Goal: Contribute content: Contribute content

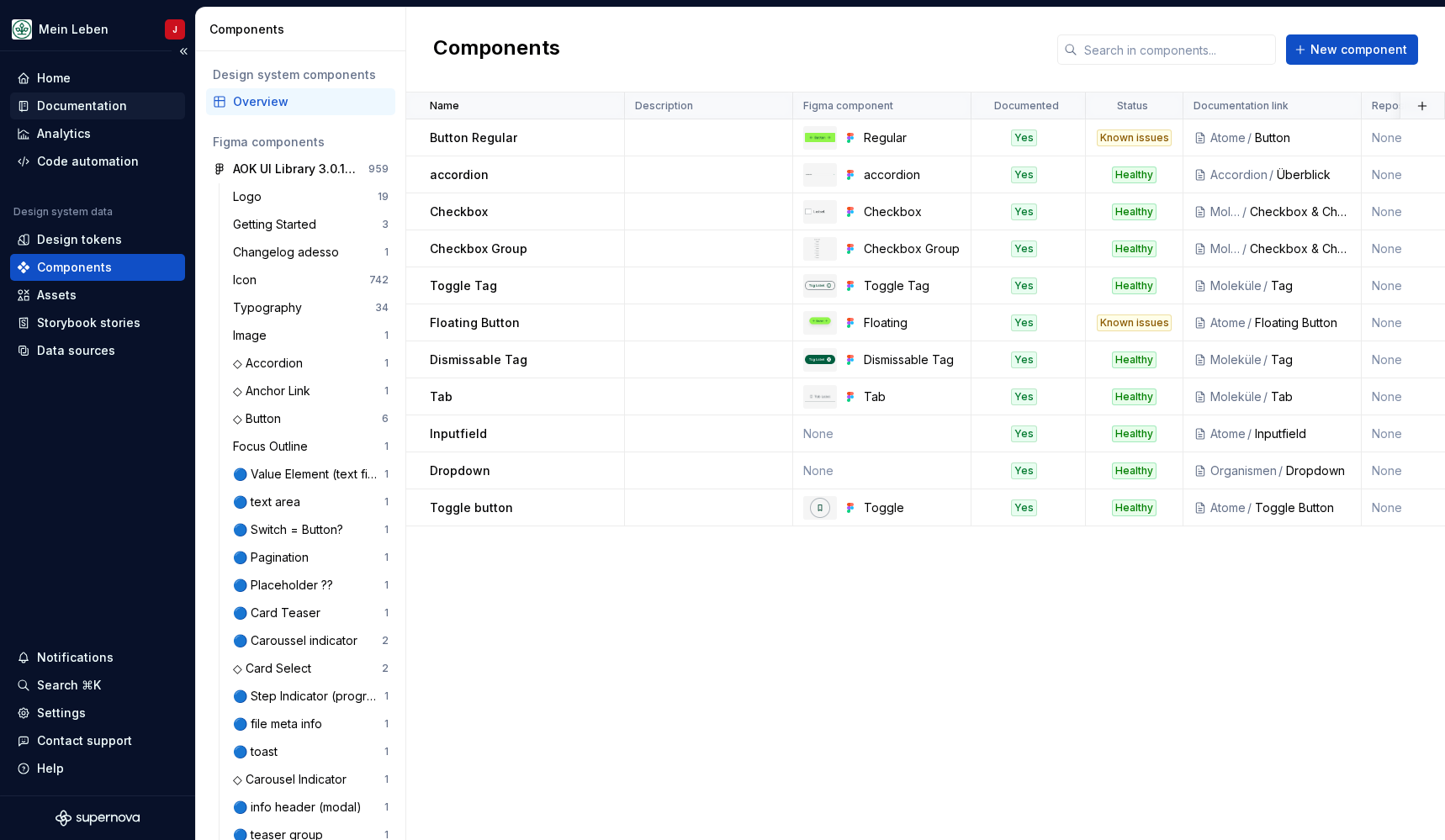
click at [70, 104] on div "Documentation" at bounding box center [82, 106] width 90 height 17
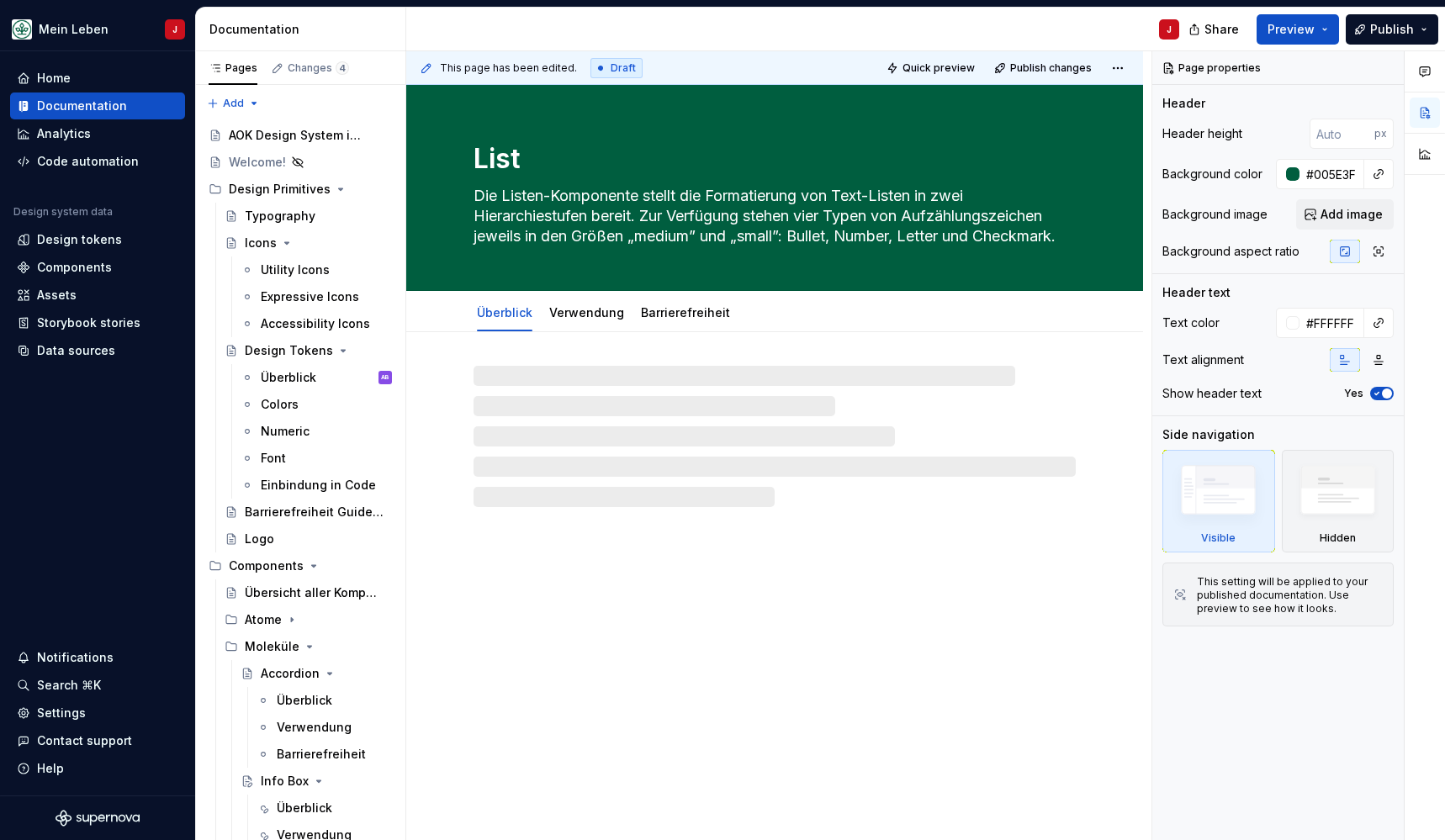
type textarea "*"
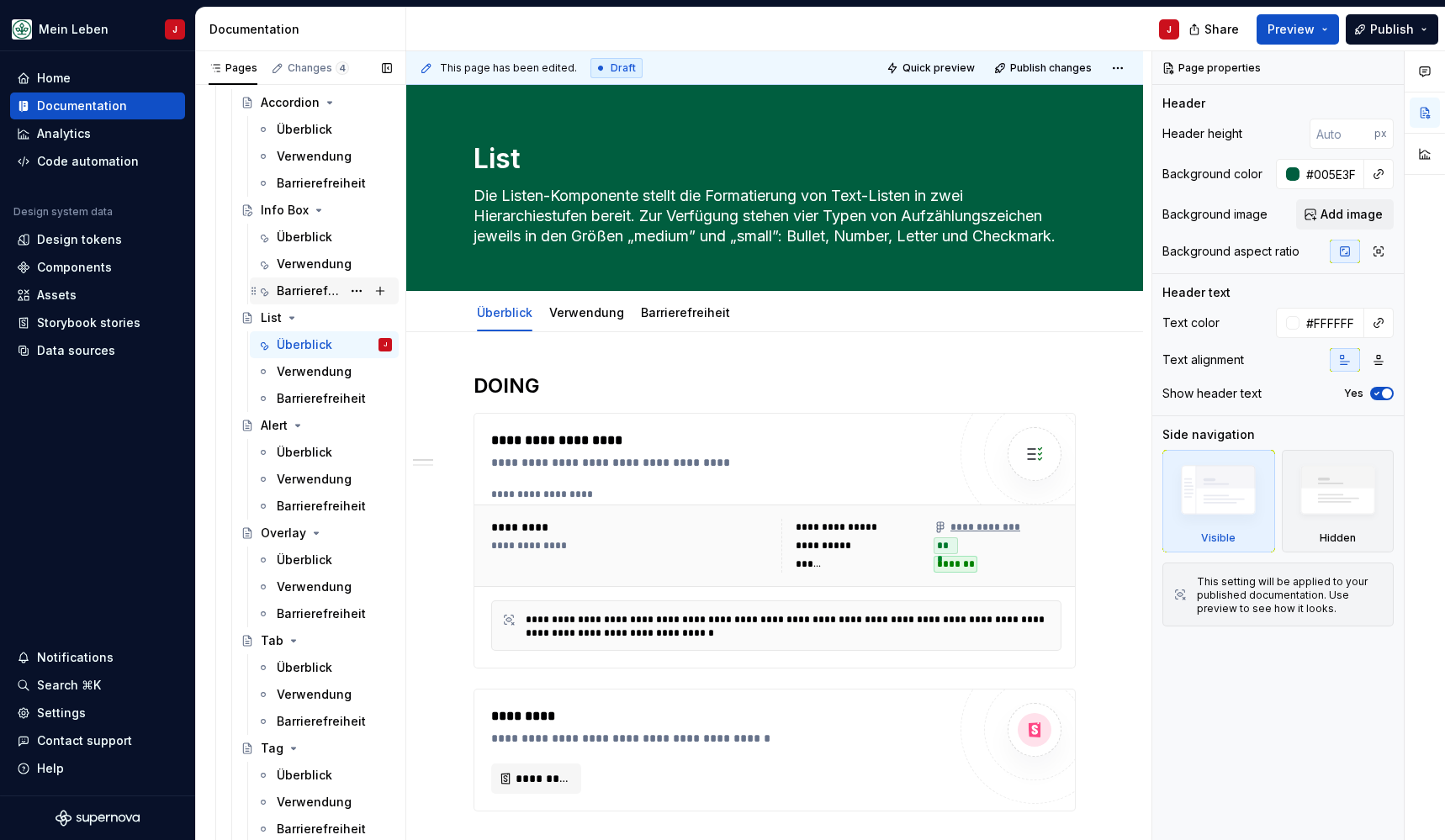
scroll to position [576, 0]
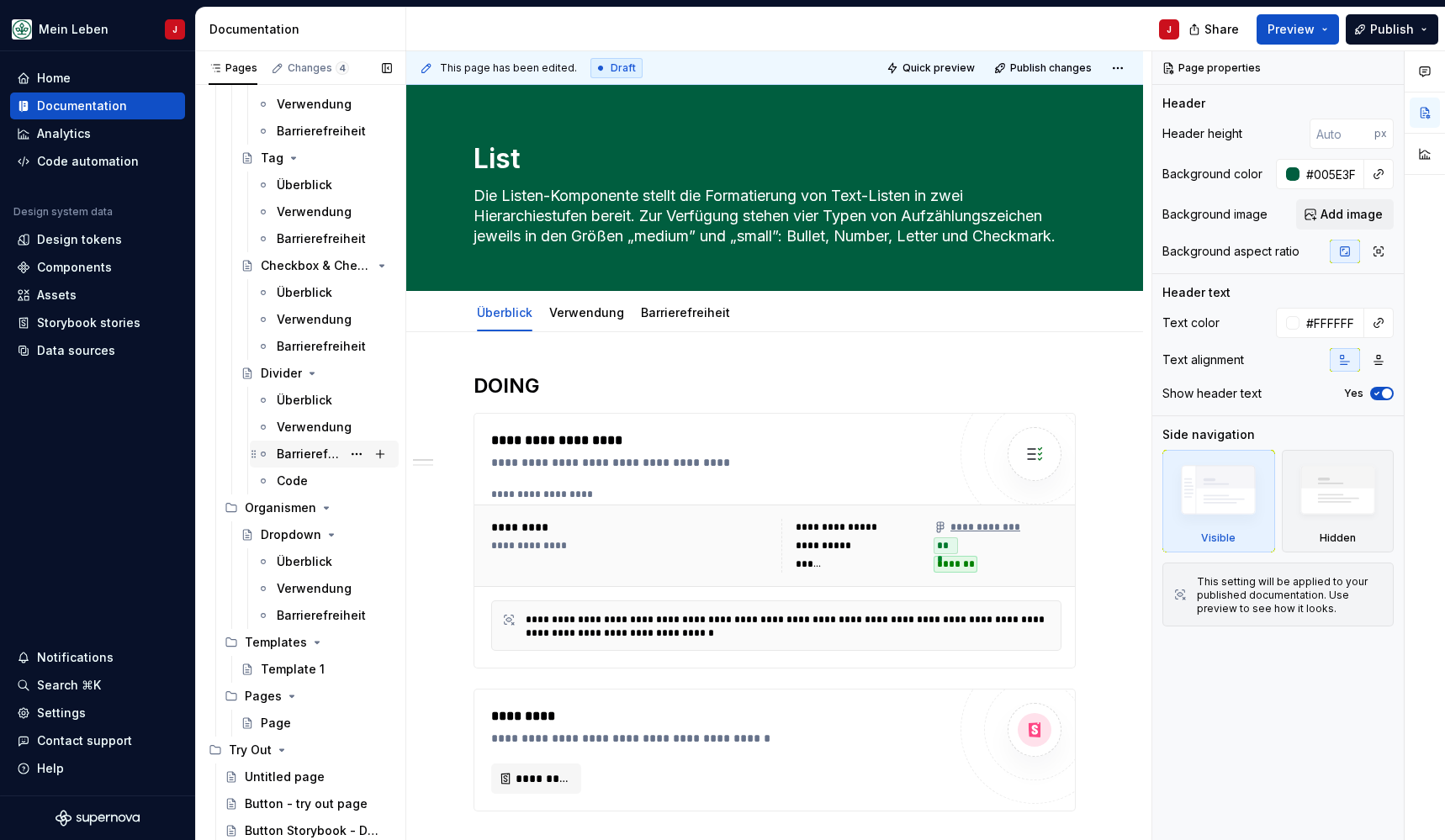
scroll to position [1161, 0]
type textarea "*"
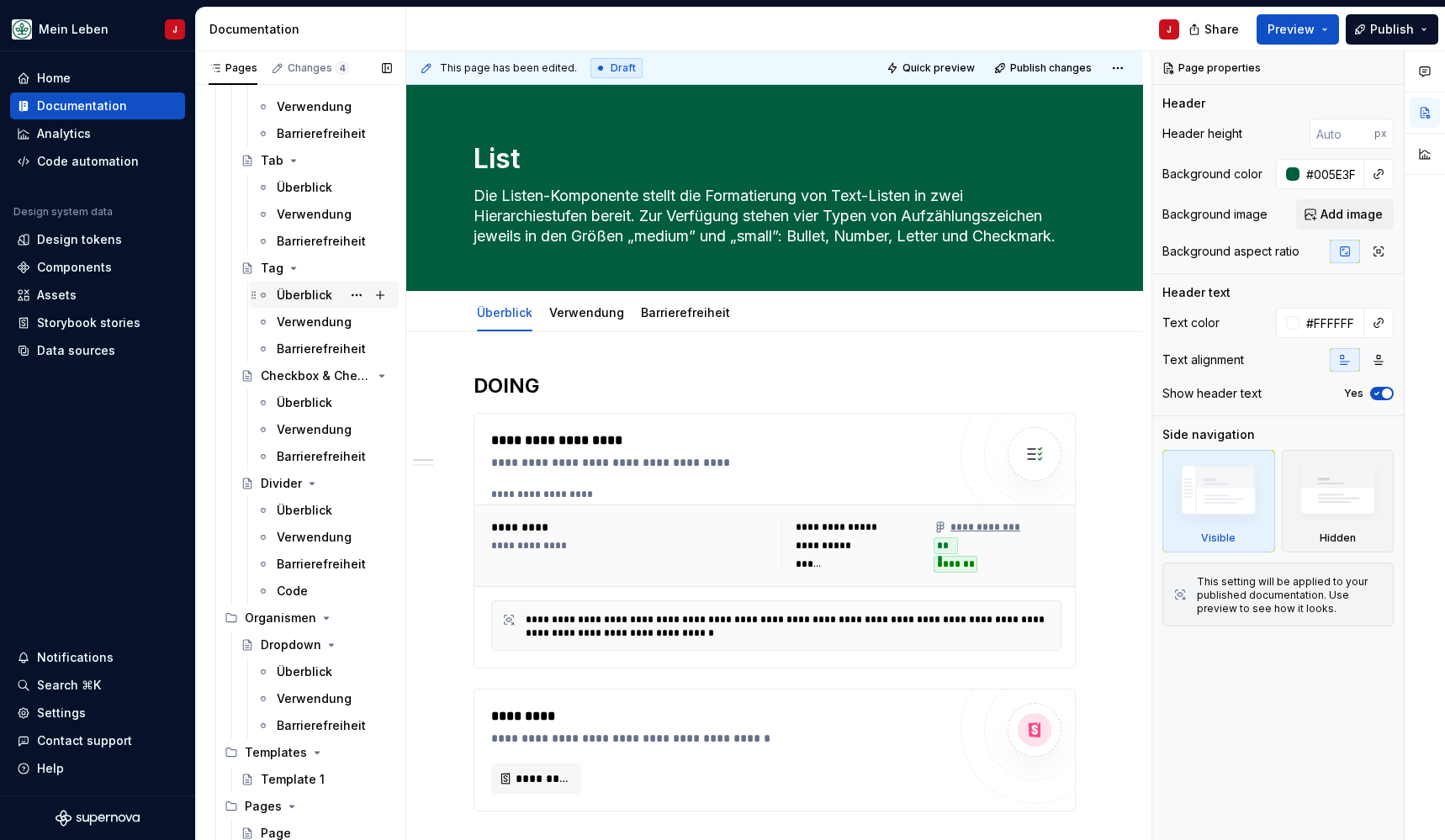
scroll to position [1054, 0]
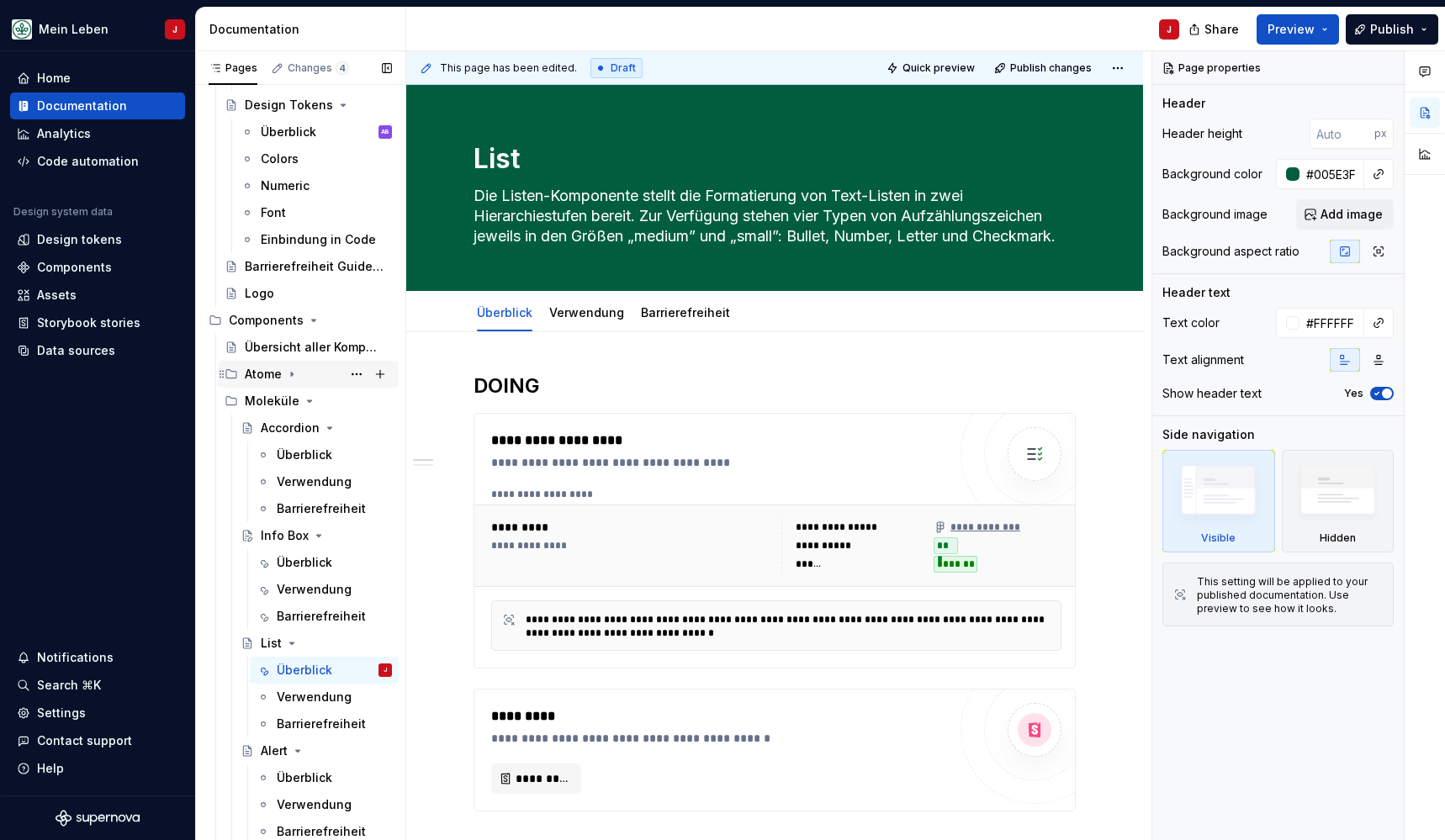
scroll to position [253, 0]
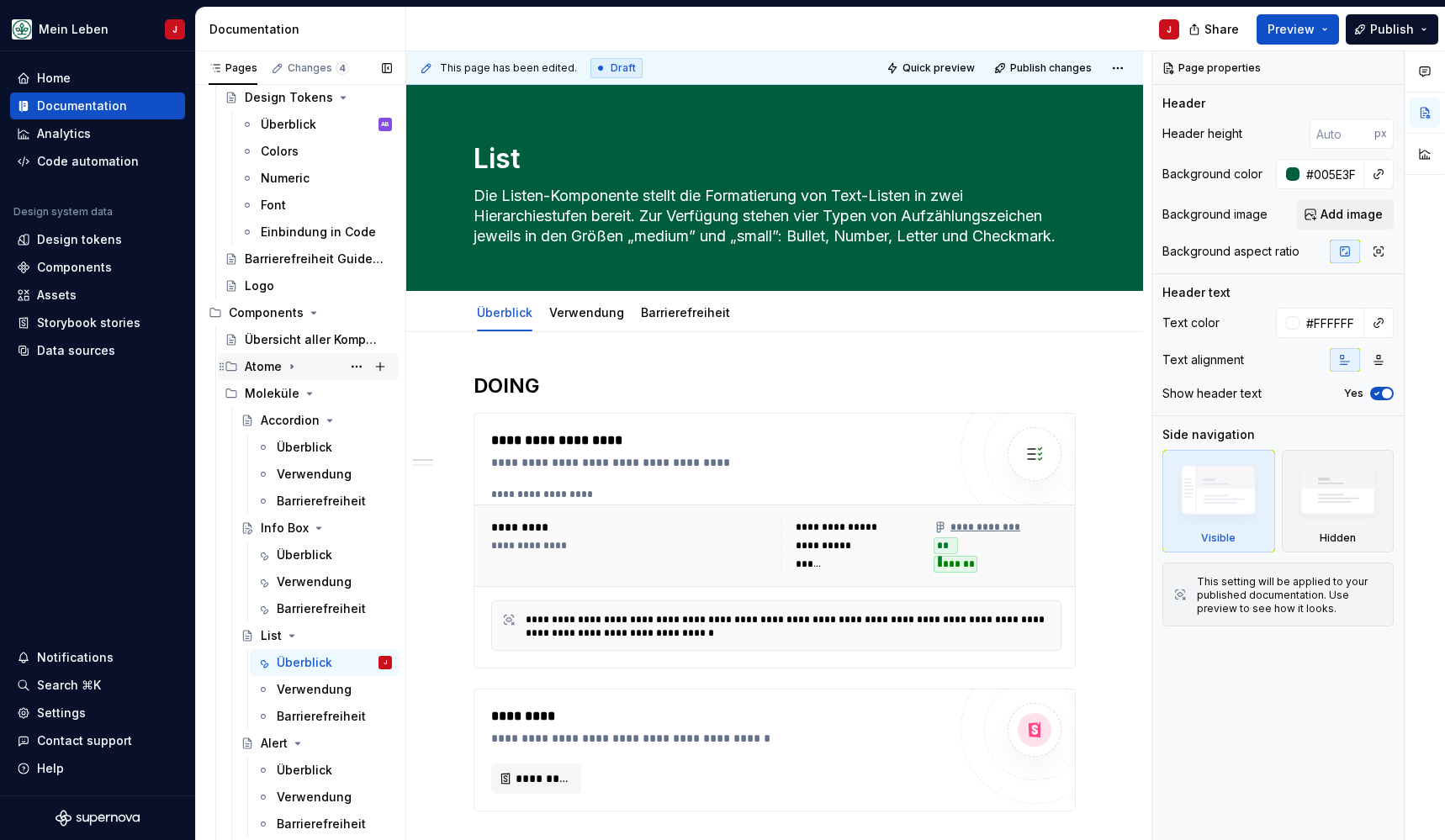
click at [292, 364] on icon "Page tree" at bounding box center [292, 366] width 13 height 13
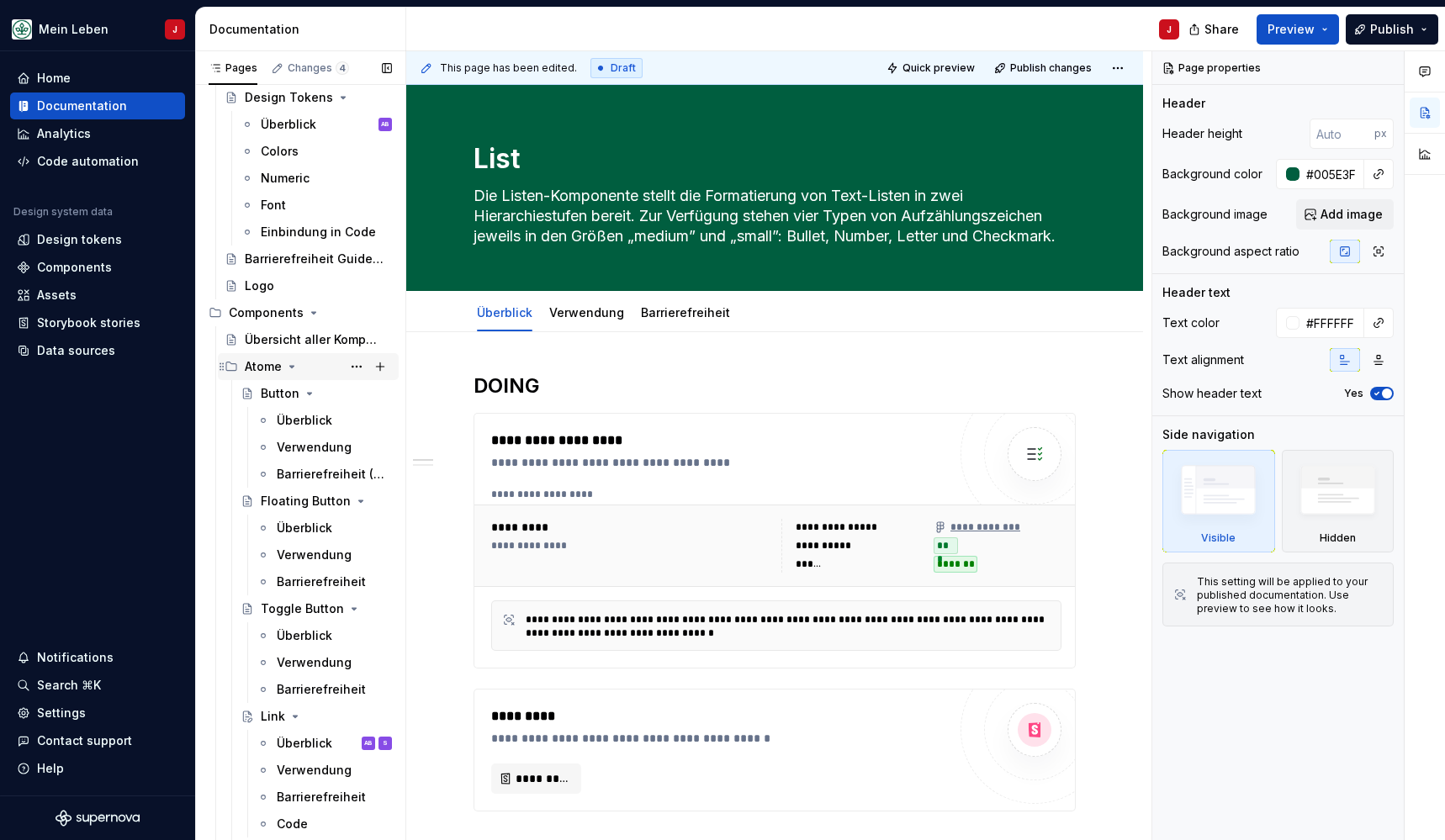
click at [292, 364] on icon "Page tree" at bounding box center [292, 366] width 13 height 13
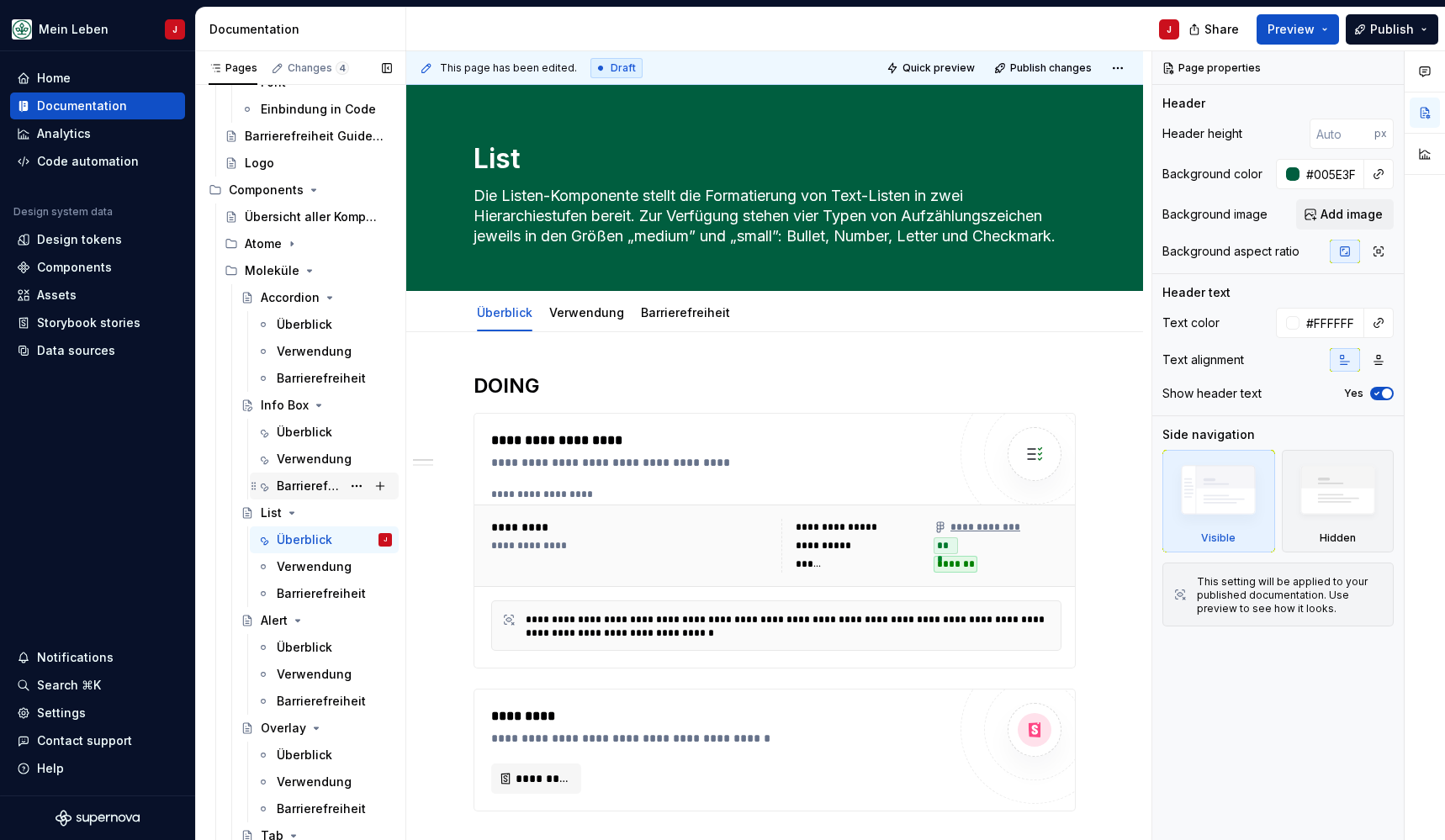
scroll to position [374, 0]
click at [261, 244] on div "Atome" at bounding box center [263, 245] width 37 height 17
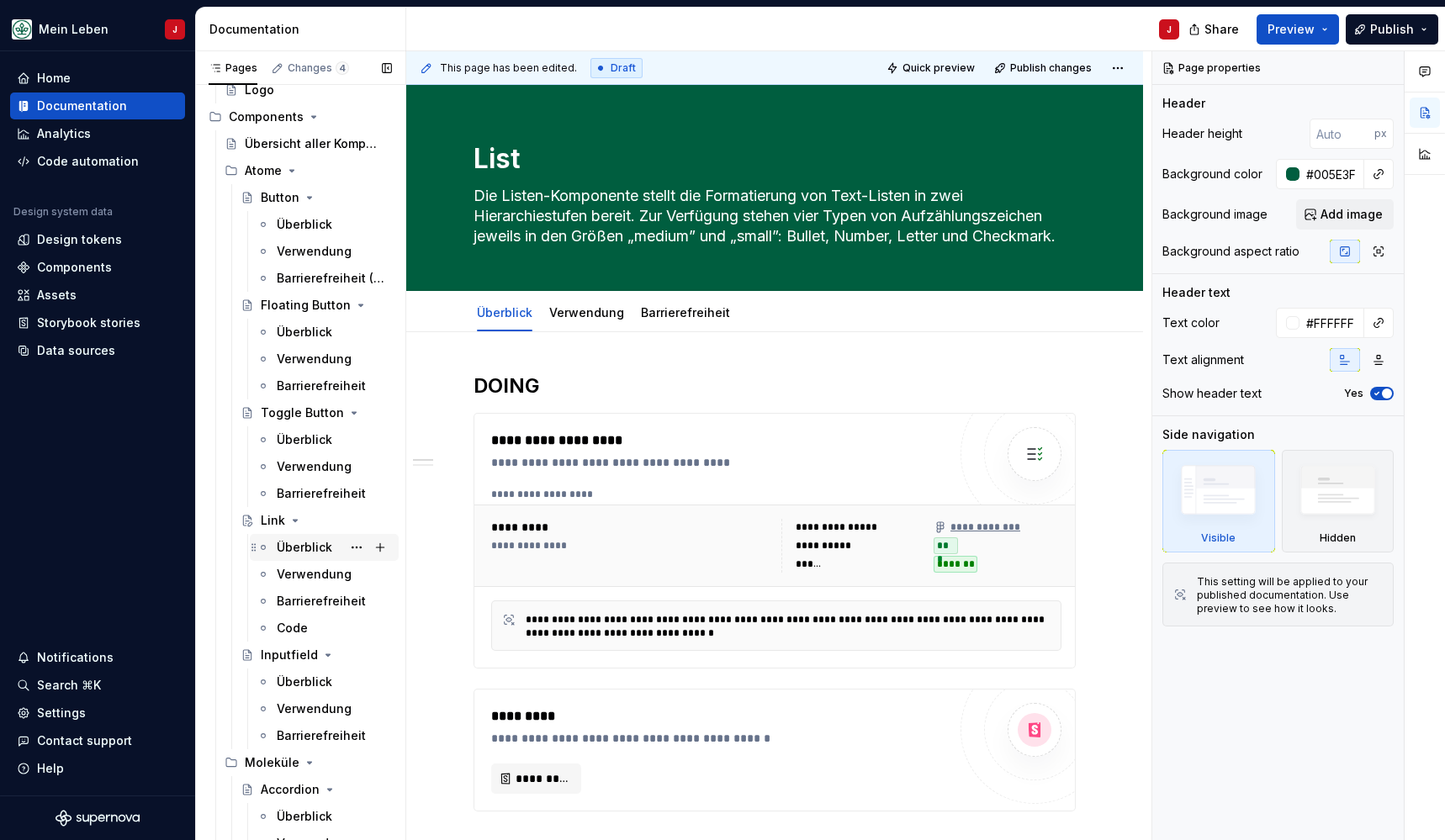
scroll to position [476, 0]
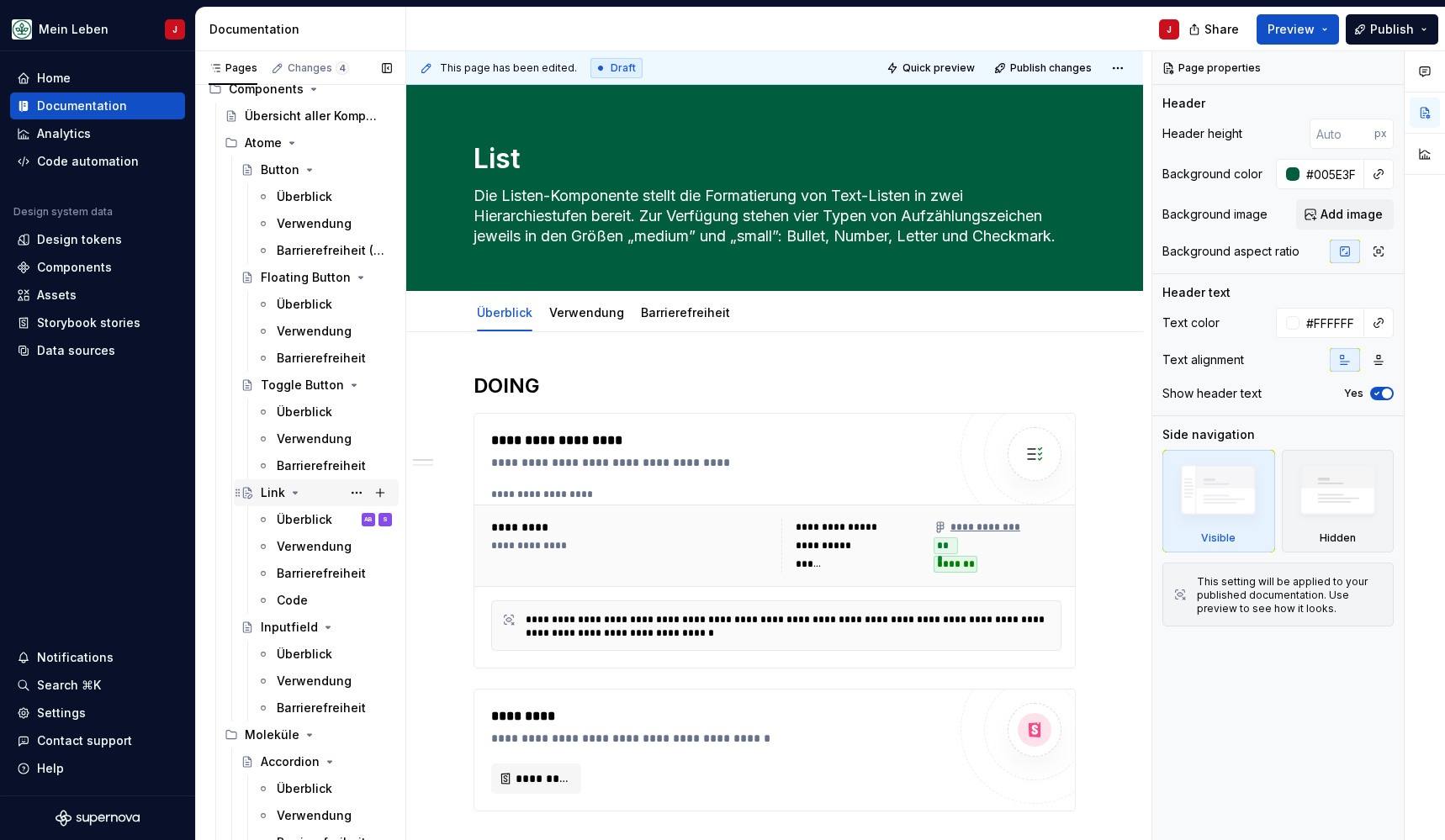
click at [298, 497] on icon "Page tree" at bounding box center [294, 492] width 13 height 13
click at [312, 497] on div "Link" at bounding box center [326, 492] width 132 height 23
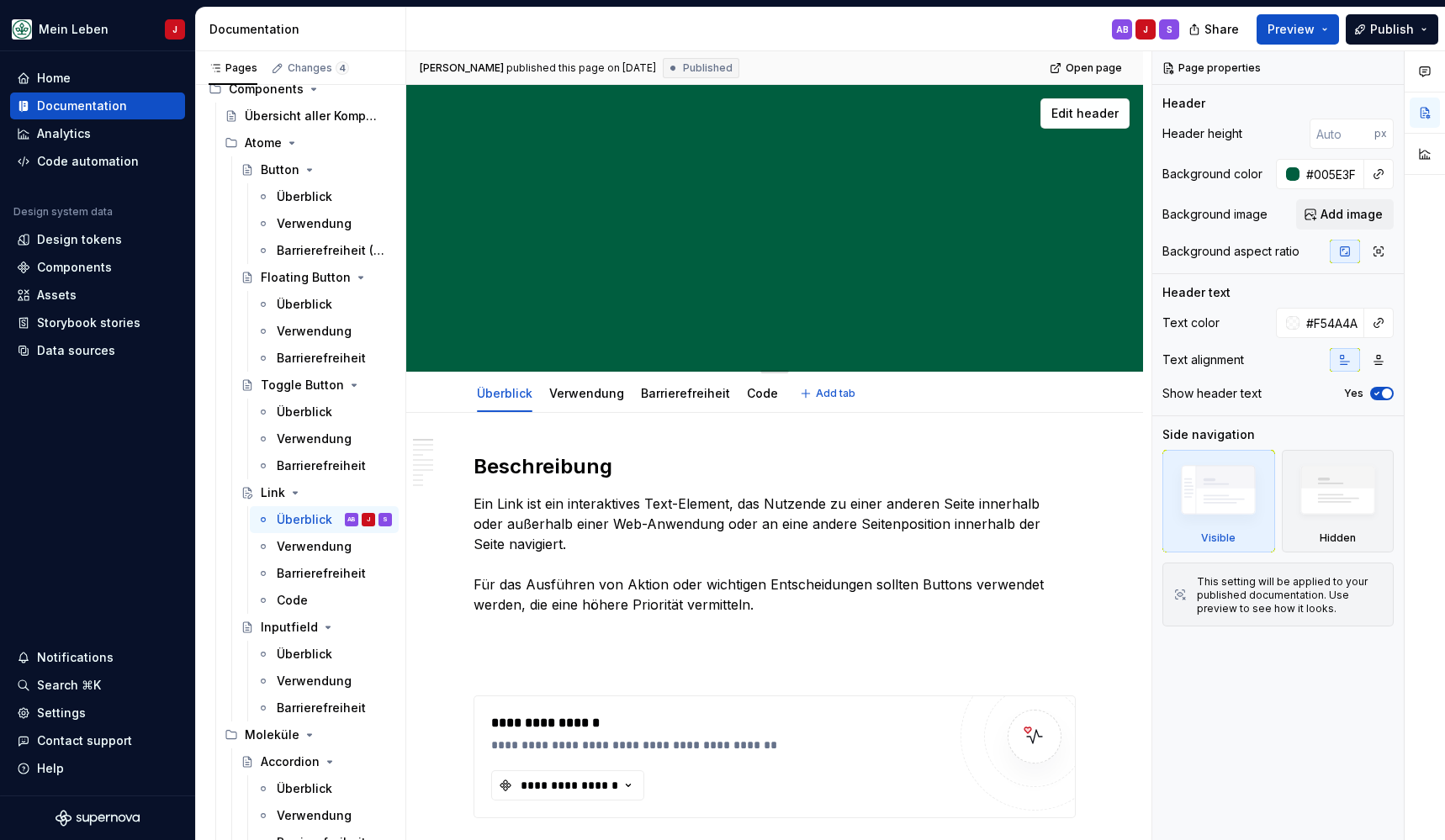
click at [682, 259] on textarea "Ein Link ist ein interaktives Text-Element, das Nutzende zu einer anderen Seite…" at bounding box center [771, 256] width 602 height 148
click at [855, 259] on textarea "Ein Link ist ein interaktives Text-Element, das Nutzende zu einer anderen Seite…" at bounding box center [771, 256] width 602 height 148
drag, startPoint x: 808, startPoint y: 316, endPoint x: 478, endPoint y: 131, distance: 378.3
click at [478, 131] on div "Link Ein Link ist ein interaktives Text-Element, das Nutzende zu einer anderen …" at bounding box center [775, 228] width 602 height 286
click at [1096, 116] on span "Edit header" at bounding box center [1085, 113] width 68 height 17
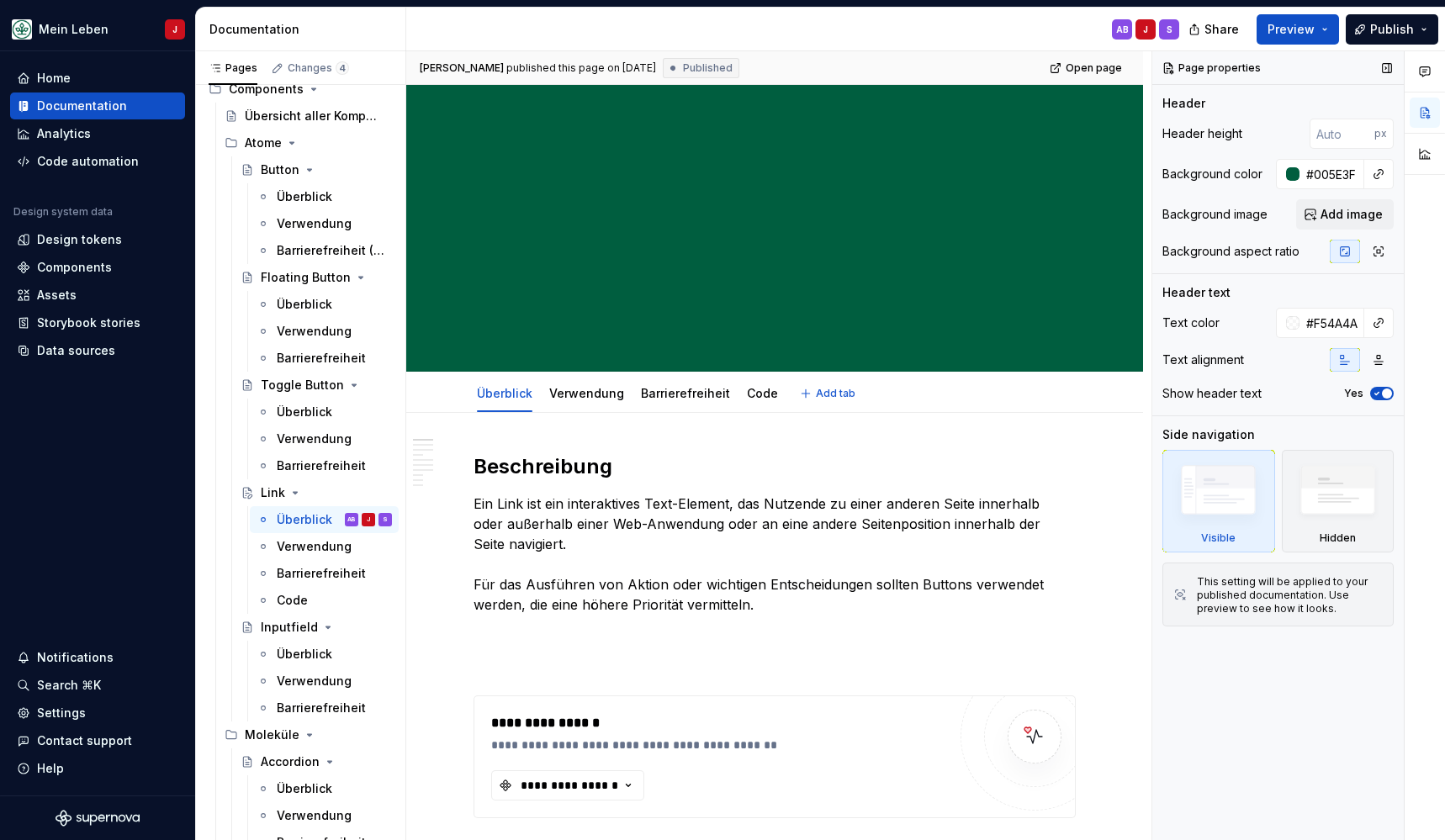
type textarea "*"
click at [1291, 177] on div at bounding box center [1292, 173] width 13 height 13
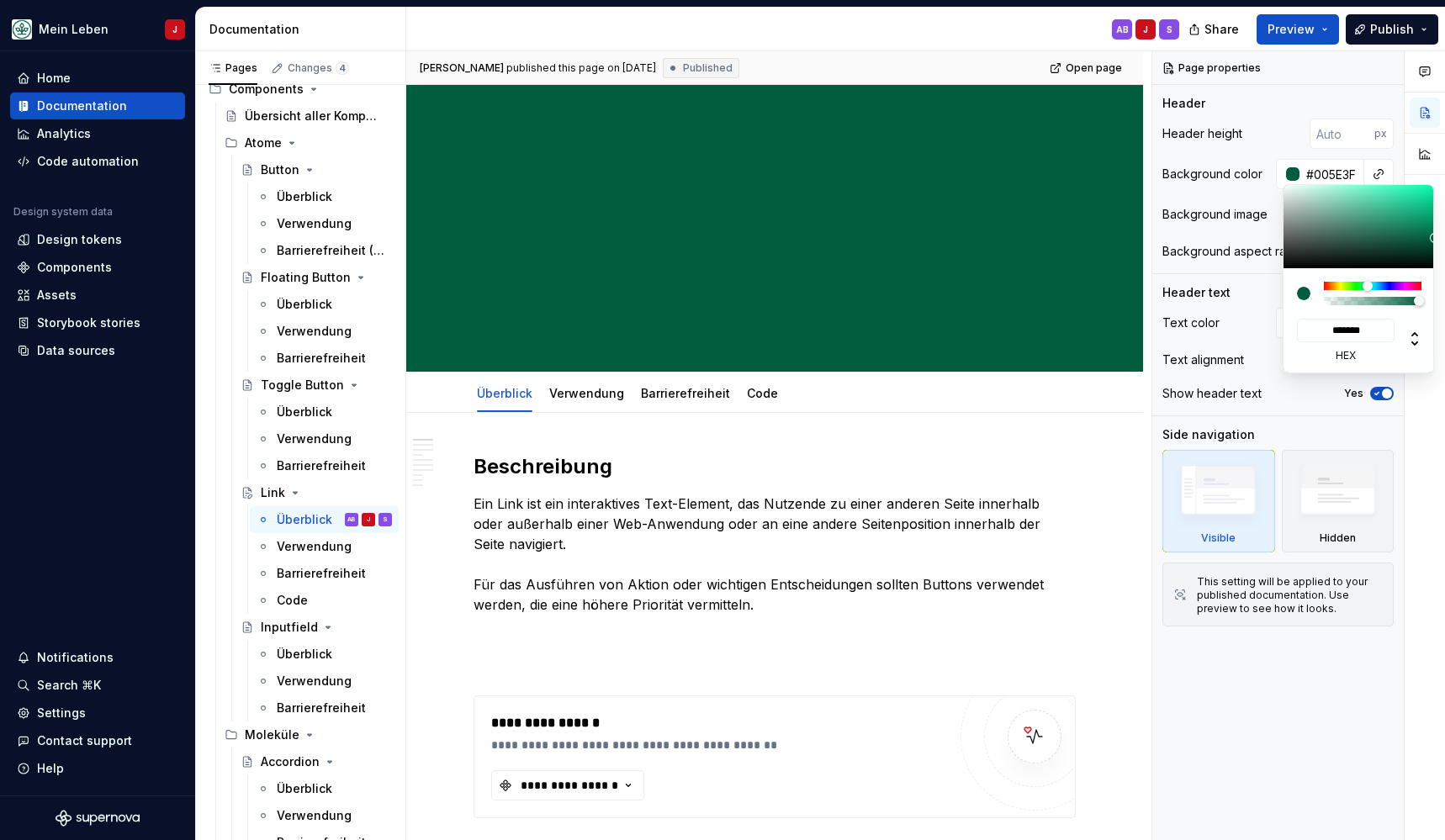
type input "#035F41"
type input "*******"
type input "#0E7E5A"
type input "*******"
type input "#55D8AE"
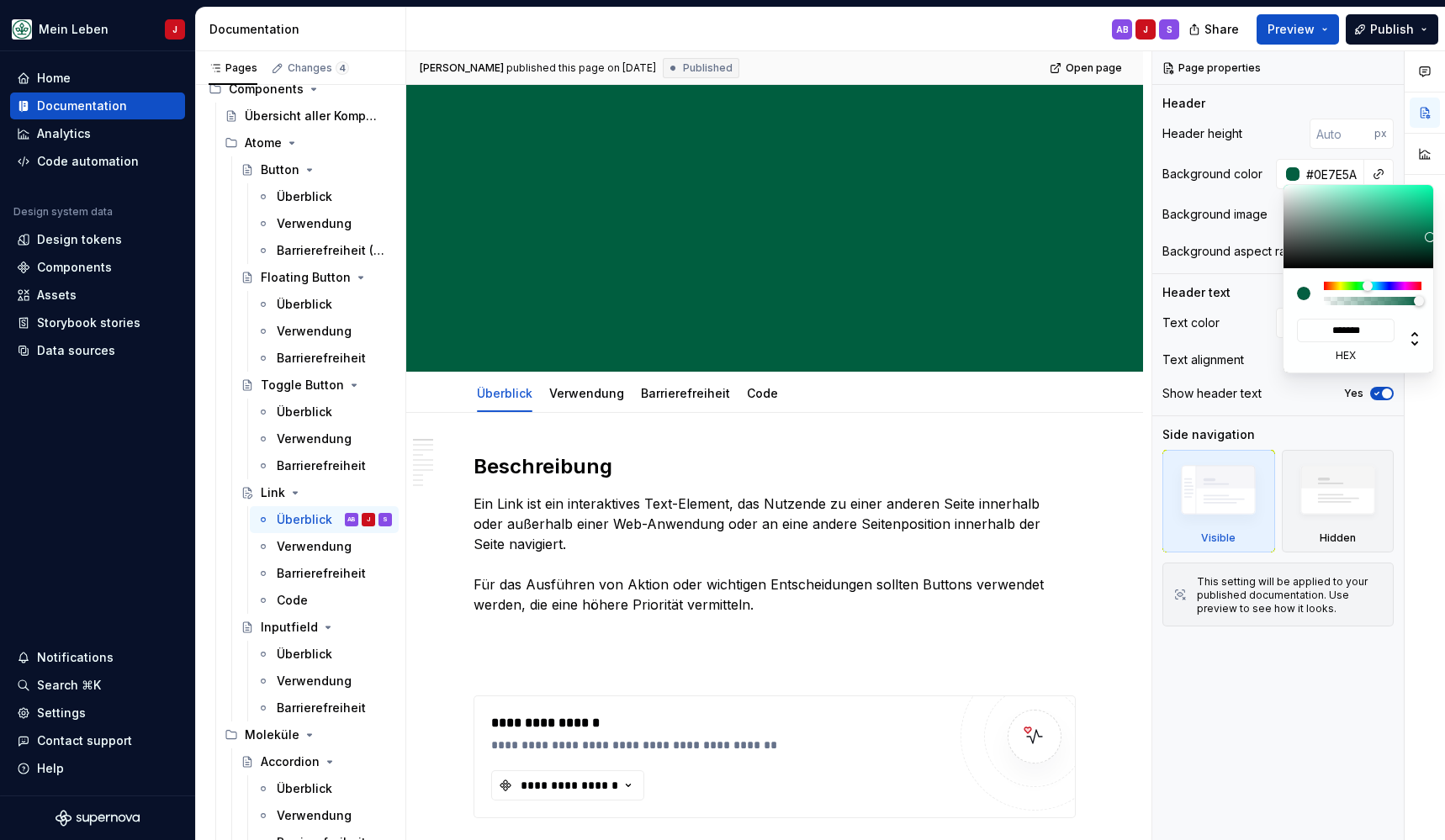
type input "*******"
type input "#89FFD9"
type input "*******"
type input "#92FFDC"
type input "*******"
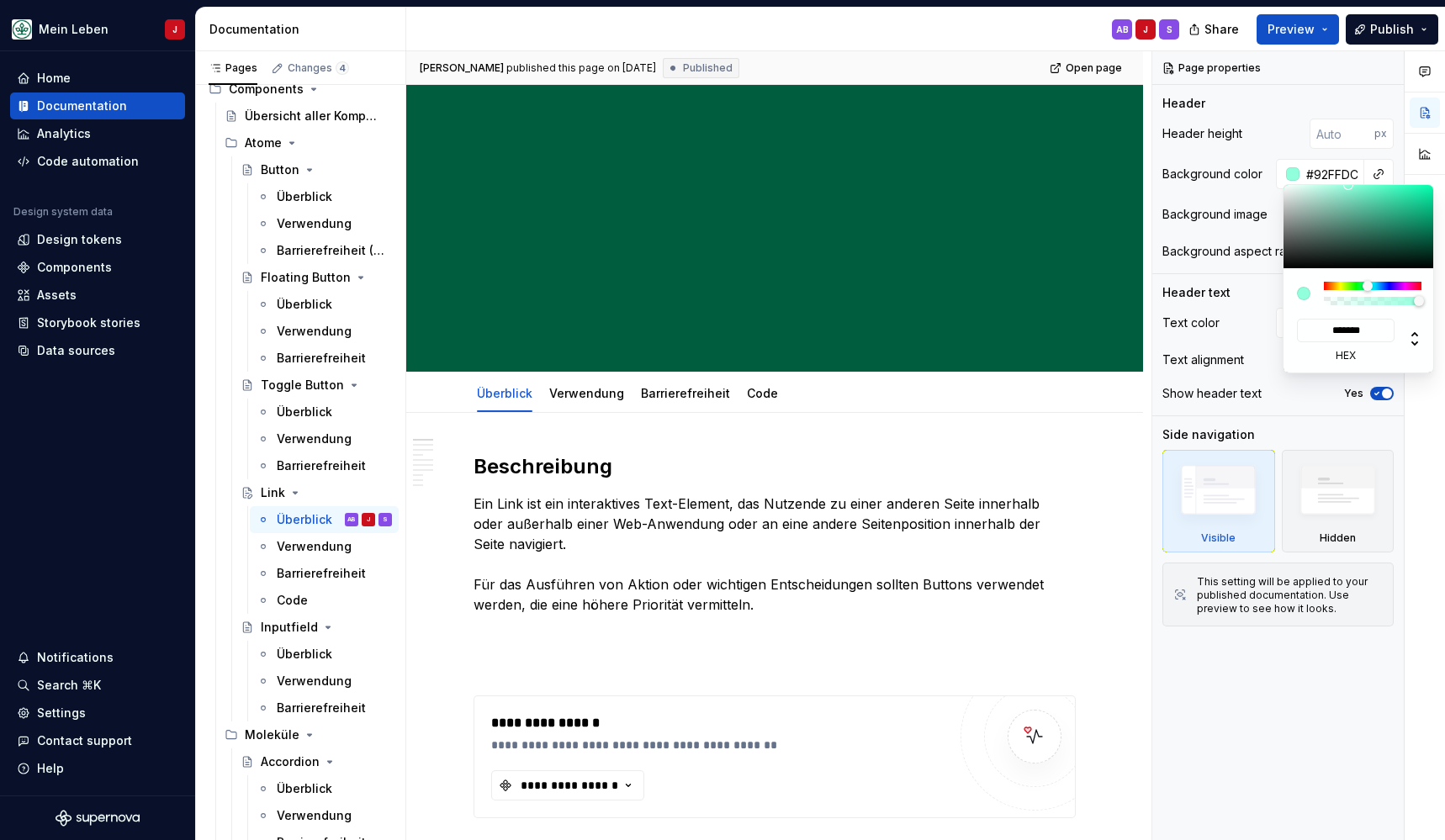
type textarea "*"
type input "#93FFDC"
type input "*******"
type input "#C5FFEC"
type input "*******"
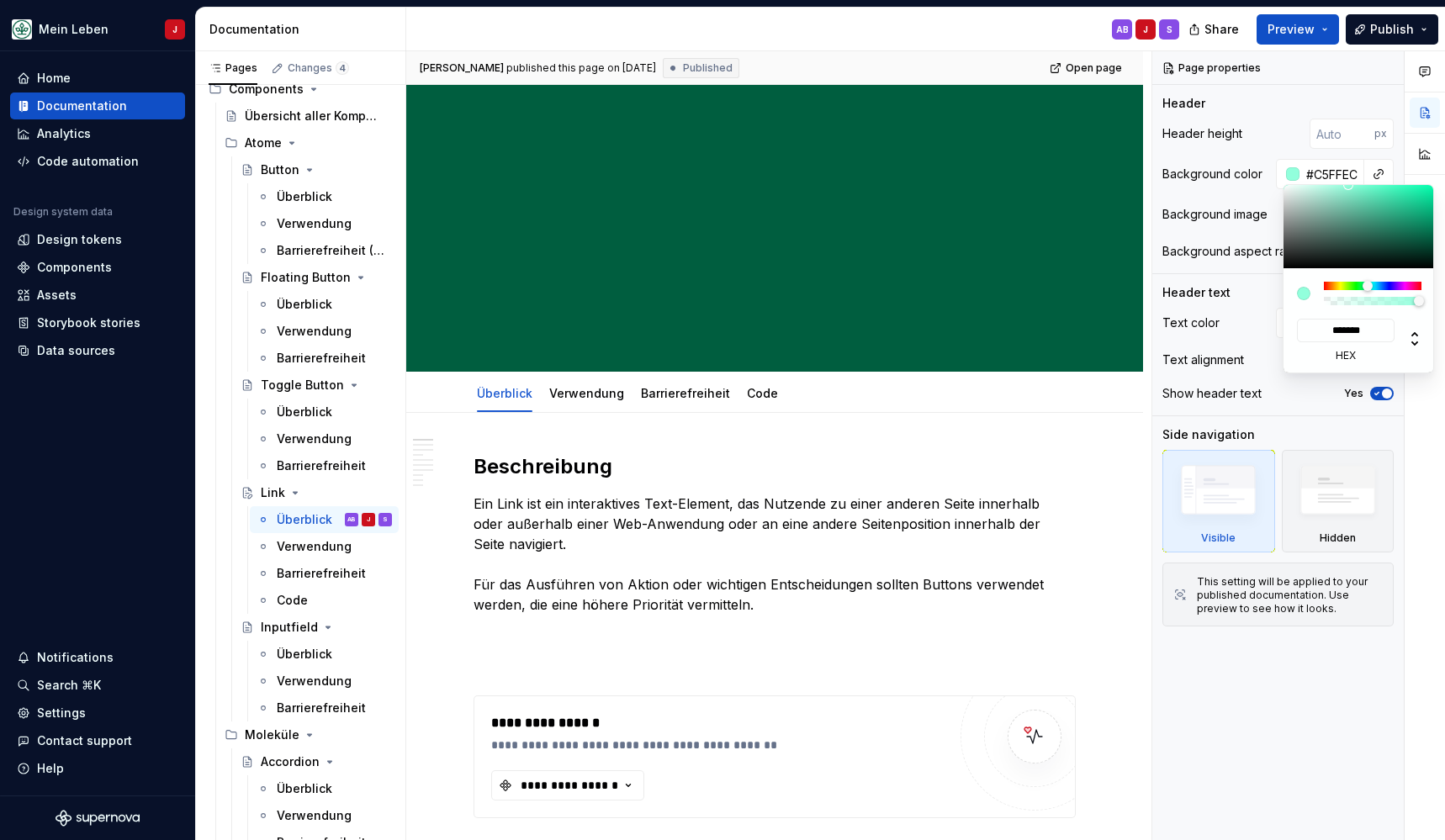
type input "#FFFFFF"
type input "*******"
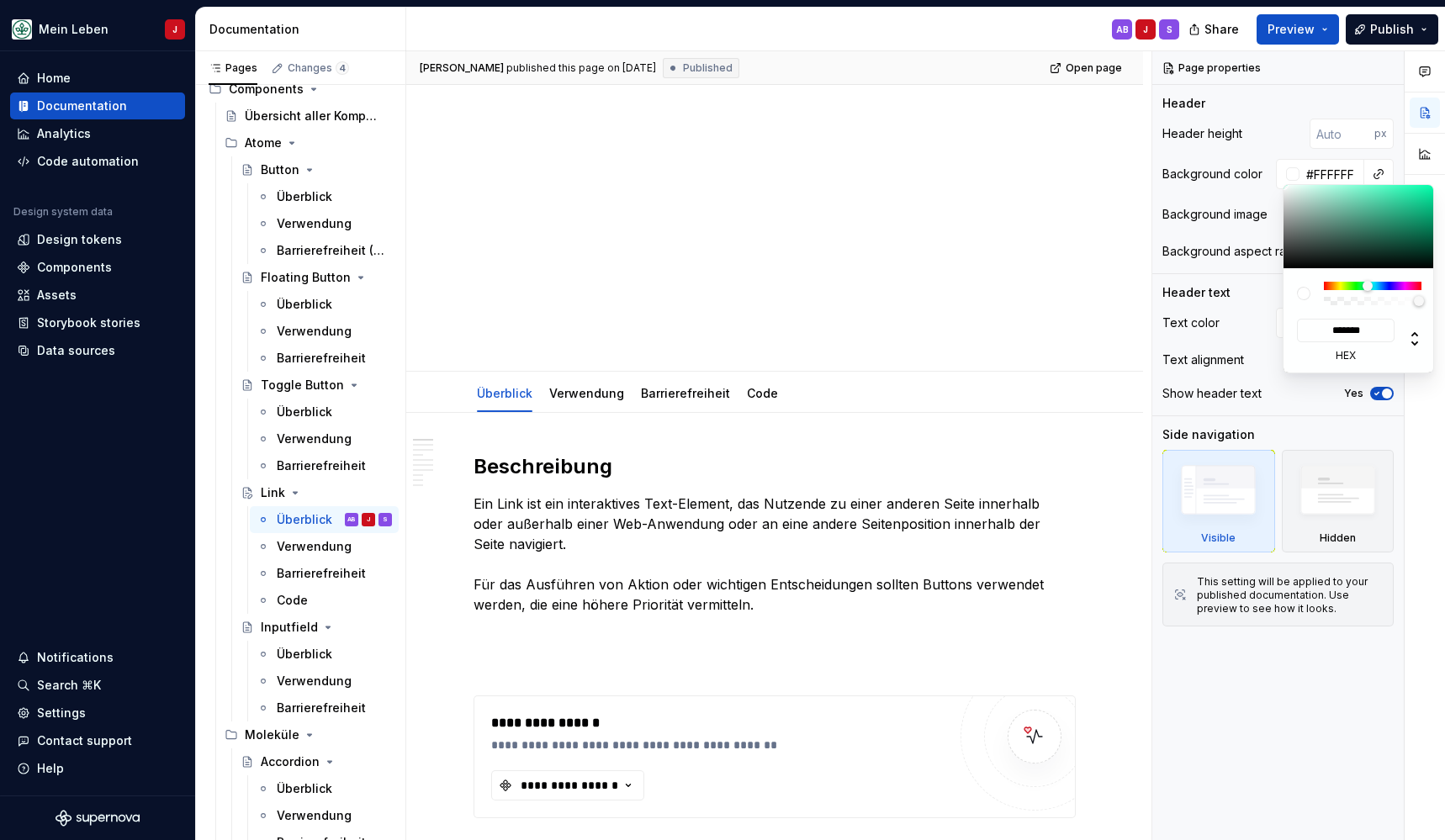
drag, startPoint x: 1431, startPoint y: 237, endPoint x: 1248, endPoint y: 176, distance: 192.9
click at [1248, 176] on body "Mein Leben J Home Documentation Analytics Code automation Design system data De…" at bounding box center [722, 420] width 1445 height 840
click at [1056, 444] on html "Mein Leben J Home Documentation Analytics Code automation Design system data De…" at bounding box center [722, 420] width 1445 height 840
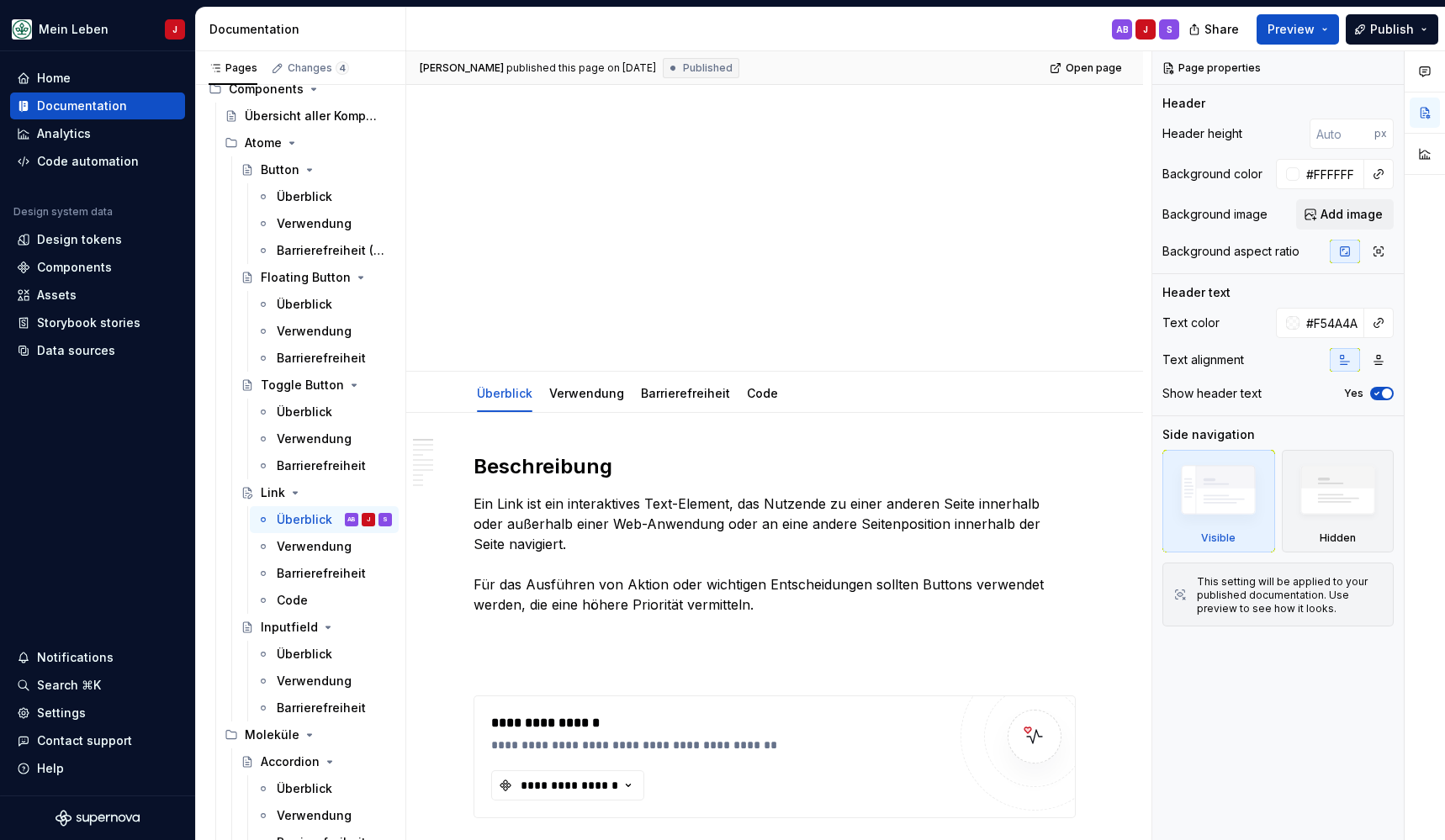
click at [1048, 444] on html "Mein Leben J Home Documentation Analytics Code automation Design system data De…" at bounding box center [722, 420] width 1445 height 840
click at [1287, 327] on div at bounding box center [1292, 323] width 13 height 13
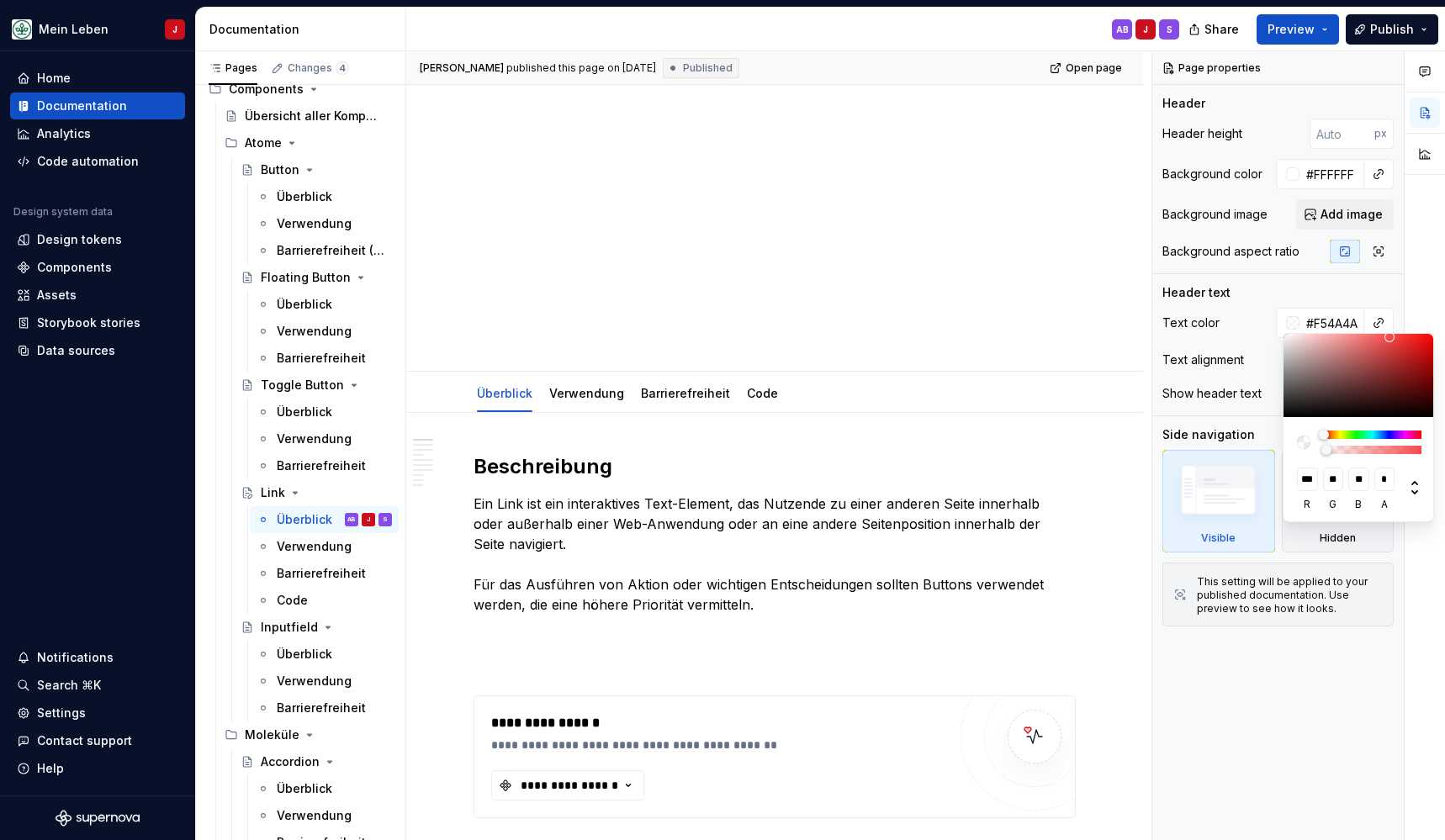
click at [1294, 282] on div "Comments Open comments No comments yet Select ‘Comment’ from the block context …" at bounding box center [1298, 446] width 293 height 789
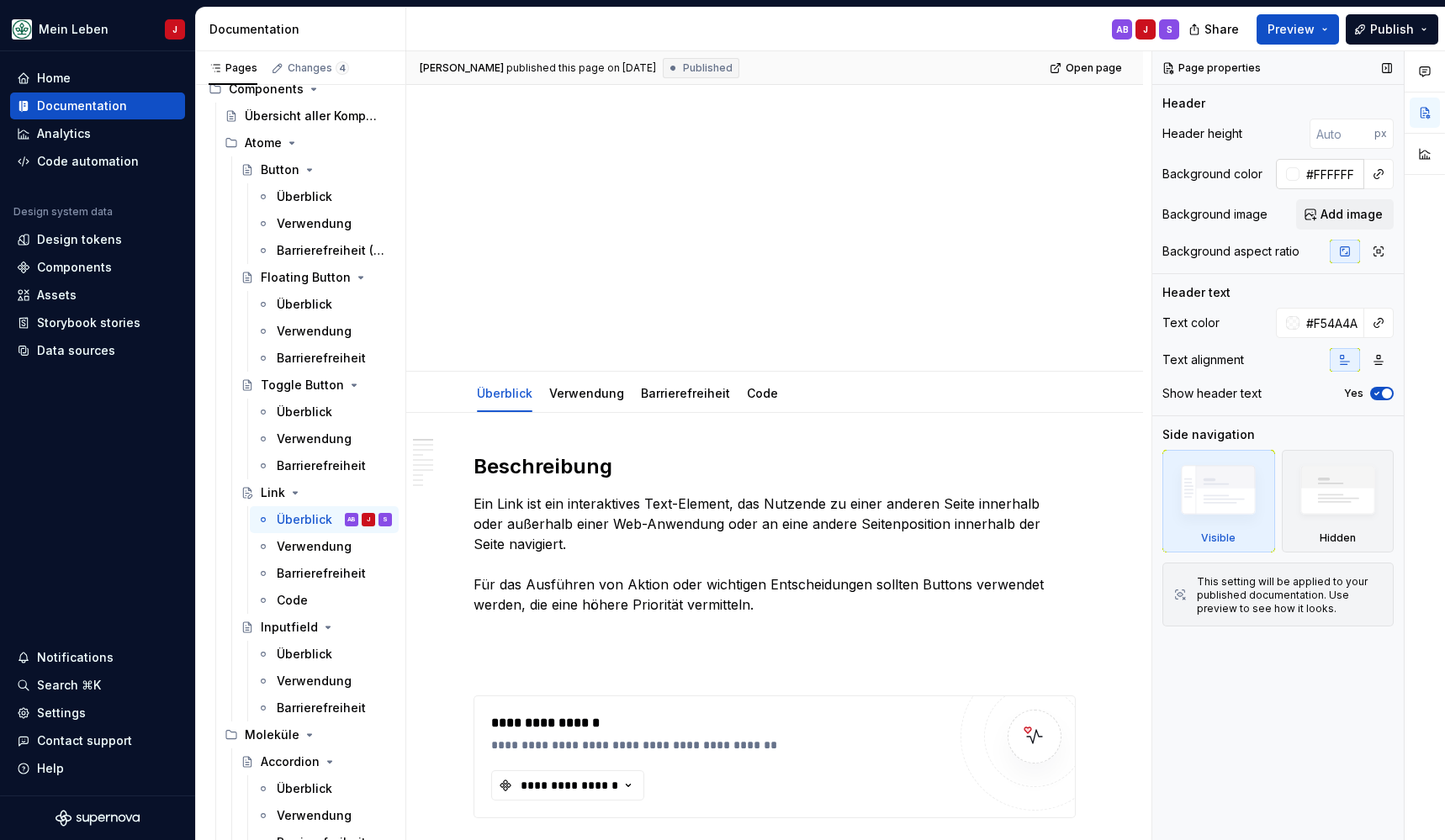
click at [1294, 178] on div at bounding box center [1292, 173] width 13 height 13
click at [290, 374] on div "Pages Changes 4 Add Accessibility guide for tree Page tree. Navigate the tree w…" at bounding box center [300, 450] width 210 height 796
click at [311, 380] on div "Toggle Button" at bounding box center [293, 385] width 64 height 17
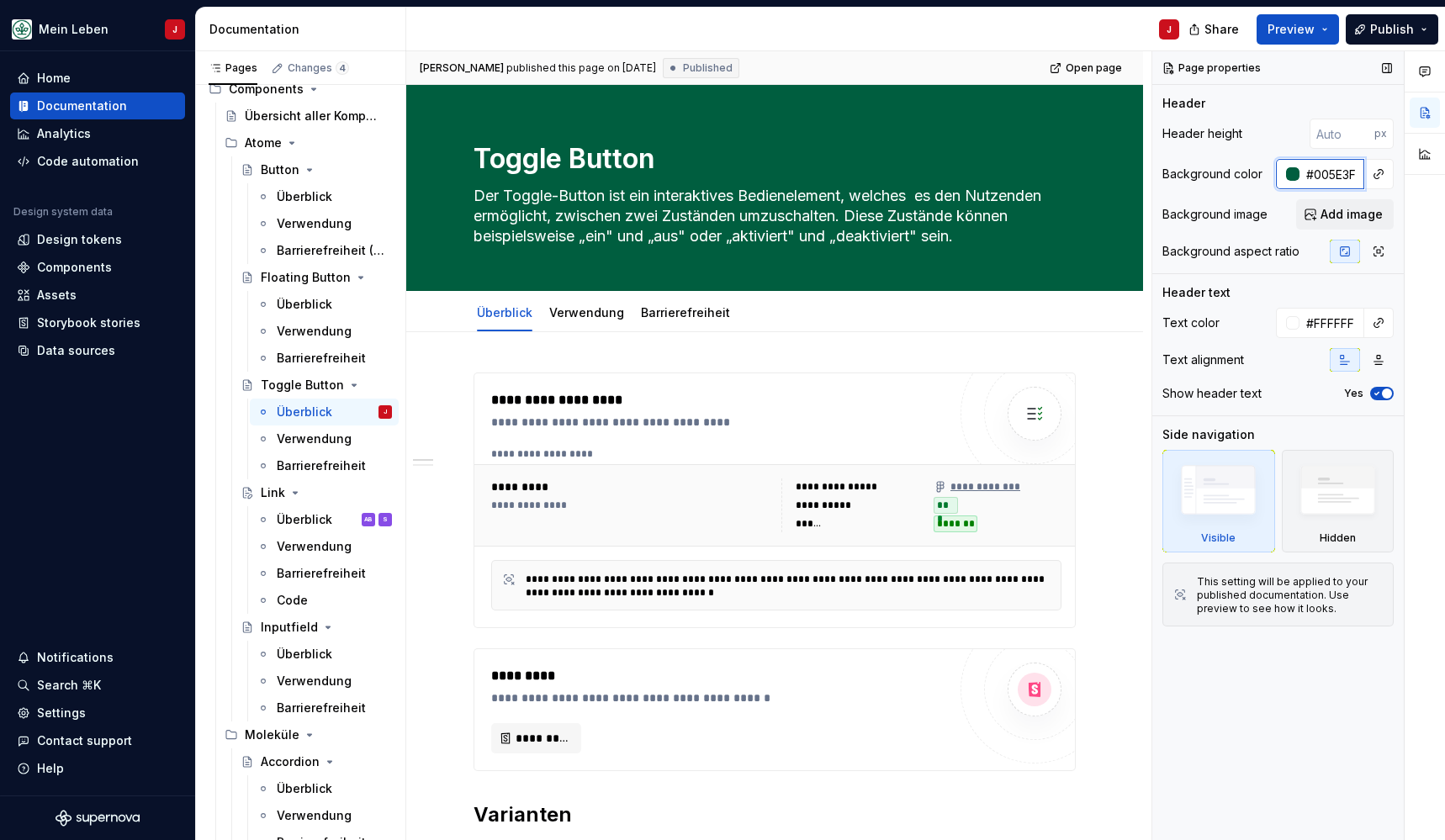
click at [1329, 173] on input "#005E3F" at bounding box center [1331, 174] width 65 height 30
click at [317, 492] on div "Link" at bounding box center [326, 492] width 132 height 23
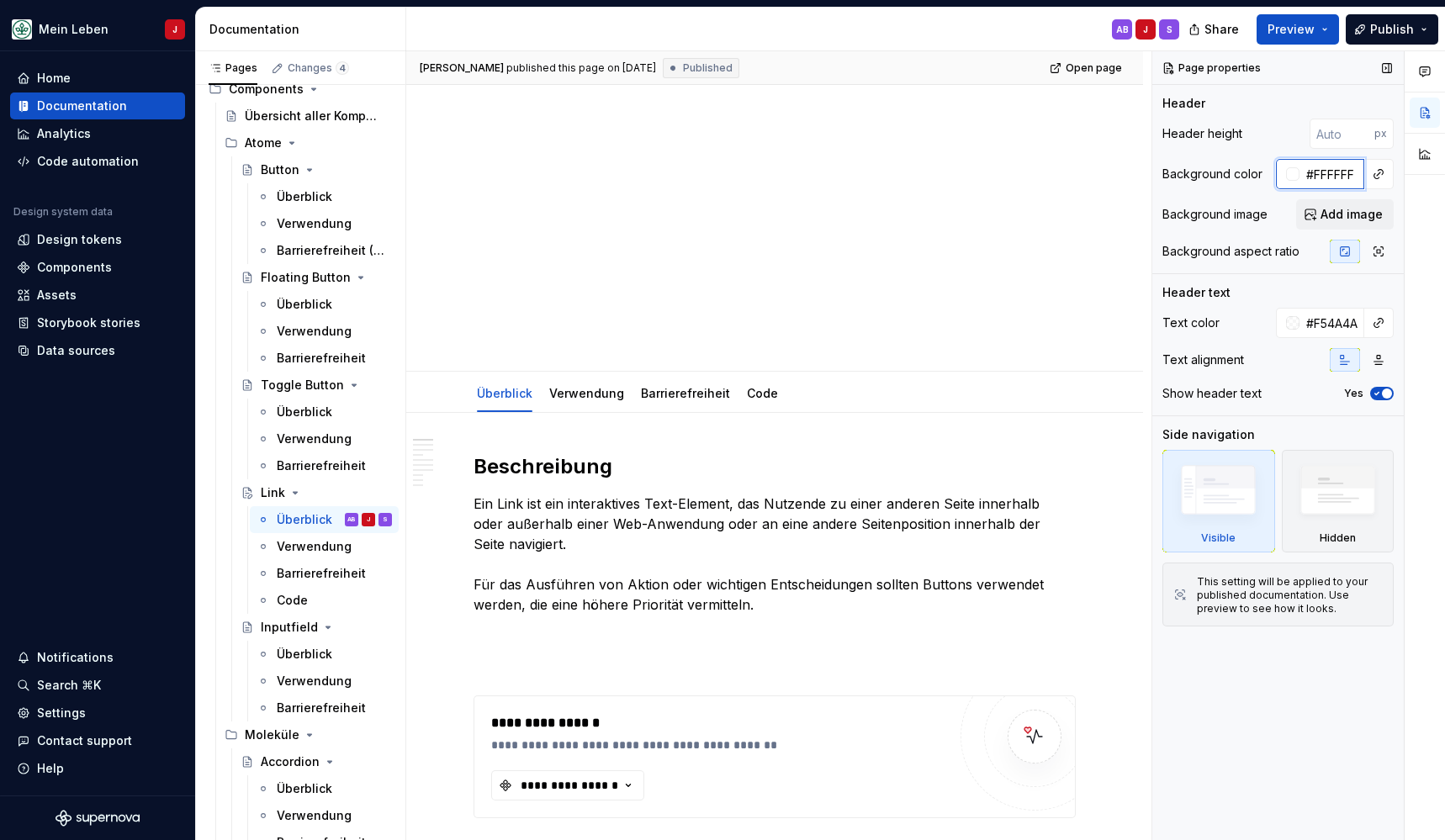
type textarea "*"
click at [1329, 174] on input "#FFFFFF" at bounding box center [1331, 174] width 65 height 30
paste input "#005E3"
type input "##005E3F"
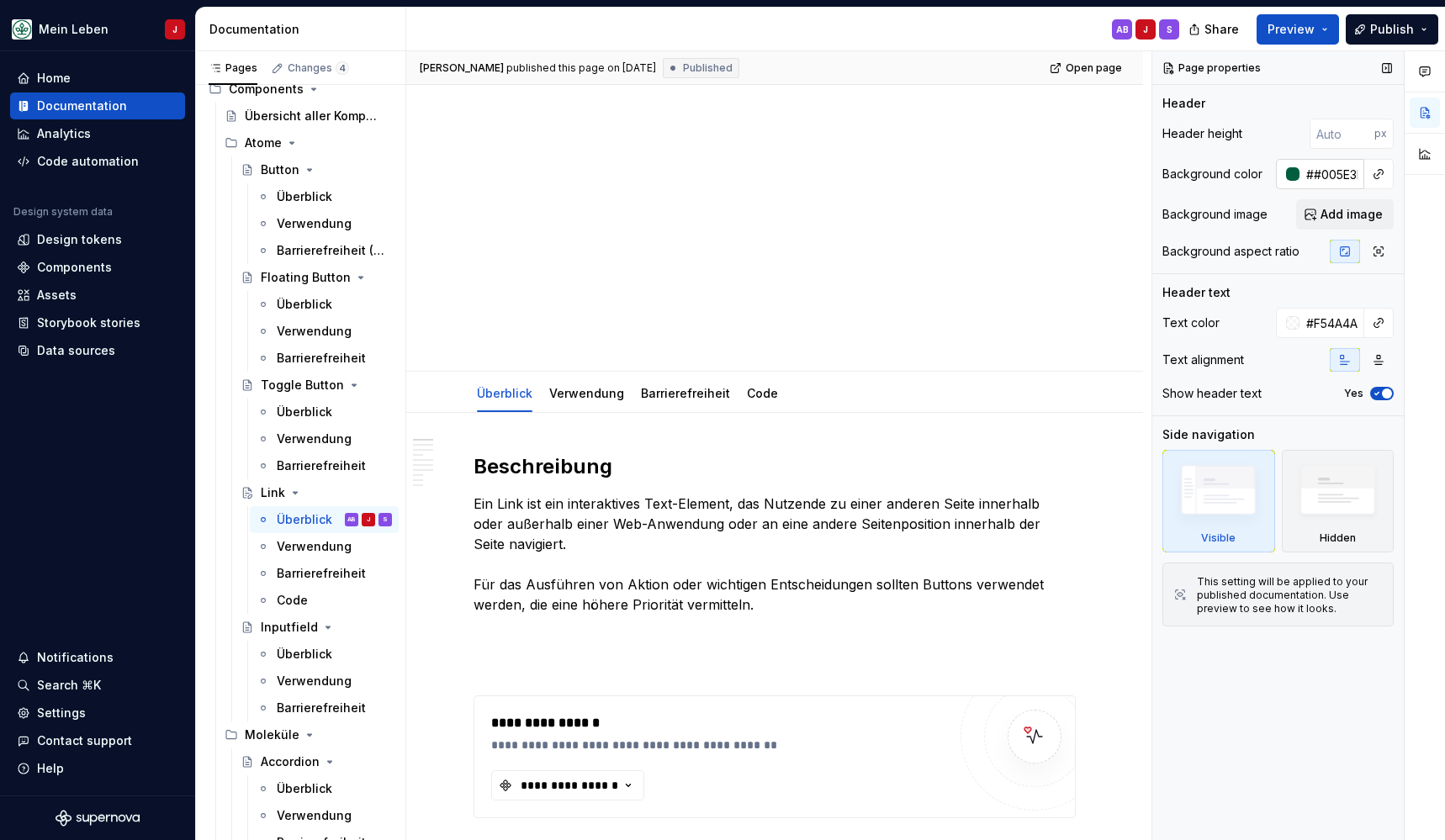
type textarea "*"
type input "#005E3F"
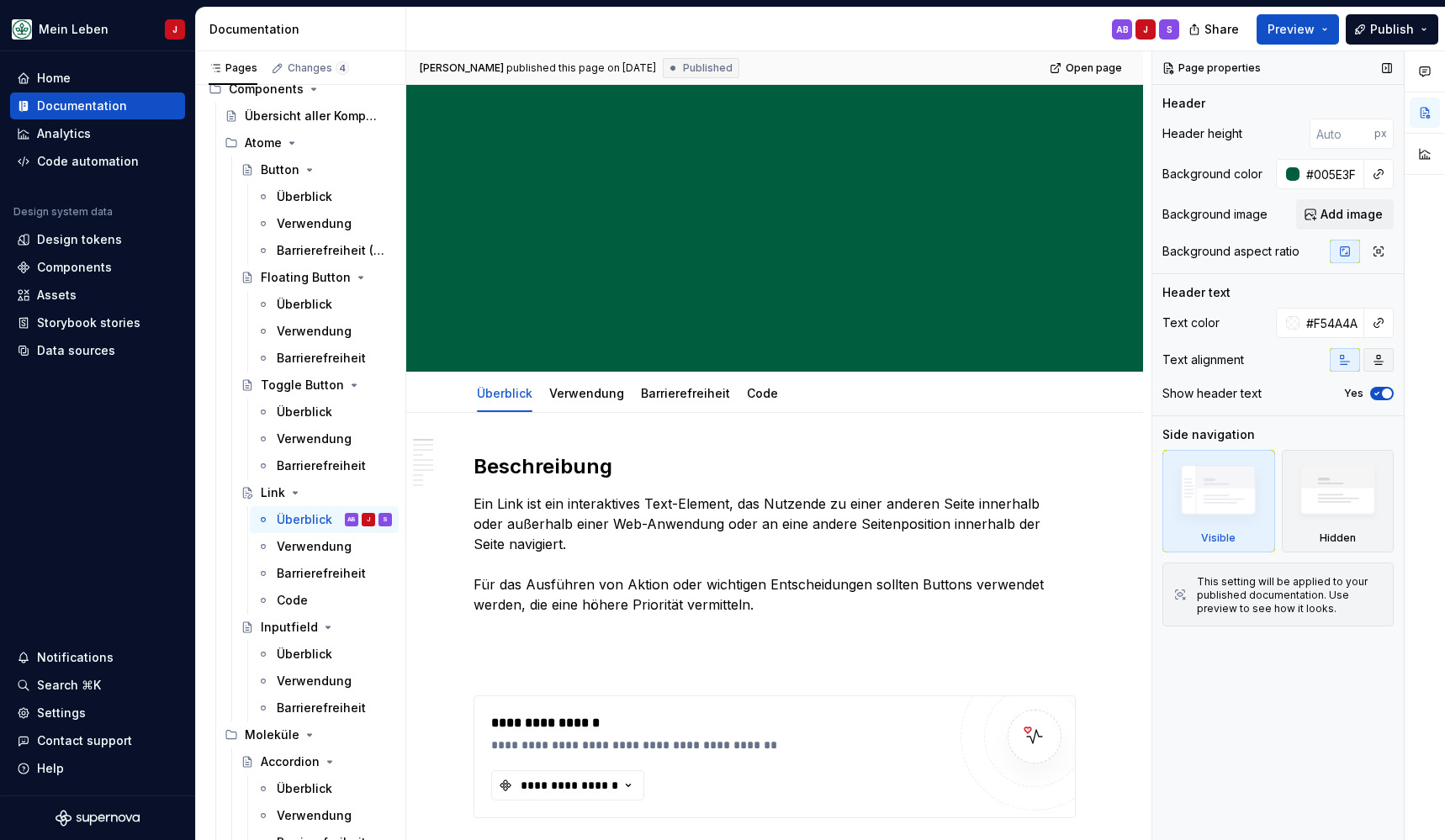
type textarea "*"
click at [1296, 327] on div at bounding box center [1292, 323] width 13 height 13
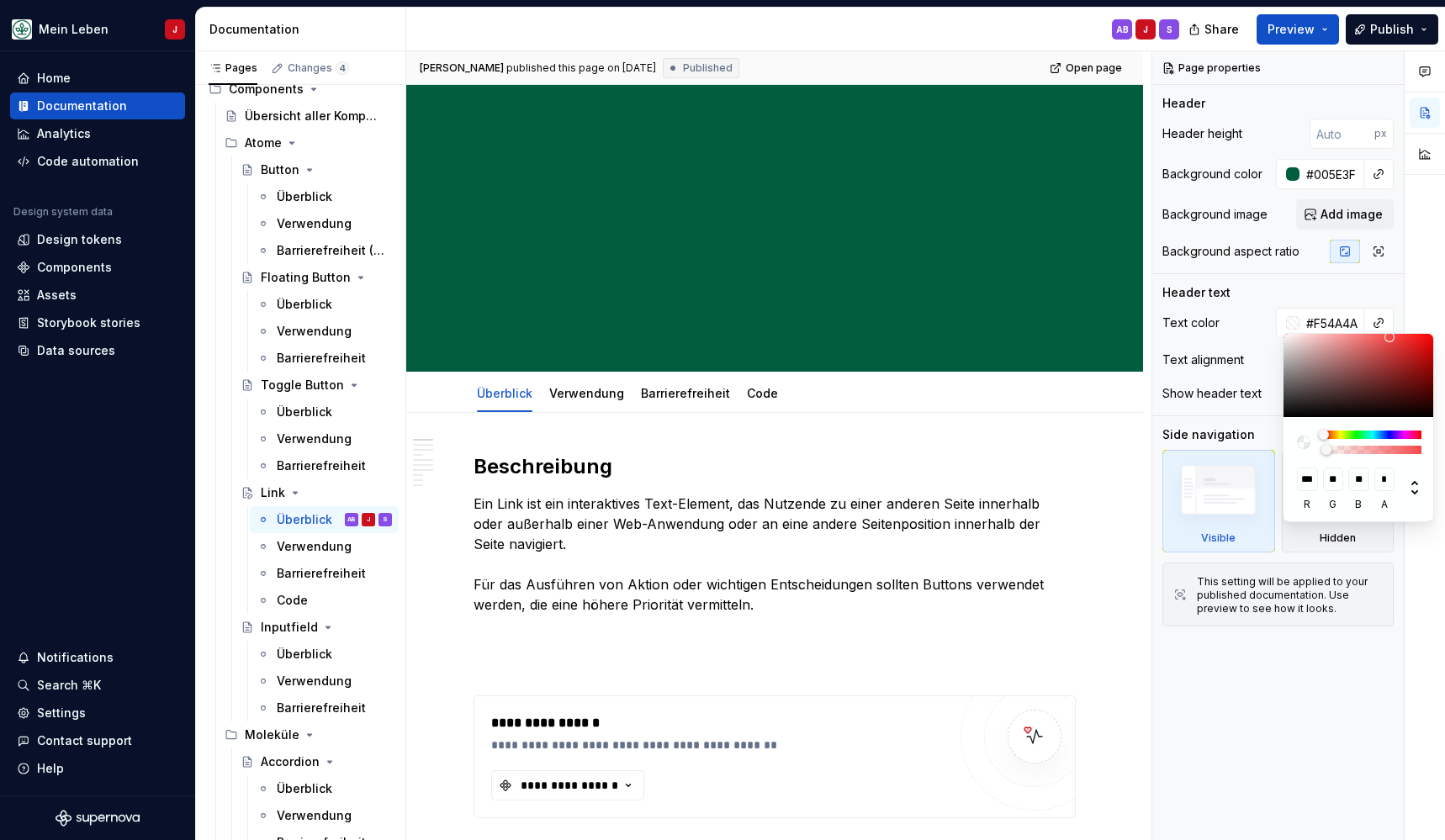
type input "#F5454500"
type input "**"
type input "#F5494900"
type input "**"
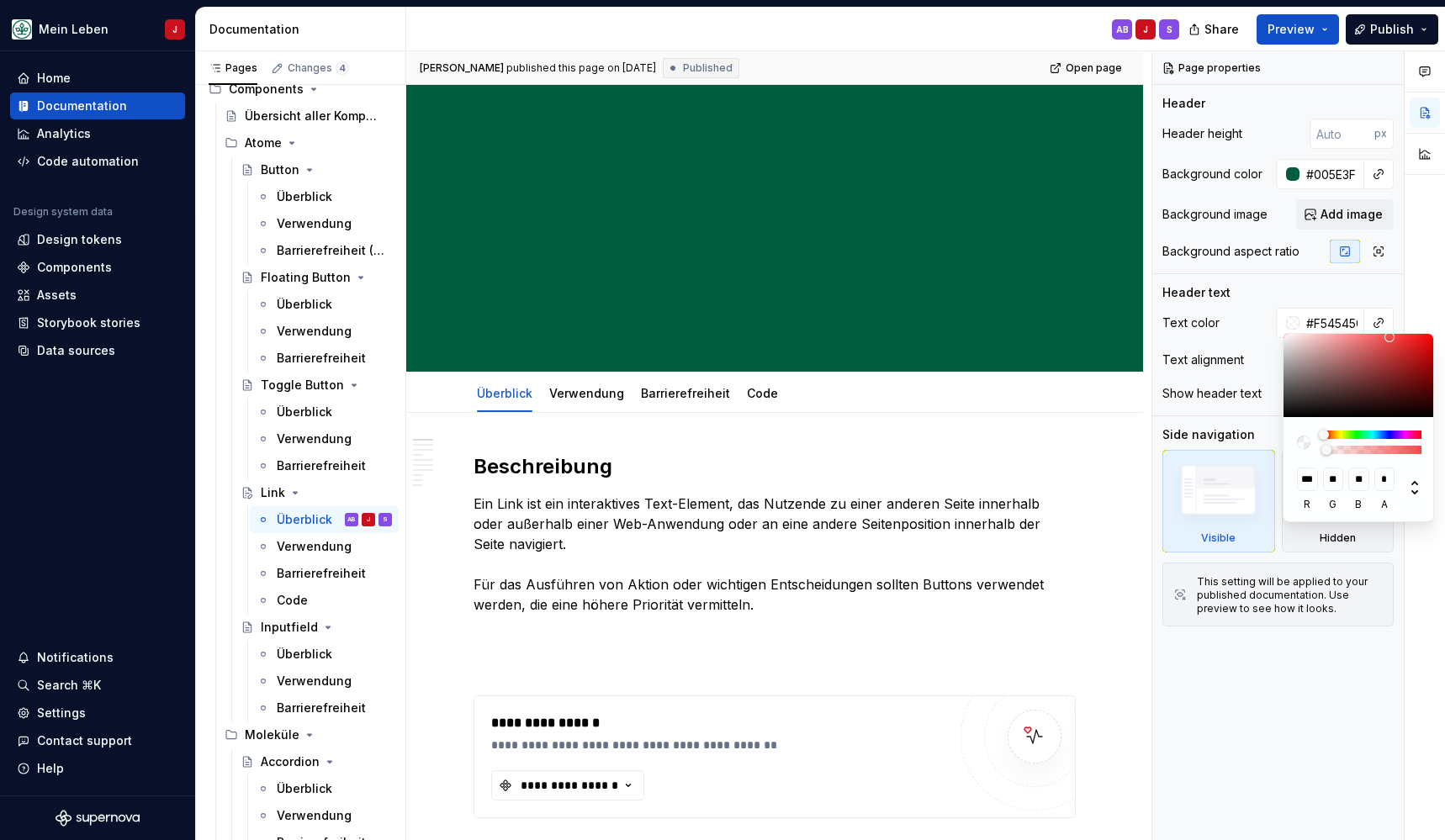
type input "**"
type input "#F5909000"
type input "***"
type input "#F5C6C600"
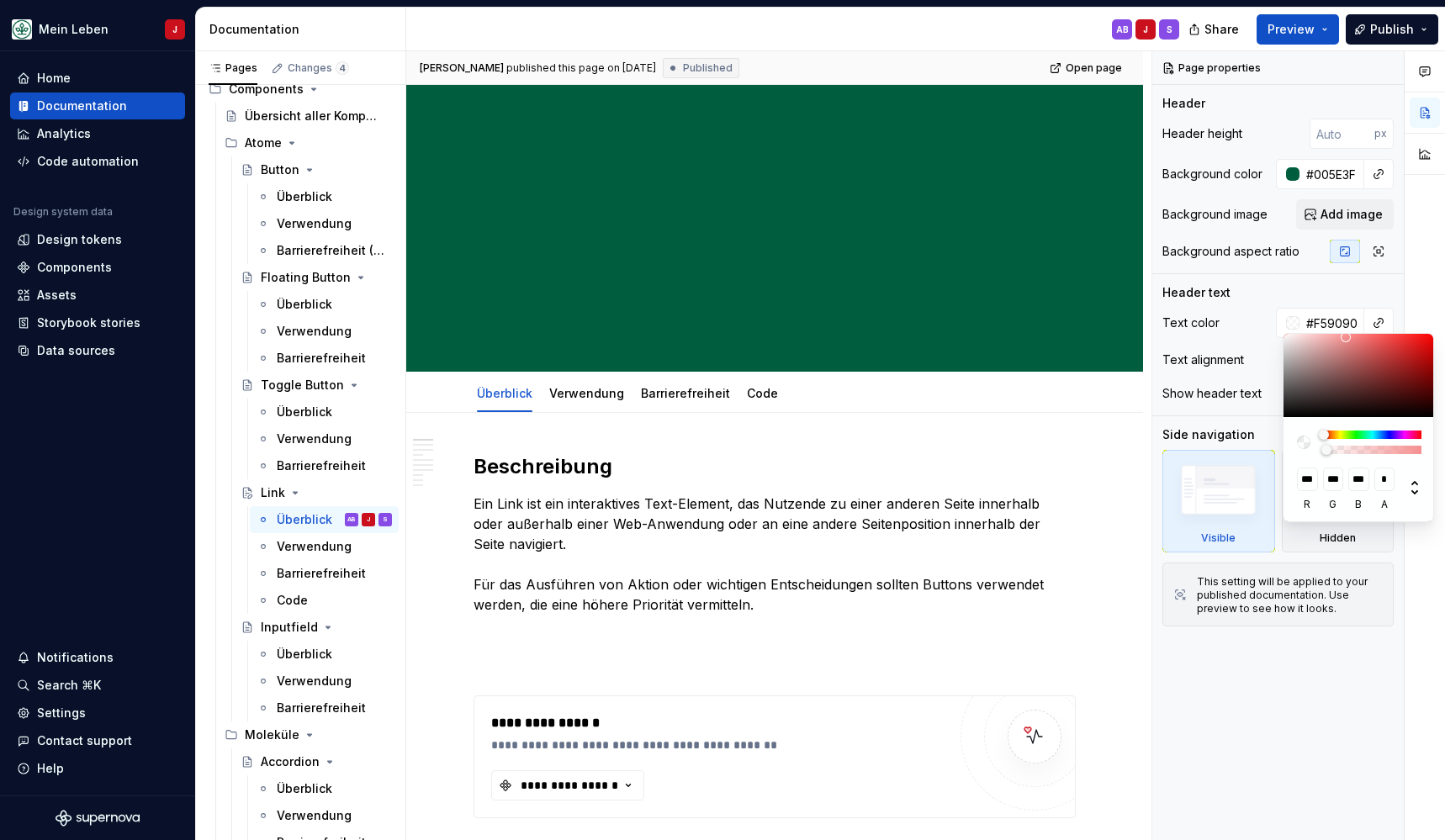
type input "***"
type input "#FAE4E400"
type input "***"
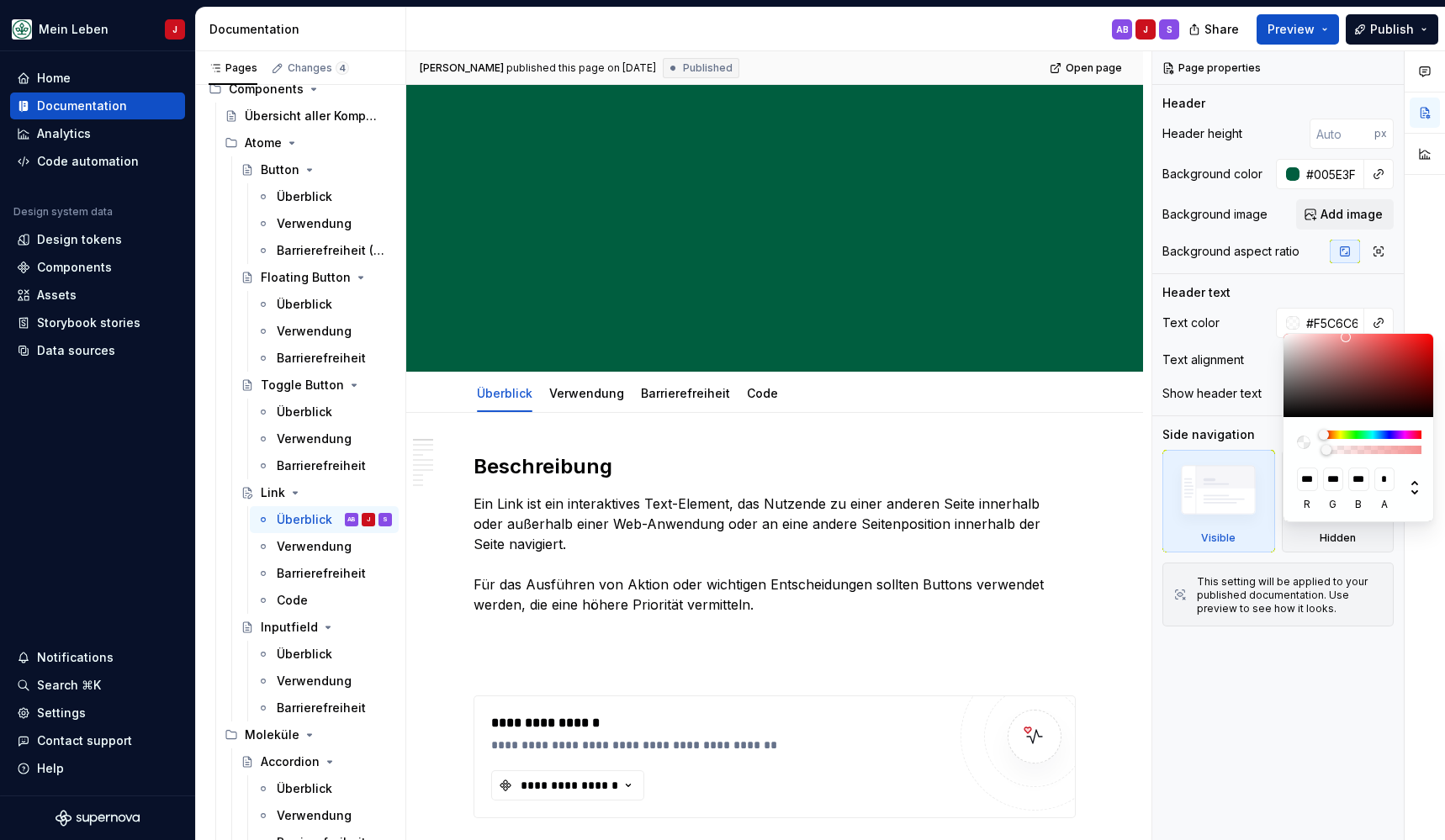
type input "***"
type input "#FAECEC00"
type input "***"
type textarea "*"
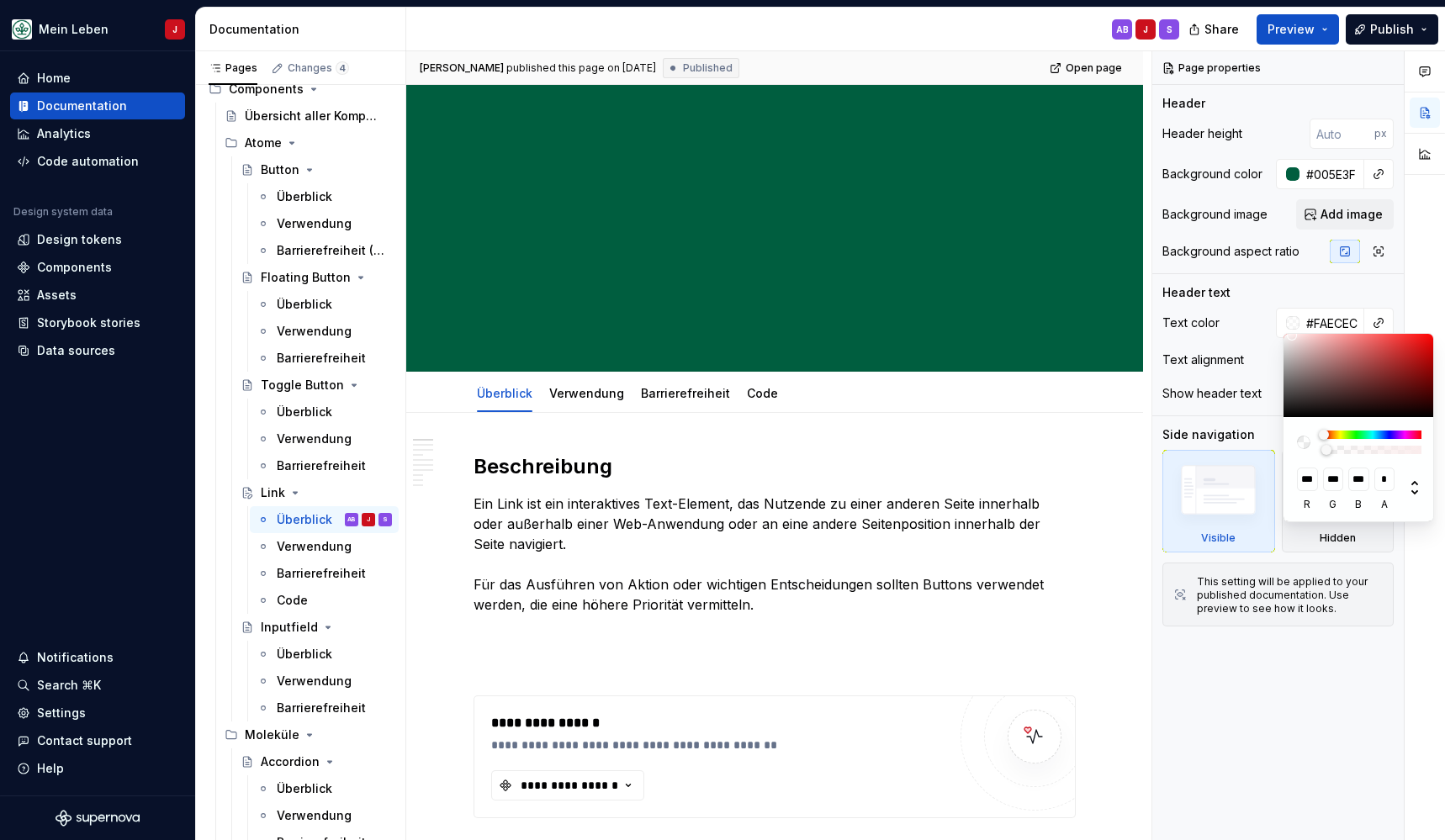
type input "#FAEDED00"
type input "***"
type input "#FAFAFA00"
type input "***"
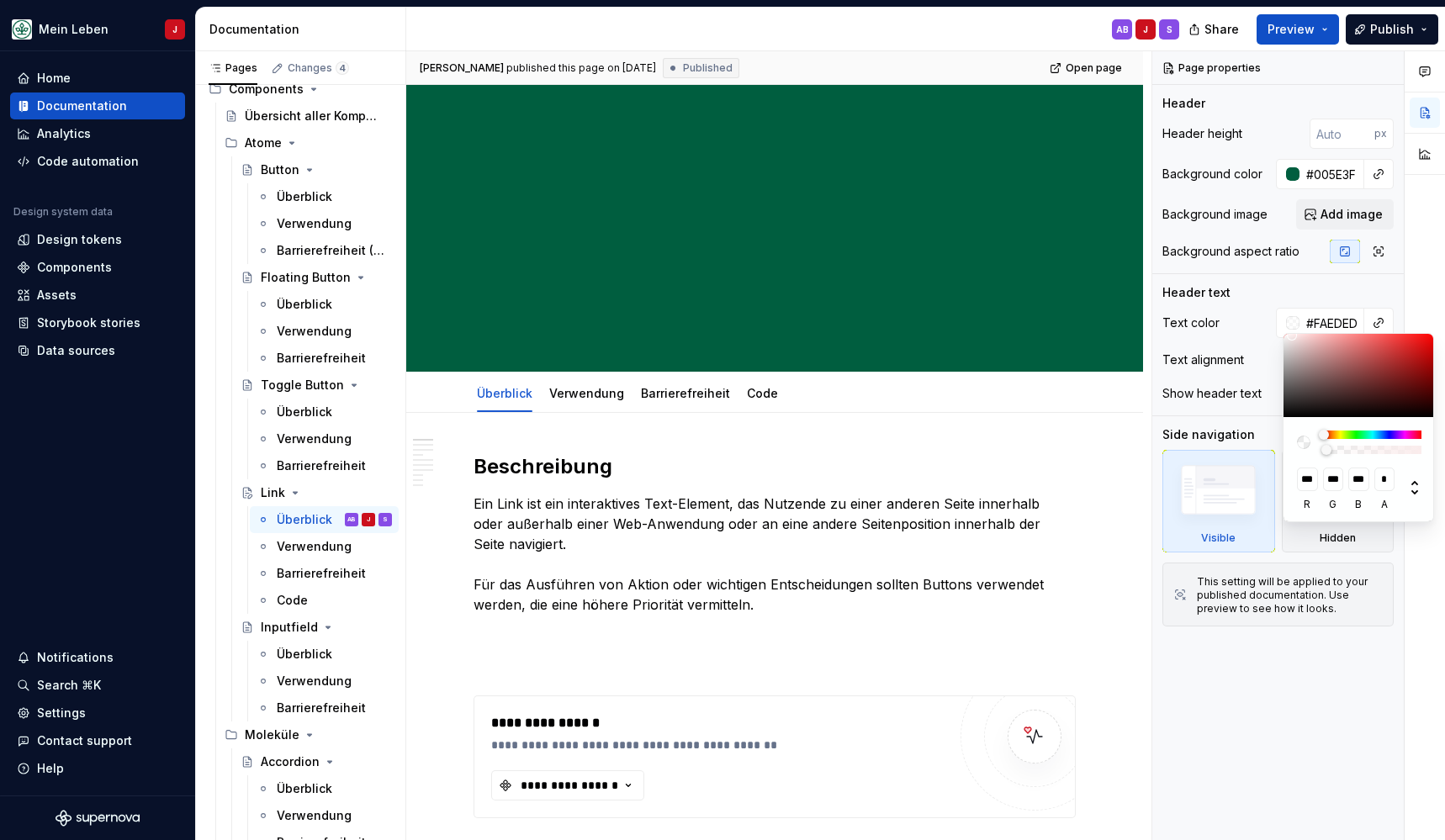
type input "***"
drag, startPoint x: 1392, startPoint y: 337, endPoint x: 1266, endPoint y: 335, distance: 126.0
click at [1266, 335] on body "Mein Leben J Home Documentation Analytics Code automation Design system data De…" at bounding box center [722, 420] width 1445 height 840
click at [689, 268] on html "Mein Leben J Home Documentation Analytics Code automation Design system data De…" at bounding box center [722, 420] width 1445 height 840
click at [750, 292] on html "Mein Leben J Home Documentation Analytics Code automation Design system data De…" at bounding box center [722, 420] width 1445 height 840
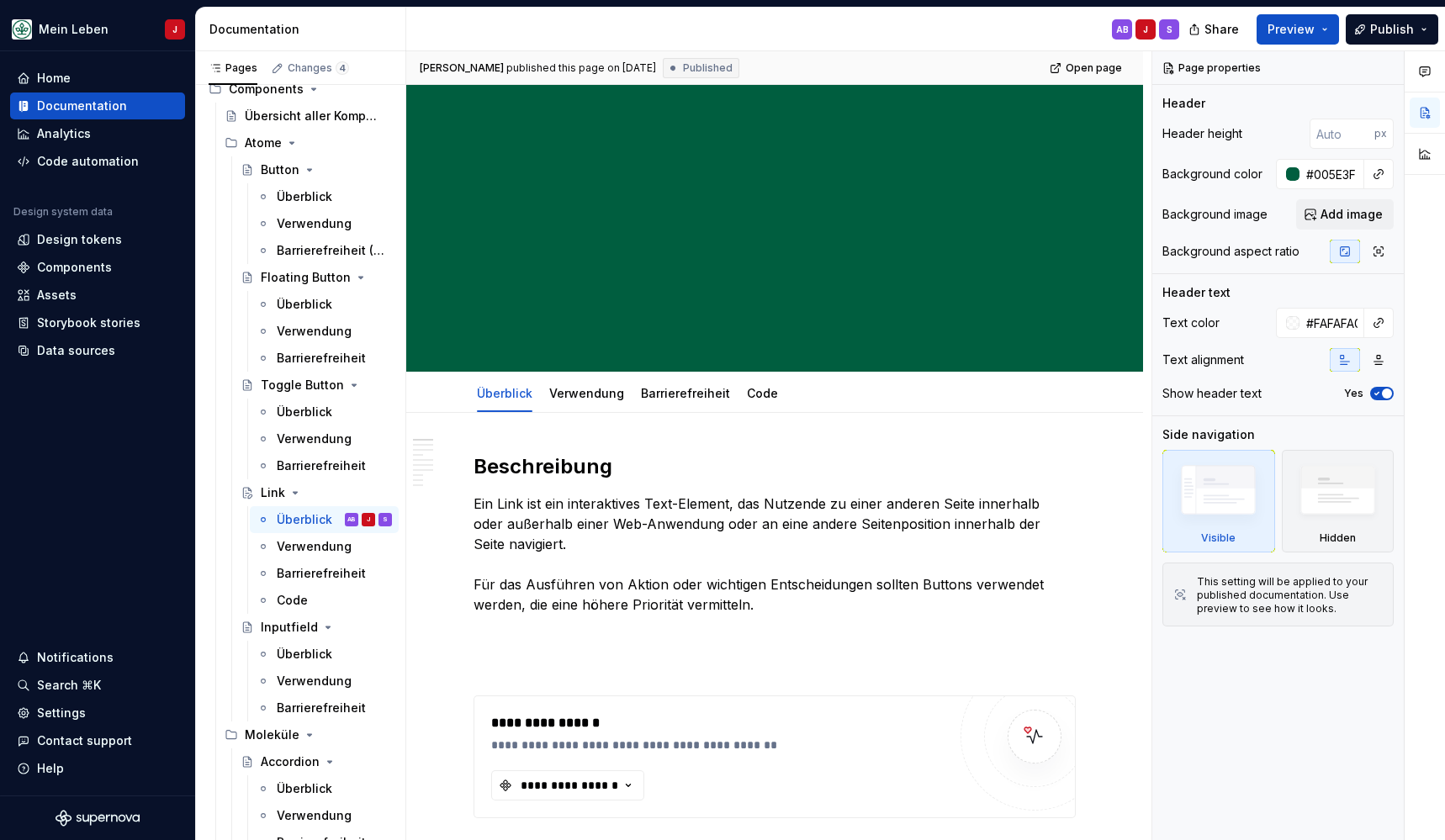
click at [750, 292] on textarea "Ein Link ist ein interaktives Text-Element, das Nutzende zu einer anderen Seite…" at bounding box center [771, 256] width 602 height 148
click at [935, 327] on textarea "Ein Link ist ein interaktives Text-Element, das Nutzende zu einer anderen Seite…" at bounding box center [771, 256] width 602 height 148
drag, startPoint x: 755, startPoint y: 290, endPoint x: 464, endPoint y: 107, distance: 343.8
click at [464, 107] on div "Link Ein Link ist ein interaktives Text-Element, das Nutzende zu einer anderen …" at bounding box center [775, 228] width 737 height 287
type textarea "*"
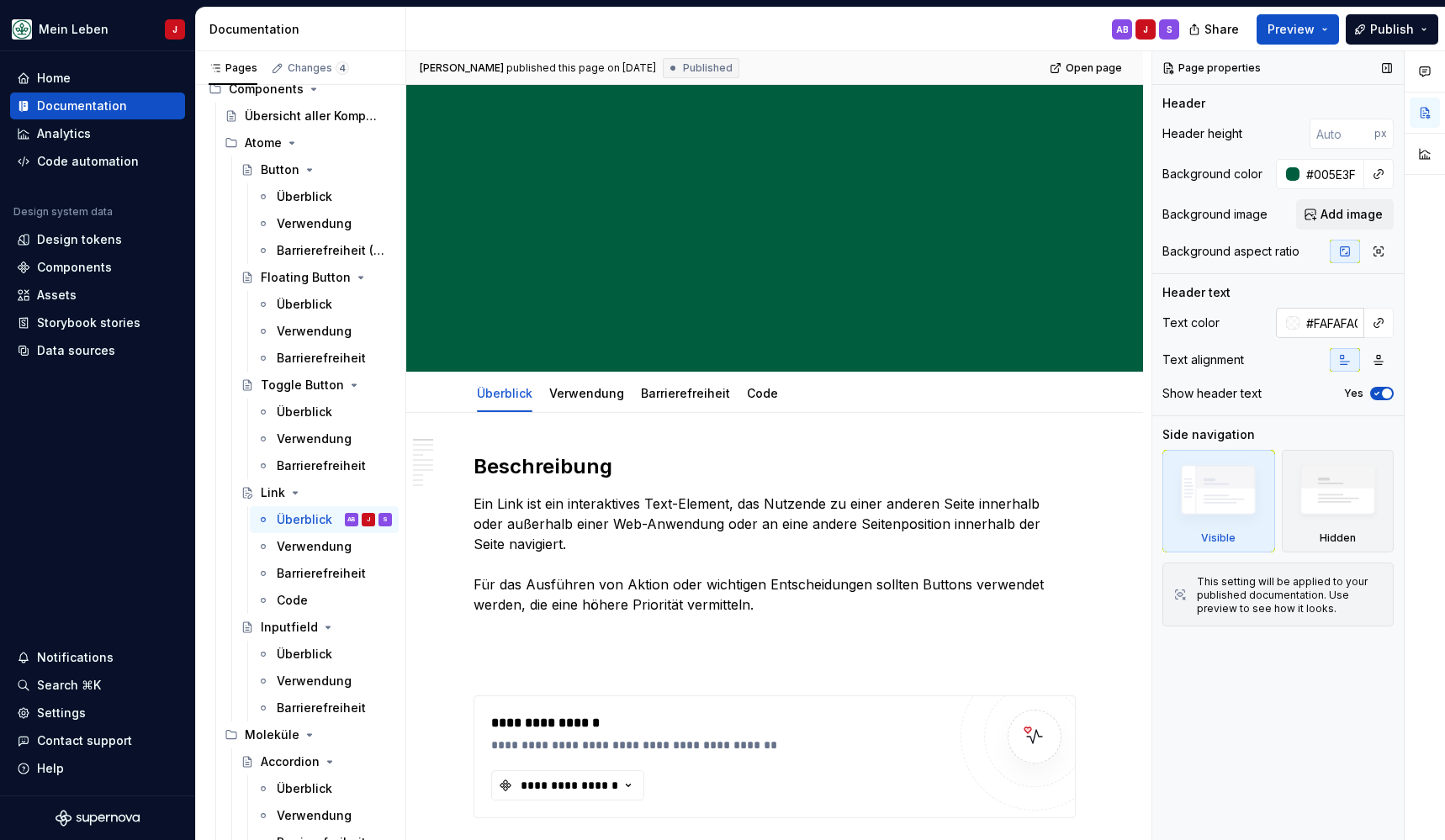
click at [1293, 319] on div at bounding box center [1292, 323] width 13 height 13
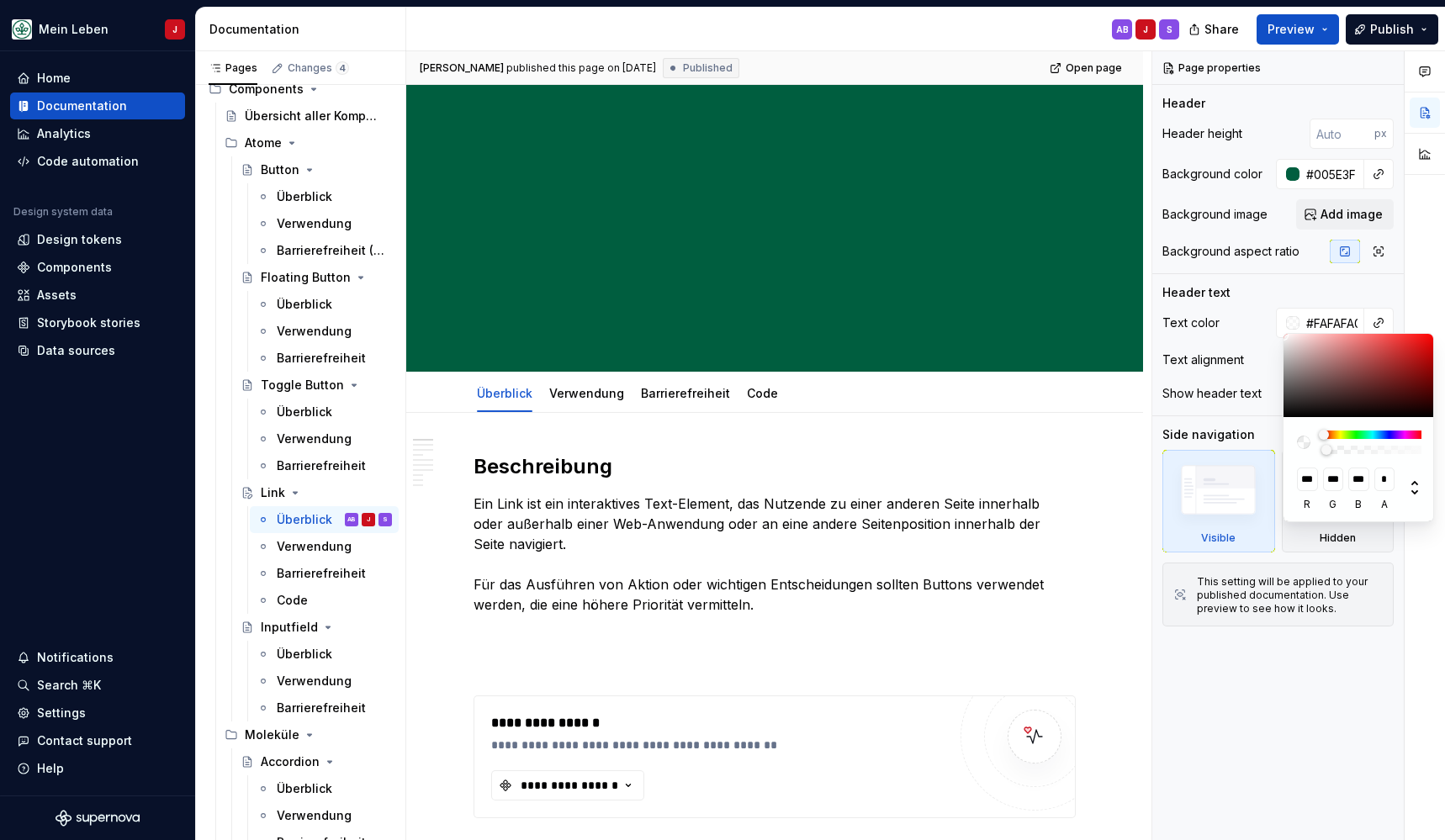
click at [1292, 329] on div "Comments Open comments No comments yet Select ‘Comment’ from the block context …" at bounding box center [1298, 446] width 293 height 789
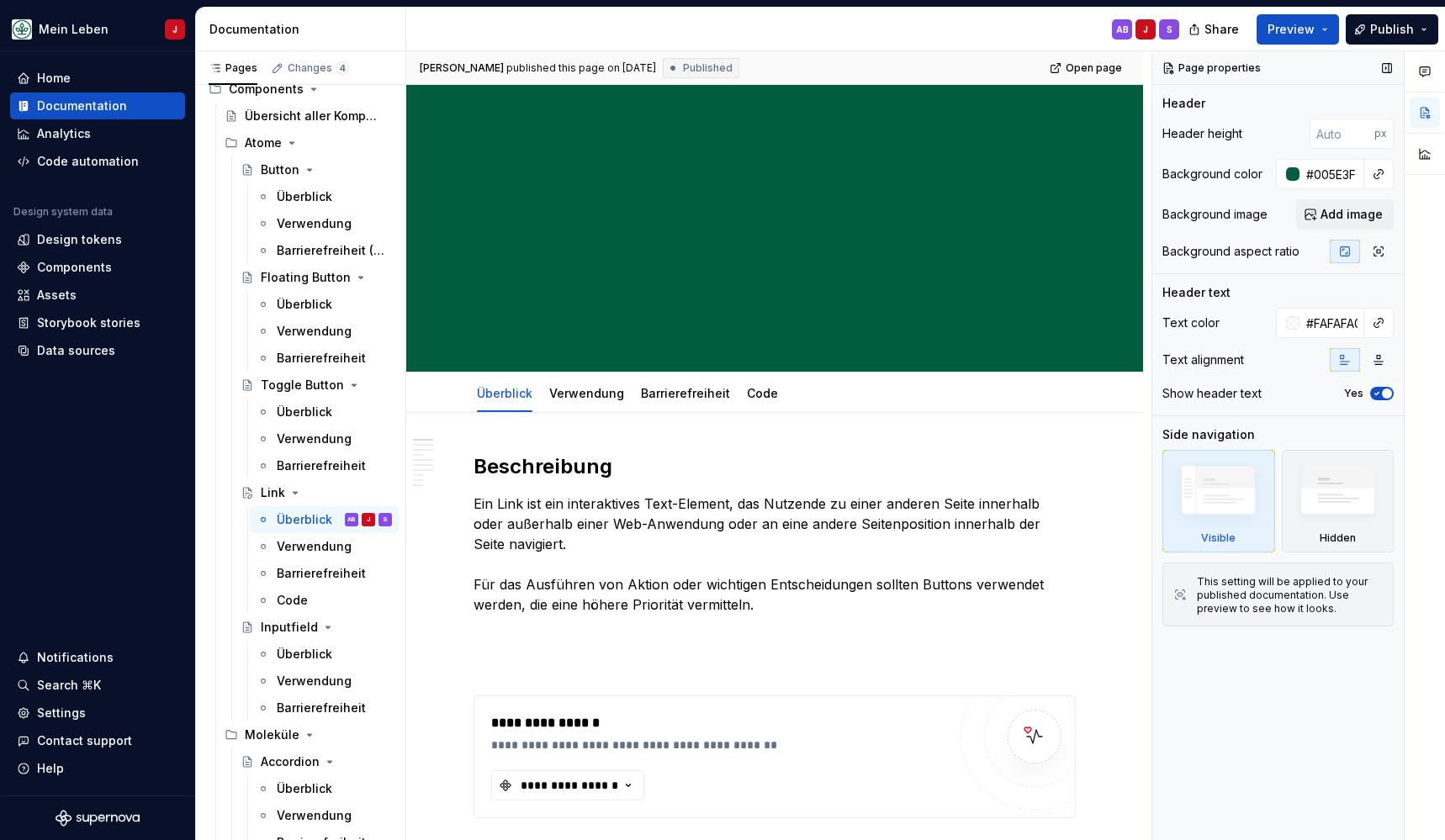
drag, startPoint x: 1283, startPoint y: 332, endPoint x: 1255, endPoint y: 328, distance: 28.3
click at [1255, 328] on div "Comments Open comments No comments yet Select ‘Comment’ from the block context …" at bounding box center [1298, 446] width 293 height 789
click at [1288, 318] on div at bounding box center [1292, 323] width 13 height 13
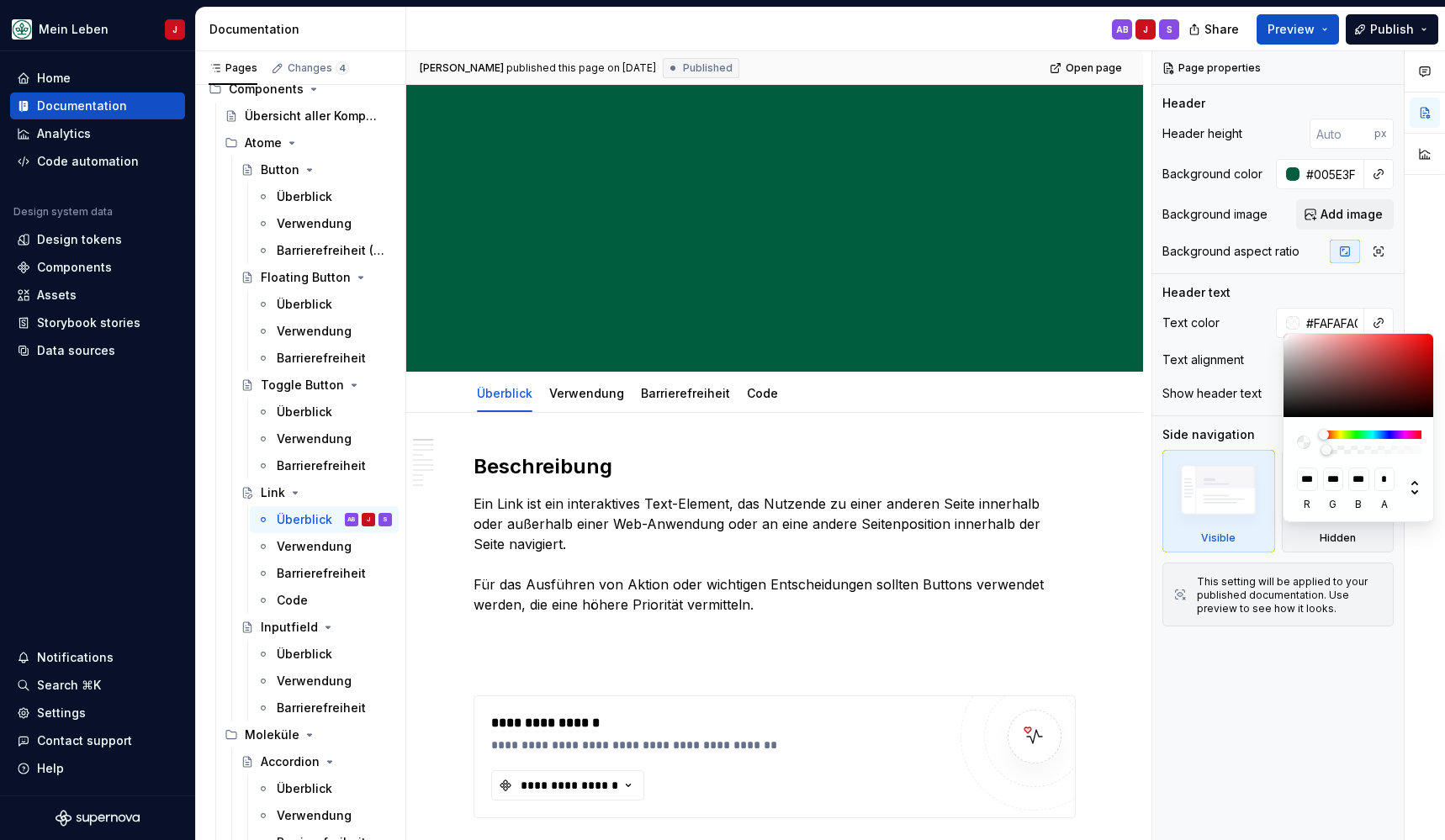
type input "#FAFAFA05"
type input "**********"
type input "#FAFAFA0F"
type input "**********"
type input "#FAFAFA21"
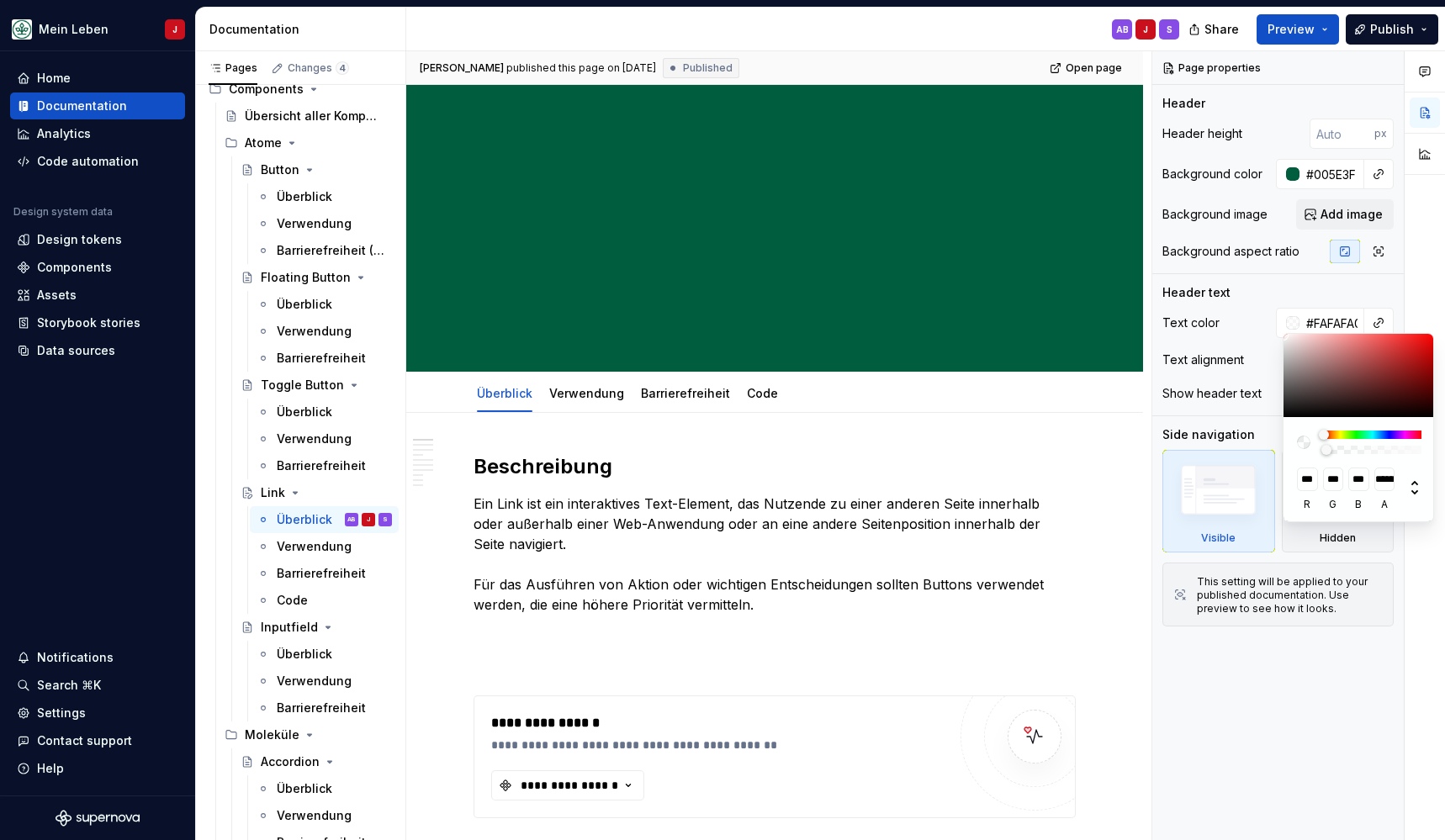
type input "**********"
type input "#FAFAFA36"
type input "**********"
type input "#FAFAFA4A"
type input "**********"
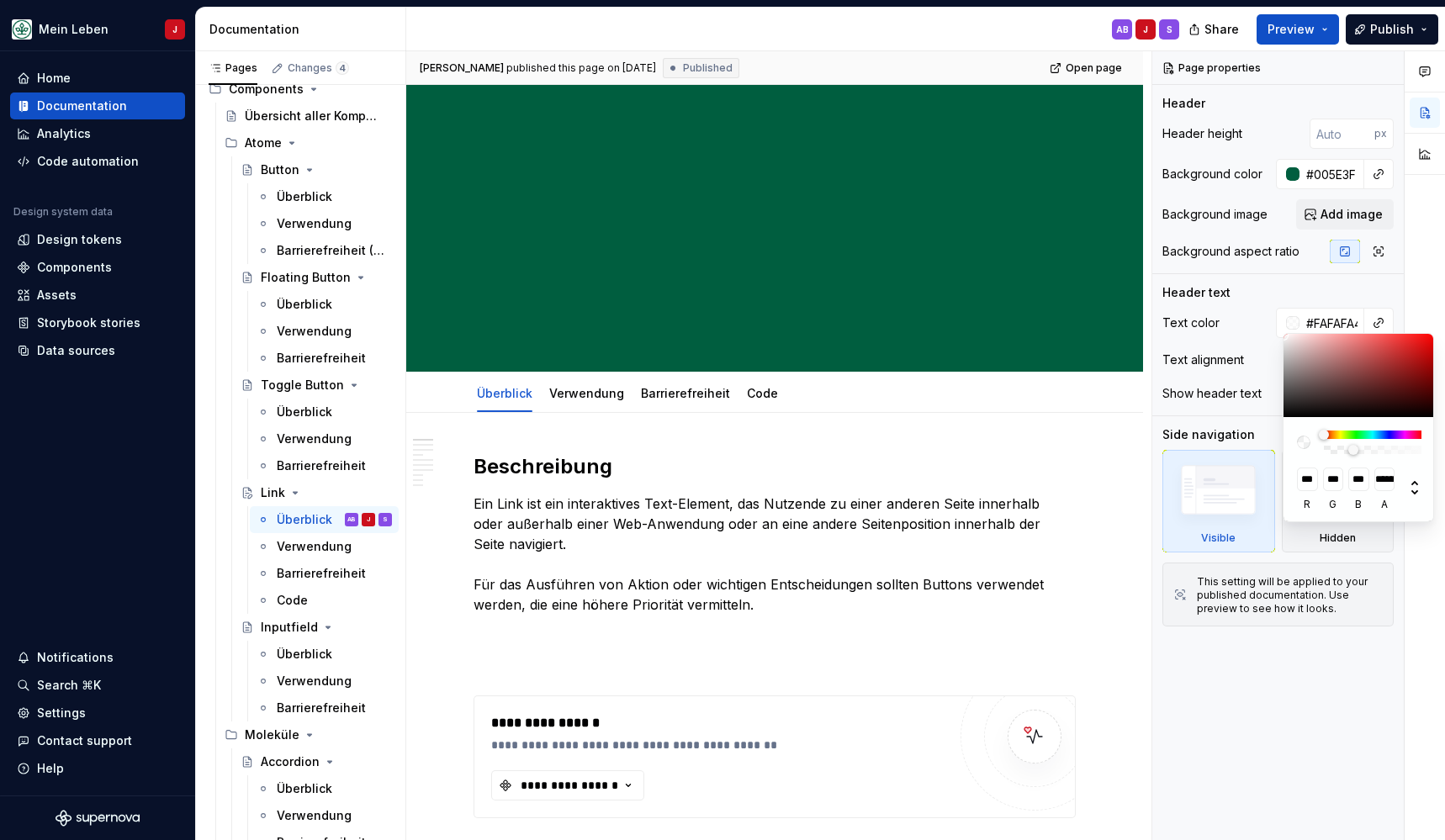
type input "#FAFAFA63"
type input "**********"
type input "#FAFAFA75"
type input "**********"
type input "#FAFAFA87"
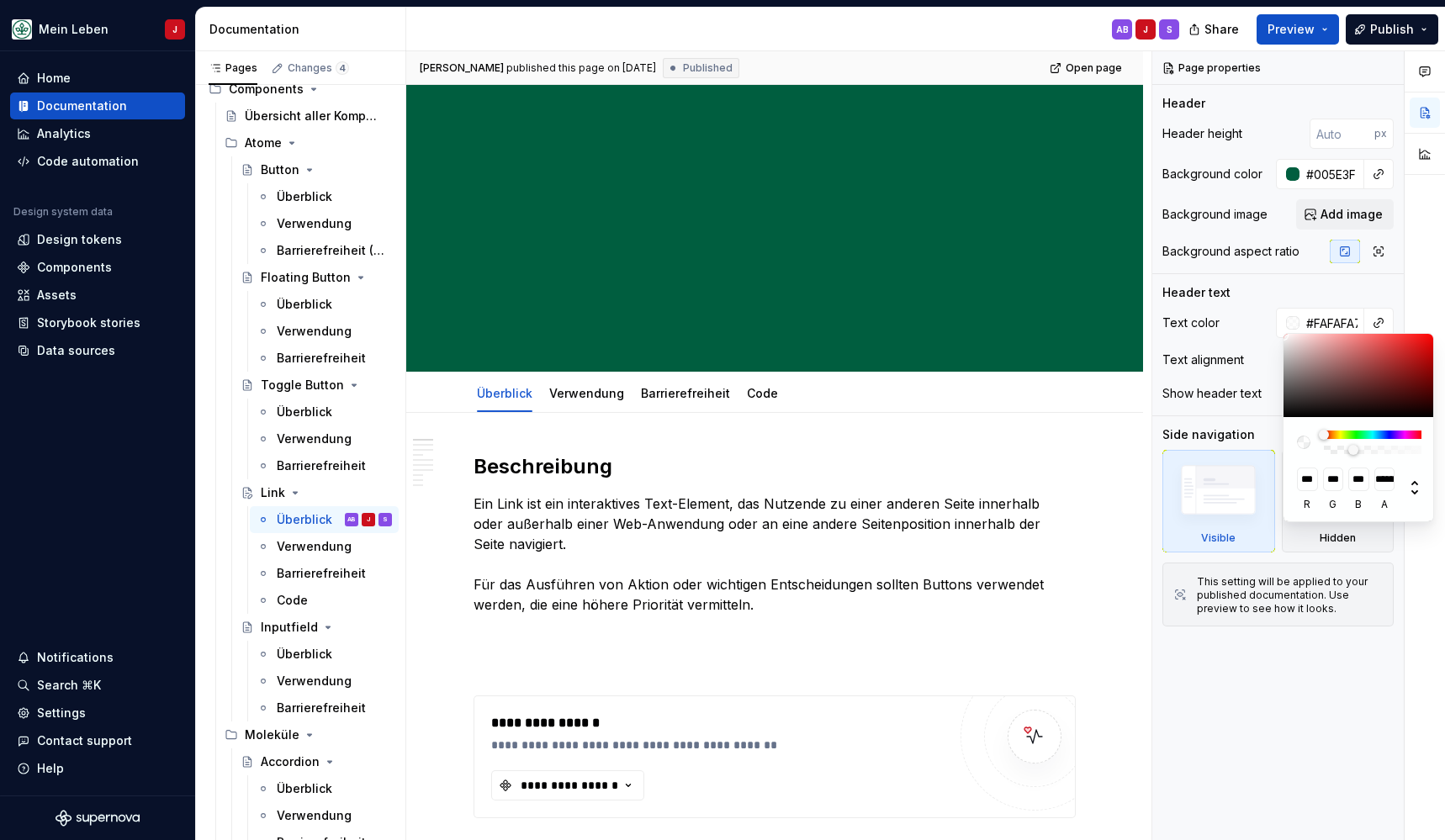
type input "**********"
type input "#FAFAFA91"
type input "**********"
type input "#FAFAFA99"
type input "***"
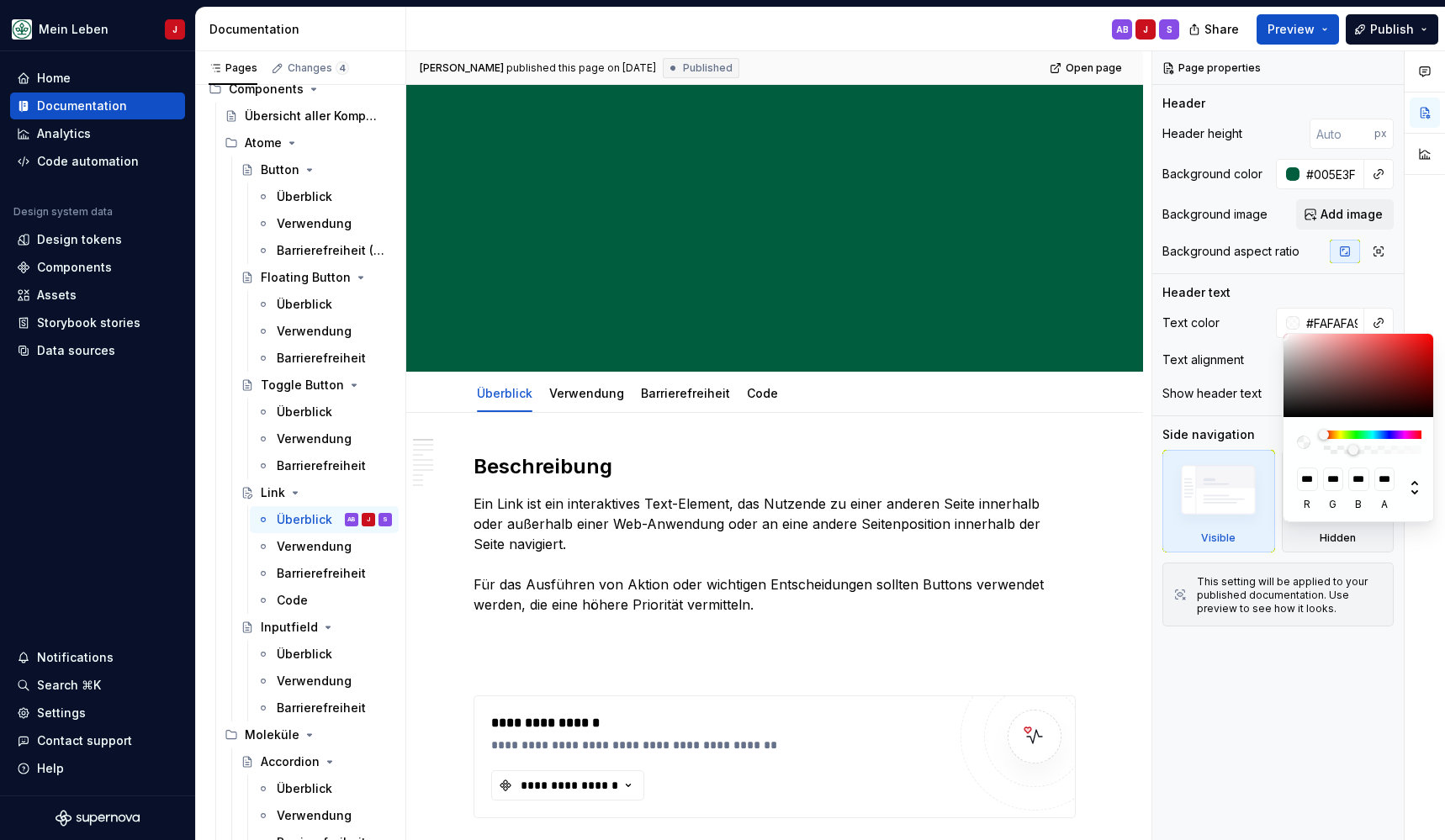
type input "#FAFAFAA3"
type input "**********"
type input "#FAFAFAA8"
type input "**********"
type input "#FAFAFAB0"
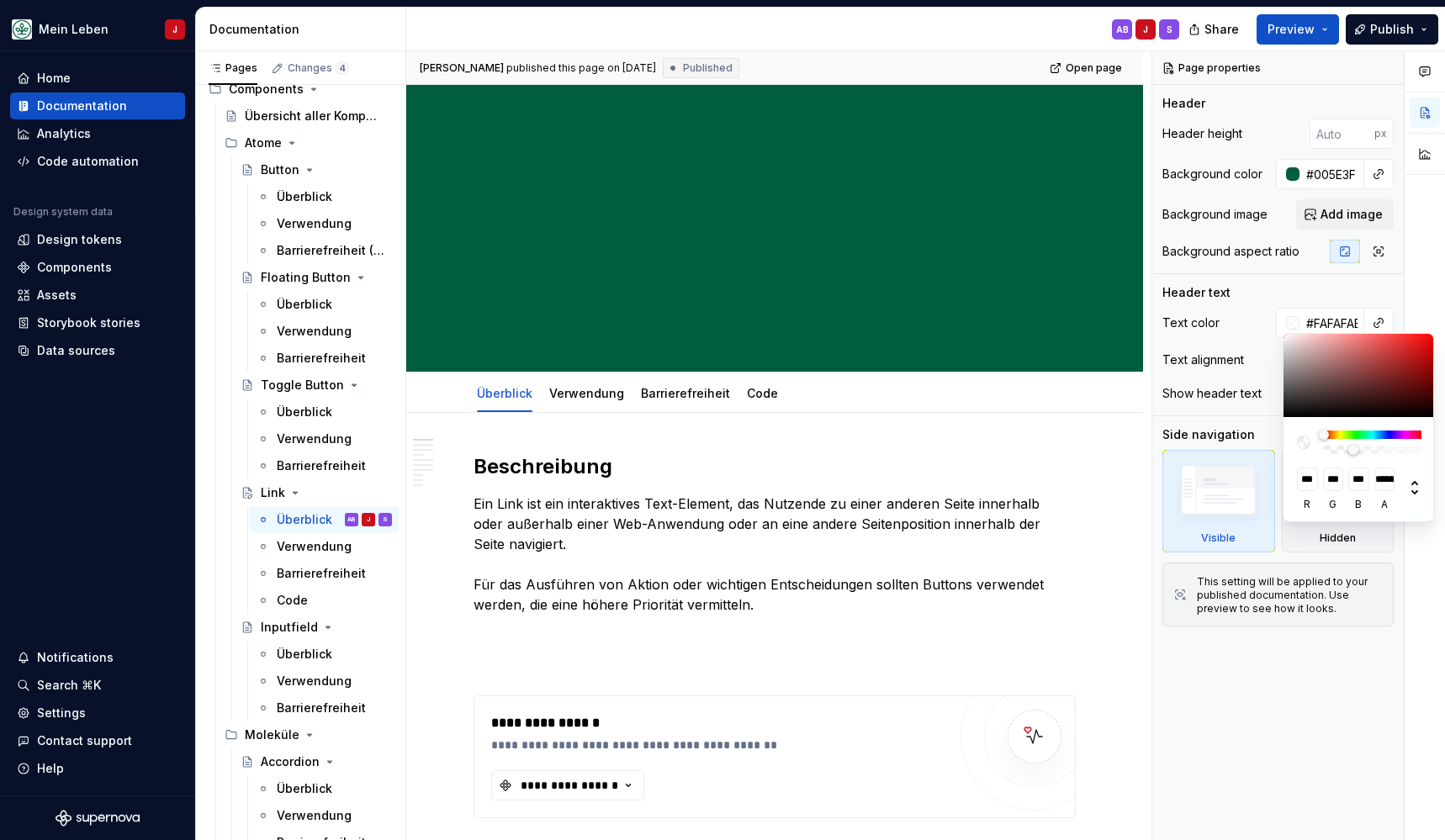
type input "**********"
type input "#FAFAFAB5"
type input "**********"
type input "#FAFAFAB8"
type input "**********"
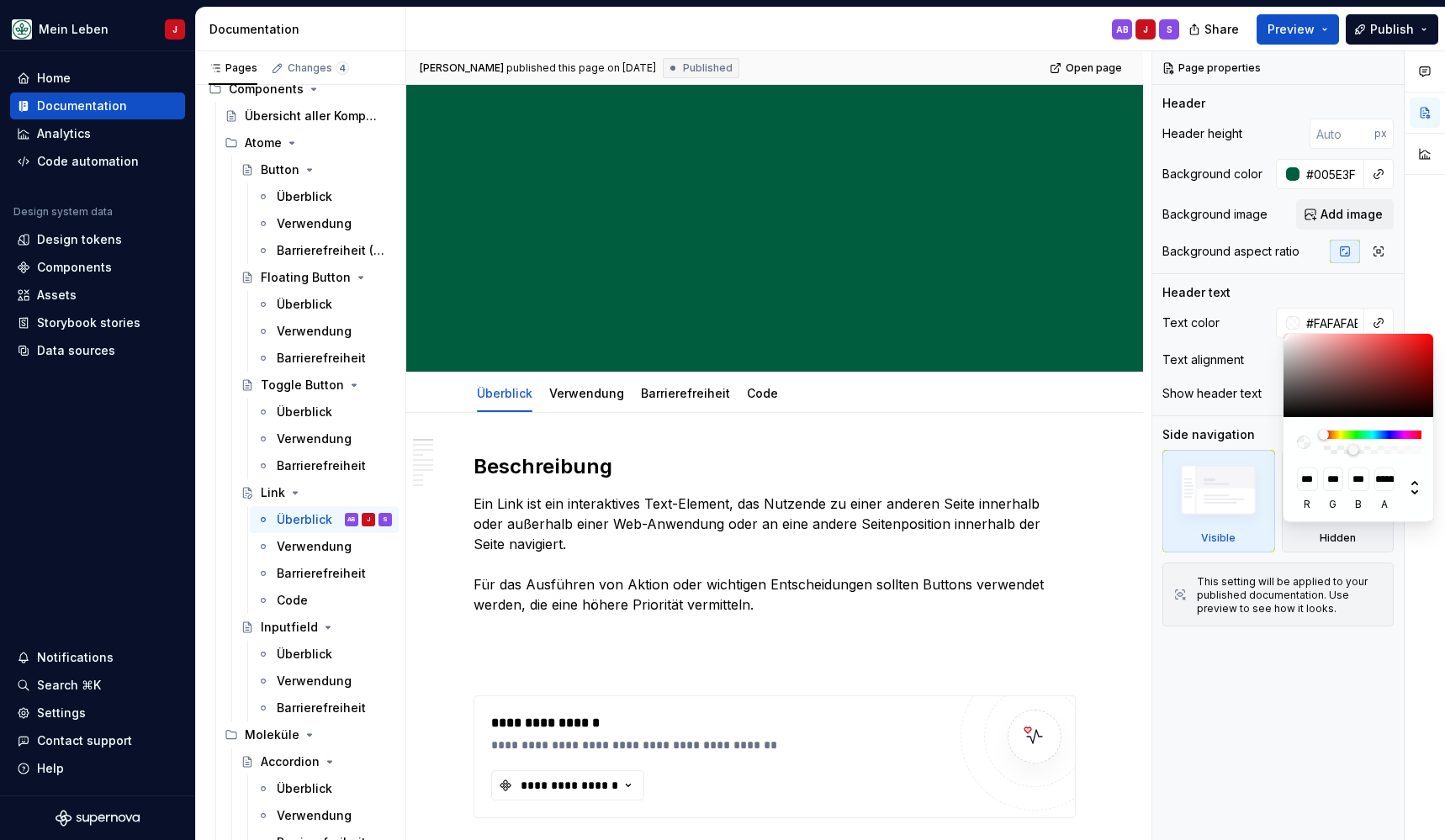
type input "#FAFAFABA"
type input "**********"
type textarea "*"
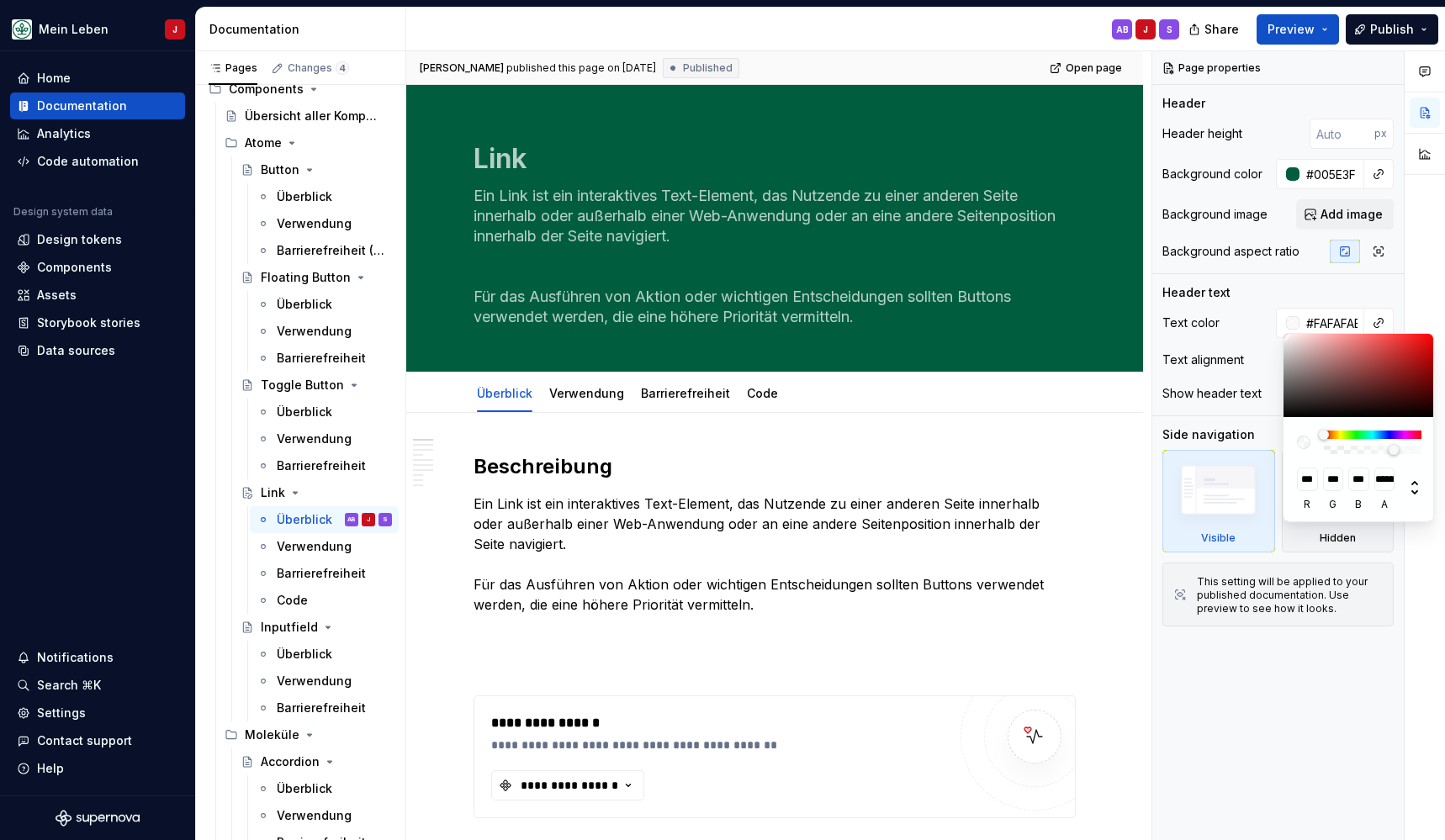
type input "#FAFAFABF"
type input "**********"
type input "#FAFAFAC7"
type input "**********"
type input "#FAFAFAD4"
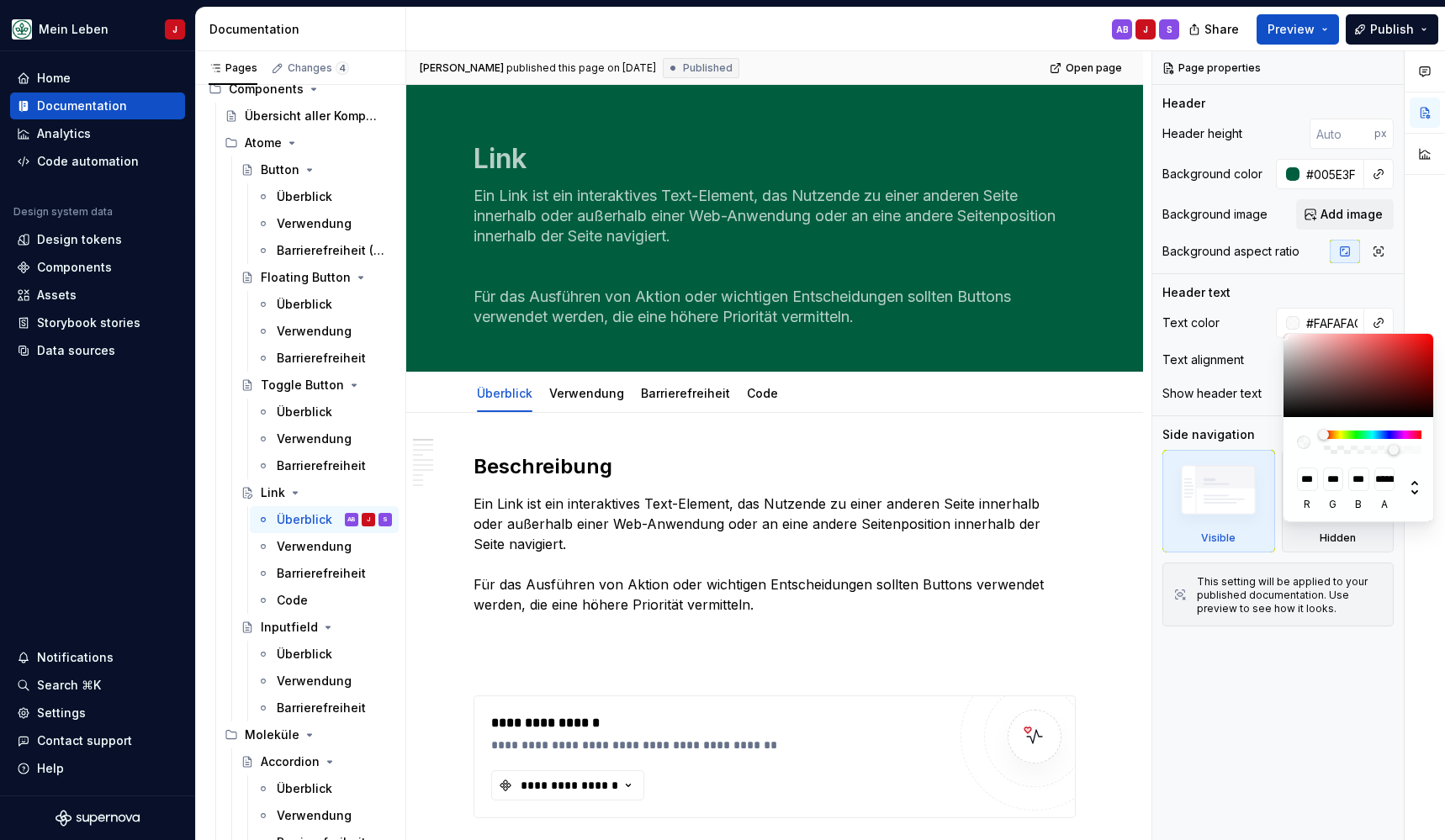
type input "**********"
type input "#FAFAFAE0"
type input "**********"
type input "#FAFAFAED"
type input "**********"
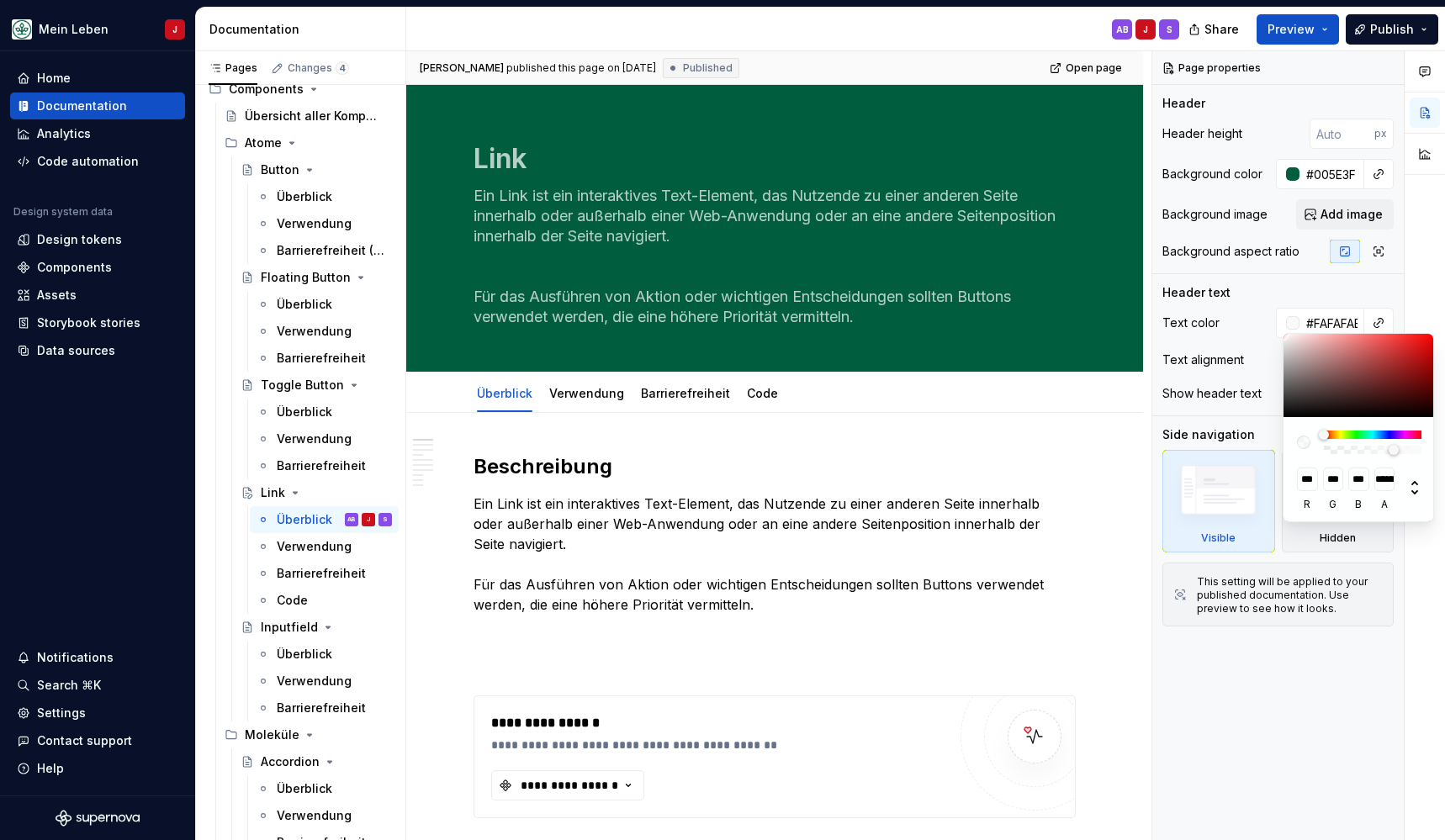
type input "#FAFAFAFA"
type input "**********"
type input "#FAFAFA"
type input "*"
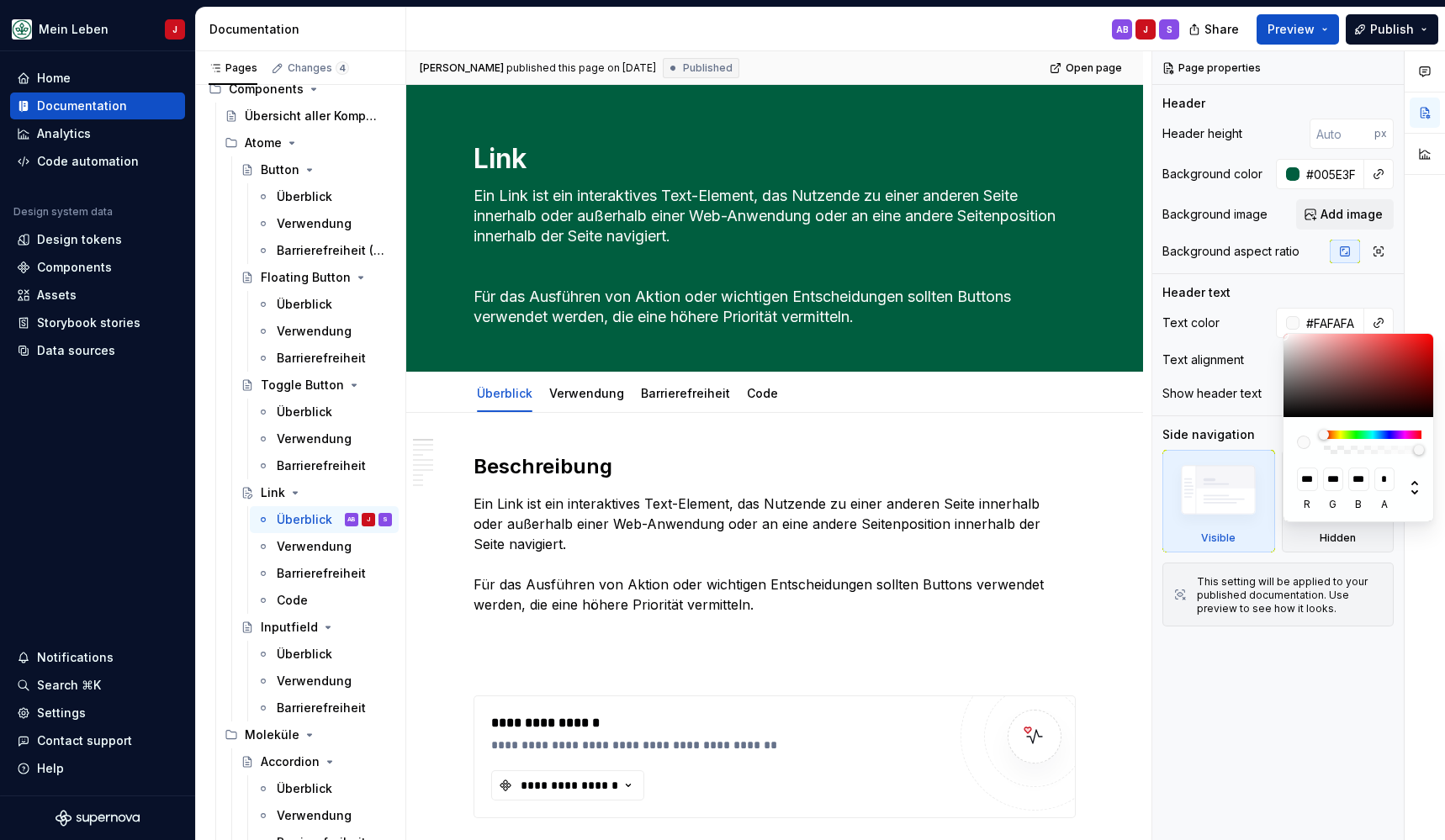
drag, startPoint x: 1326, startPoint y: 448, endPoint x: 1449, endPoint y: 452, distance: 123.1
click at [1444, 452] on html "Mein Leben J Home Documentation Analytics Code automation Design system data De…" at bounding box center [722, 420] width 1445 height 840
click at [767, 444] on html "Mein Leben J Home Documentation Analytics Code automation Design system data De…" at bounding box center [722, 420] width 1445 height 840
click at [725, 431] on html "Mein Leben J Home Documentation Analytics Code automation Design system data De…" at bounding box center [722, 420] width 1445 height 840
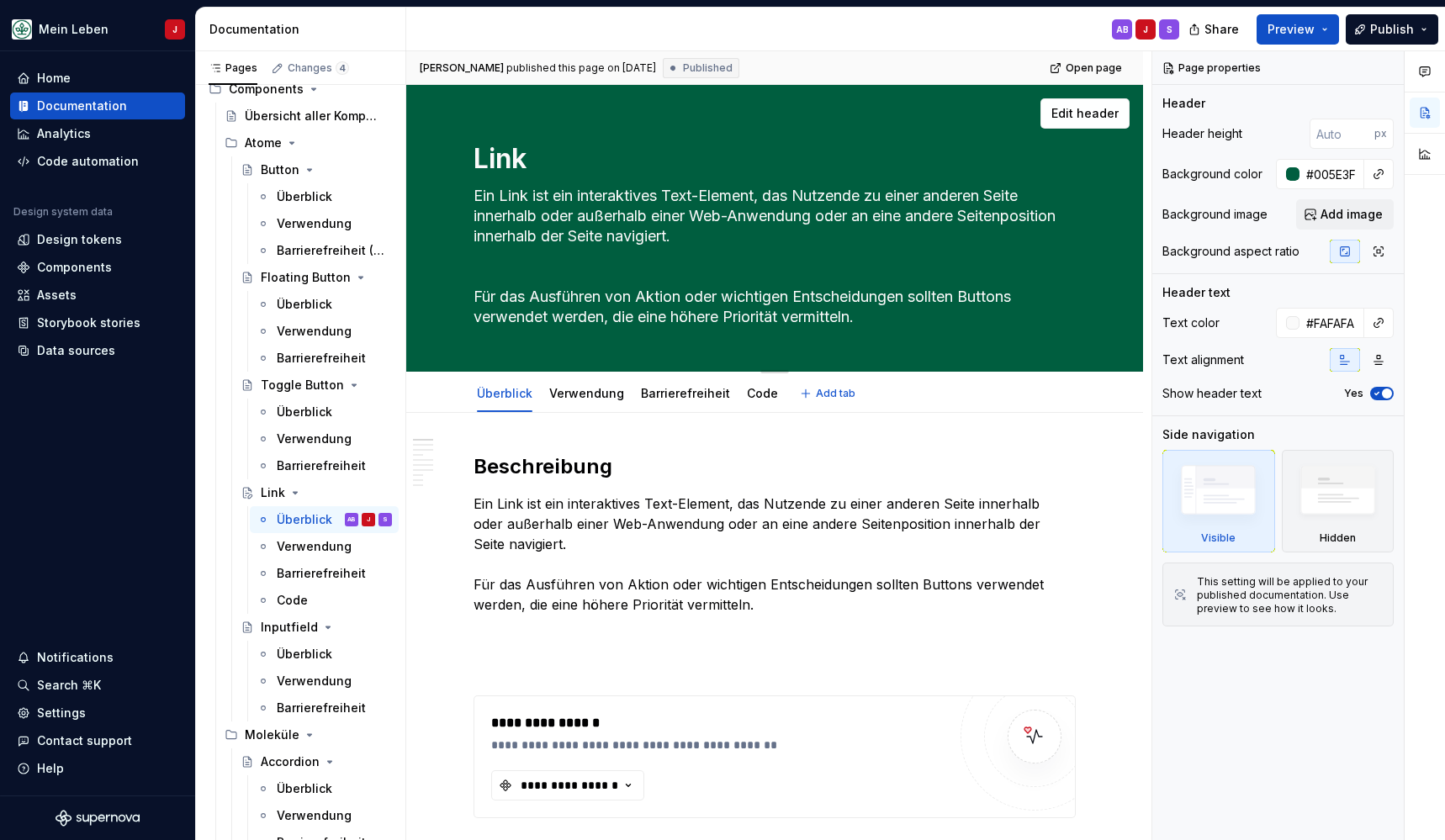
click at [567, 256] on textarea "Ein Link ist ein interaktives Text-Element, das Nutzende zu einer anderen Seite…" at bounding box center [771, 256] width 602 height 148
click at [492, 276] on textarea "Ein Link ist ein interaktives Text-Element, das Nutzende zu einer anderen Seite…" at bounding box center [771, 256] width 602 height 148
type textarea "*"
type textarea "Ein Link ist ein interaktives Text-Element, das Nutzende zu einer anderen Seite…"
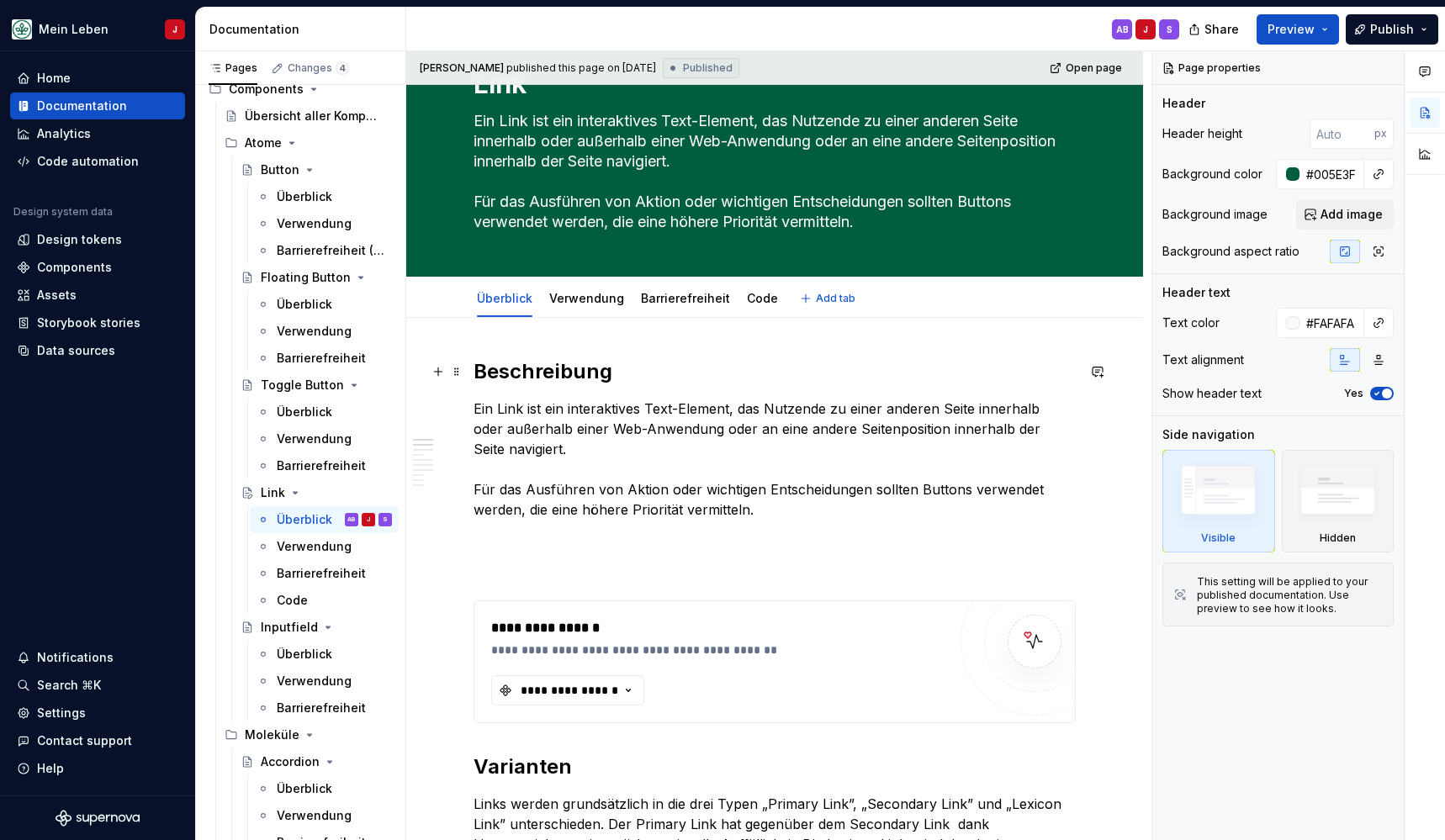
type textarea "*"
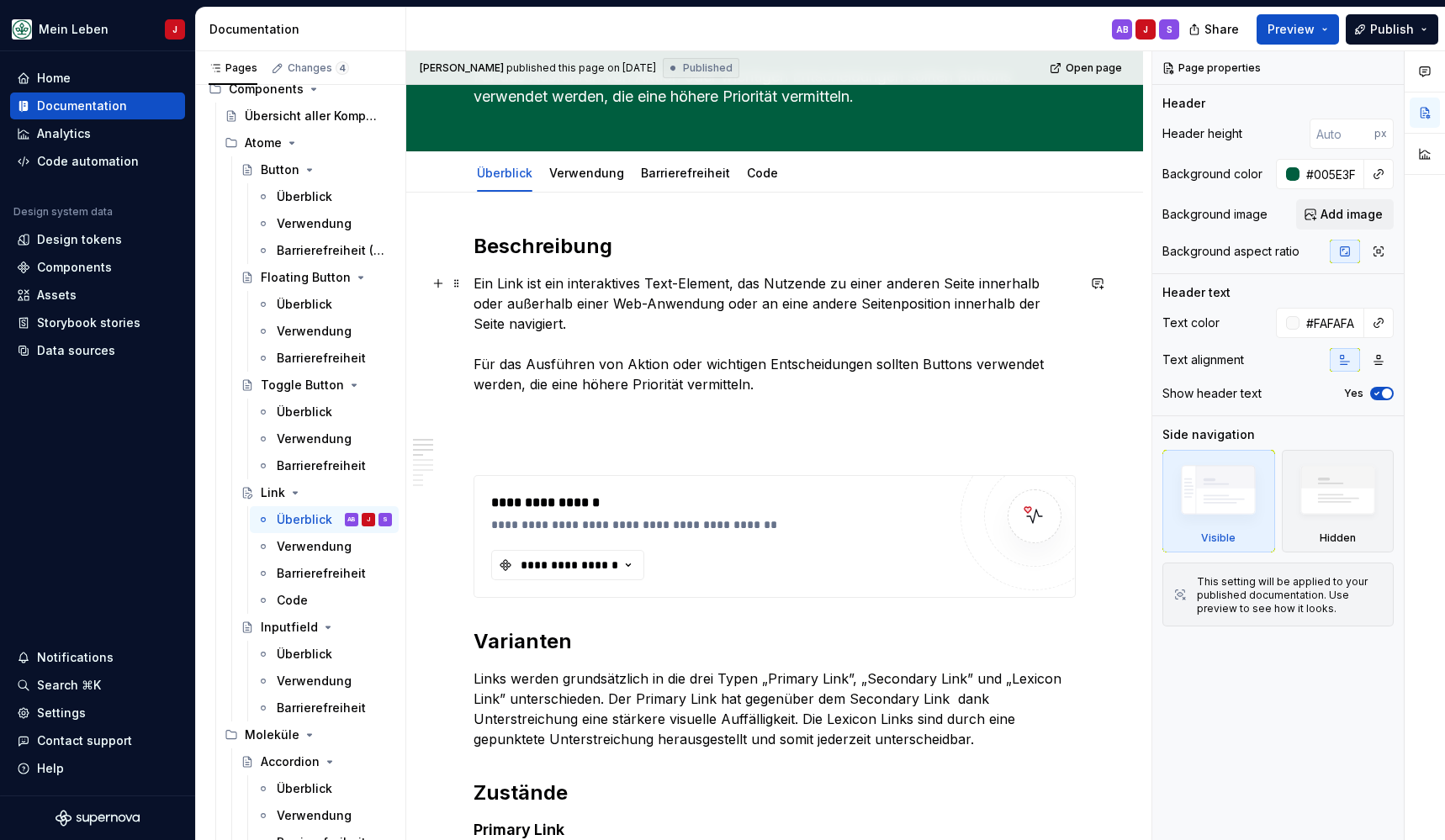
scroll to position [206, 0]
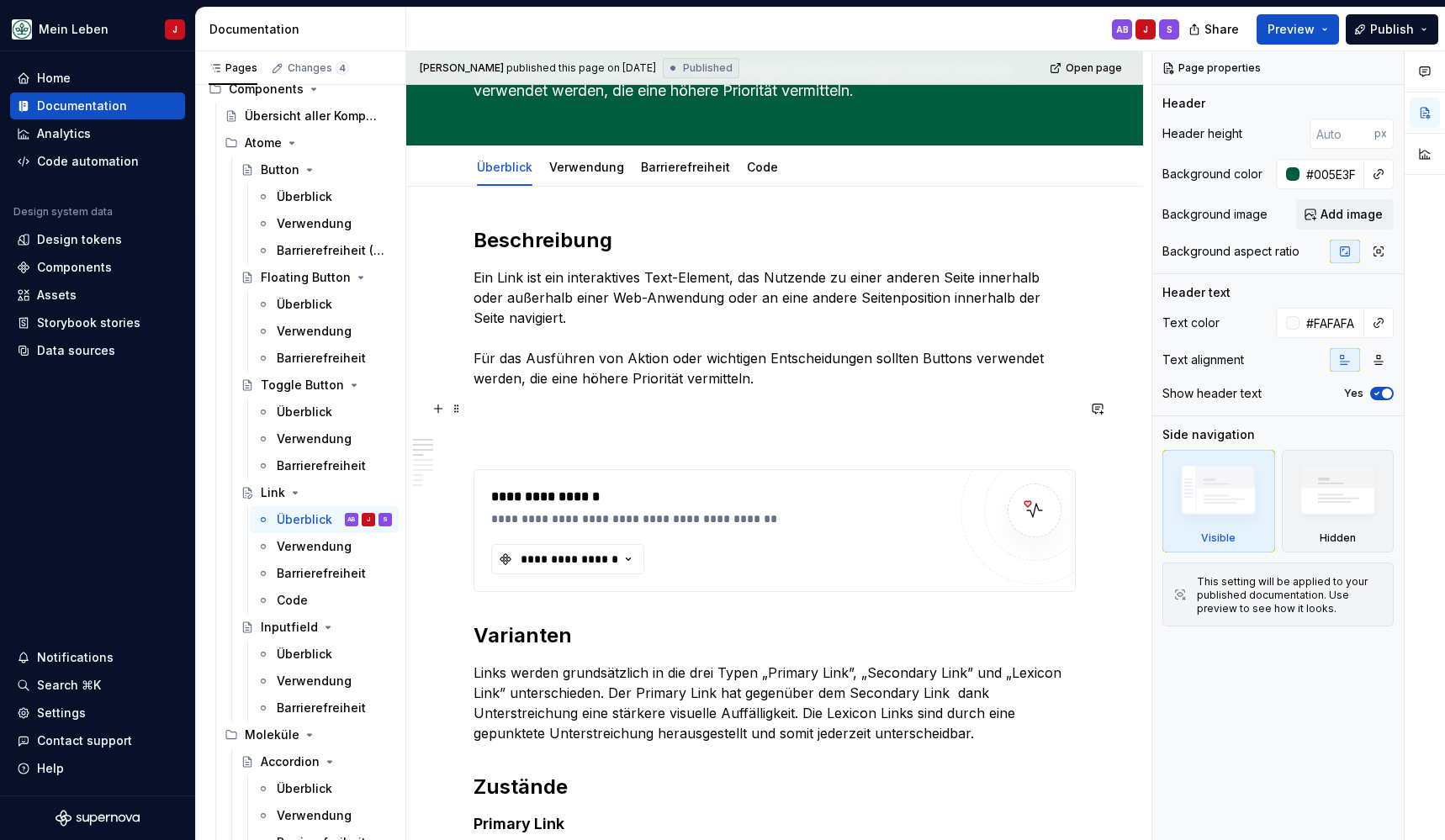
type textarea "Ein Link ist ein interaktives Text-Element, das Nutzende zu einer anderen Seite…"
click at [510, 441] on p at bounding box center [775, 438] width 602 height 20
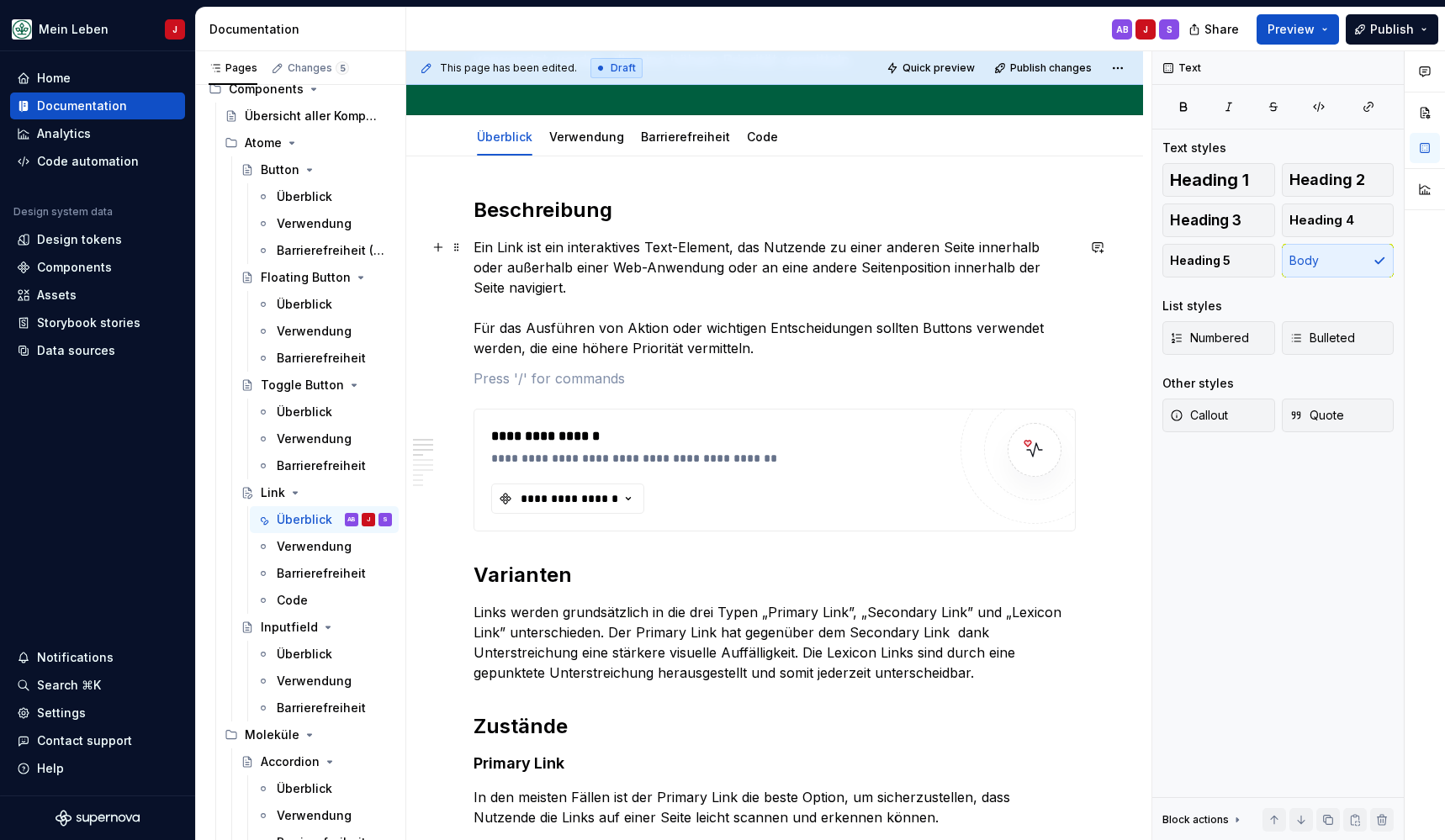
scroll to position [243, 0]
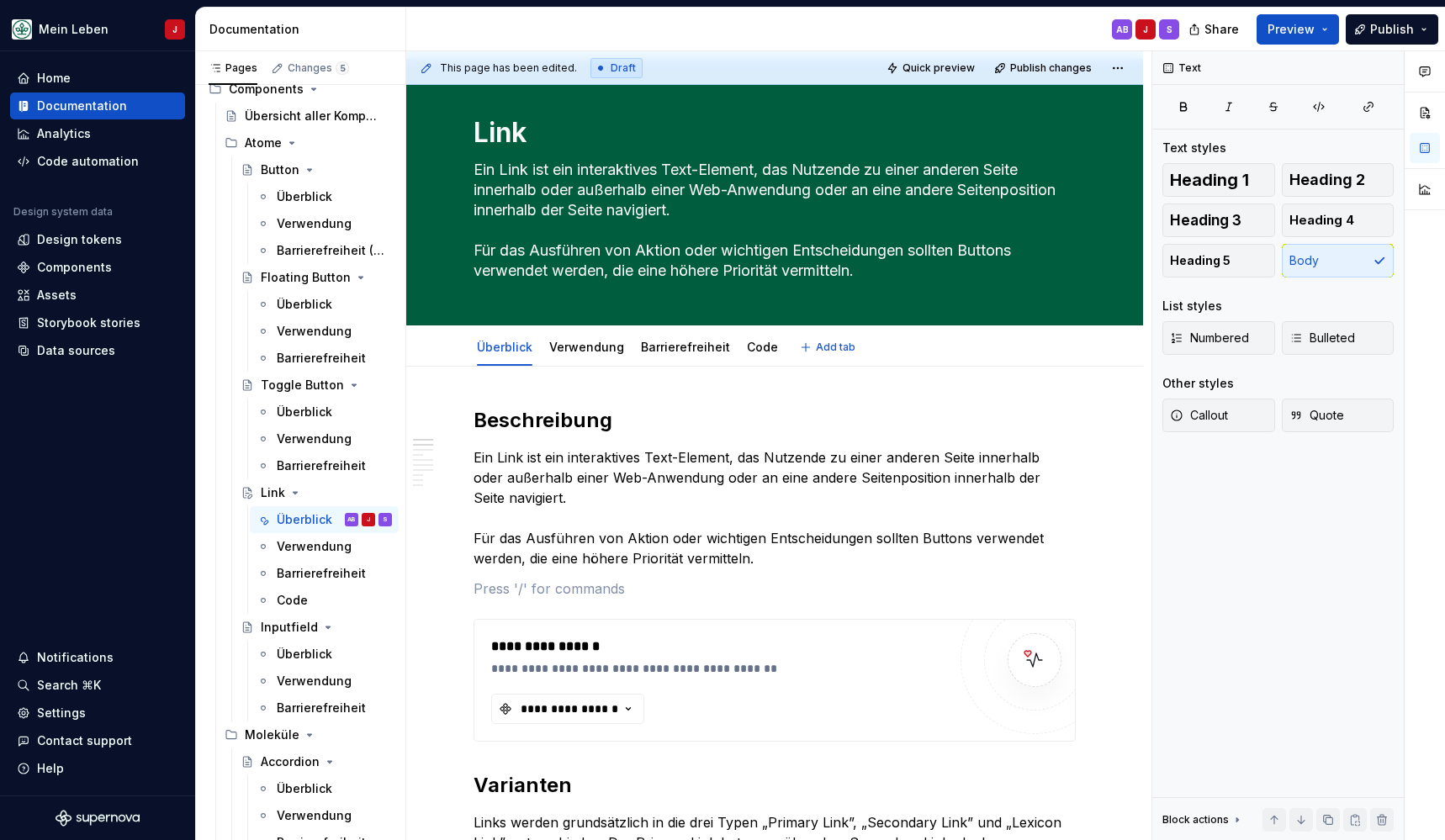
type textarea "*"
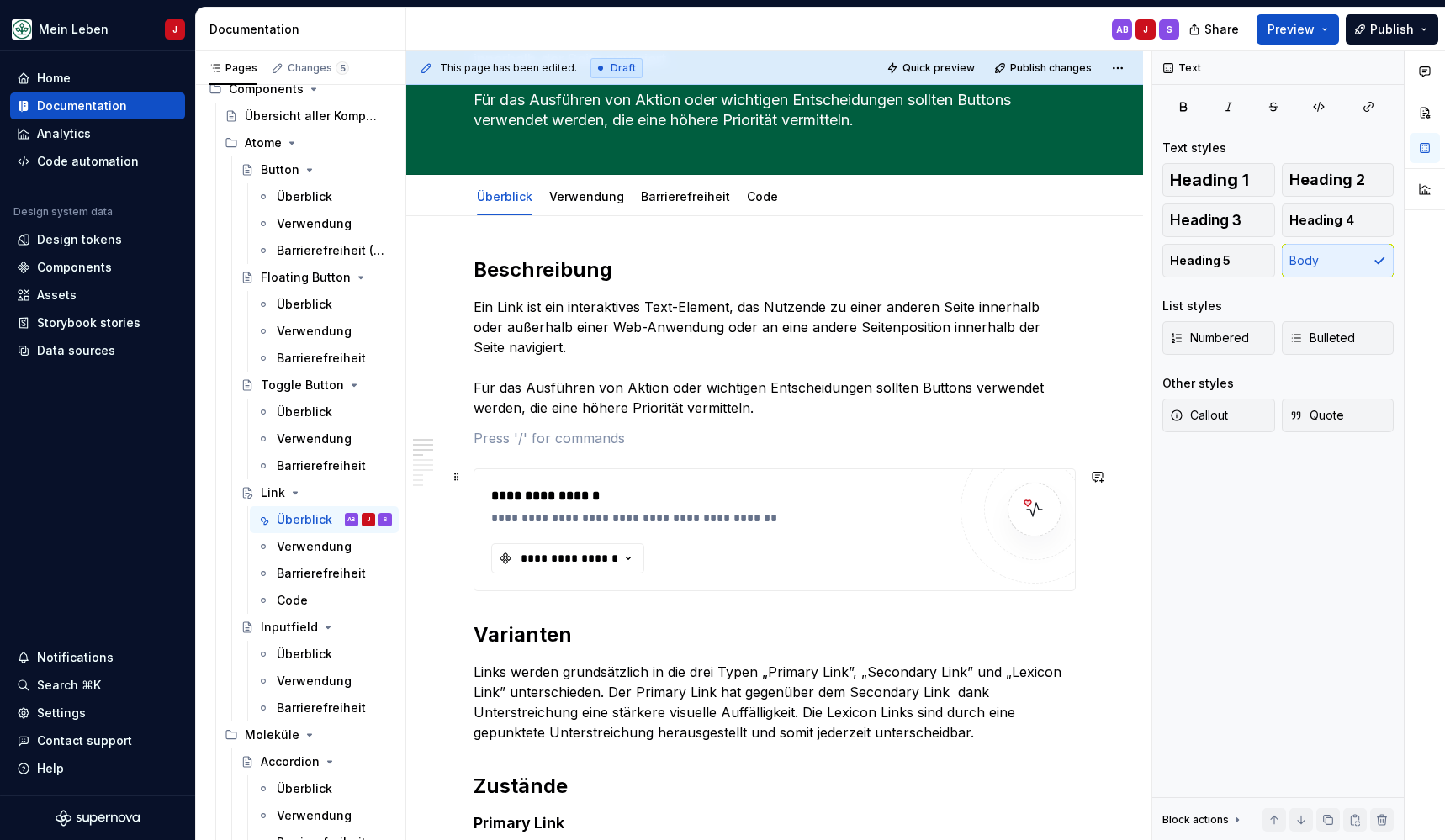
scroll to position [179, 0]
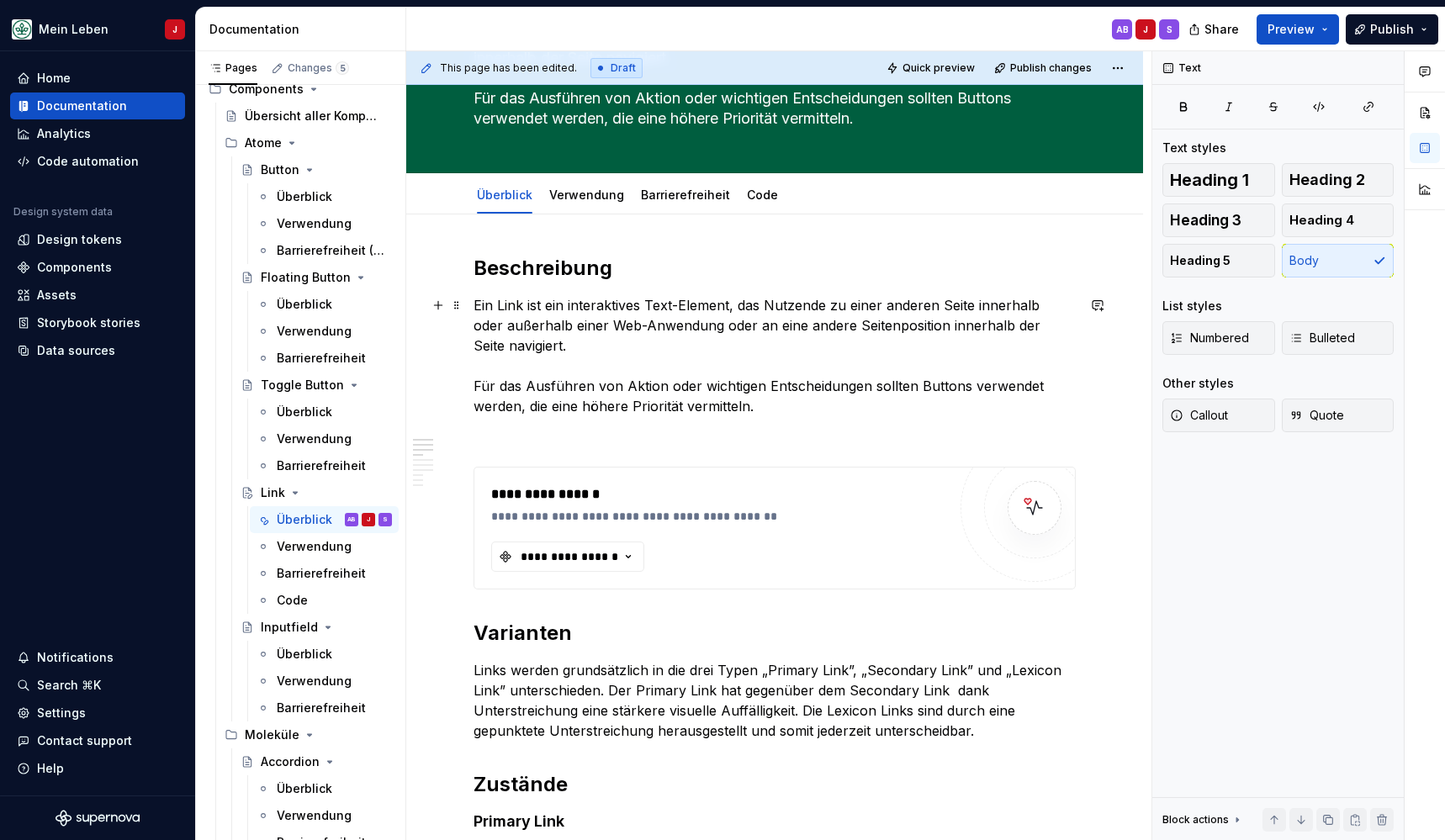
click at [779, 382] on p "Ein Link ist ein interaktives Text-Element, das Nutzende zu einer anderen Seite…" at bounding box center [775, 356] width 602 height 121
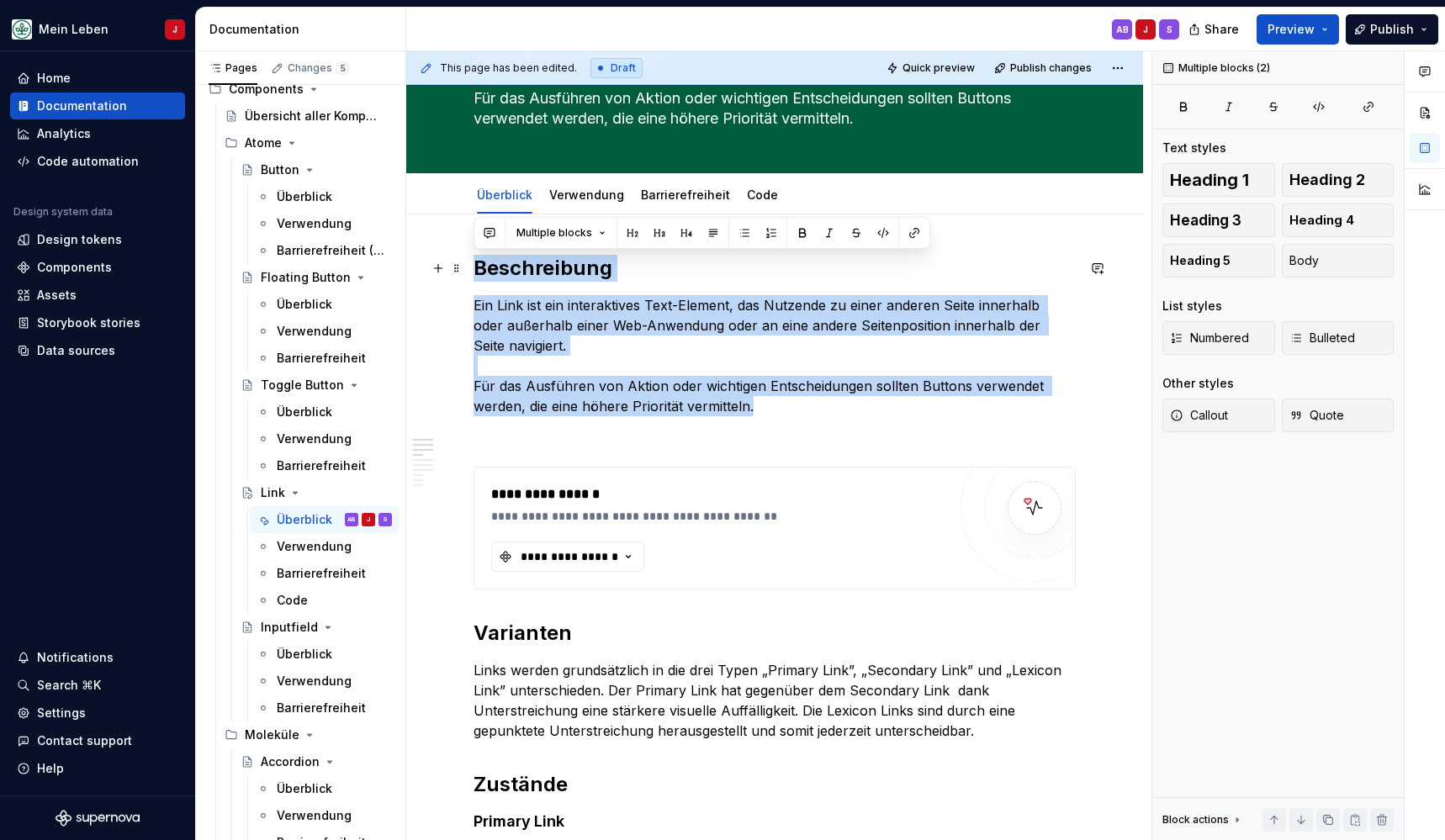
drag, startPoint x: 792, startPoint y: 401, endPoint x: 471, endPoint y: 266, distance: 348.2
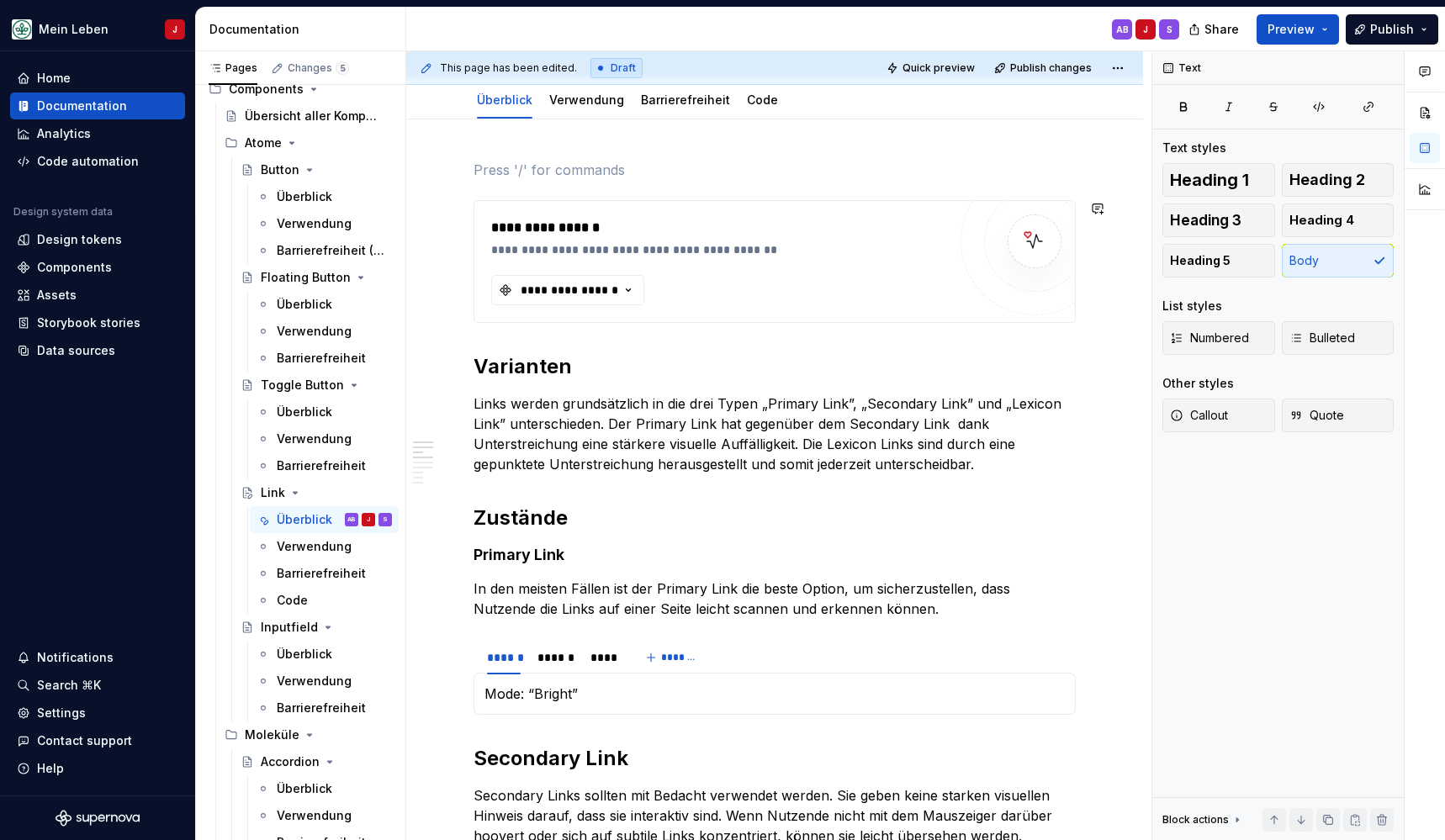
scroll to position [275, 0]
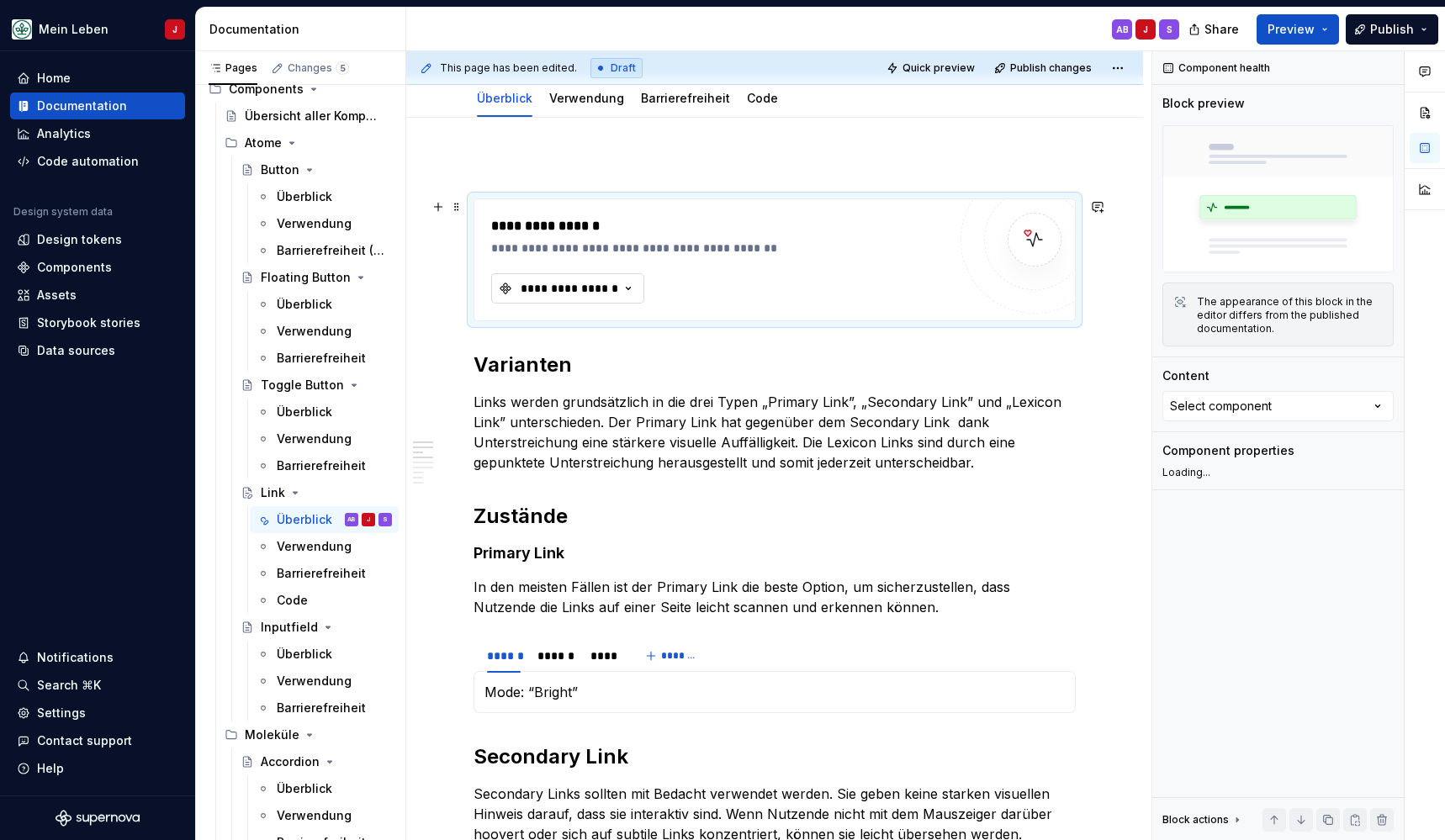
click at [600, 287] on div "**********" at bounding box center [570, 288] width 101 height 17
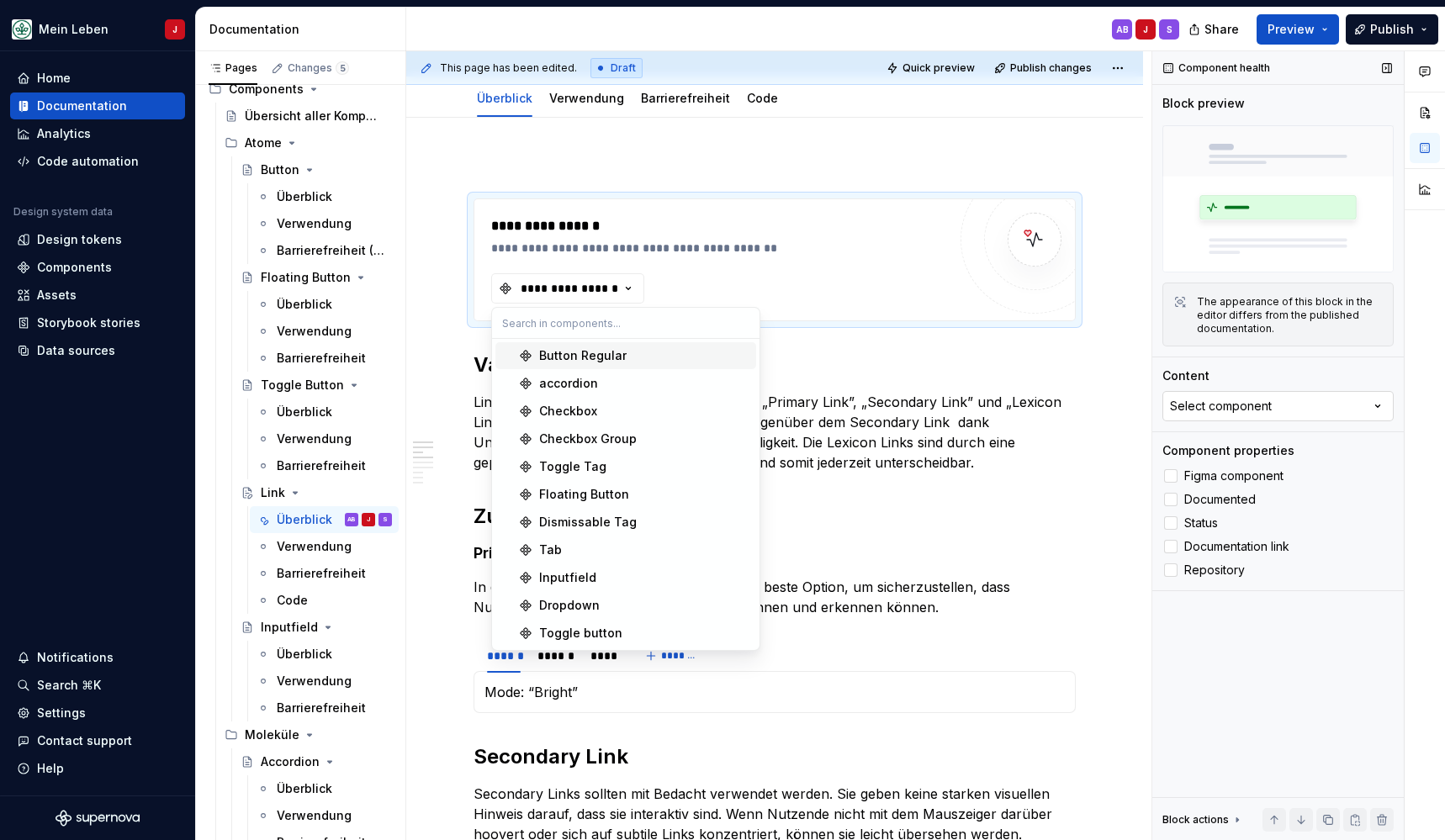
click at [1236, 408] on div "Select component" at bounding box center [1221, 405] width 101 height 17
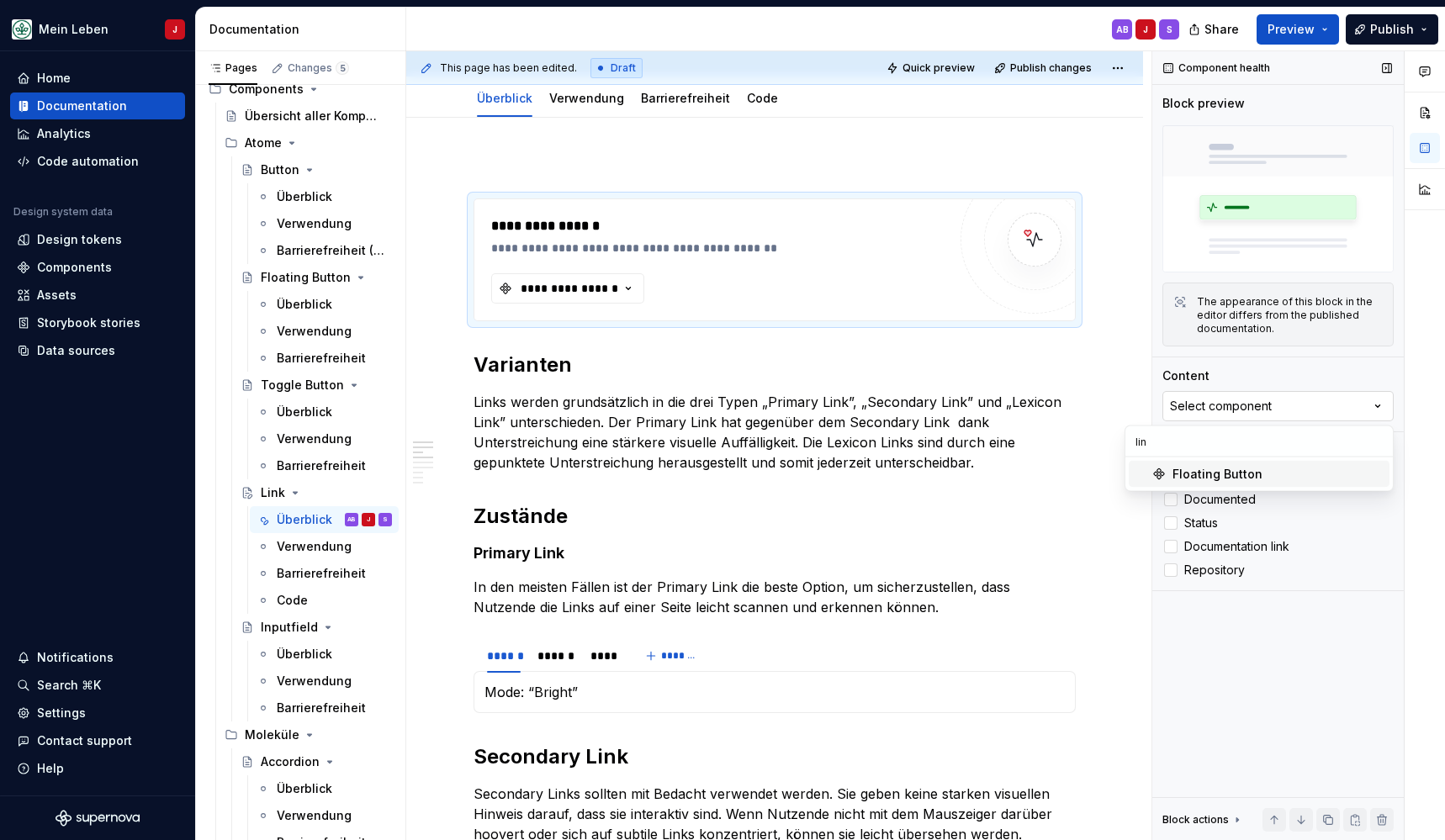
type input "link"
click at [1194, 452] on input "link" at bounding box center [1259, 442] width 268 height 30
type textarea "*"
type input "l"
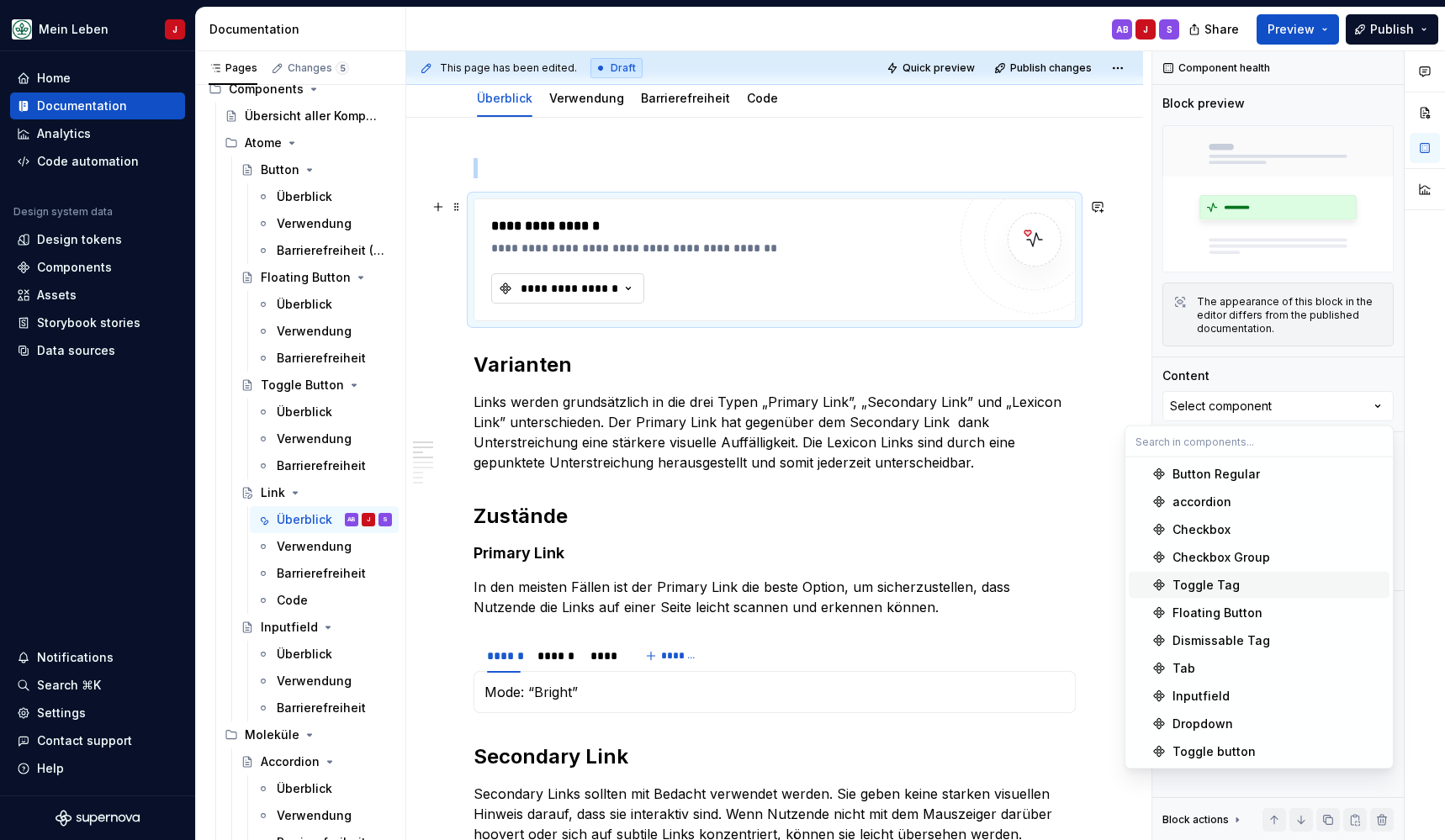
click at [551, 278] on button "**********" at bounding box center [567, 288] width 153 height 30
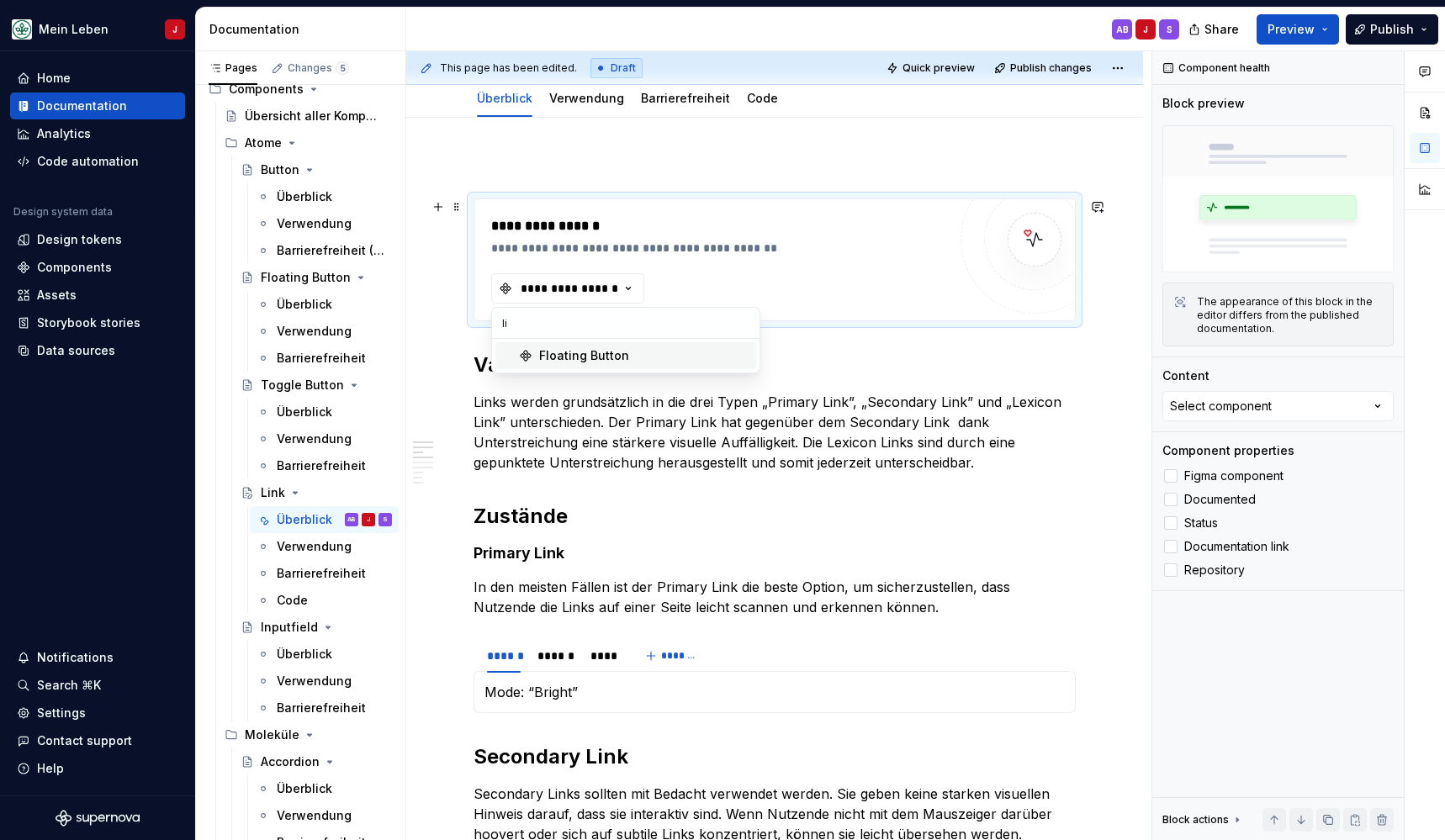
type input "l"
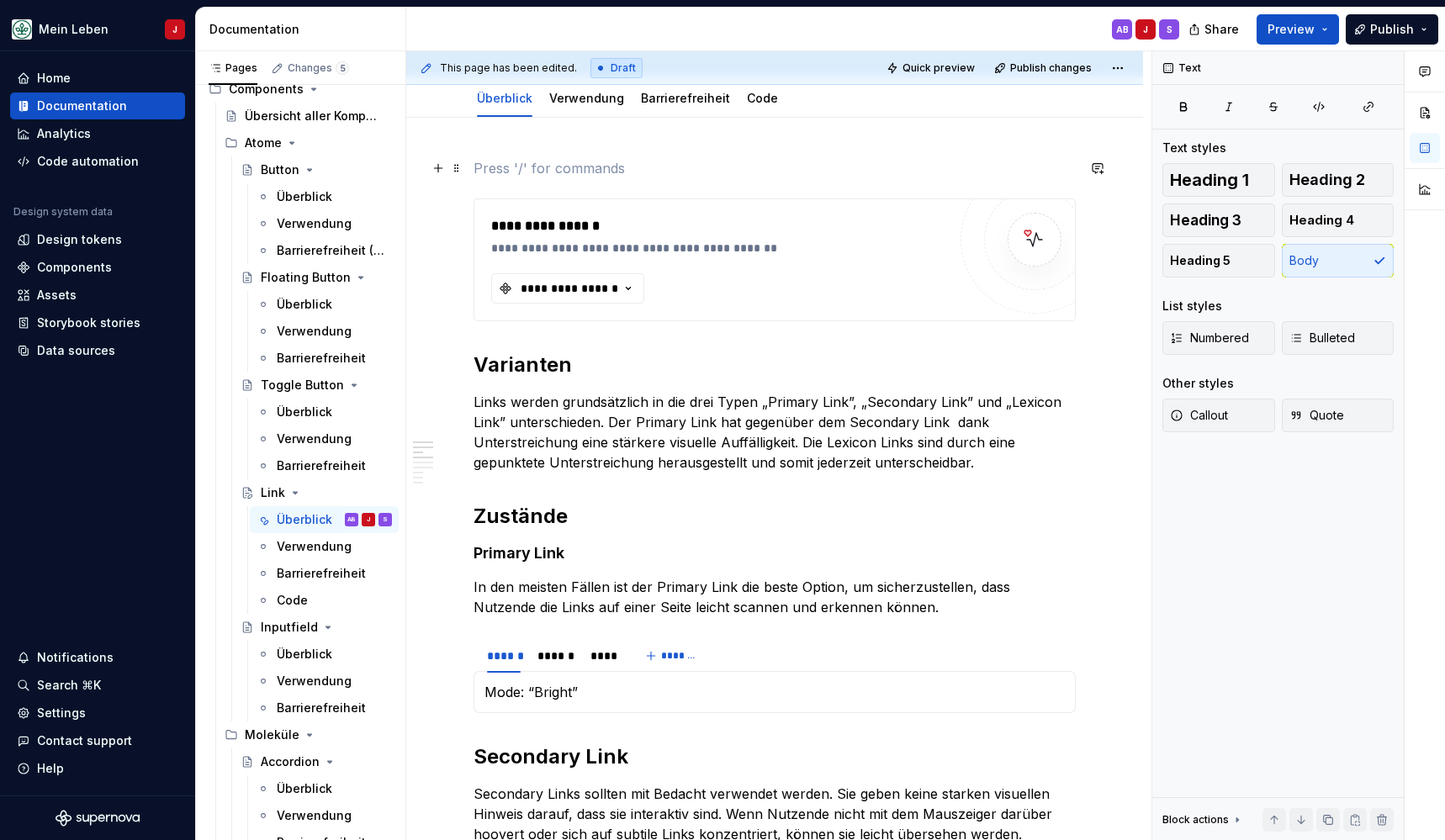
click at [580, 162] on p at bounding box center [775, 168] width 602 height 20
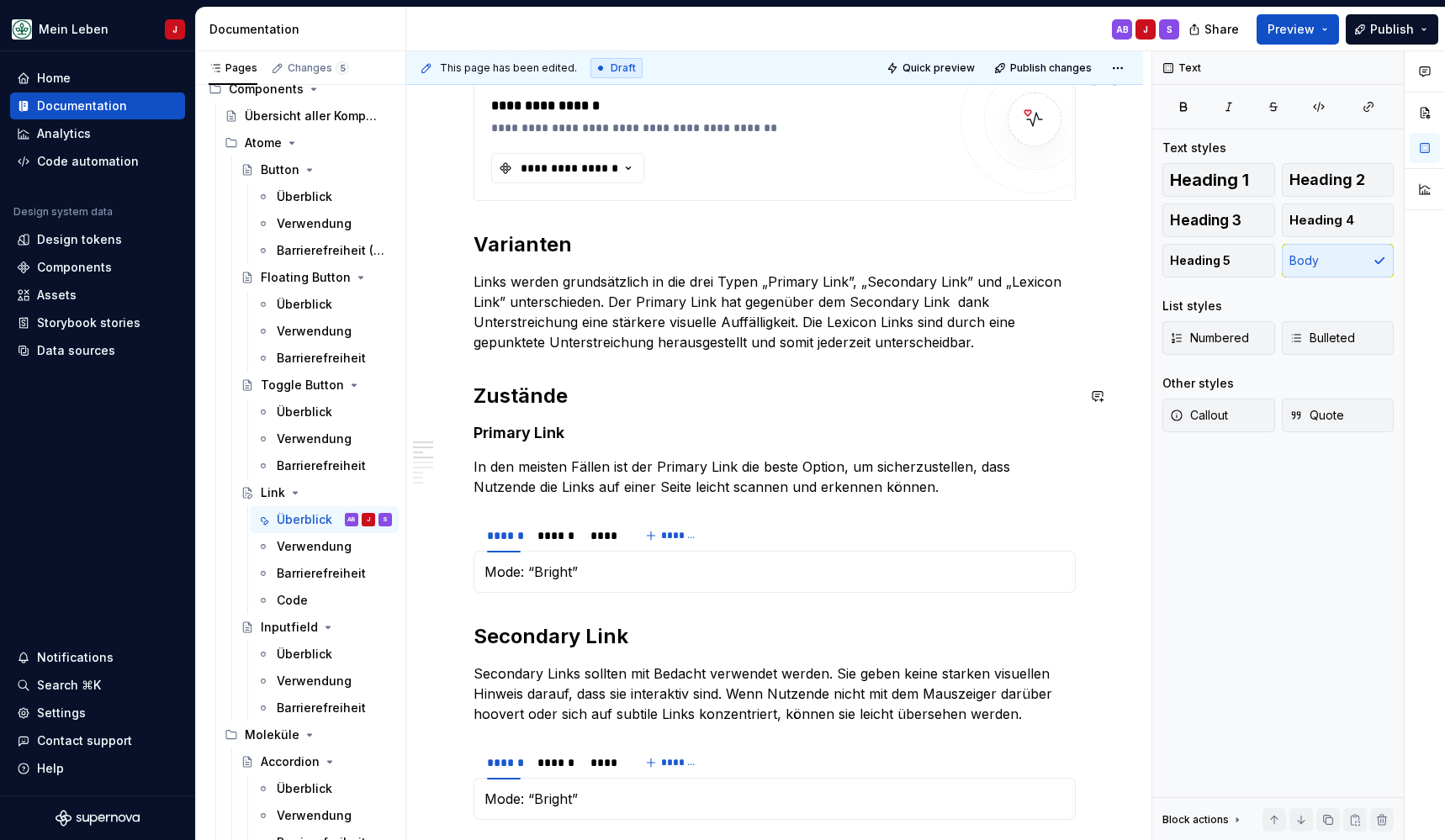
scroll to position [409, 0]
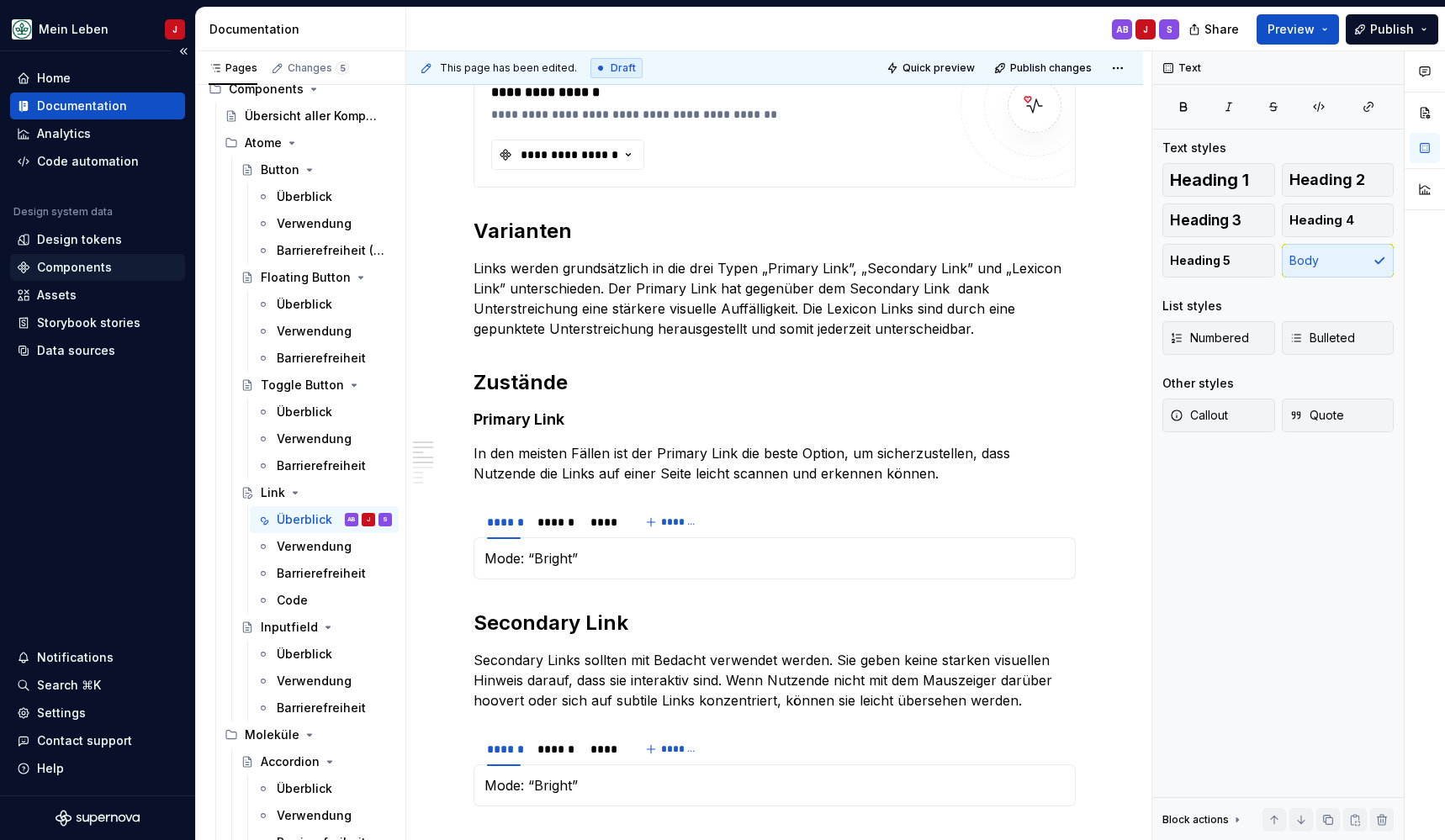
click at [66, 263] on div "Components" at bounding box center [75, 267] width 75 height 17
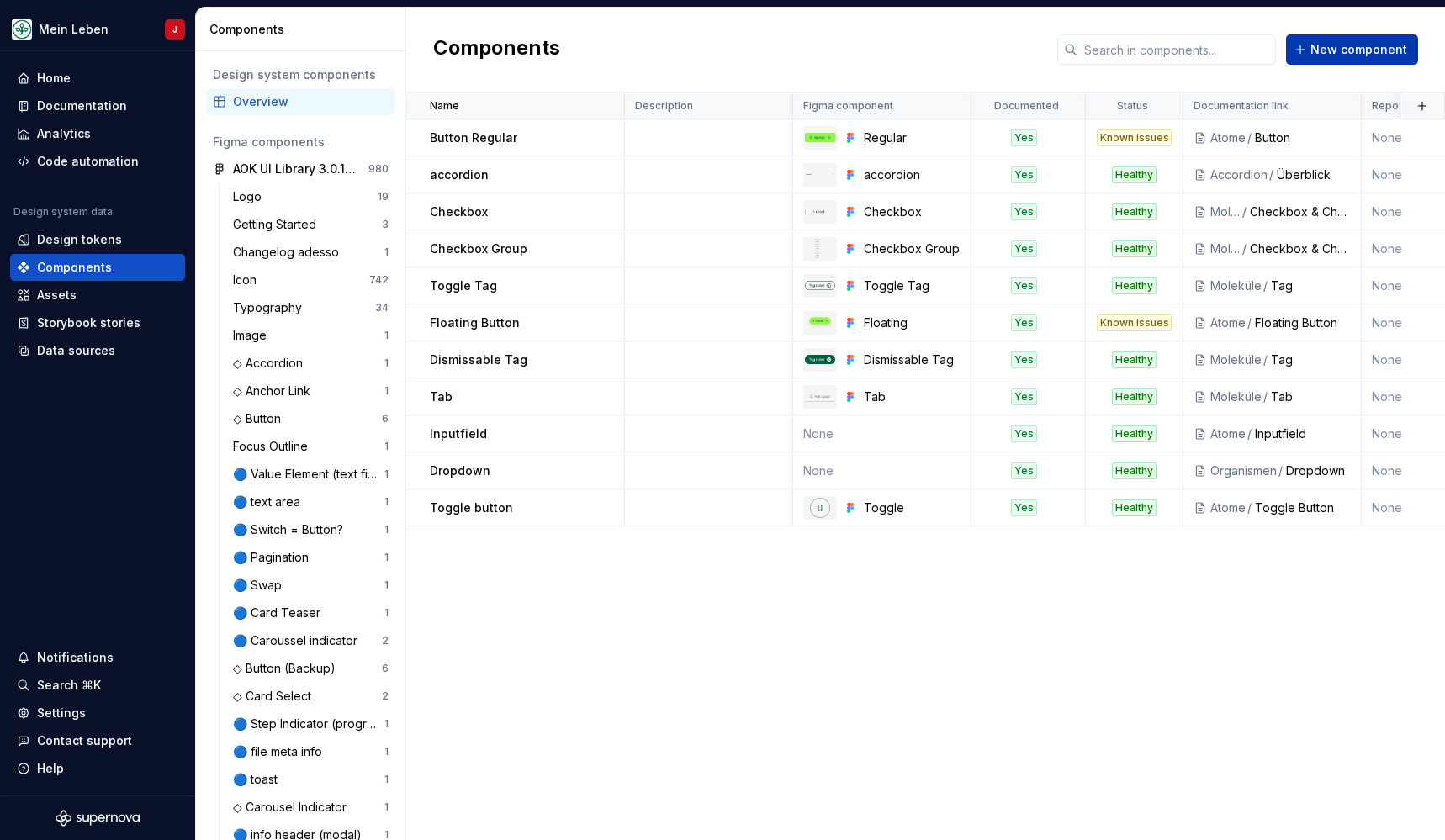
click at [1361, 48] on span "New component" at bounding box center [1359, 49] width 97 height 17
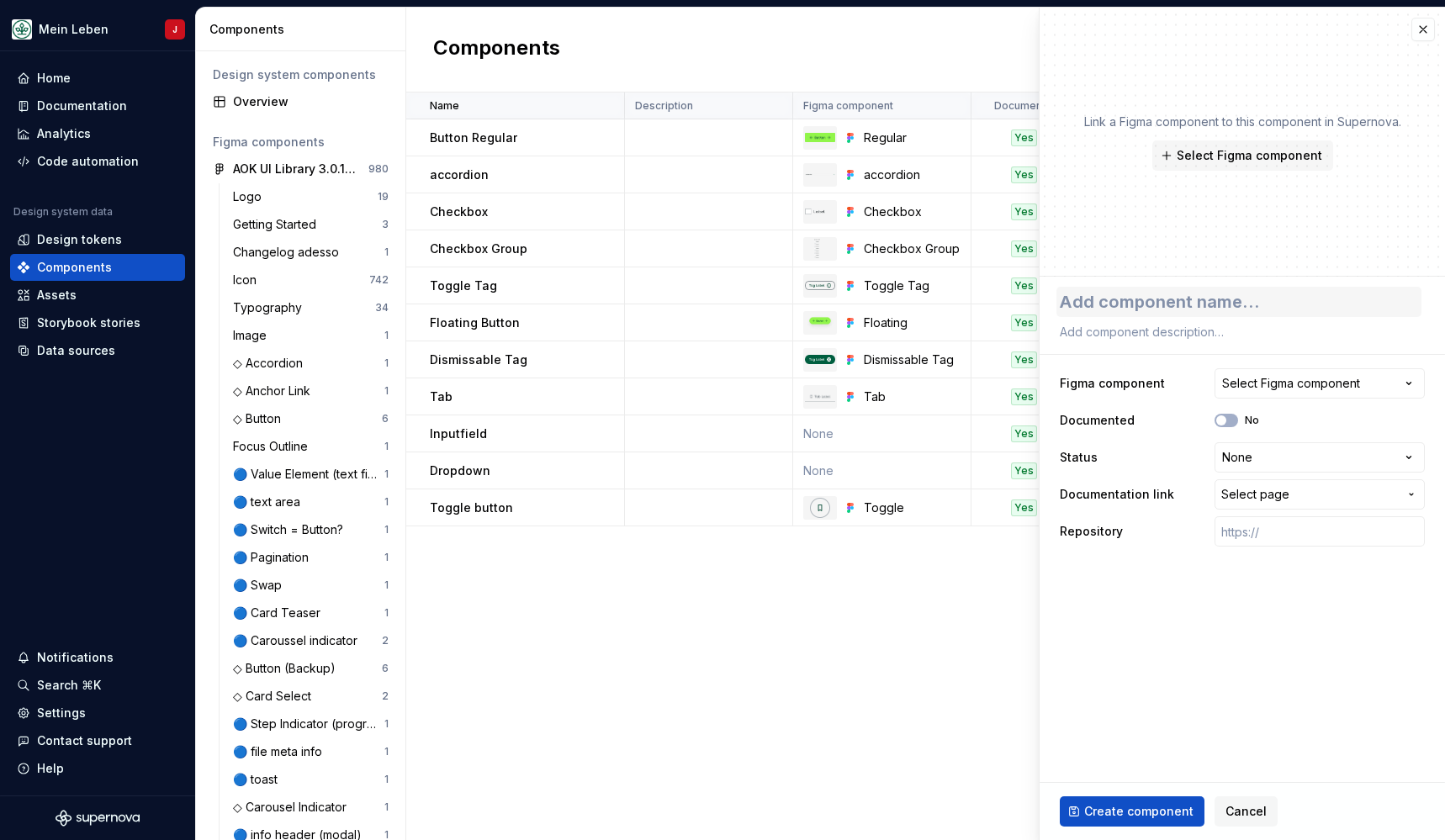
type textarea "*"
type textarea "L"
type textarea "*"
type textarea "Li"
type textarea "*"
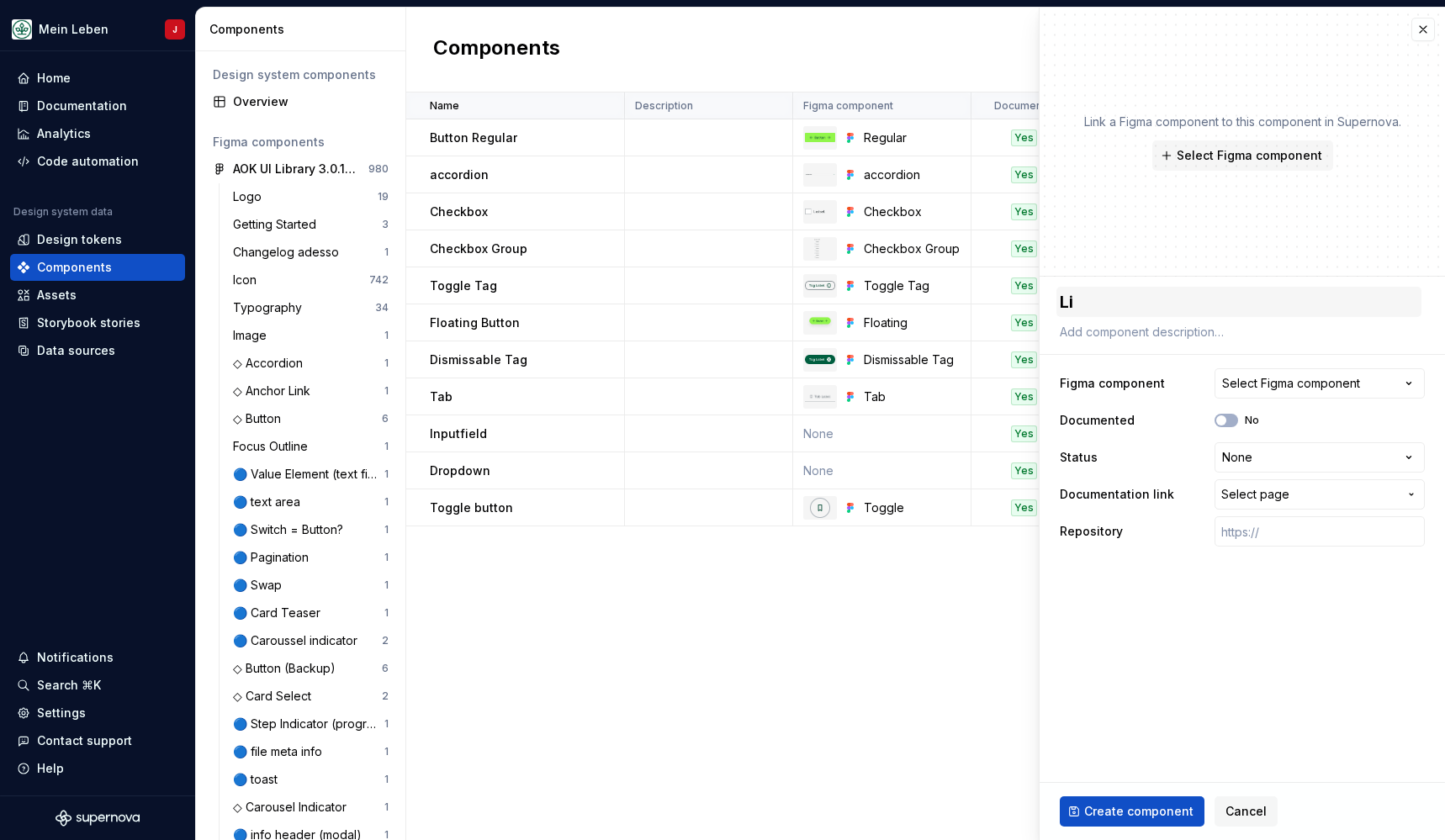
type textarea "[PERSON_NAME]"
type textarea "*"
type textarea "Link"
click at [1324, 388] on div "Select Figma component" at bounding box center [1290, 383] width 138 height 17
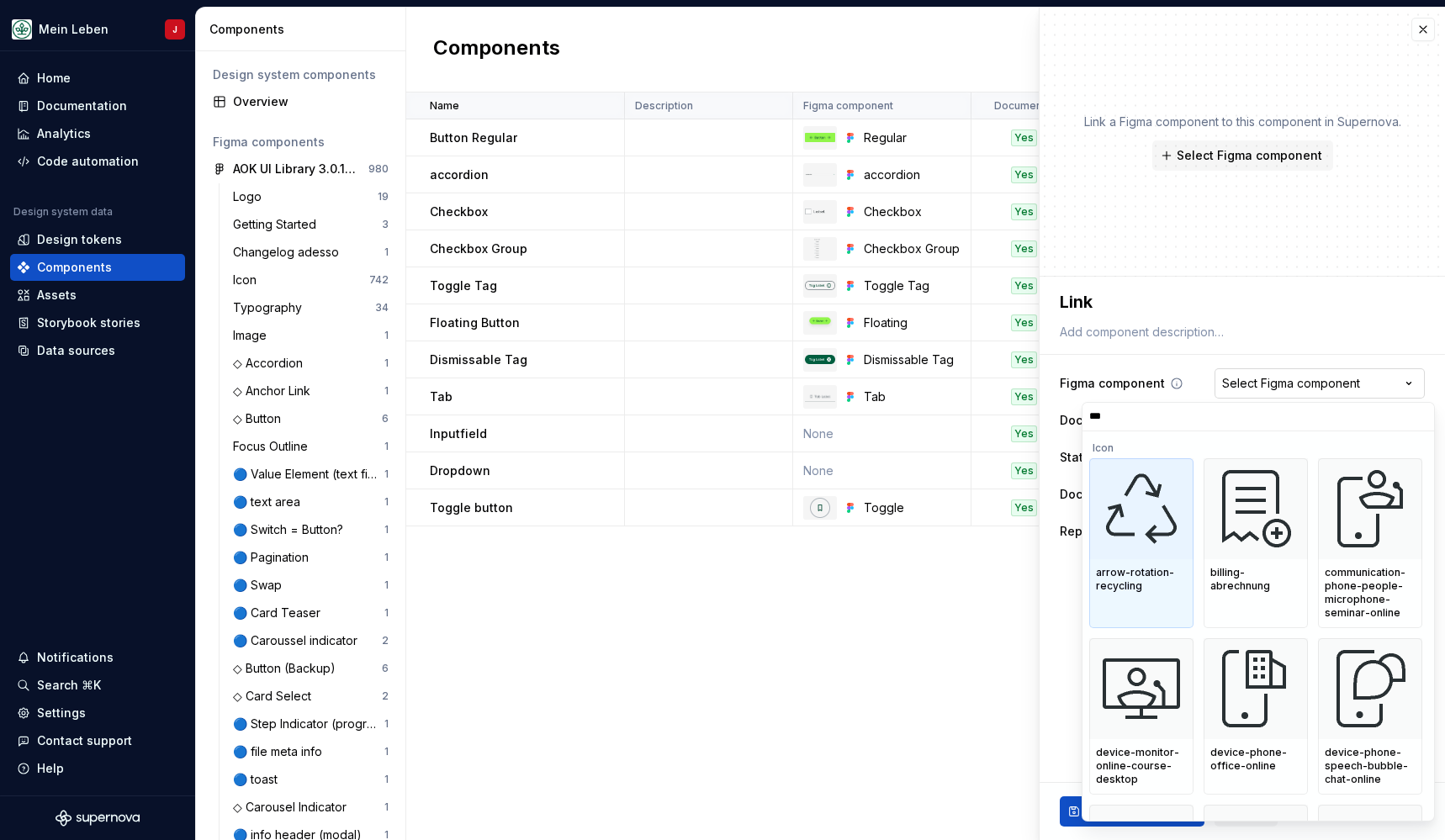
type input "****"
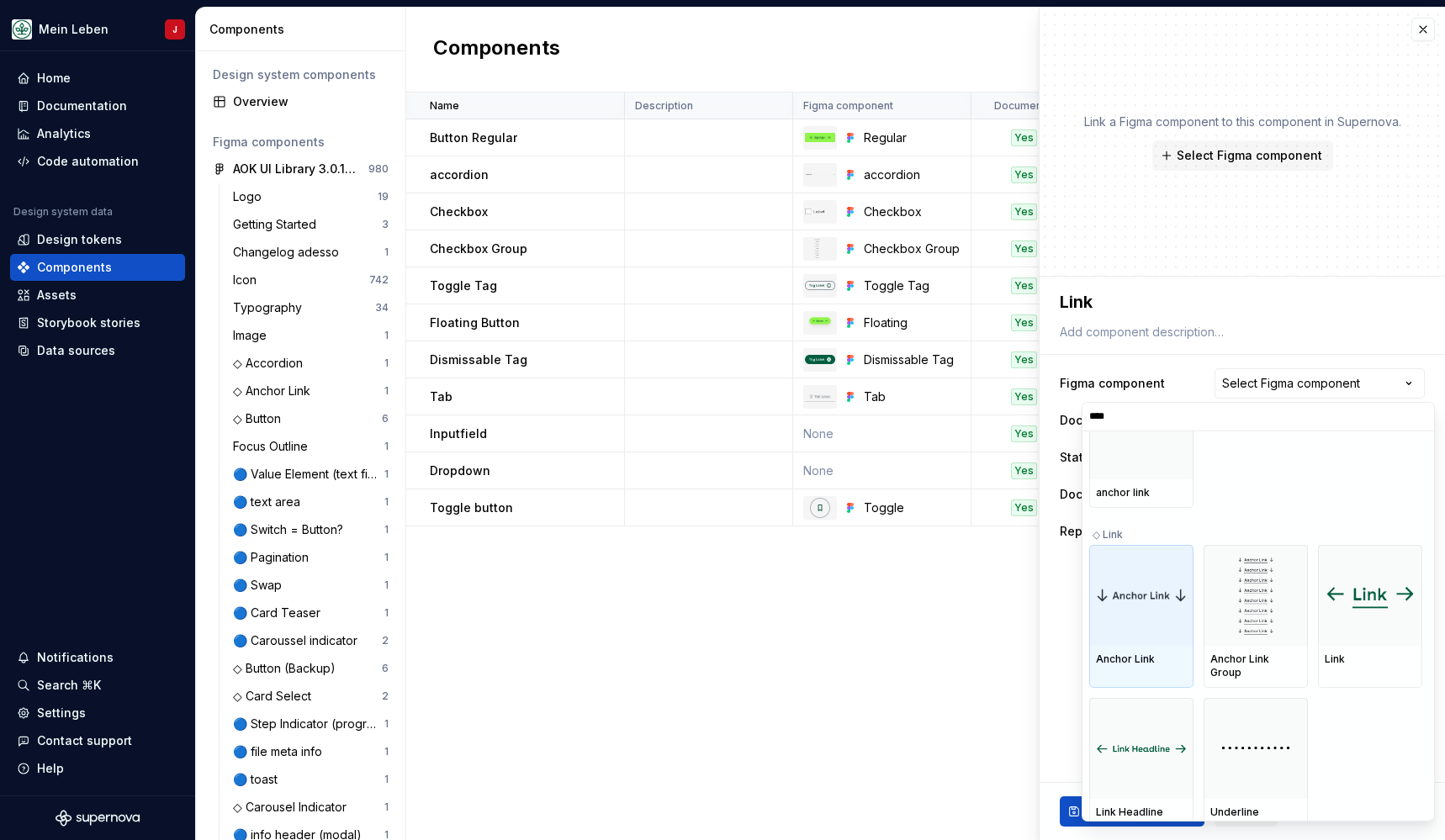
scroll to position [772, 0]
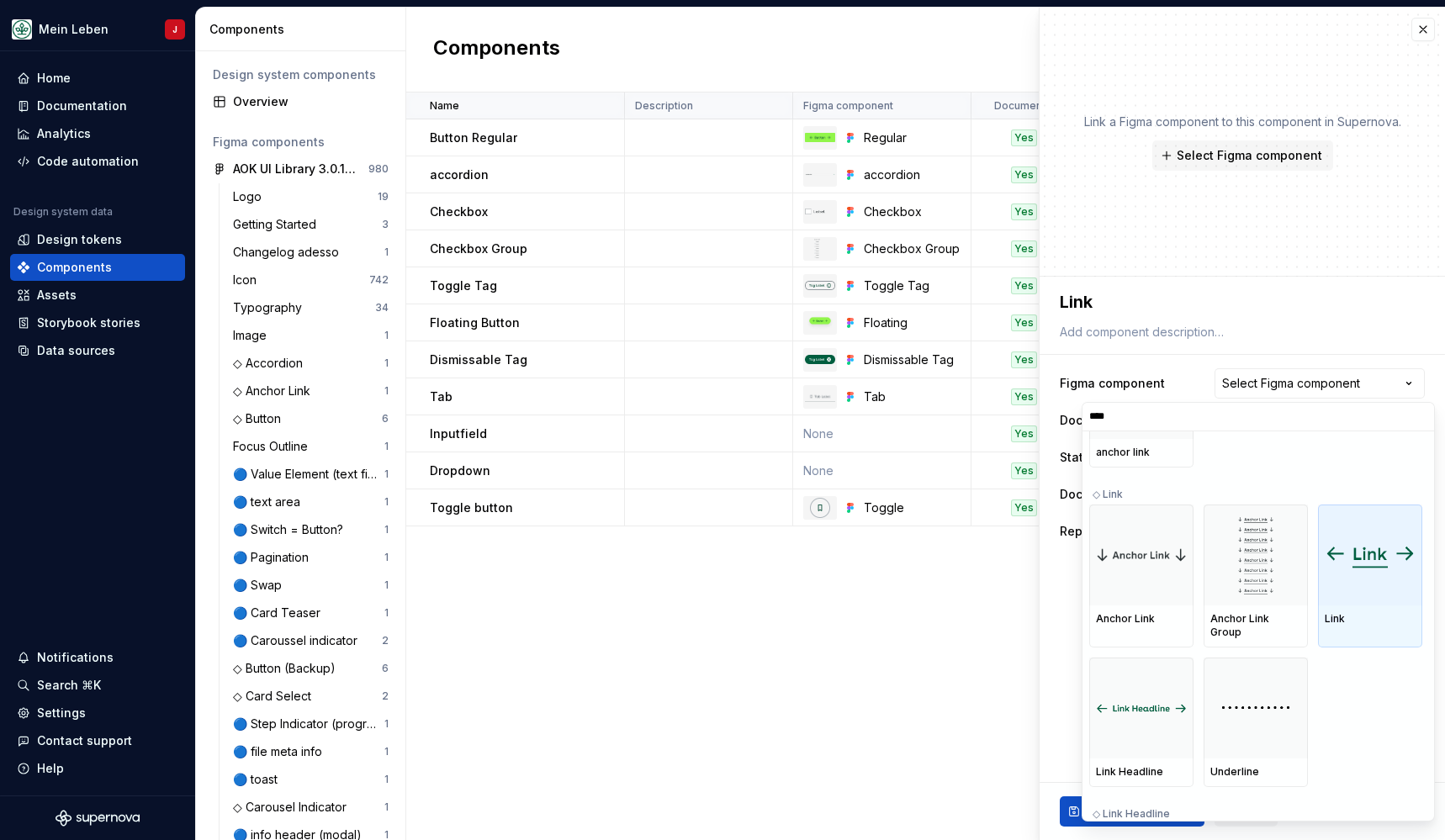
click at [1371, 557] on img at bounding box center [1370, 554] width 91 height 28
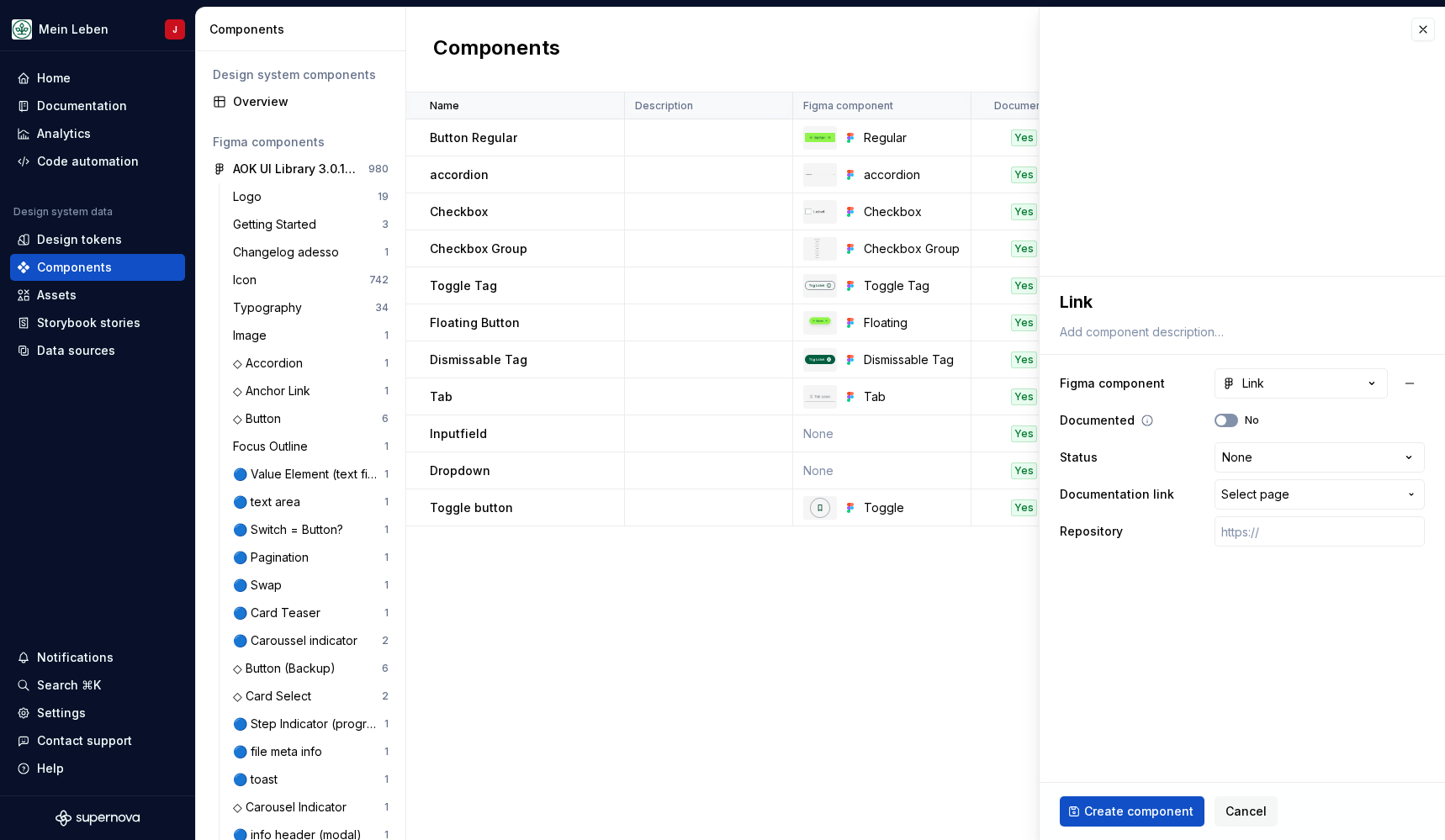
click at [1224, 420] on span "button" at bounding box center [1221, 420] width 10 height 10
type textarea "*"
click at [1337, 461] on html "Mein Leben J Home Documentation Analytics Code automation Design system data De…" at bounding box center [722, 420] width 1445 height 840
select select "**********"
type textarea "*"
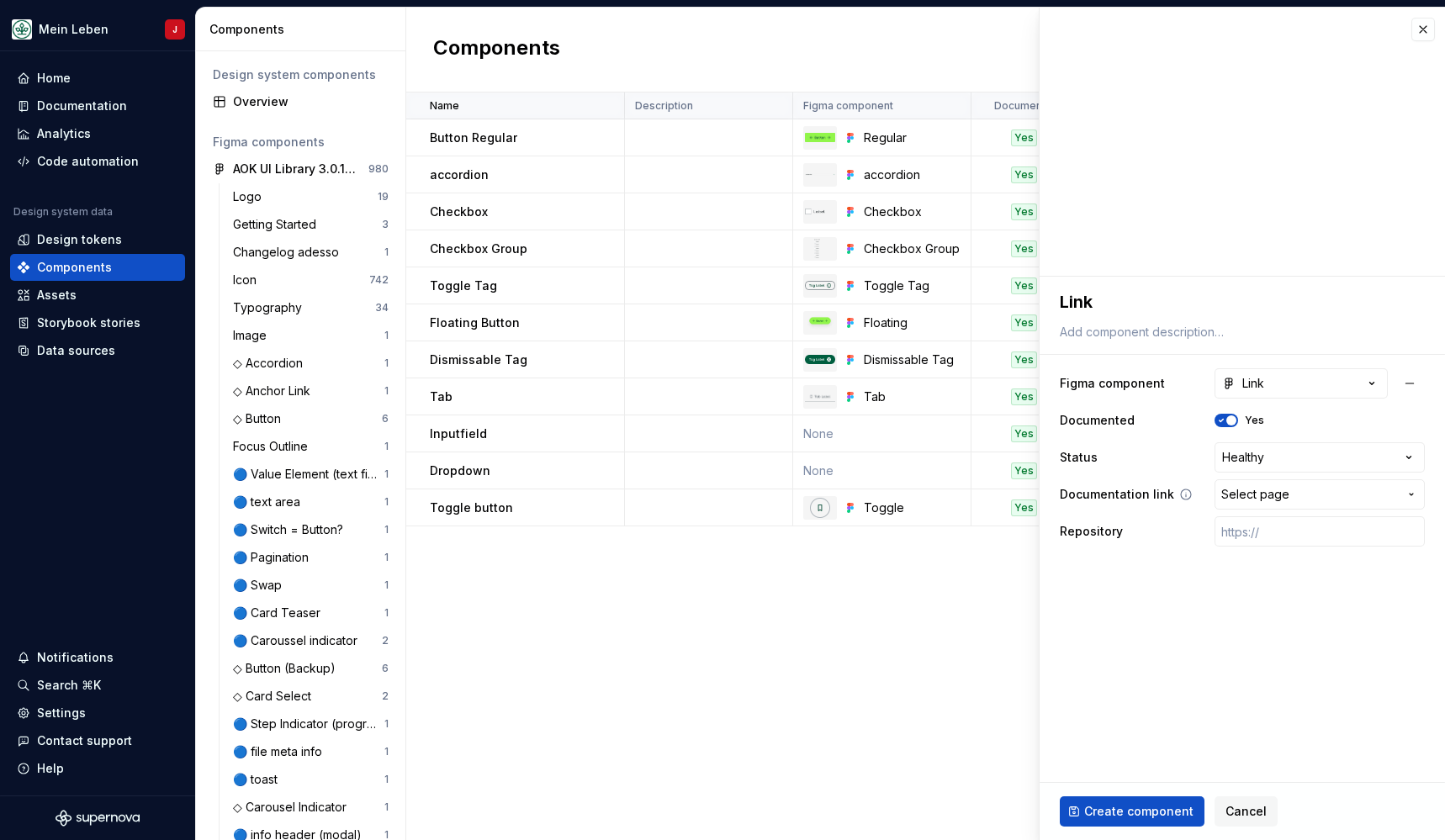
click at [1240, 492] on span "Select page" at bounding box center [1255, 494] width 68 height 17
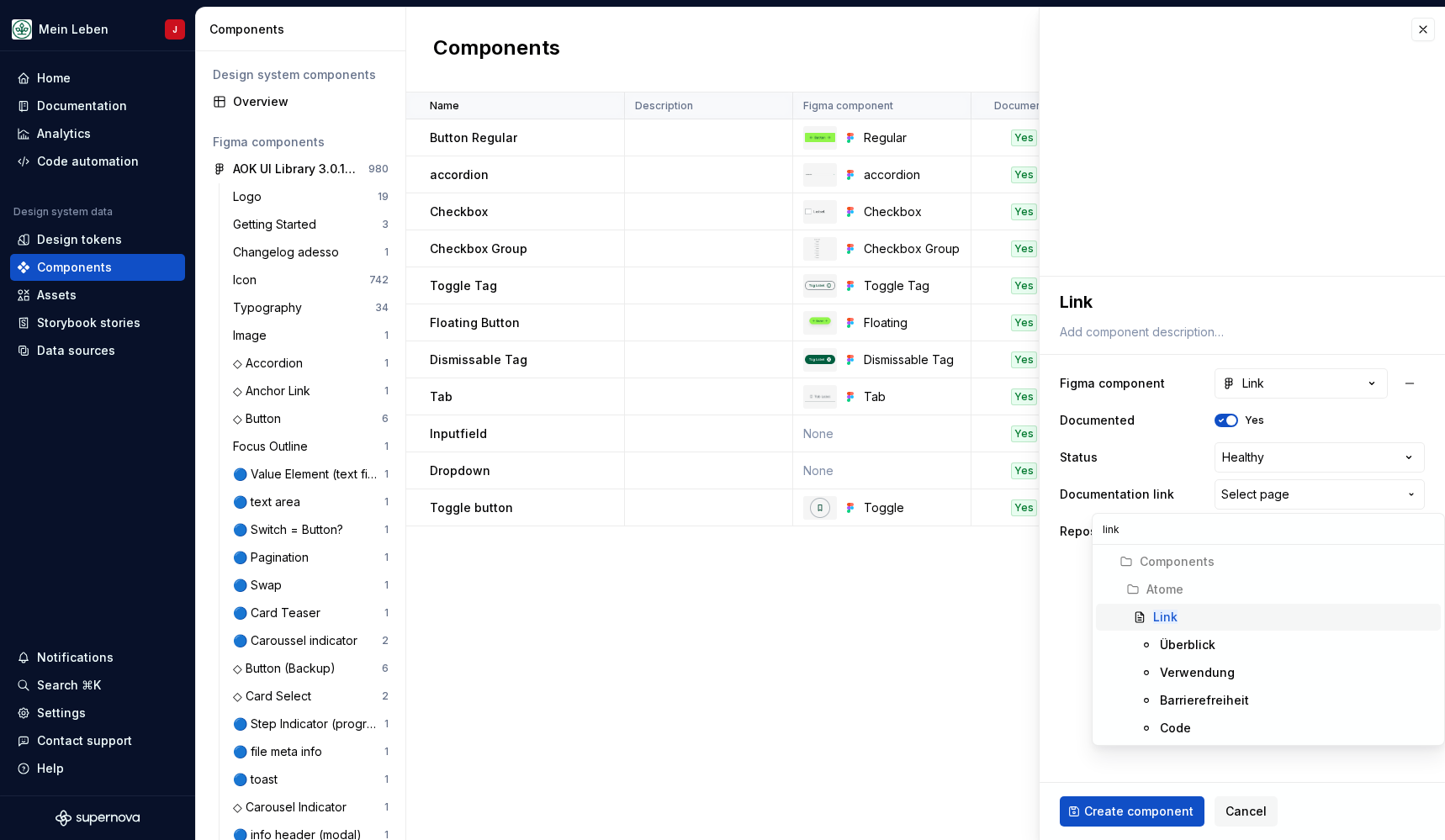
type input "link"
click at [1169, 621] on mark "Link" at bounding box center [1165, 617] width 24 height 14
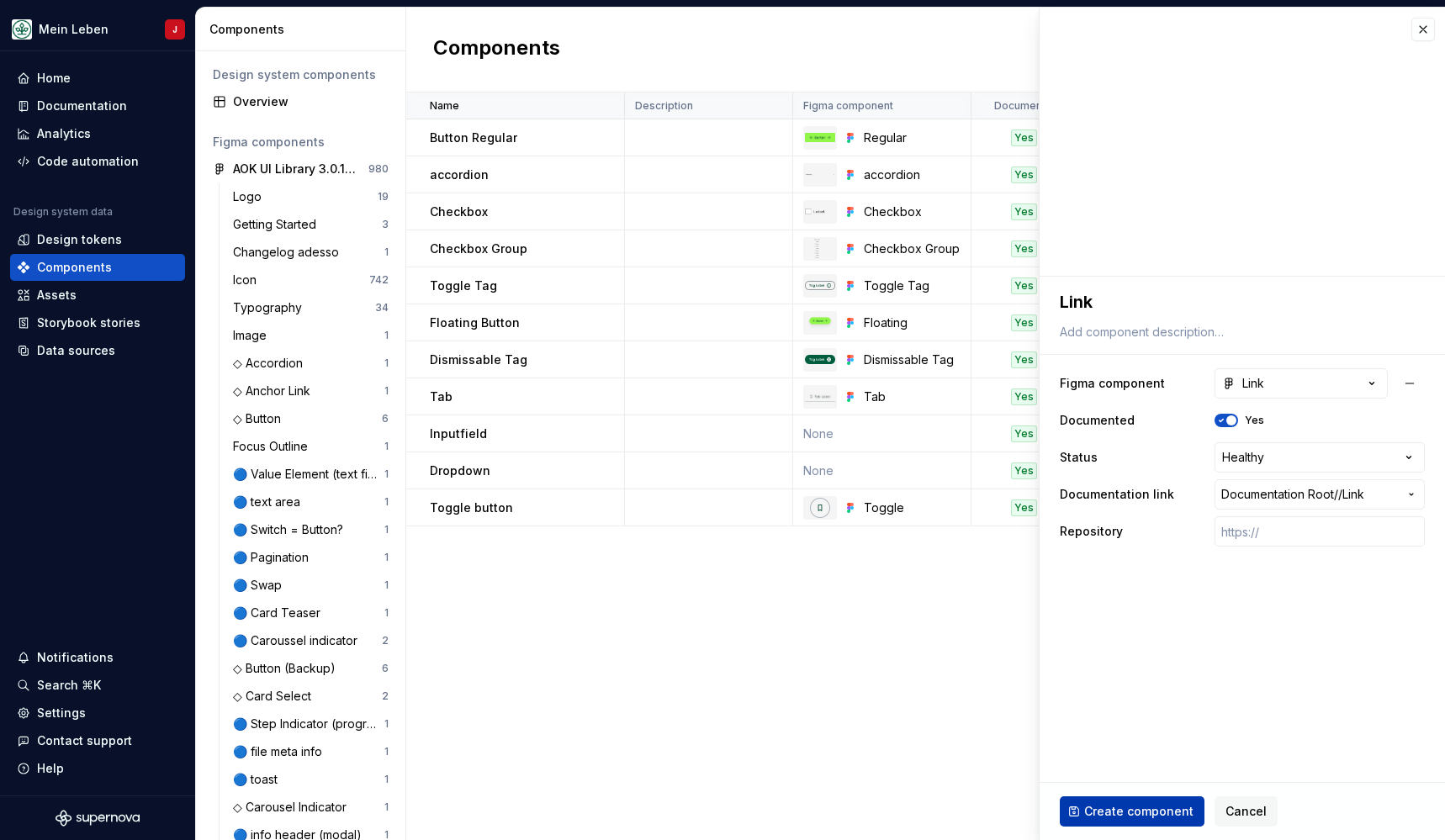
click at [1136, 812] on span "Create component" at bounding box center [1138, 811] width 109 height 17
type textarea "*"
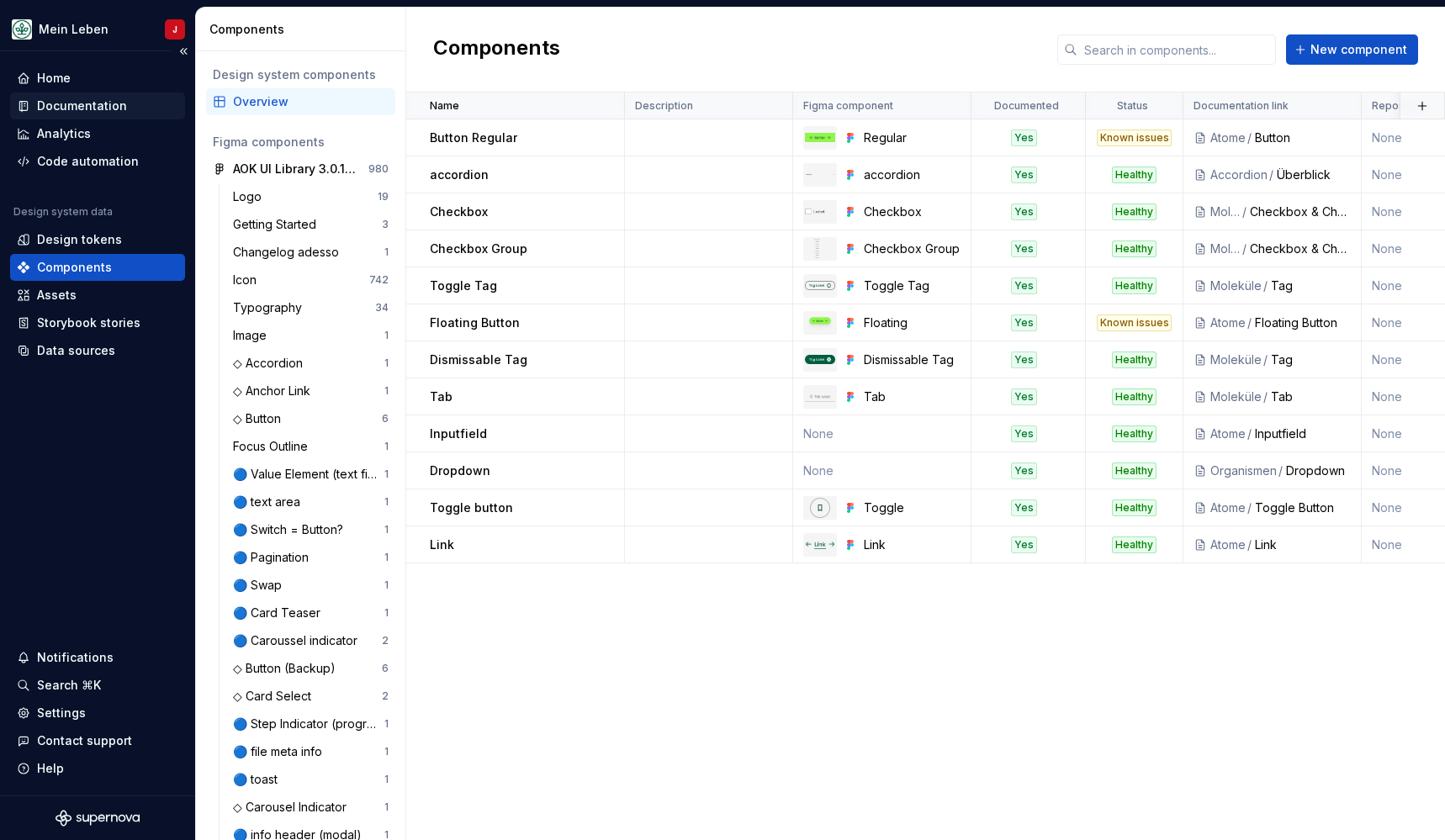
click at [90, 102] on div "Documentation" at bounding box center [82, 106] width 90 height 17
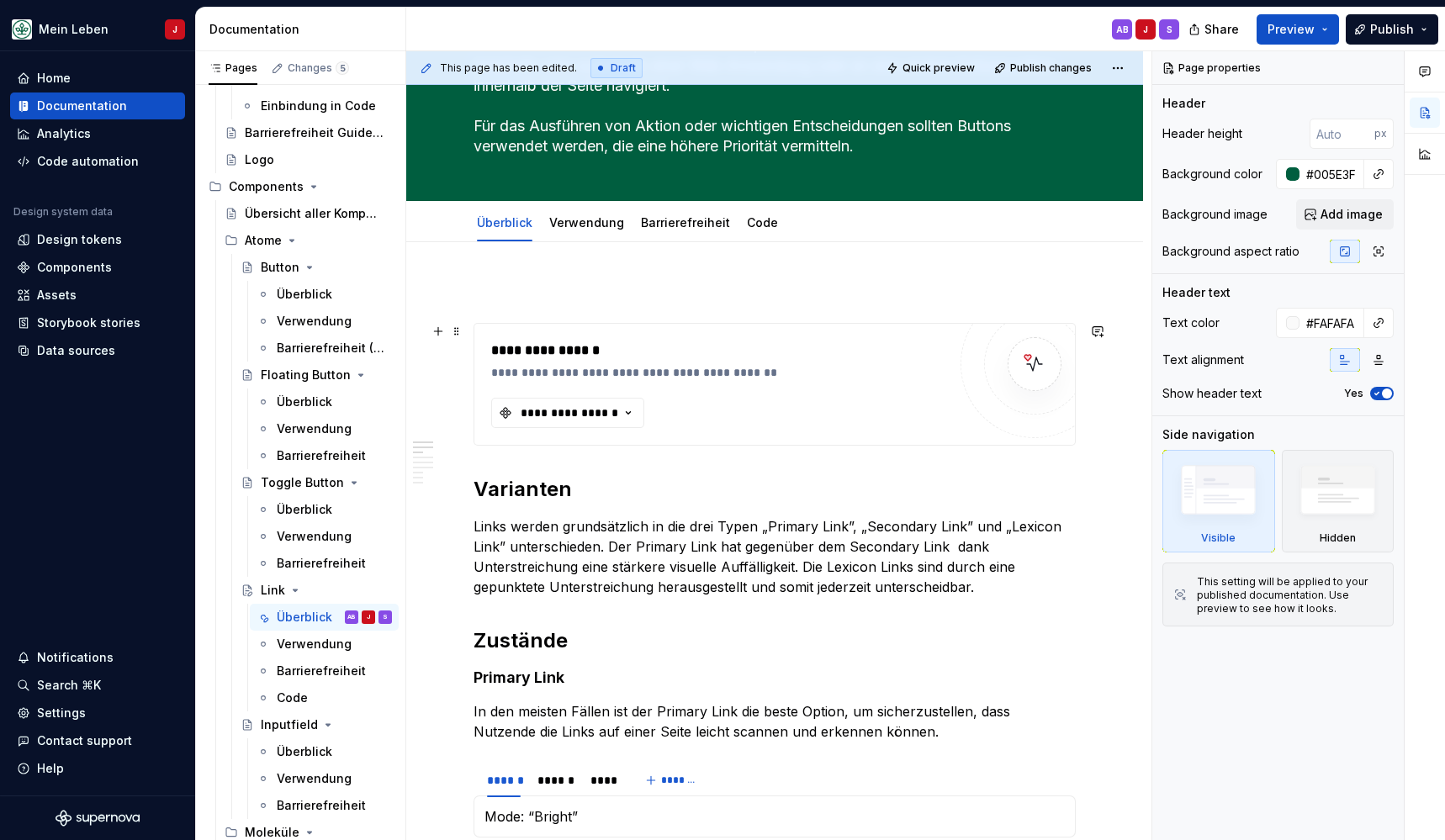
scroll to position [154, 0]
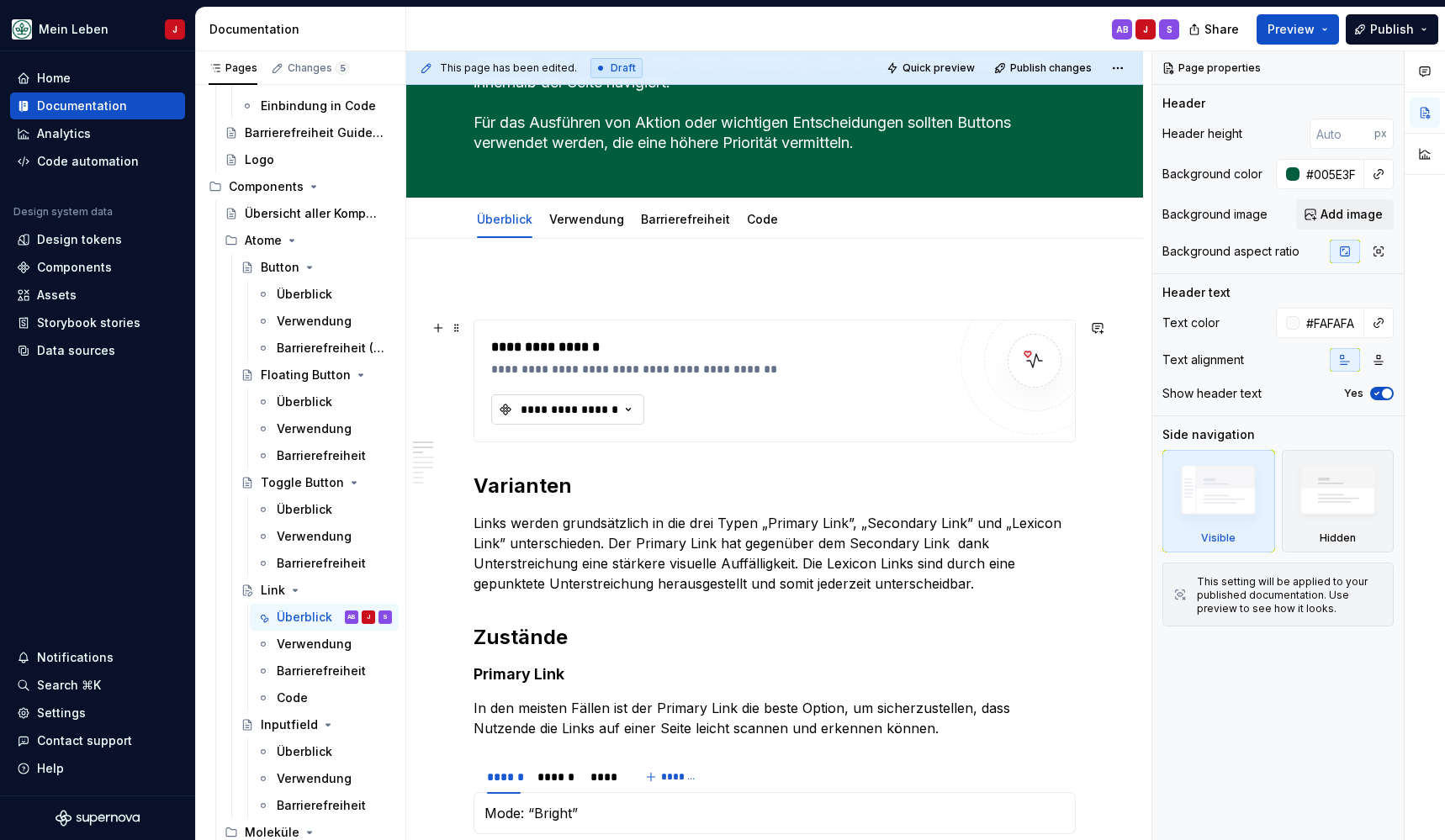
click at [627, 413] on icon "button" at bounding box center [628, 409] width 17 height 17
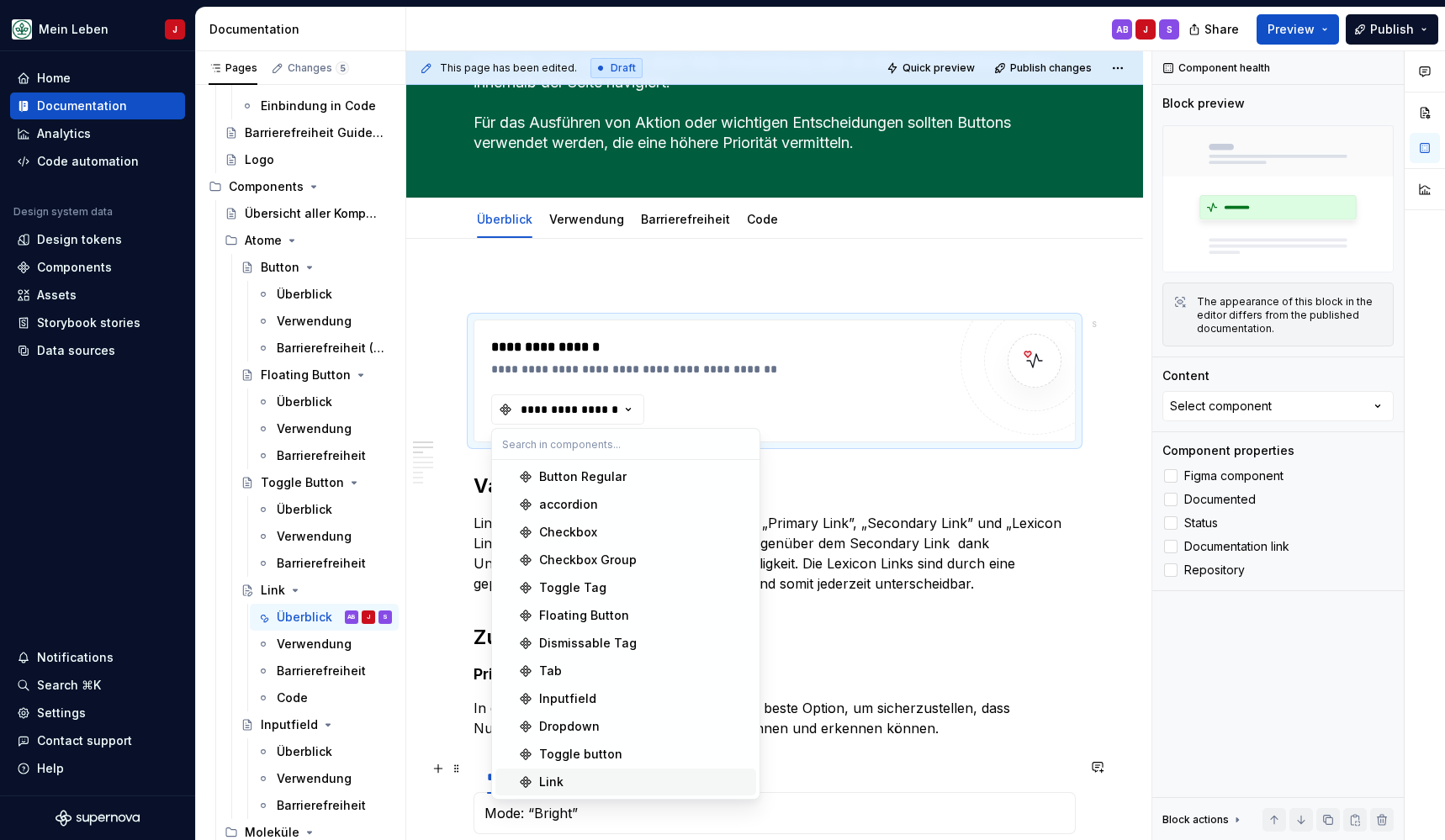
click at [550, 782] on div "Link" at bounding box center [550, 781] width 24 height 17
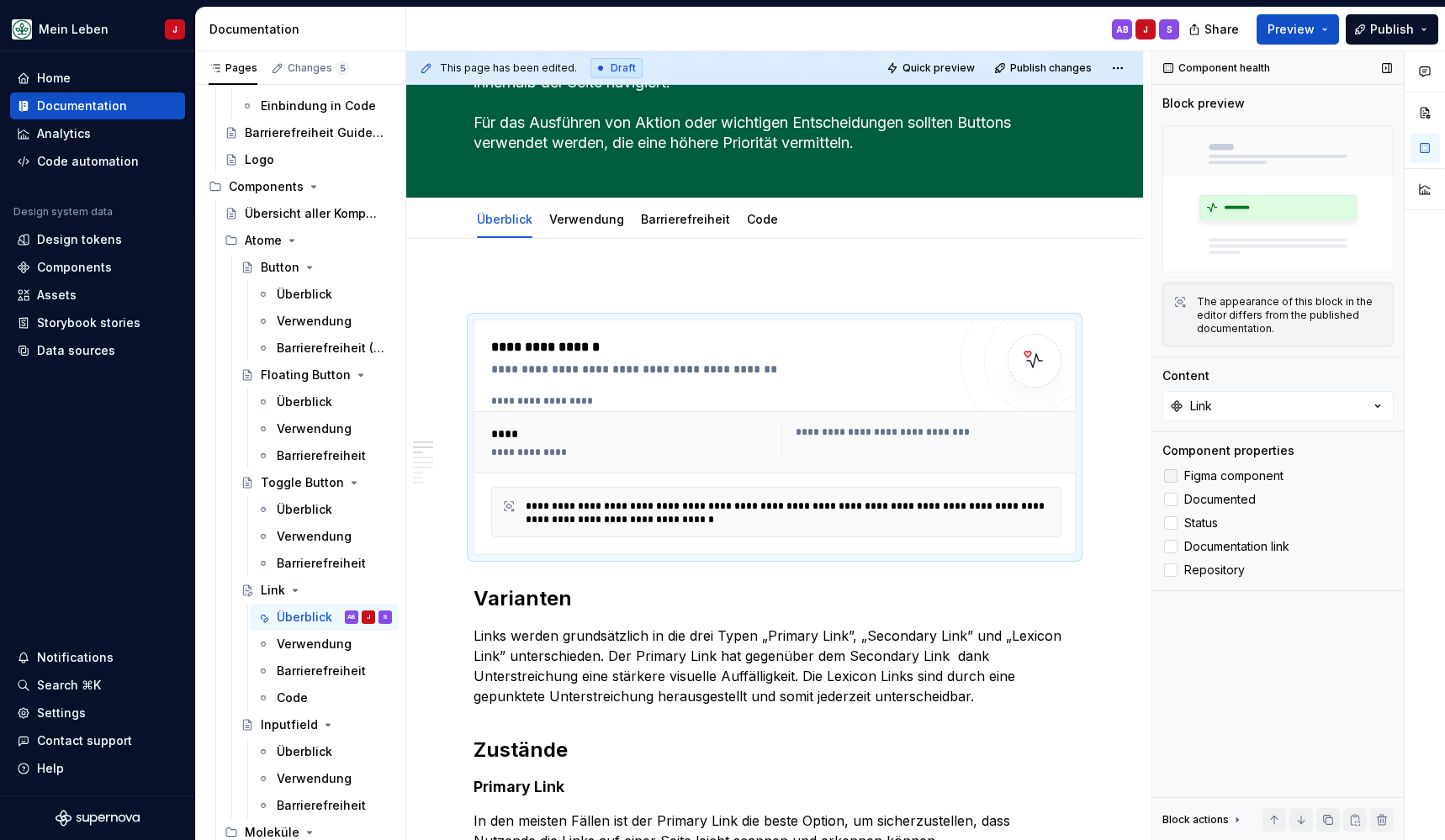
click at [1174, 475] on div at bounding box center [1170, 476] width 13 height 13
click at [1173, 499] on div at bounding box center [1170, 499] width 13 height 13
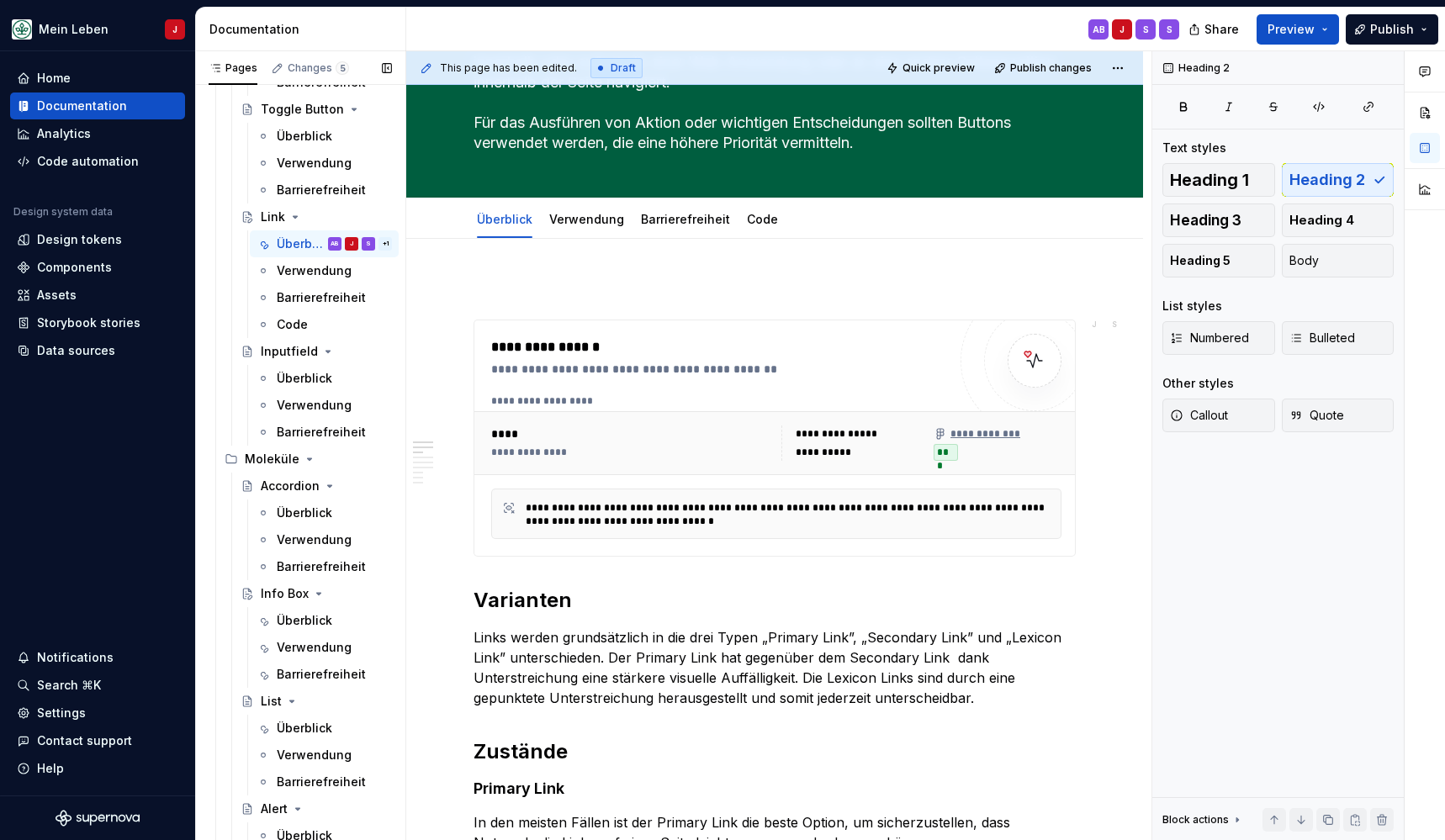
scroll to position [756, 0]
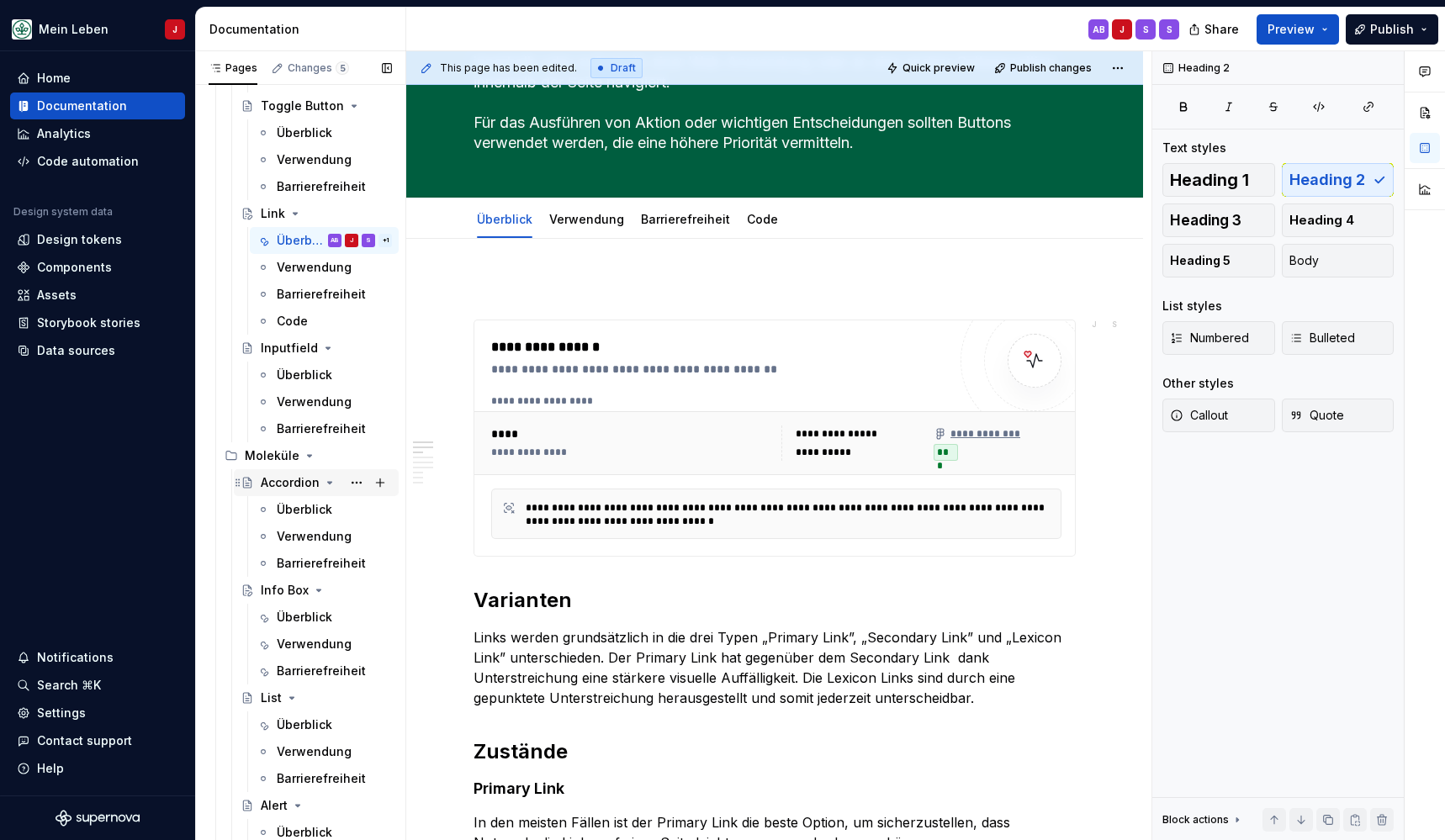
click at [293, 484] on div "Accordion" at bounding box center [290, 482] width 59 height 17
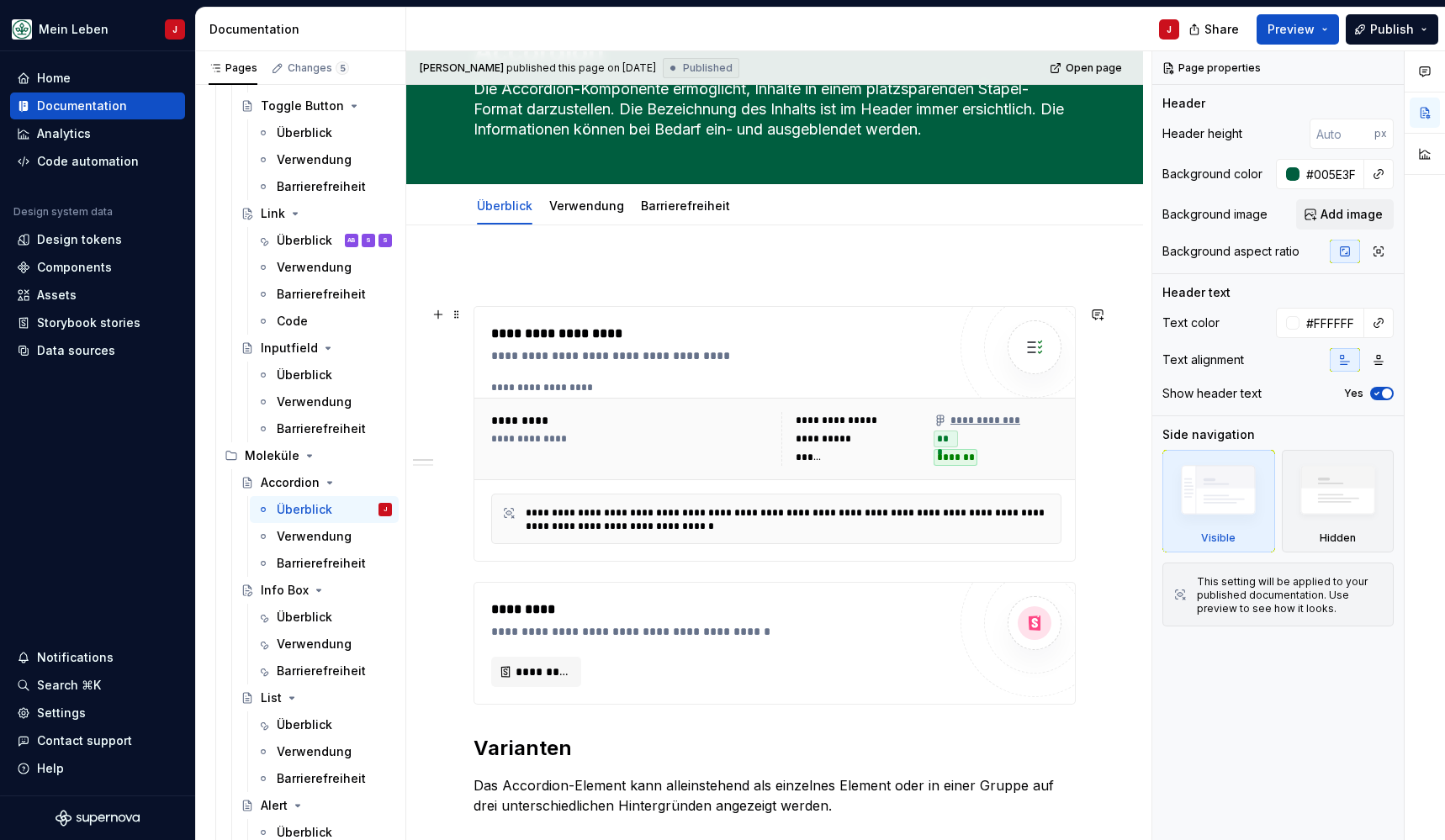
scroll to position [110, 0]
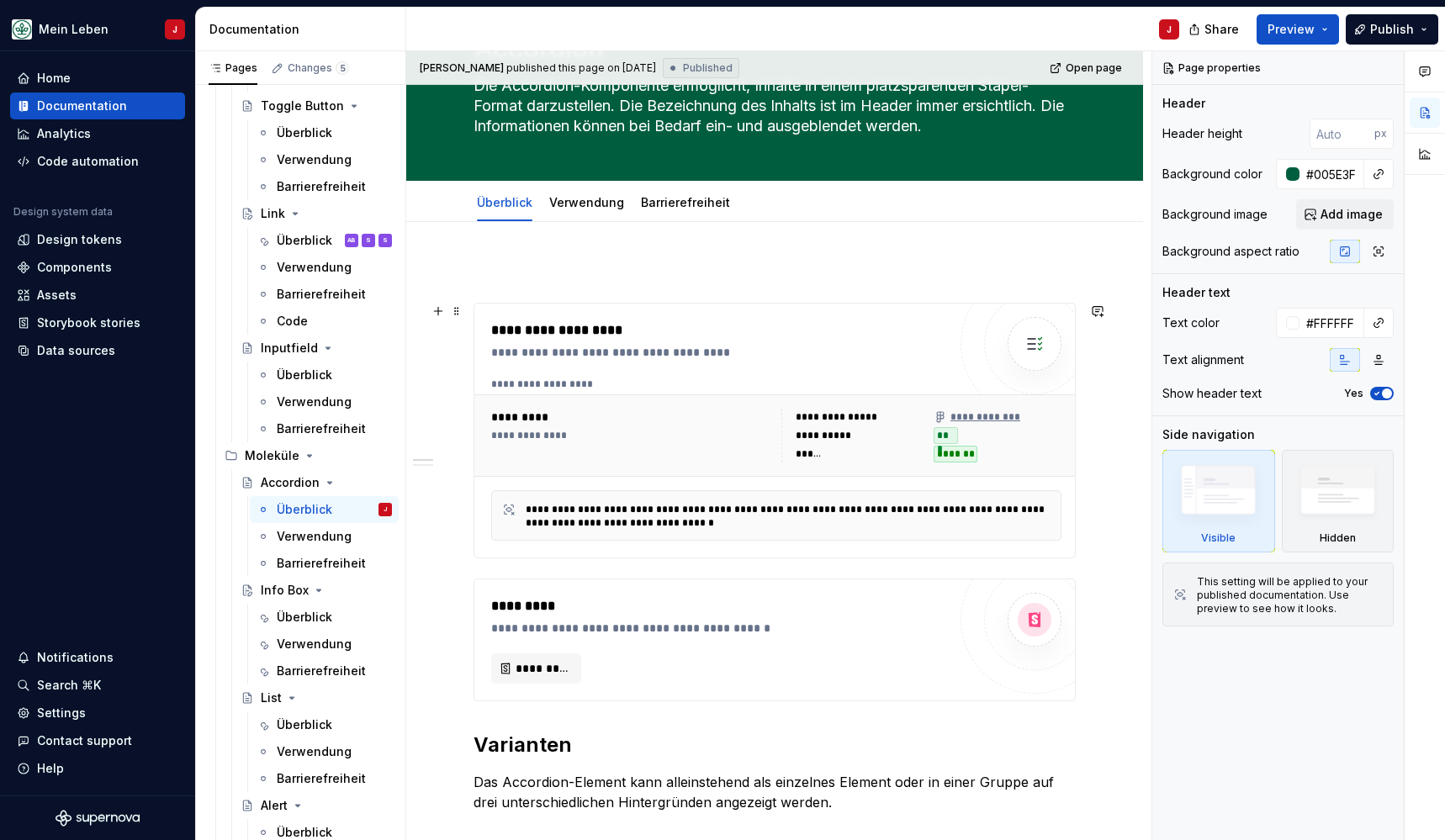
click at [692, 406] on div "**********" at bounding box center [776, 436] width 583 height 68
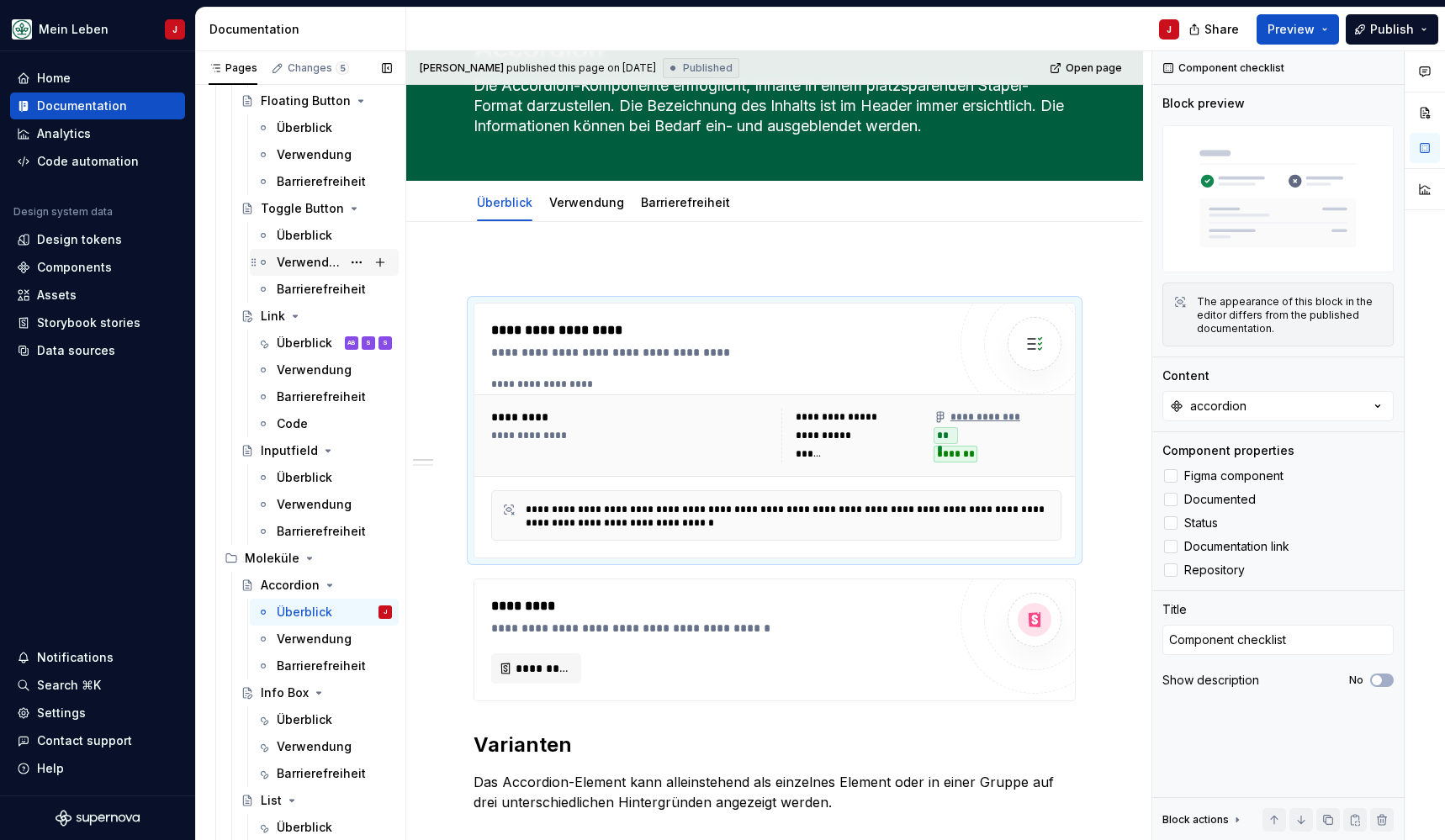
scroll to position [565, 0]
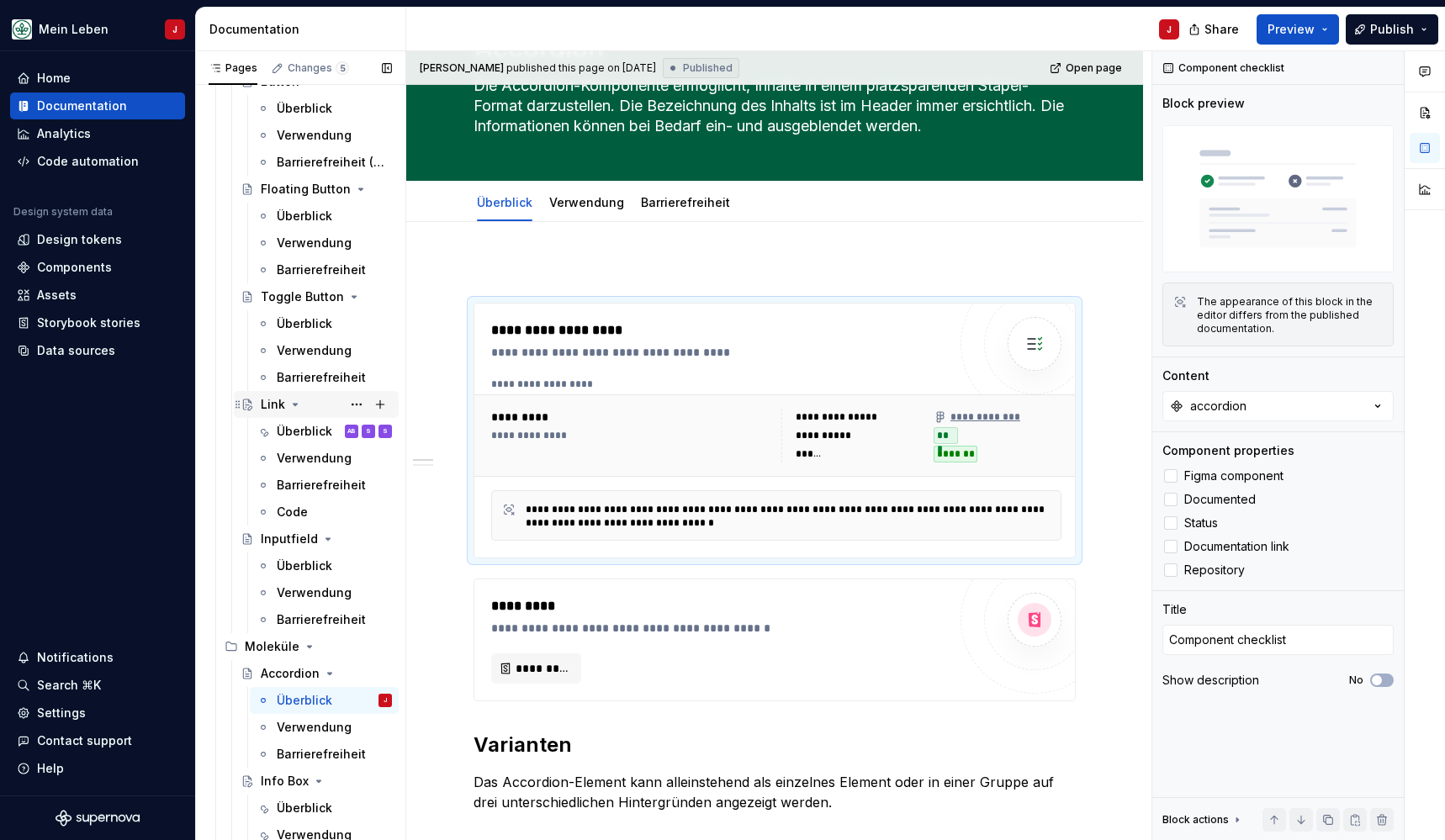
click at [301, 411] on icon "Page tree" at bounding box center [294, 404] width 13 height 13
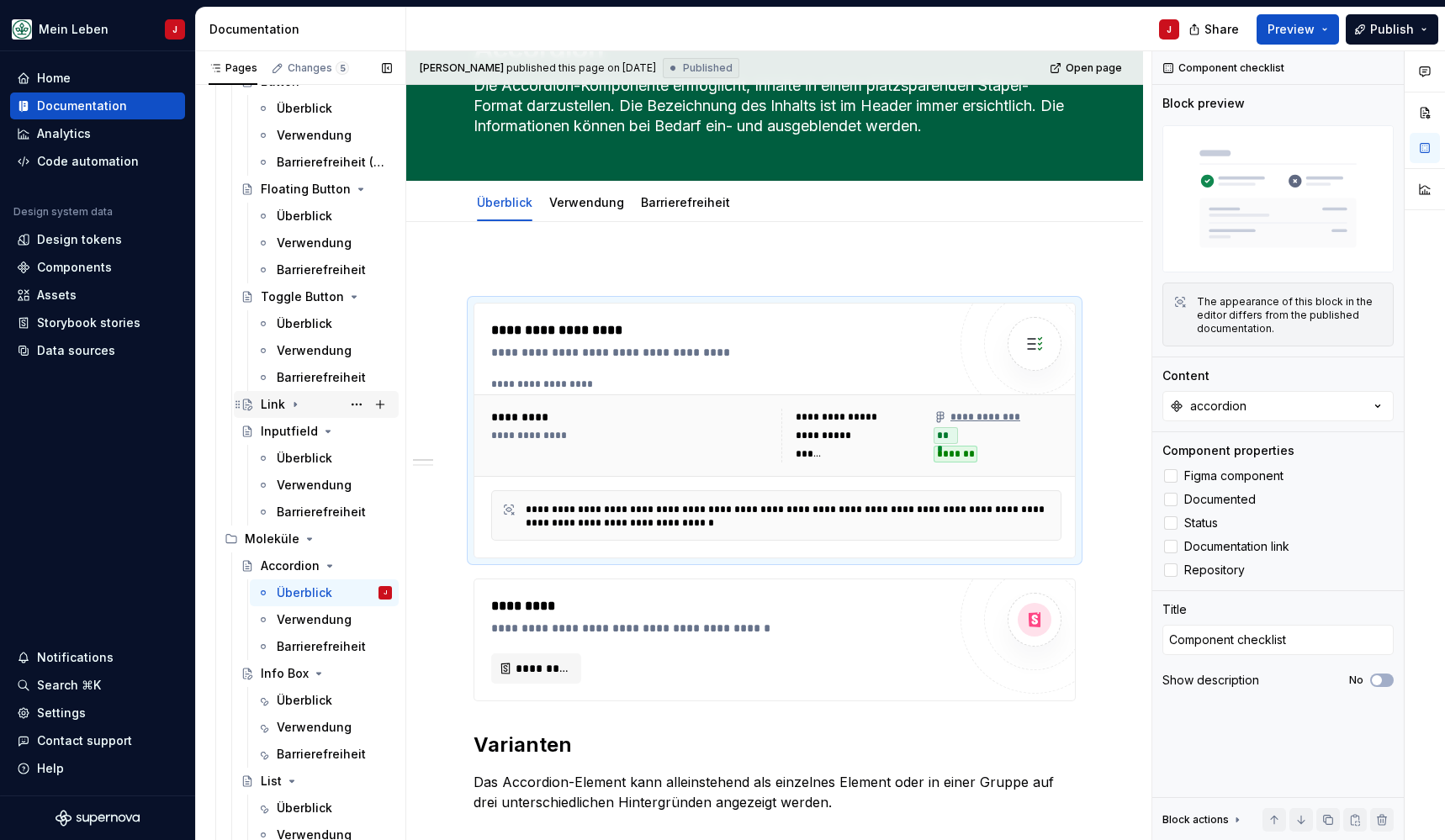
click at [318, 393] on div "Link" at bounding box center [326, 404] width 132 height 23
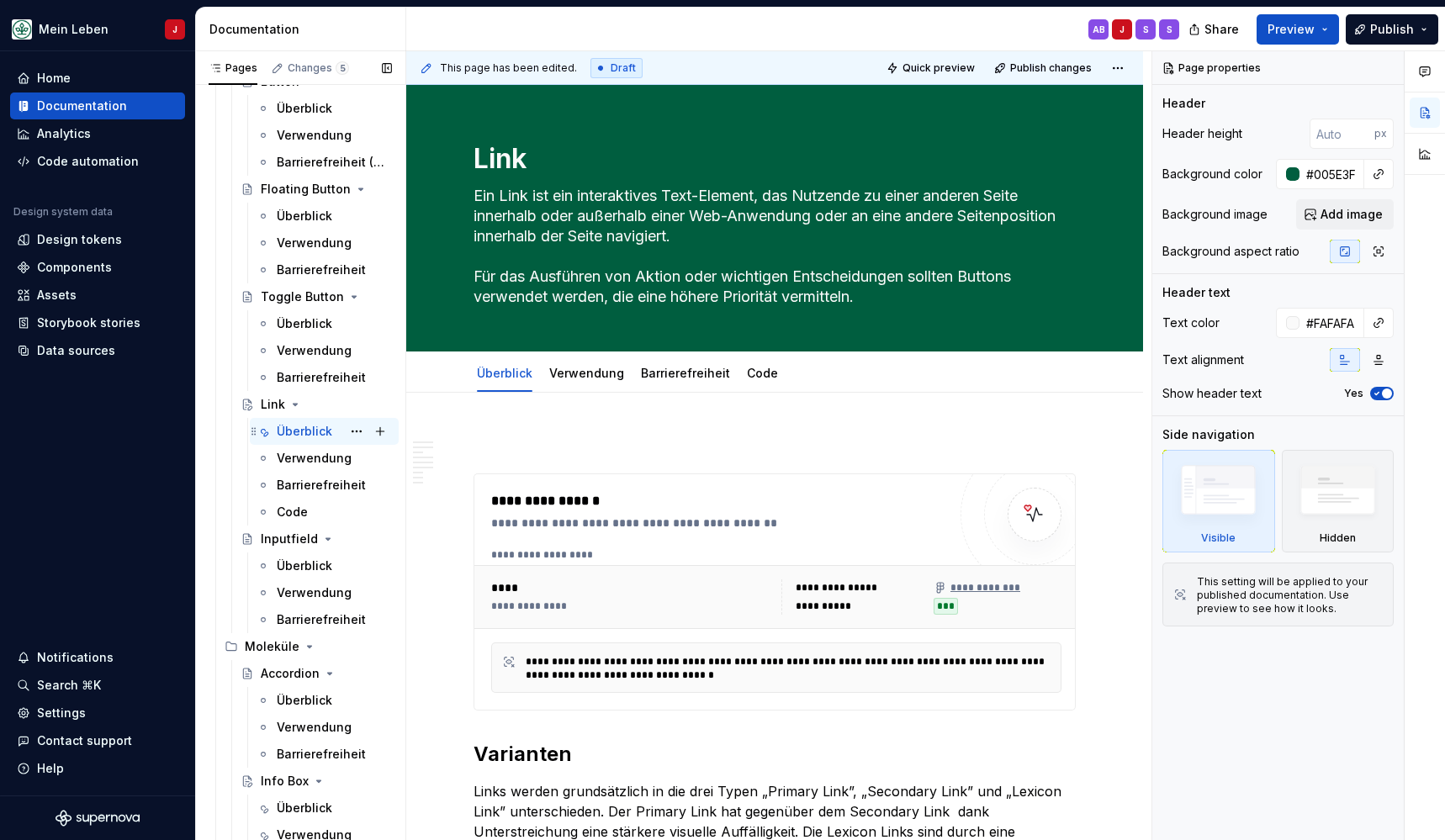
click at [282, 434] on div "Überblick" at bounding box center [304, 431] width 55 height 17
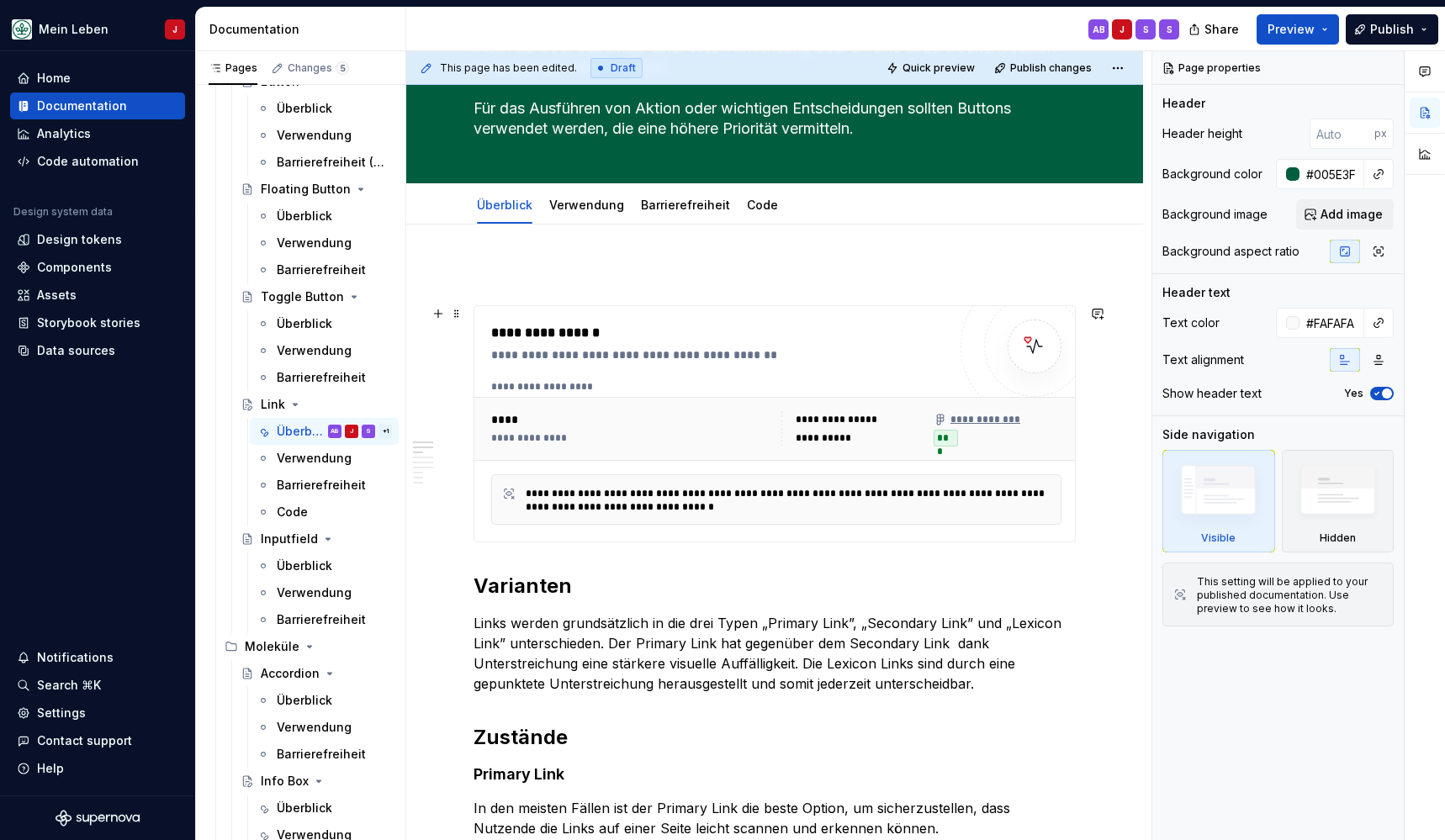
scroll to position [180, 0]
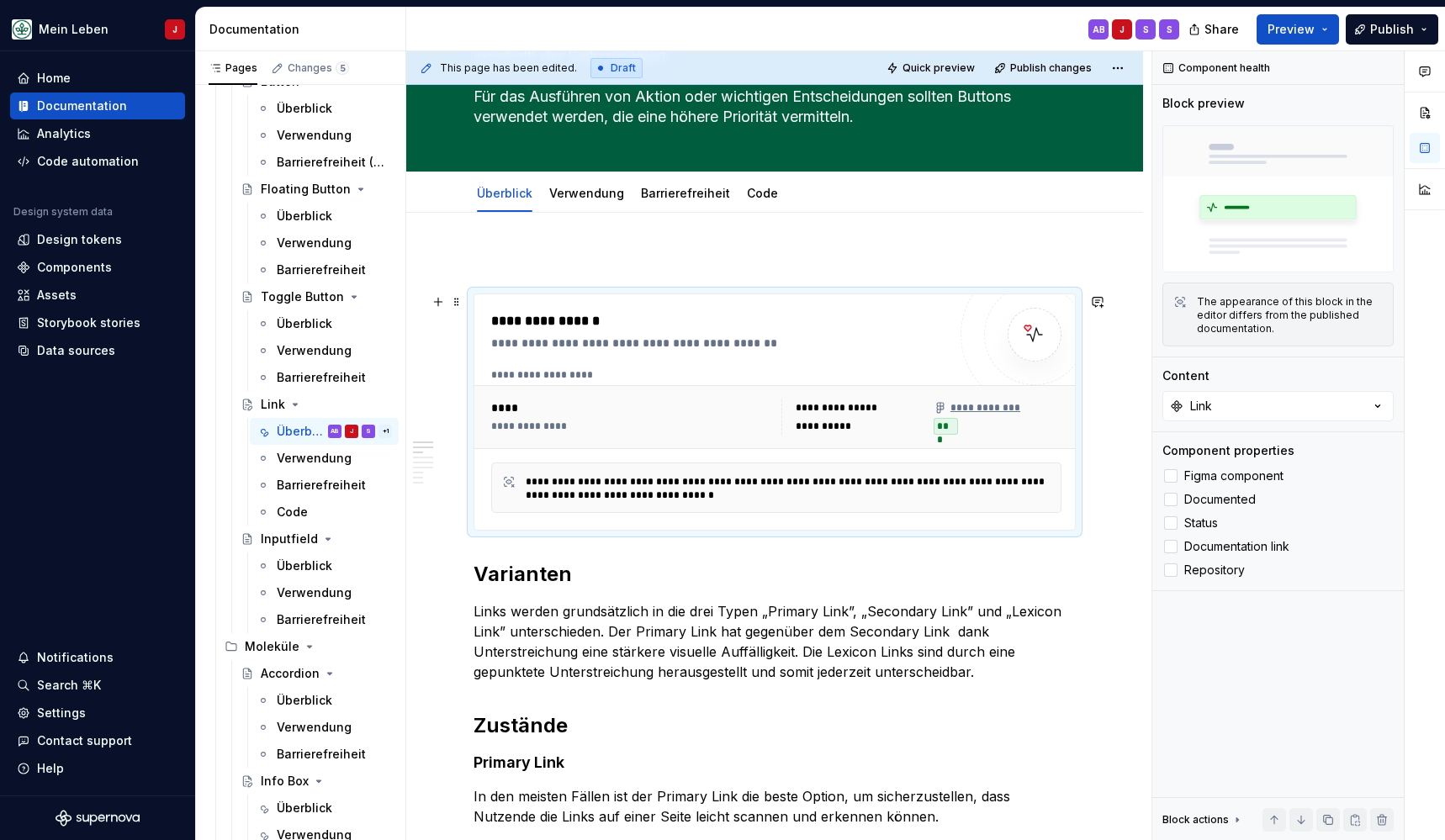
click at [566, 411] on div "****" at bounding box center [633, 407] width 285 height 17
click at [1172, 520] on div at bounding box center [1170, 523] width 13 height 13
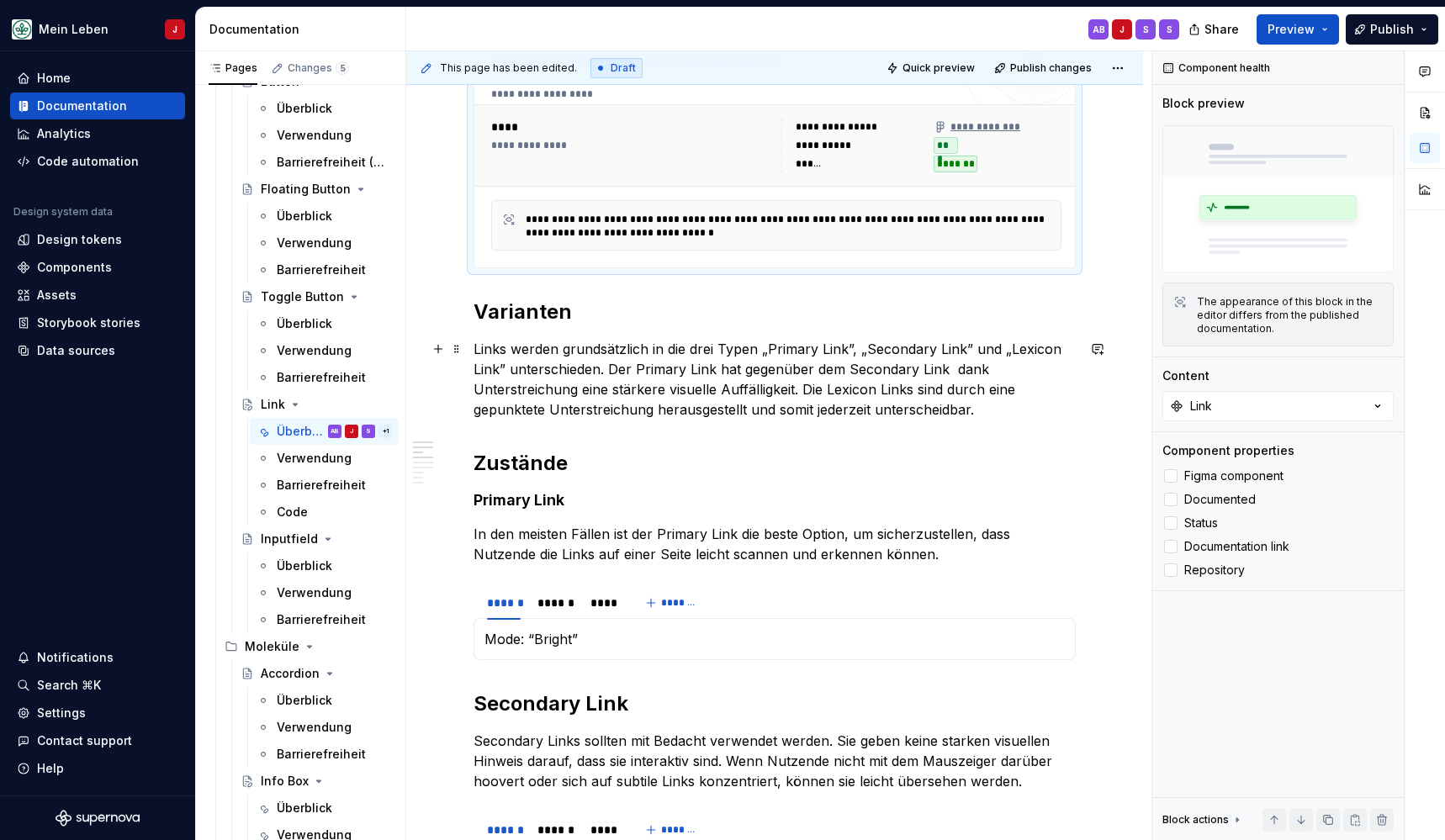
scroll to position [465, 0]
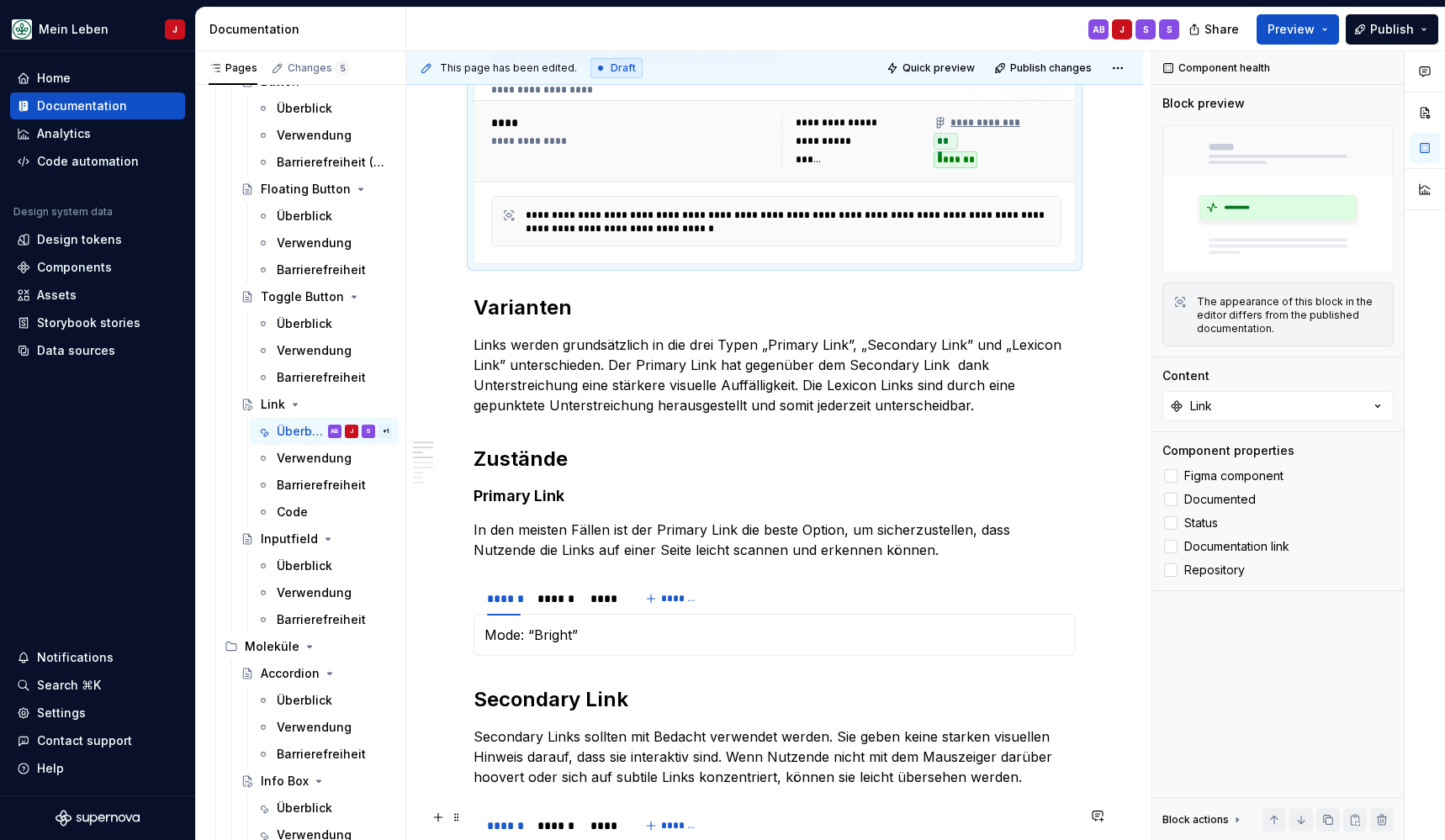
type textarea "*"
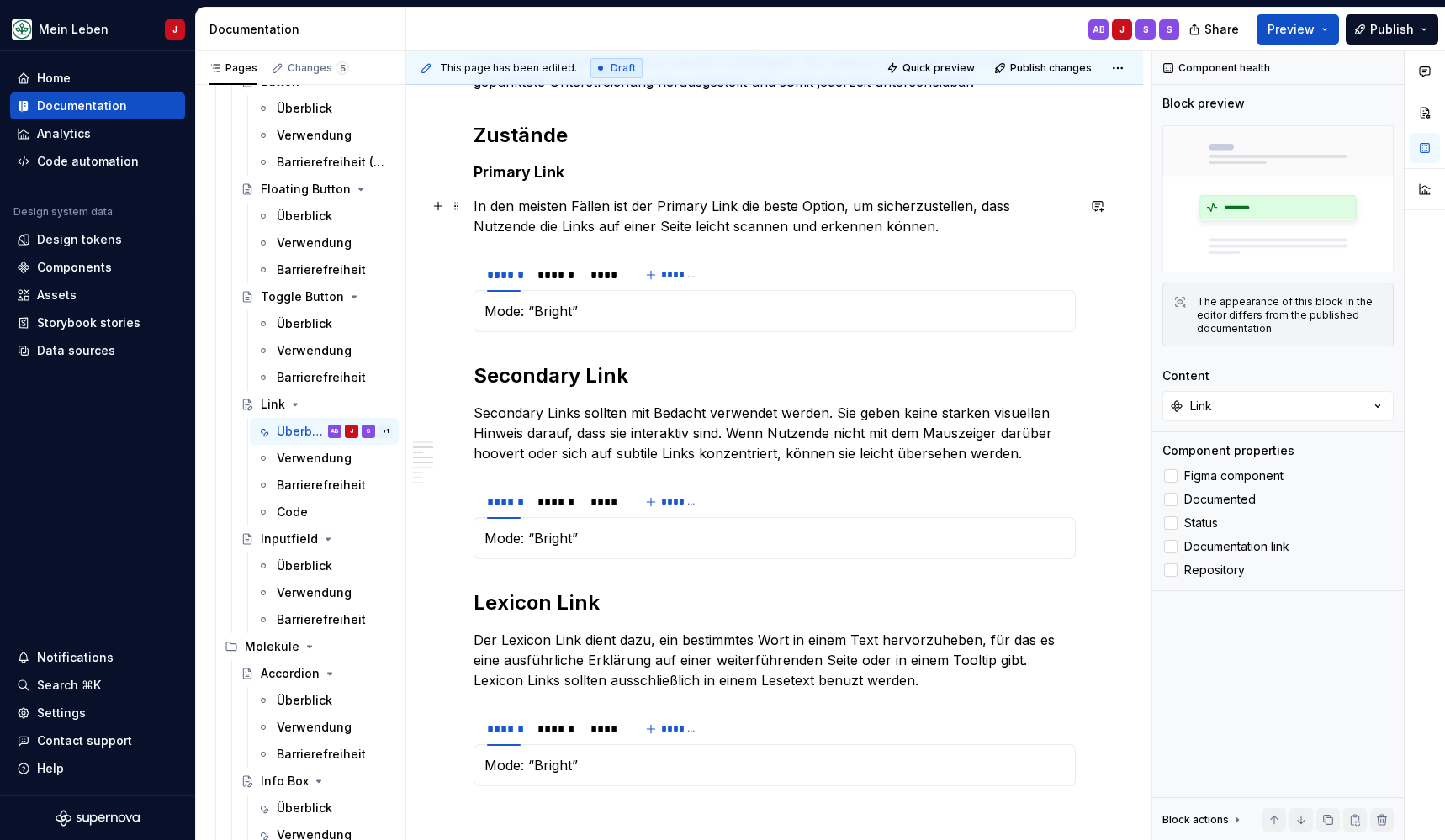
scroll to position [778, 0]
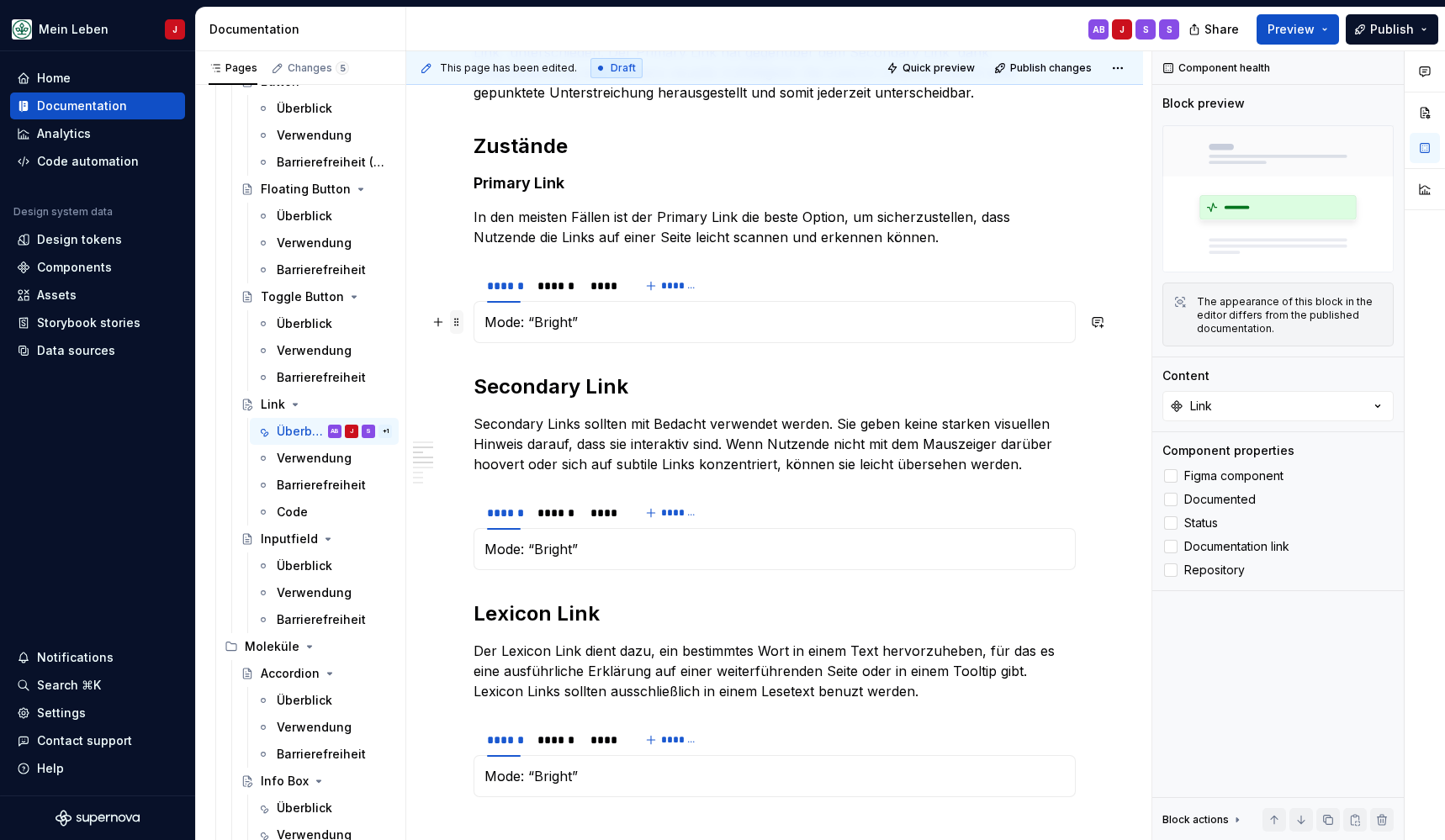
click at [459, 323] on span at bounding box center [456, 322] width 13 height 23
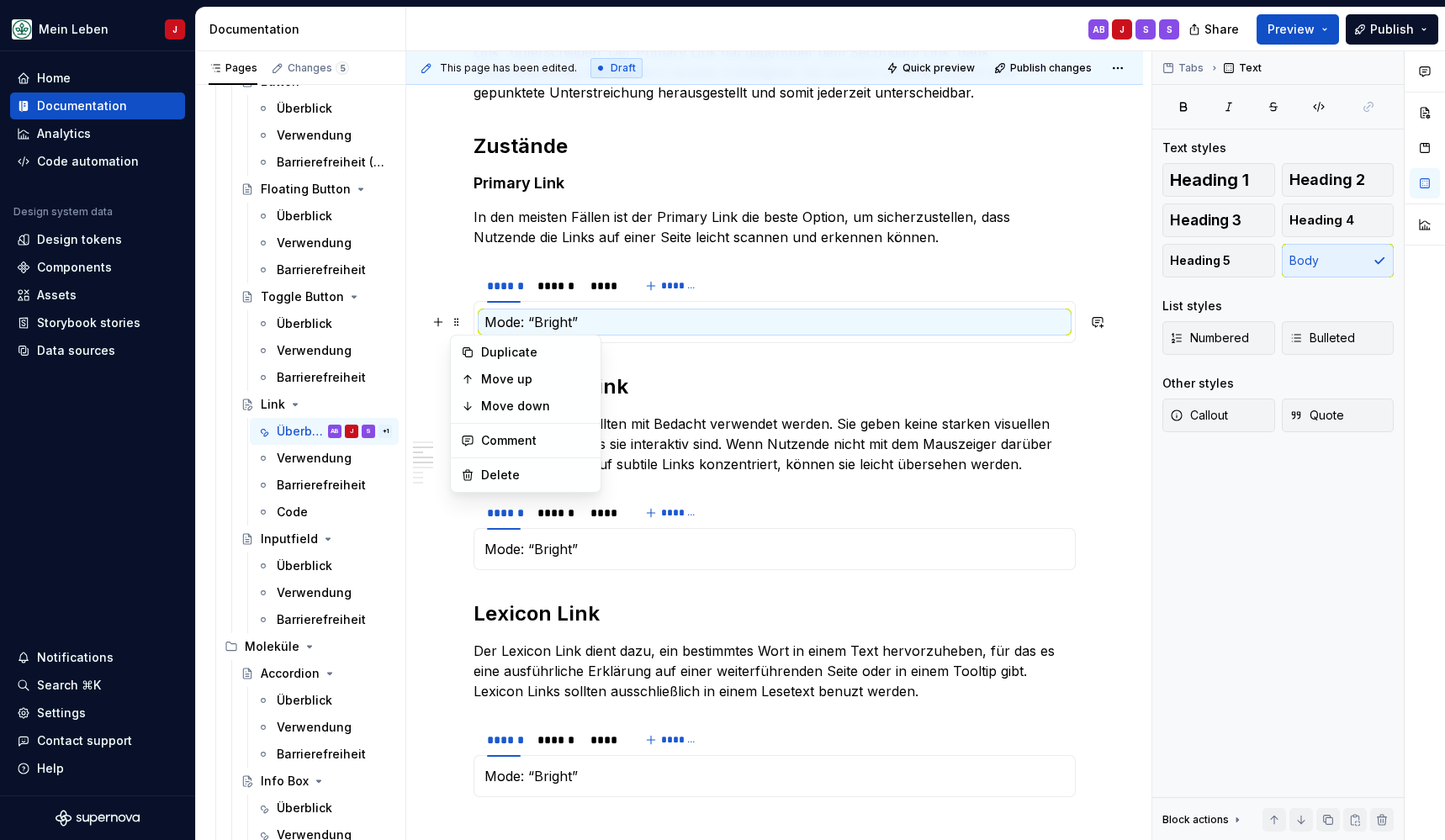
click at [791, 340] on div "Mode: “Bright” Mode: “Subtle” Mode: “Dark”" at bounding box center [775, 322] width 602 height 42
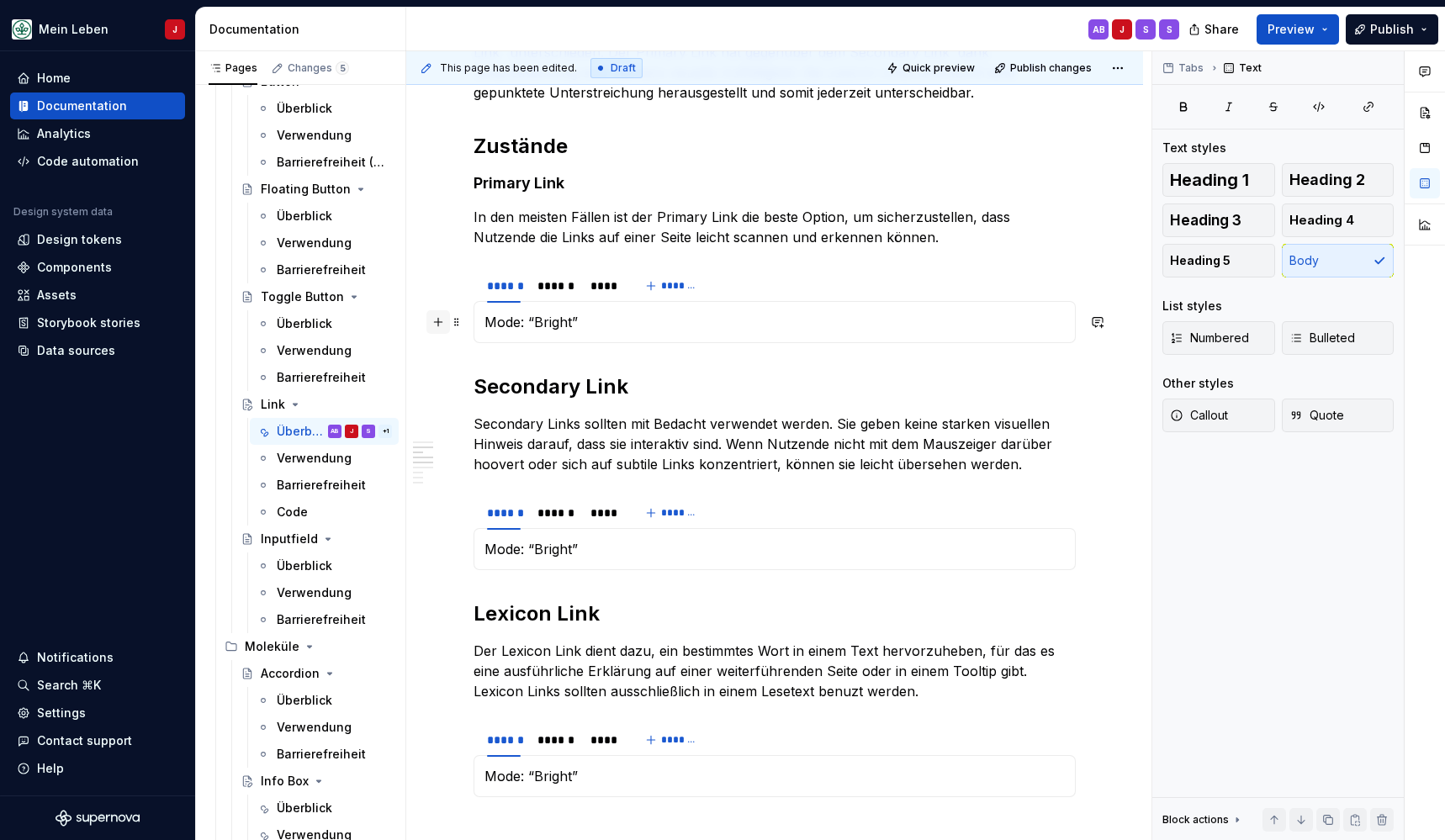
click at [438, 327] on button "button" at bounding box center [438, 322] width 23 height 23
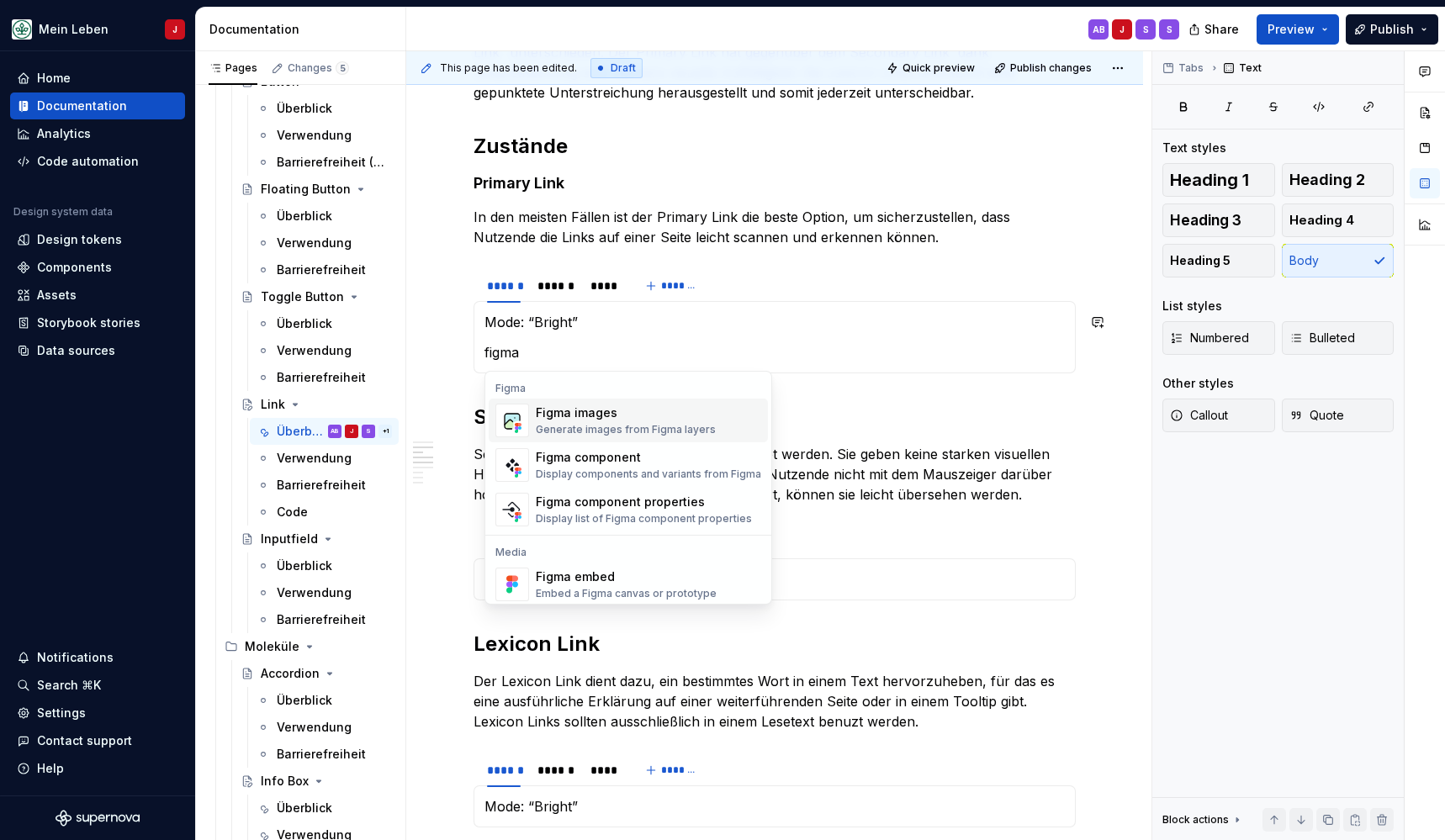
drag, startPoint x: 520, startPoint y: 380, endPoint x: 518, endPoint y: 415, distance: 35.1
click at [518, 415] on h2 "Secondary Link" at bounding box center [775, 417] width 602 height 27
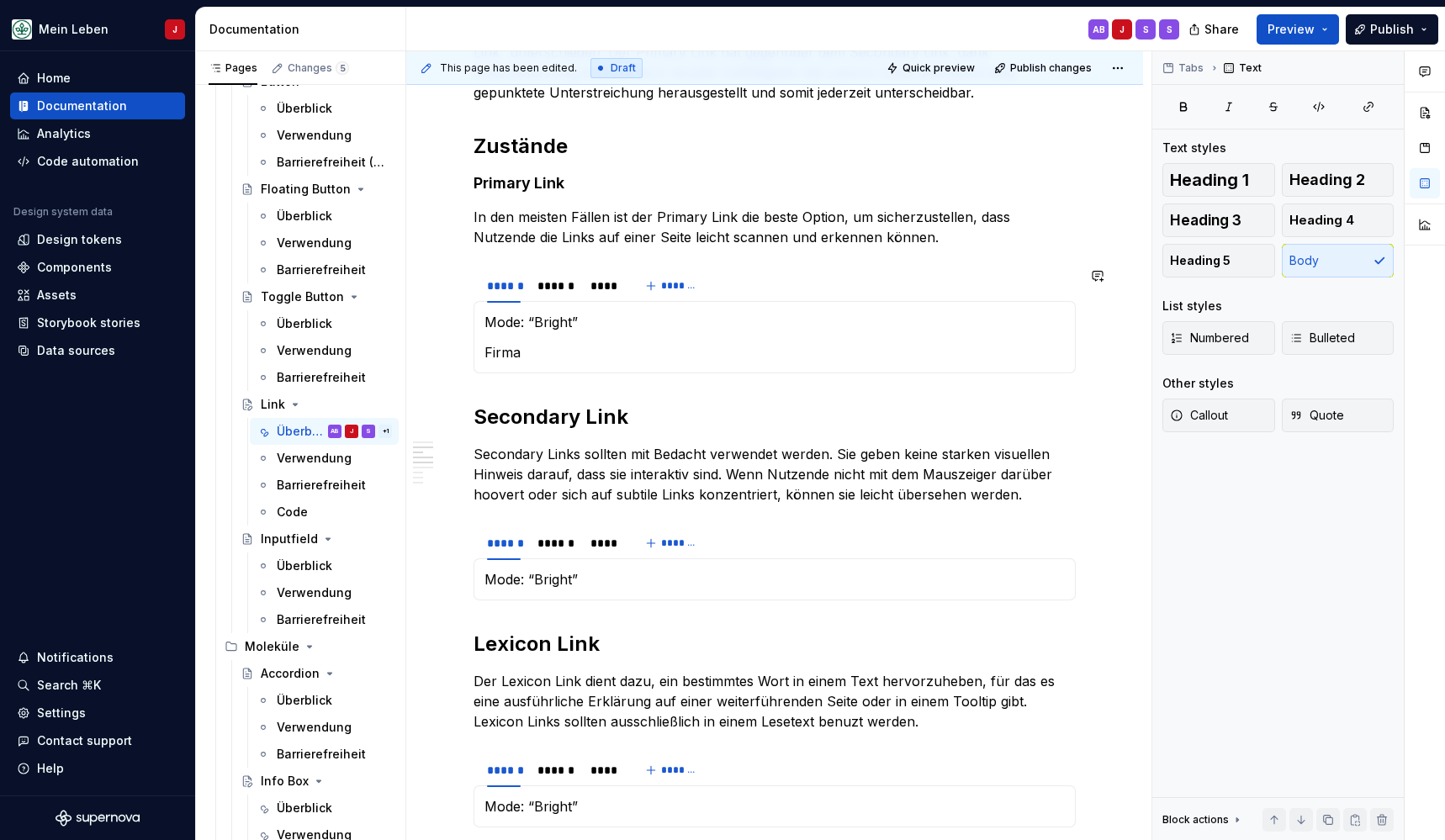
click at [550, 363] on div "Mode: “Bright” Firma Mode: “Subtle” Mode: “Dark”" at bounding box center [775, 337] width 602 height 72
drag, startPoint x: 598, startPoint y: 350, endPoint x: 479, endPoint y: 334, distance: 120.1
click at [479, 334] on div "Mode: “Bright” Firma Mode: “Subtle” Mode: “Dark”" at bounding box center [775, 337] width 602 height 72
click at [446, 322] on button "button" at bounding box center [438, 322] width 23 height 23
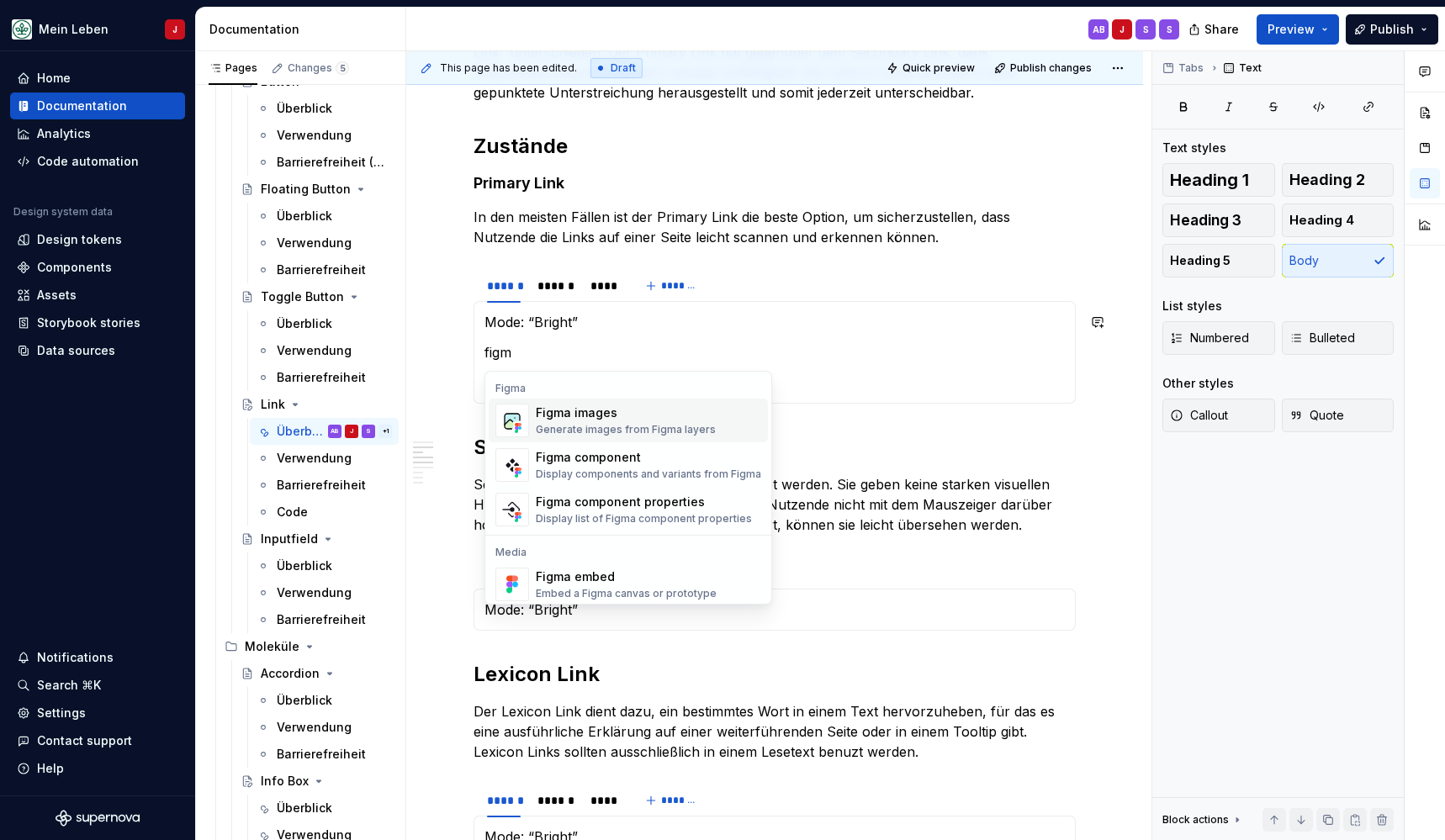
drag, startPoint x: 590, startPoint y: 396, endPoint x: 509, endPoint y: 430, distance: 87.8
click at [509, 430] on div "**********" at bounding box center [775, 836] width 602 height 2363
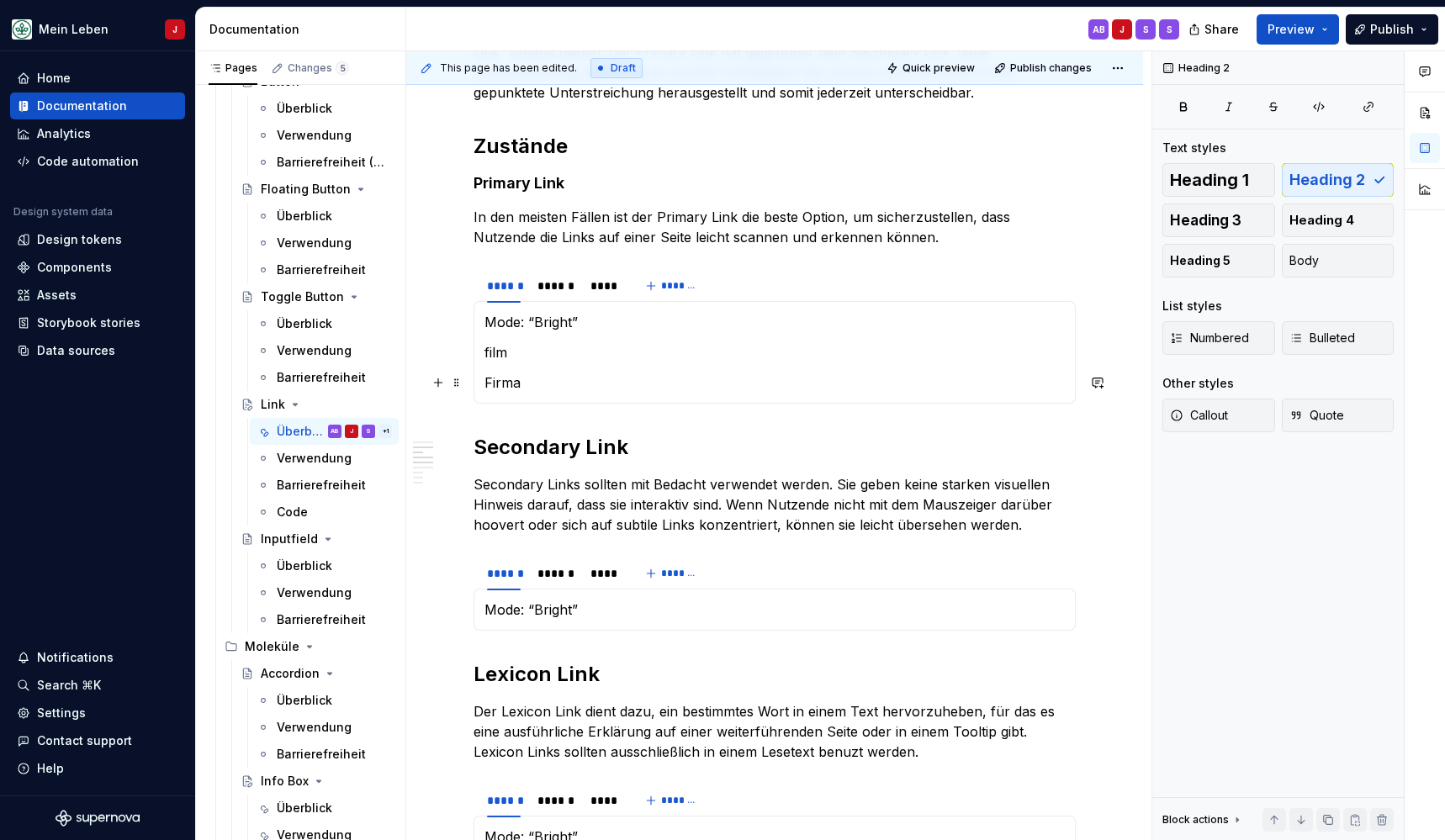
click at [550, 386] on p "Firma" at bounding box center [775, 382] width 581 height 20
drag, startPoint x: 586, startPoint y: 384, endPoint x: 481, endPoint y: 348, distance: 111.0
click at [481, 348] on div "Mode: “Bright” film Firma Mode: “Subtle” Mode: “Dark”" at bounding box center [775, 352] width 602 height 102
click at [558, 368] on section-item-column "Mode: “Bright” film Firma" at bounding box center [775, 352] width 581 height 81
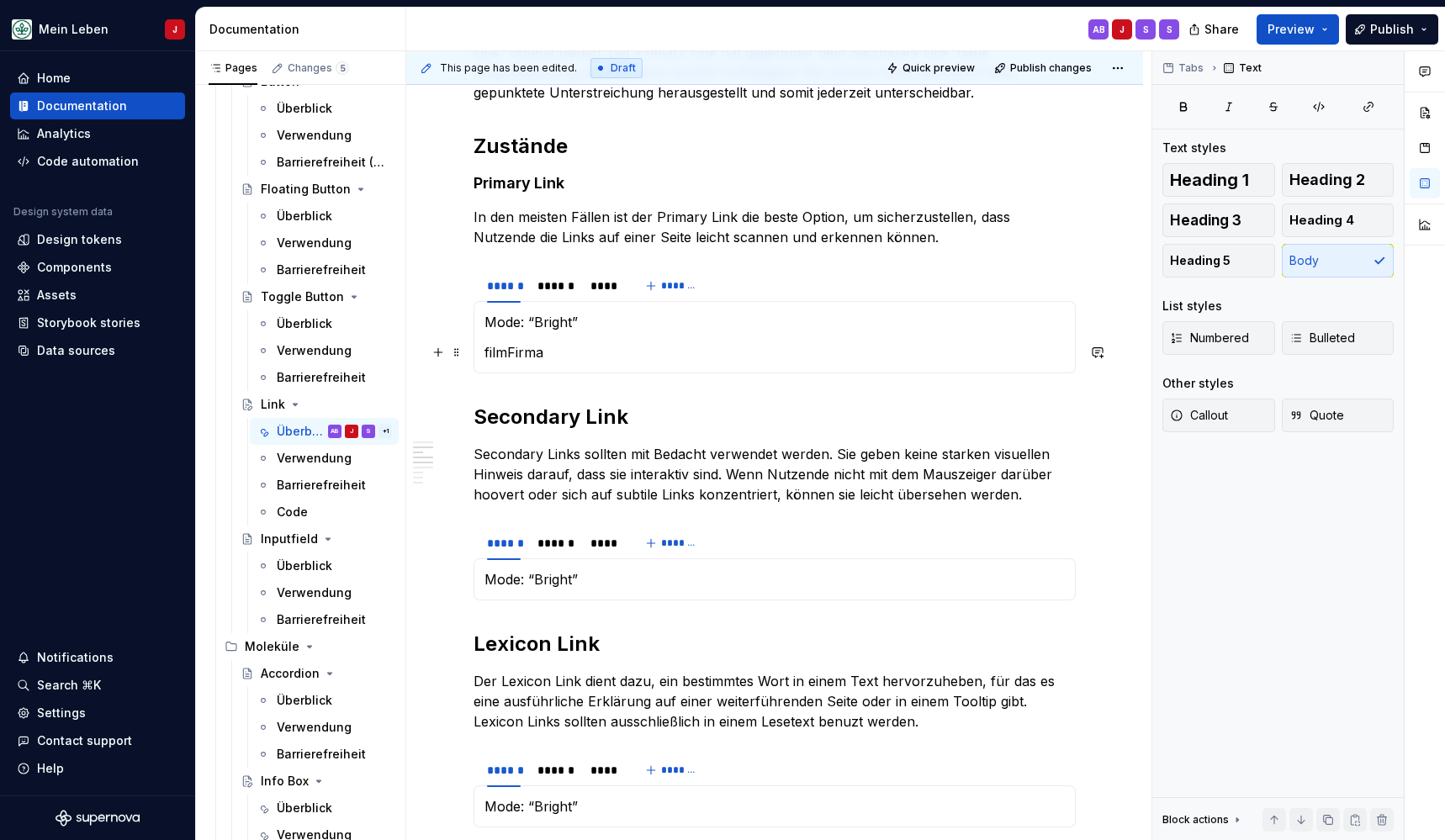
click at [575, 349] on p "filmFirma" at bounding box center [775, 352] width 581 height 20
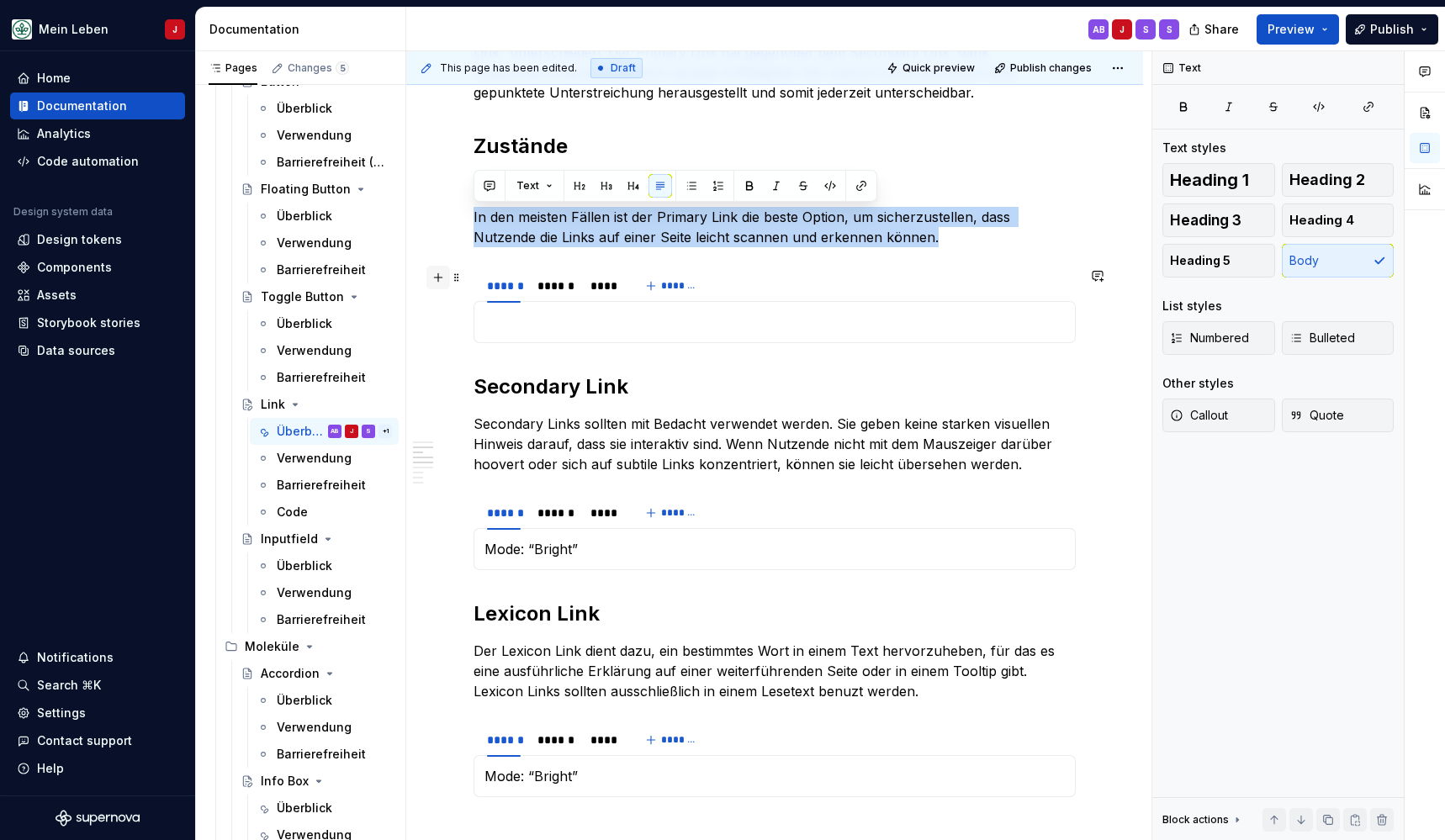
drag, startPoint x: 647, startPoint y: 356, endPoint x: 446, endPoint y: 276, distance: 216.3
click at [474, 276] on div "**********" at bounding box center [775, 816] width 602 height 2322
click at [506, 324] on p at bounding box center [775, 322] width 581 height 20
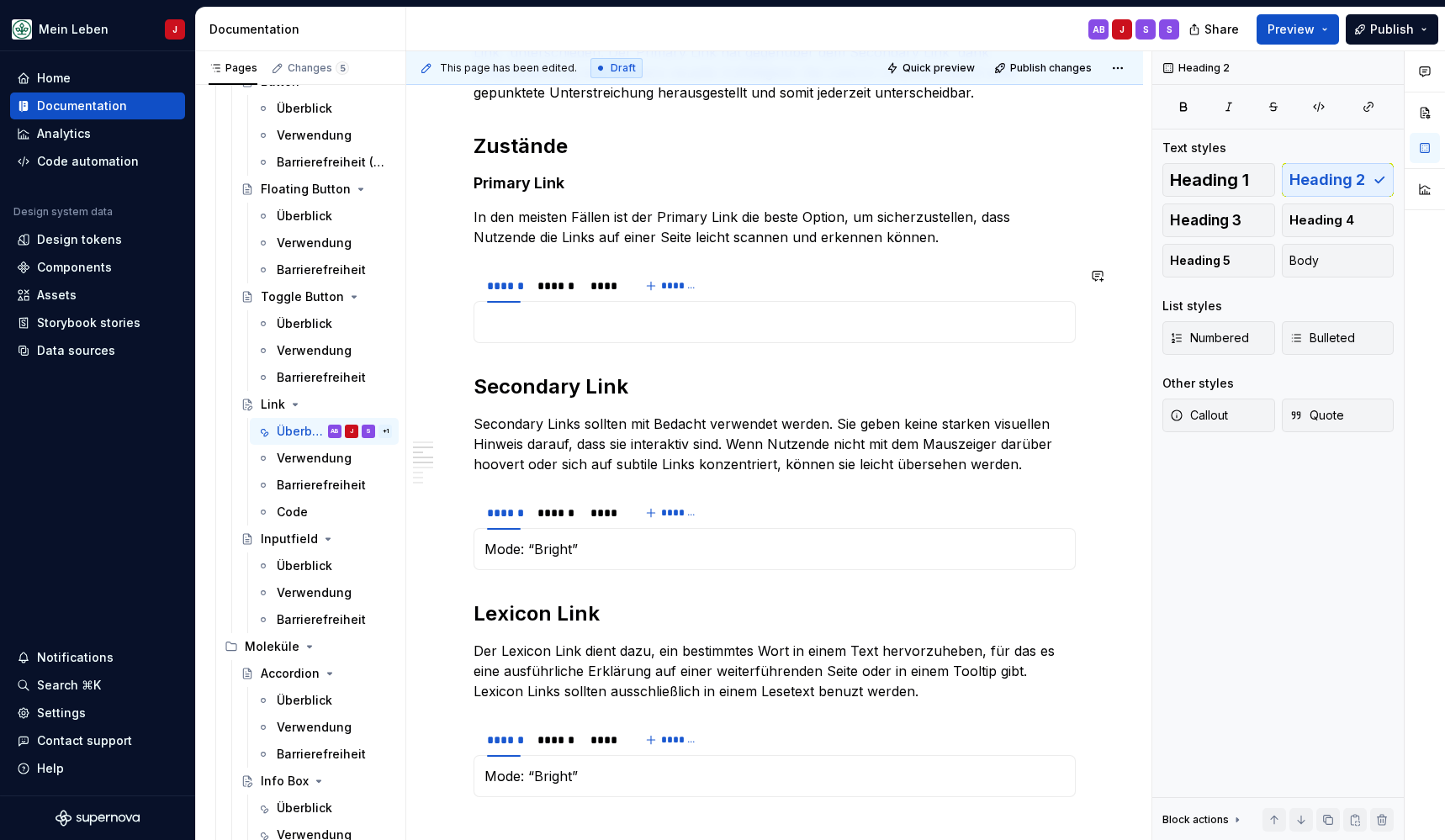
click at [477, 353] on div "**********" at bounding box center [775, 806] width 602 height 2302
click at [477, 326] on div "Mode: “Subtle” Mode: “Dark”" at bounding box center [775, 322] width 602 height 42
click at [482, 318] on div "Mode: “Subtle” Mode: “Dark”" at bounding box center [775, 322] width 602 height 42
click at [551, 291] on div "******" at bounding box center [555, 285] width 36 height 17
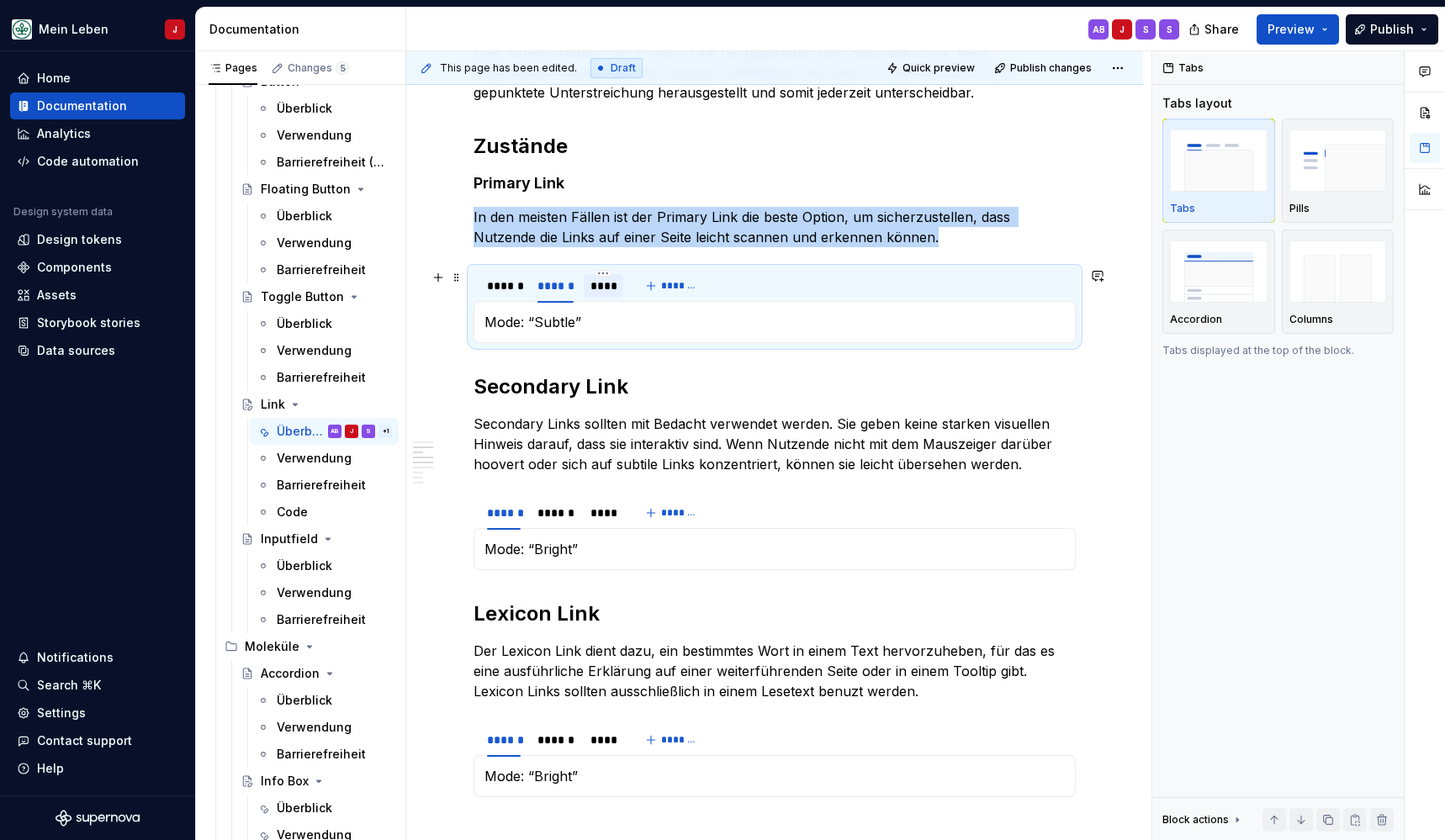
click at [601, 291] on div "****" at bounding box center [604, 285] width 27 height 17
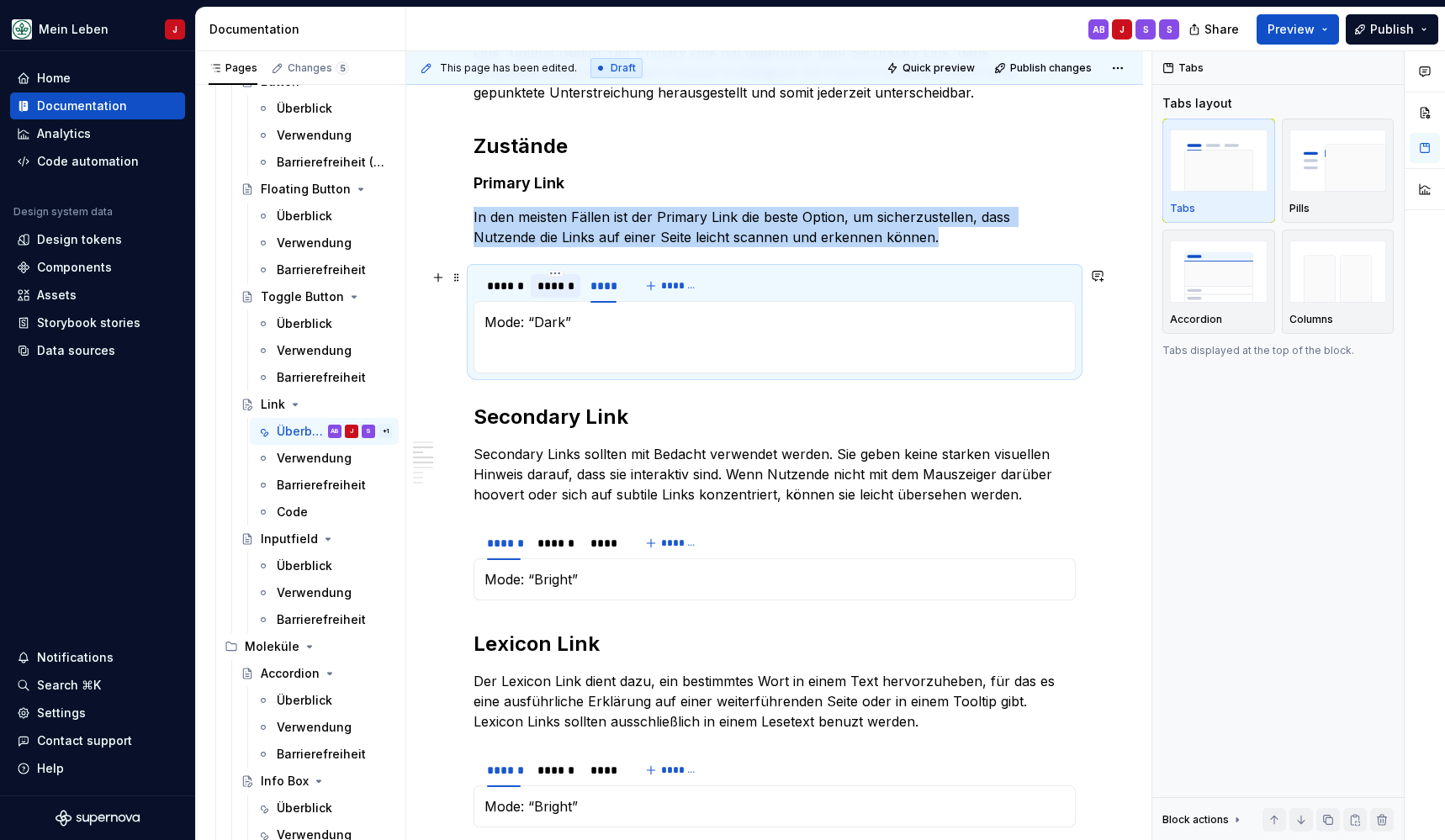
click at [555, 291] on div "******" at bounding box center [555, 285] width 36 height 17
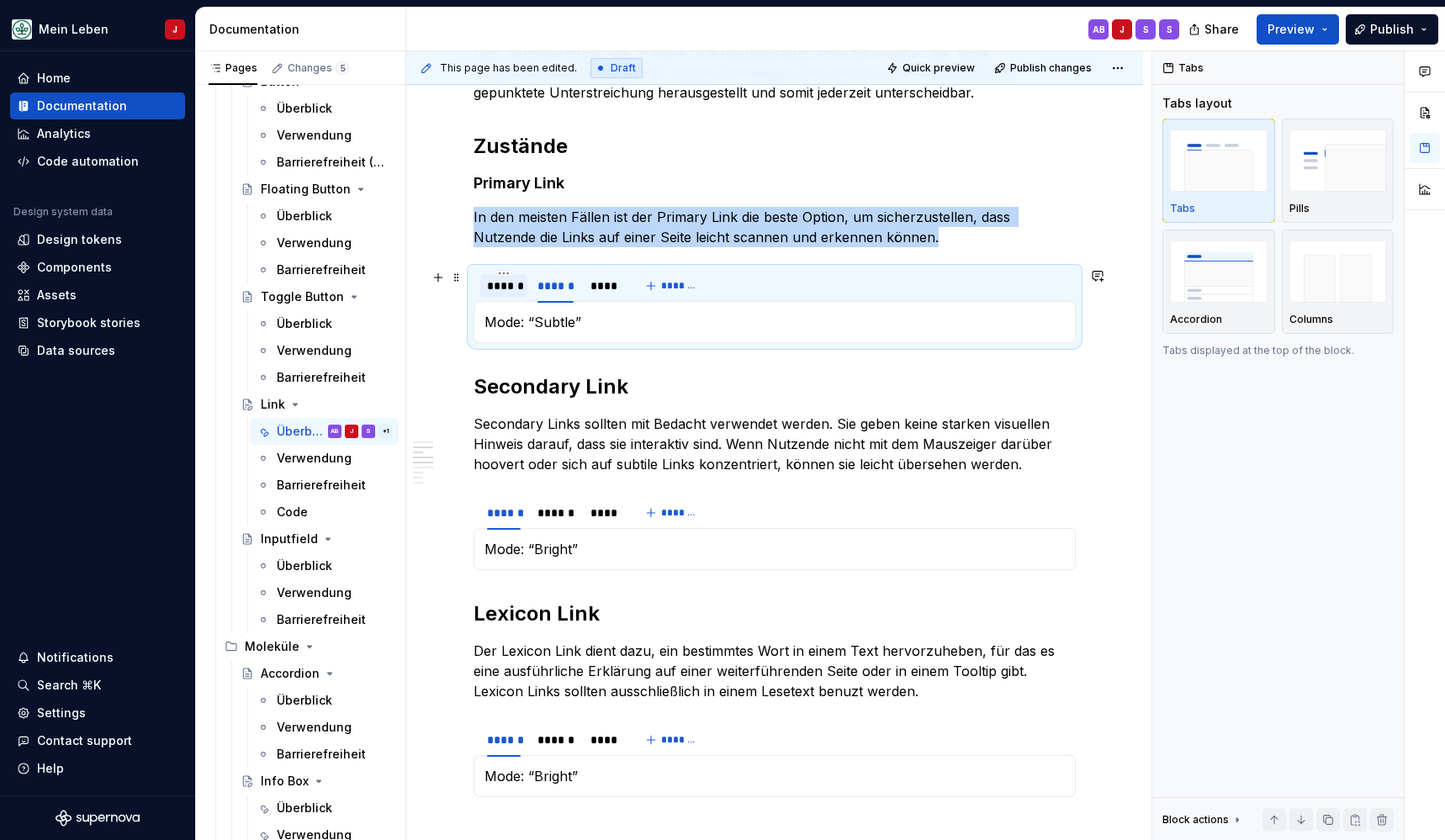
click at [498, 290] on div "******" at bounding box center [504, 285] width 34 height 17
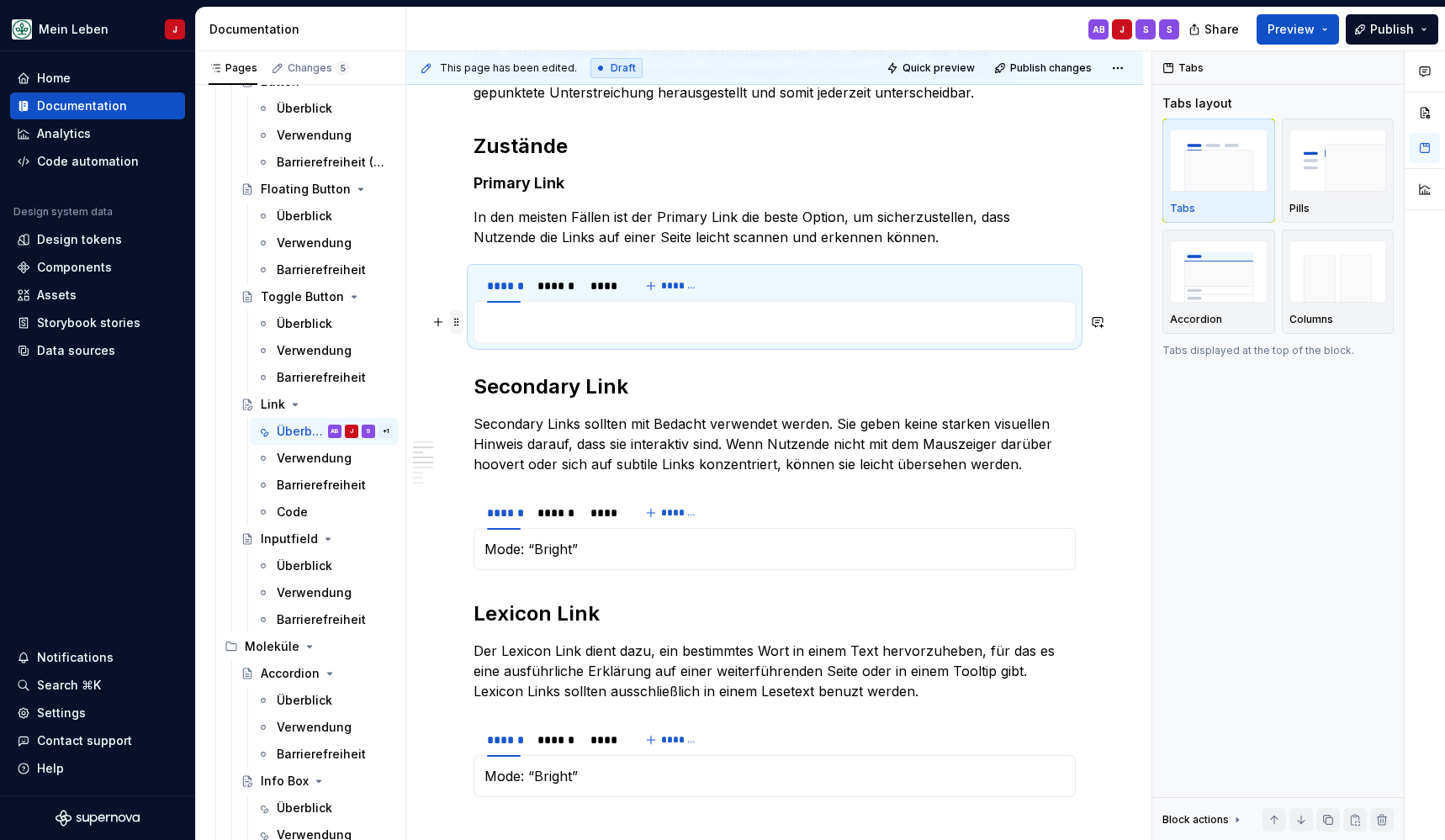
click at [458, 321] on span at bounding box center [456, 322] width 13 height 23
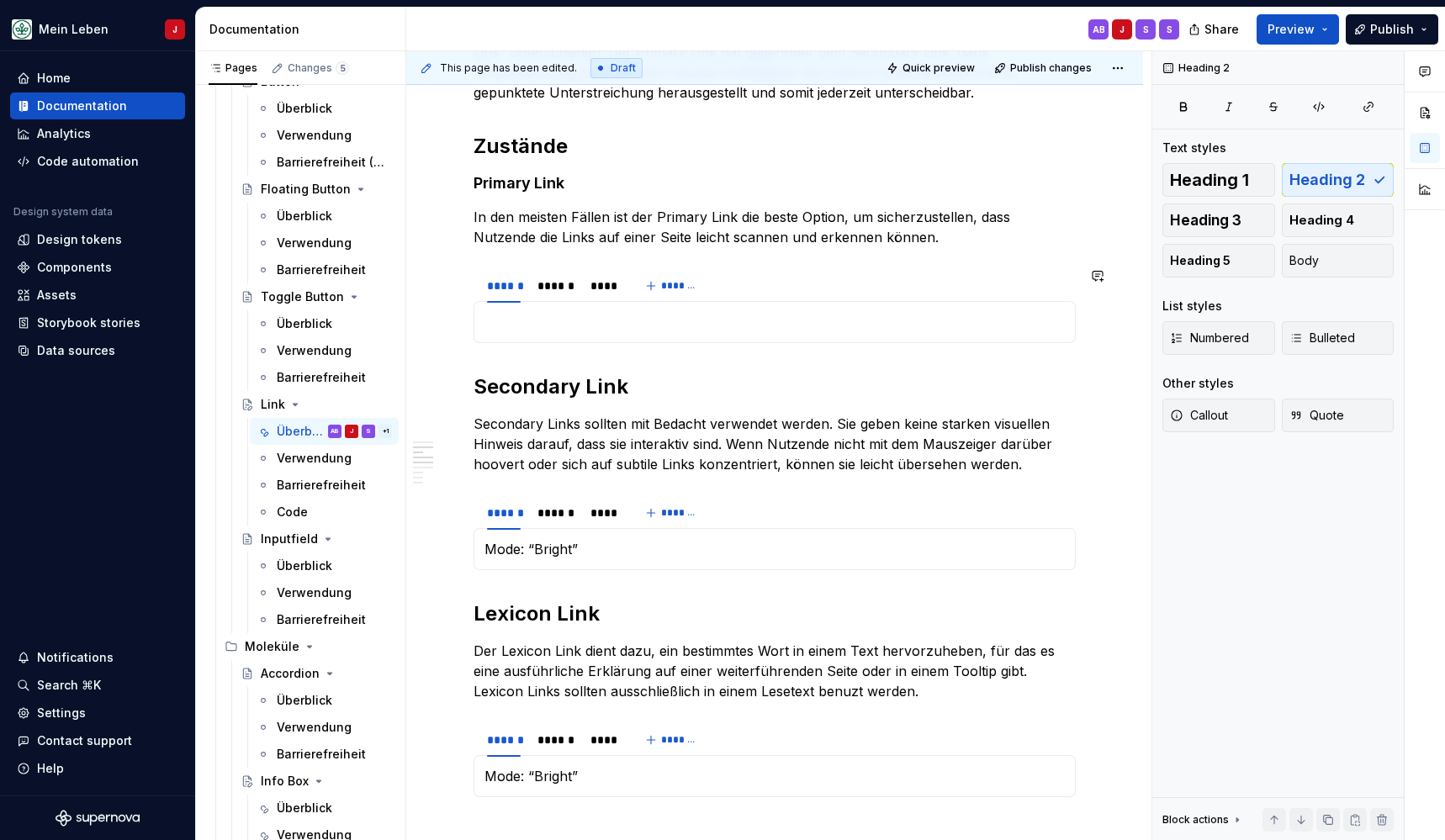
click at [507, 334] on div "Mode: “Subtle” Mode: “Dark”" at bounding box center [775, 322] width 602 height 42
click at [560, 276] on div "******" at bounding box center [556, 285] width 50 height 23
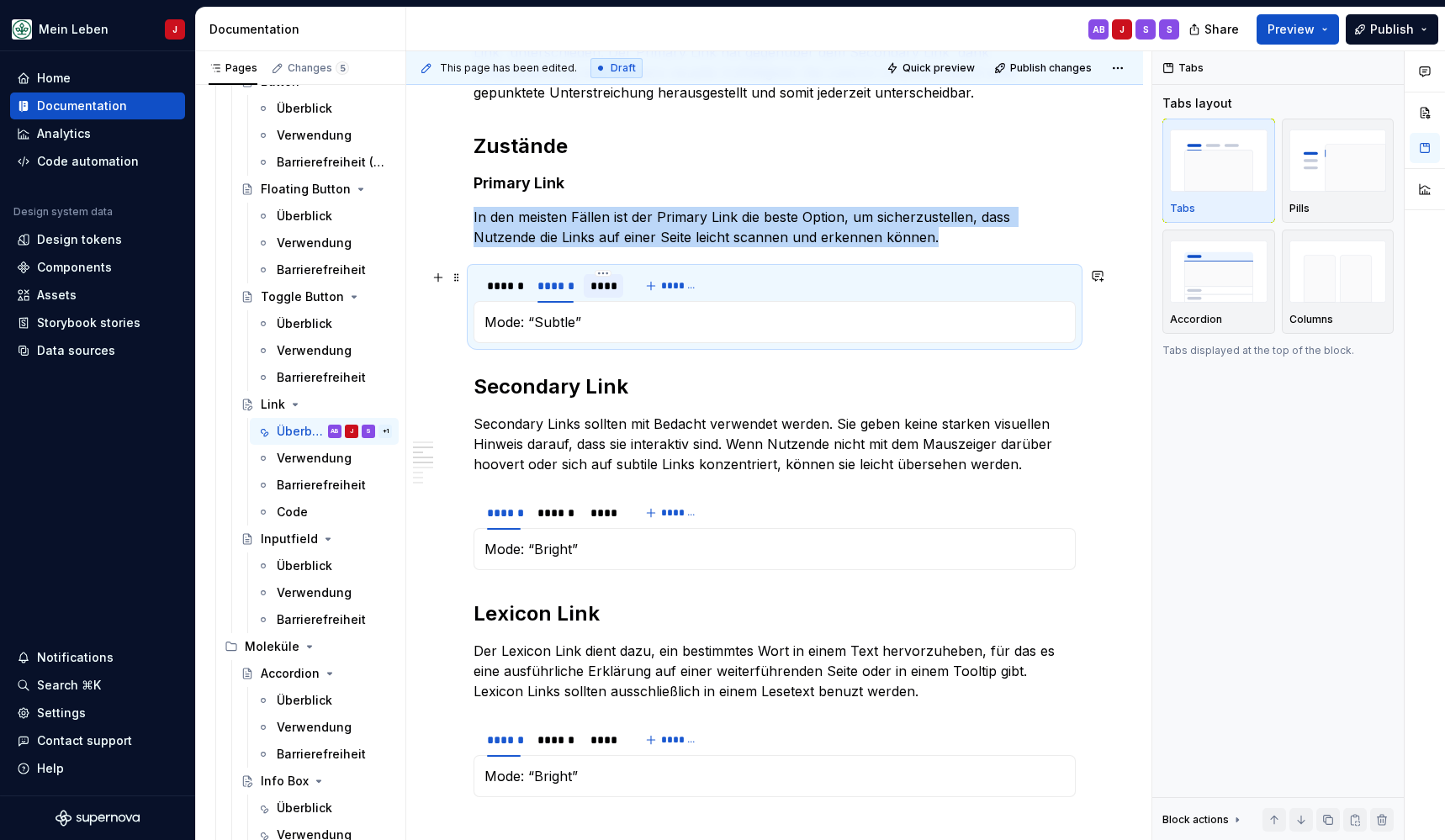
click at [606, 291] on div "****" at bounding box center [604, 285] width 27 height 17
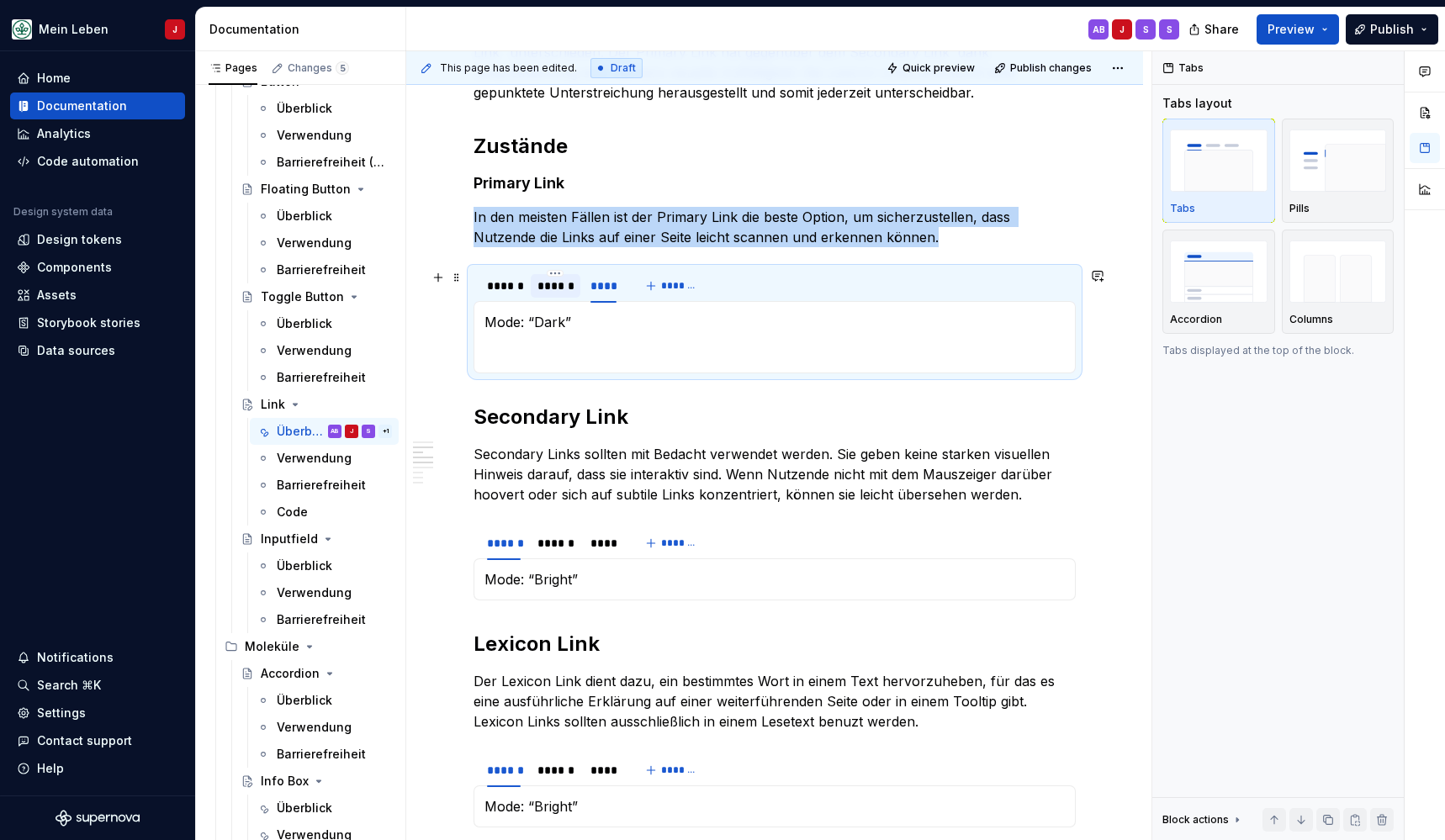
click at [559, 294] on div "******" at bounding box center [556, 285] width 50 height 23
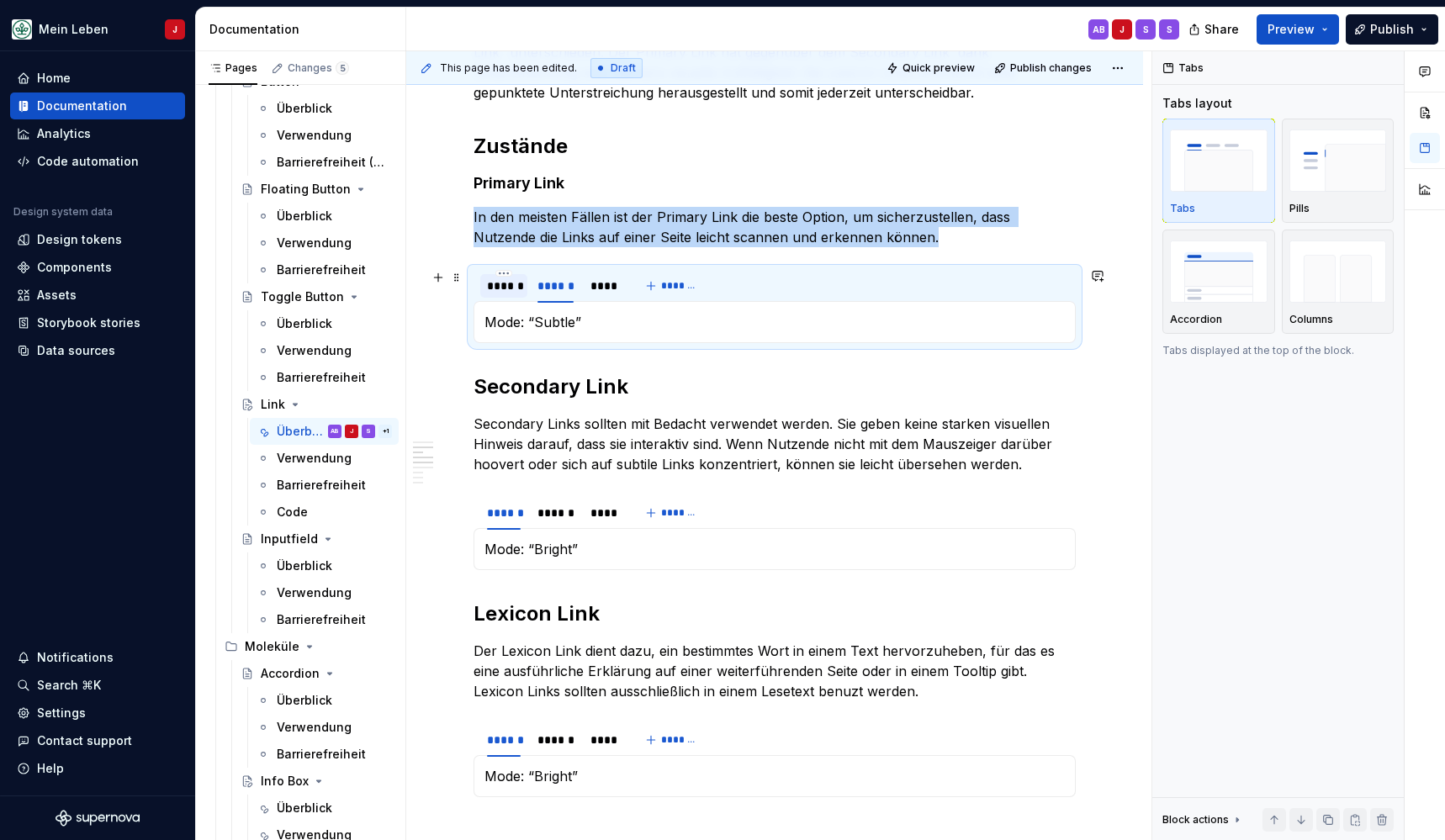
click at [496, 290] on div "******" at bounding box center [504, 285] width 34 height 17
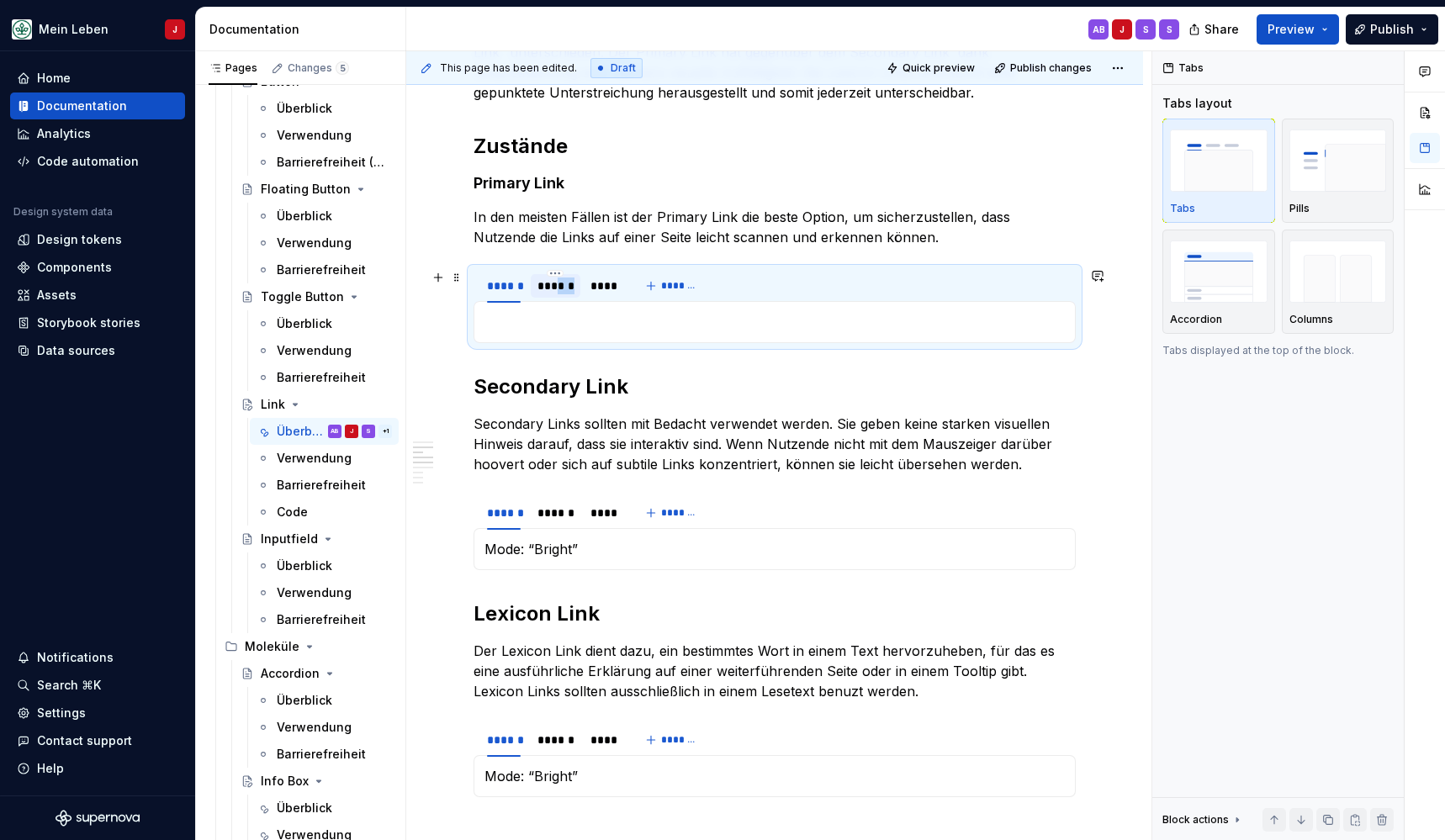
click at [558, 292] on div "******" at bounding box center [555, 285] width 36 height 17
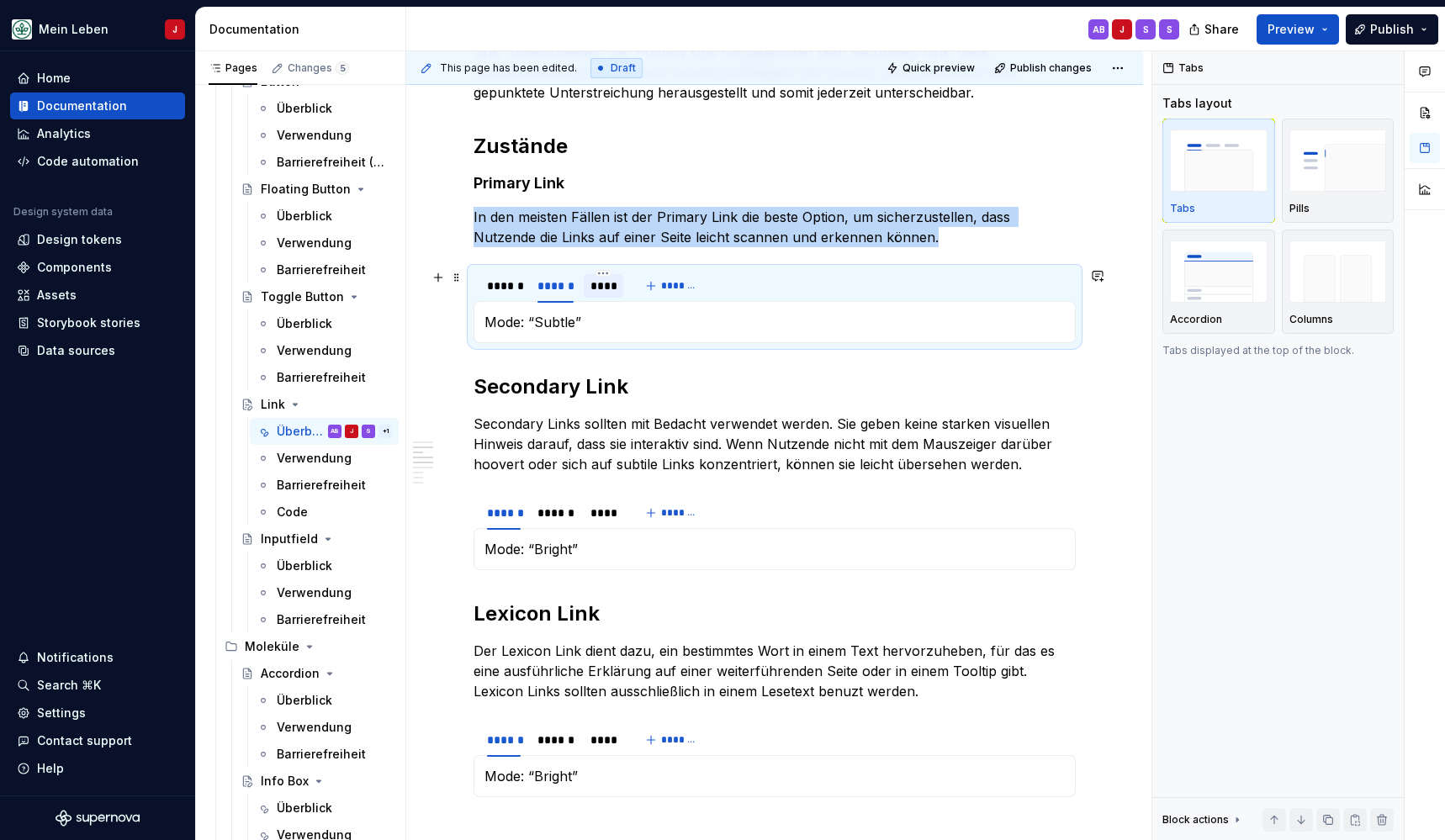
click at [597, 284] on div "****" at bounding box center [604, 285] width 27 height 17
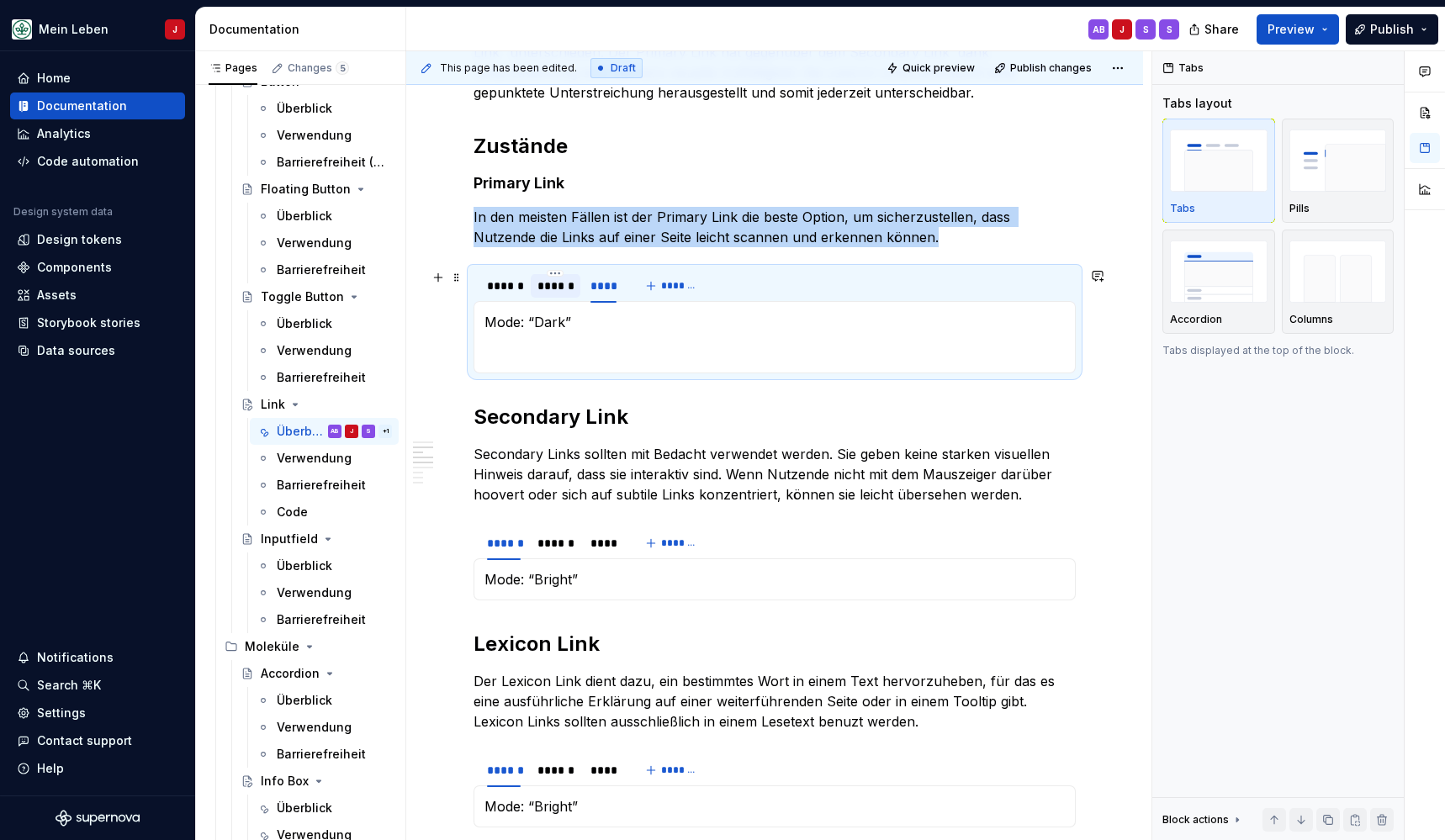
click at [539, 291] on div "******" at bounding box center [555, 285] width 36 height 17
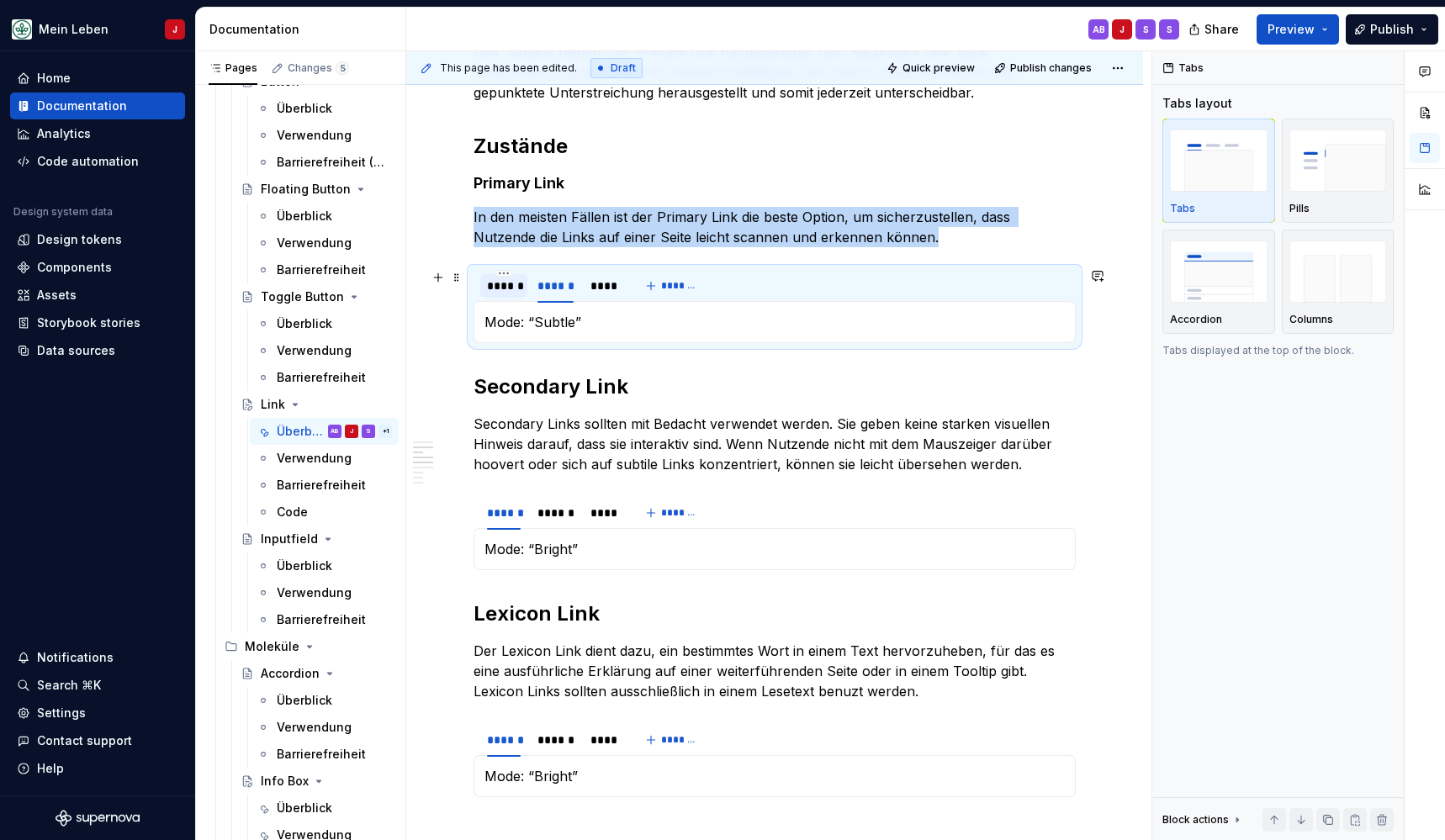
click at [498, 294] on div "******" at bounding box center [503, 285] width 47 height 23
click at [439, 324] on button "button" at bounding box center [438, 322] width 23 height 23
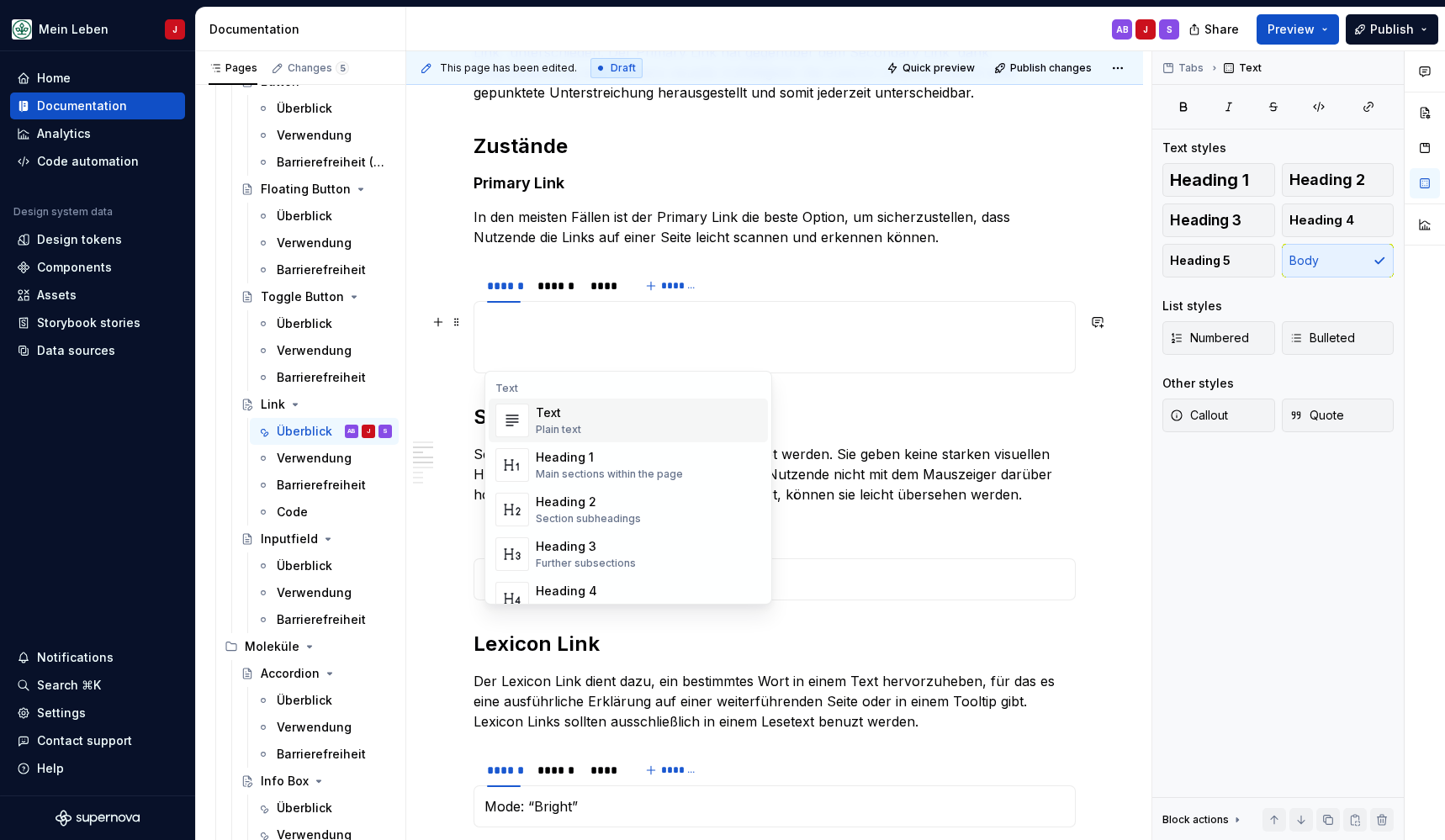
click at [573, 391] on div "Text" at bounding box center [629, 388] width 279 height 13
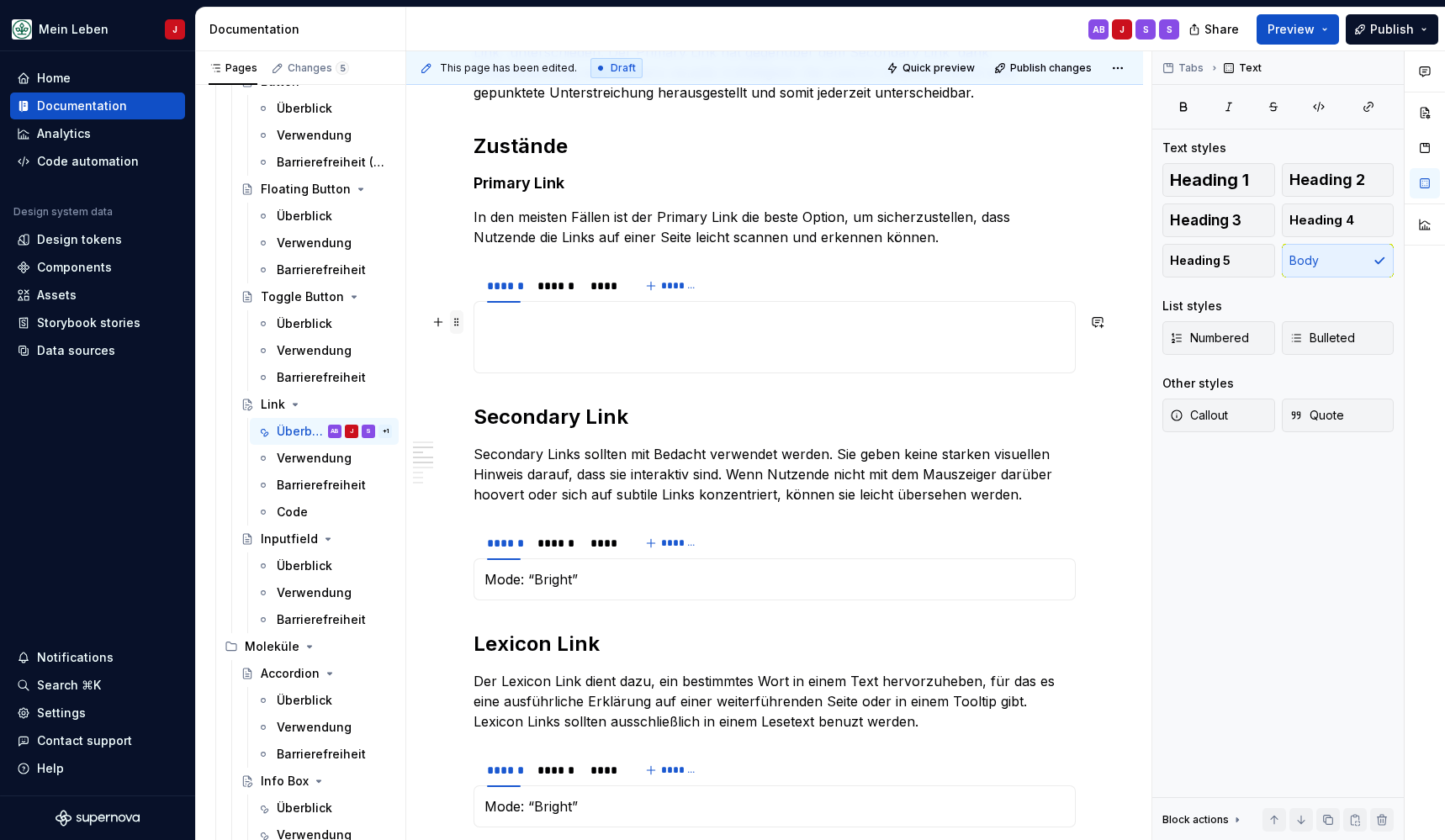
click at [462, 332] on span at bounding box center [456, 322] width 13 height 23
click at [512, 319] on p at bounding box center [775, 322] width 581 height 20
click at [439, 318] on button "button" at bounding box center [438, 322] width 23 height 23
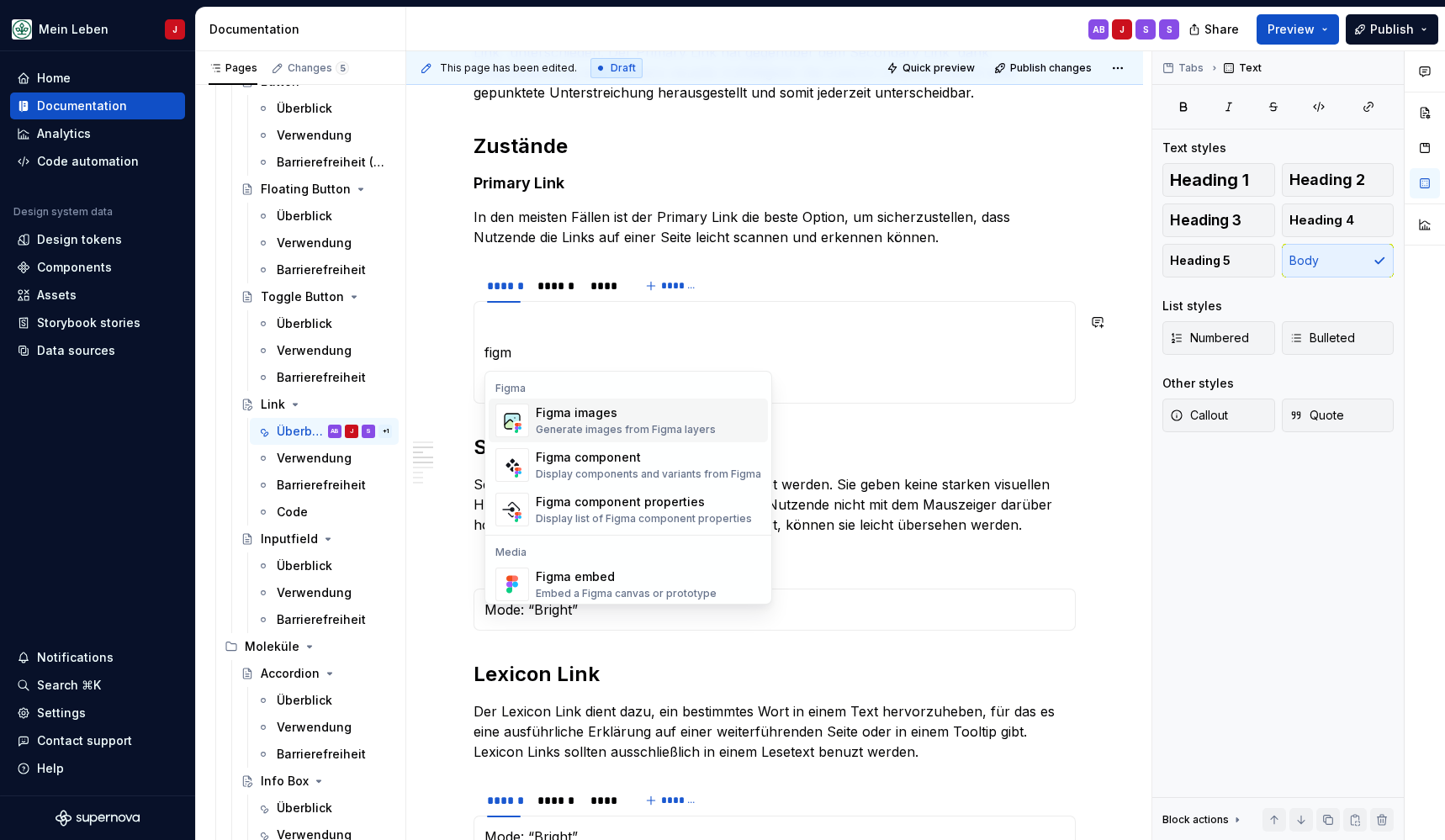
click at [515, 420] on img "Suggestions" at bounding box center [512, 420] width 32 height 34
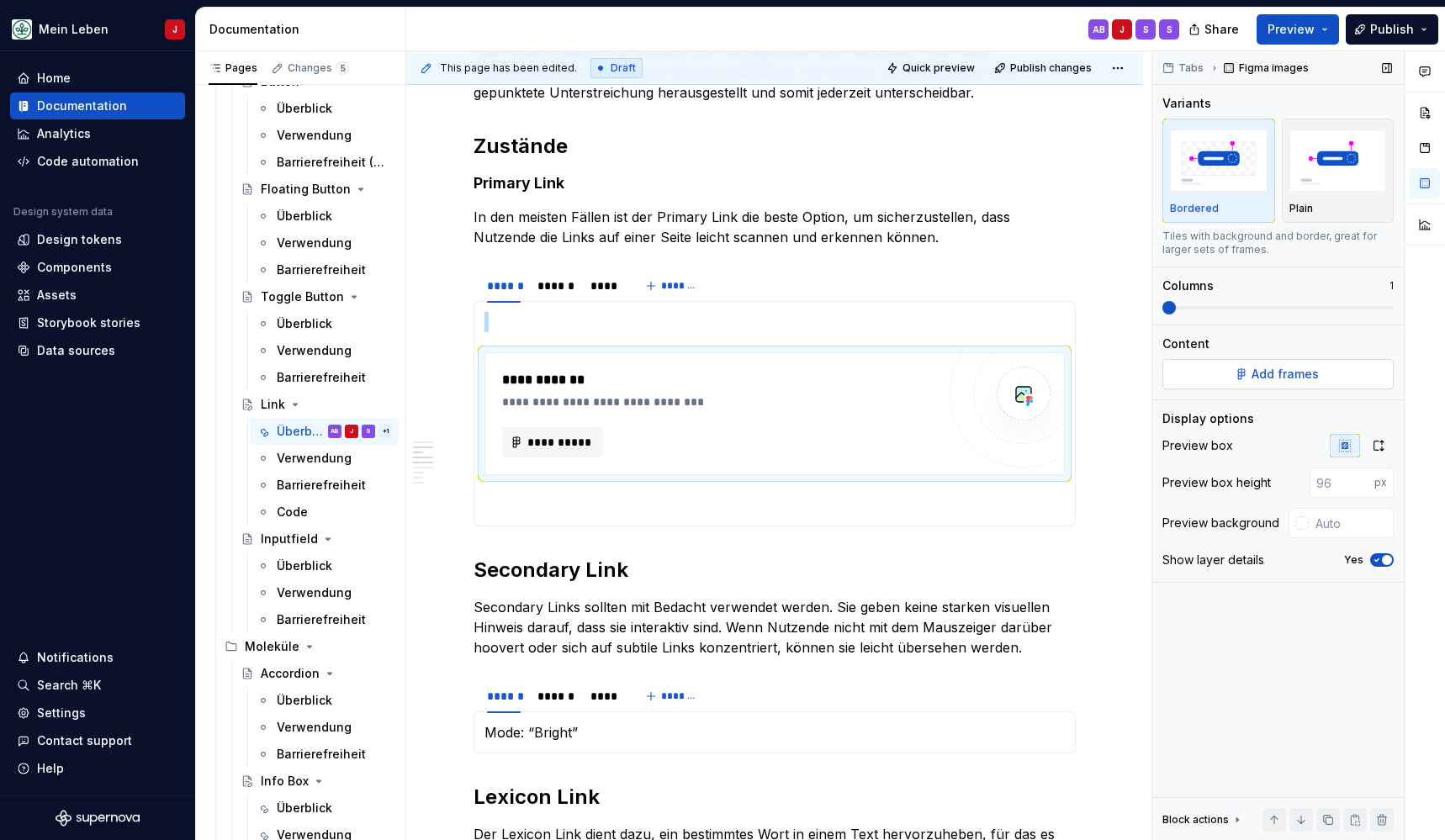
click at [1286, 387] on button "Add frames" at bounding box center [1278, 374] width 231 height 30
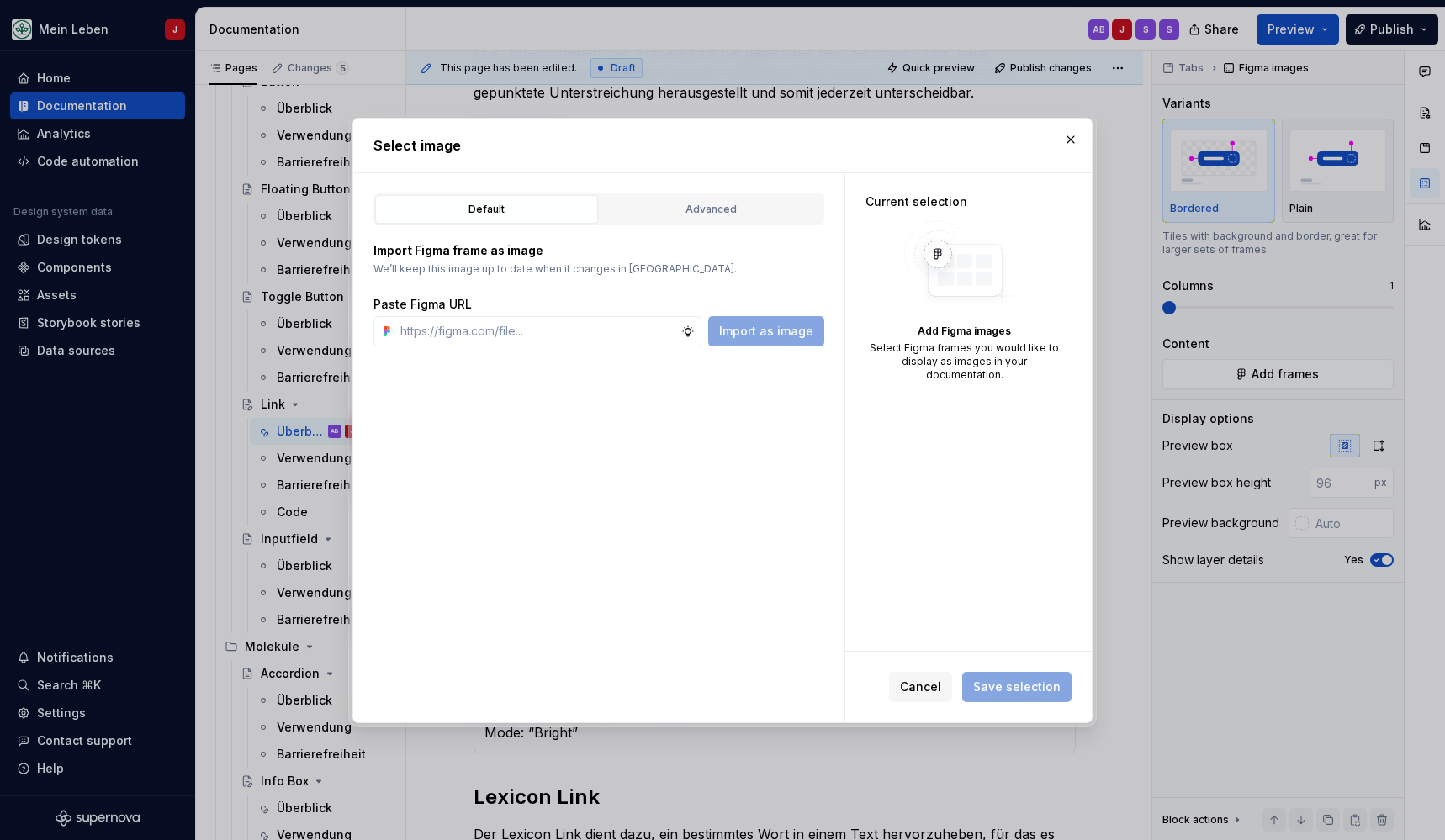
type textarea "*"
click at [526, 323] on input "text" at bounding box center [537, 332] width 287 height 30
type input "[URL][DOMAIN_NAME]"
click at [767, 334] on span "Import as image" at bounding box center [767, 331] width 94 height 17
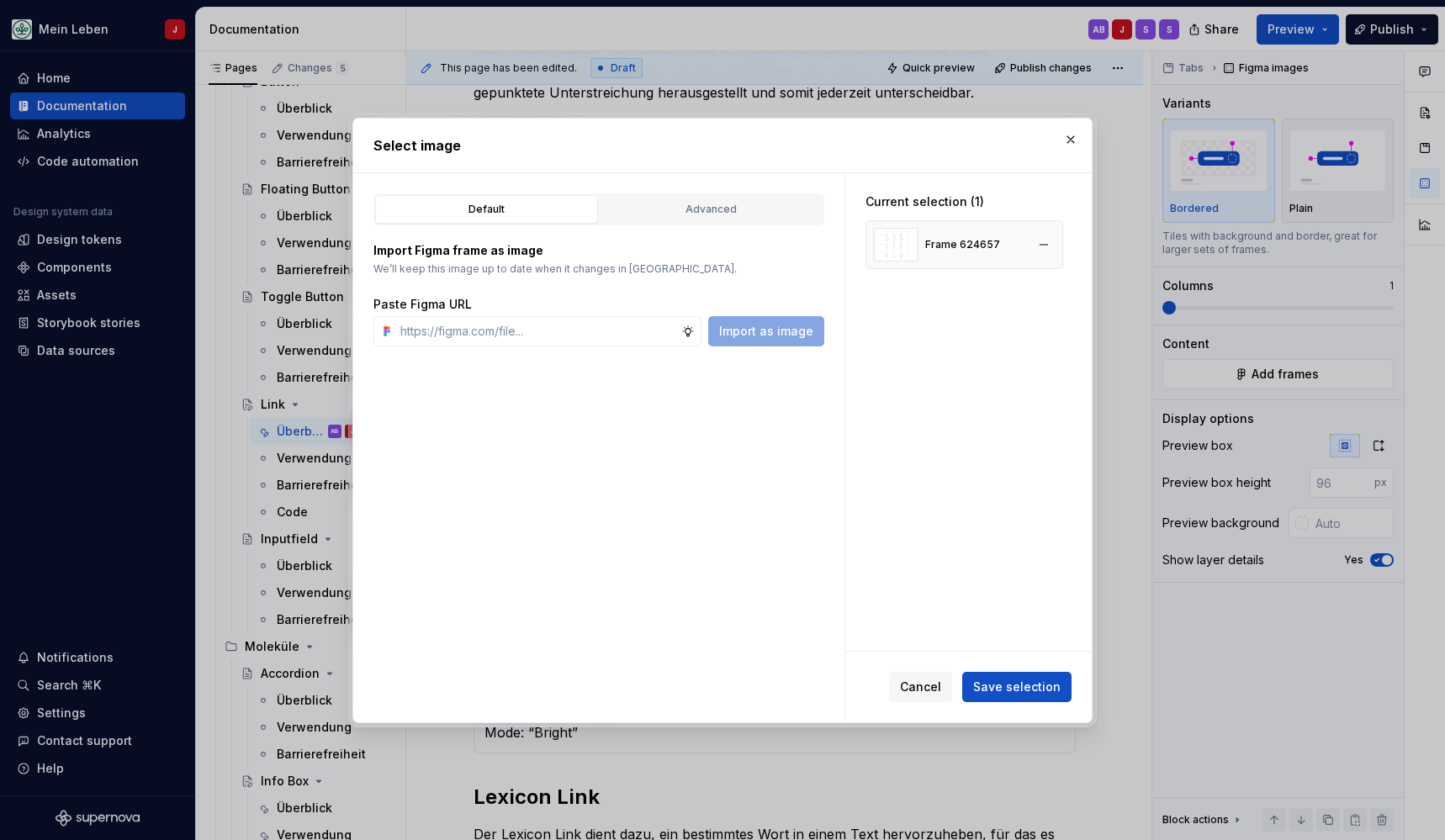
click at [979, 249] on div "Frame 624657" at bounding box center [962, 244] width 75 height 13
click at [1081, 132] on button "button" at bounding box center [1071, 140] width 23 height 23
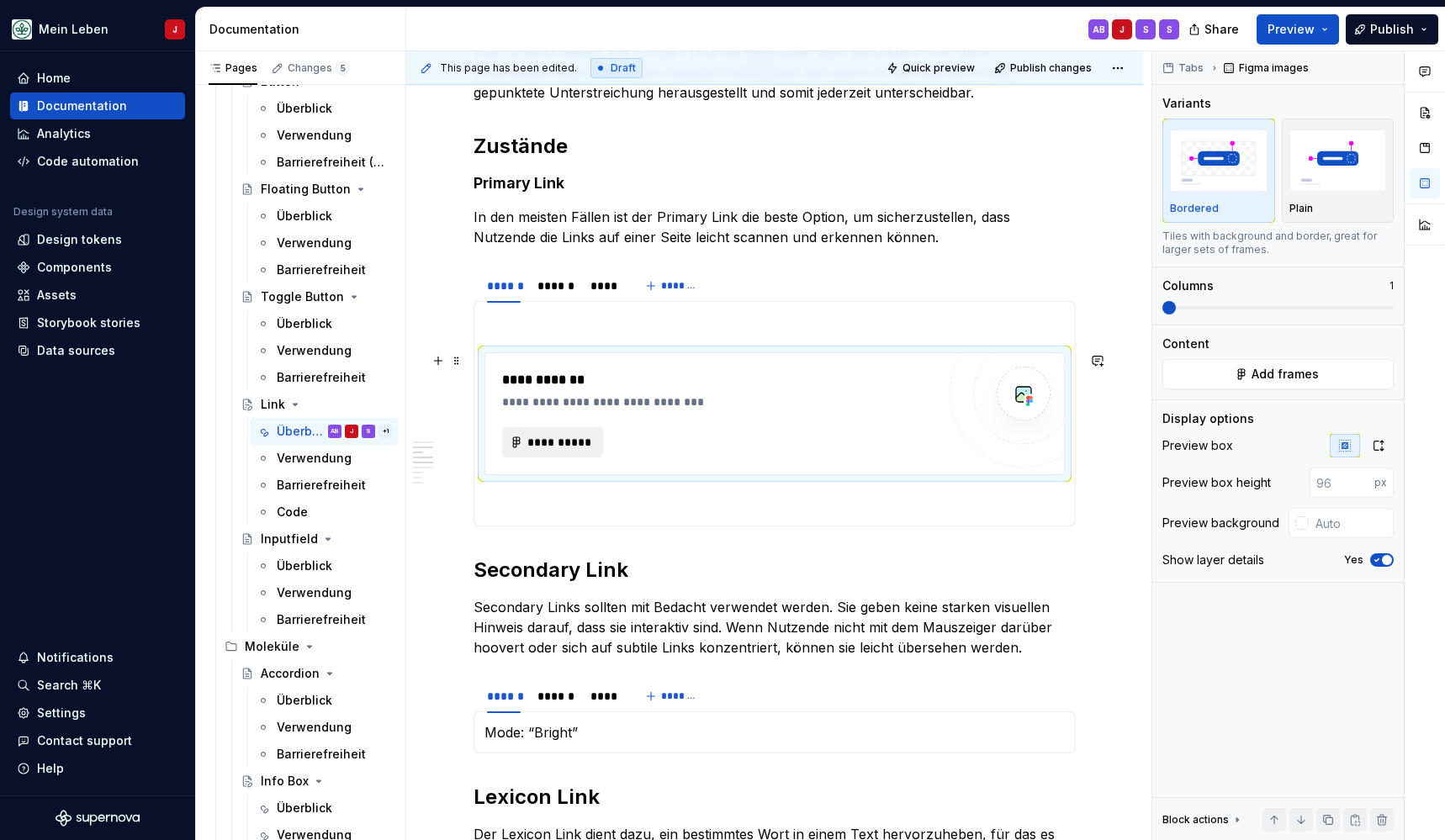
click at [579, 449] on span "**********" at bounding box center [559, 442] width 66 height 17
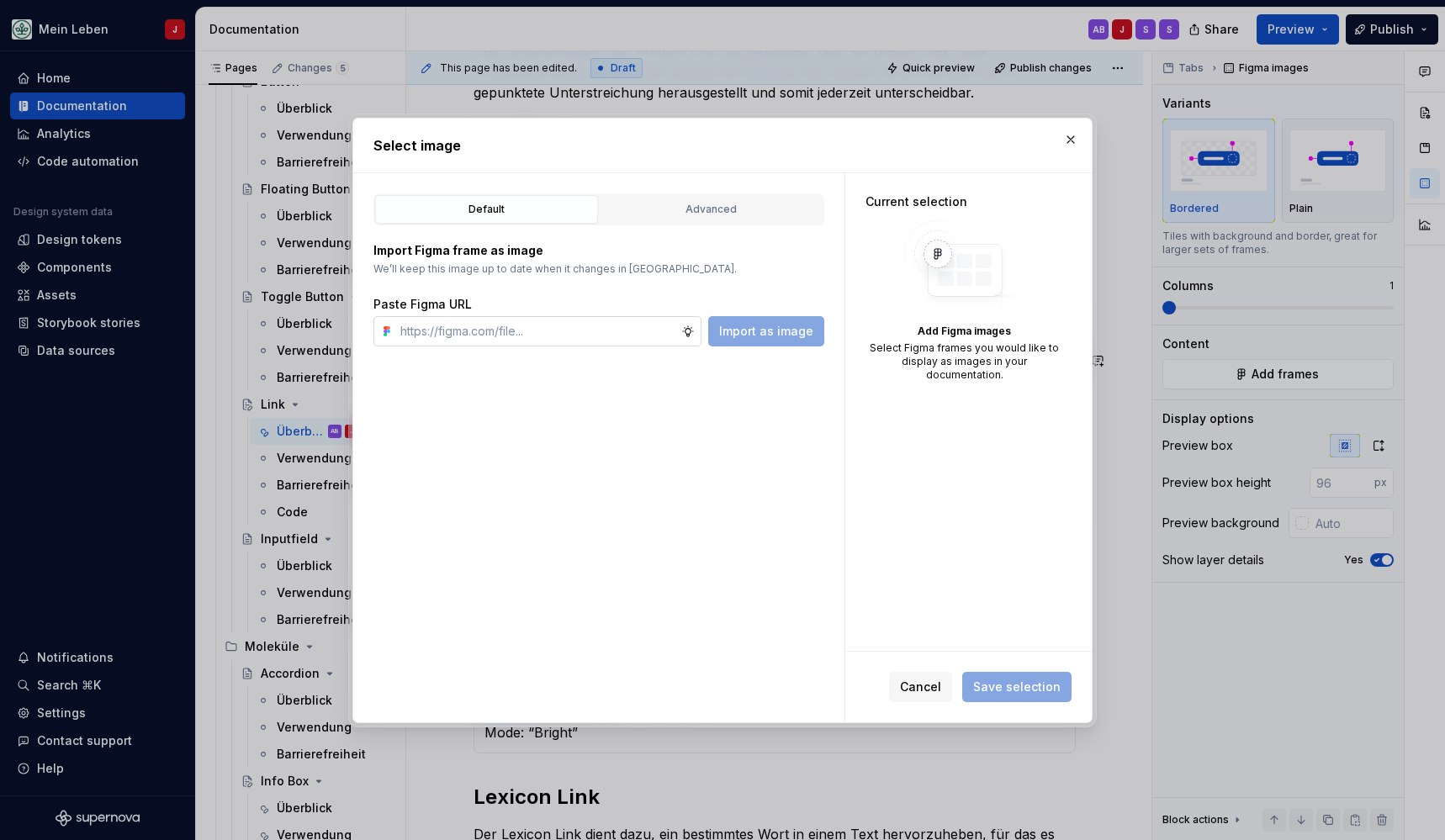
type textarea "*"
click at [469, 323] on input "text" at bounding box center [537, 332] width 287 height 30
type input "[URL][DOMAIN_NAME]"
click at [788, 322] on button "Import as image" at bounding box center [766, 332] width 116 height 30
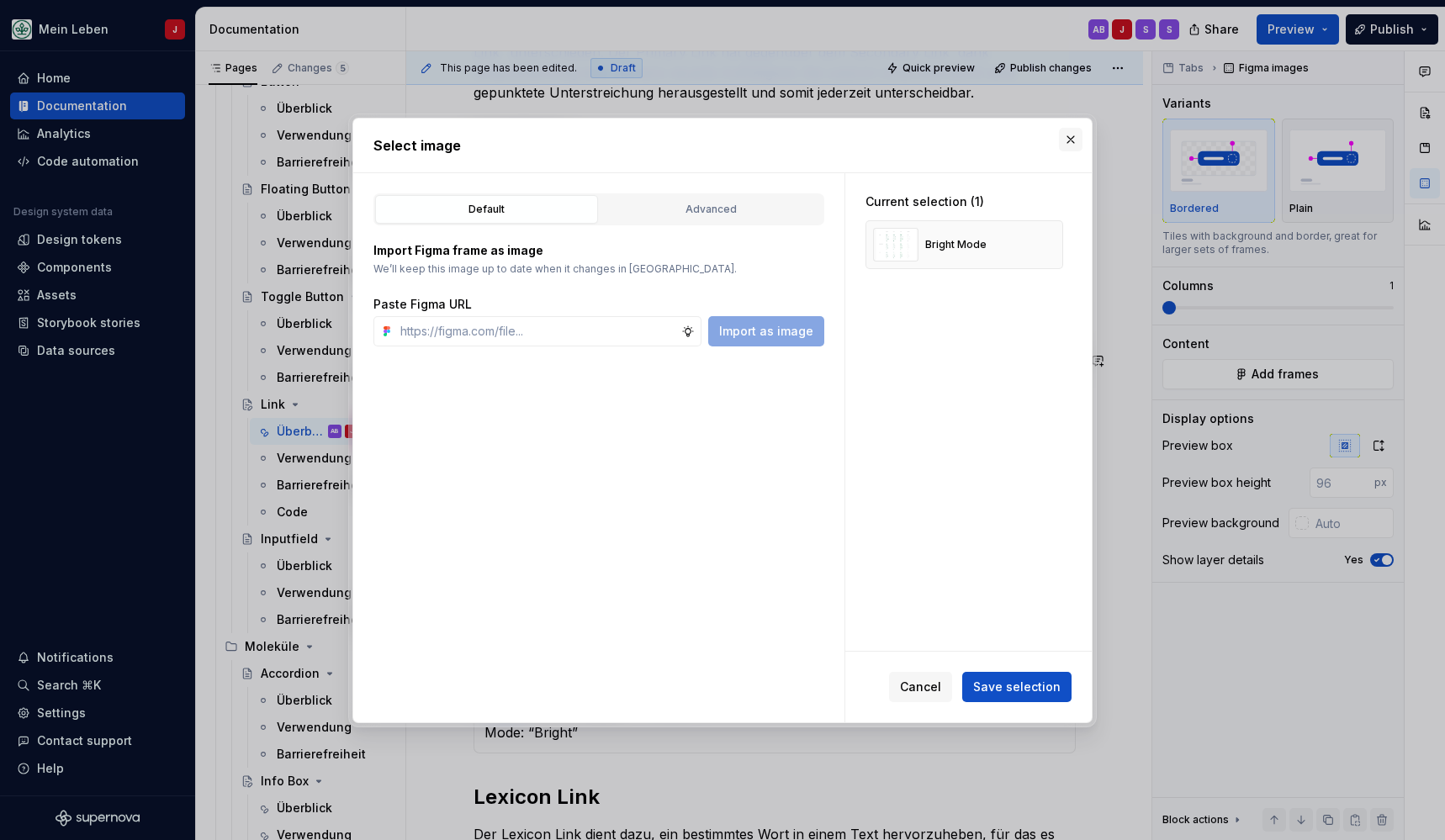
click at [1072, 140] on button "button" at bounding box center [1071, 140] width 23 height 23
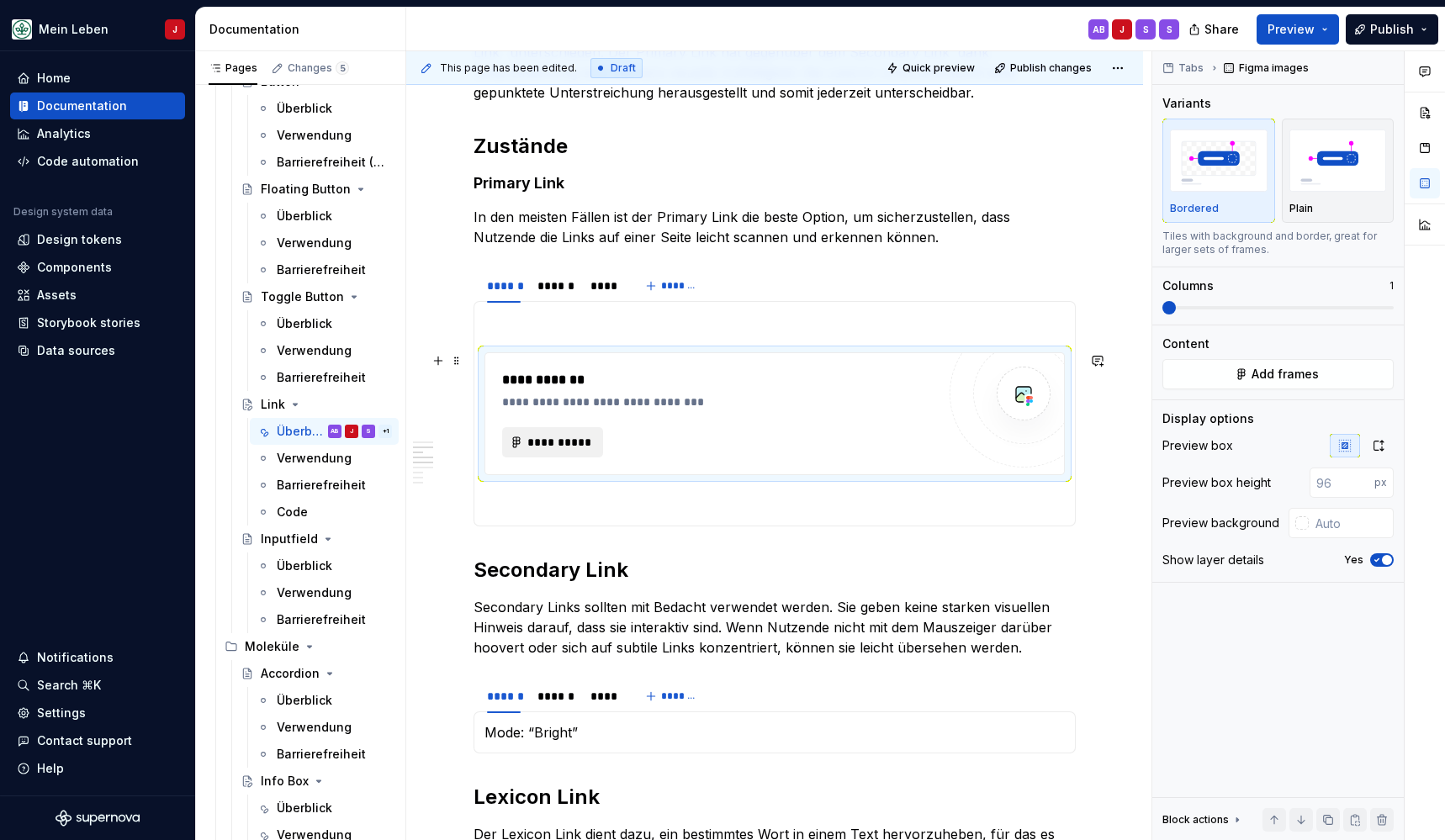
click at [566, 442] on span "**********" at bounding box center [559, 442] width 66 height 17
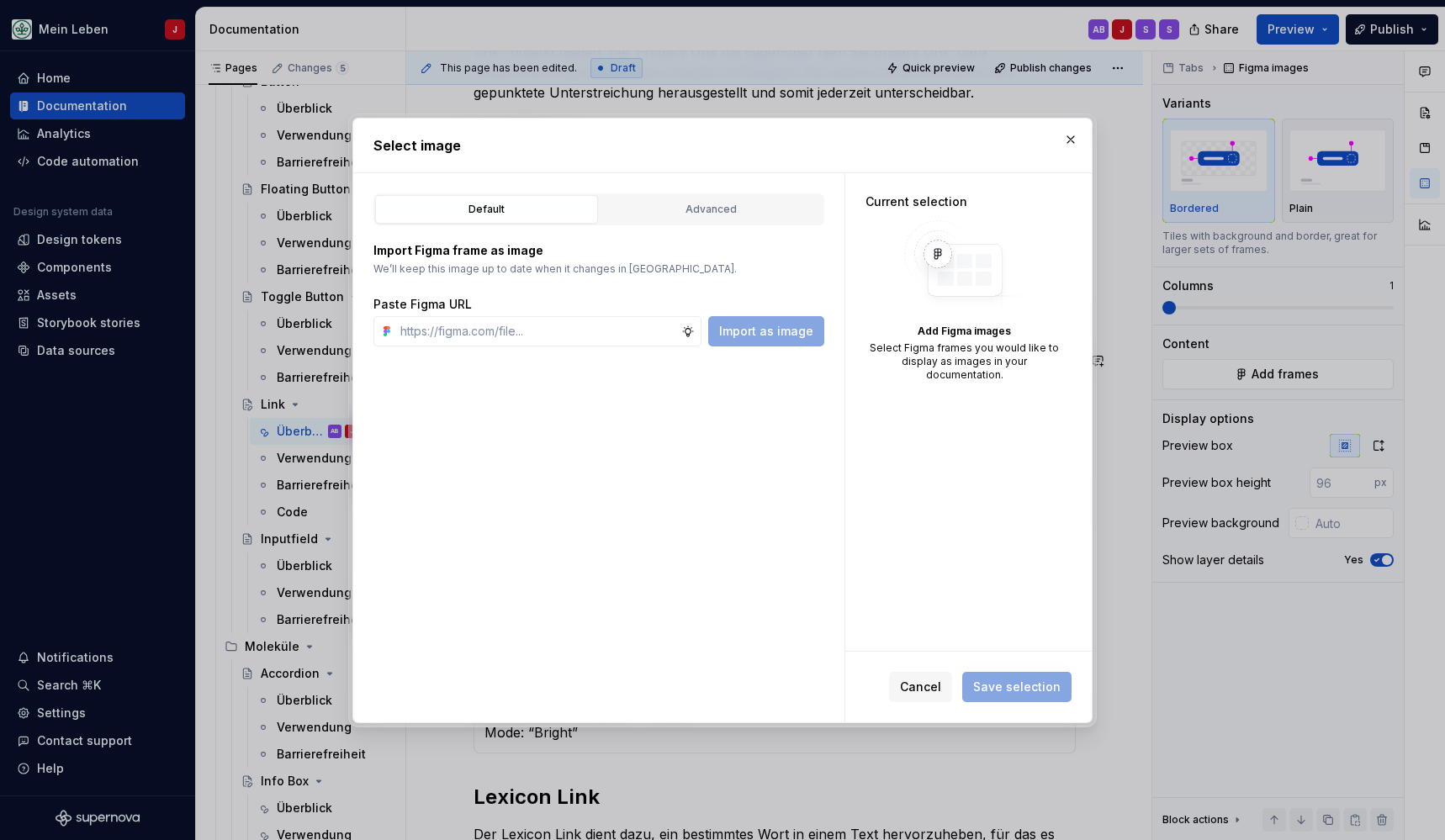
type textarea "*"
click at [509, 316] on input "text" at bounding box center [537, 332] width 287 height 30
type input "[URL][DOMAIN_NAME]"
click at [784, 332] on span "Import as image" at bounding box center [767, 331] width 94 height 17
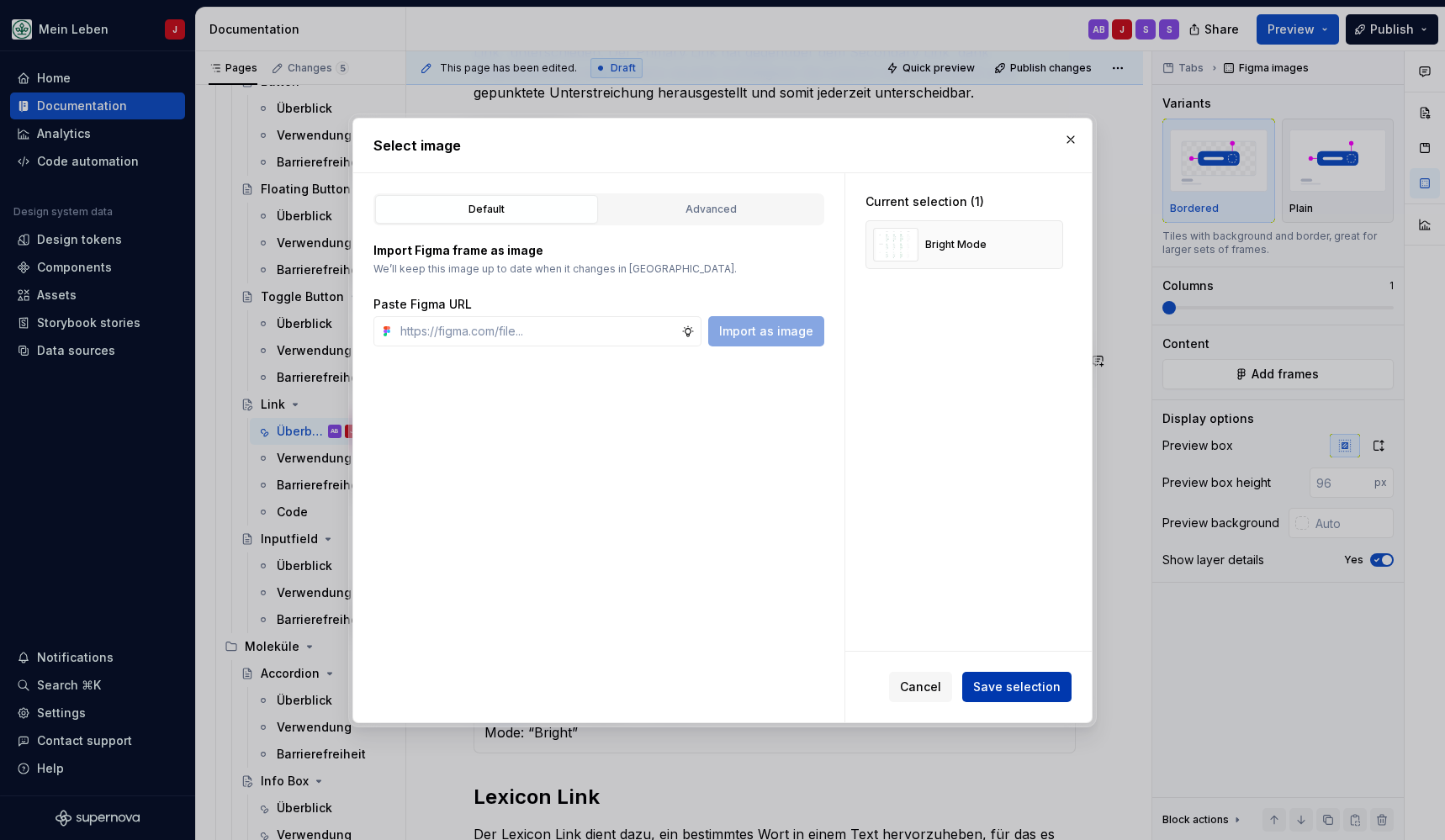
click at [1024, 684] on span "Save selection" at bounding box center [1016, 686] width 87 height 17
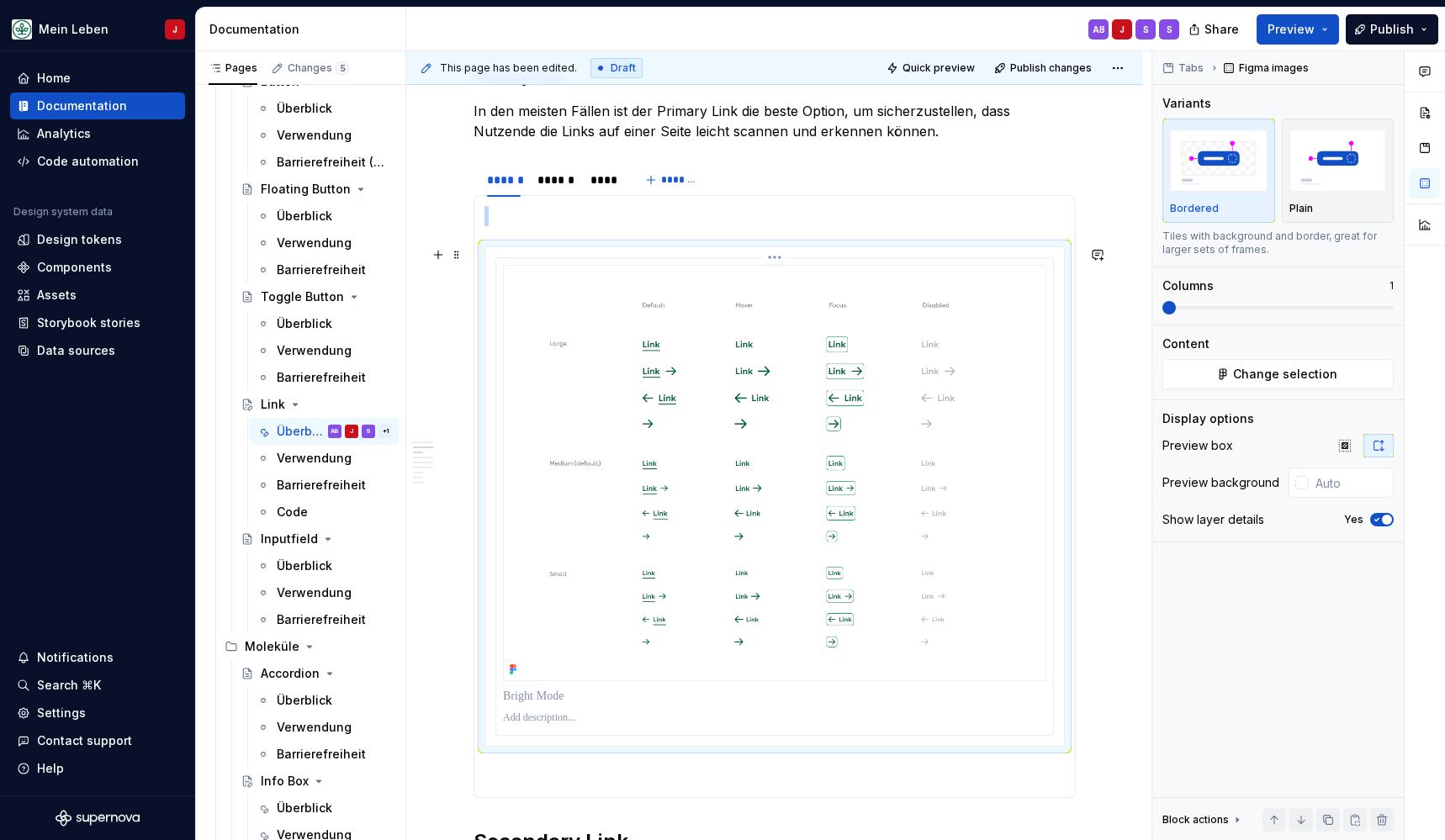
scroll to position [885, 0]
click at [503, 211] on p at bounding box center [775, 214] width 581 height 20
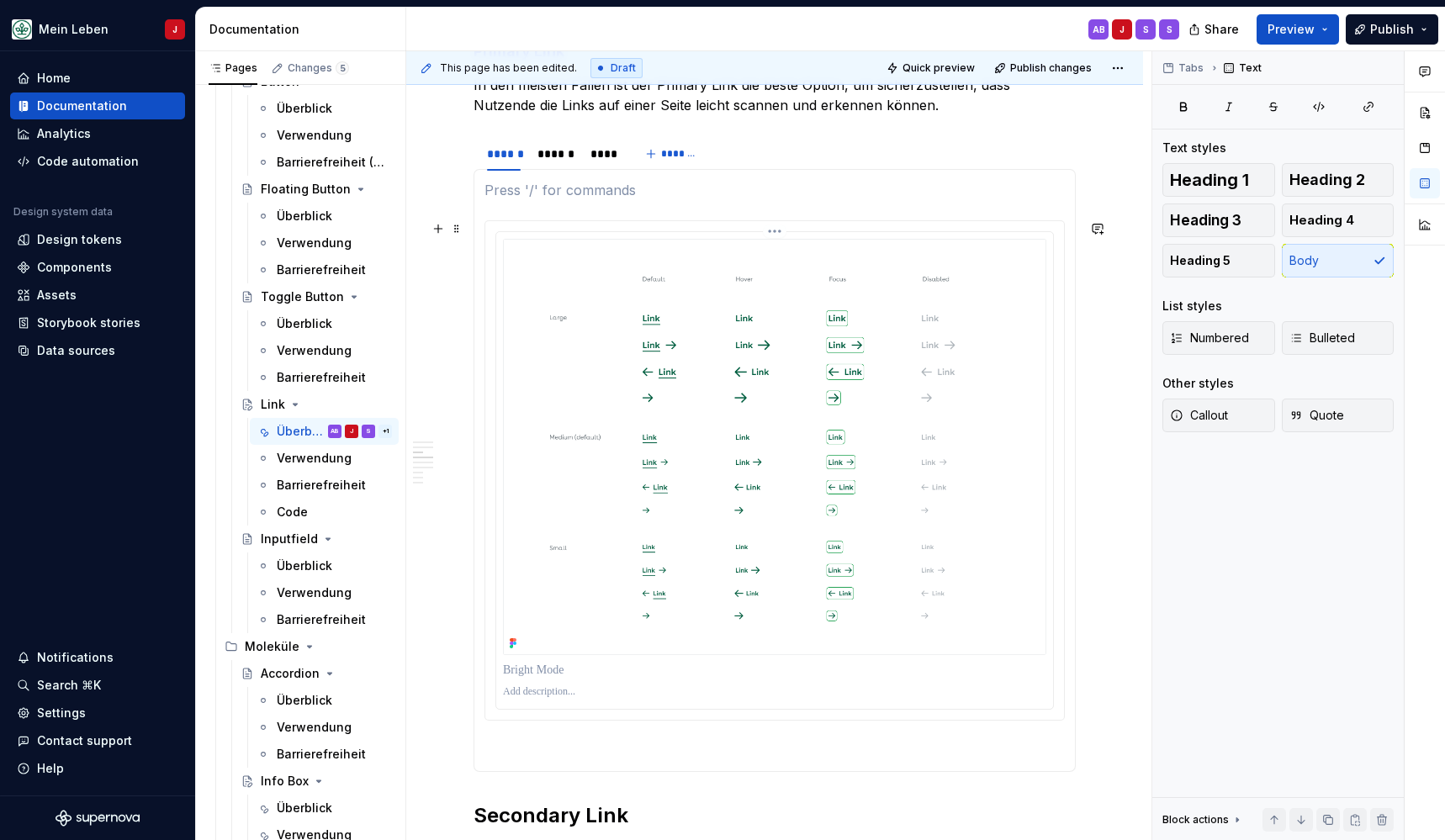
scroll to position [882, 0]
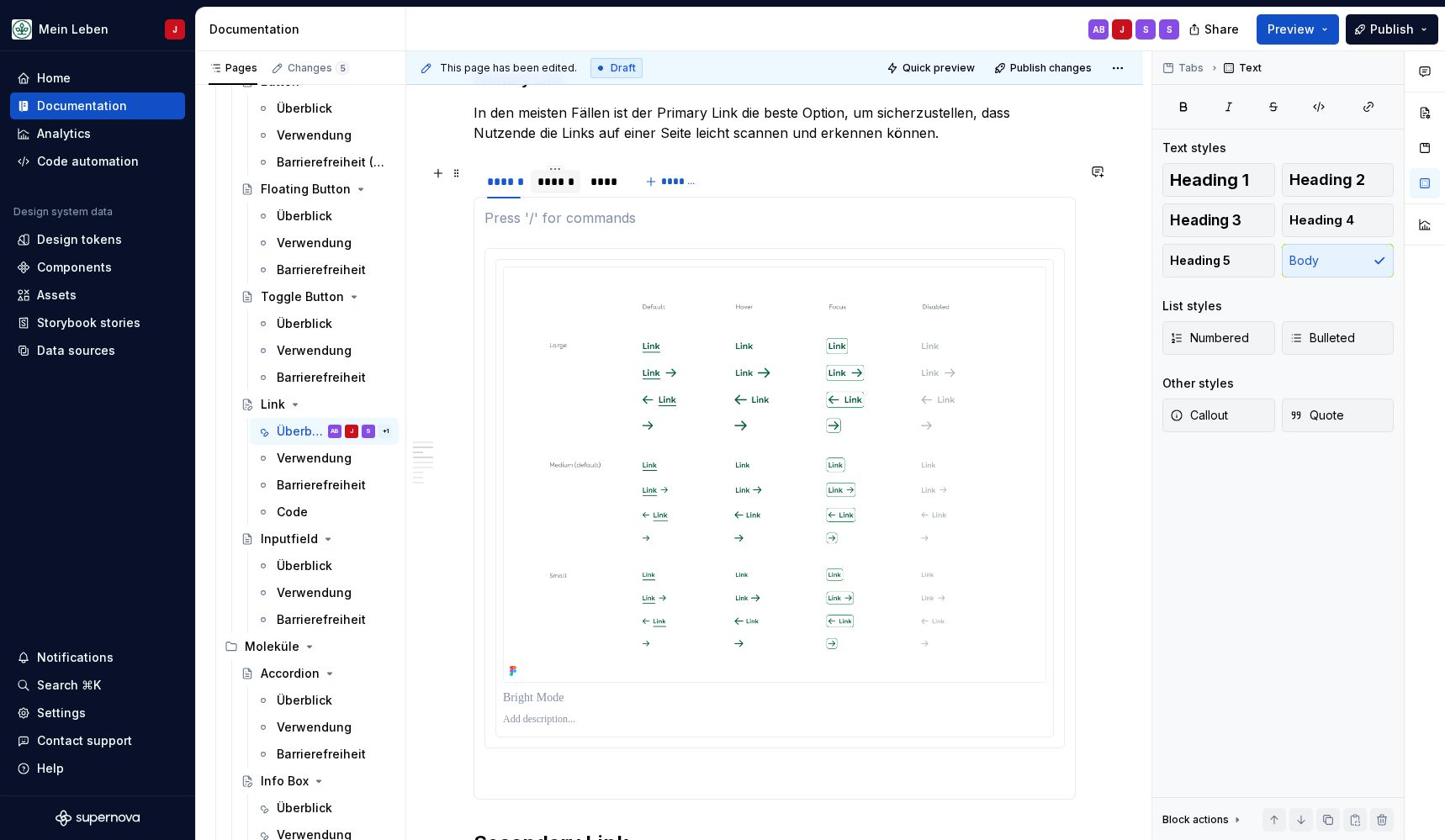
click at [550, 183] on div "******" at bounding box center [555, 181] width 36 height 17
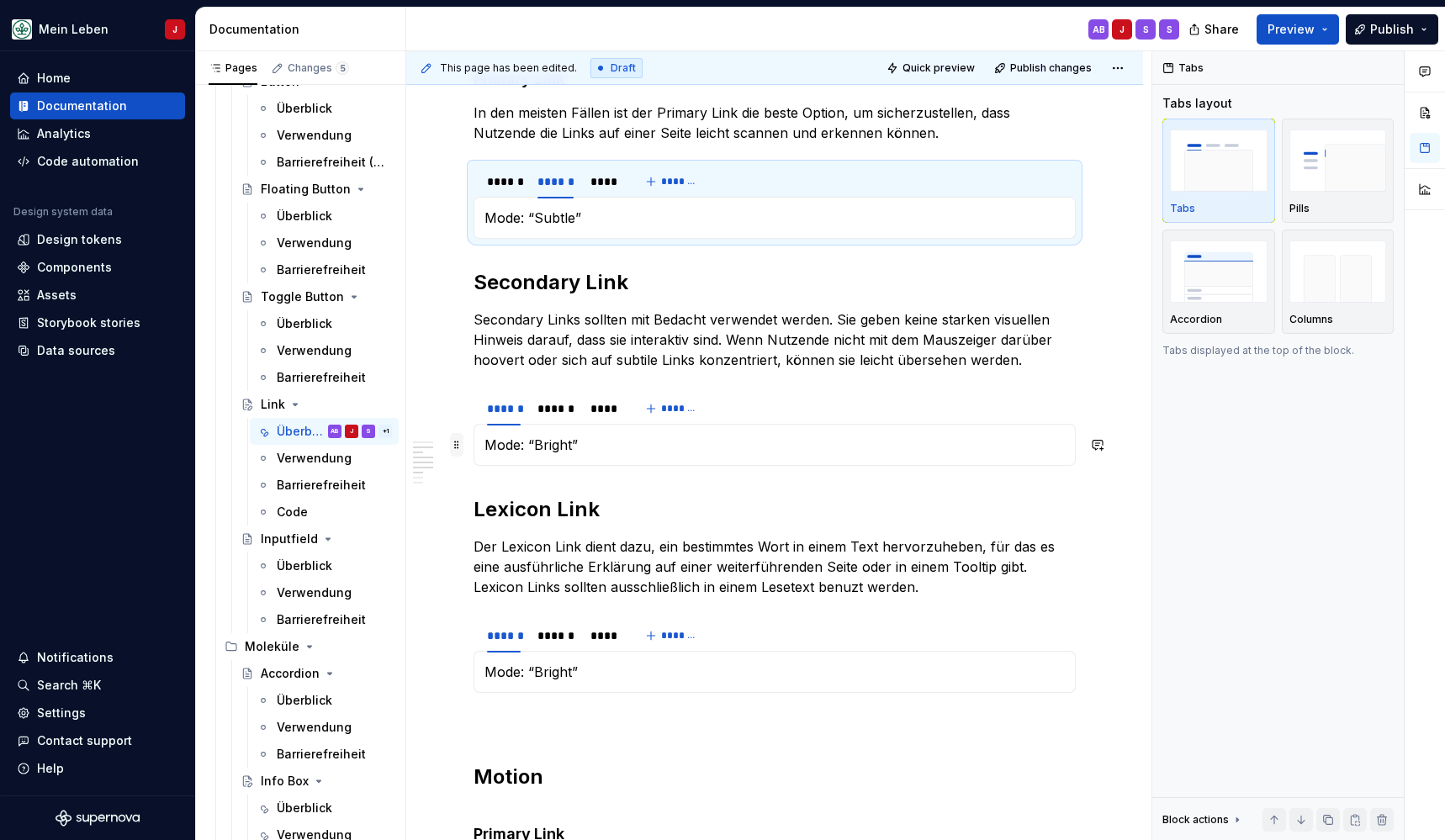
click at [458, 443] on span at bounding box center [456, 444] width 13 height 23
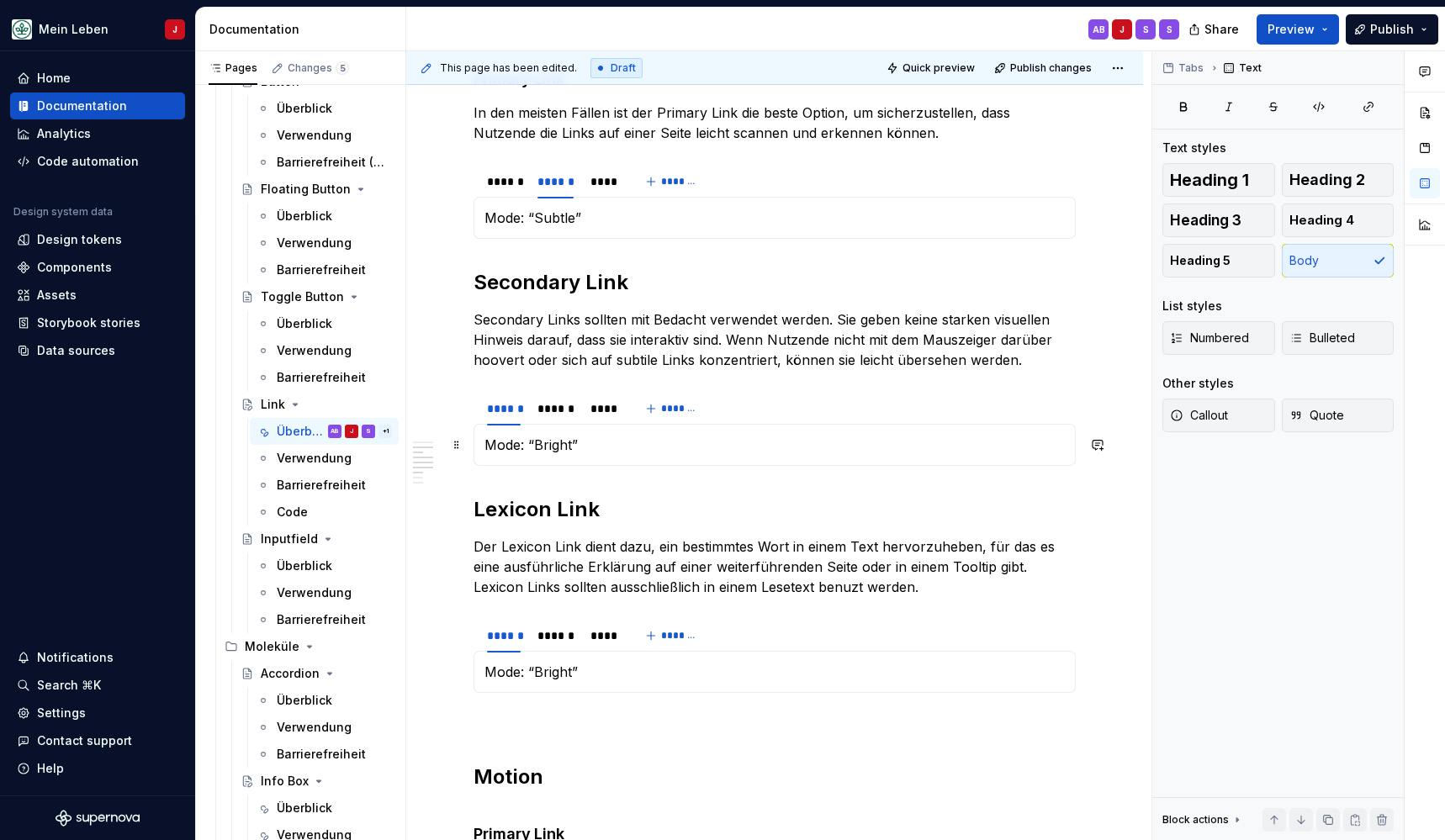
click at [581, 443] on p "Mode: “Bright”" at bounding box center [775, 444] width 581 height 20
click at [465, 473] on div "**********" at bounding box center [775, 819] width 737 height 2615
click at [545, 457] on div "Mode: “Bright” Mode: “Subtle” Mode: “Dark”" at bounding box center [775, 444] width 602 height 42
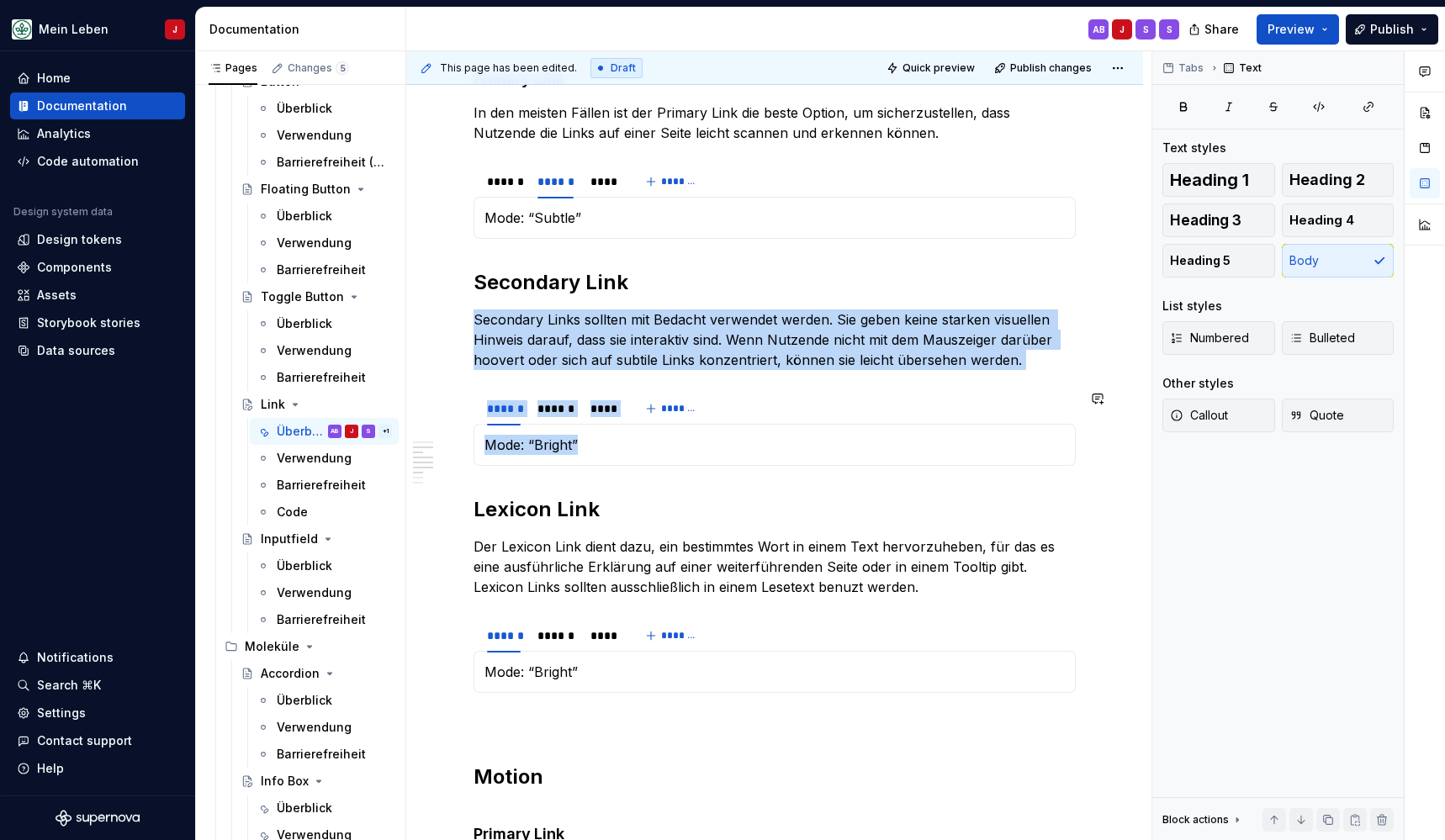
click at [545, 457] on div "Mode: “Bright” Mode: “Subtle” Mode: “Dark”" at bounding box center [775, 444] width 602 height 42
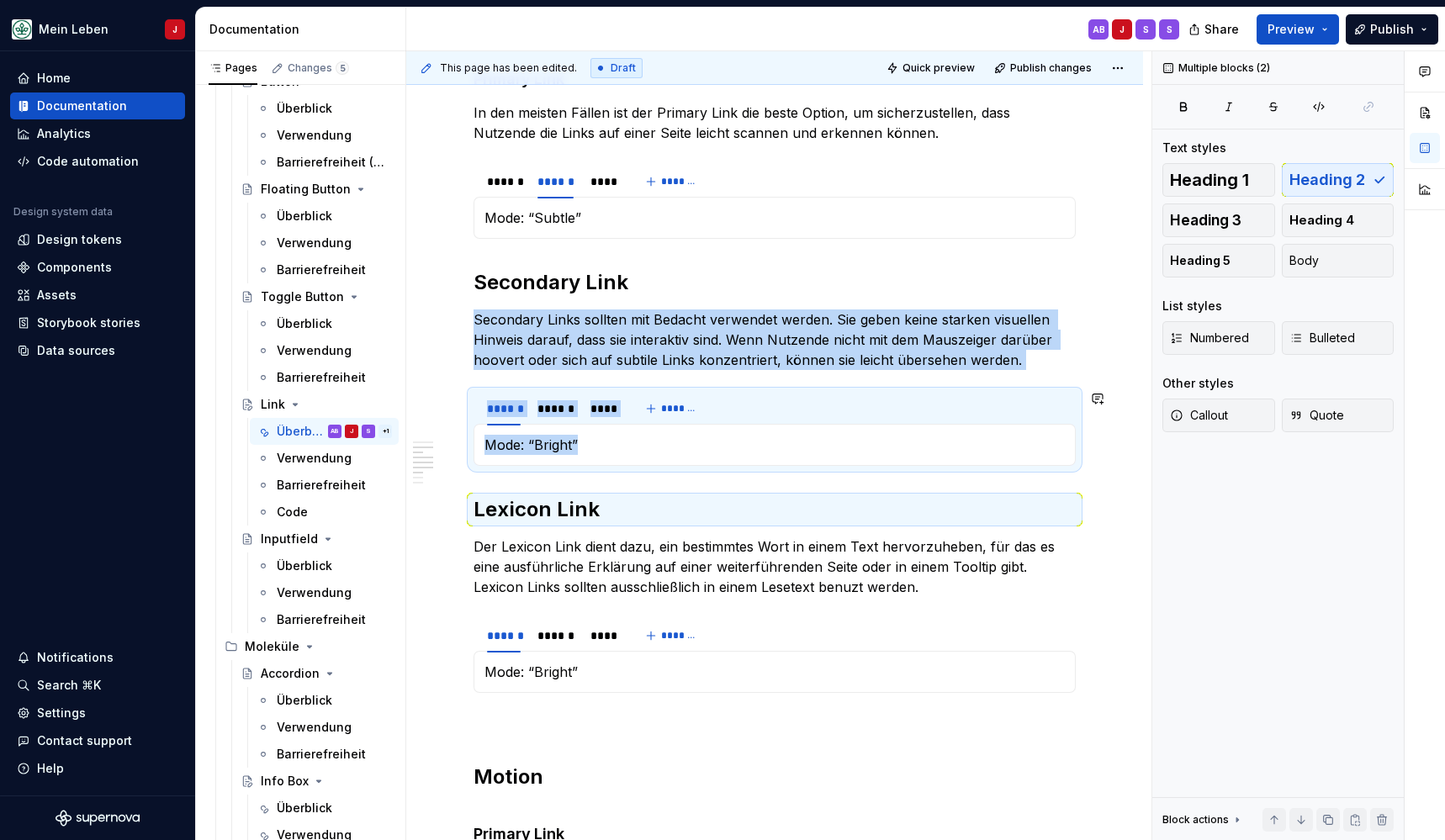
click at [570, 433] on div "Mode: “Bright” Mode: “Subtle” Mode: “Dark”" at bounding box center [775, 444] width 602 height 42
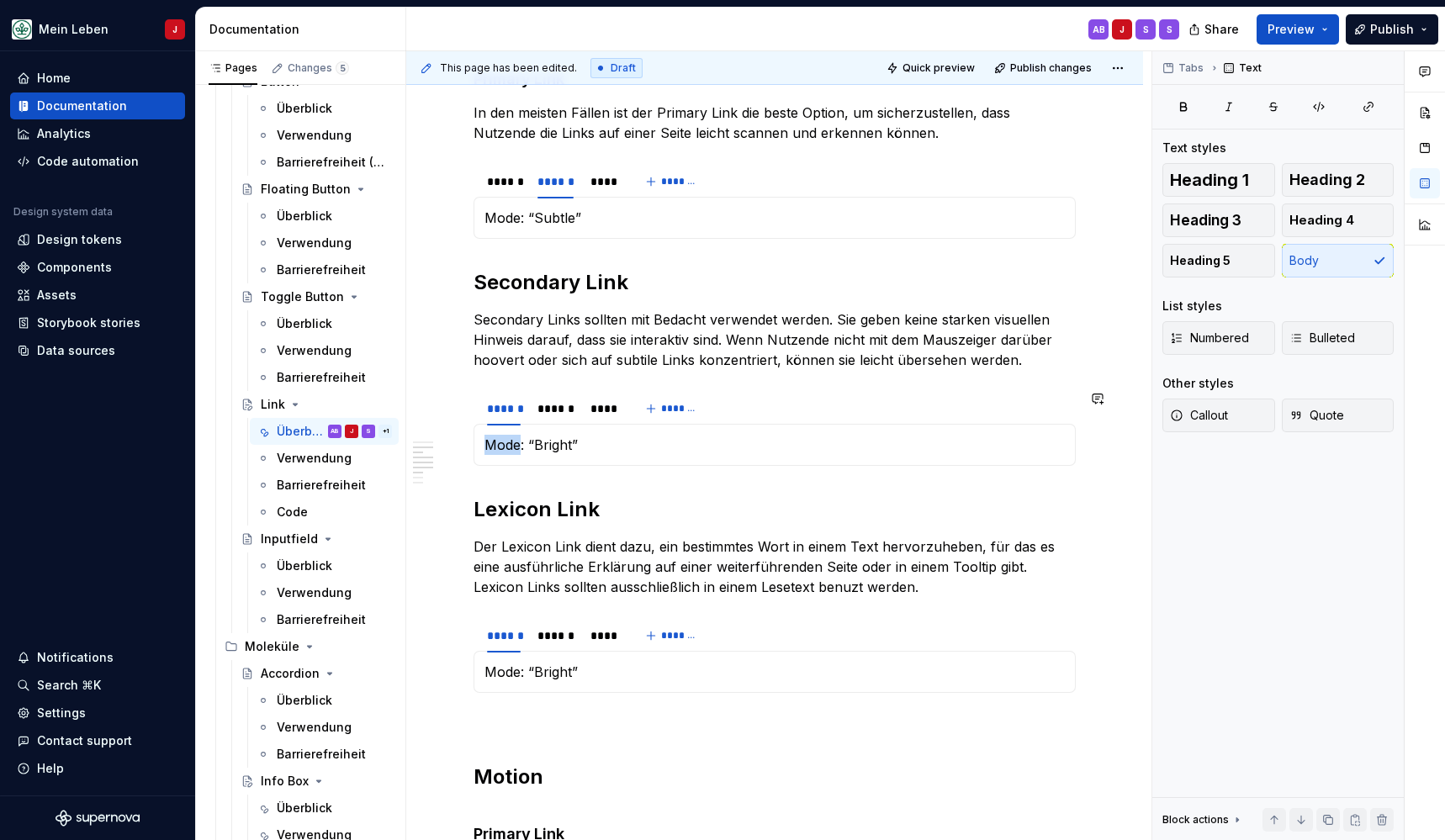
click at [570, 433] on div "Mode: “Bright” Mode: “Subtle” Mode: “Dark”" at bounding box center [775, 444] width 602 height 42
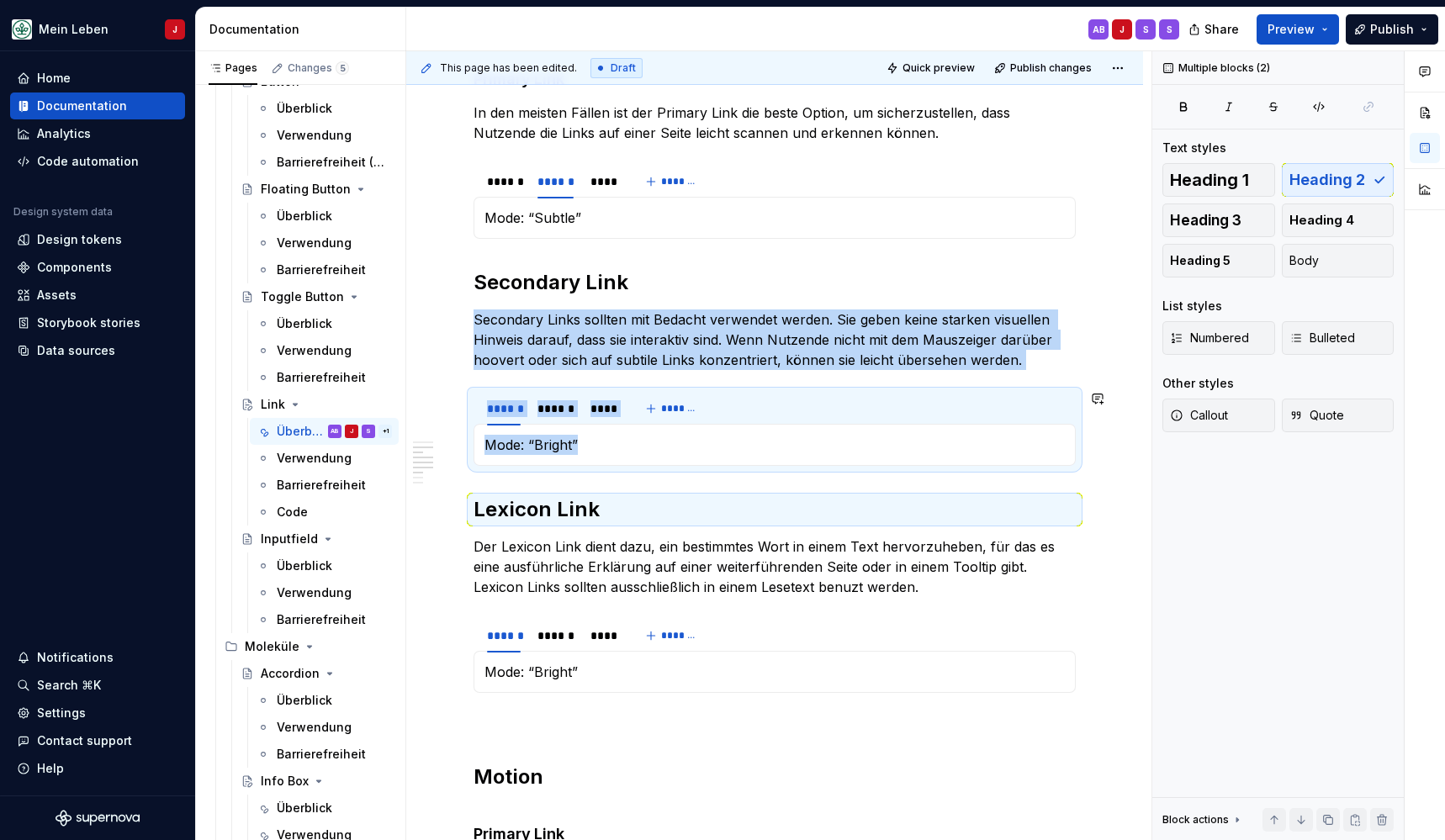
click at [570, 433] on div "Mode: “Bright” Mode: “Subtle” Mode: “Dark”" at bounding box center [775, 444] width 602 height 42
click at [548, 442] on p "Mode: “Bright”" at bounding box center [775, 444] width 581 height 20
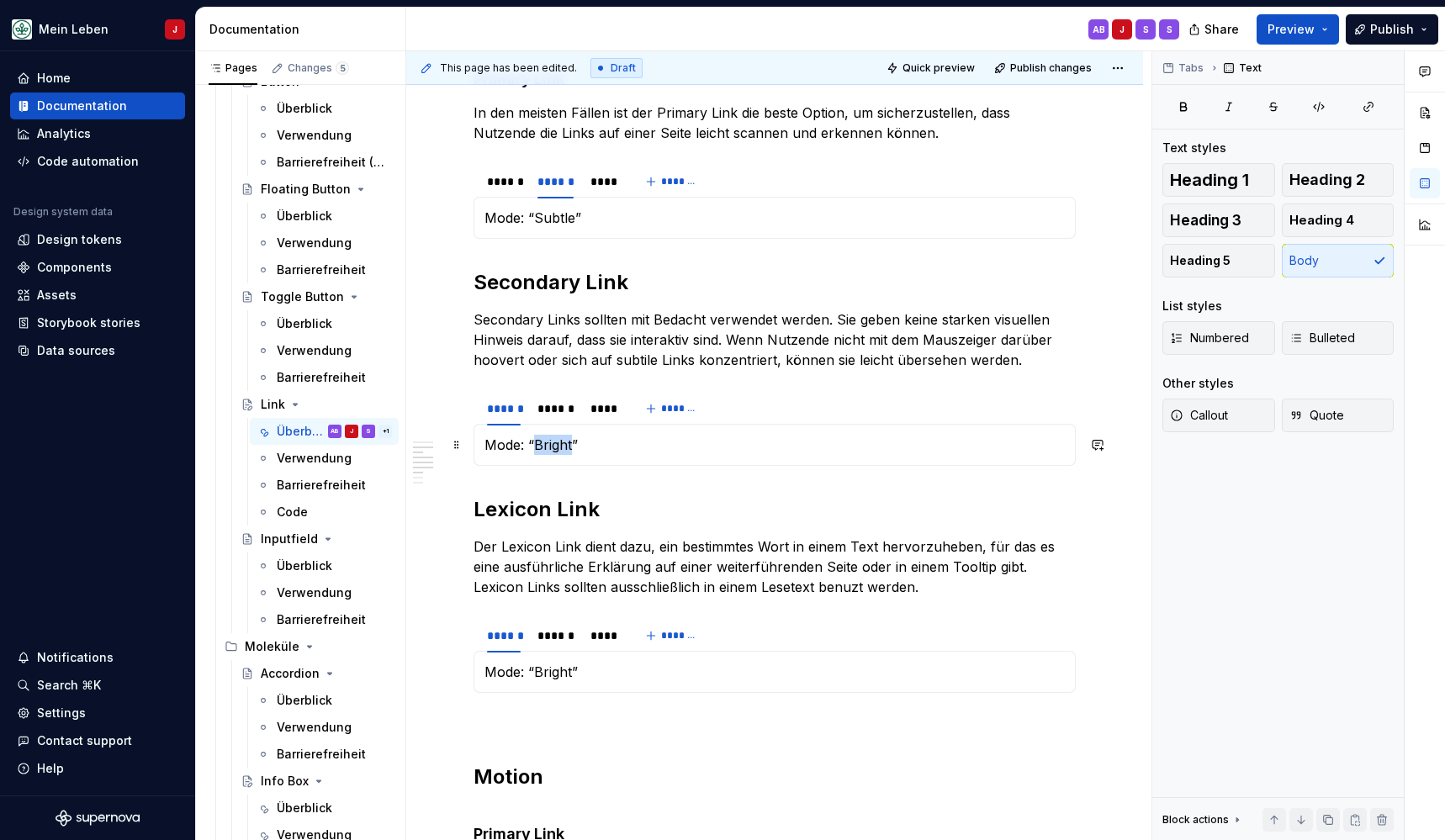
click at [548, 442] on p "Mode: “Bright”" at bounding box center [775, 444] width 581 height 20
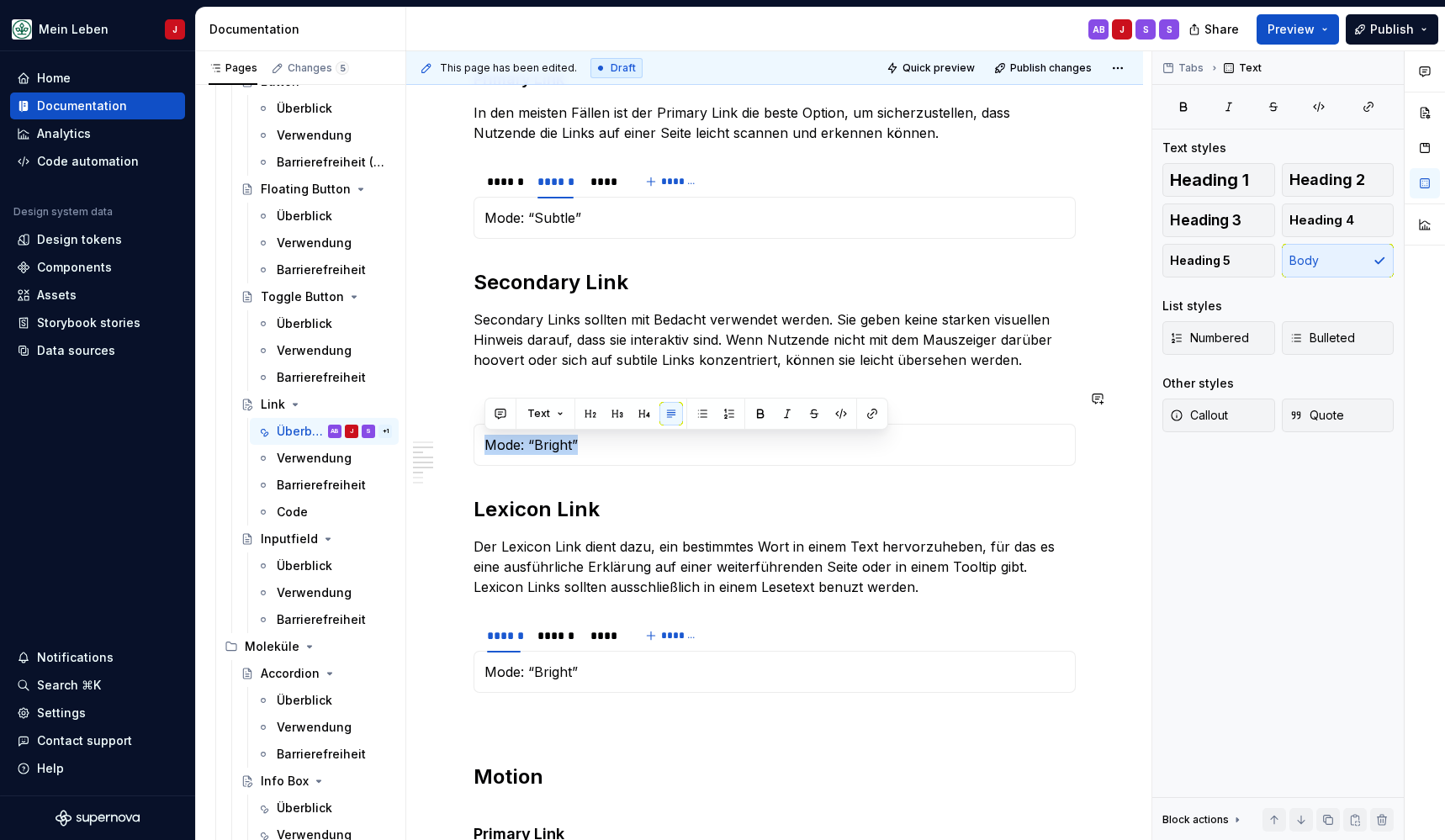
click at [482, 443] on div "Mode: “Bright” Mode: “Subtle” Mode: “Dark”" at bounding box center [775, 444] width 602 height 42
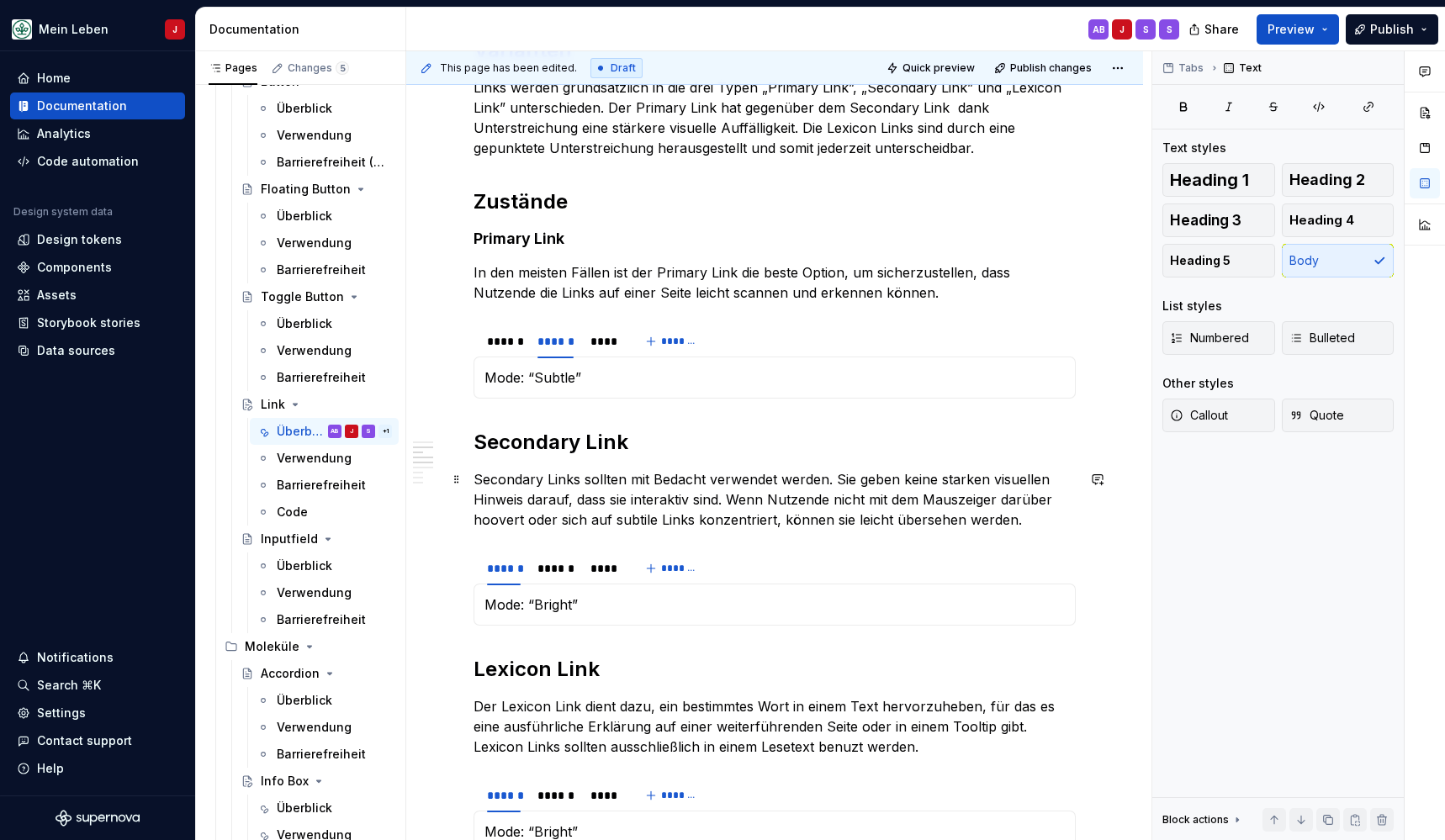
scroll to position [616, 0]
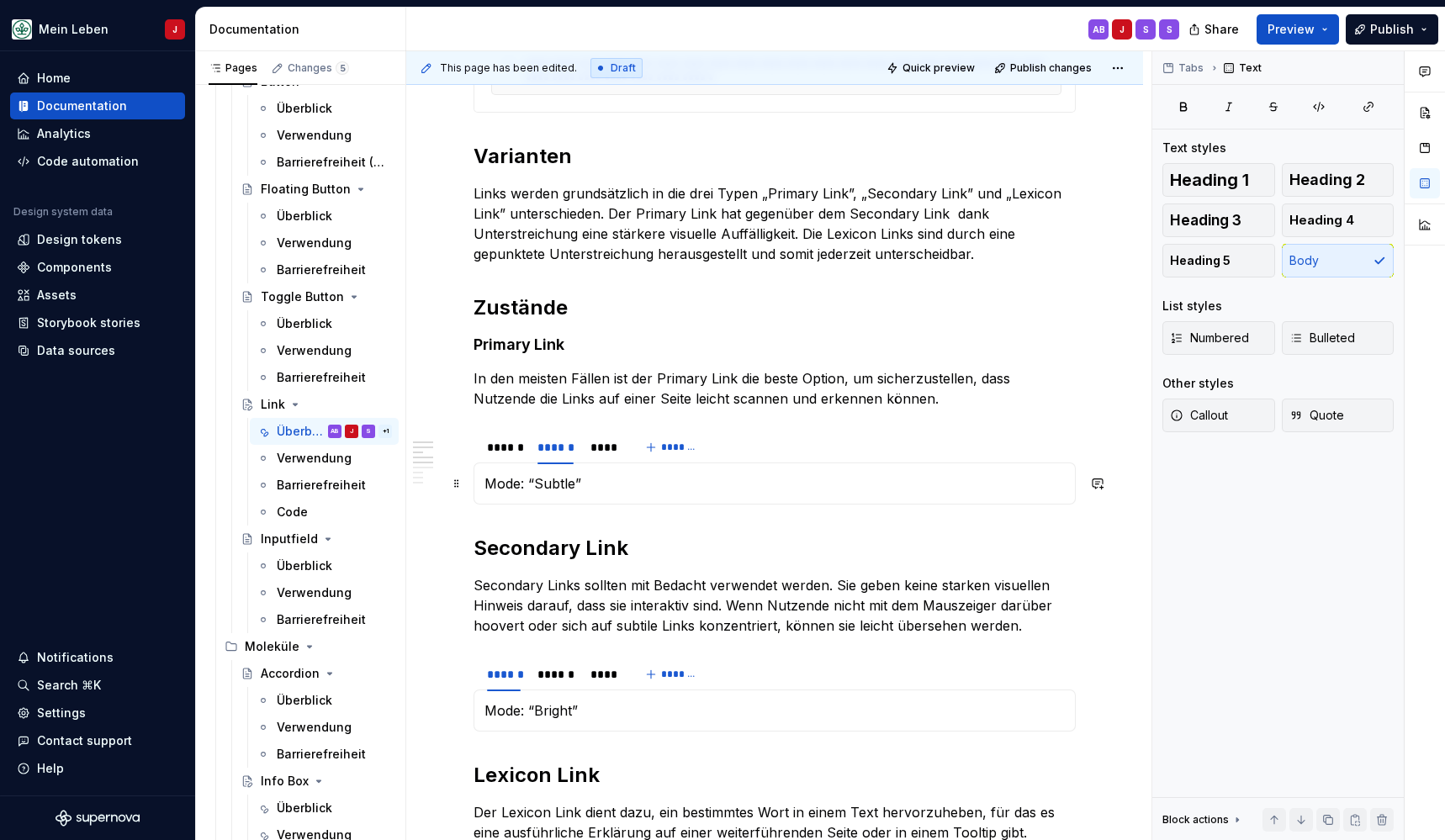
click at [536, 474] on p "Mode: “Subtle”" at bounding box center [775, 484] width 581 height 20
click at [717, 488] on p at bounding box center [775, 484] width 581 height 20
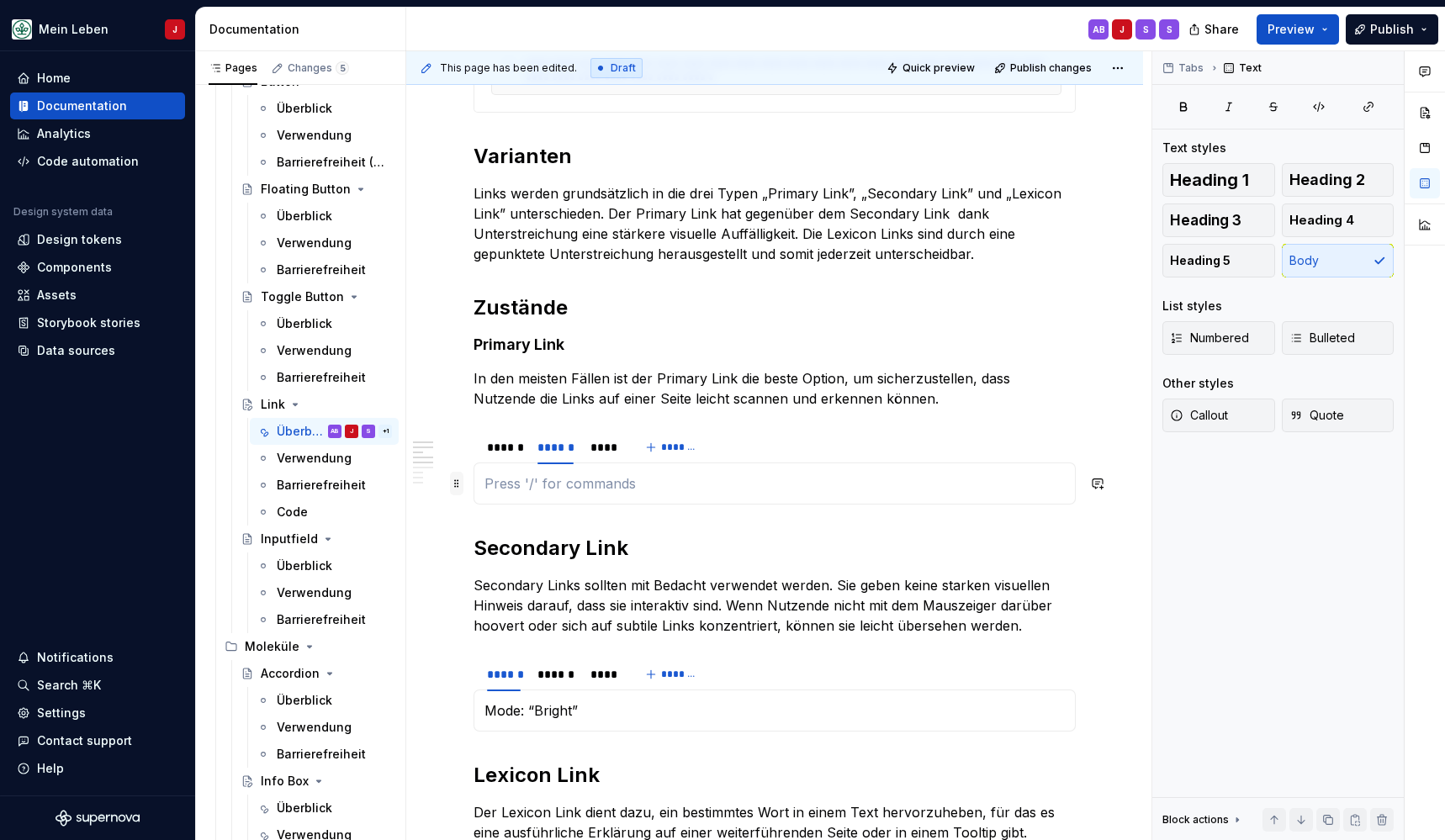
click at [456, 484] on span at bounding box center [456, 484] width 13 height 23
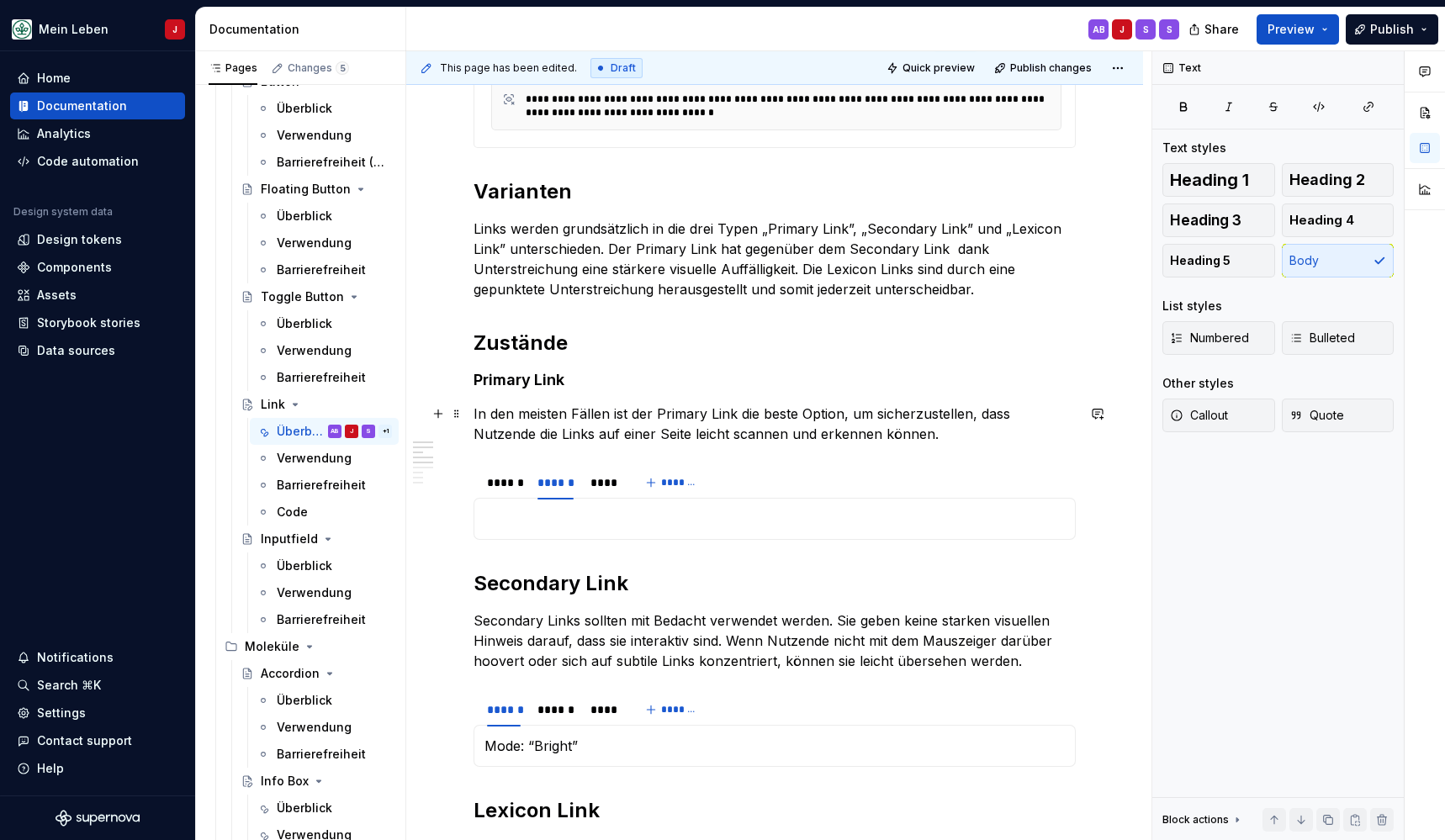
scroll to position [679, 0]
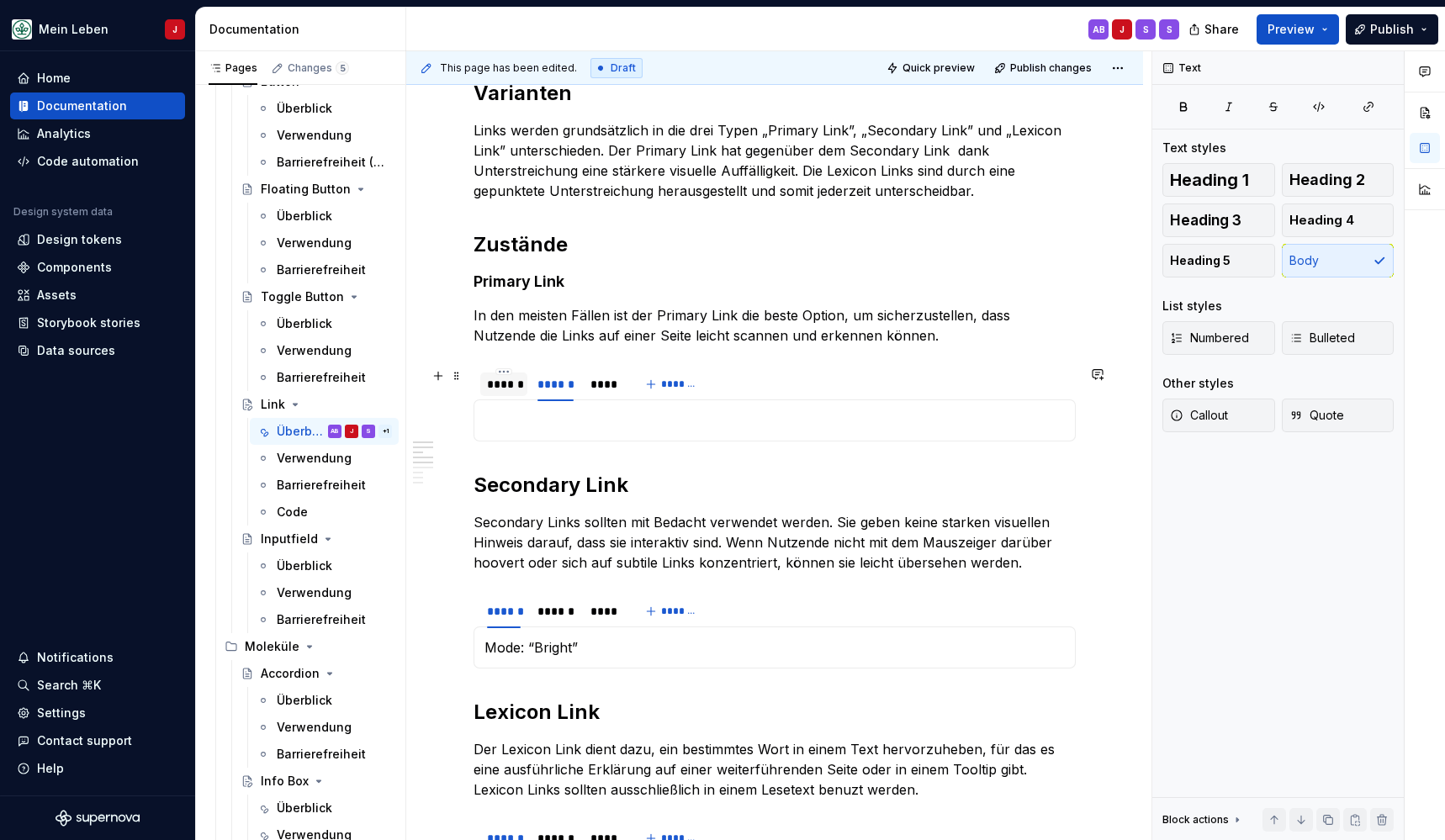
click at [512, 382] on div "******" at bounding box center [504, 384] width 34 height 17
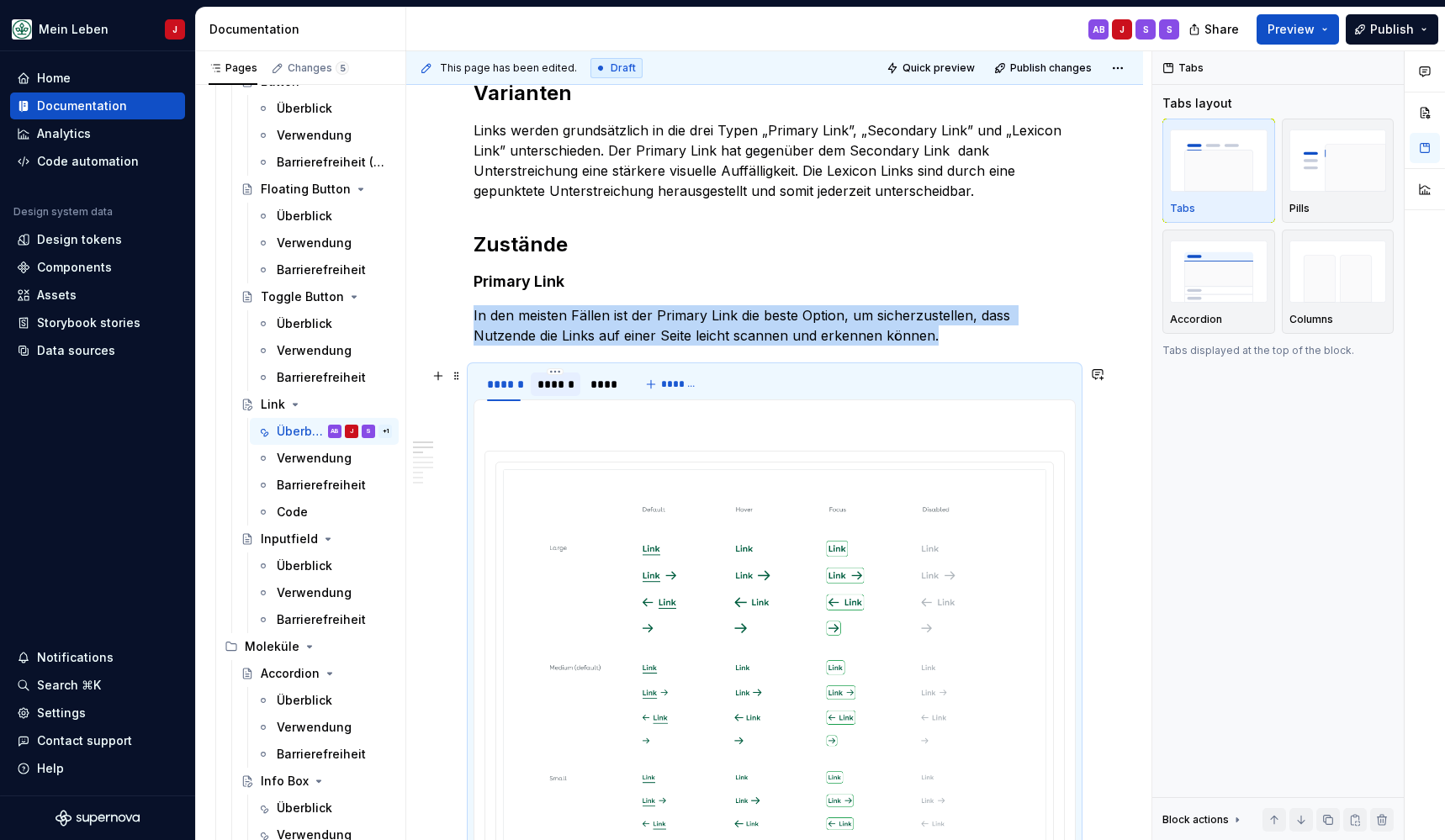
click at [562, 388] on div "******" at bounding box center [555, 384] width 36 height 17
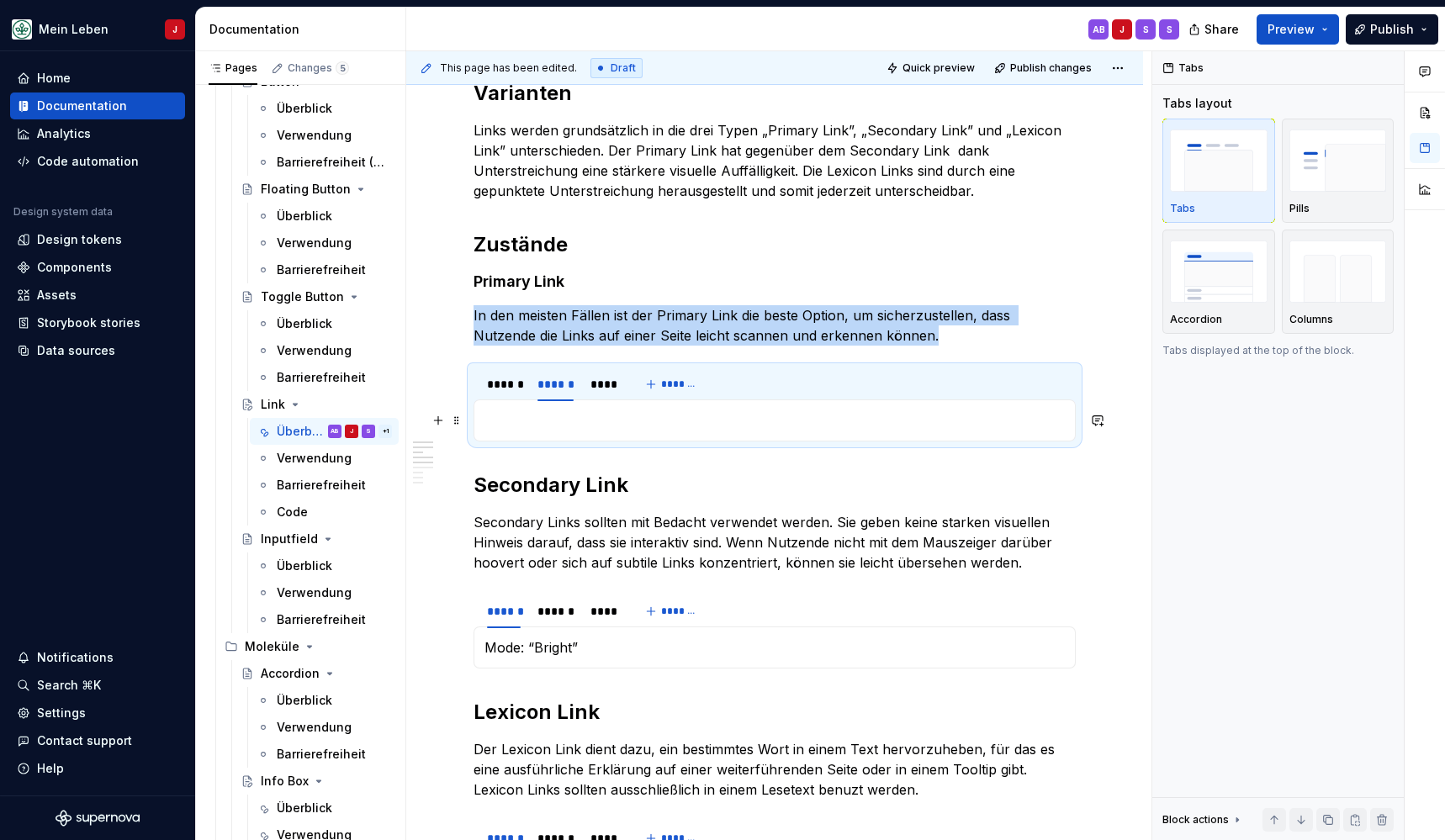
click at [536, 427] on p at bounding box center [775, 420] width 581 height 20
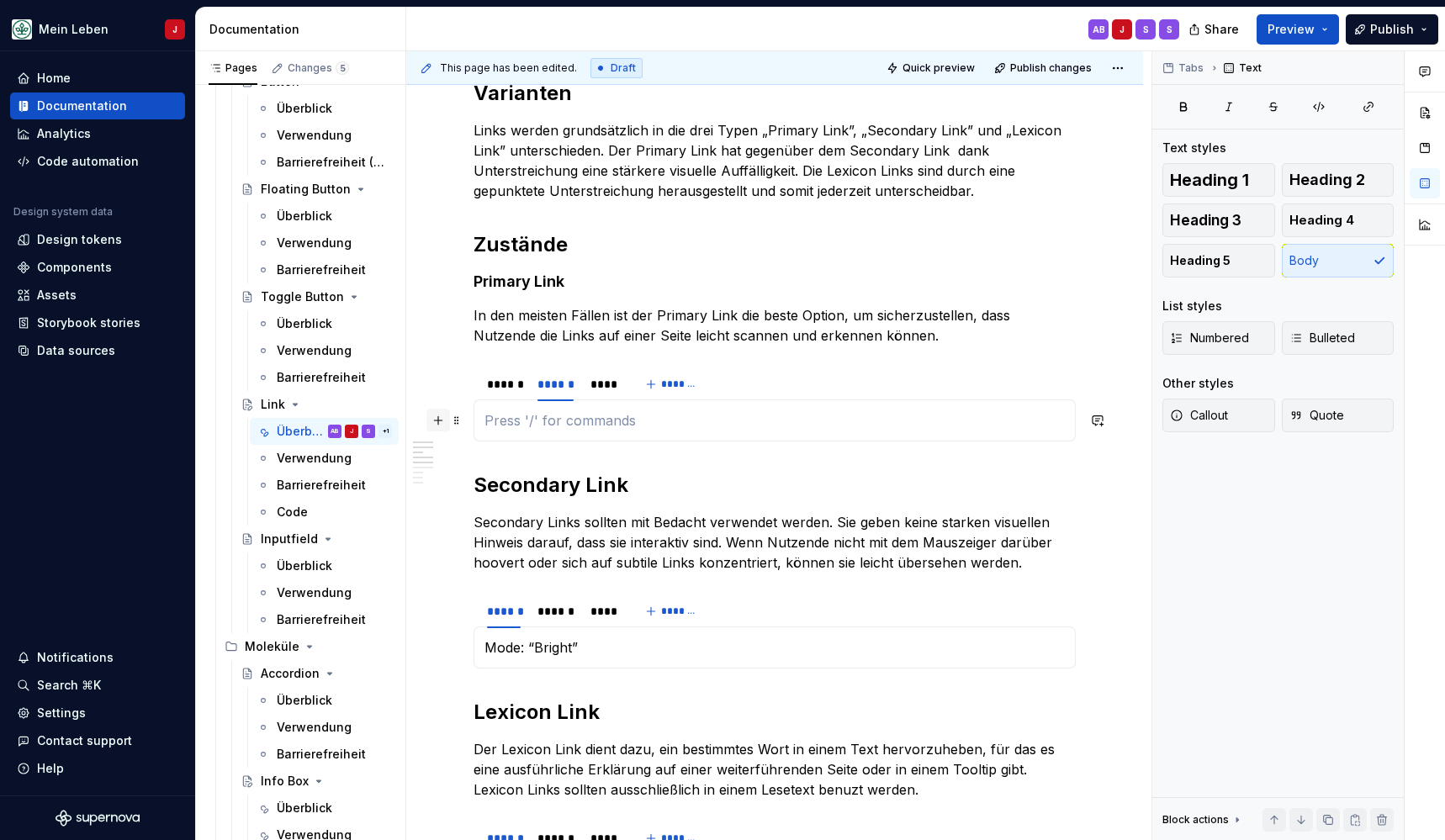
click at [438, 426] on button "button" at bounding box center [438, 420] width 23 height 23
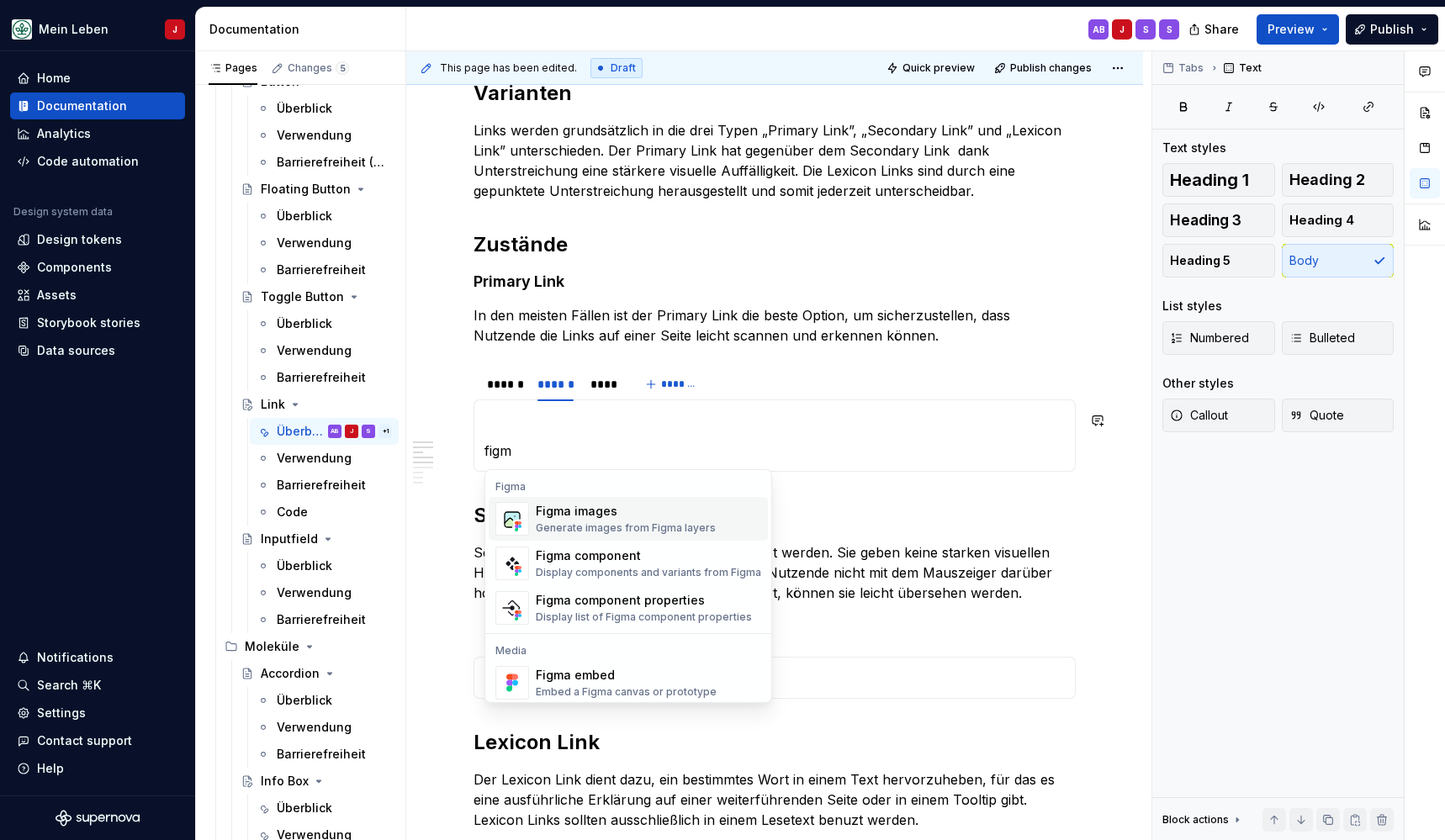
click at [506, 522] on img "Suggestions" at bounding box center [512, 519] width 32 height 34
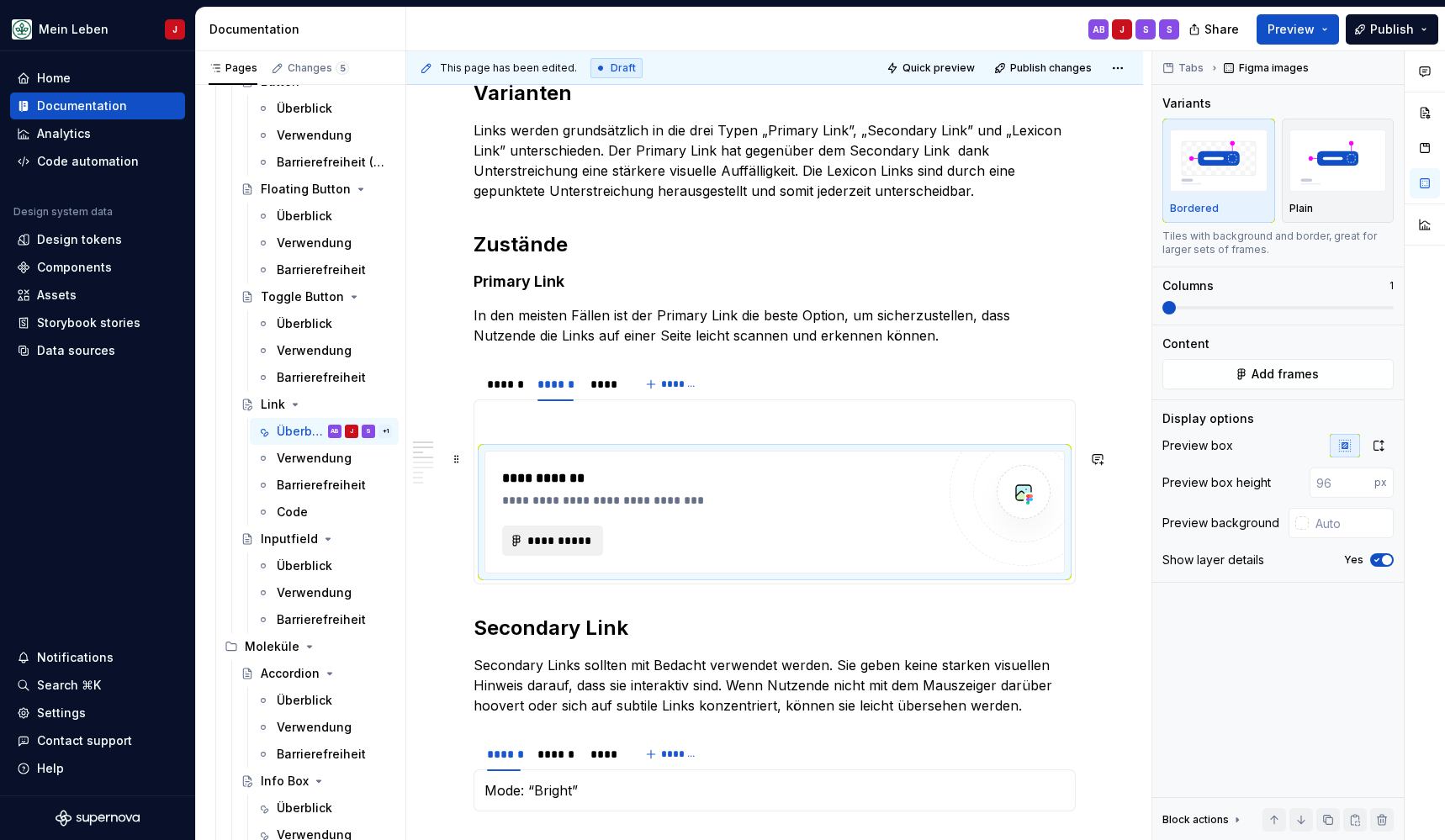
click at [550, 548] on span "**********" at bounding box center [559, 540] width 66 height 17
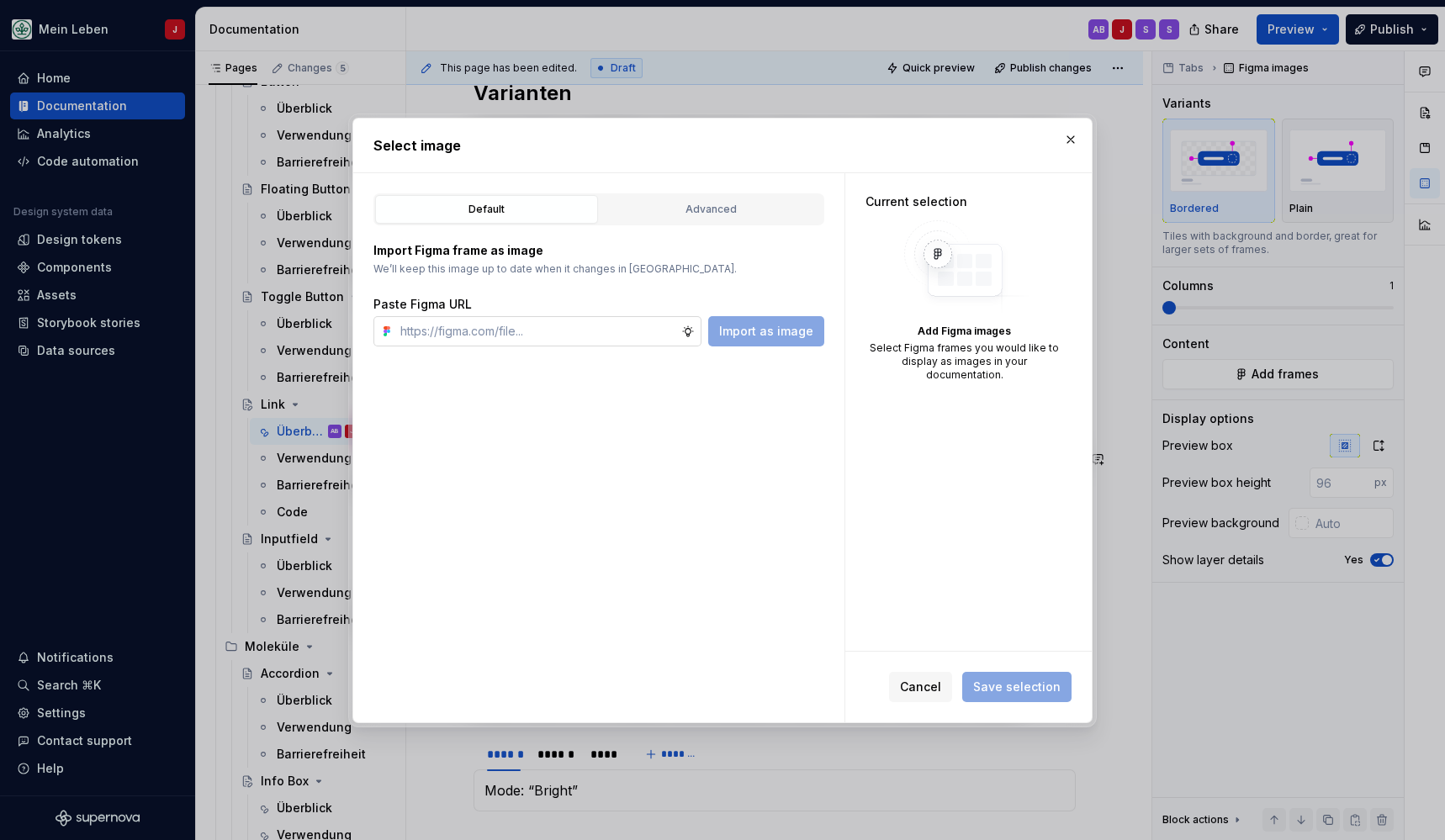
type textarea "*"
click at [574, 331] on input "text" at bounding box center [537, 332] width 287 height 30
type input "[URL][DOMAIN_NAME]"
click at [786, 333] on span "Import as image" at bounding box center [767, 331] width 94 height 17
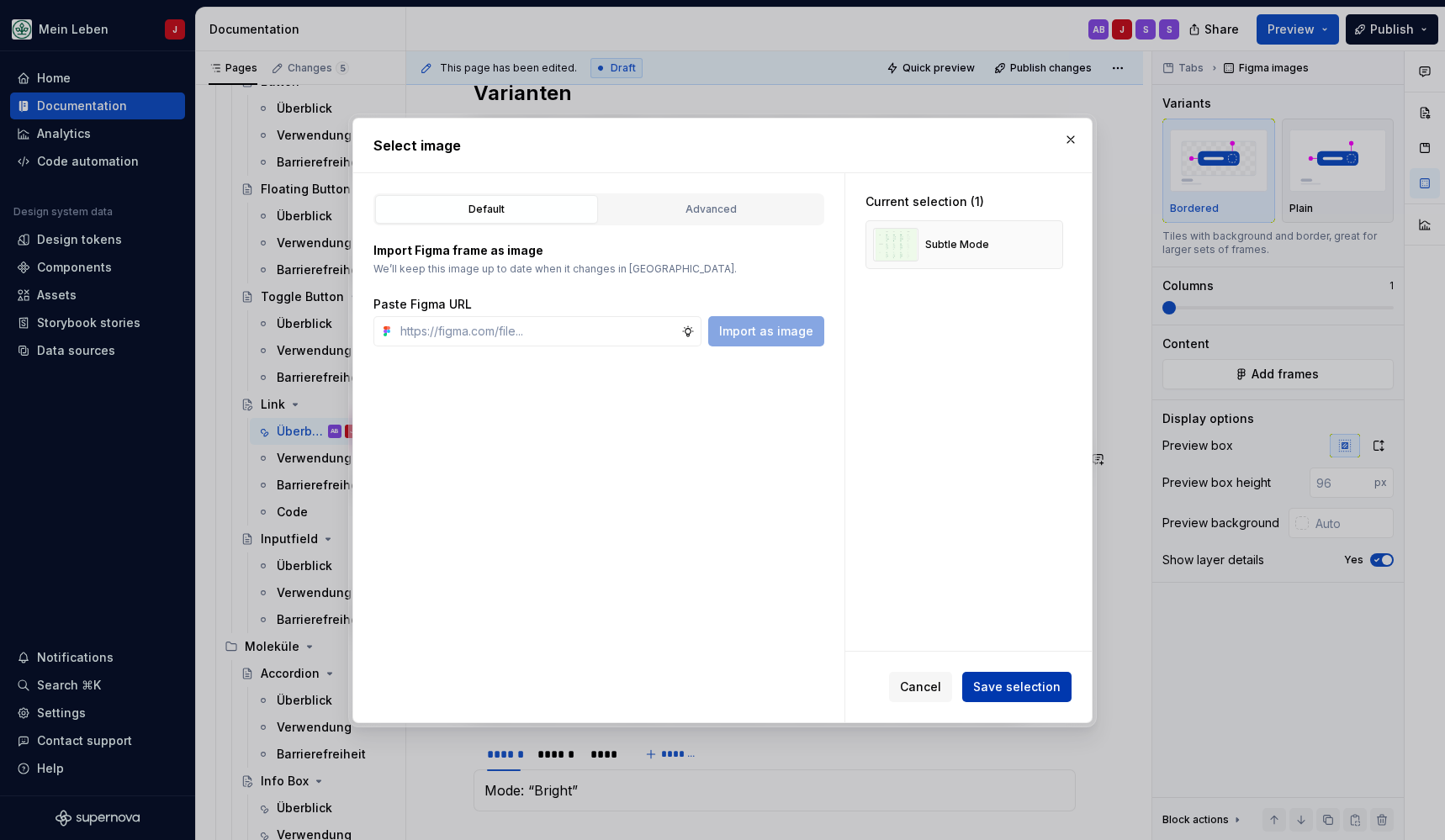
click at [1021, 696] on button "Save selection" at bounding box center [1016, 687] width 109 height 30
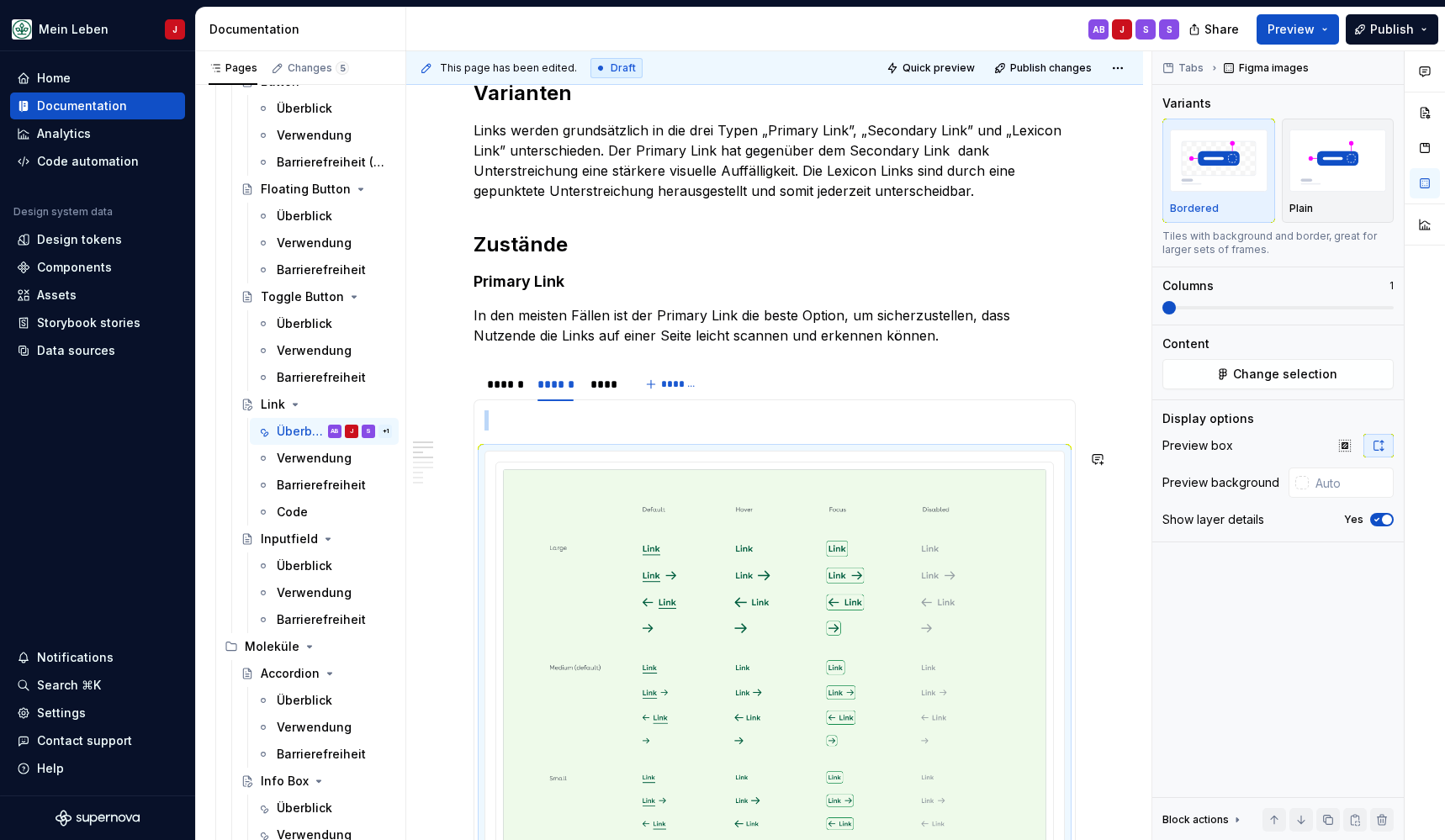
scroll to position [796, 0]
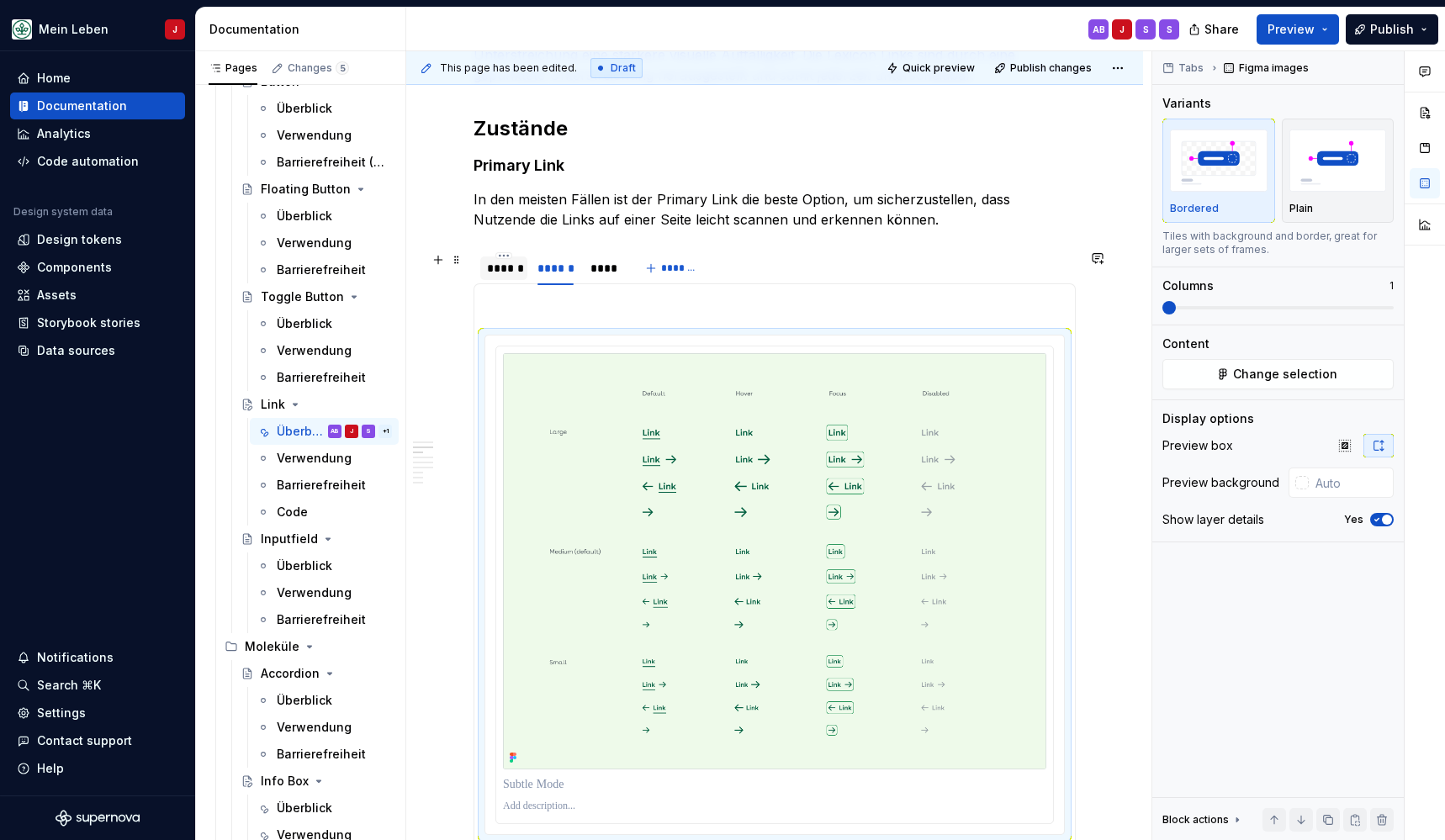
click at [502, 265] on div "******" at bounding box center [504, 268] width 34 height 17
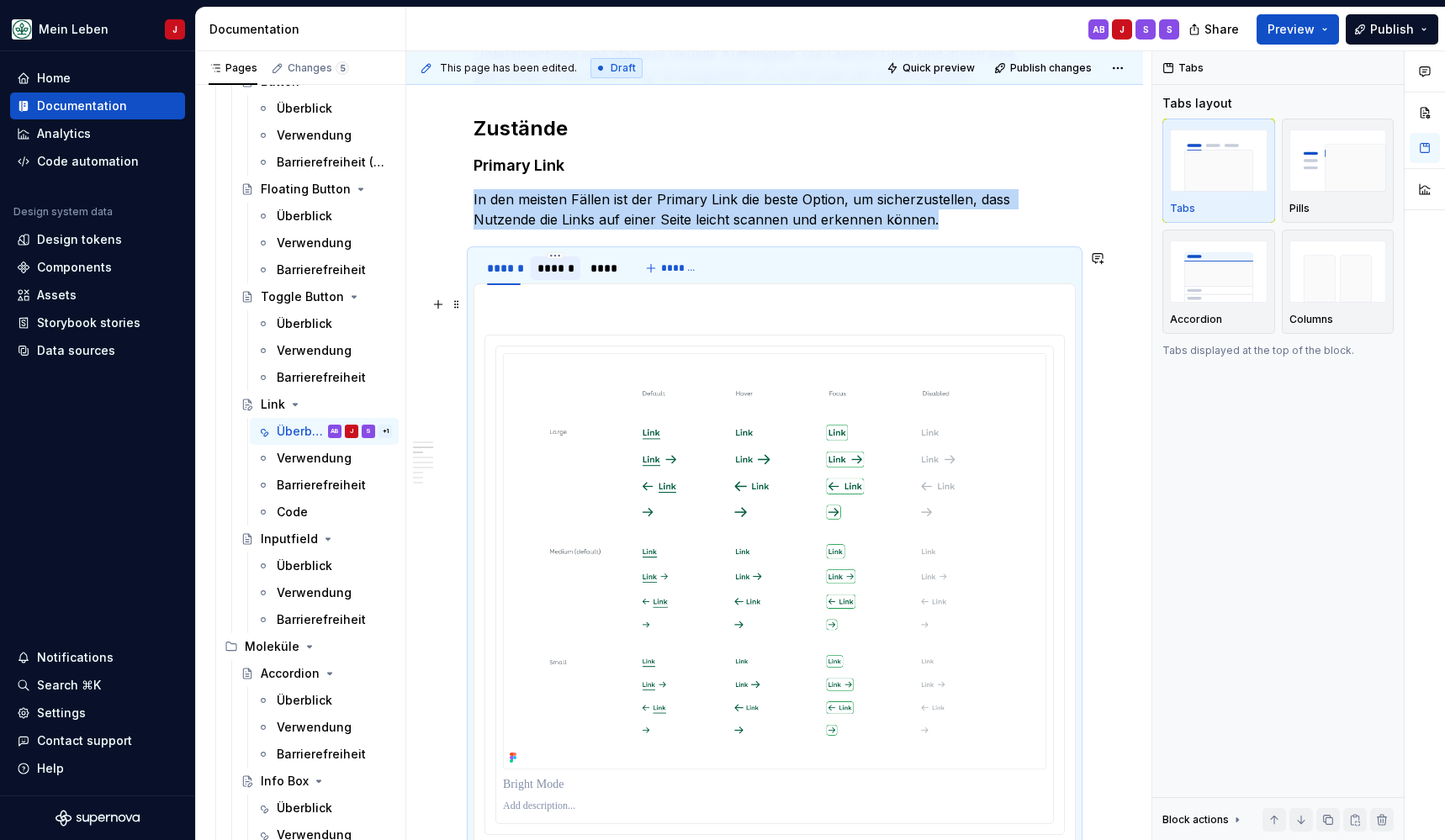
scroll to position [853, 0]
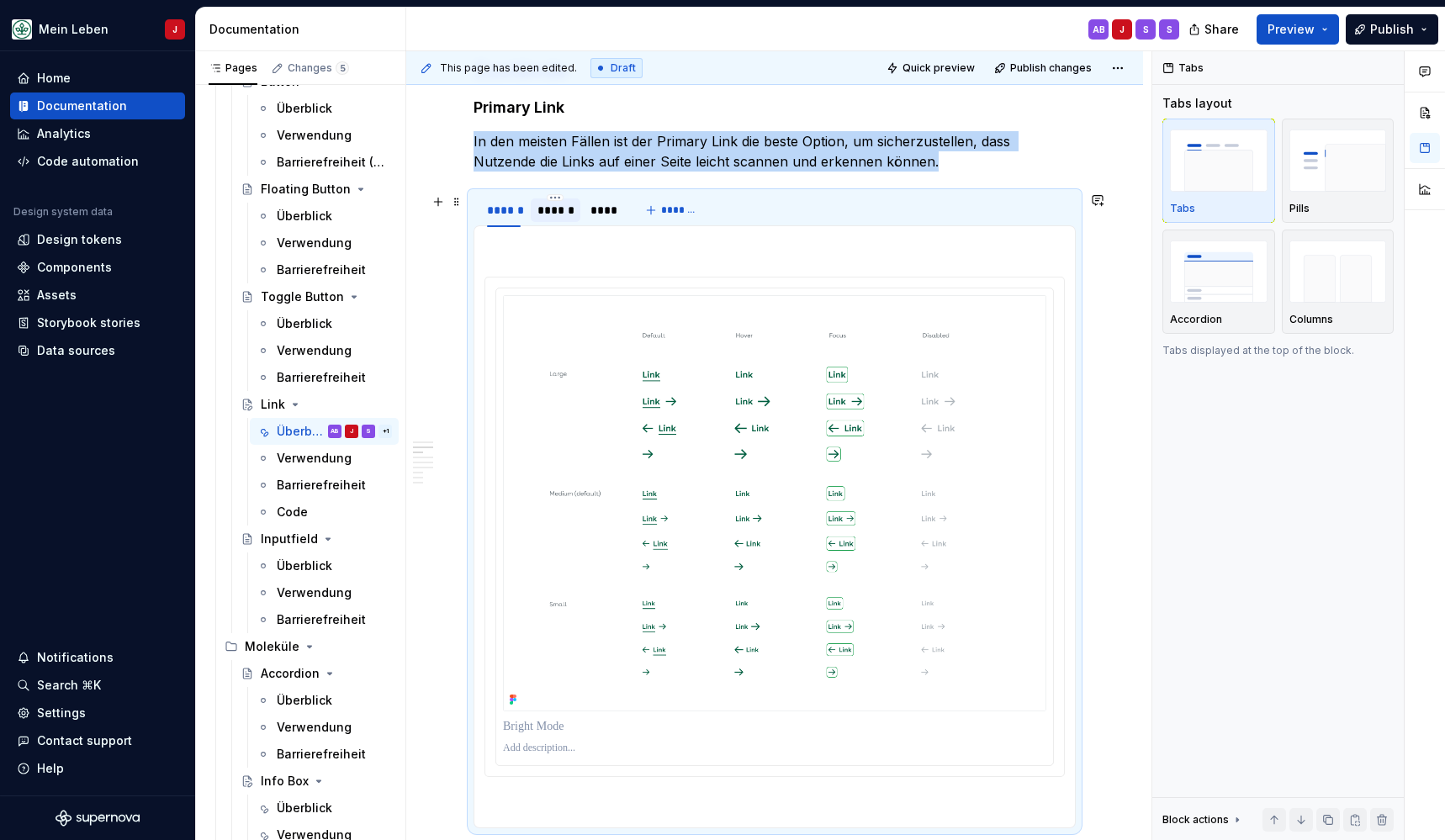
click at [546, 208] on div "******" at bounding box center [555, 210] width 36 height 17
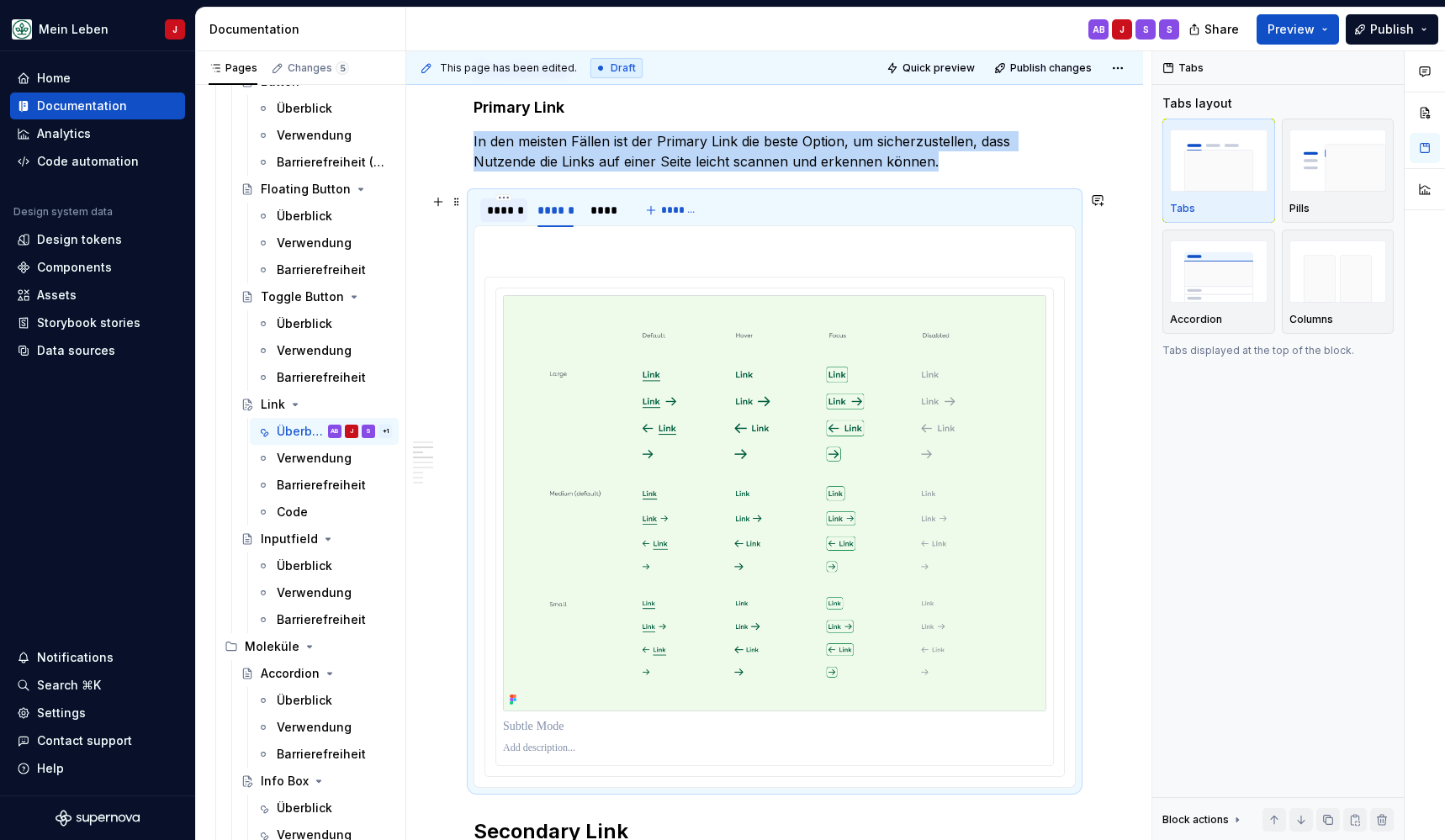
click at [505, 205] on div "******" at bounding box center [504, 210] width 34 height 17
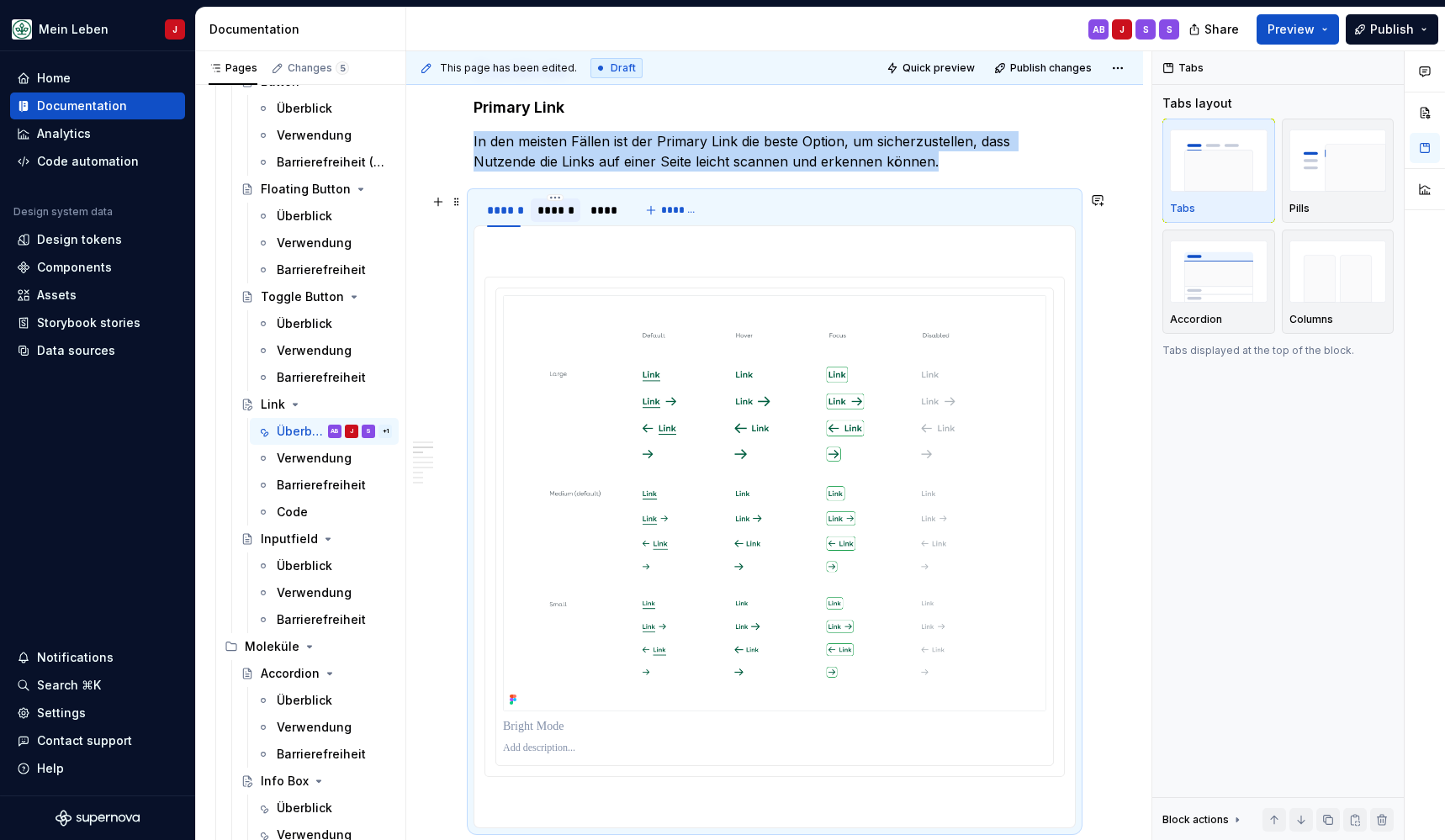
click at [551, 210] on div "******" at bounding box center [555, 210] width 36 height 17
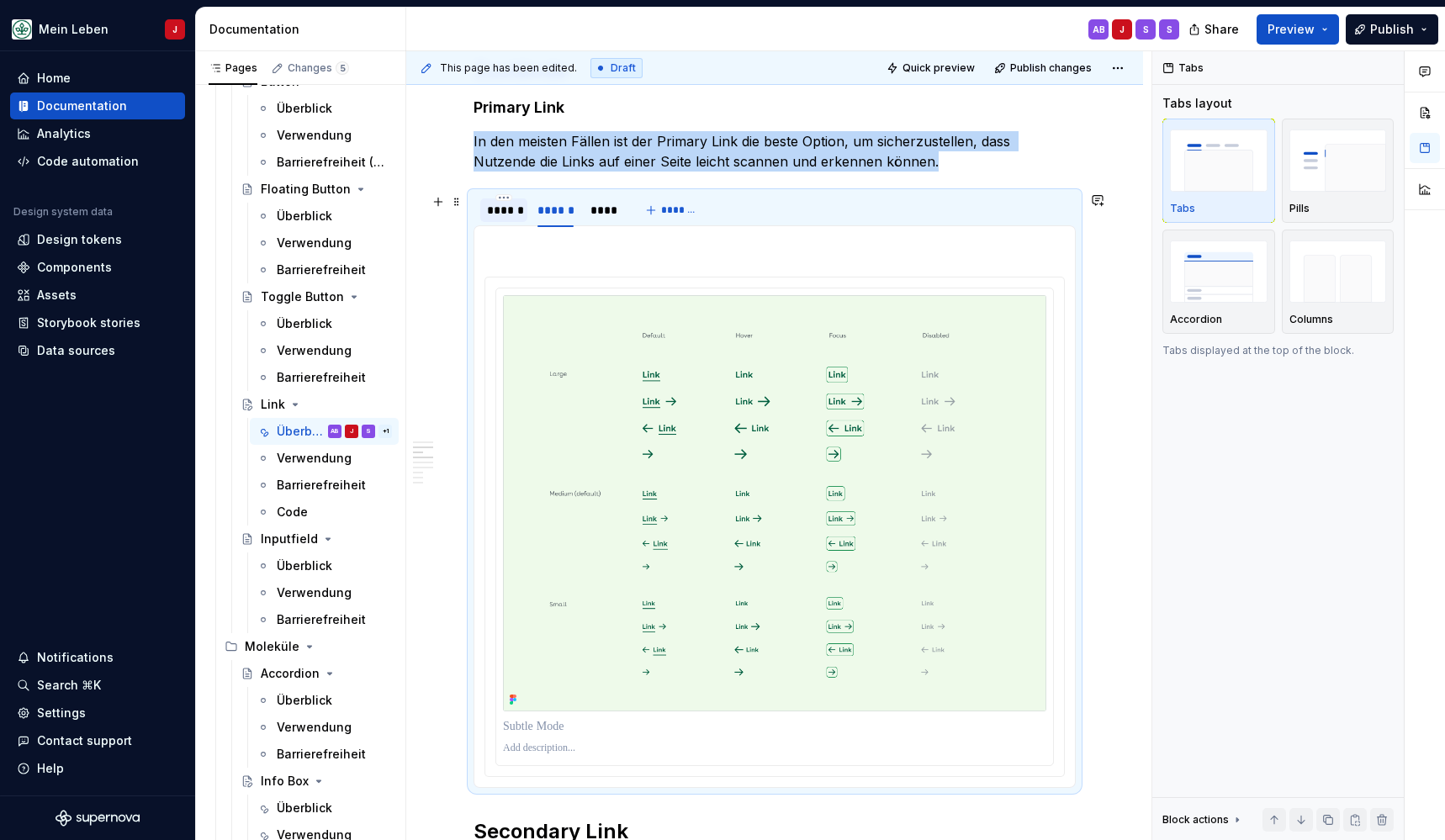
click at [493, 213] on div "******" at bounding box center [504, 210] width 34 height 17
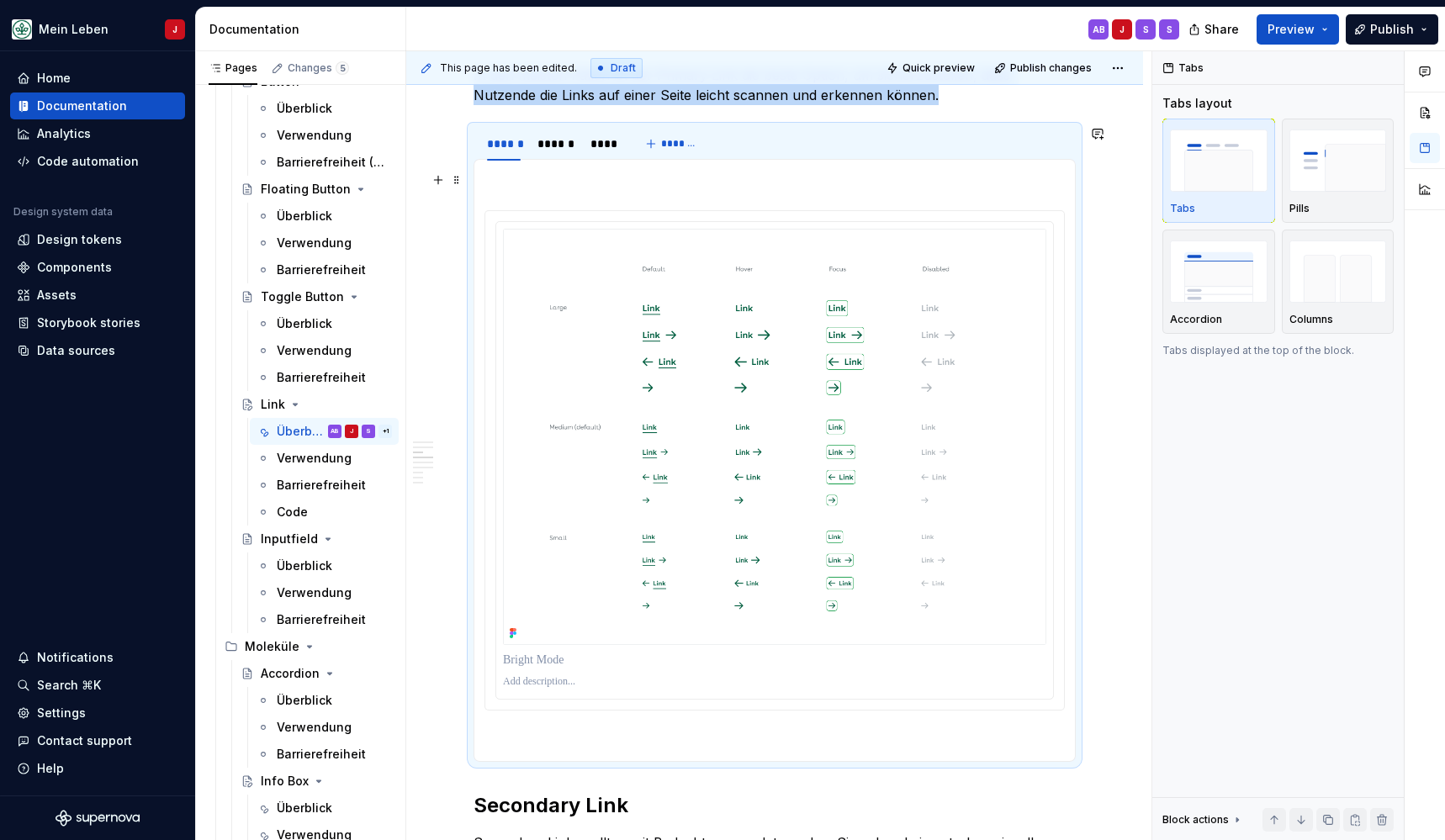
scroll to position [893, 0]
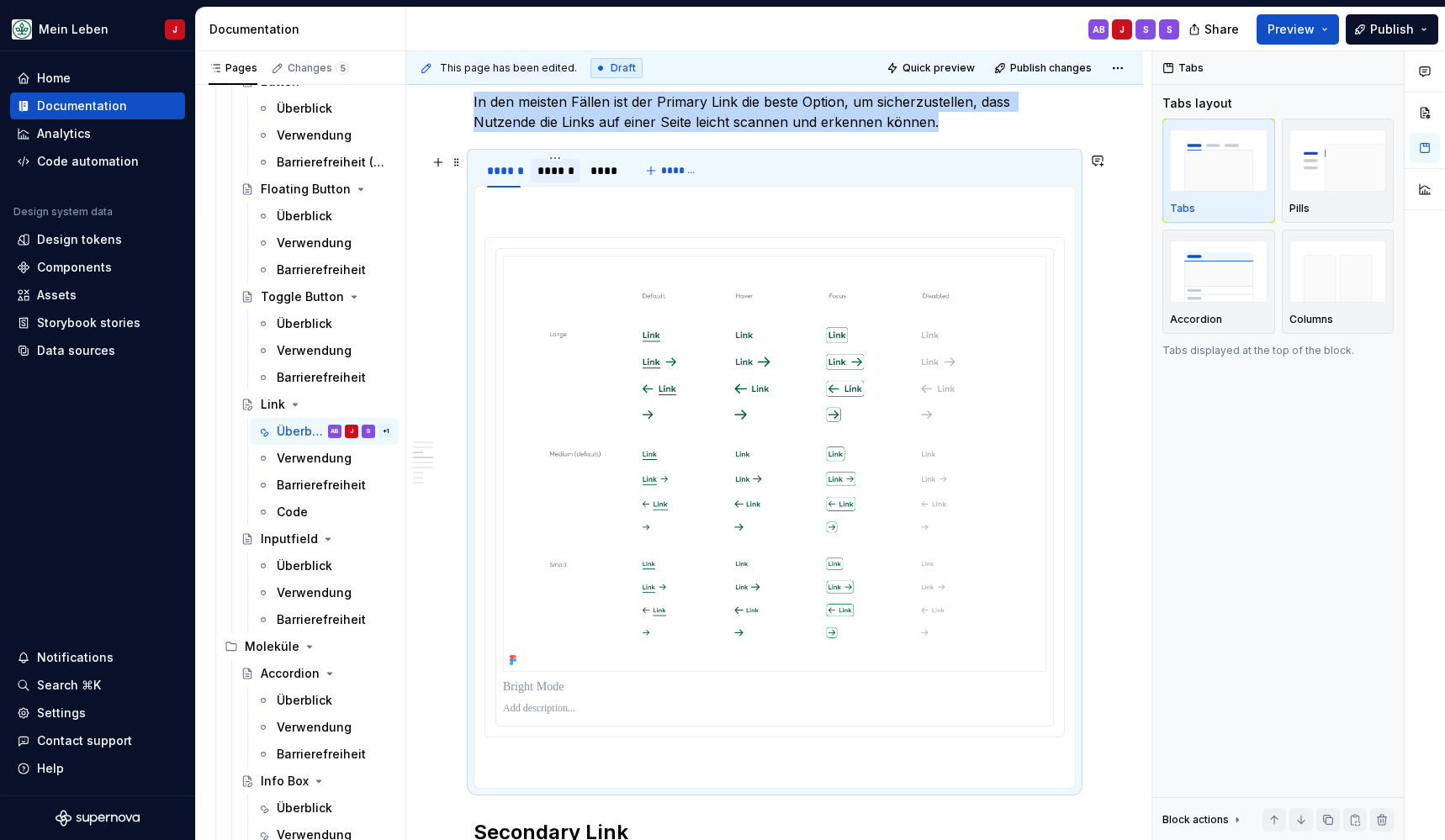
click at [558, 171] on div "******" at bounding box center [555, 171] width 36 height 17
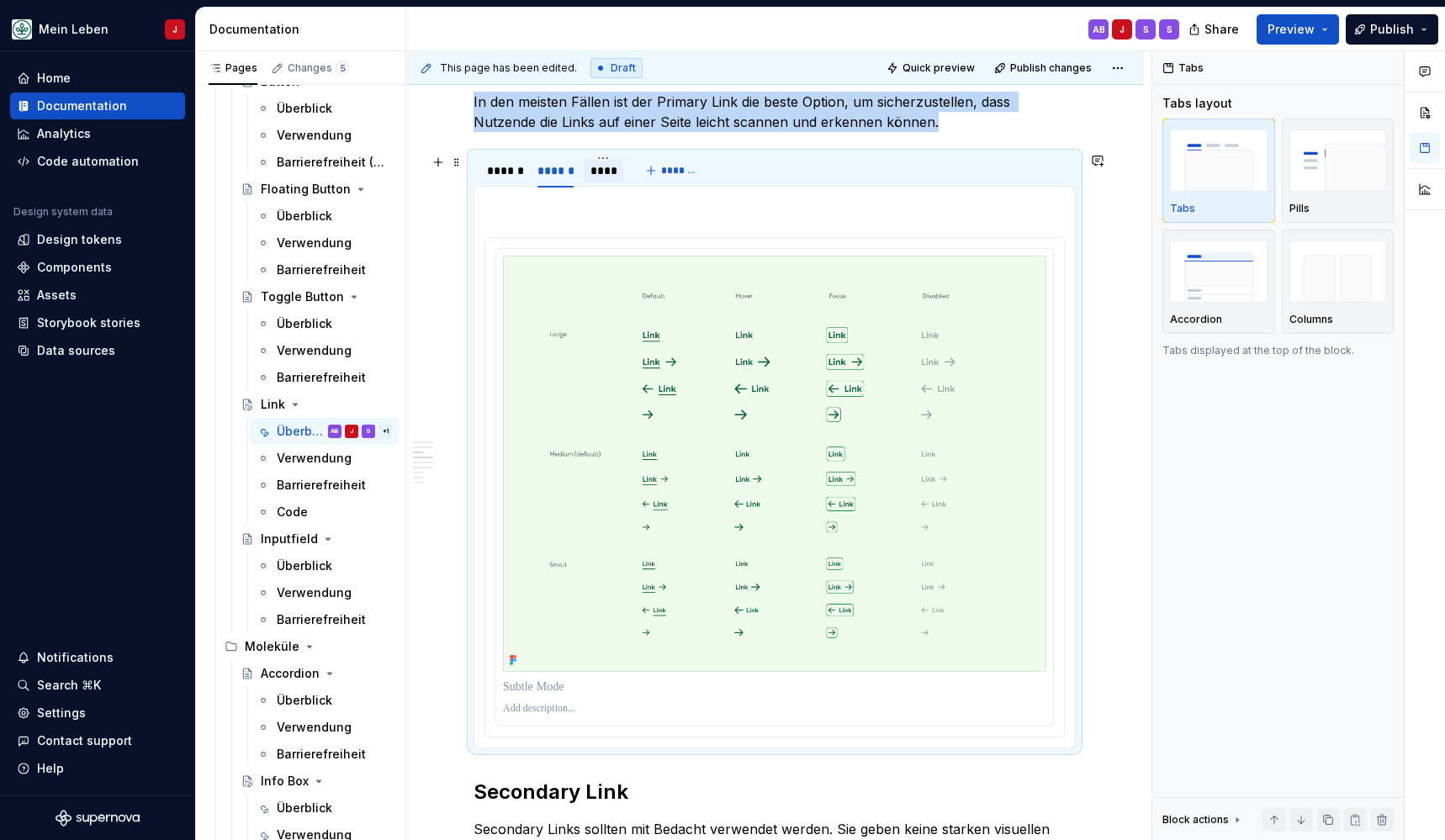
click at [604, 166] on div "****" at bounding box center [604, 171] width 27 height 17
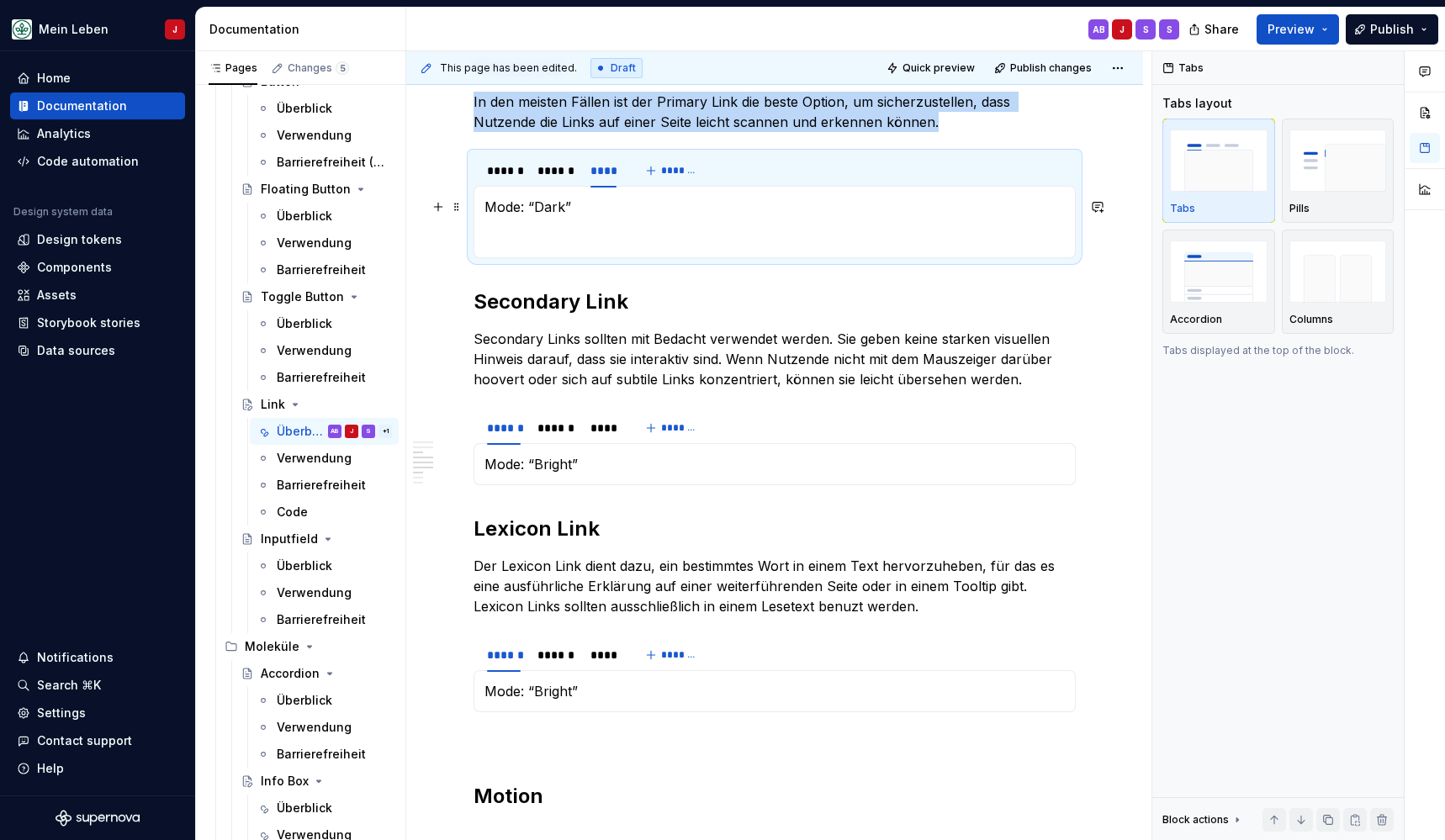
click at [529, 219] on section-item-column "Mode: “Dark”" at bounding box center [775, 221] width 581 height 51
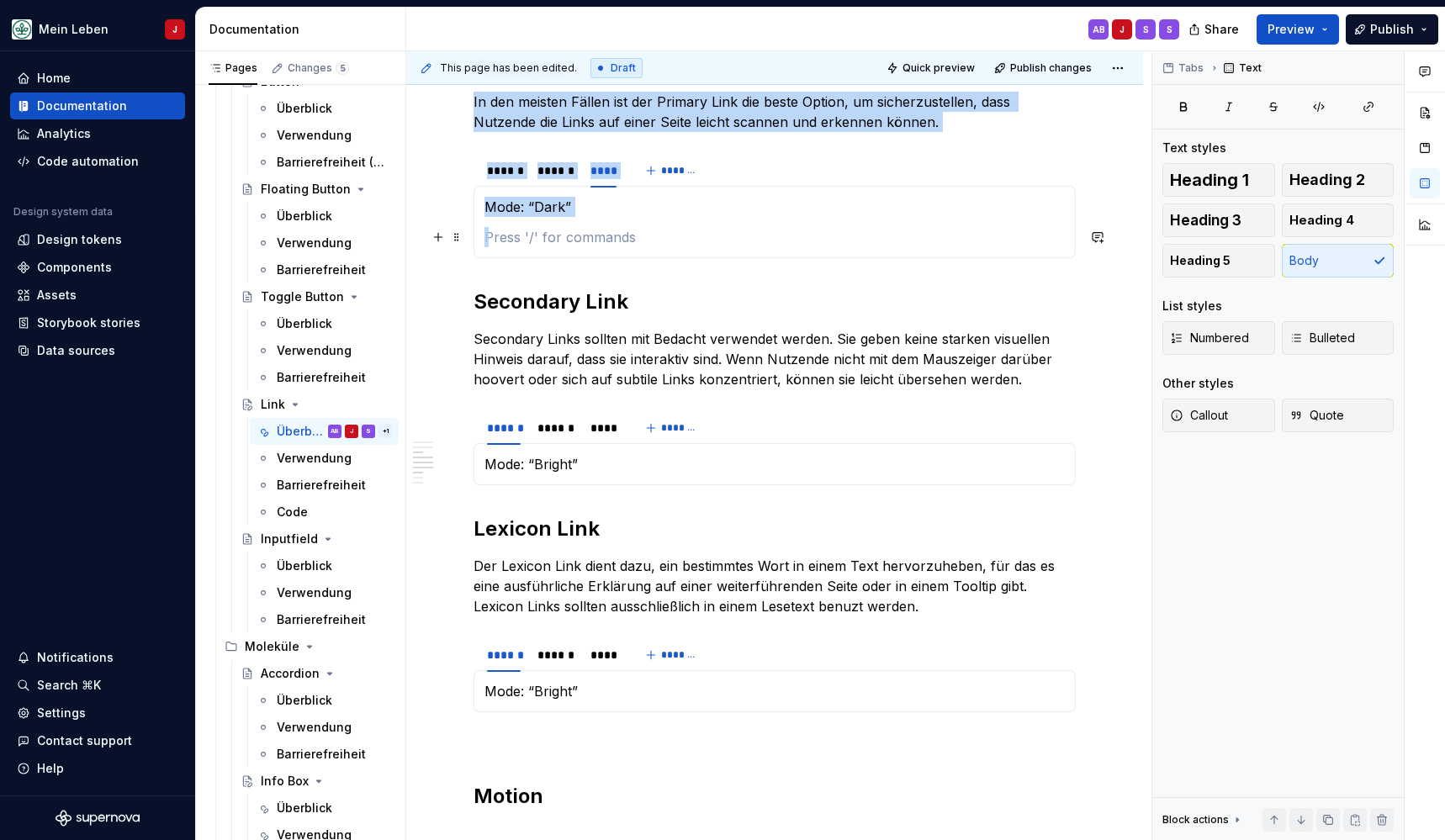
click at [529, 219] on section-item-column "Mode: “Dark”" at bounding box center [775, 221] width 581 height 51
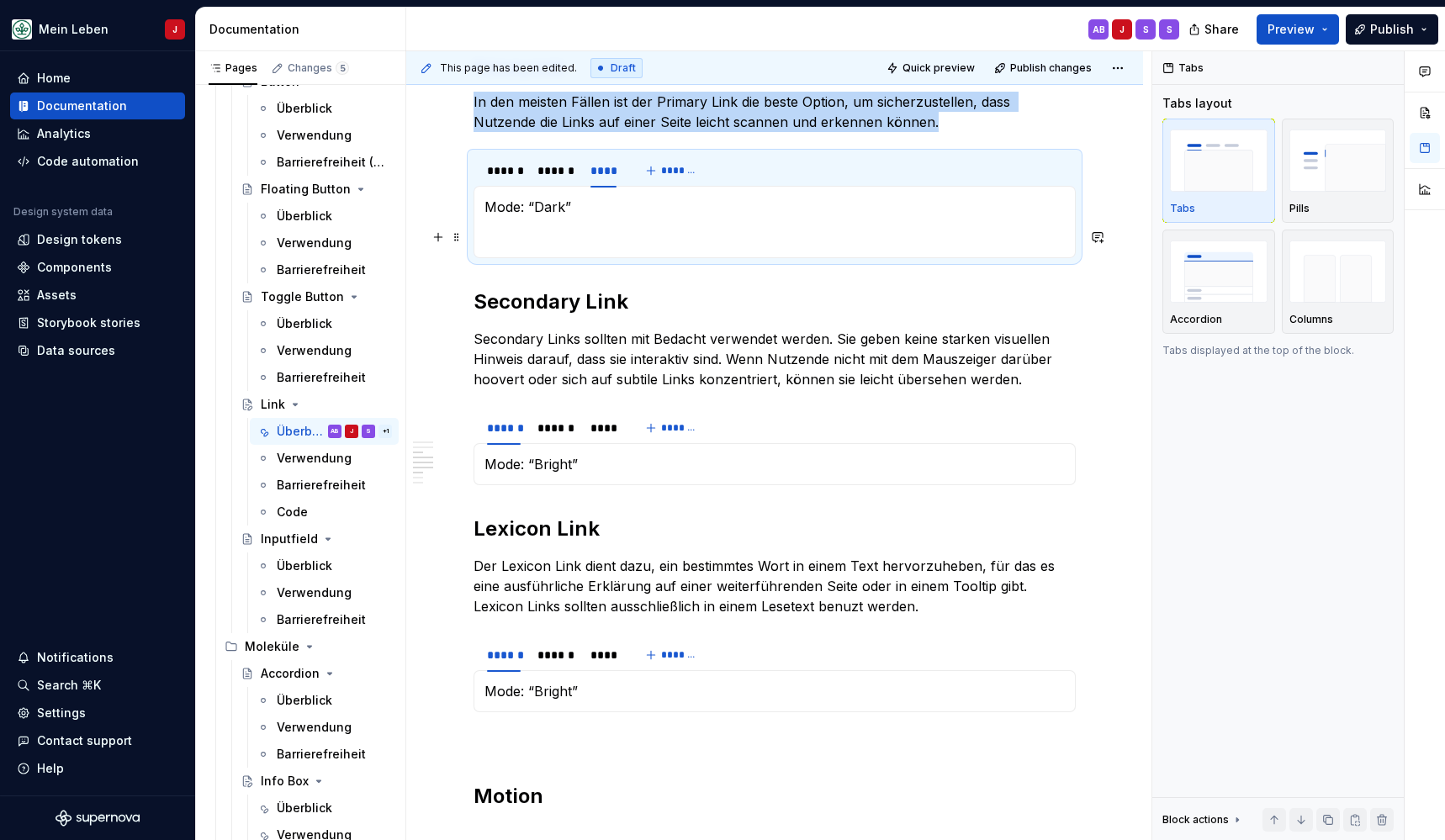
click at [529, 219] on section-item-column "Mode: “Dark”" at bounding box center [775, 221] width 581 height 51
click at [538, 212] on p "Mode: “Dark”" at bounding box center [775, 206] width 581 height 20
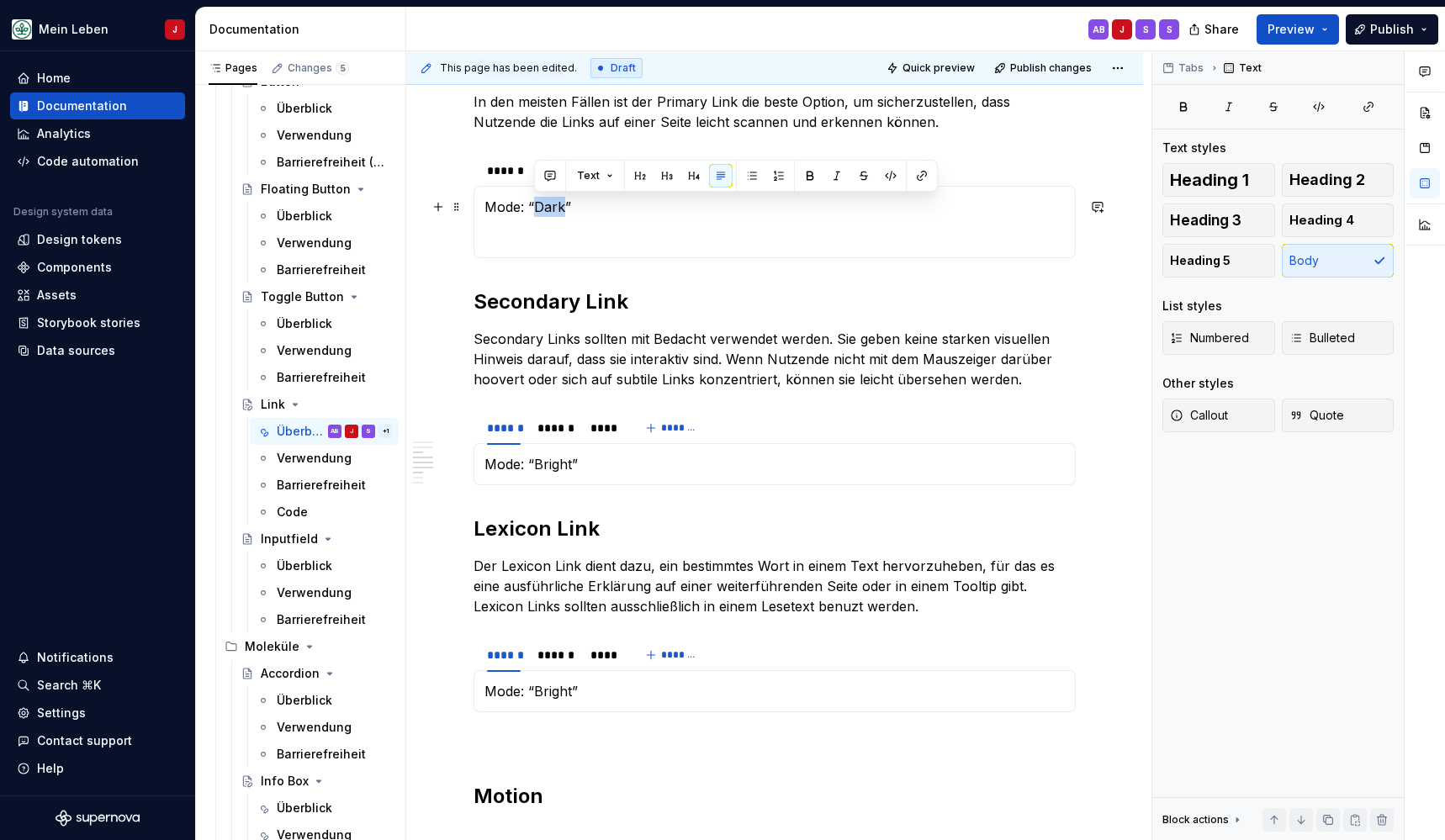
click at [538, 212] on p "Mode: “Dark”" at bounding box center [775, 206] width 581 height 20
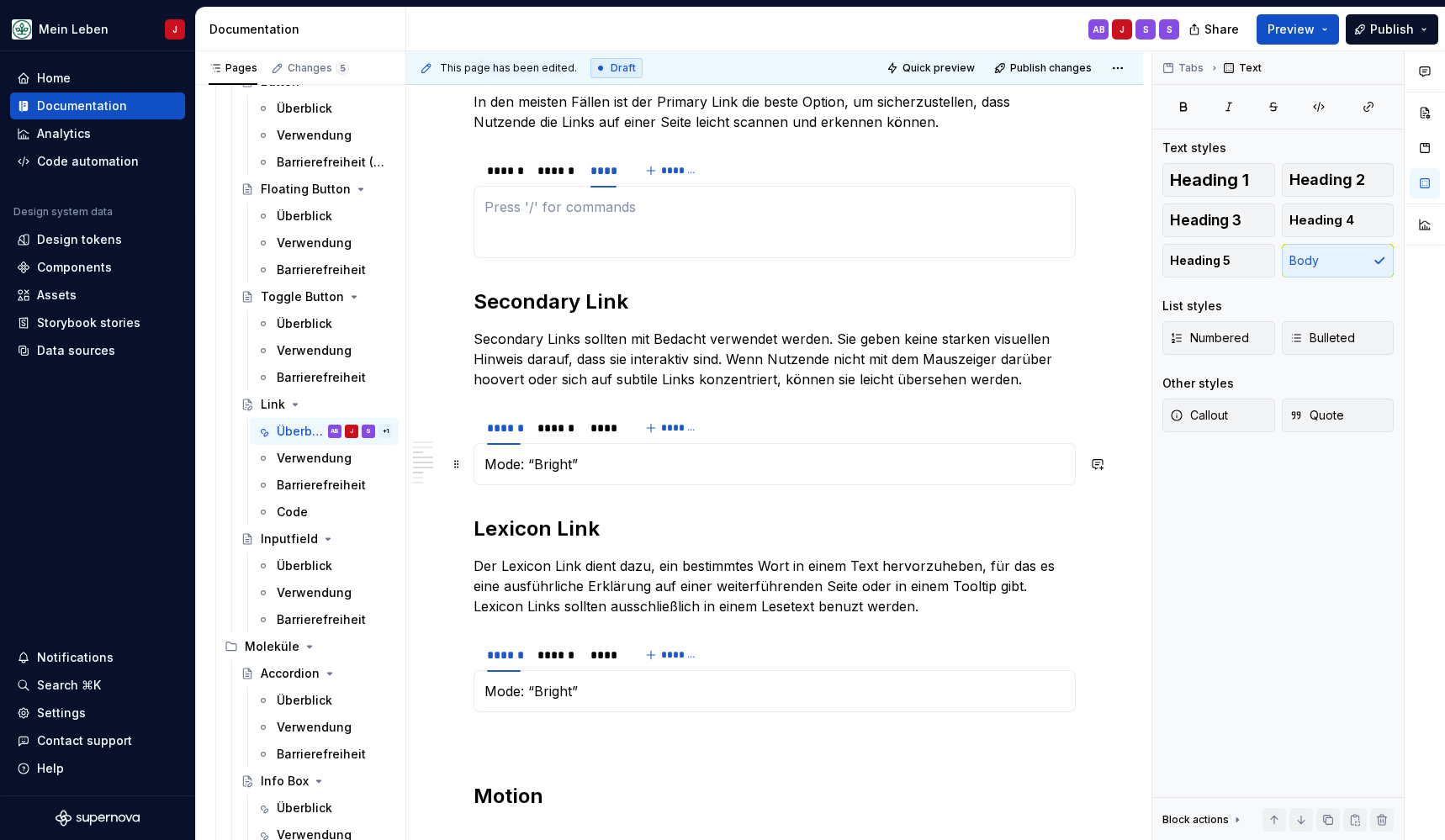
click at [681, 458] on p "Mode: “Bright”" at bounding box center [775, 464] width 581 height 20
click at [638, 455] on p "Mode: “Bright”" at bounding box center [775, 464] width 581 height 20
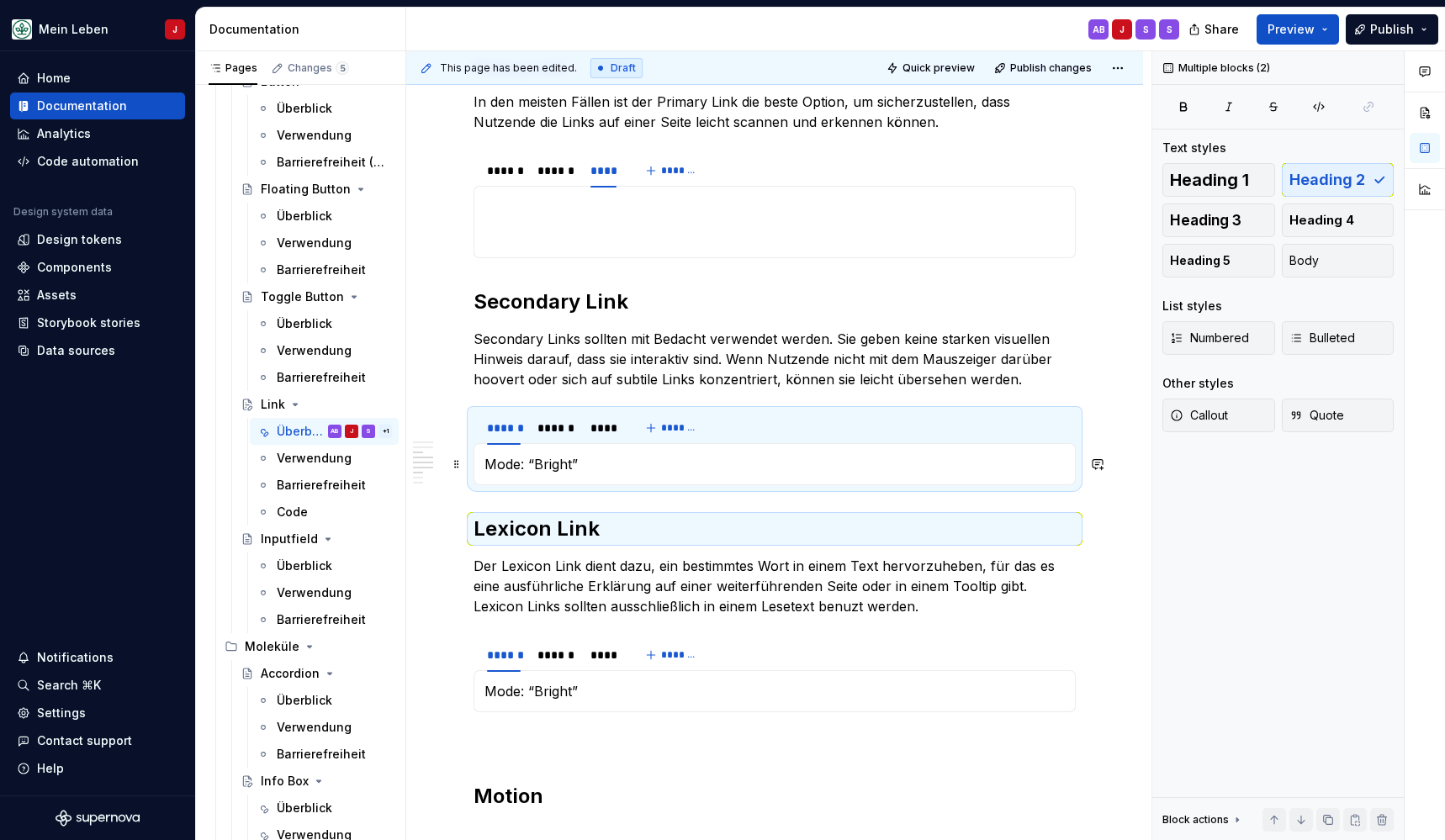
click at [638, 455] on p "Mode: “Bright”" at bounding box center [775, 464] width 581 height 20
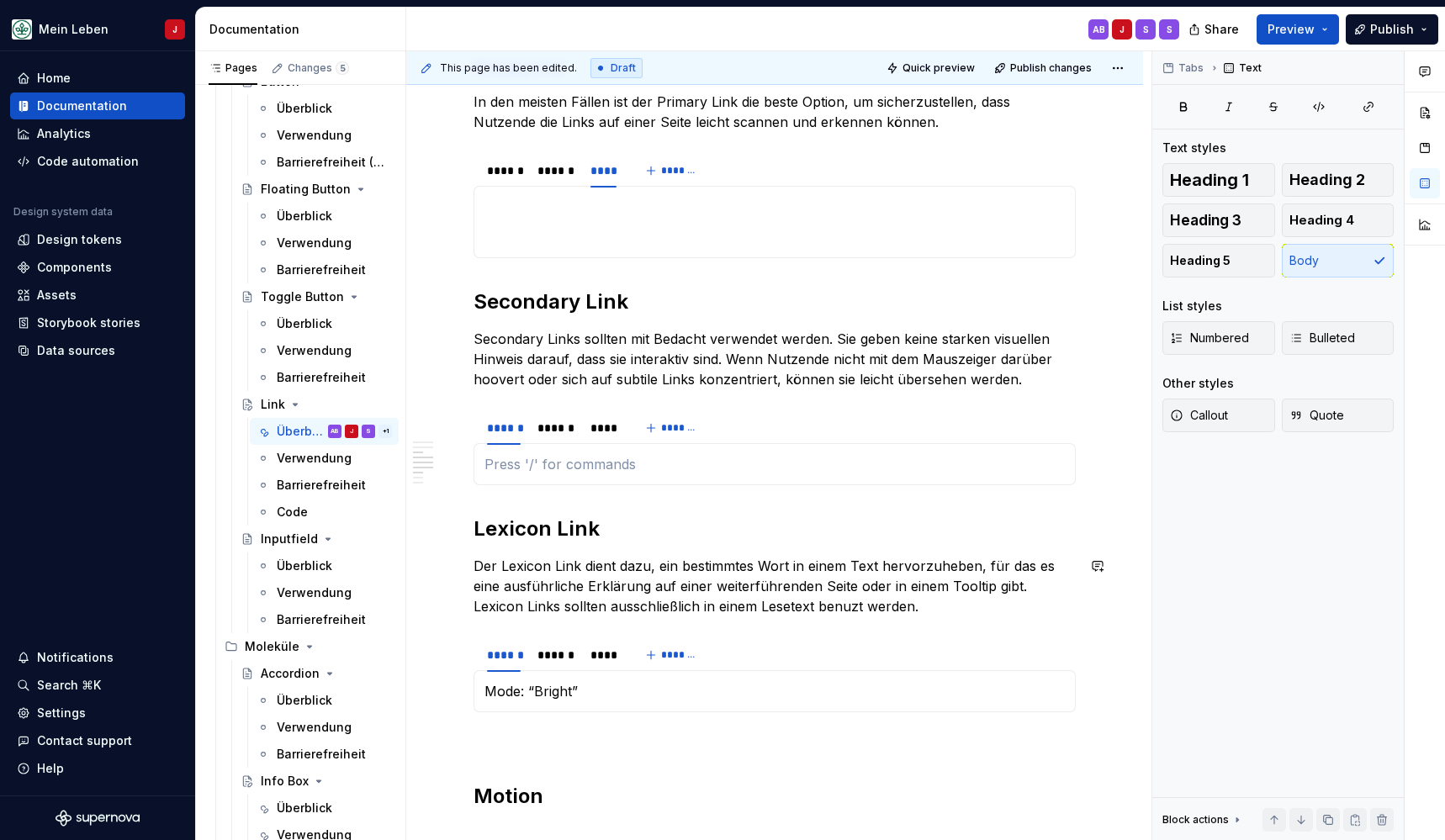
click at [446, 618] on div "**********" at bounding box center [775, 822] width 737 height 2645
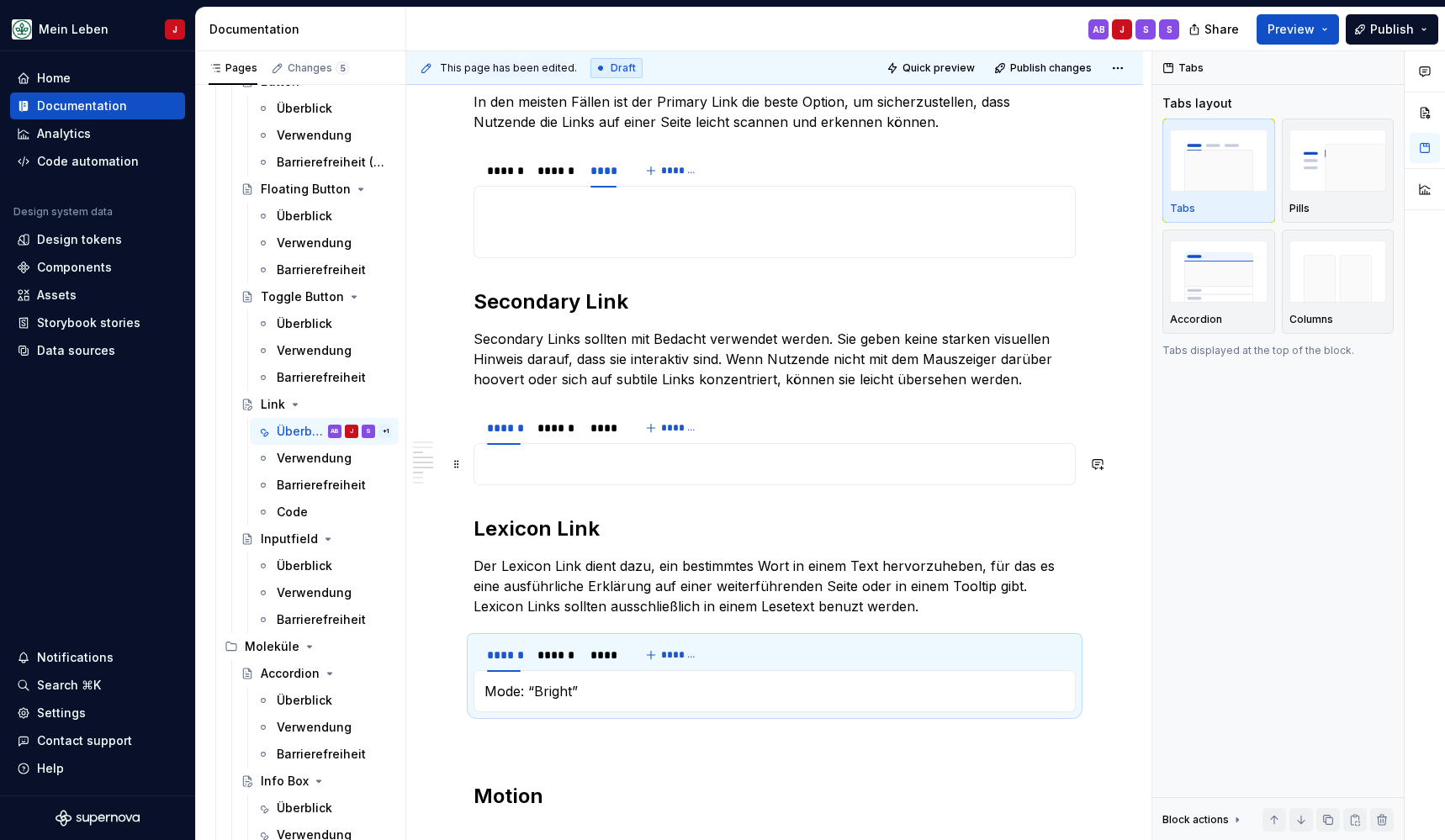
click at [701, 444] on div "****** ****** **** *******" at bounding box center [590, 428] width 233 height 34
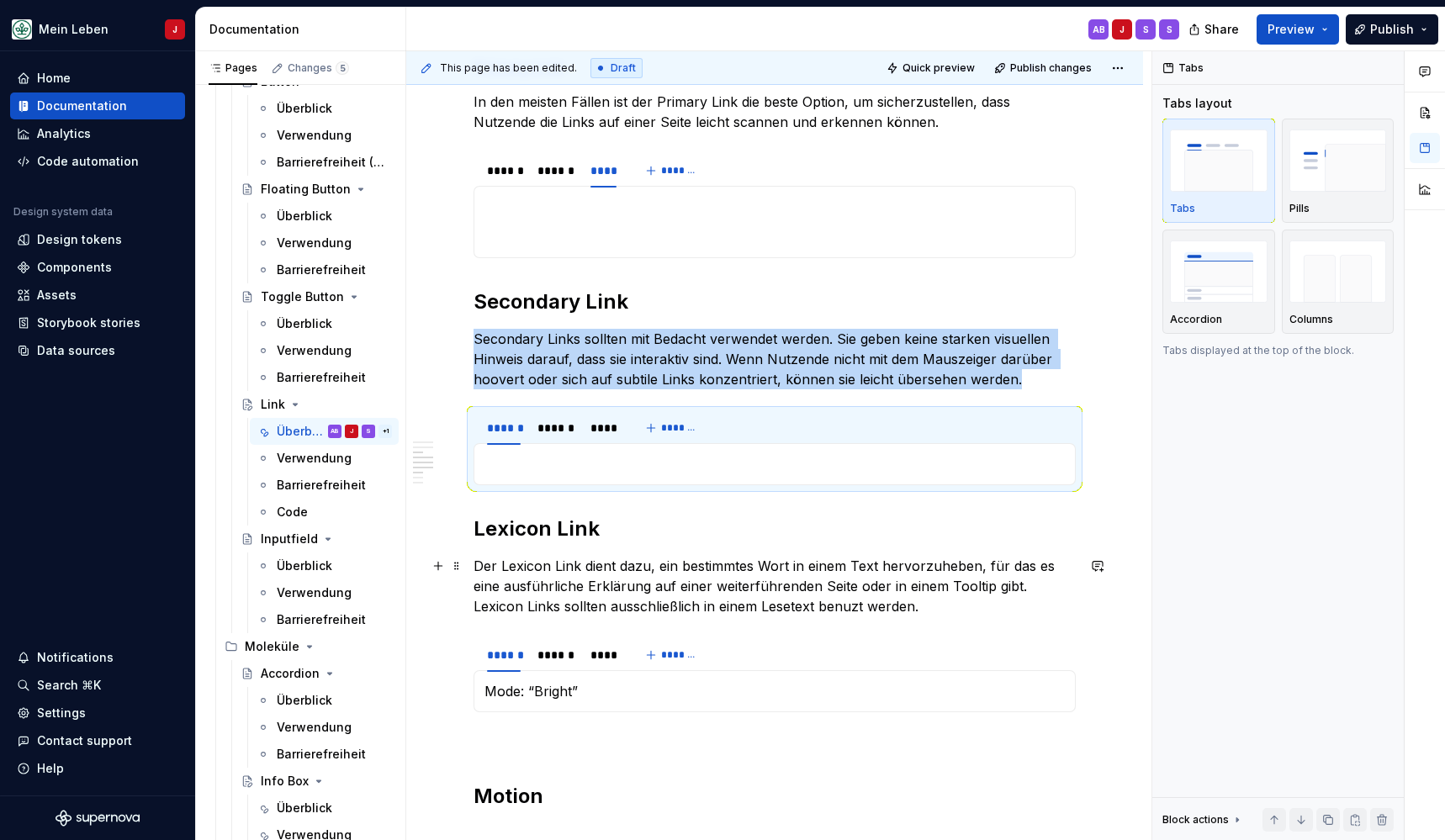
click at [919, 559] on p "Der Lexicon Link dient dazu, ein bestimmtes Wort in einem Text hervorzuheben, f…" at bounding box center [775, 586] width 602 height 60
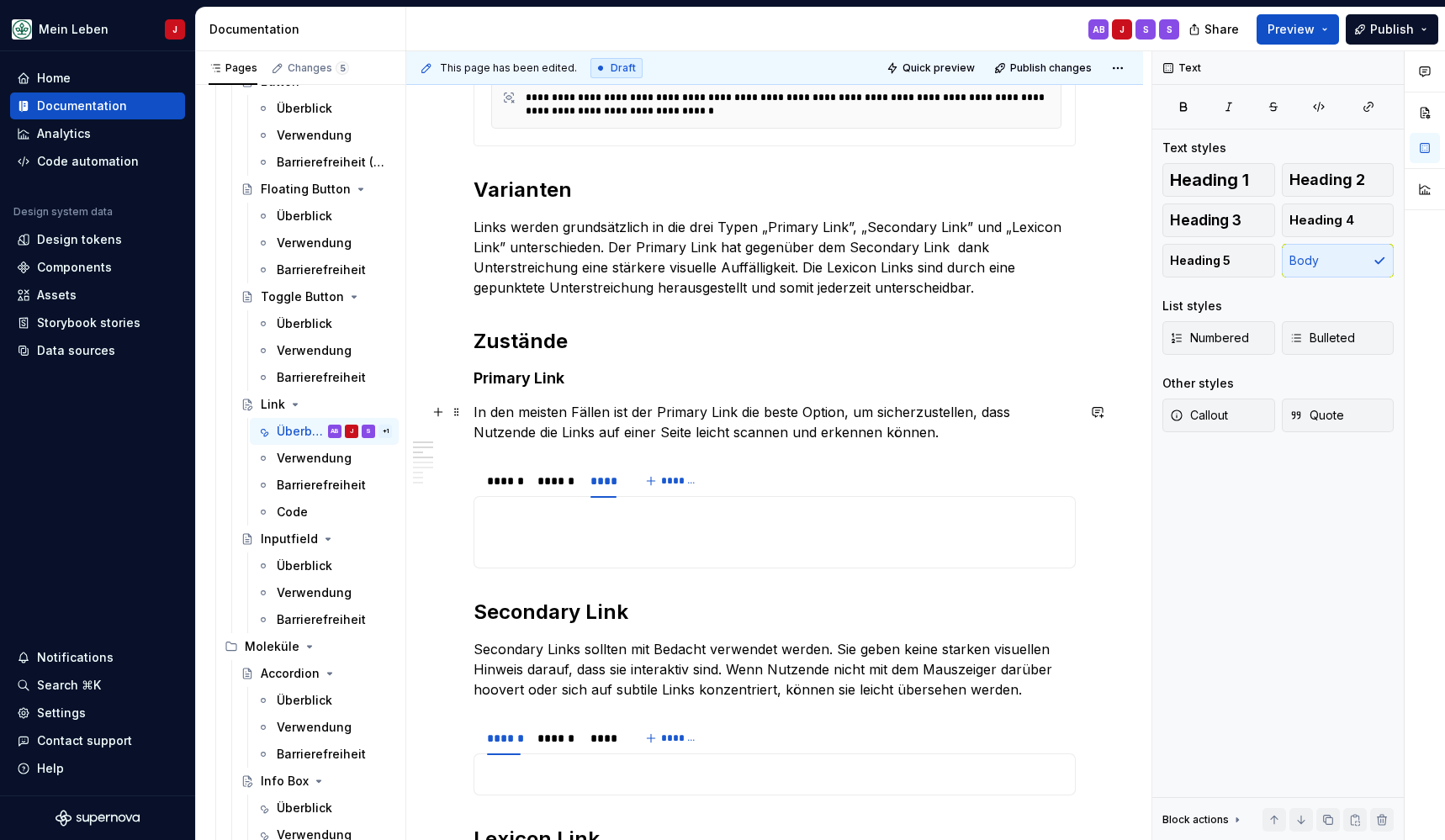
scroll to position [562, 0]
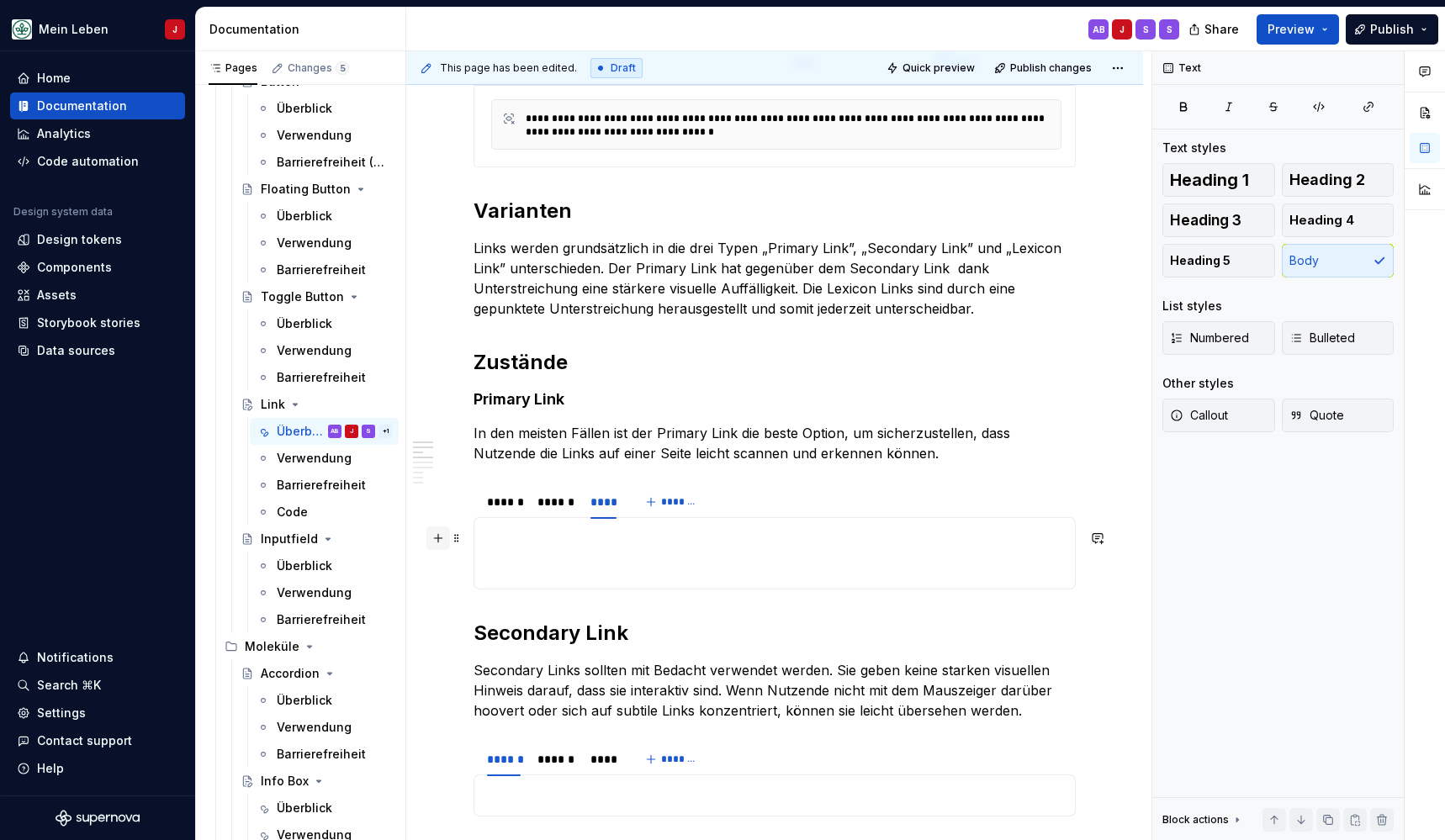
click at [439, 539] on button "button" at bounding box center [438, 538] width 23 height 23
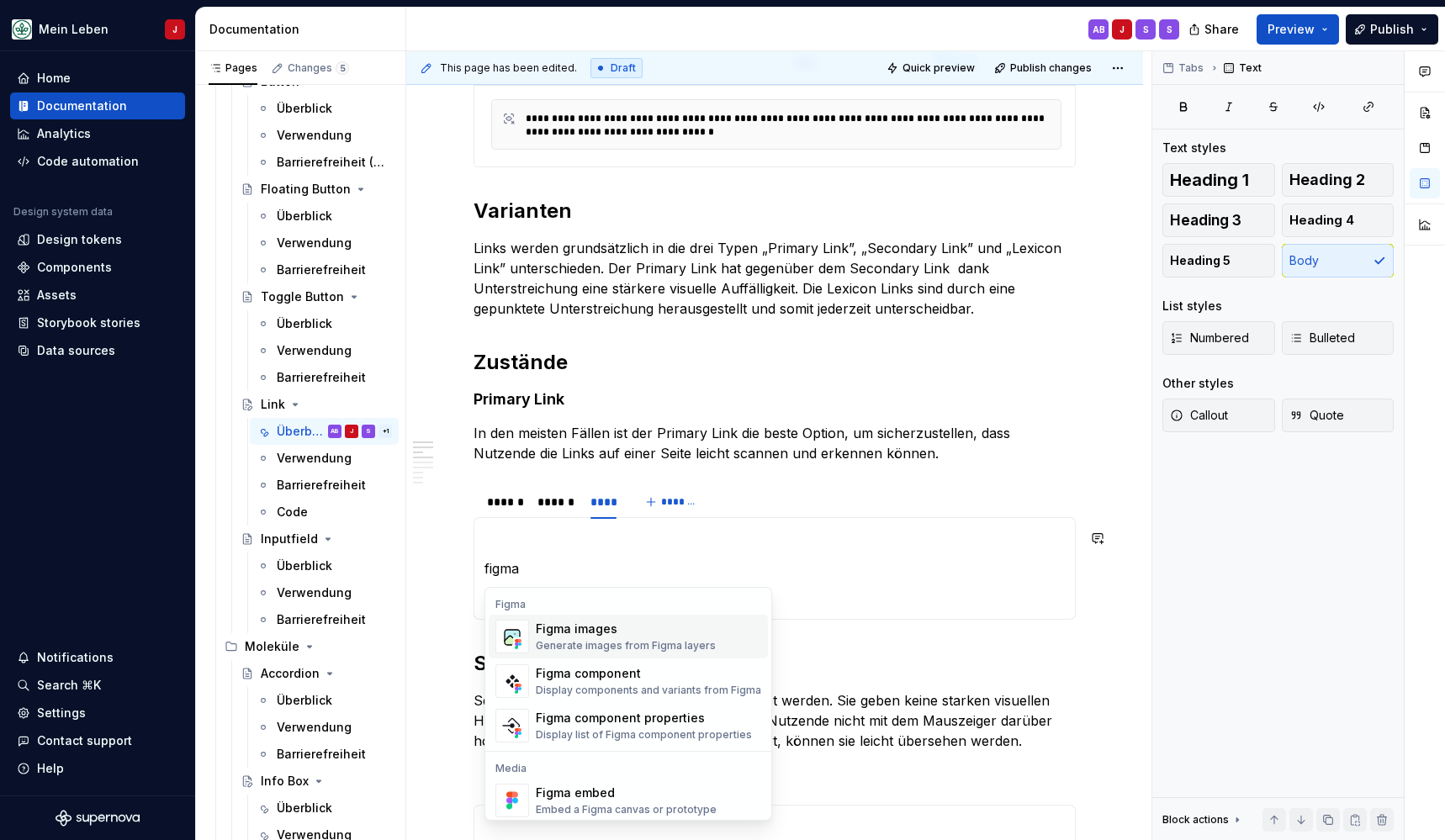
drag, startPoint x: 534, startPoint y: 597, endPoint x: 514, endPoint y: 639, distance: 46.5
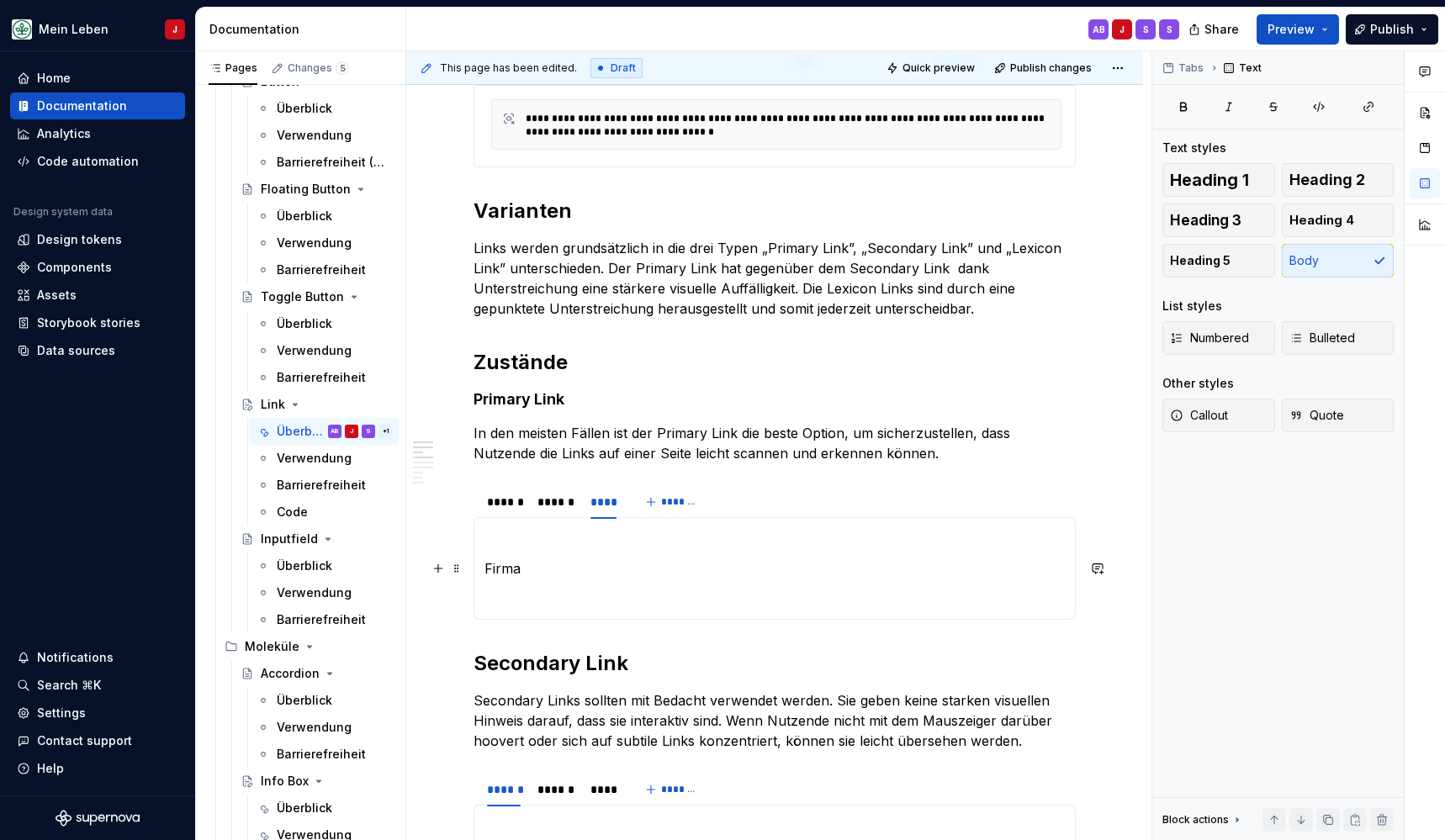
click at [520, 572] on p "Firma" at bounding box center [775, 568] width 581 height 20
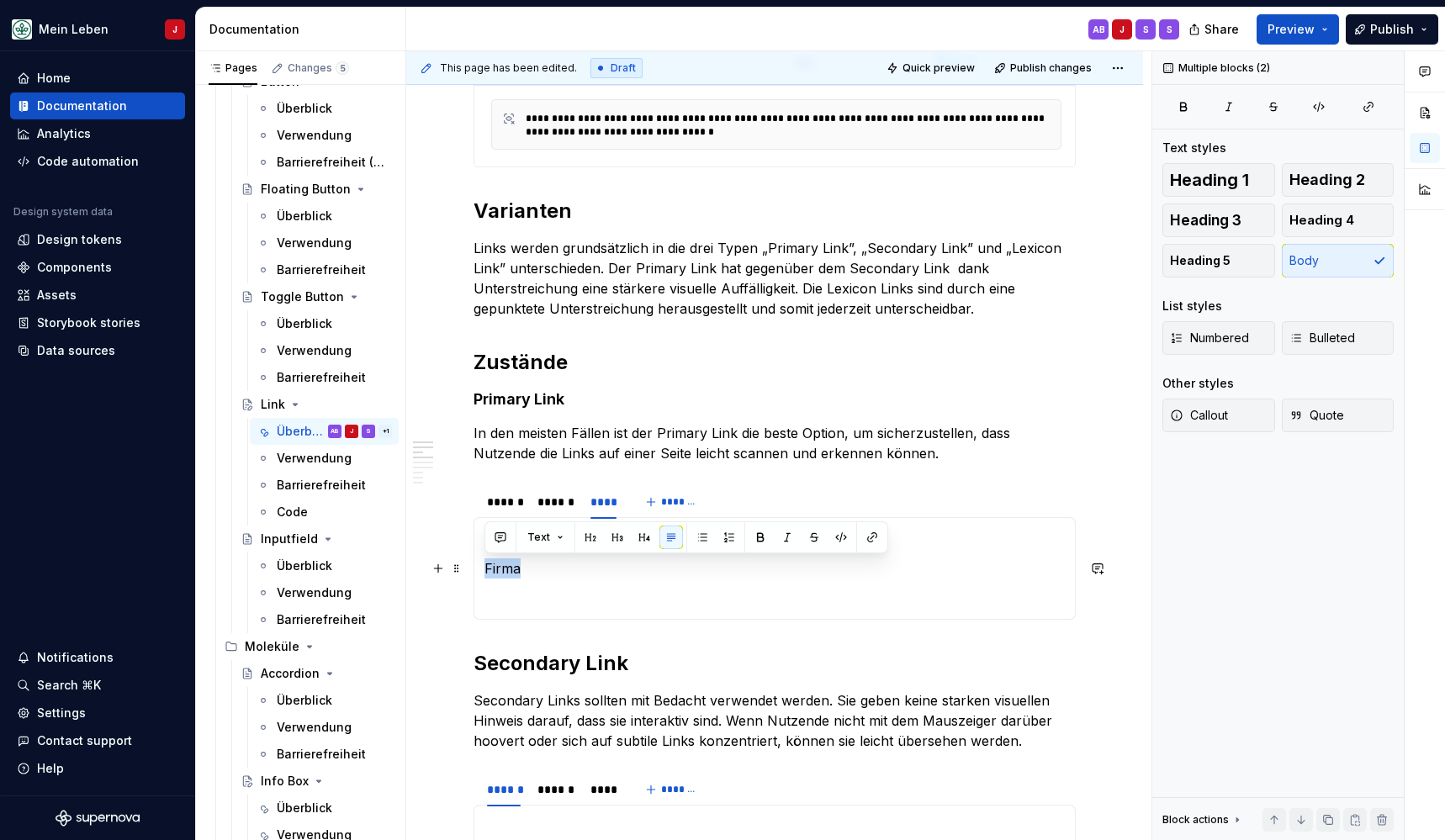
click at [520, 572] on p "Firma" at bounding box center [775, 568] width 581 height 20
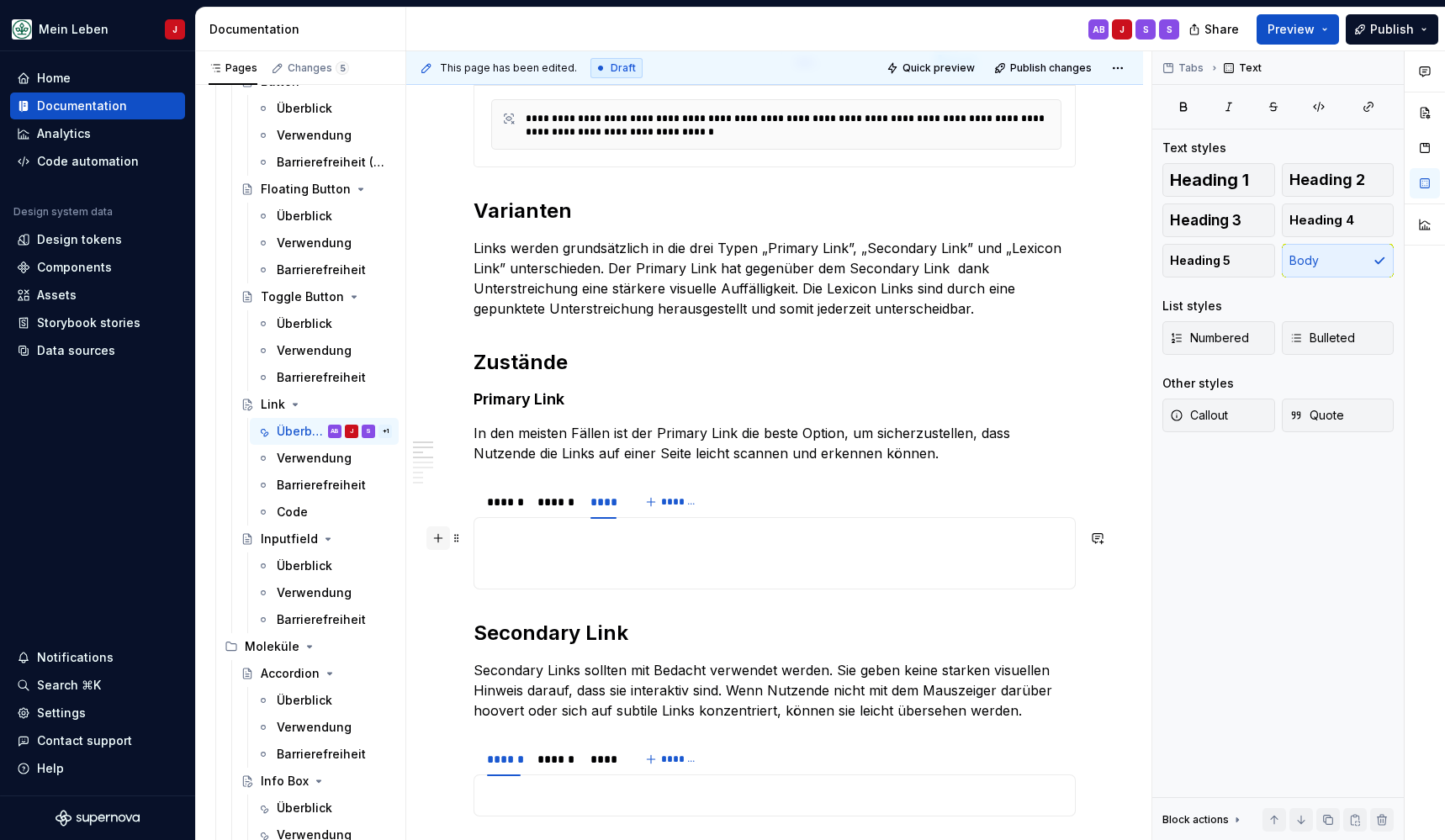
click at [437, 540] on button "button" at bounding box center [438, 538] width 23 height 23
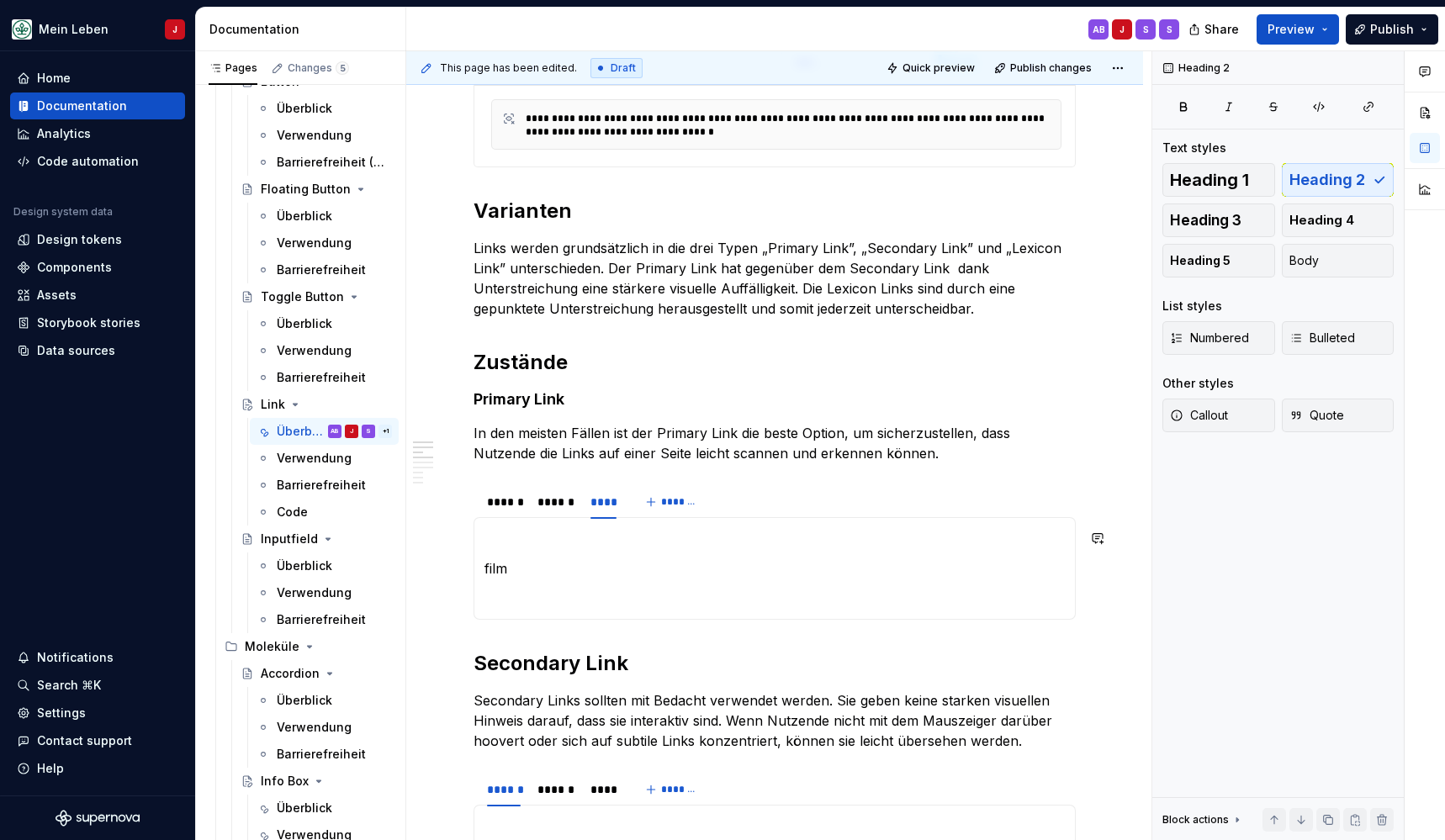
drag, startPoint x: 557, startPoint y: 535, endPoint x: 511, endPoint y: 640, distance: 114.6
click at [511, 573] on p "film" at bounding box center [775, 568] width 581 height 20
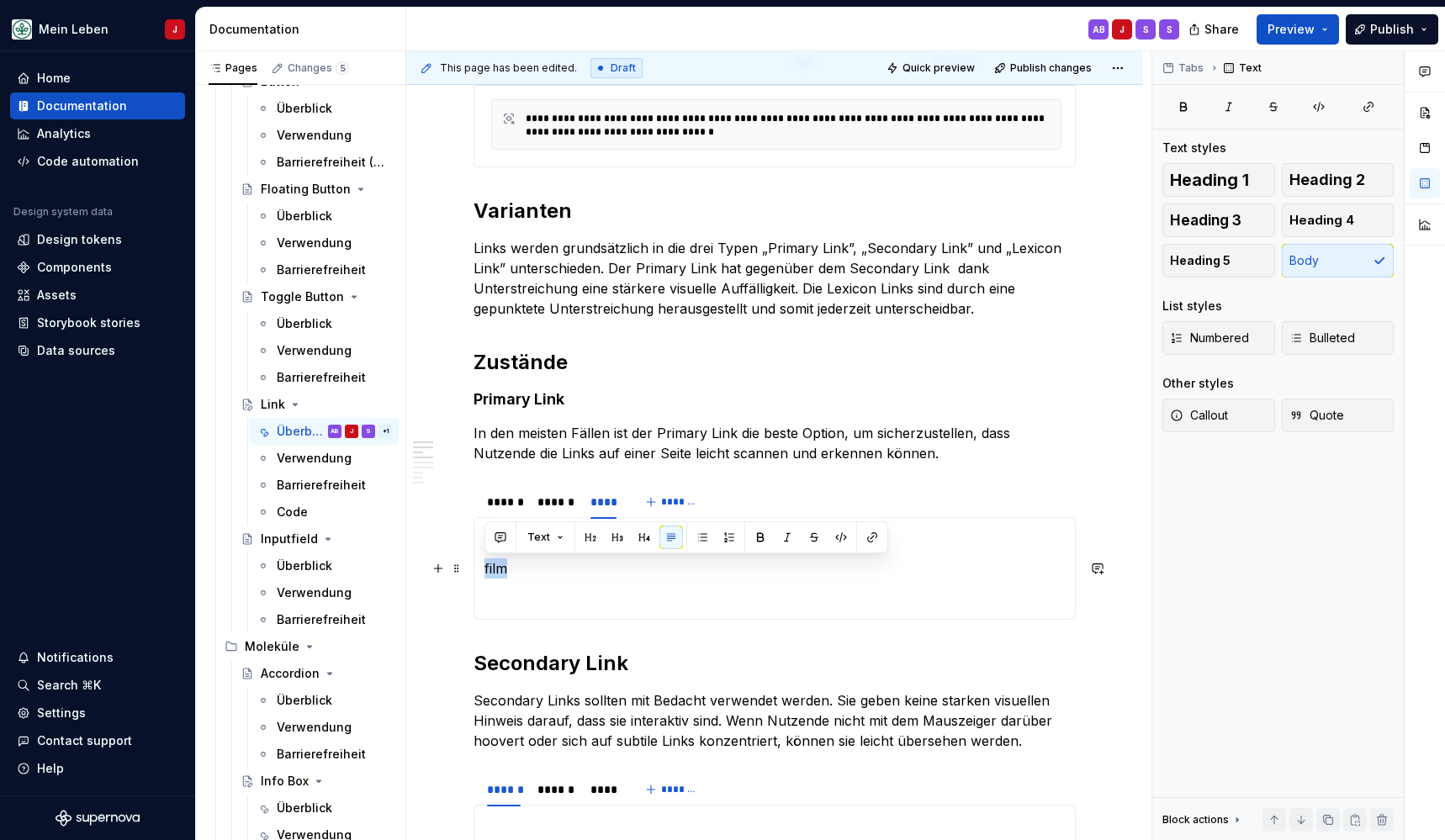
click at [511, 573] on p "film" at bounding box center [775, 568] width 581 height 20
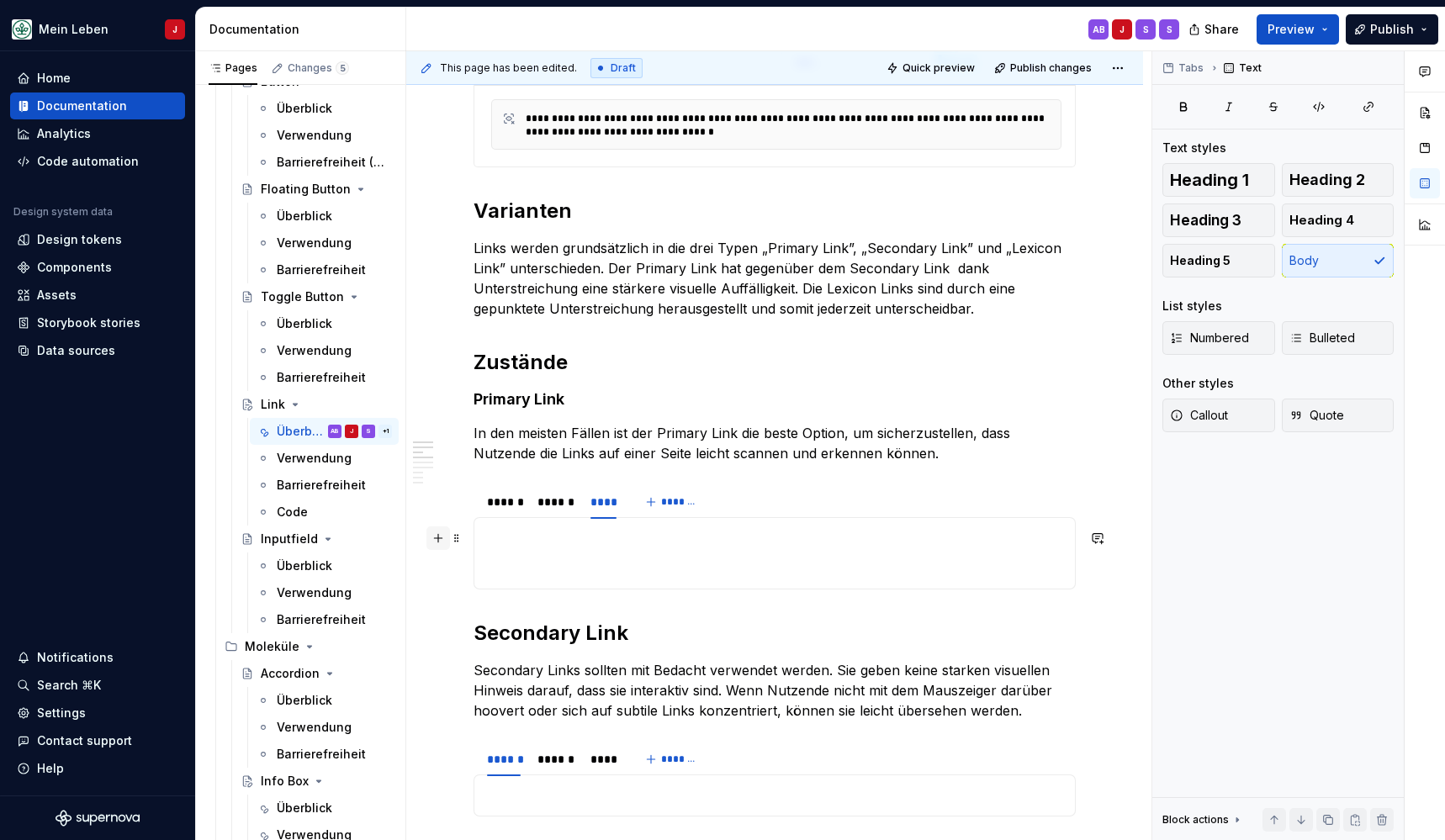
click at [436, 542] on button "button" at bounding box center [438, 538] width 23 height 23
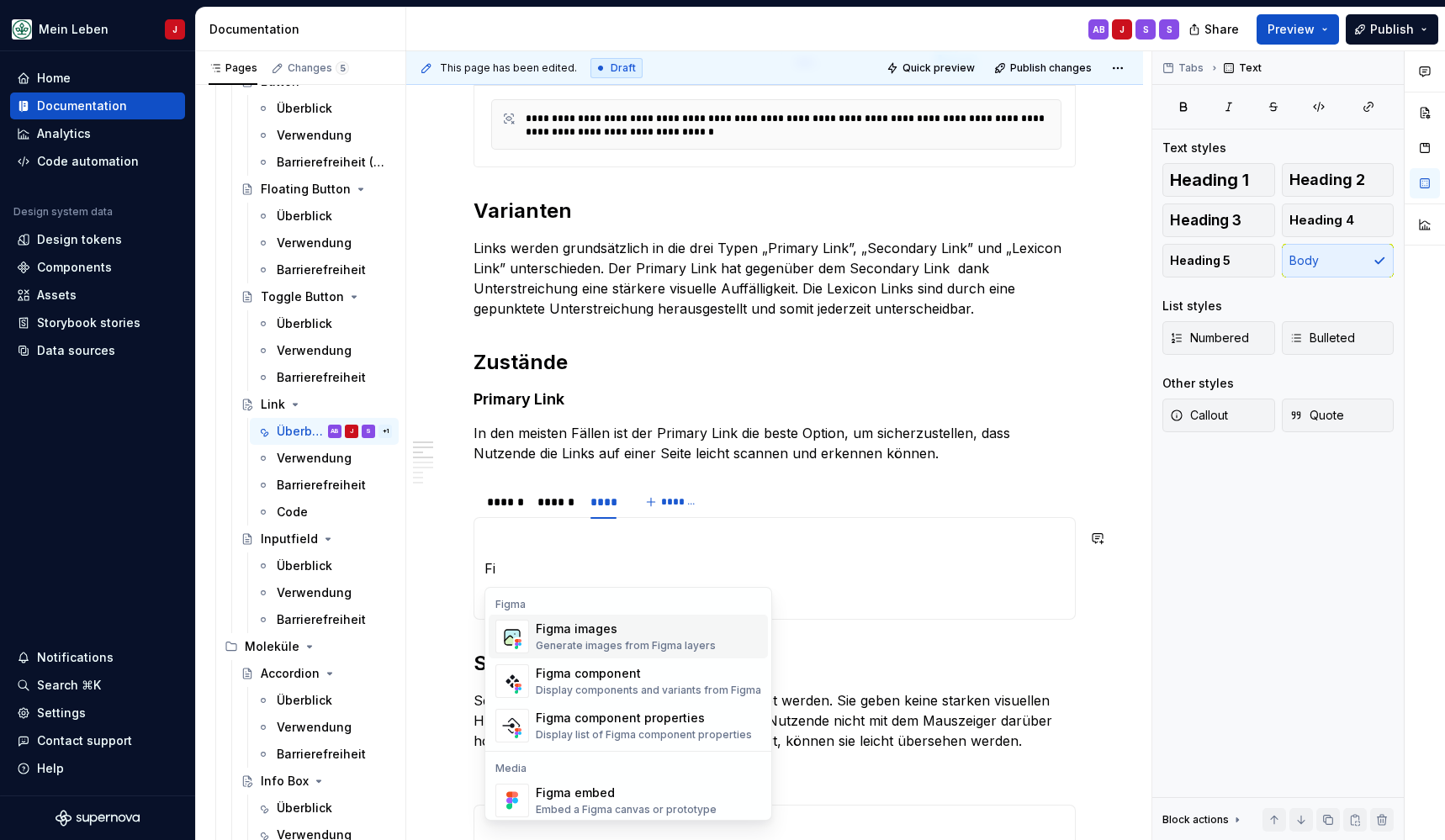
click at [510, 636] on img "Suggestions" at bounding box center [512, 636] width 32 height 34
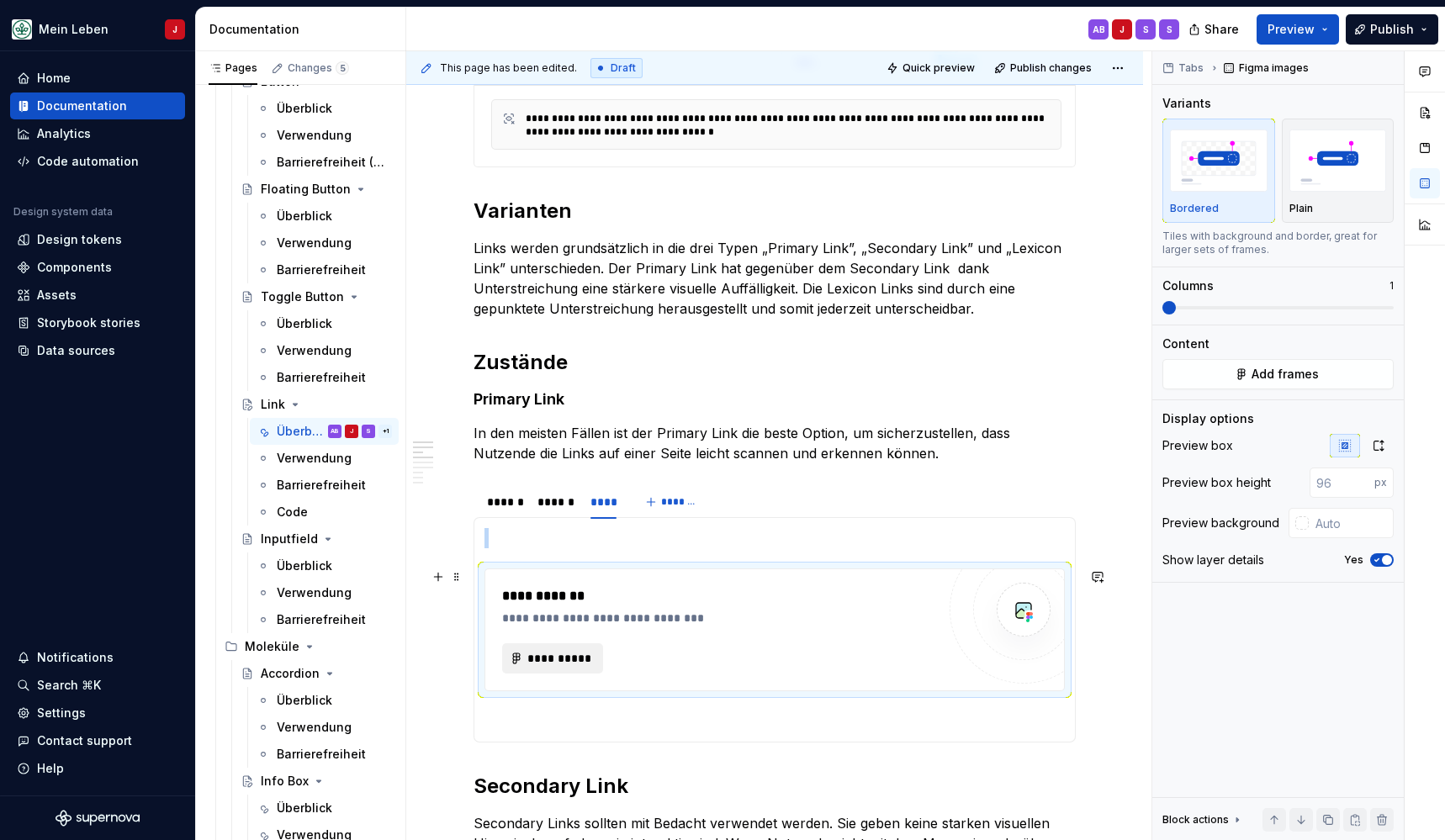
click at [535, 665] on span "**********" at bounding box center [559, 658] width 66 height 17
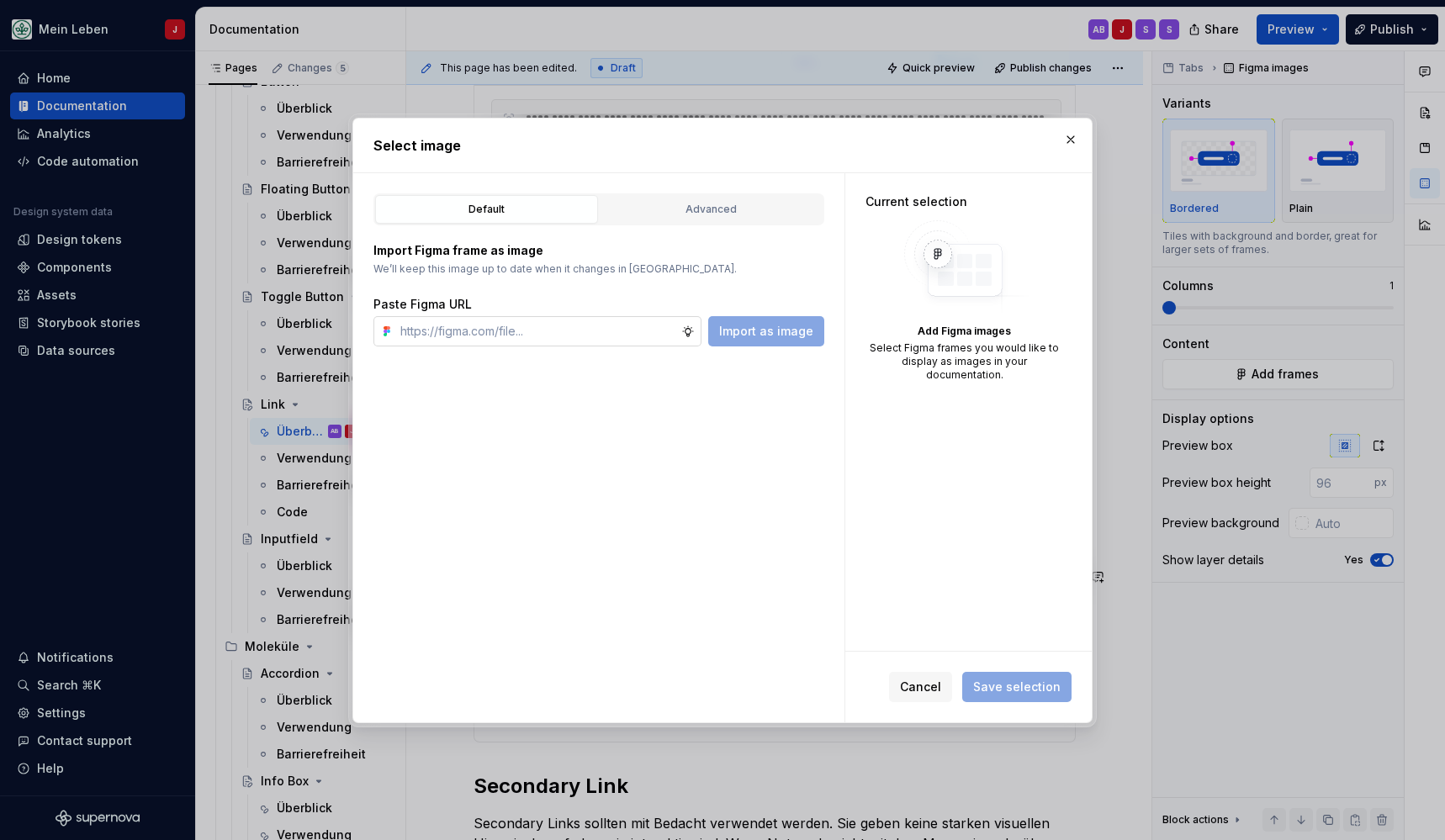
type textarea "*"
click at [558, 335] on input "text" at bounding box center [537, 332] width 287 height 30
type input "[URL][DOMAIN_NAME]"
click at [759, 330] on span "Import as image" at bounding box center [767, 331] width 94 height 17
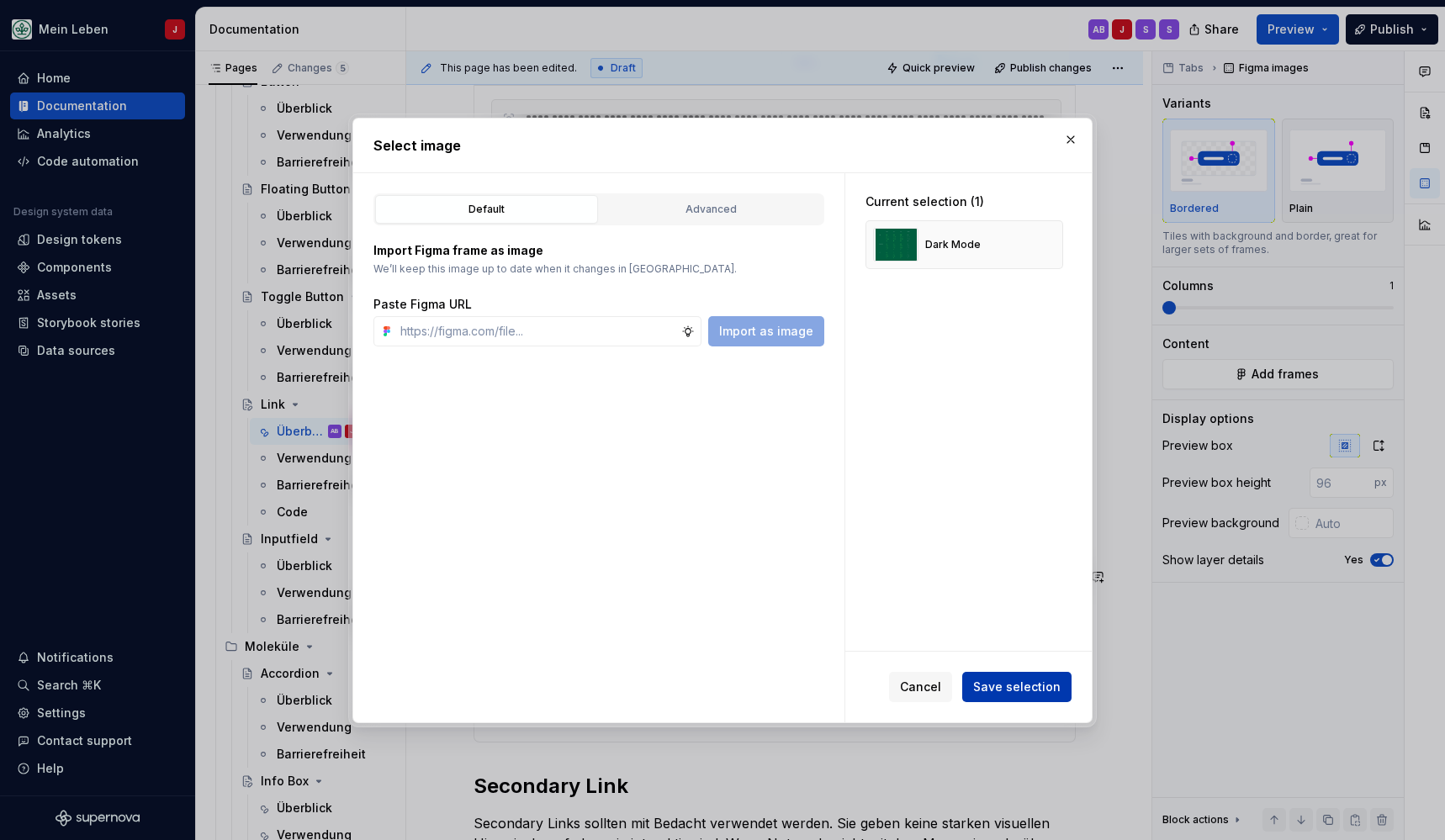
click at [1022, 690] on span "Save selection" at bounding box center [1016, 686] width 87 height 17
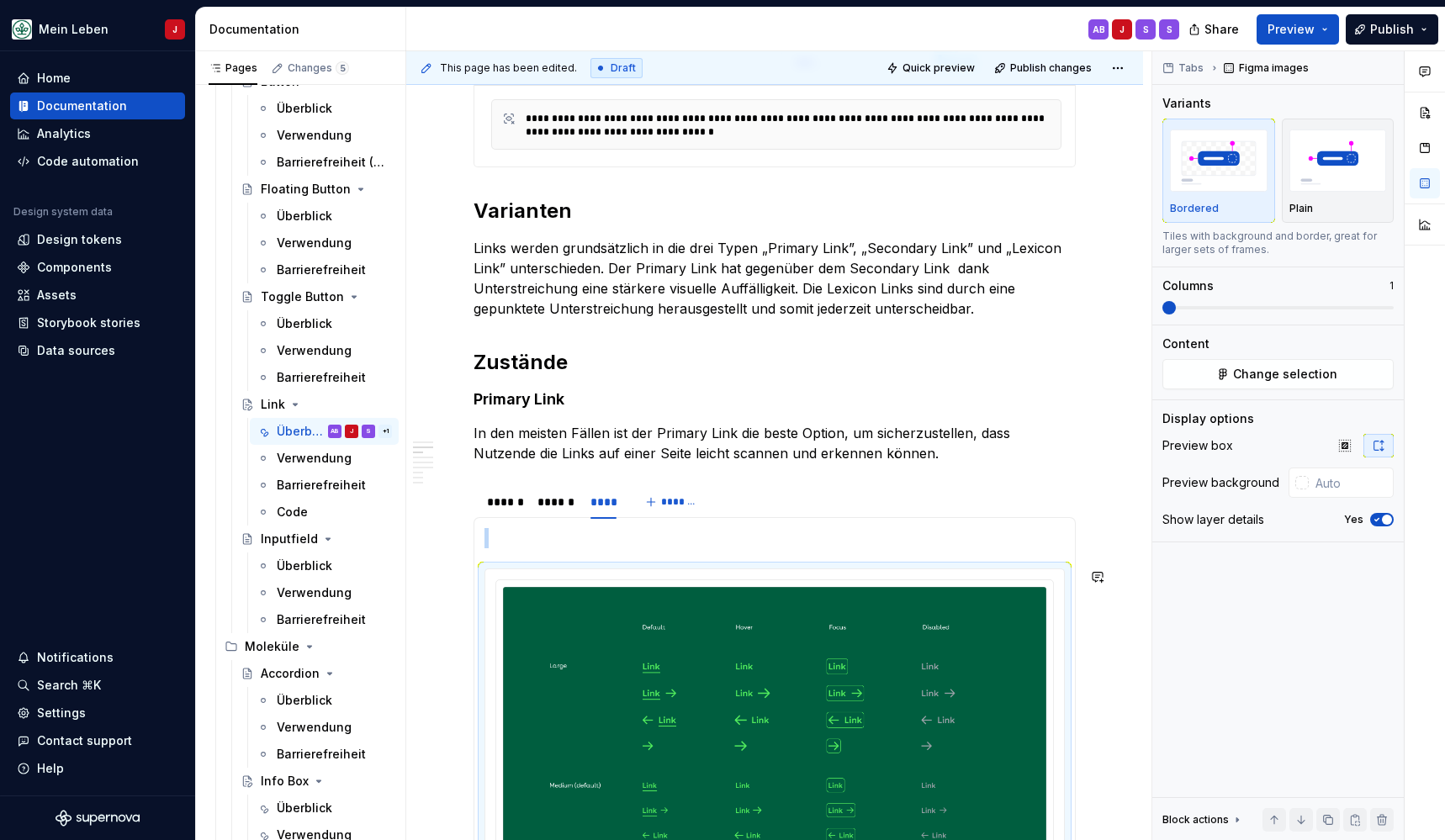
scroll to position [796, 0]
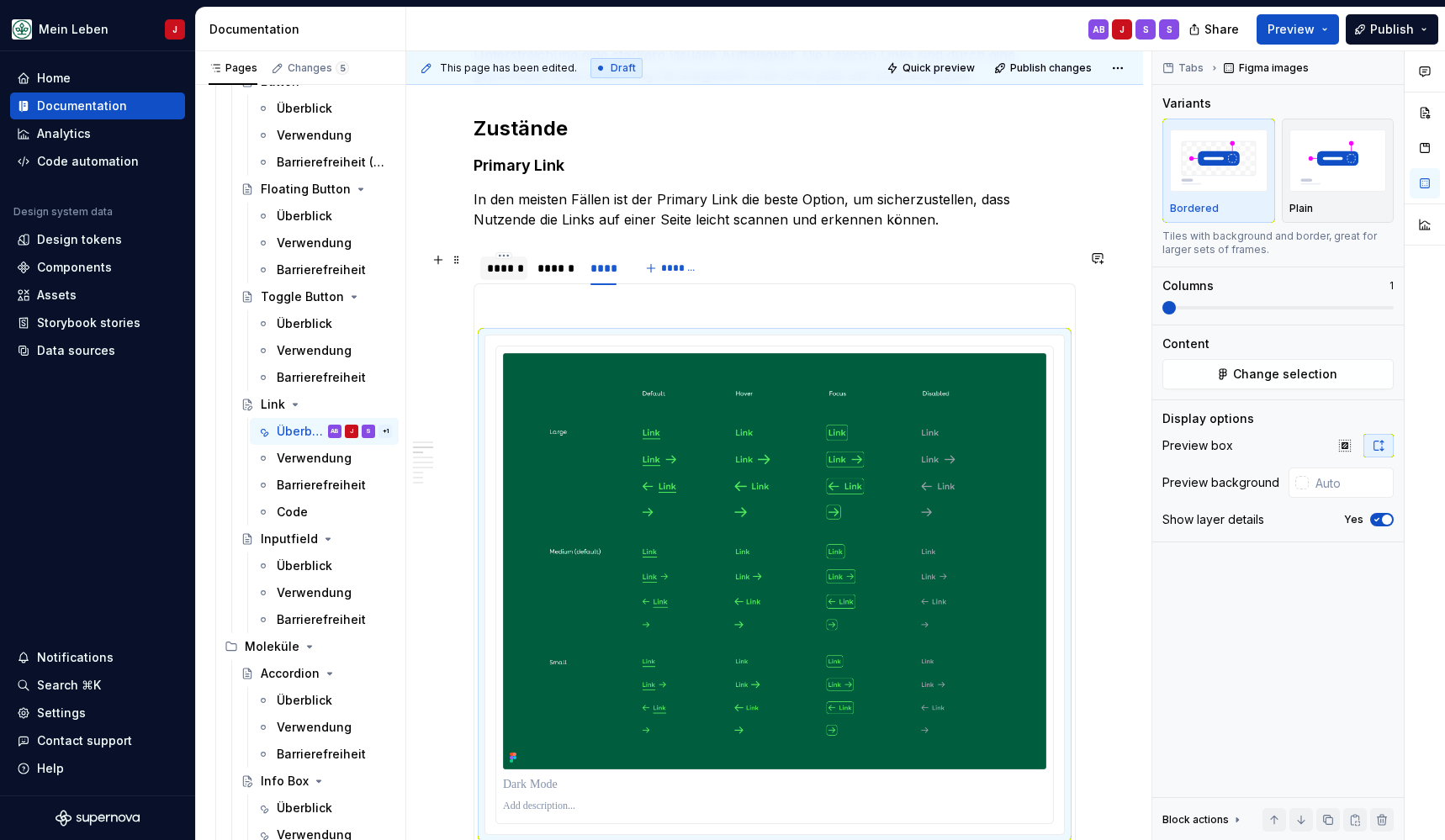
click at [486, 276] on div "******" at bounding box center [503, 268] width 47 height 23
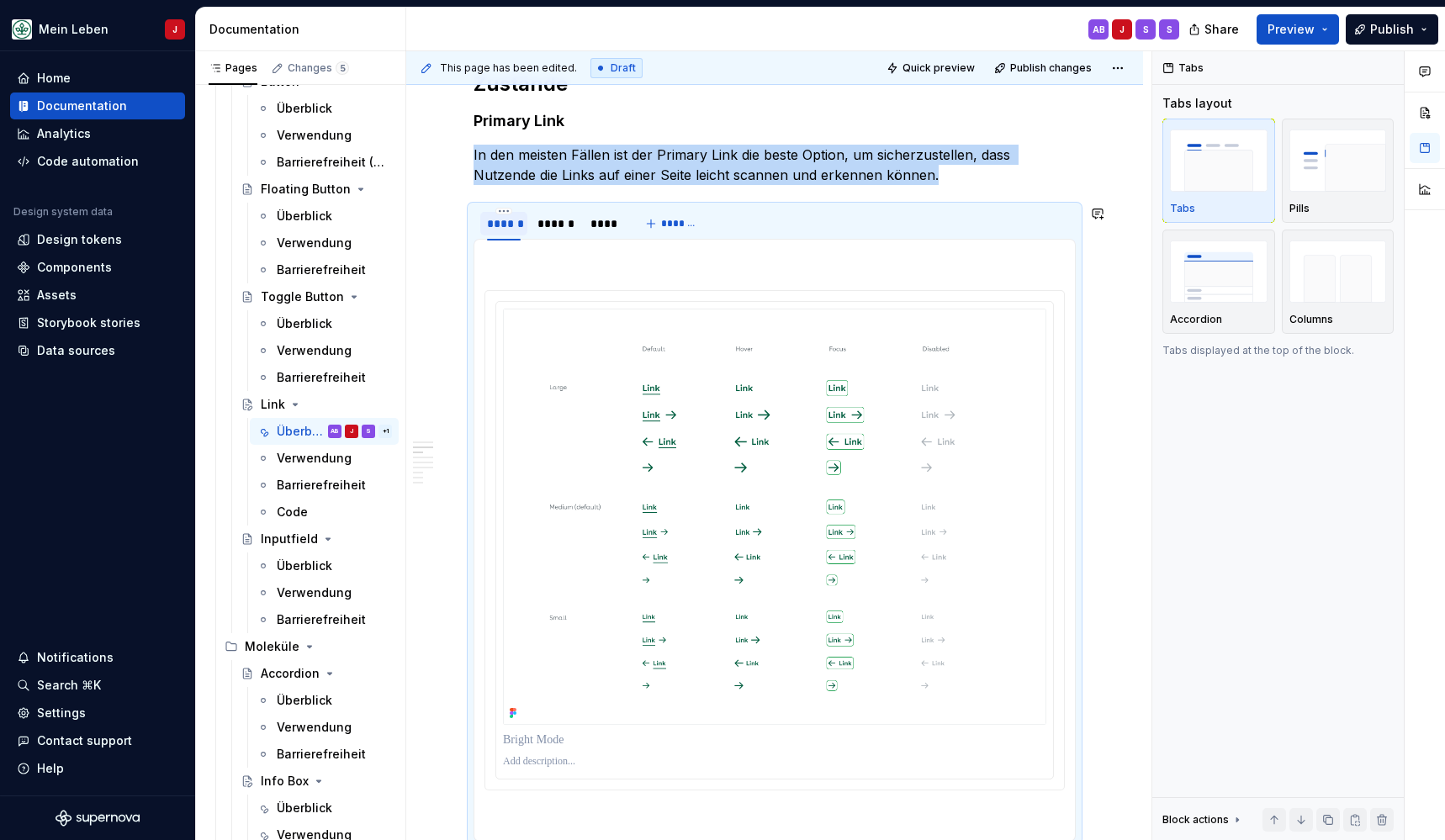
scroll to position [844, 0]
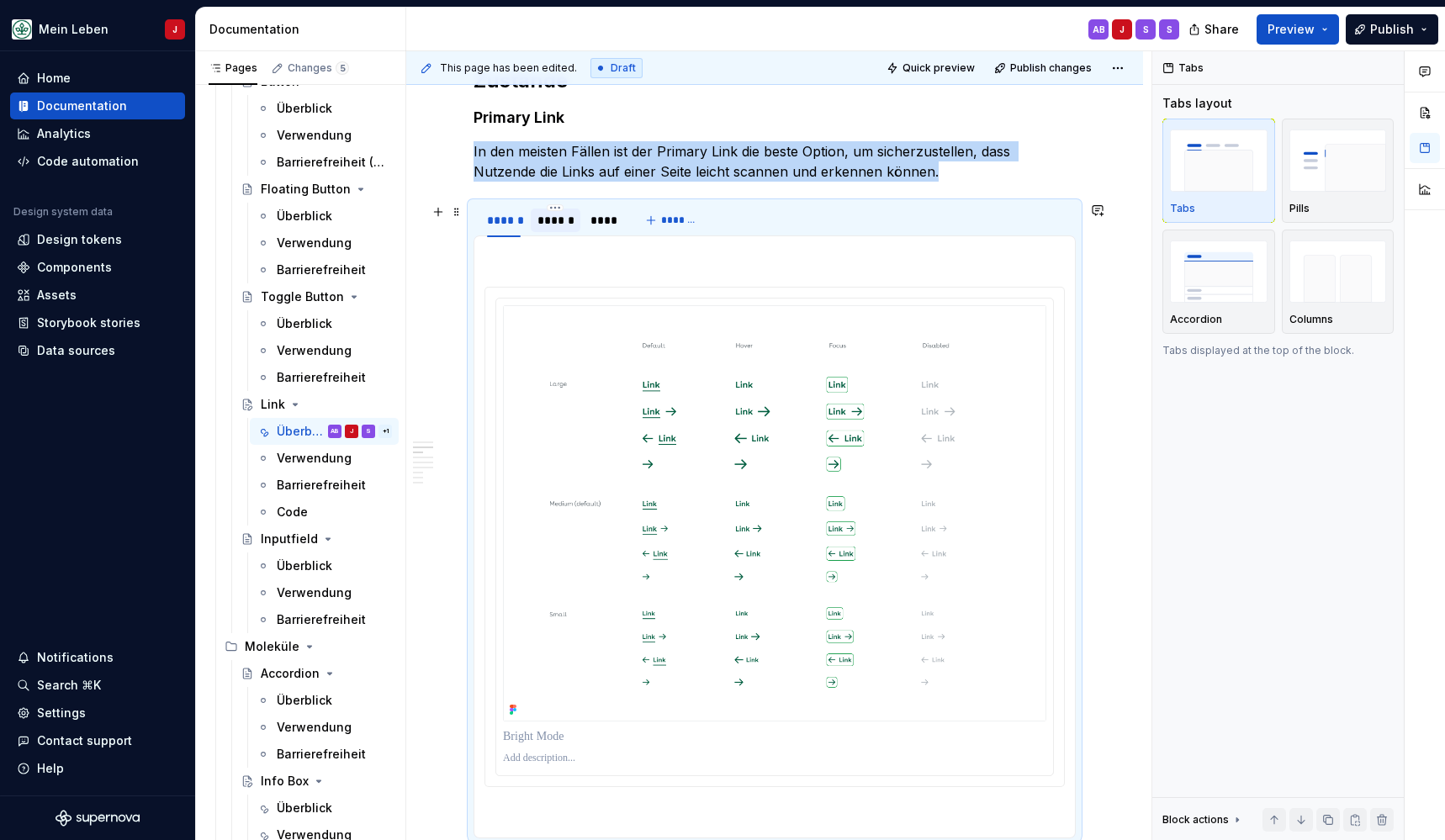
click at [554, 220] on div "******" at bounding box center [555, 220] width 36 height 17
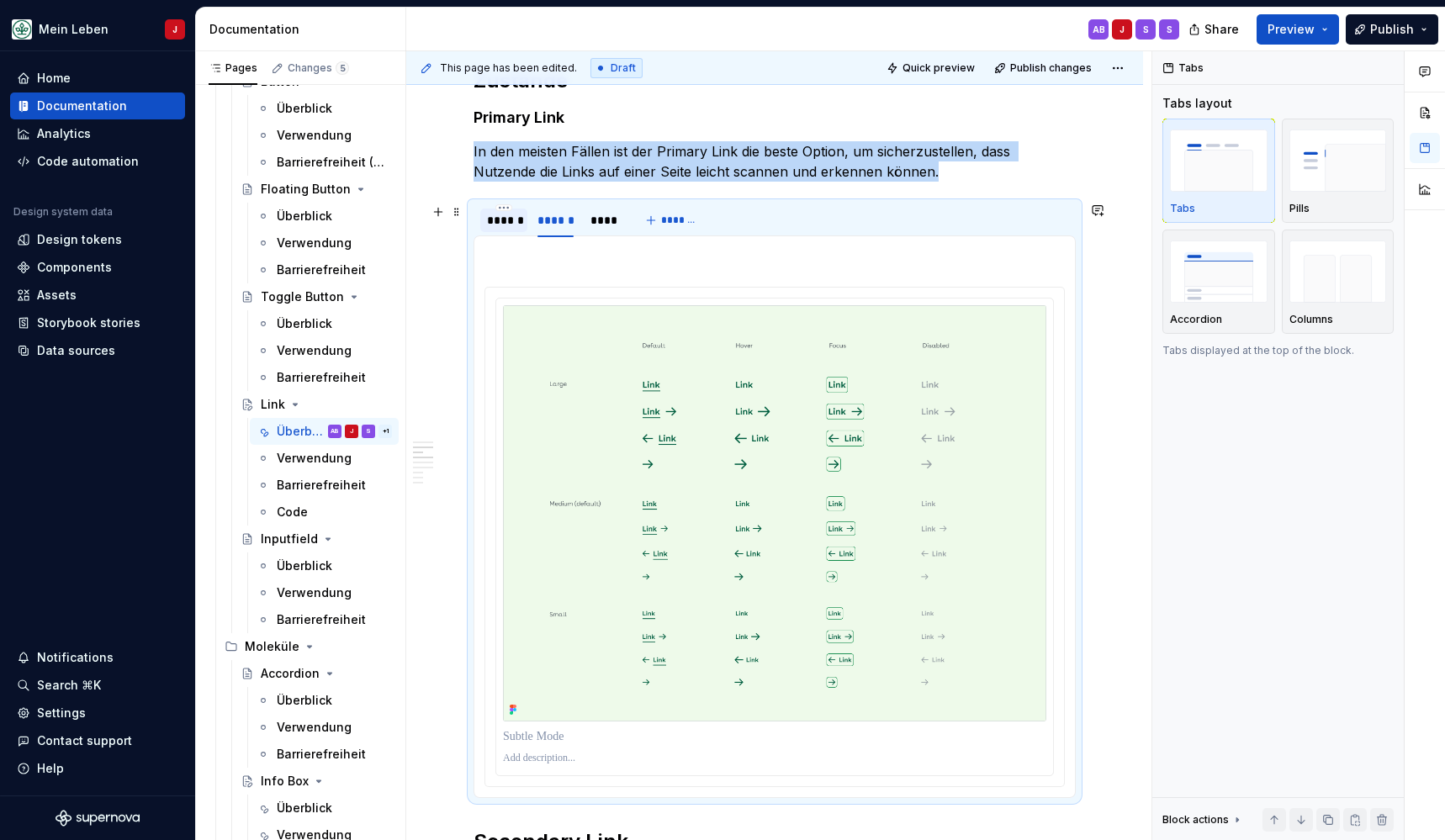
click at [508, 224] on div "******" at bounding box center [504, 220] width 34 height 17
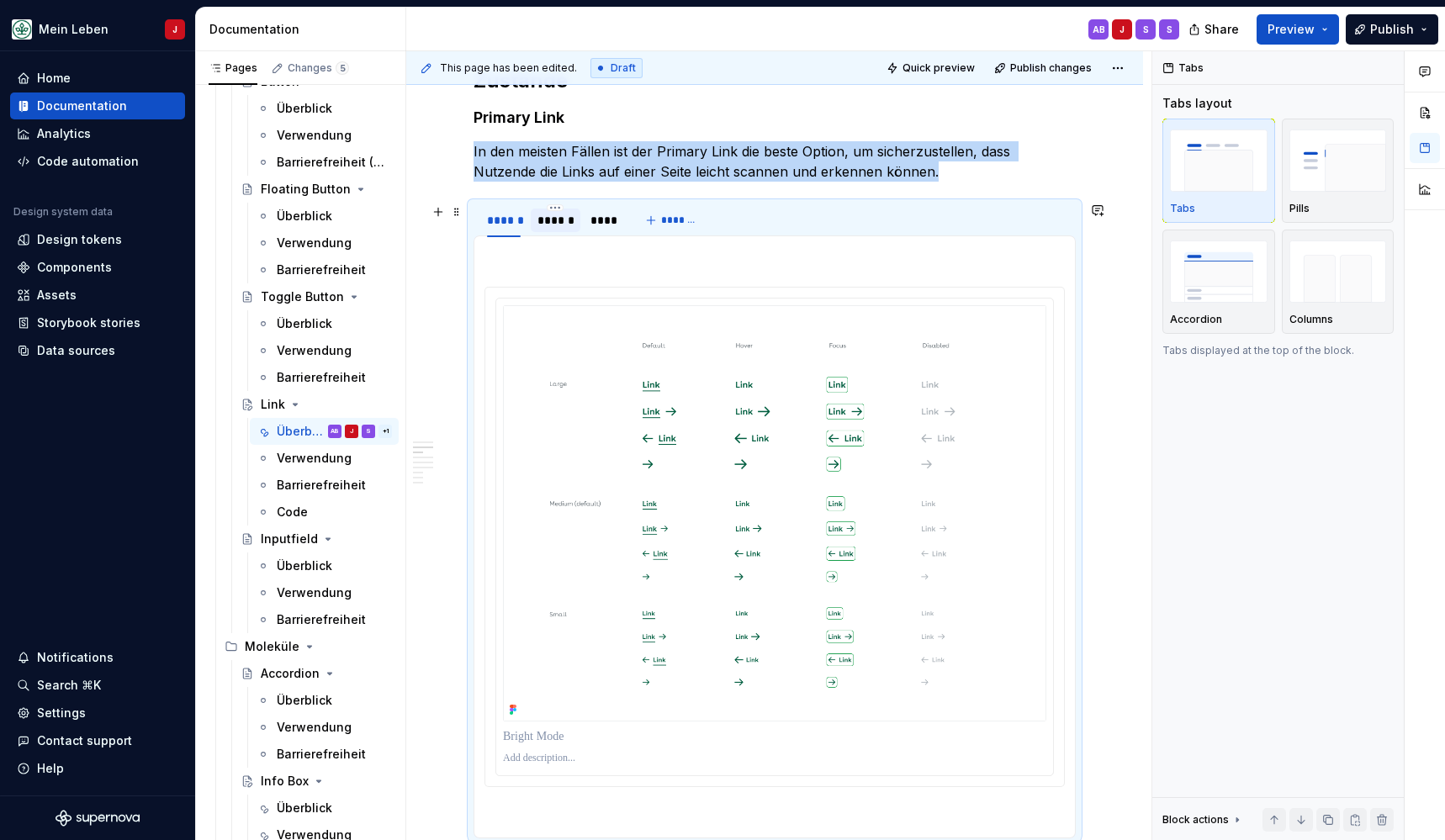
click at [552, 225] on div "******" at bounding box center [555, 220] width 36 height 17
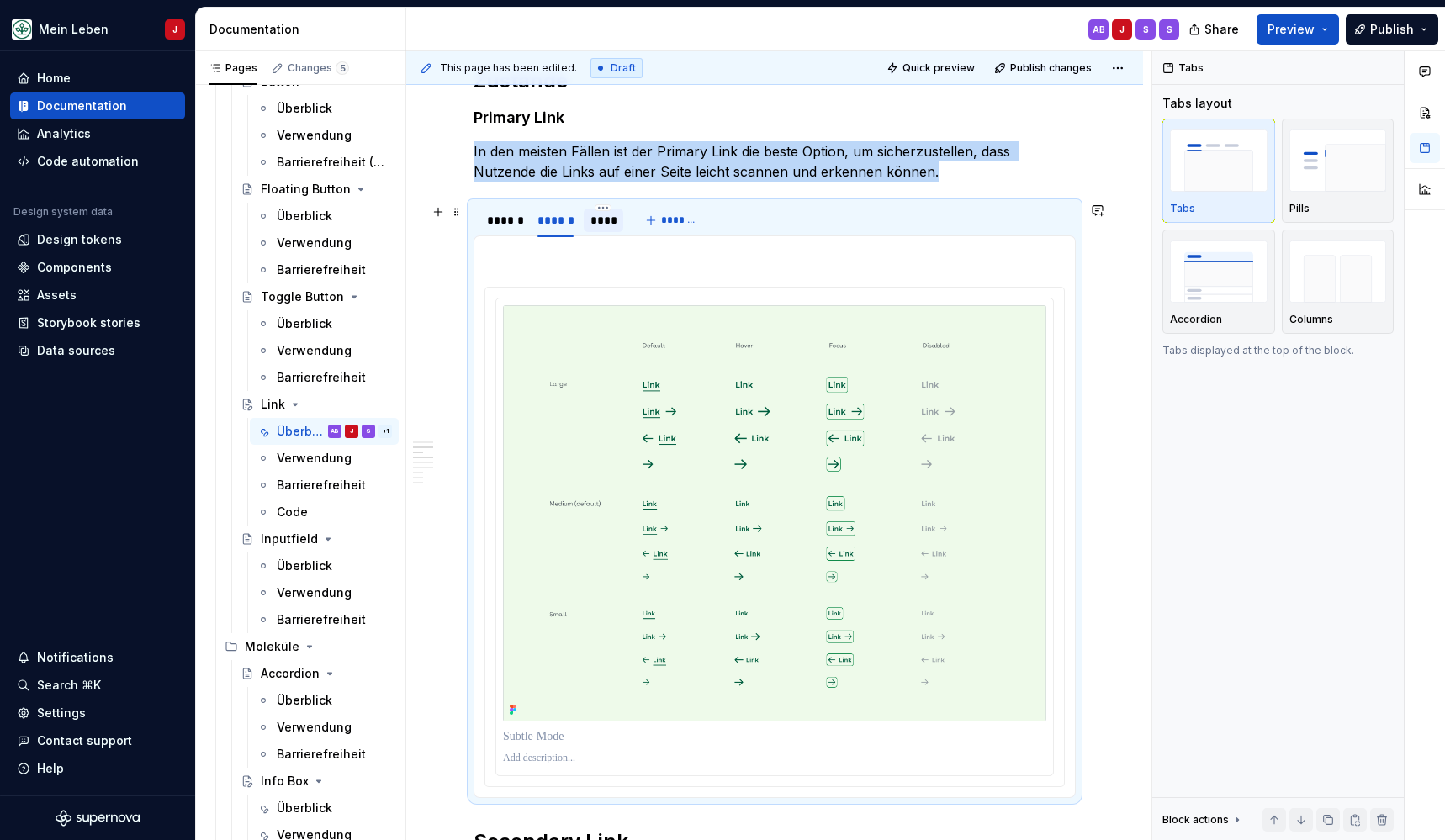
click at [612, 220] on div "****" at bounding box center [604, 220] width 27 height 17
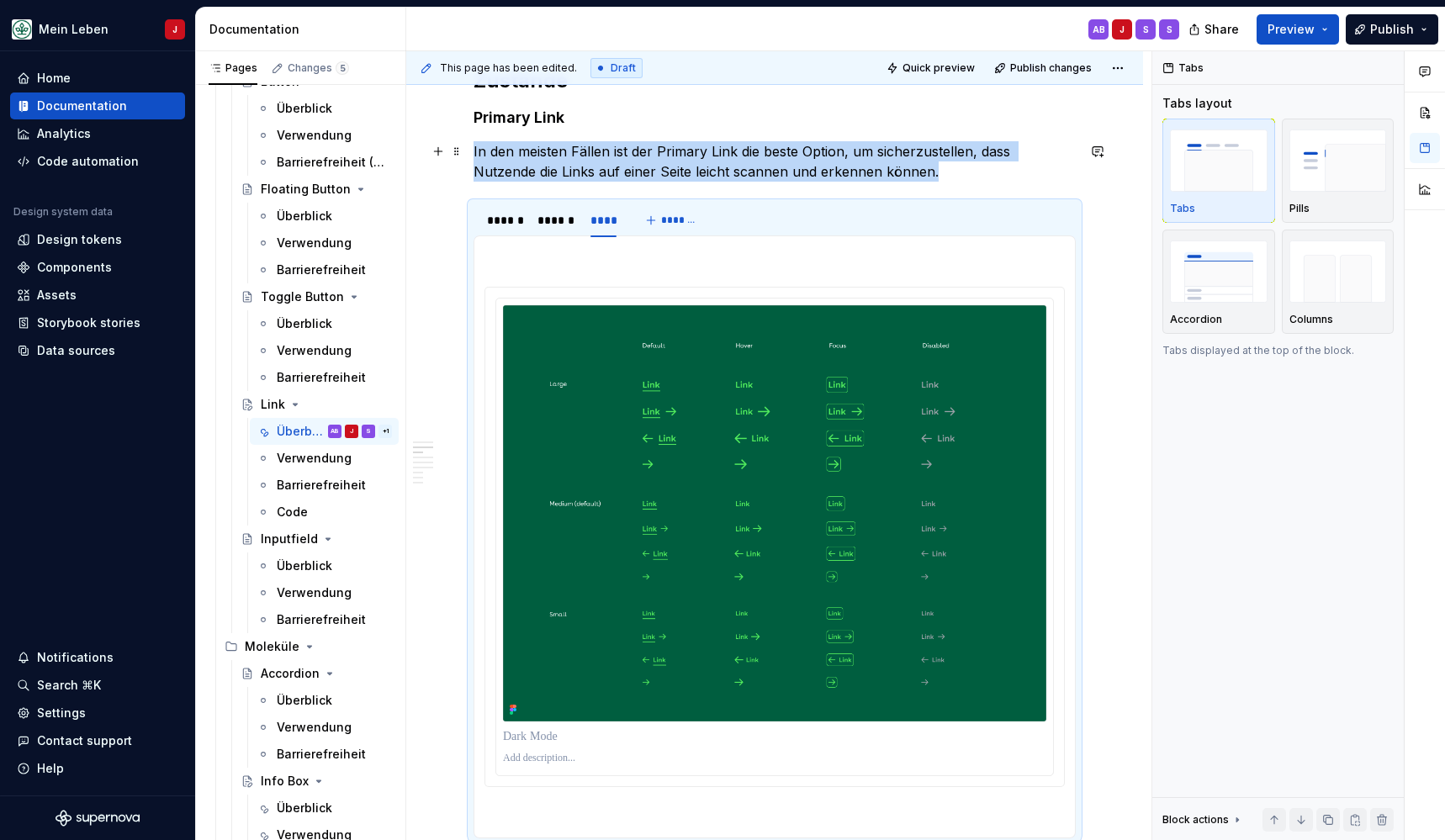
click at [903, 180] on p "In den meisten Fällen ist der Primary Link die beste Option, um sicherzustellen…" at bounding box center [775, 161] width 602 height 40
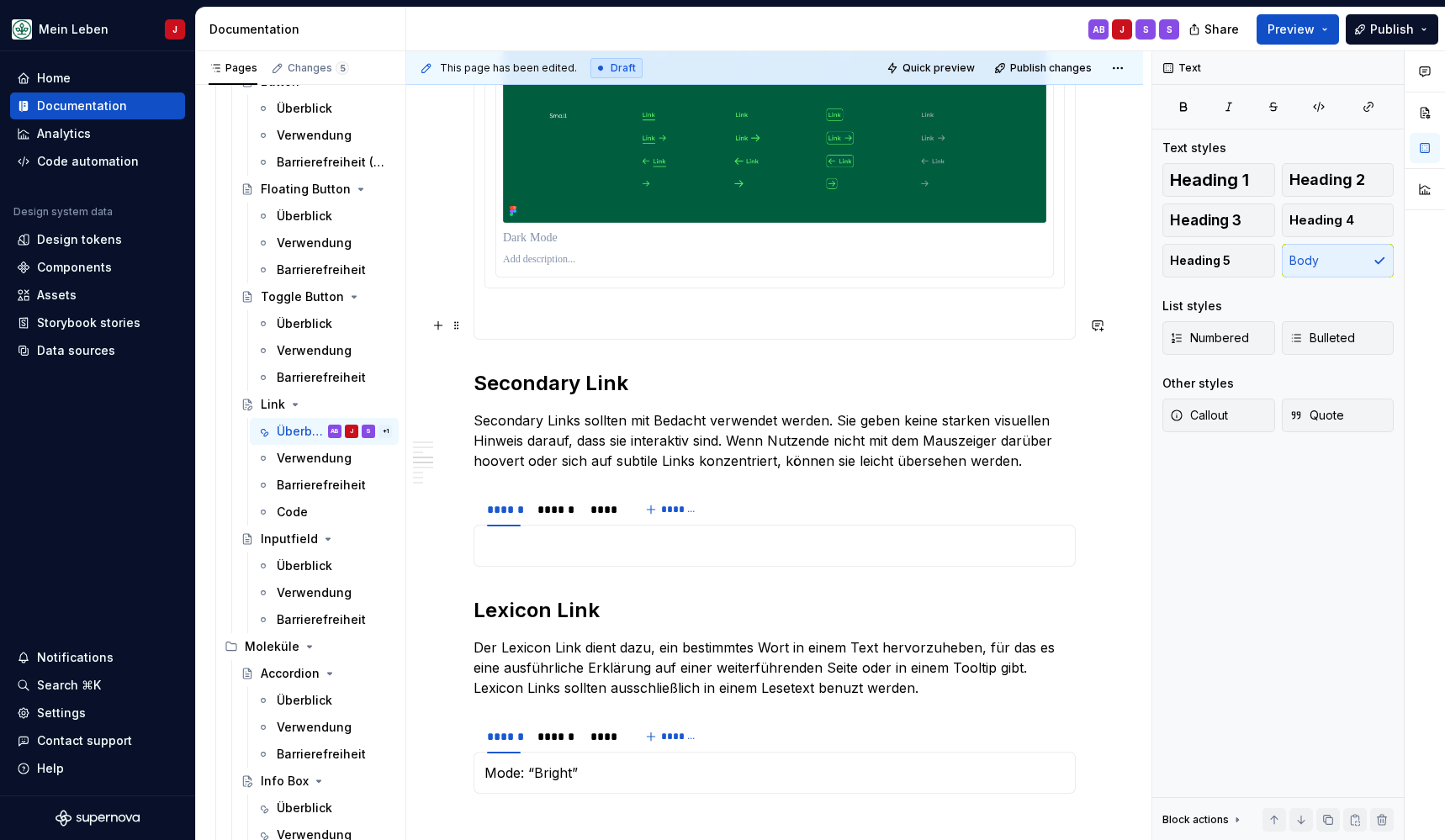
scroll to position [1356, 0]
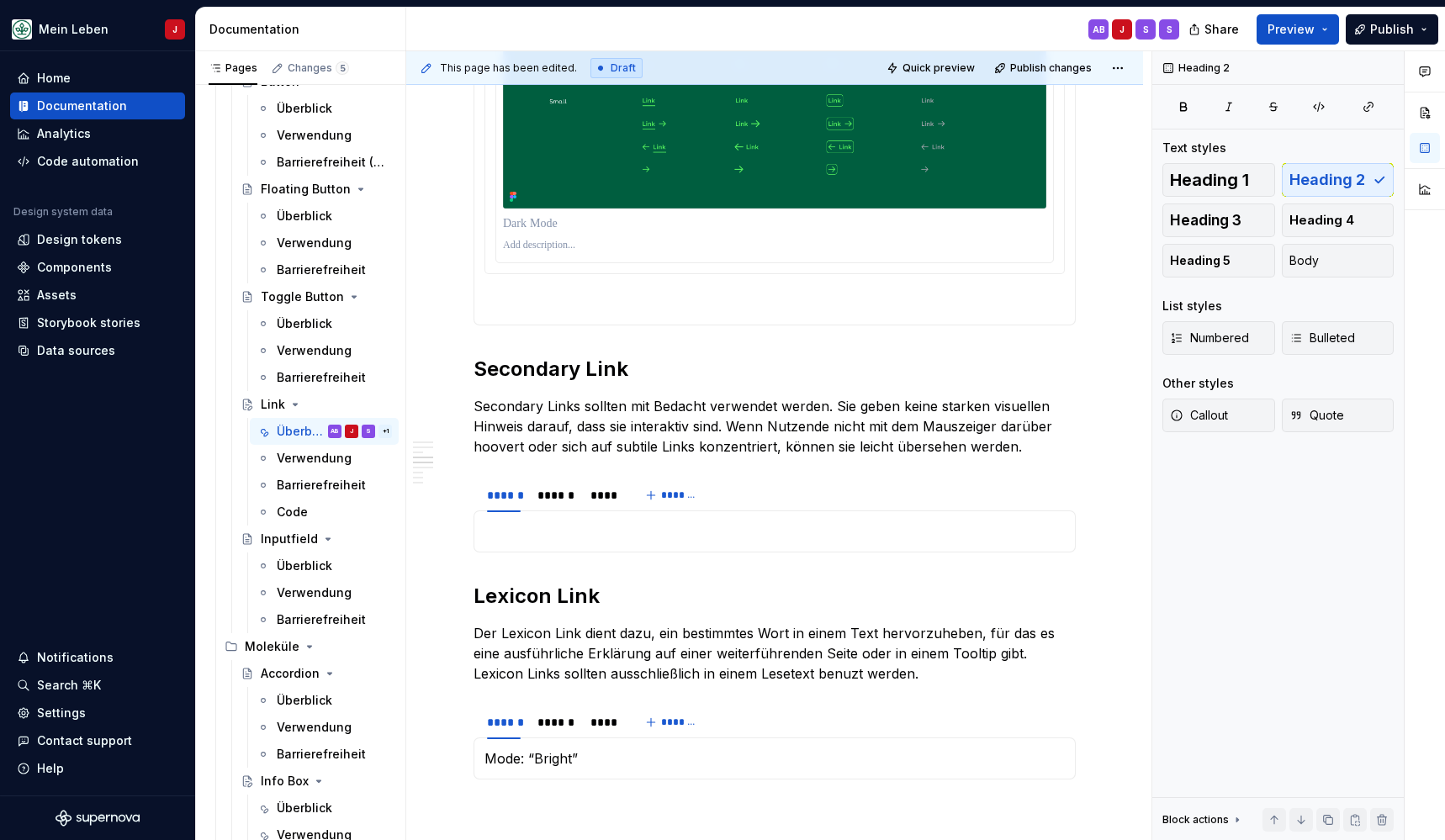
click at [505, 340] on div "**********" at bounding box center [775, 508] width 602 height 2863
click at [439, 544] on button "button" at bounding box center [438, 538] width 23 height 23
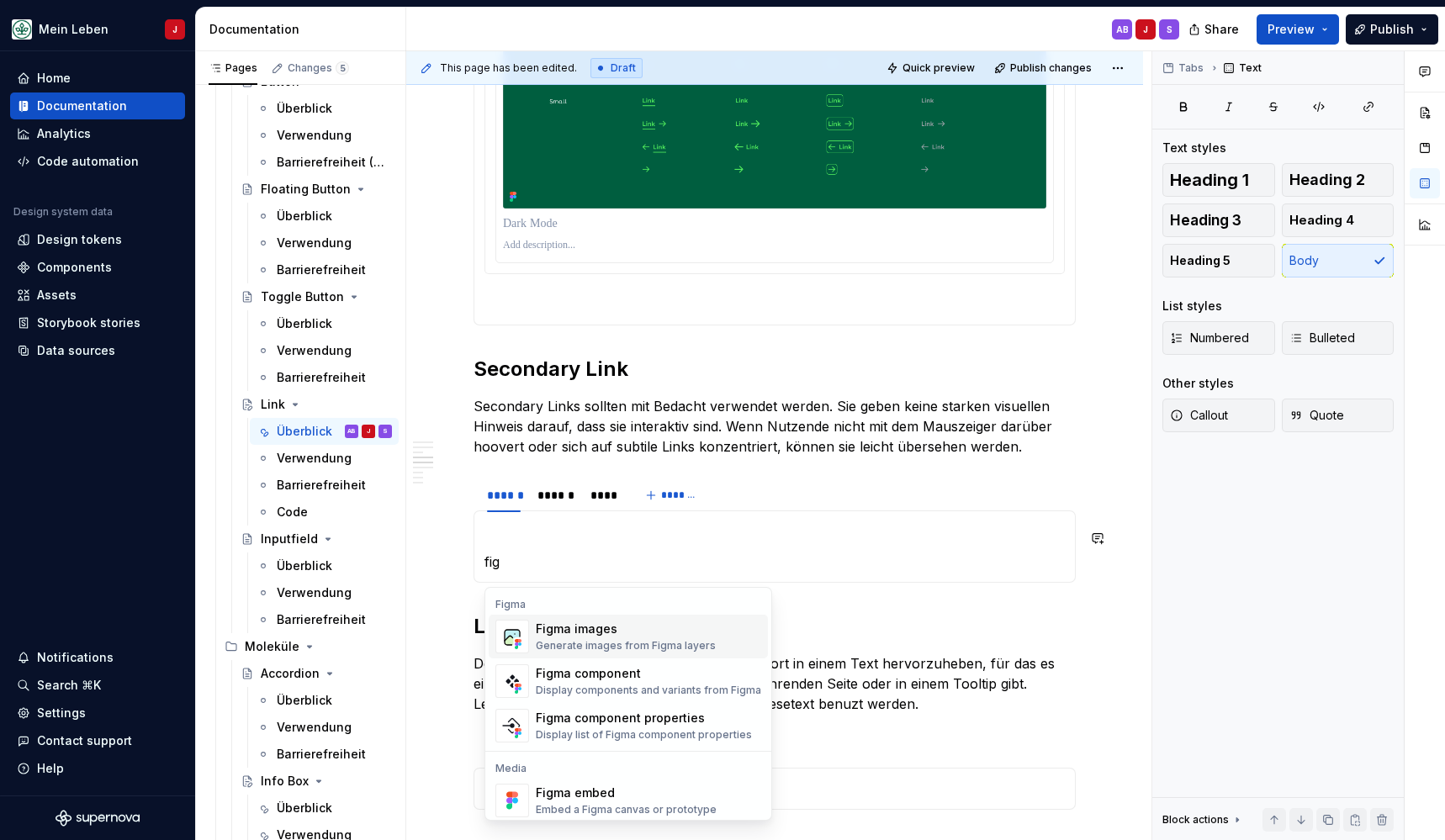
click at [518, 637] on img "Suggestions" at bounding box center [512, 636] width 32 height 34
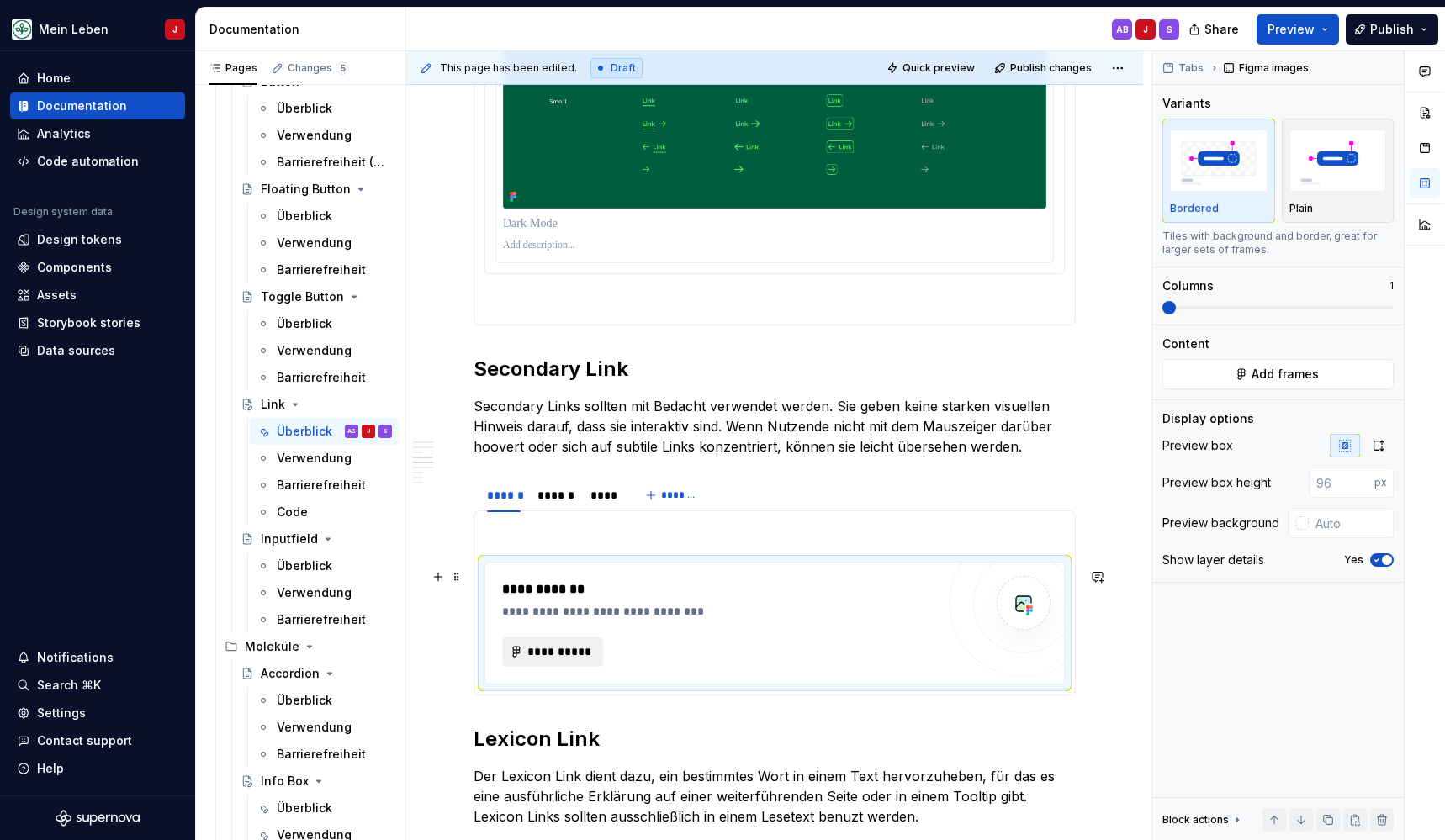
click at [569, 667] on button "**********" at bounding box center [553, 652] width 101 height 30
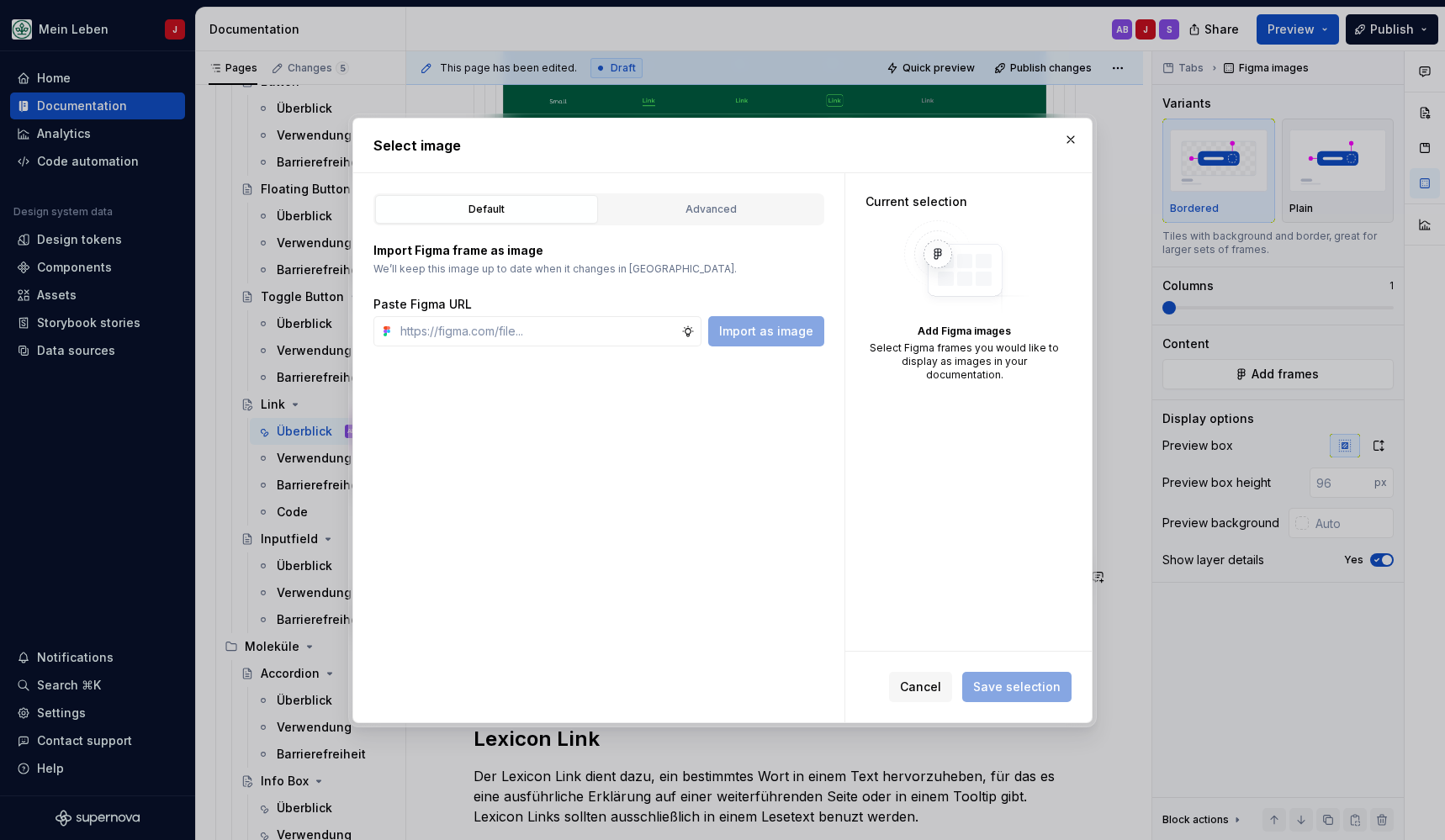
type textarea "*"
click at [554, 332] on input "text" at bounding box center [537, 332] width 287 height 30
type input "[URL][DOMAIN_NAME]"
click at [765, 321] on button "Import as image" at bounding box center [766, 332] width 116 height 30
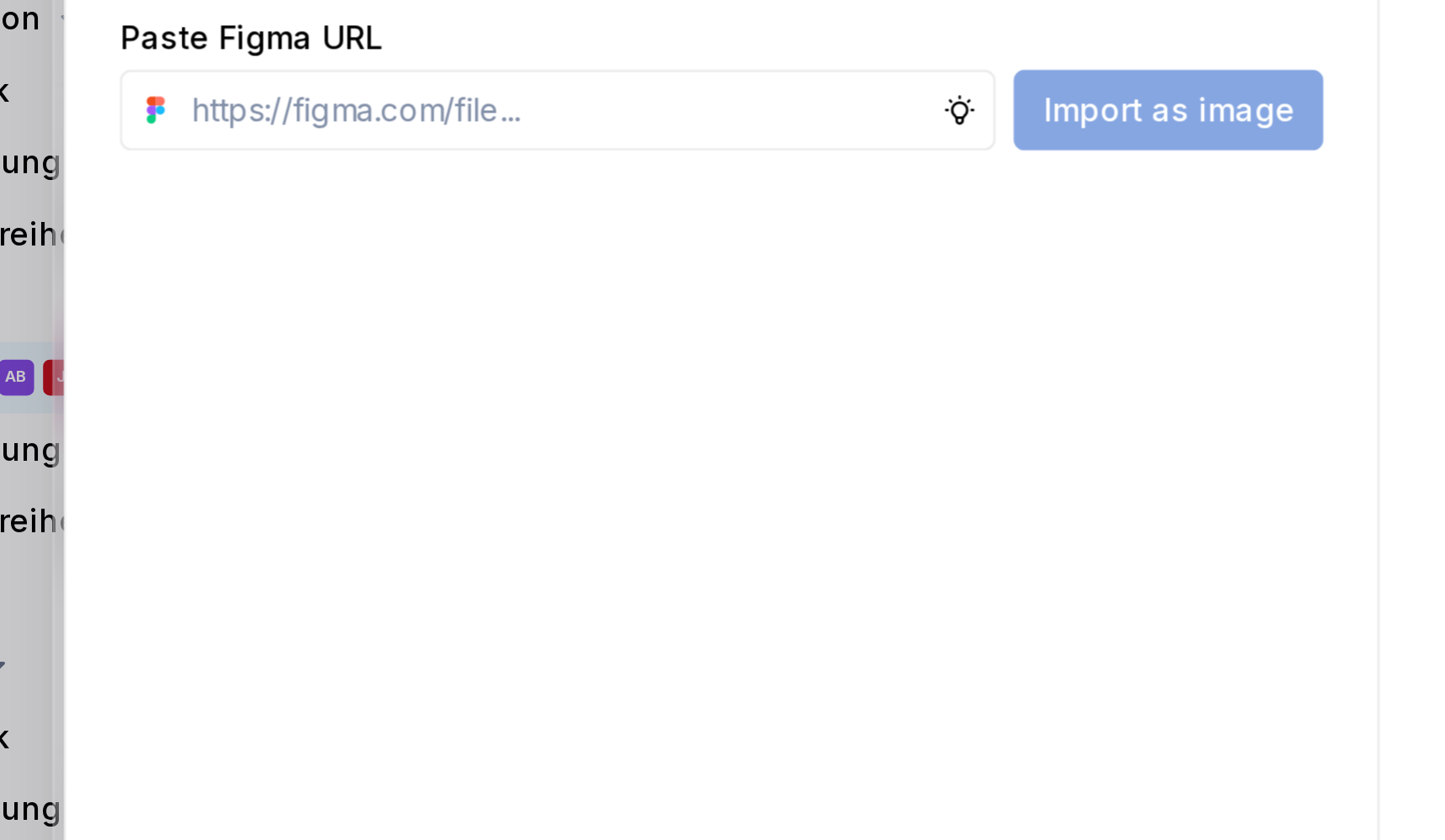
drag, startPoint x: 212, startPoint y: 113, endPoint x: 116, endPoint y: 113, distance: 96.0
click at [353, 173] on div "Default Advanced Import Figma frame as image We’ll keep this image up to date w…" at bounding box center [598, 448] width 491 height 549
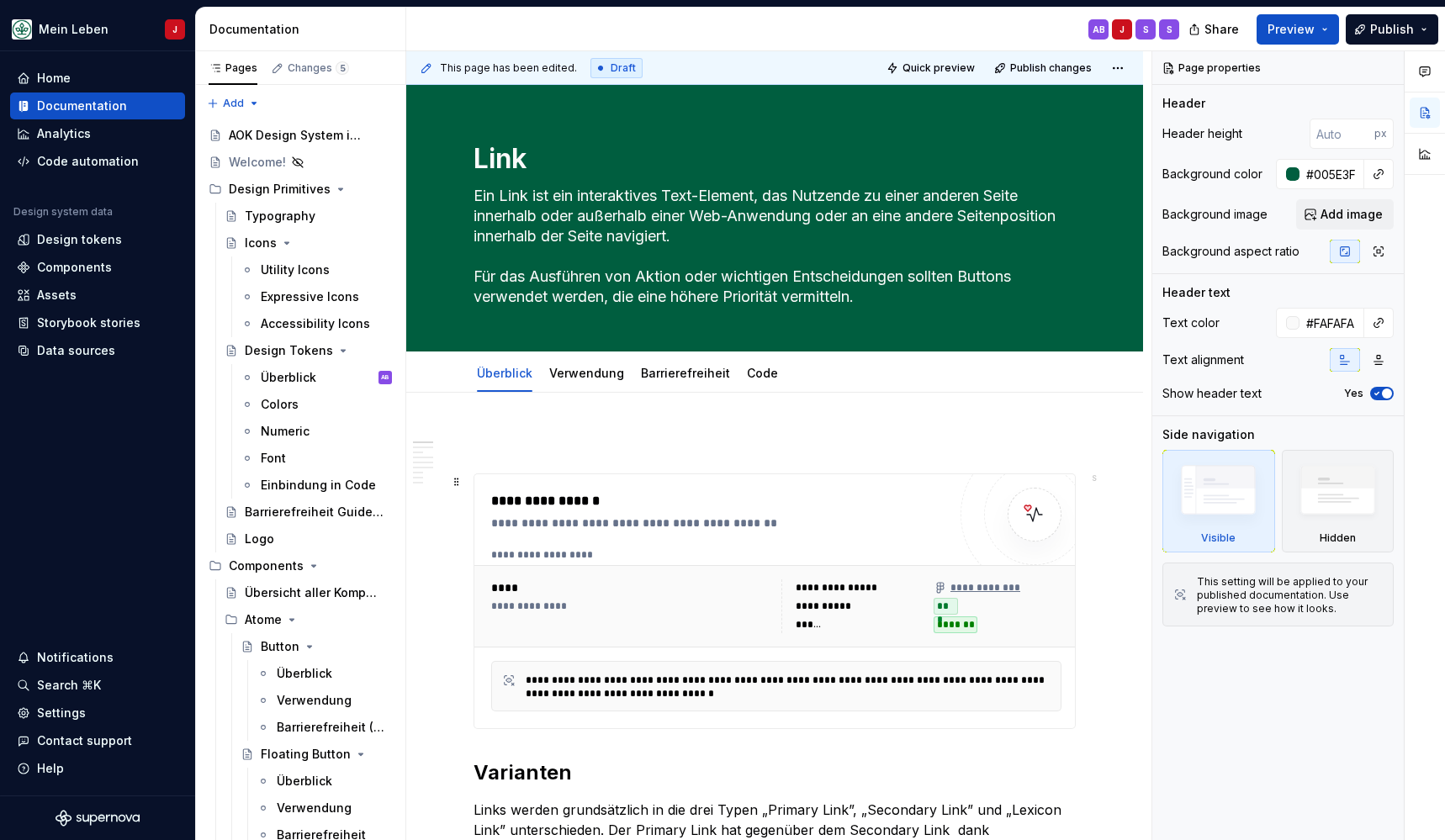
type textarea "*"
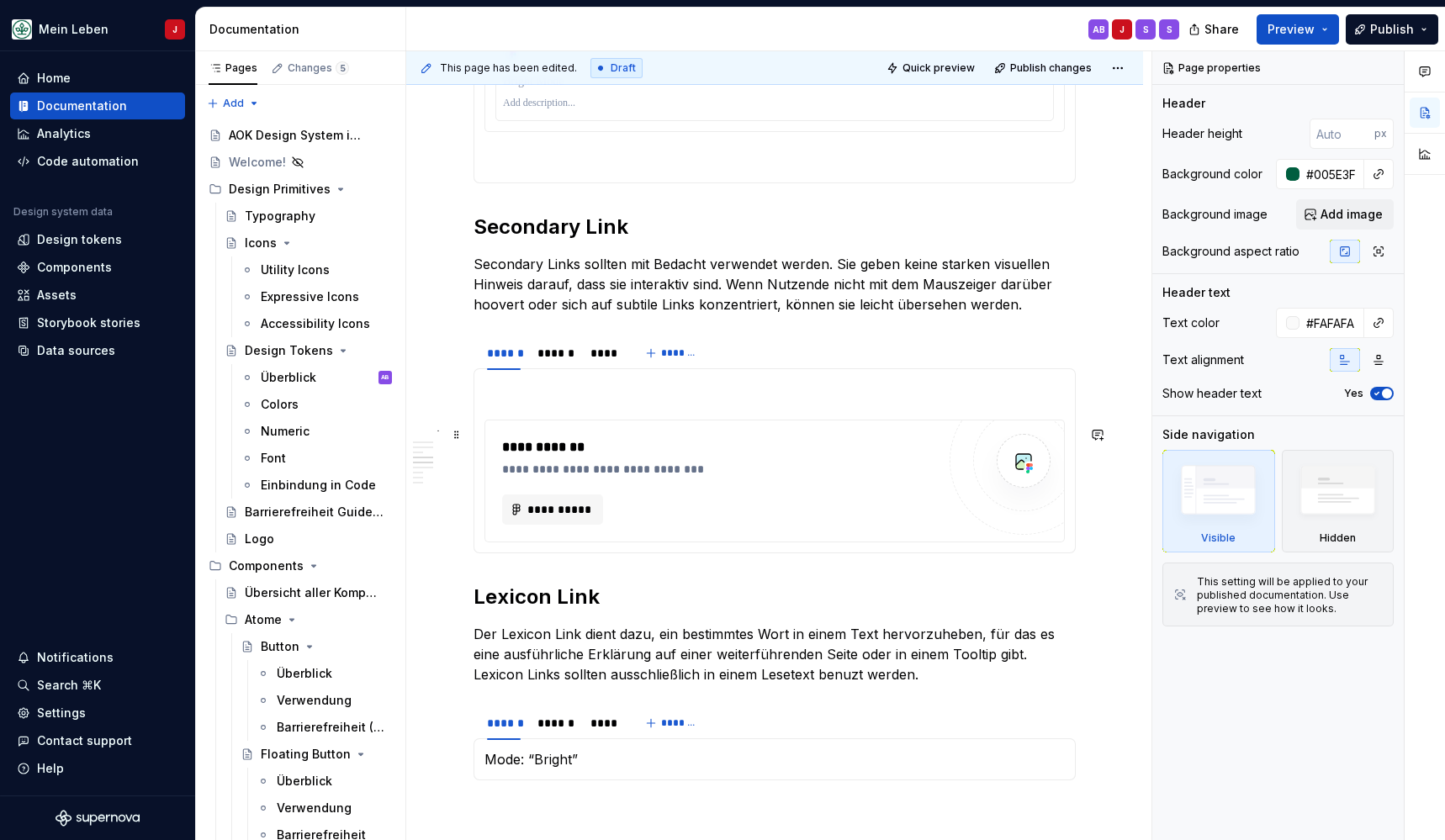
scroll to position [1601, 0]
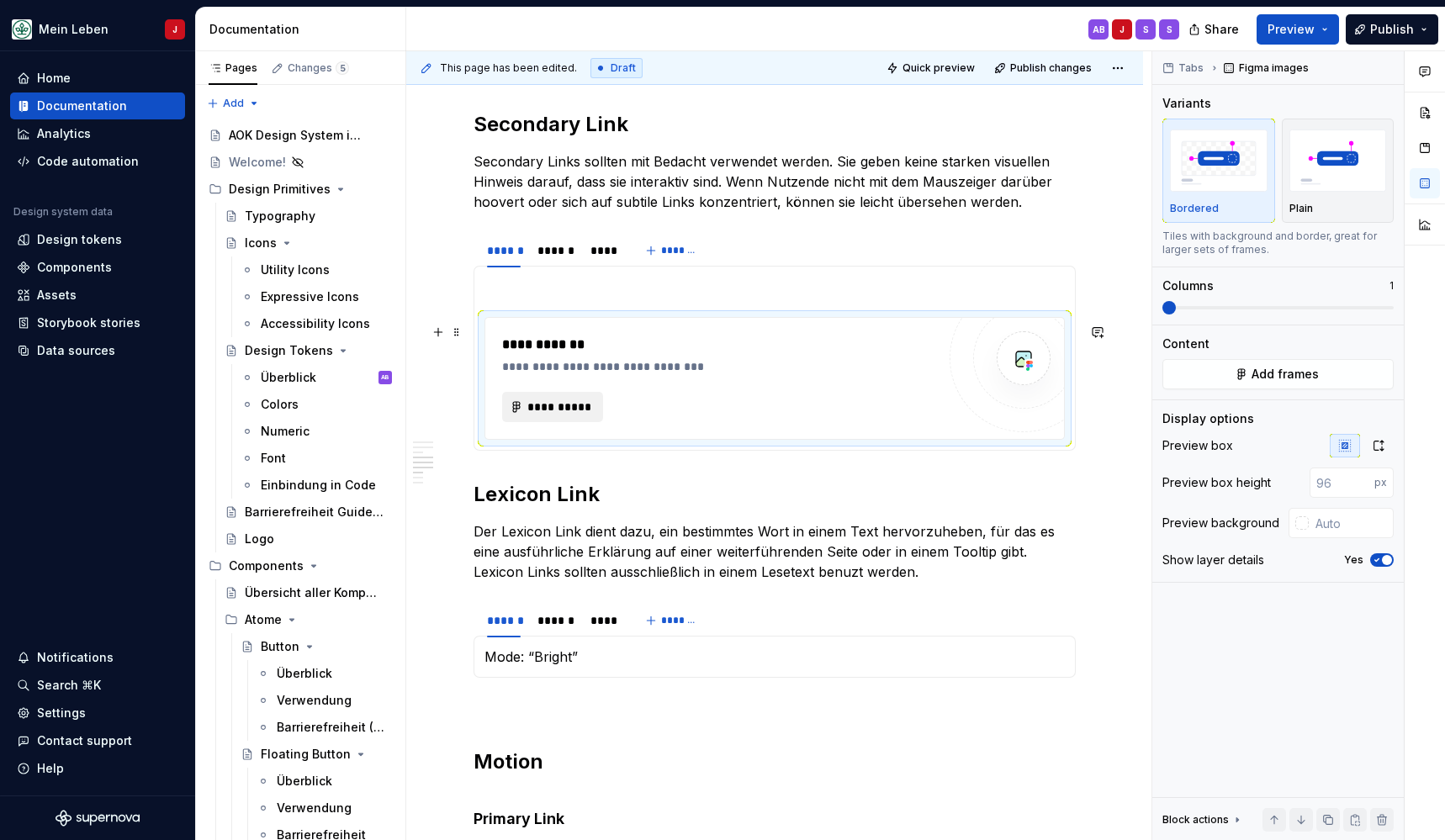
click at [567, 412] on span "**********" at bounding box center [559, 406] width 66 height 17
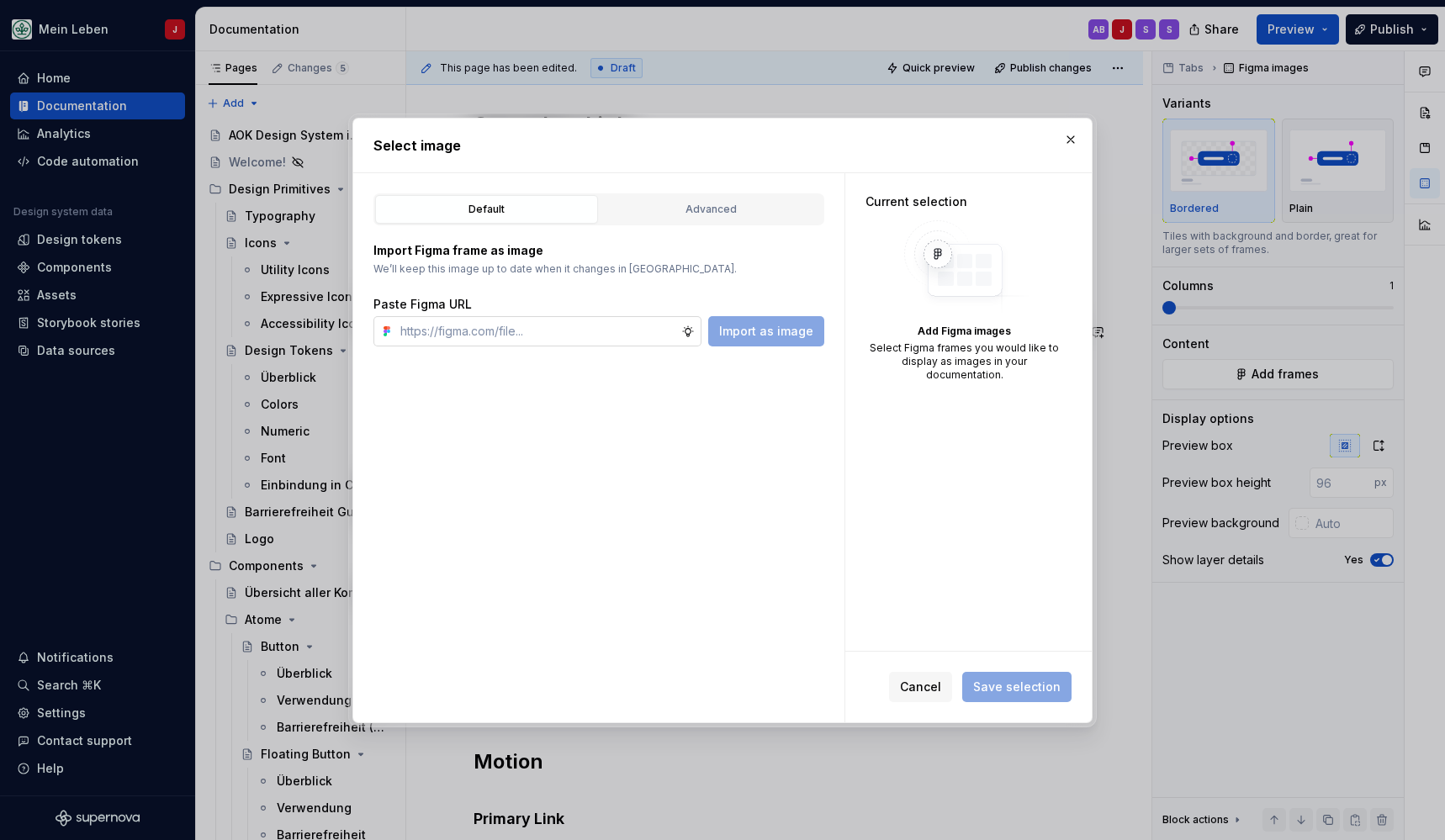
click at [559, 328] on input "text" at bounding box center [537, 332] width 287 height 30
type input "[URL][DOMAIN_NAME]"
click at [773, 339] on span "Import as image" at bounding box center [767, 331] width 94 height 17
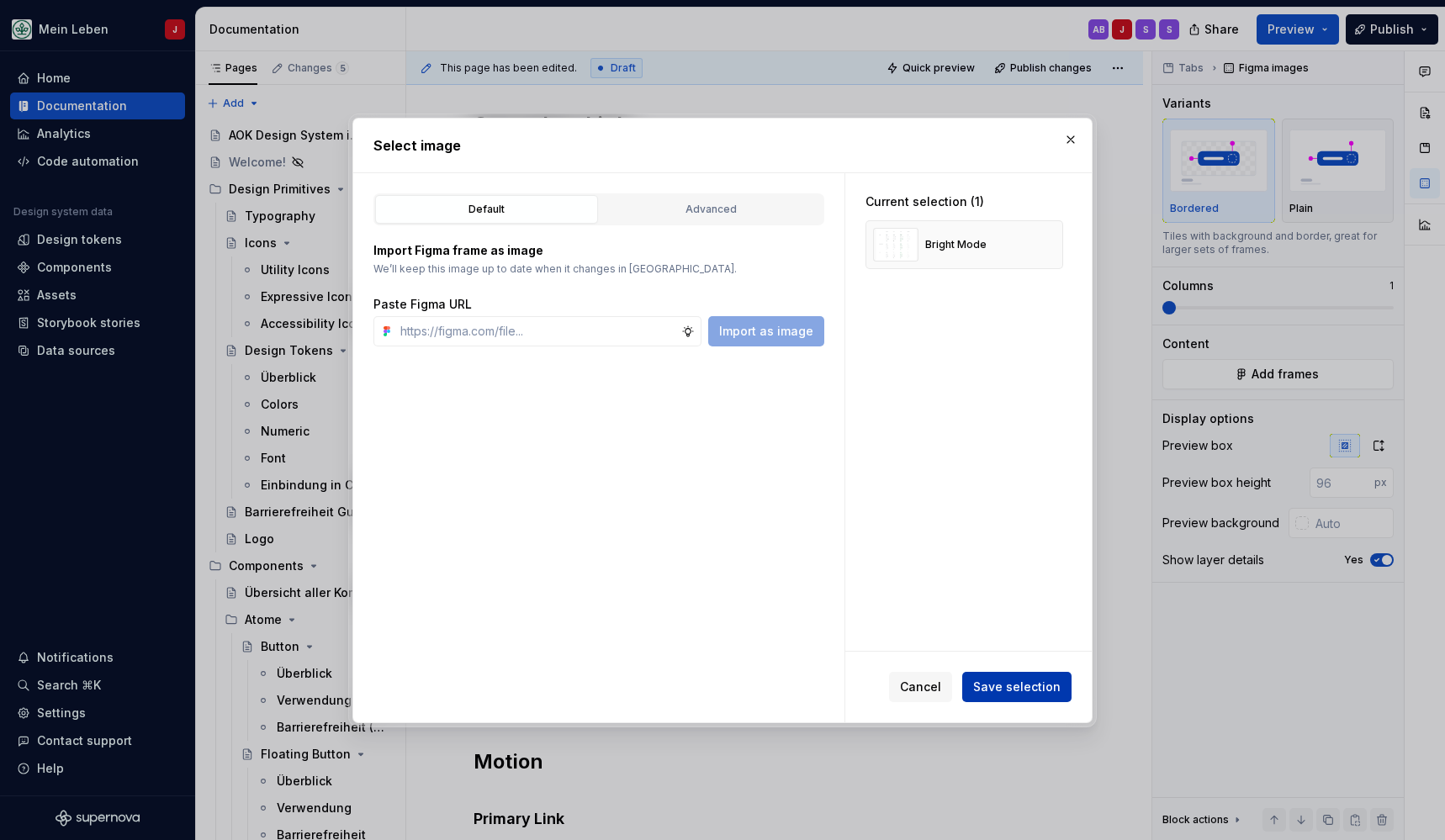
click at [1038, 690] on span "Save selection" at bounding box center [1016, 686] width 87 height 17
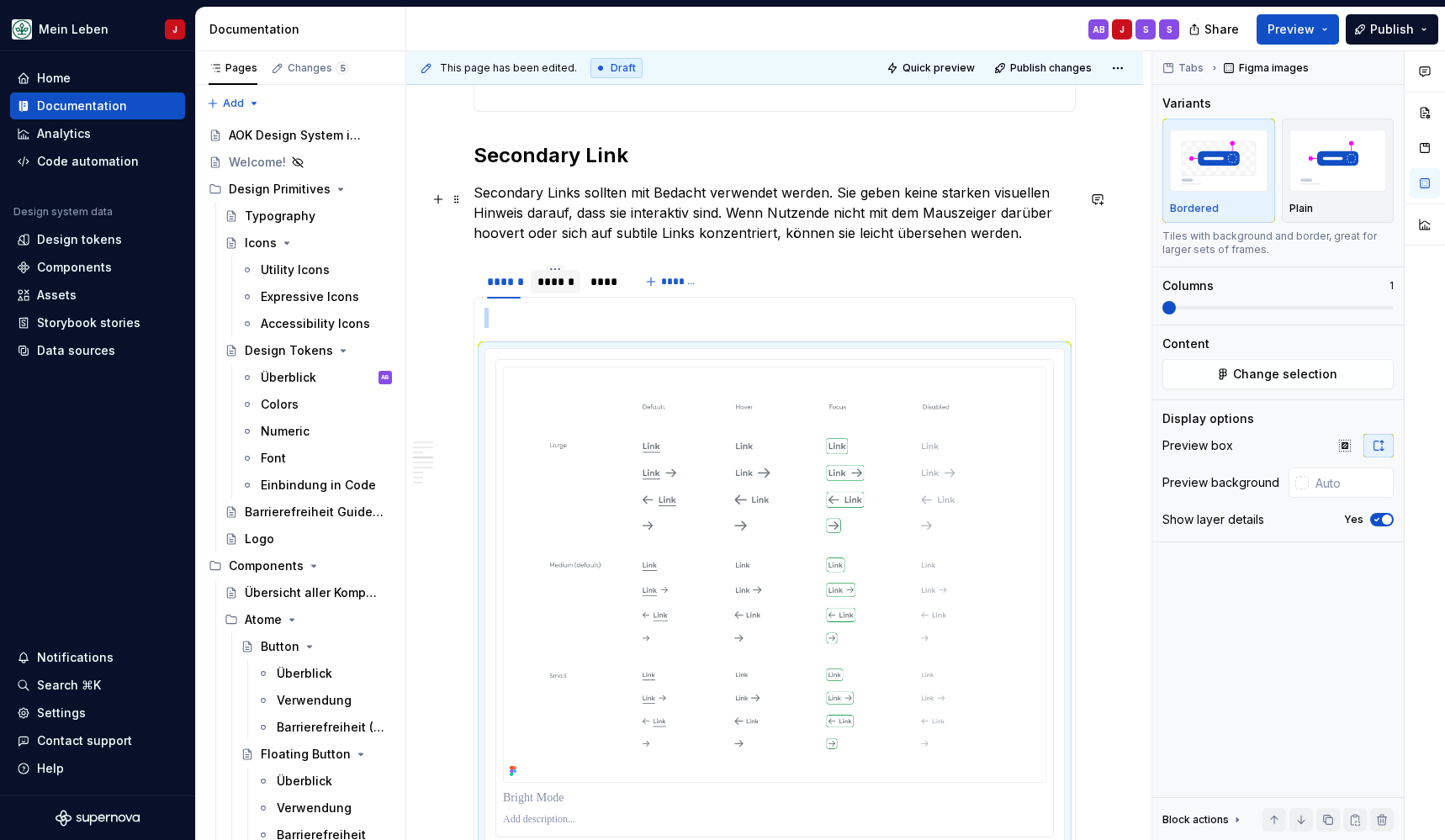
scroll to position [1556, 0]
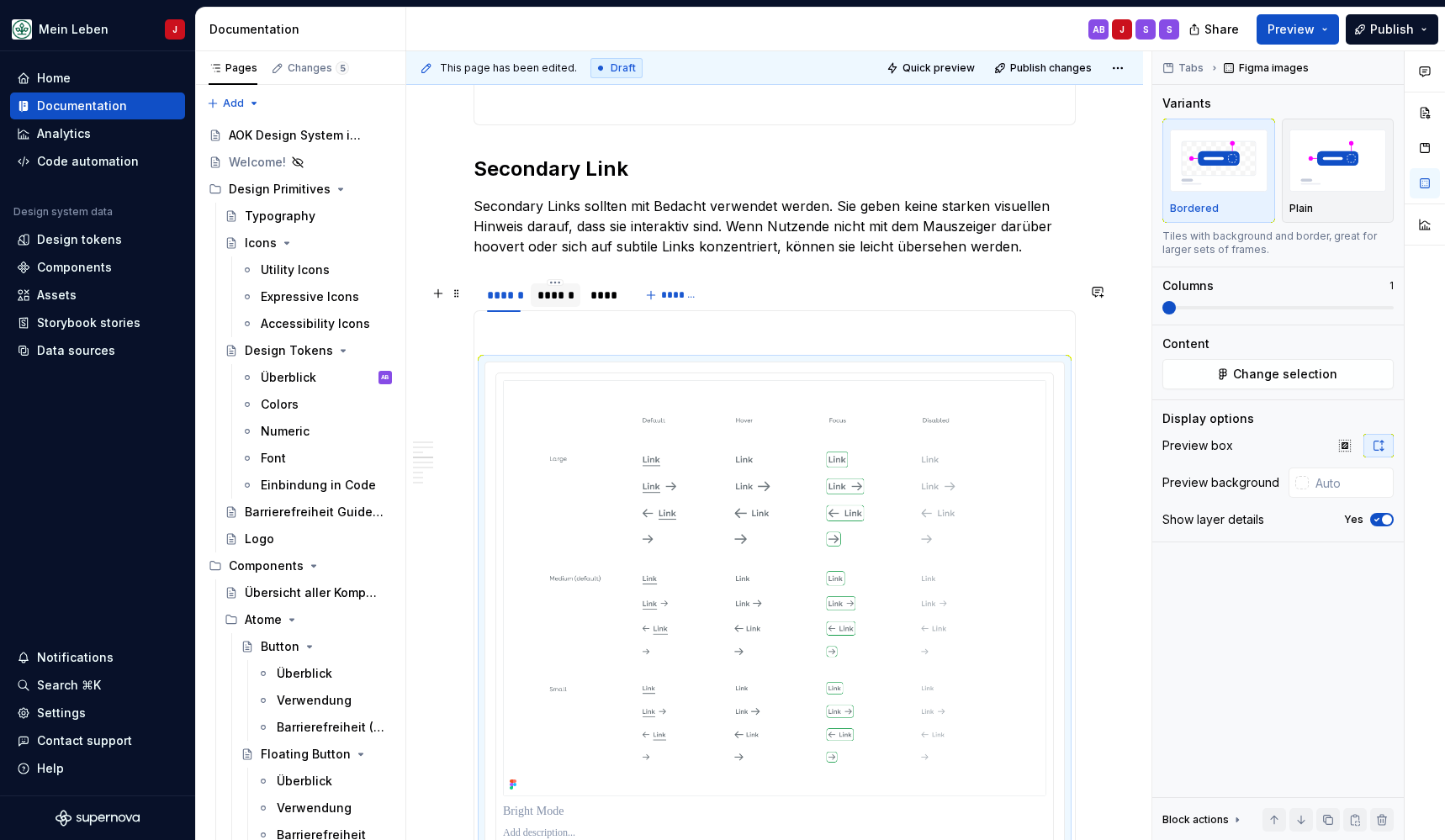
click at [546, 295] on div "******" at bounding box center [555, 295] width 36 height 17
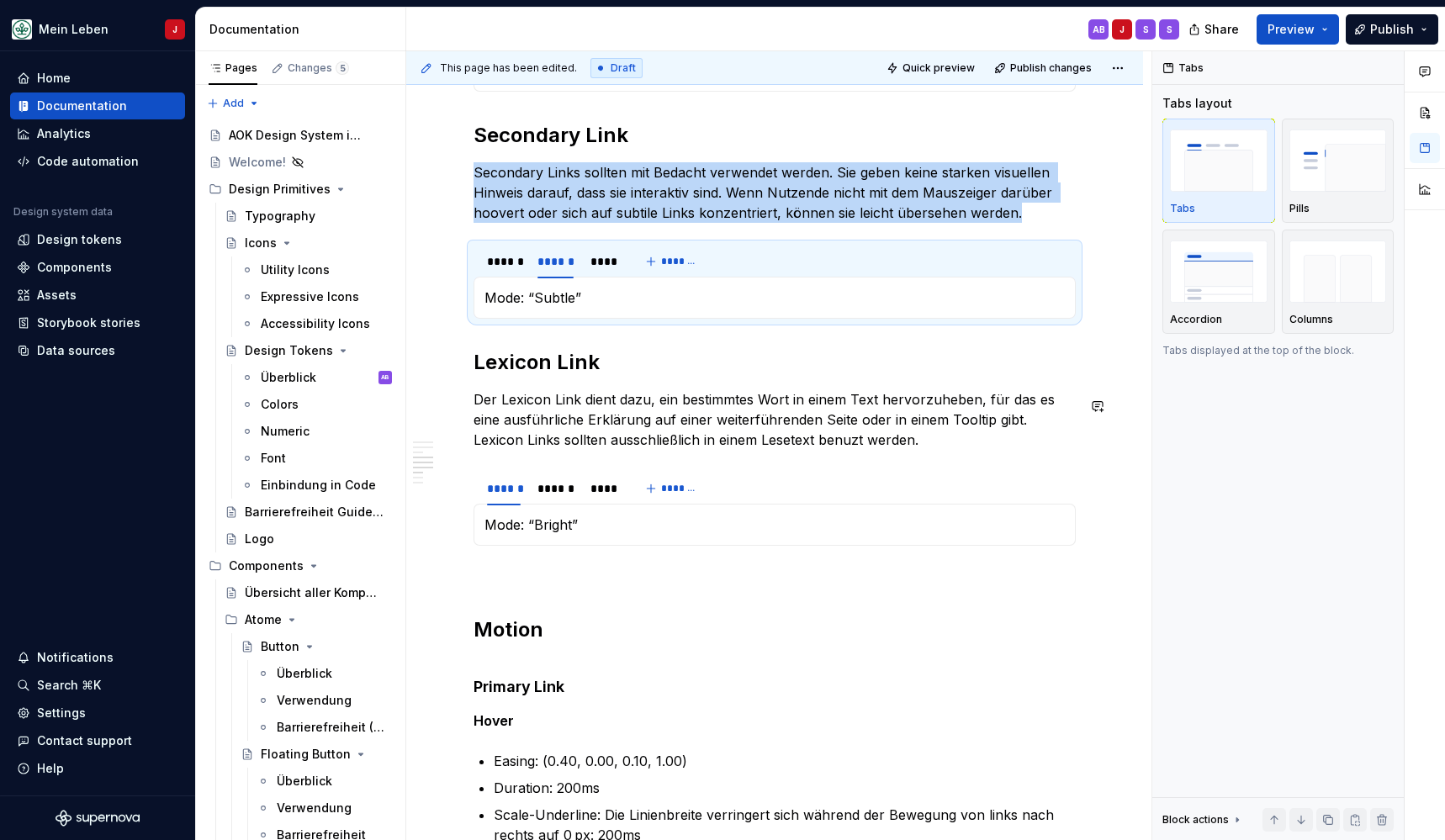
scroll to position [1581, 0]
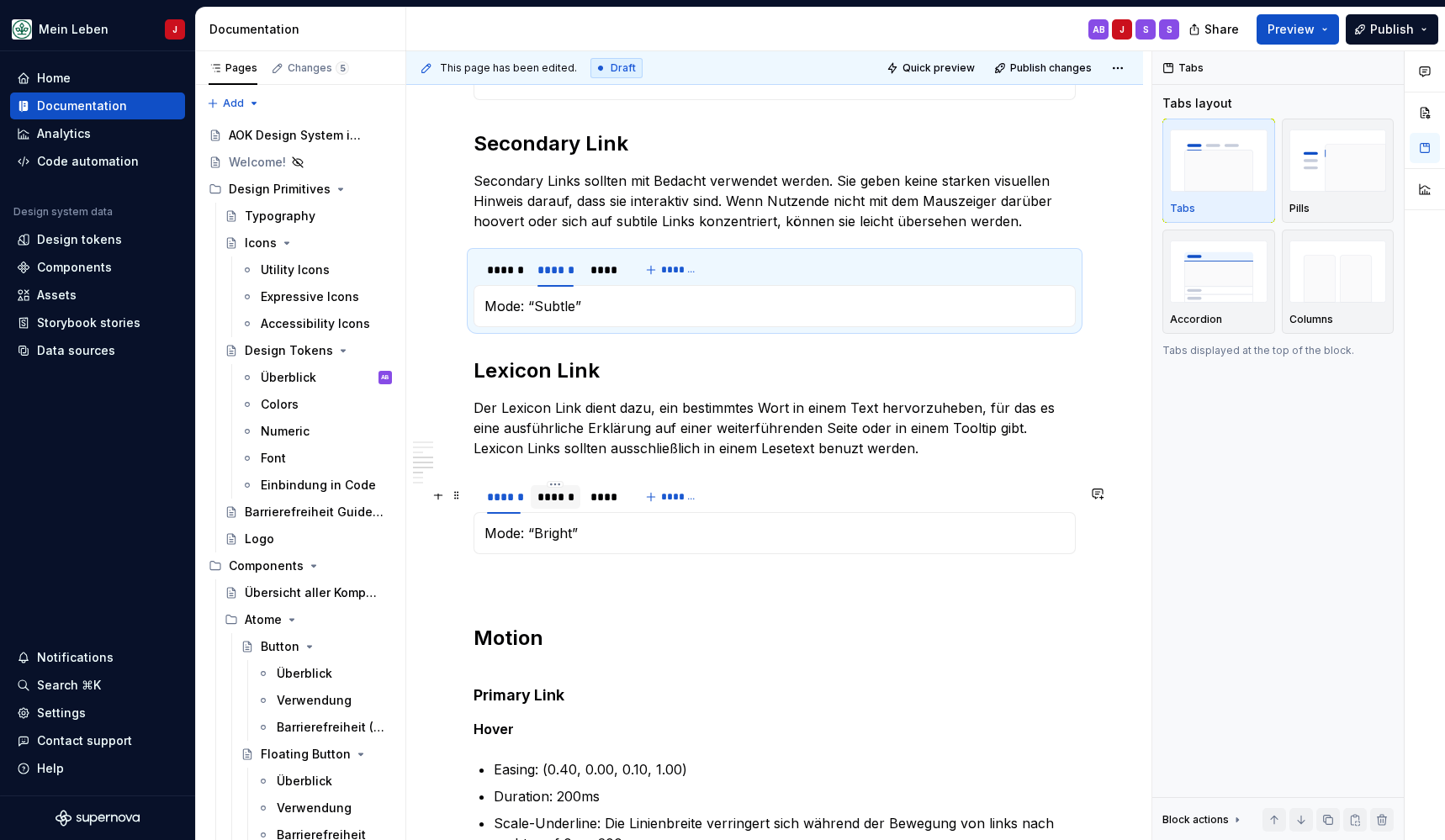
click at [536, 498] on div "******" at bounding box center [556, 497] width 50 height 23
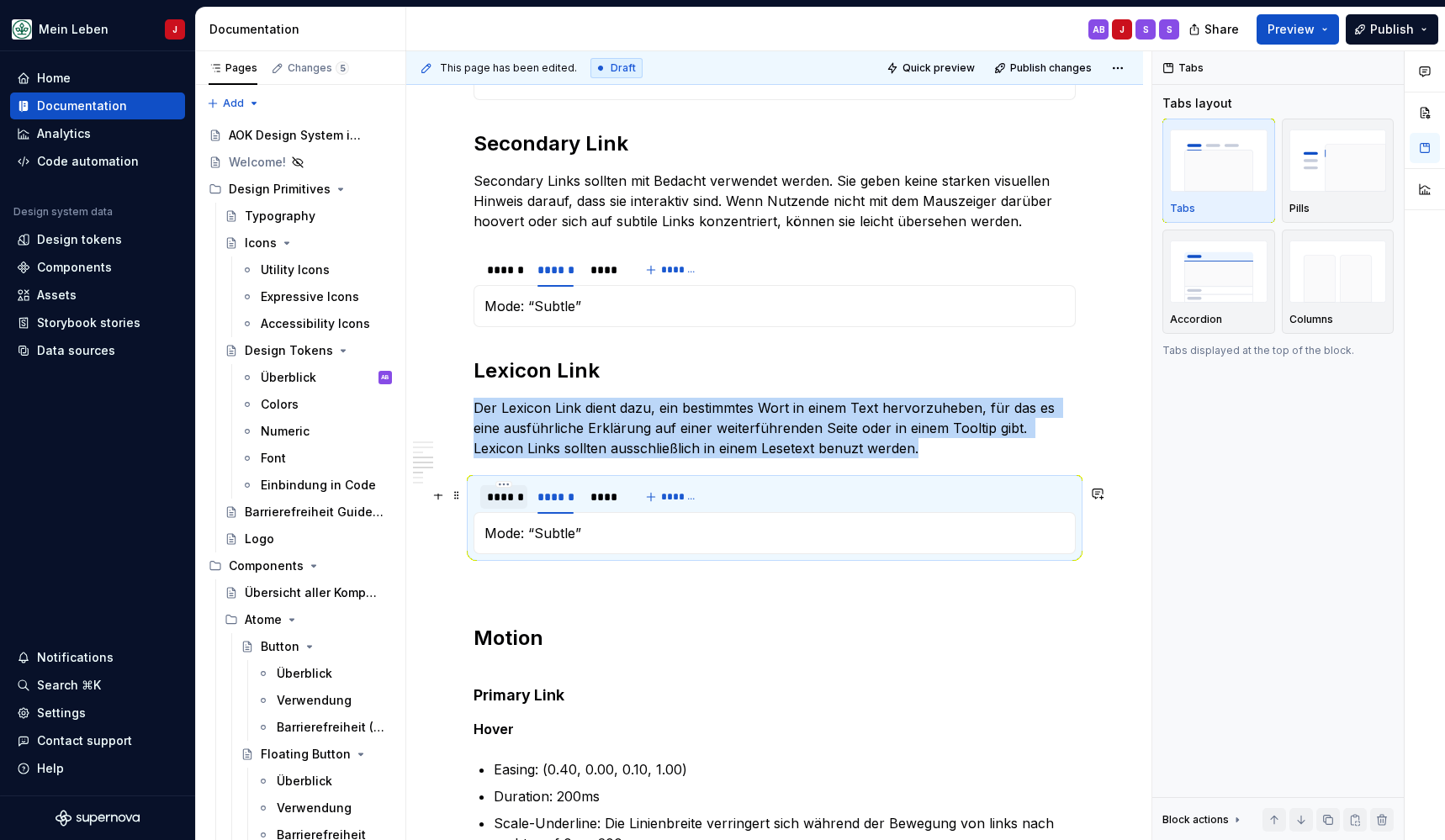
click at [499, 505] on div "******" at bounding box center [504, 497] width 34 height 17
click at [562, 505] on div "******" at bounding box center [555, 497] width 36 height 17
click at [438, 540] on button "button" at bounding box center [438, 540] width 23 height 23
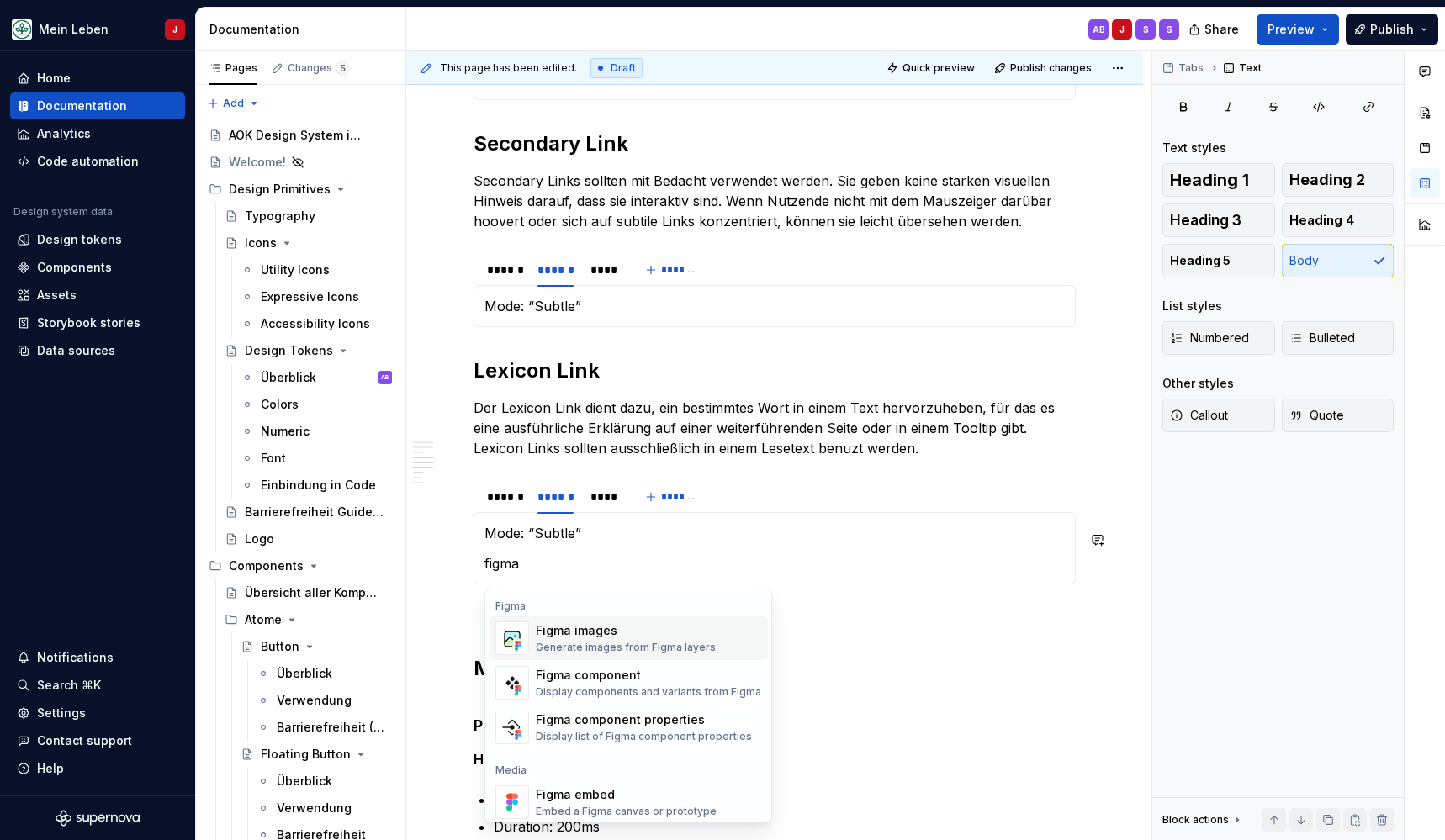
click at [512, 636] on img "Suggestions" at bounding box center [512, 638] width 32 height 34
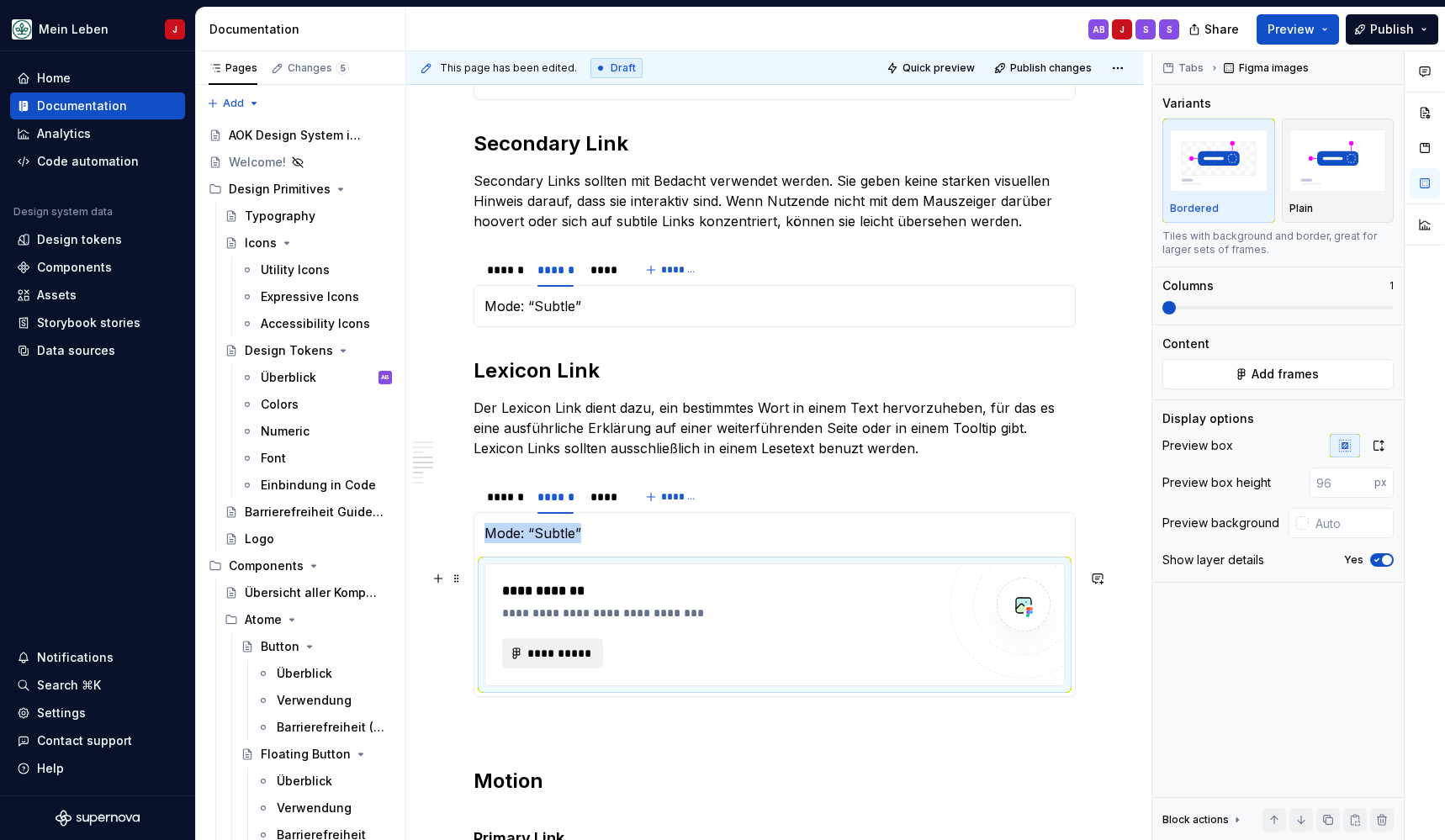
click at [562, 655] on span "**********" at bounding box center [559, 652] width 66 height 17
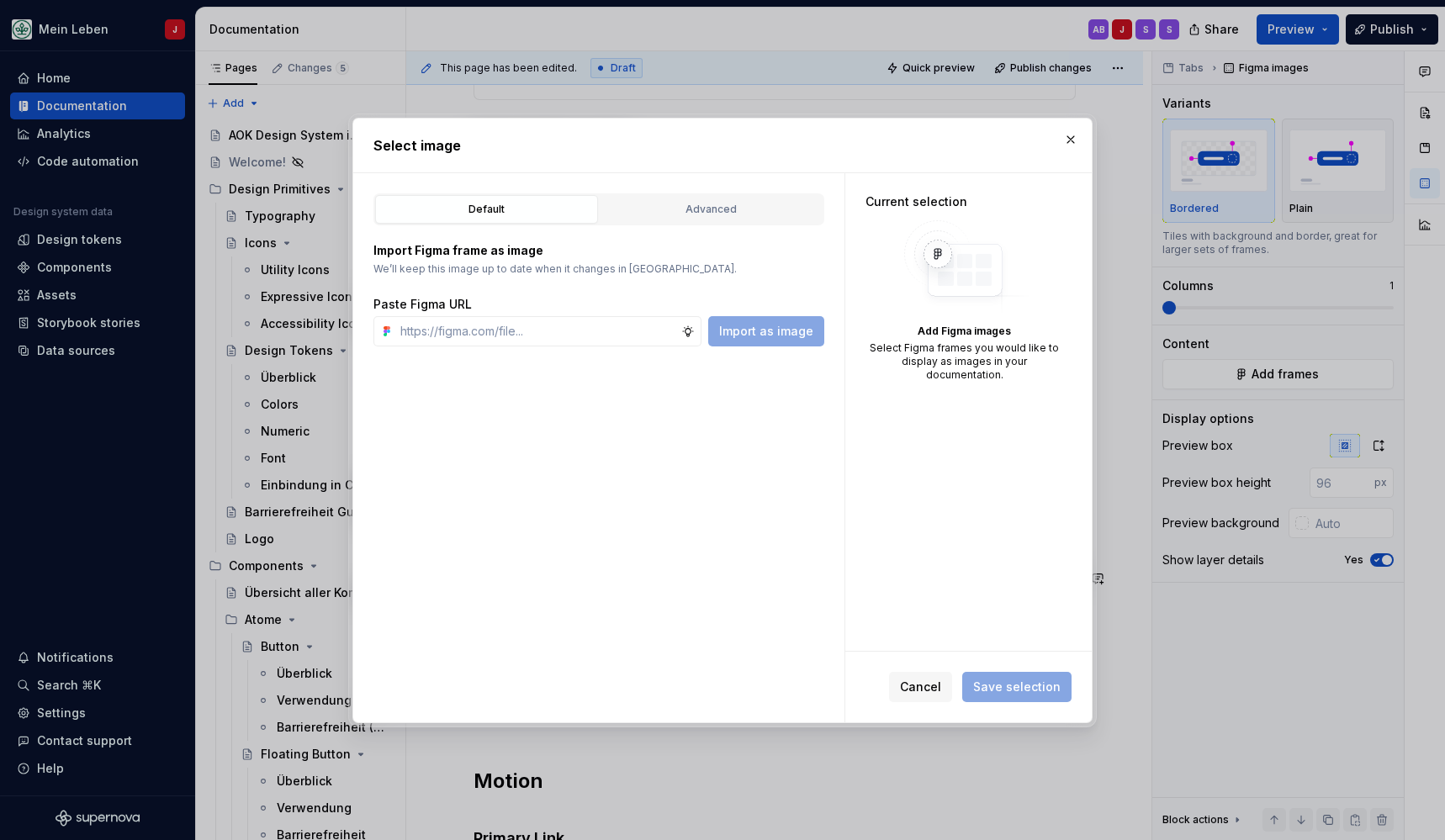
click at [482, 357] on div "Default Advanced Import Figma frame as image We’ll keep this image up to date w…" at bounding box center [598, 448] width 491 height 549
click at [528, 333] on input "text" at bounding box center [537, 332] width 287 height 30
paste input "https://www.figma.com/design/h3quR2me0t8yxvd40CMizU/AOK-UI-Library-3.0.14--ades…"
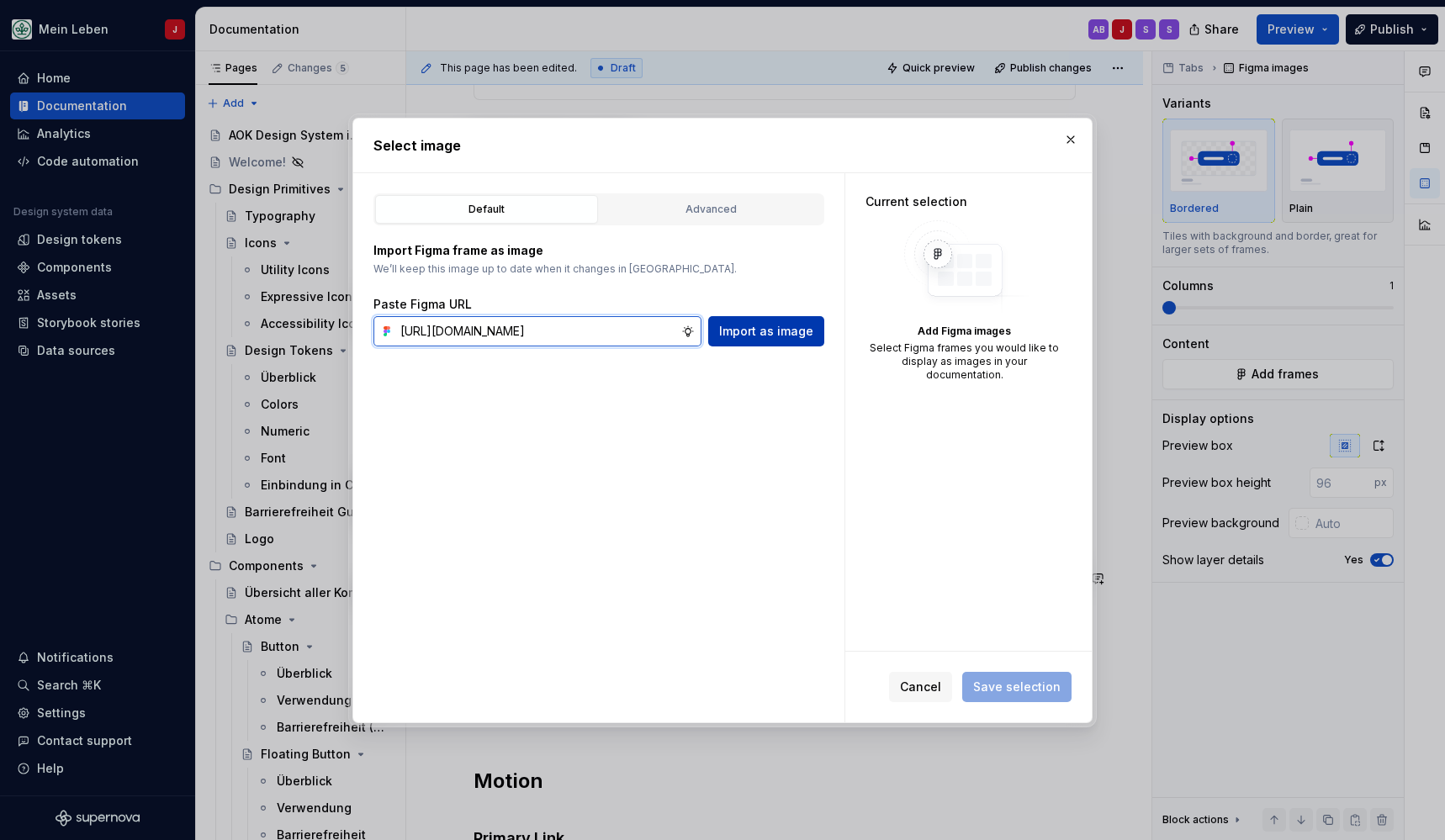
type input "https://www.figma.com/design/h3quR2me0t8yxvd40CMizU/AOK-UI-Library-3.0.14--ades…"
click at [761, 339] on span "Import as image" at bounding box center [767, 331] width 94 height 17
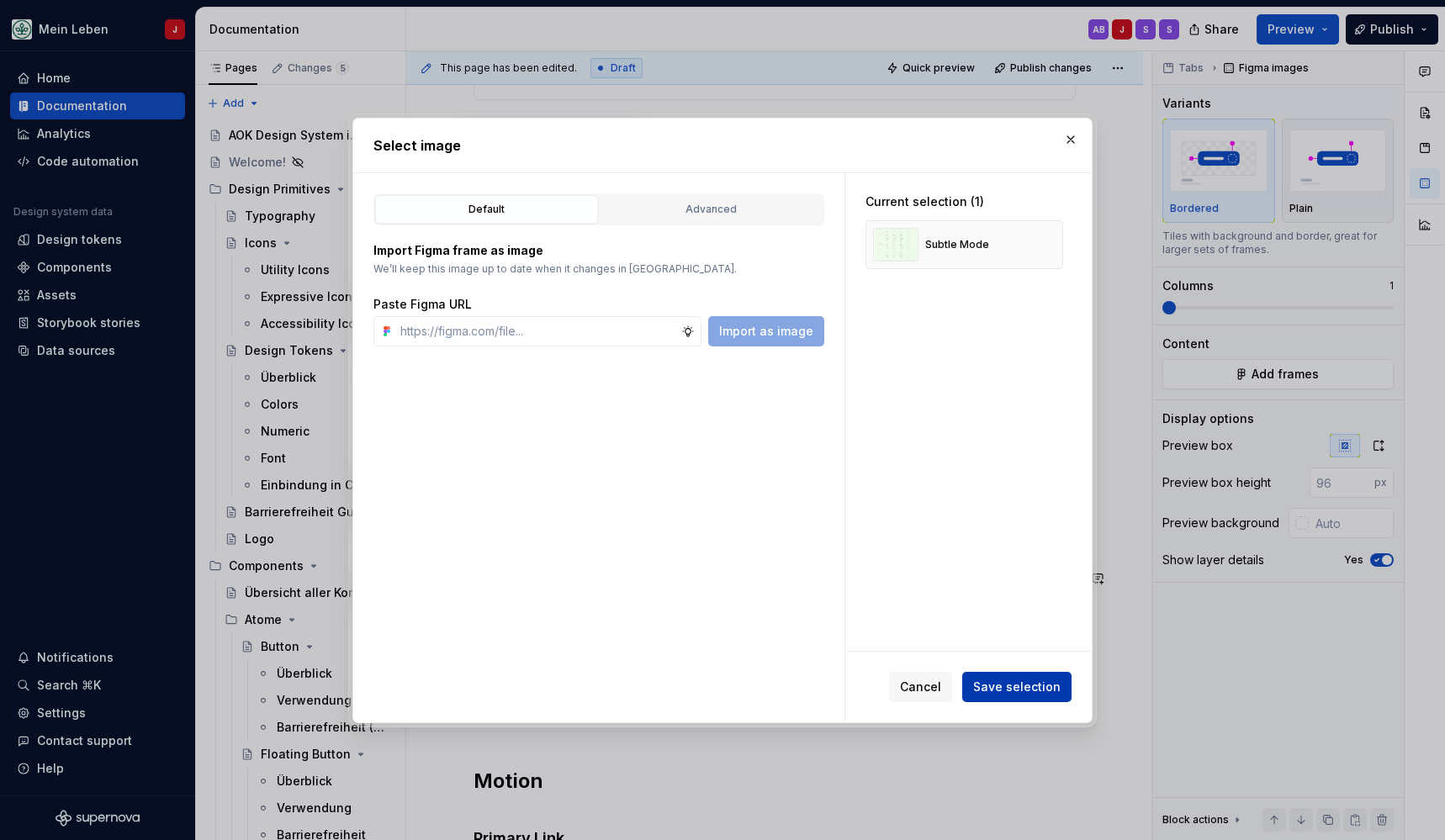
click at [1071, 687] on button "Save selection" at bounding box center [1016, 687] width 109 height 30
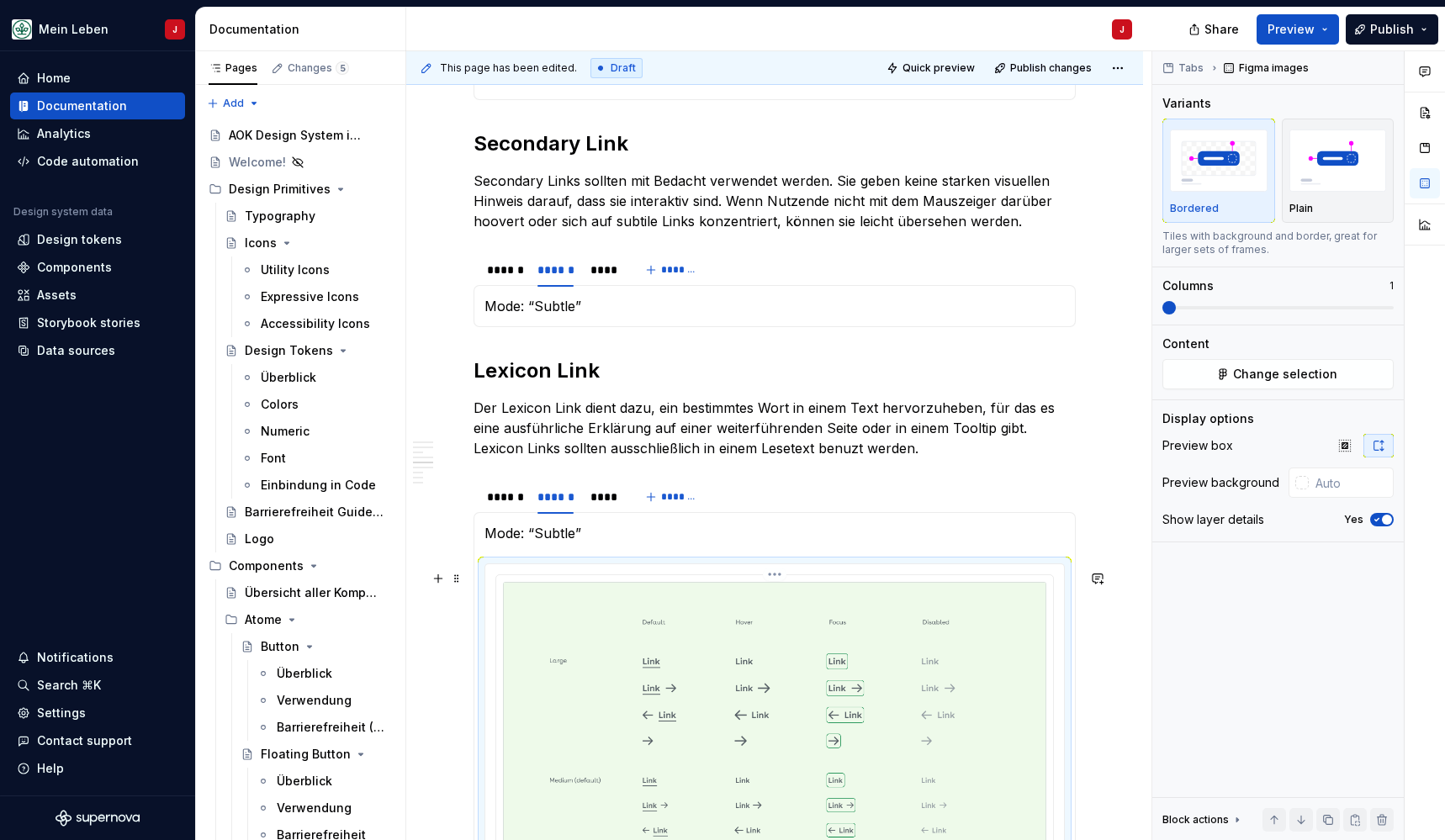
scroll to position [1817, 0]
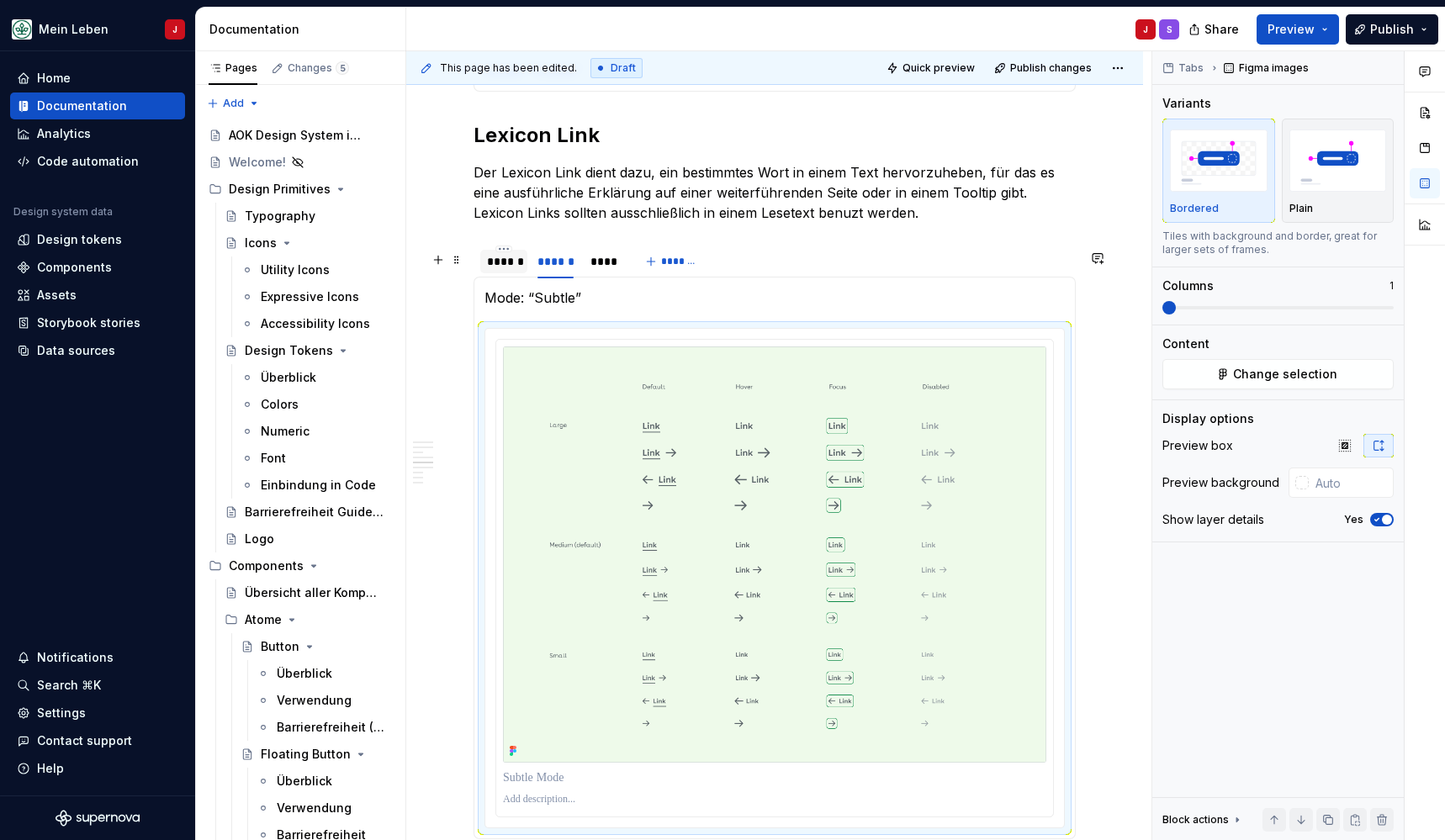
click at [505, 269] on div "******" at bounding box center [504, 261] width 34 height 17
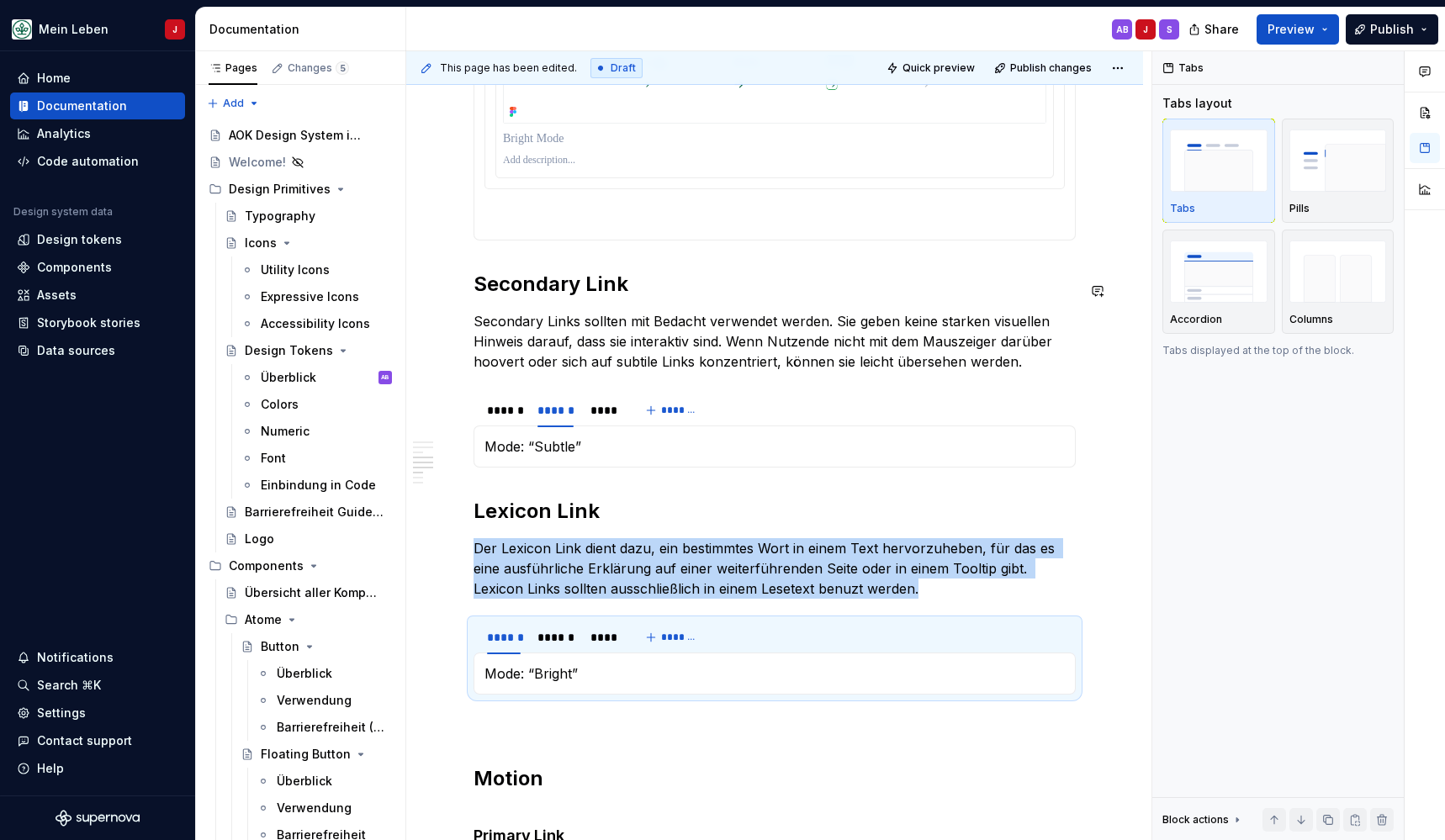
scroll to position [1493, 0]
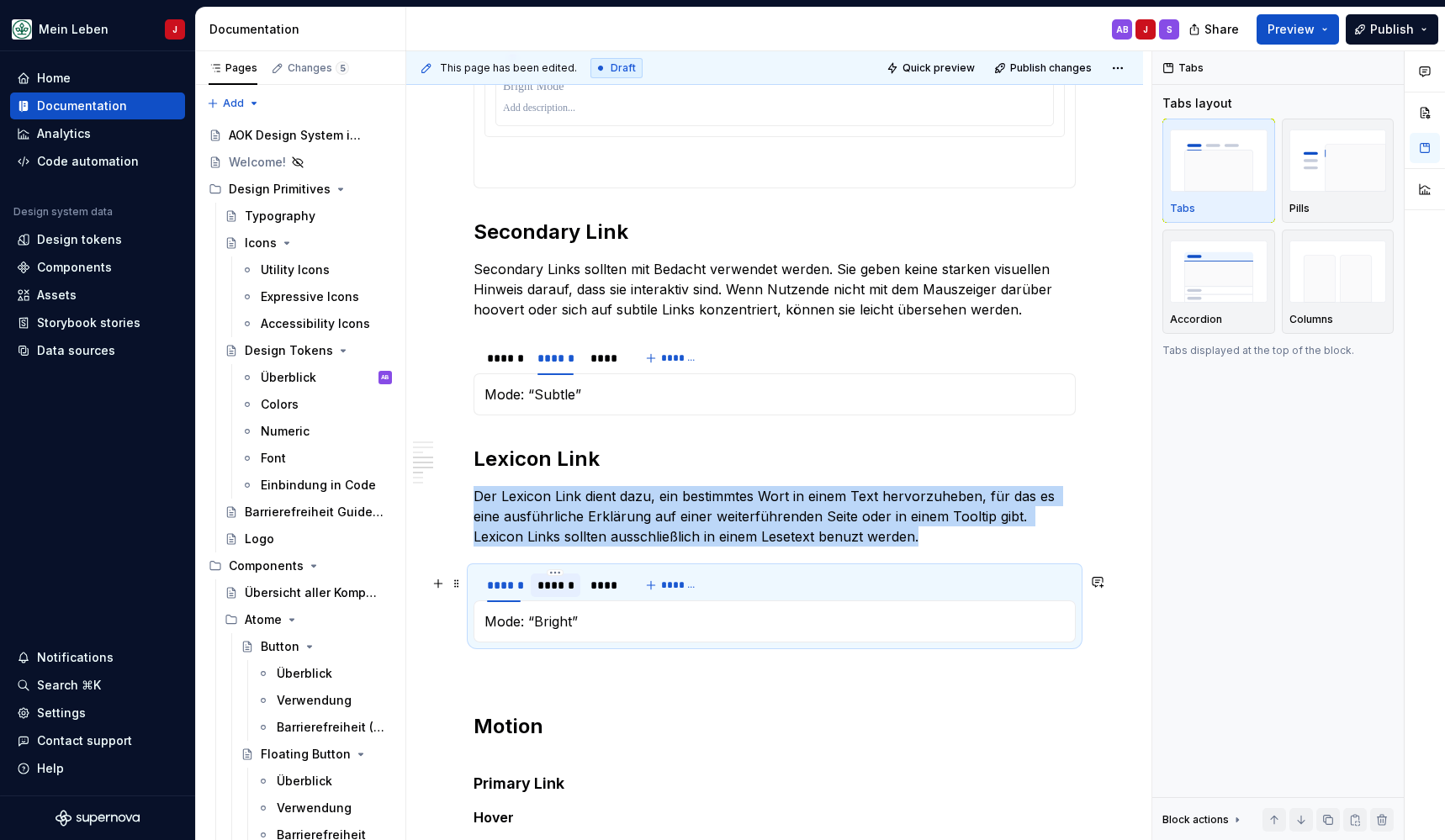
click at [550, 587] on div "******" at bounding box center [555, 585] width 36 height 17
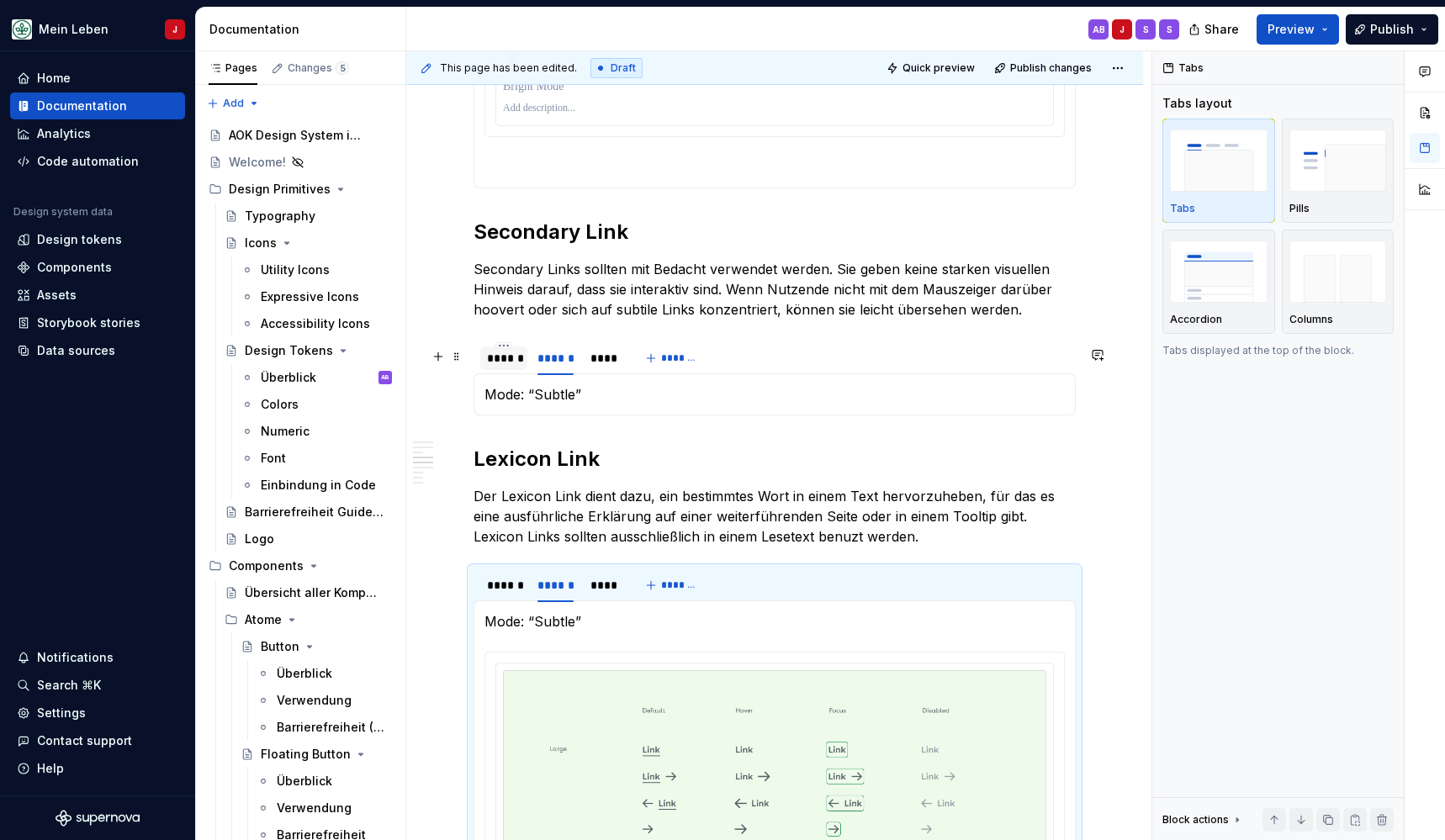
click at [489, 362] on div "******" at bounding box center [504, 357] width 34 height 17
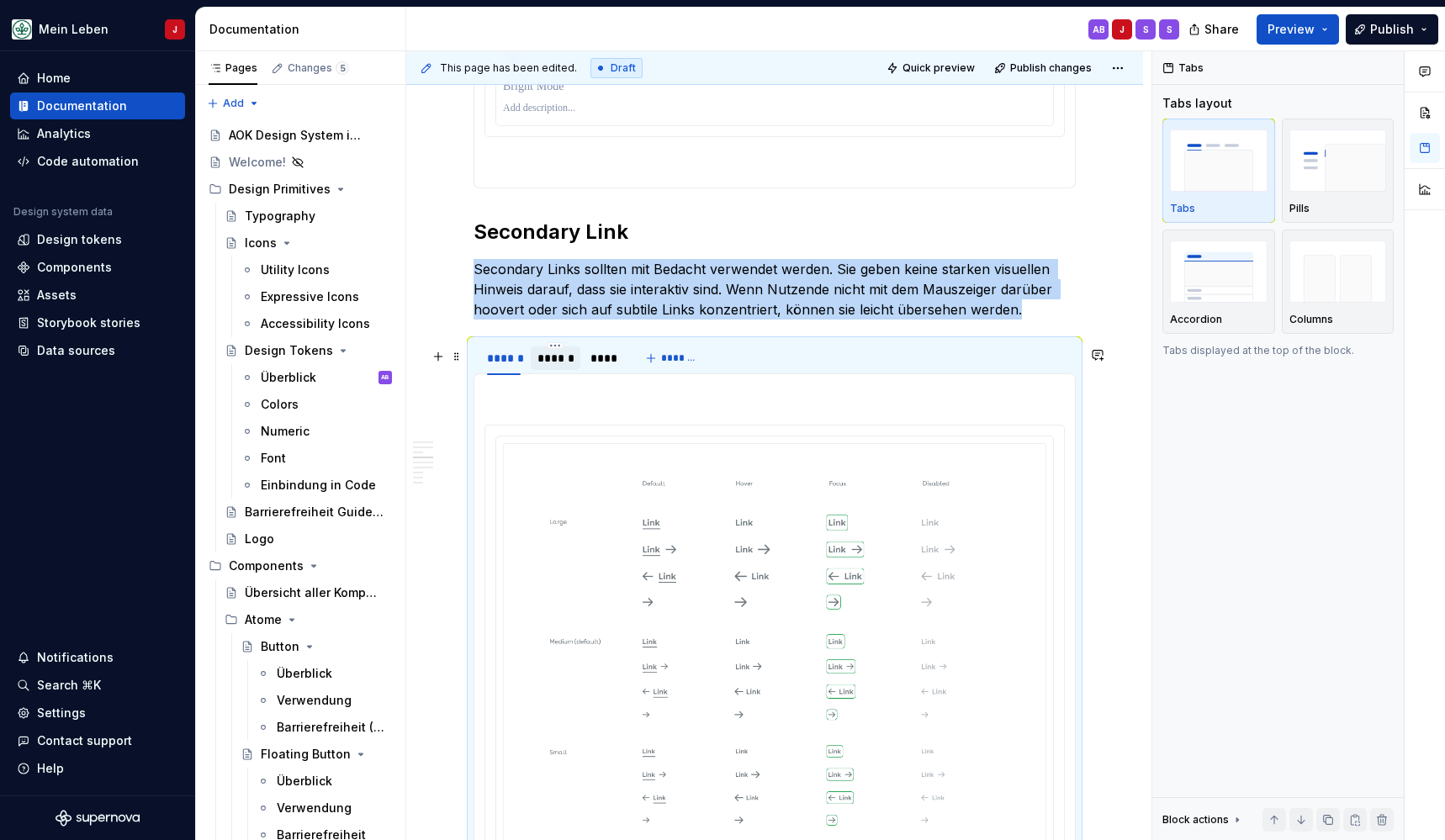
click at [548, 366] on div "******" at bounding box center [555, 357] width 36 height 17
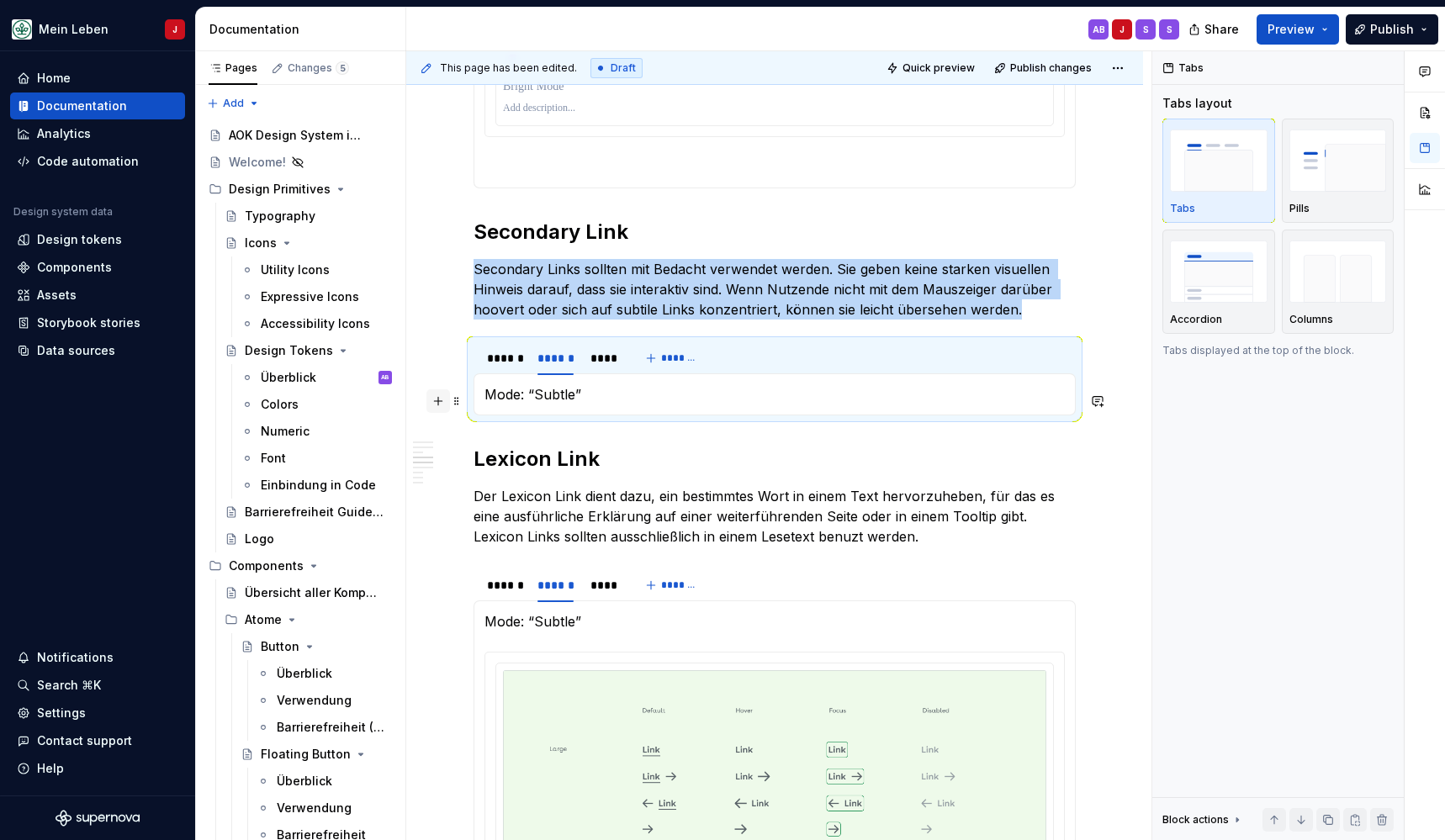
click at [441, 400] on button "button" at bounding box center [438, 401] width 23 height 23
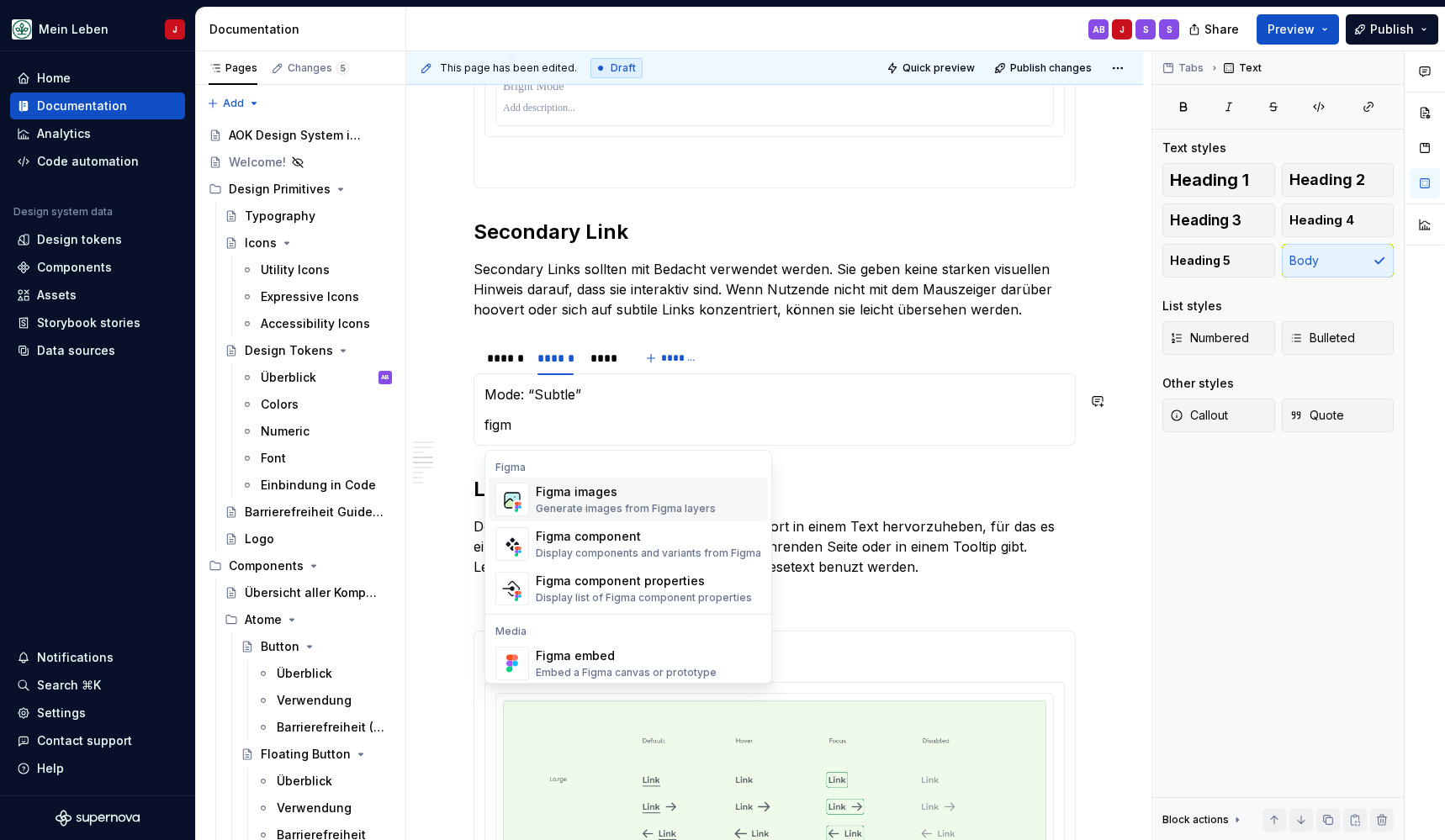
drag, startPoint x: 441, startPoint y: 400, endPoint x: 505, endPoint y: 496, distance: 115.4
click at [505, 496] on h2 "Lexicon Link" at bounding box center [775, 489] width 602 height 27
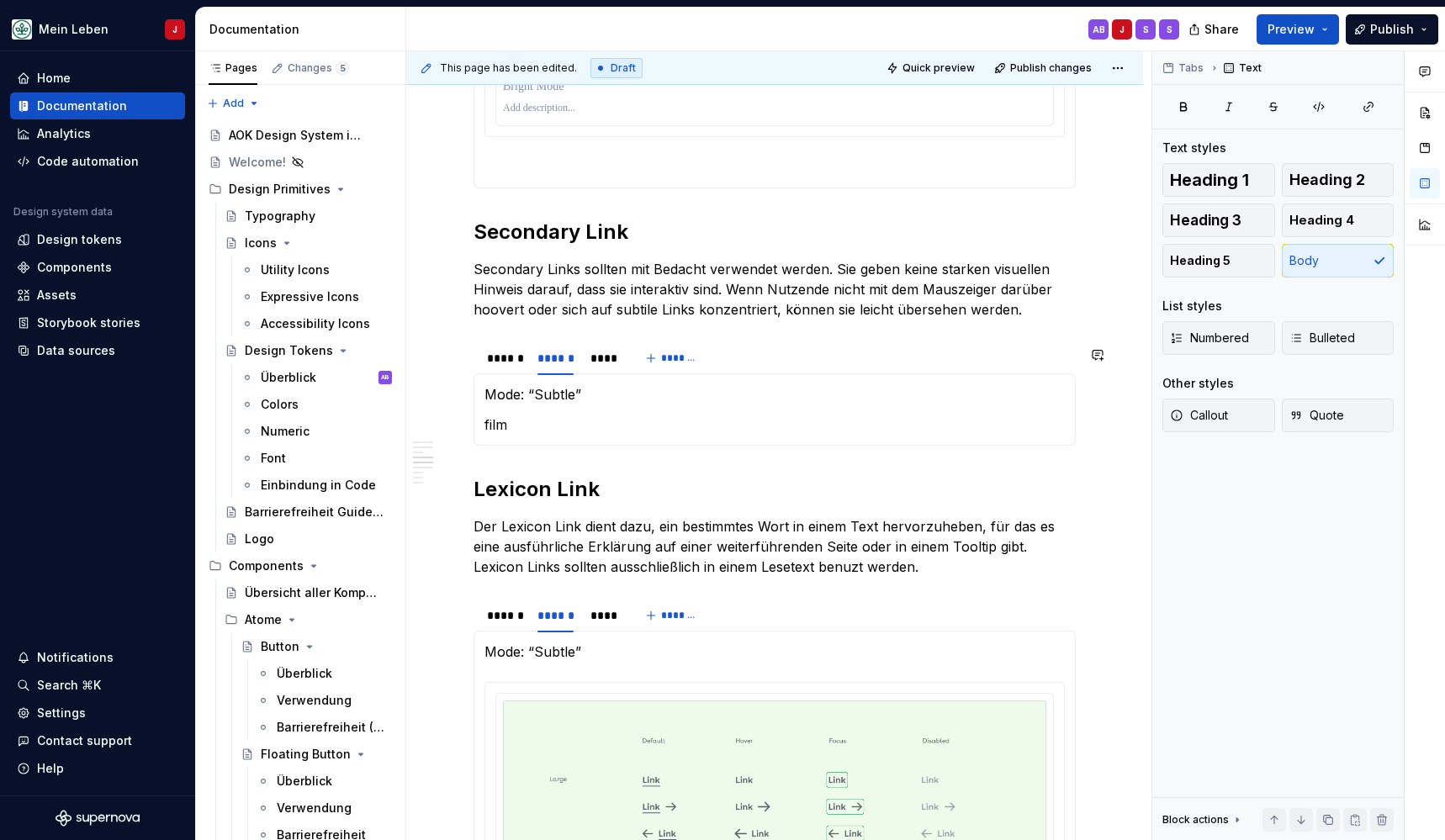
click at [504, 443] on div "Mode: “Subtle” film Mode: “Dark”" at bounding box center [775, 409] width 602 height 72
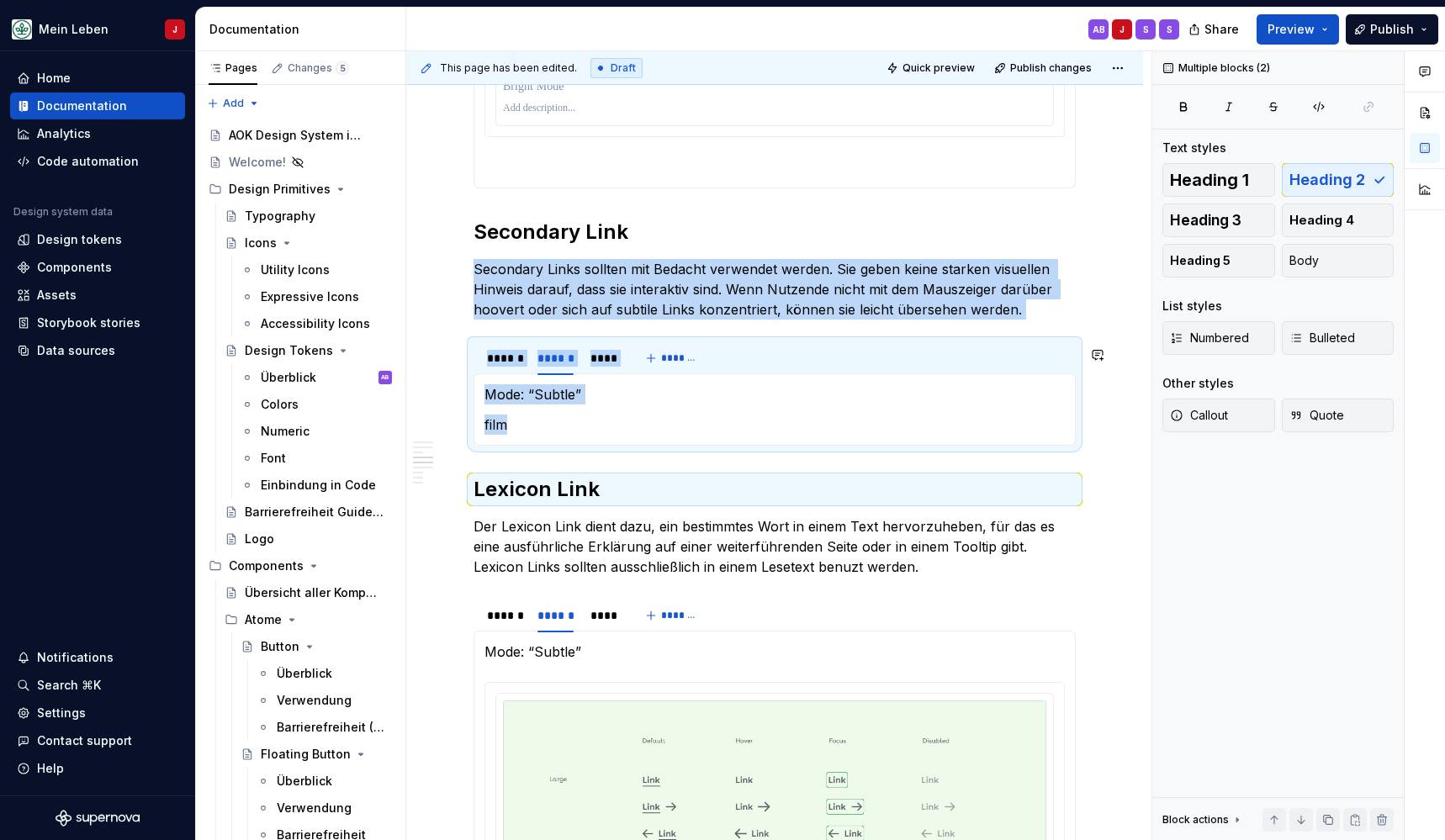
click at [504, 443] on div "Mode: “Subtle” film Mode: “Dark”" at bounding box center [775, 409] width 602 height 72
click at [536, 442] on div "Mode: “Subtle” film Mode: “Dark”" at bounding box center [775, 409] width 602 height 72
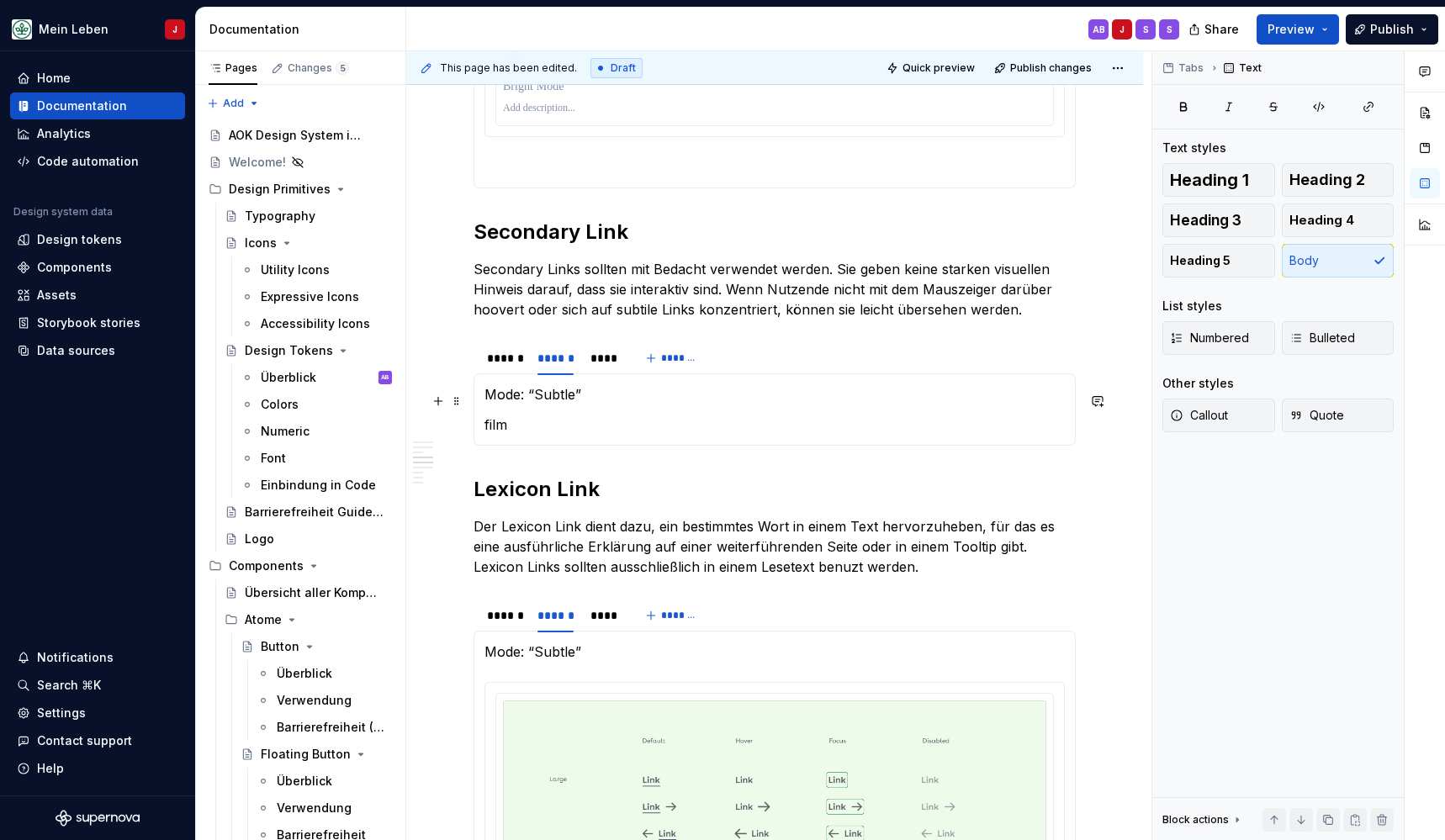
drag, startPoint x: 514, startPoint y: 417, endPoint x: 482, endPoint y: 409, distance: 33.0
click at [482, 409] on div "Mode: “Subtle” film Mode: “Dark”" at bounding box center [775, 409] width 602 height 72
click at [515, 429] on p "film" at bounding box center [775, 424] width 581 height 20
click at [438, 398] on button "button" at bounding box center [438, 401] width 23 height 23
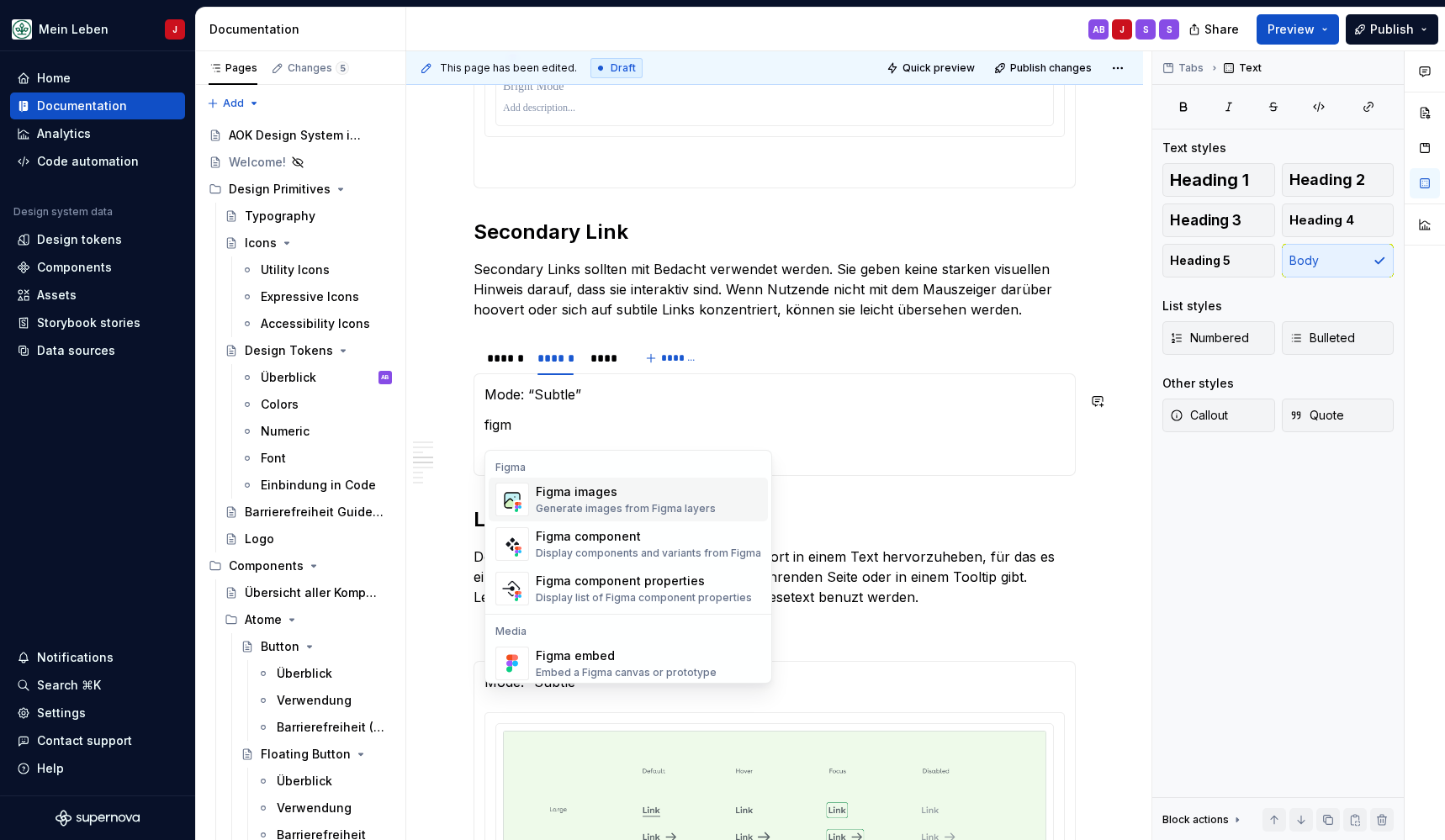
click at [514, 495] on img "Suggestions" at bounding box center [512, 500] width 32 height 34
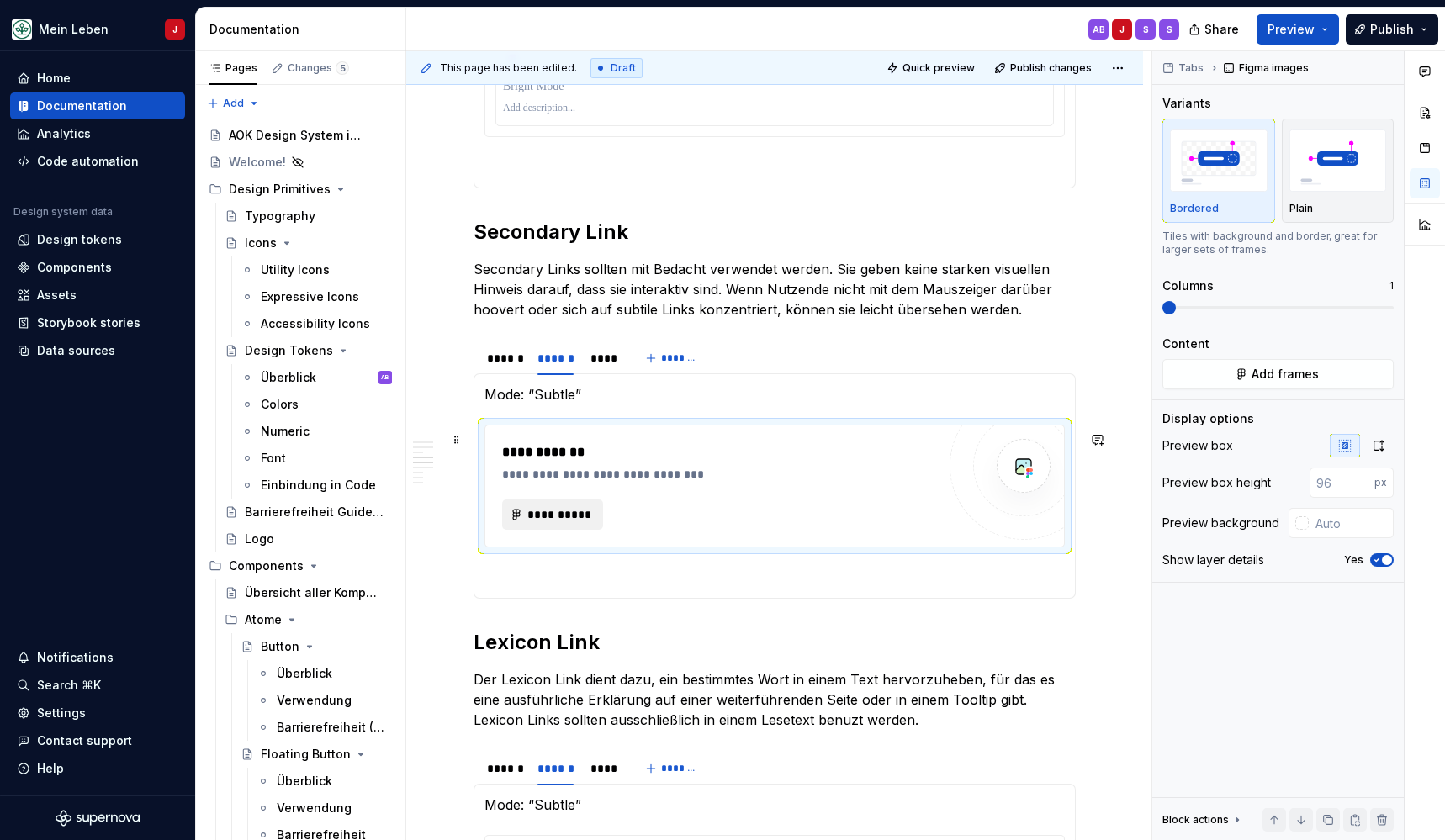
click at [563, 518] on span "**********" at bounding box center [559, 514] width 66 height 17
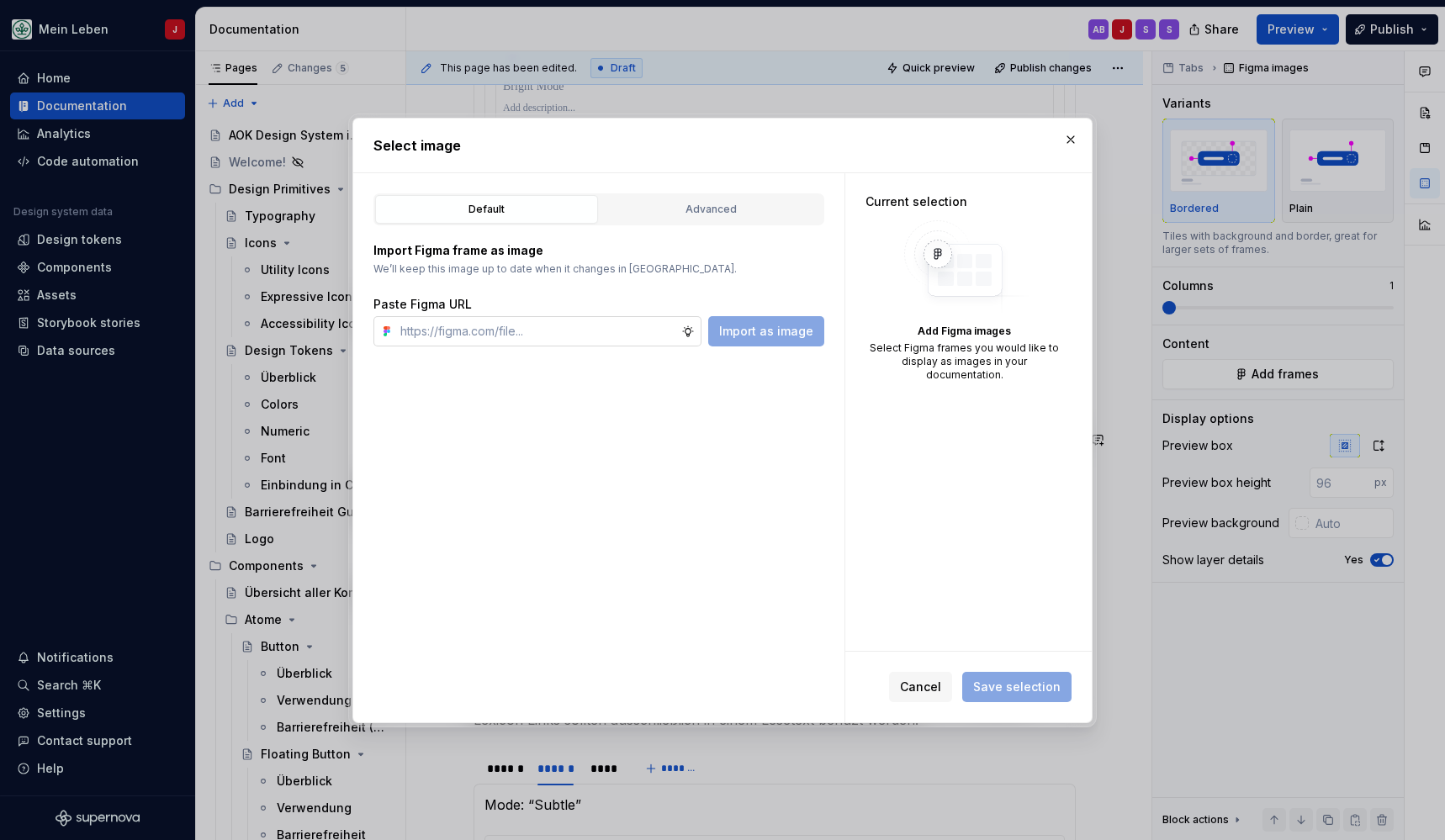
type textarea "*"
click at [511, 320] on input "text" at bounding box center [537, 332] width 287 height 30
type input "https://www.figma.com/design/h3quR2me0t8yxvd40CMizU/AOK-UI-Library-3.0.14--ades…"
click at [782, 327] on span "Import as image" at bounding box center [767, 331] width 94 height 17
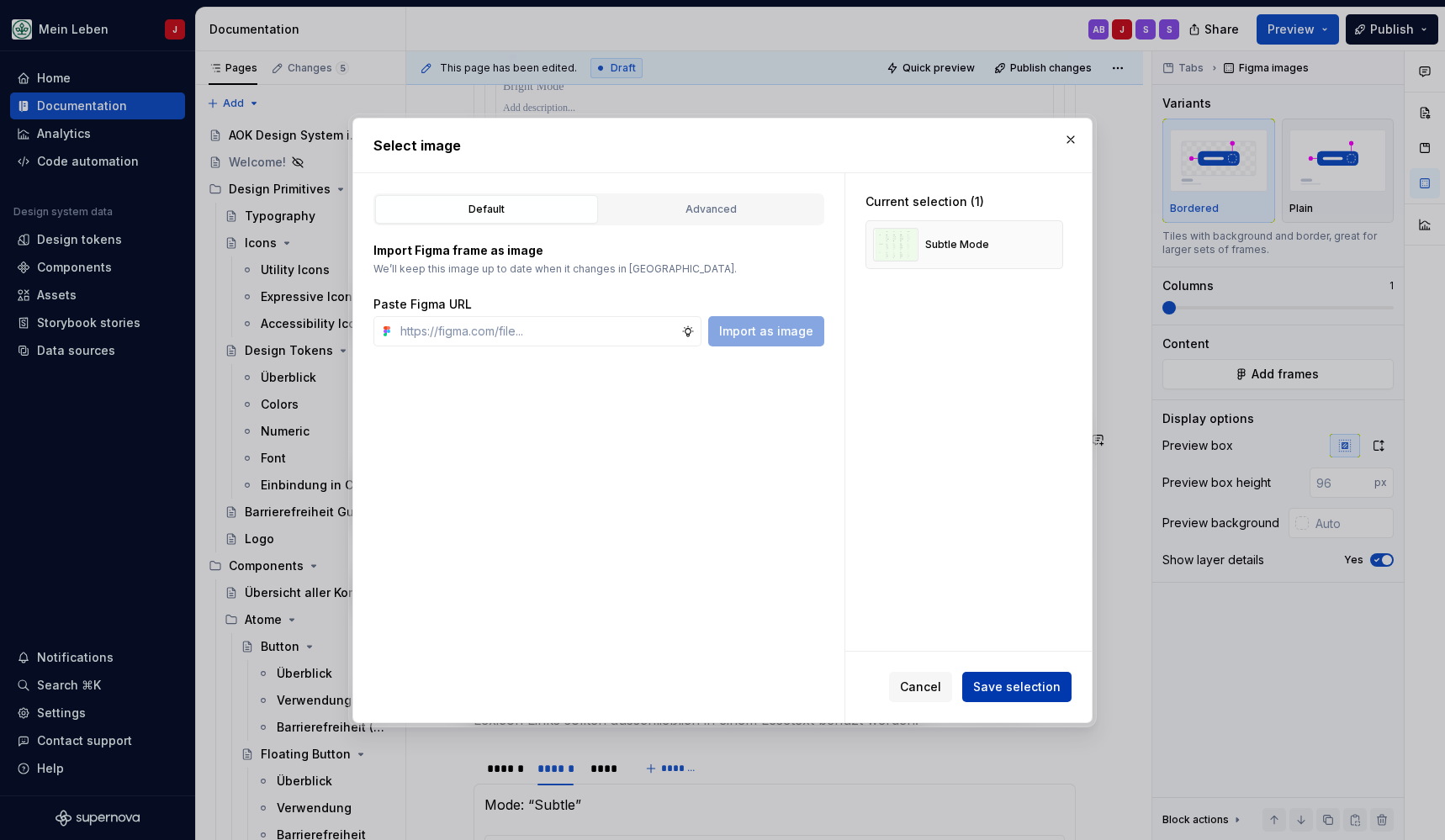
click at [1004, 692] on span "Save selection" at bounding box center [1016, 686] width 87 height 17
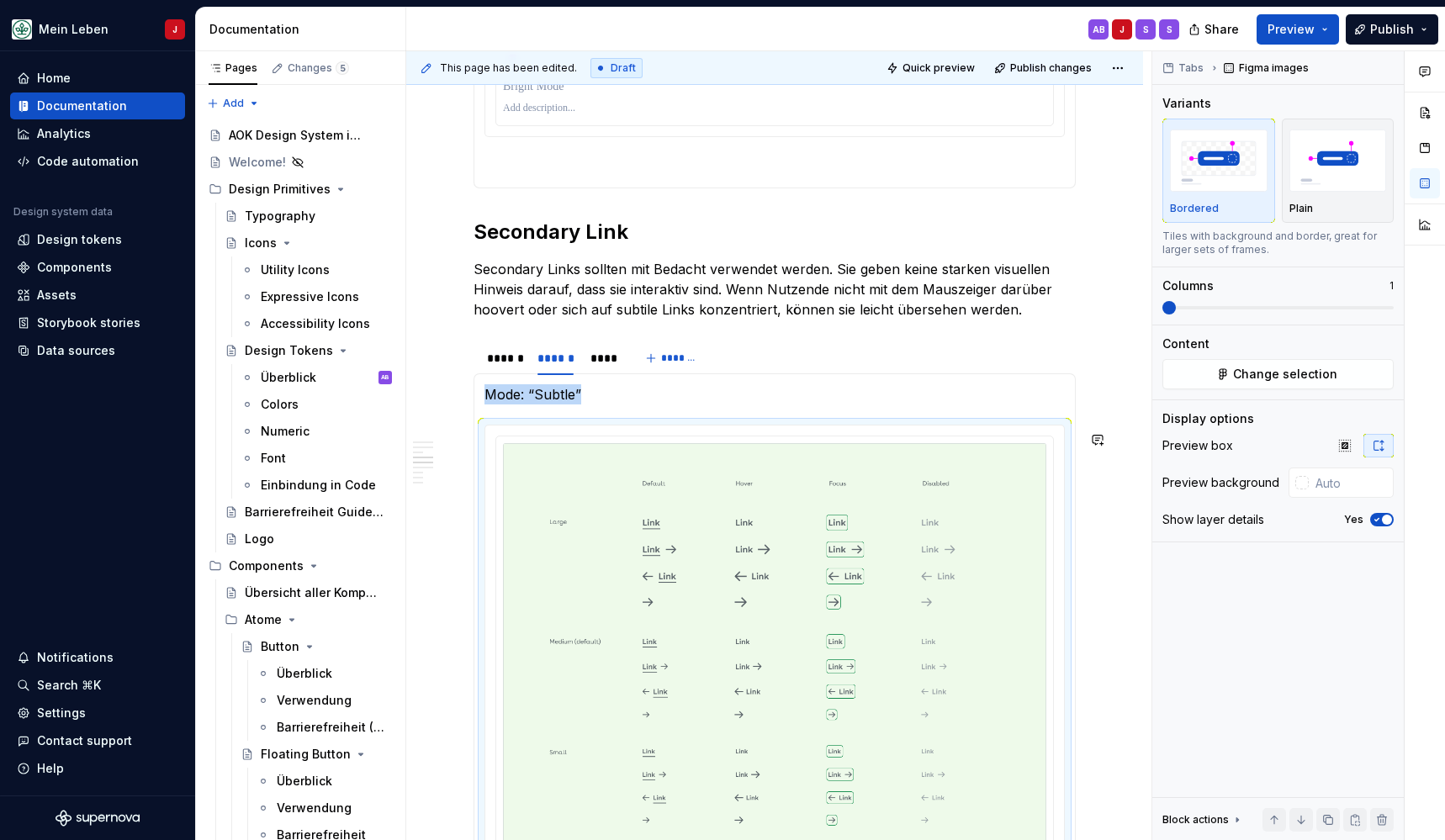
scroll to position [1590, 0]
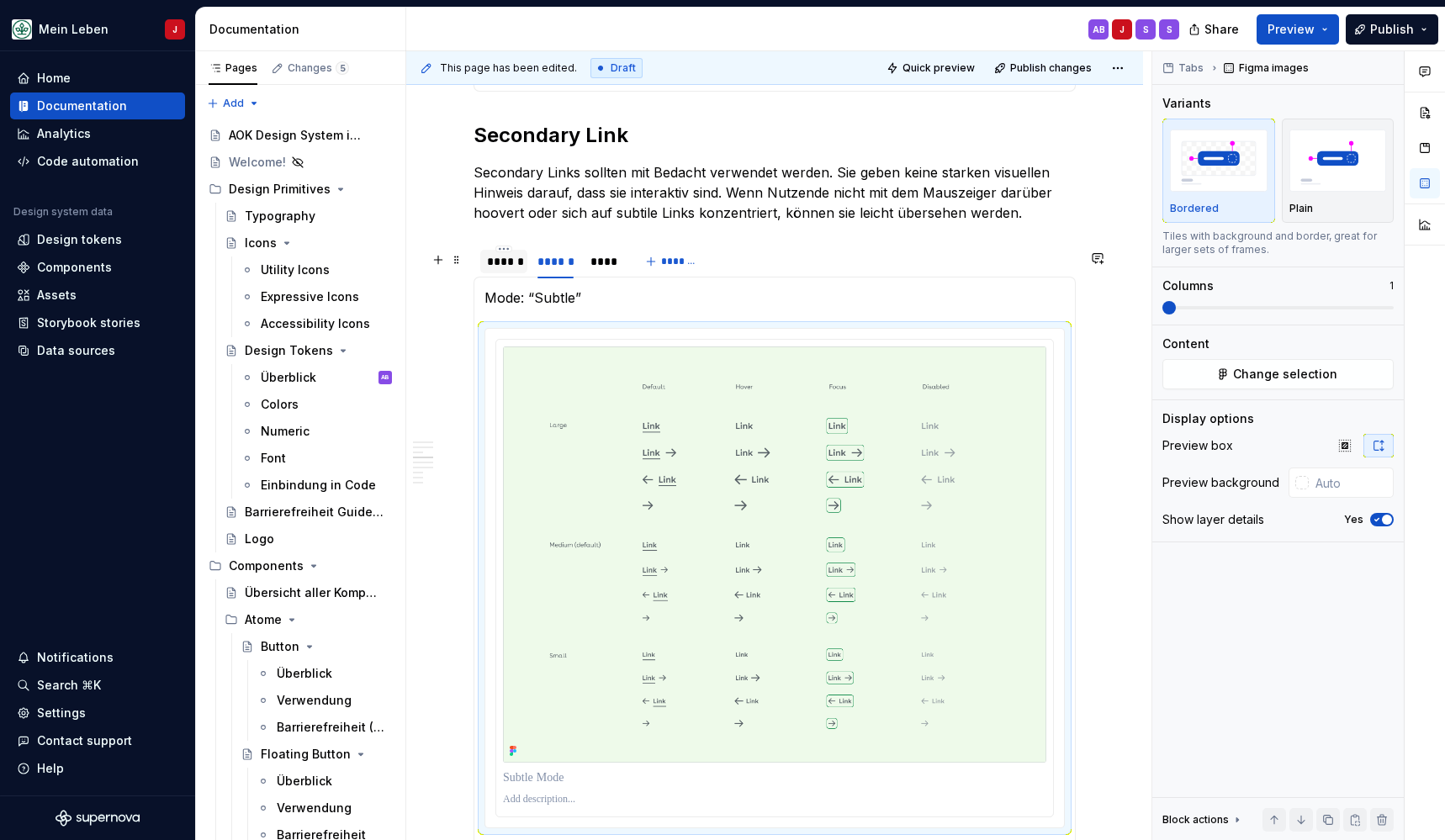
click at [501, 268] on div "******" at bounding box center [504, 261] width 34 height 17
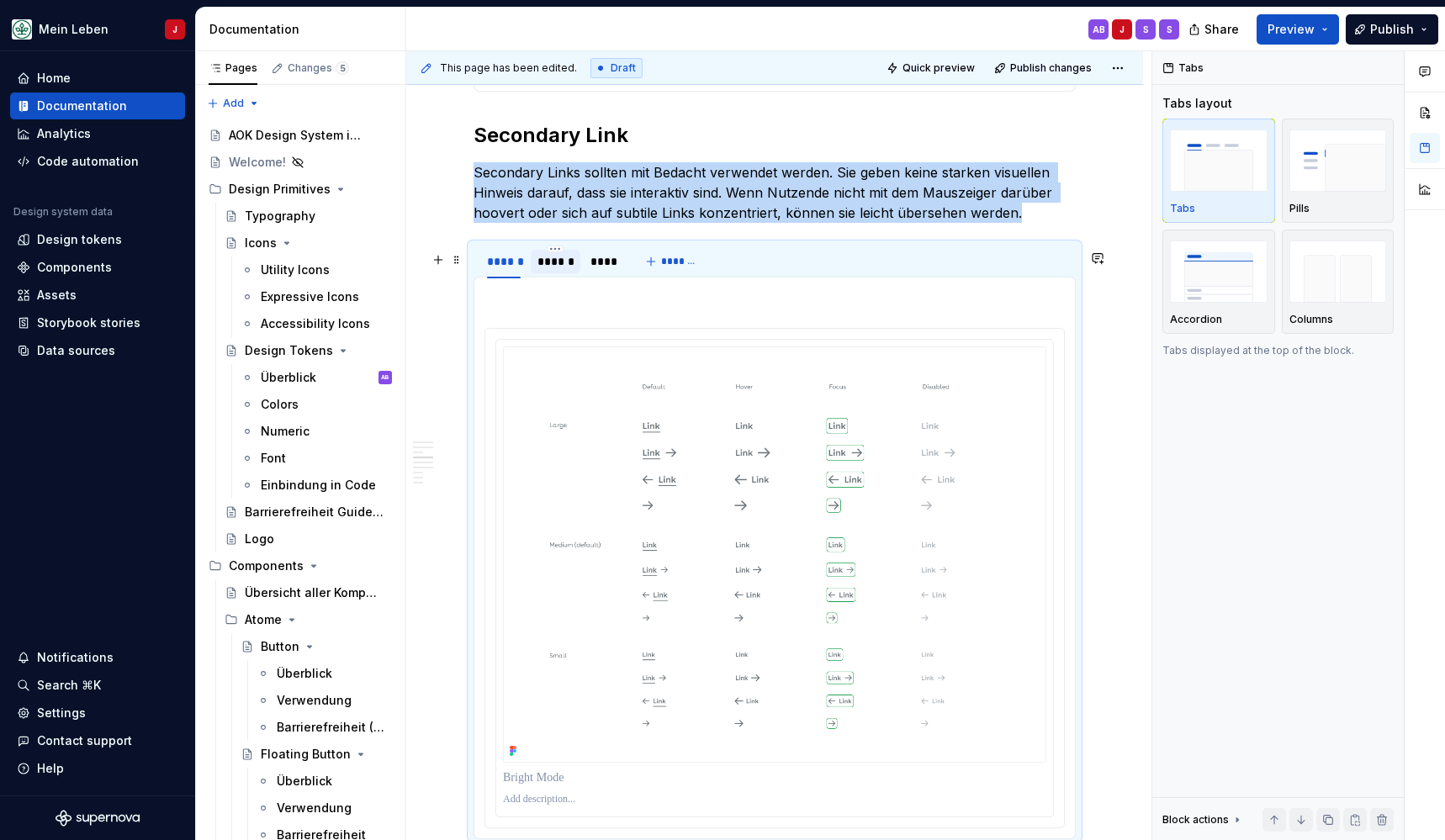
click at [550, 265] on div "******" at bounding box center [555, 261] width 36 height 17
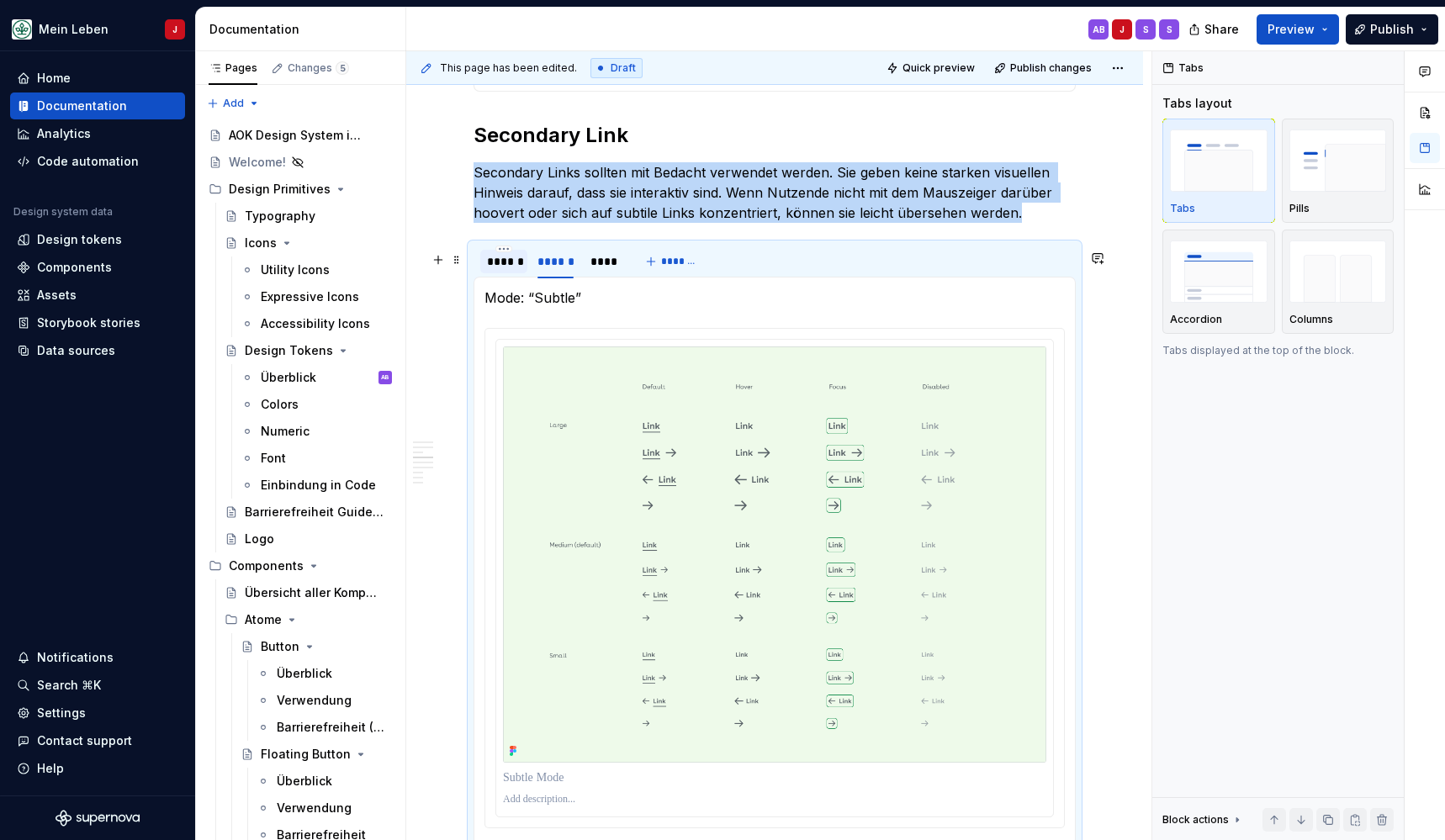
click at [503, 266] on div "******" at bounding box center [504, 261] width 34 height 17
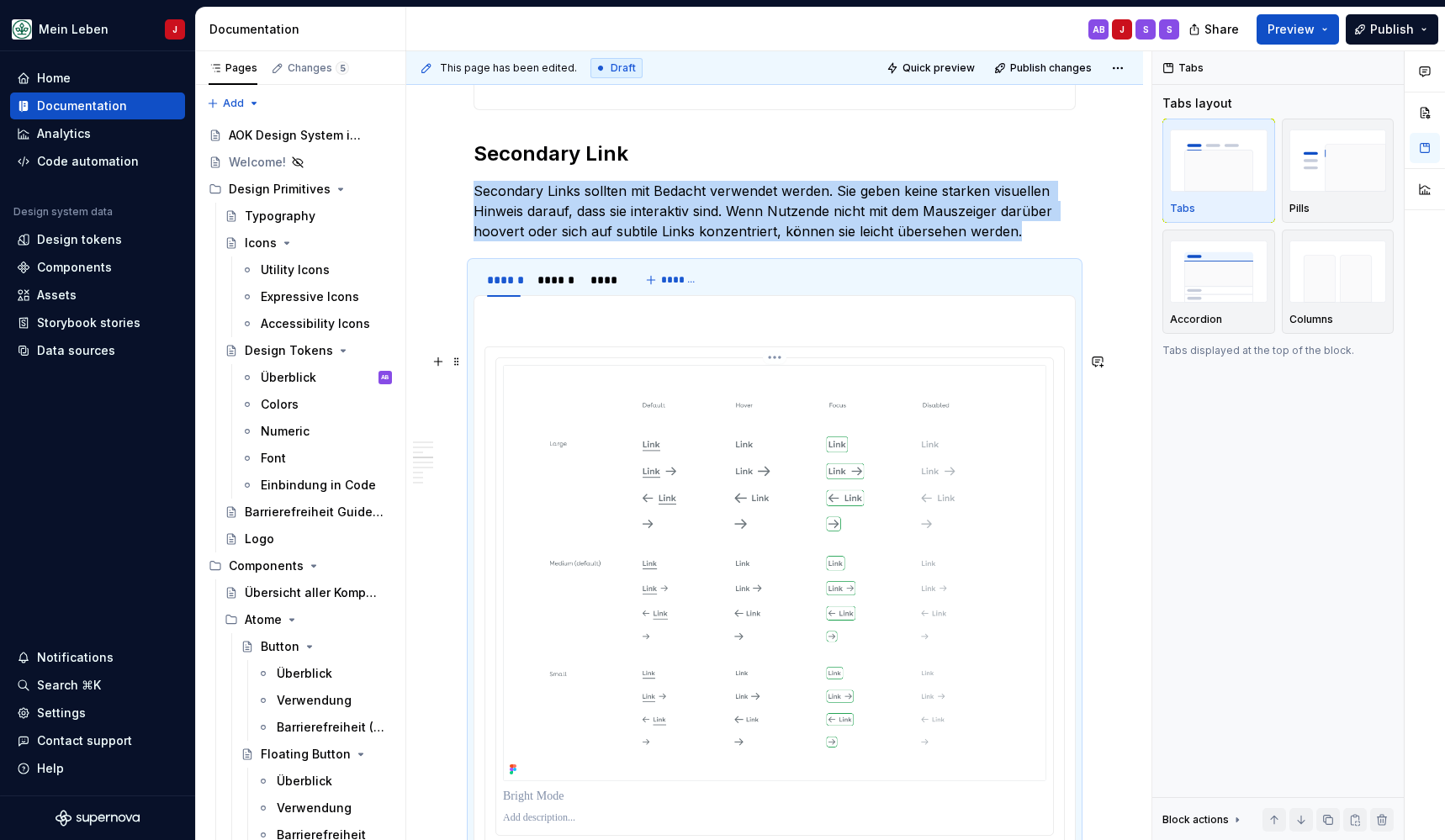
scroll to position [1574, 0]
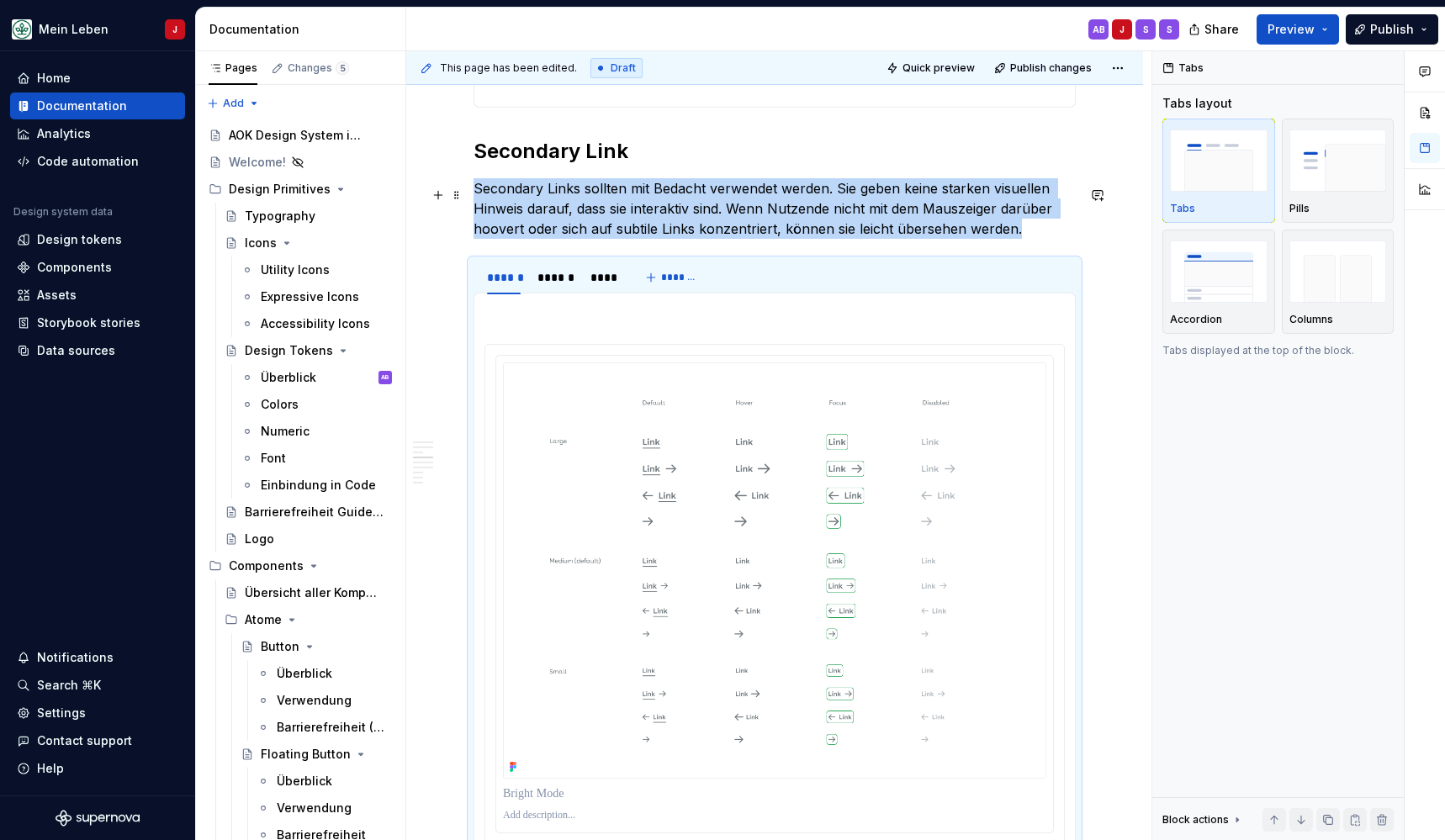
click at [932, 239] on p "Secondary Links sollten mit Bedacht verwendet werden. Sie geben keine starken v…" at bounding box center [775, 209] width 602 height 60
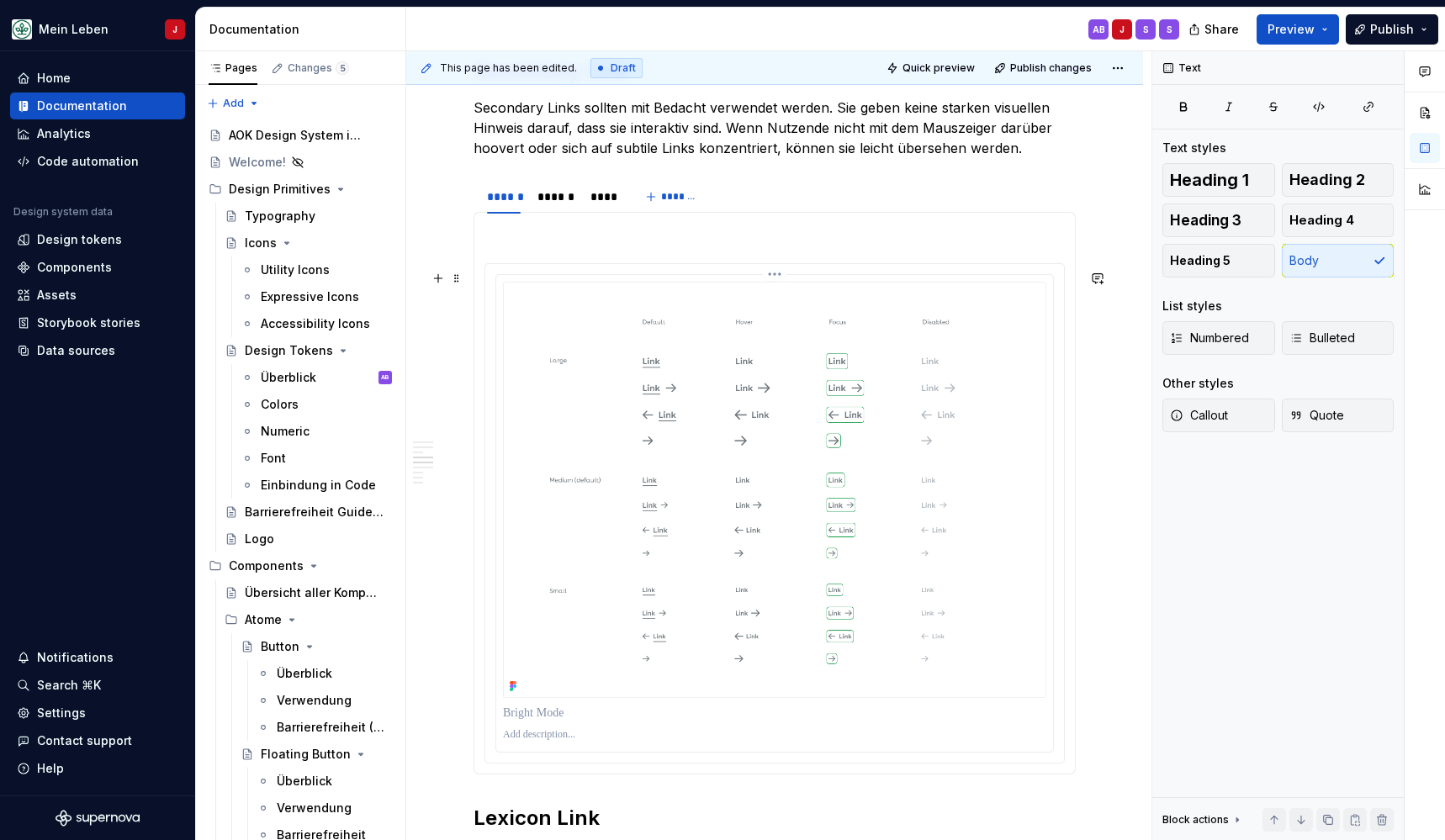
scroll to position [1653, 0]
click at [551, 196] on div "******" at bounding box center [555, 198] width 36 height 17
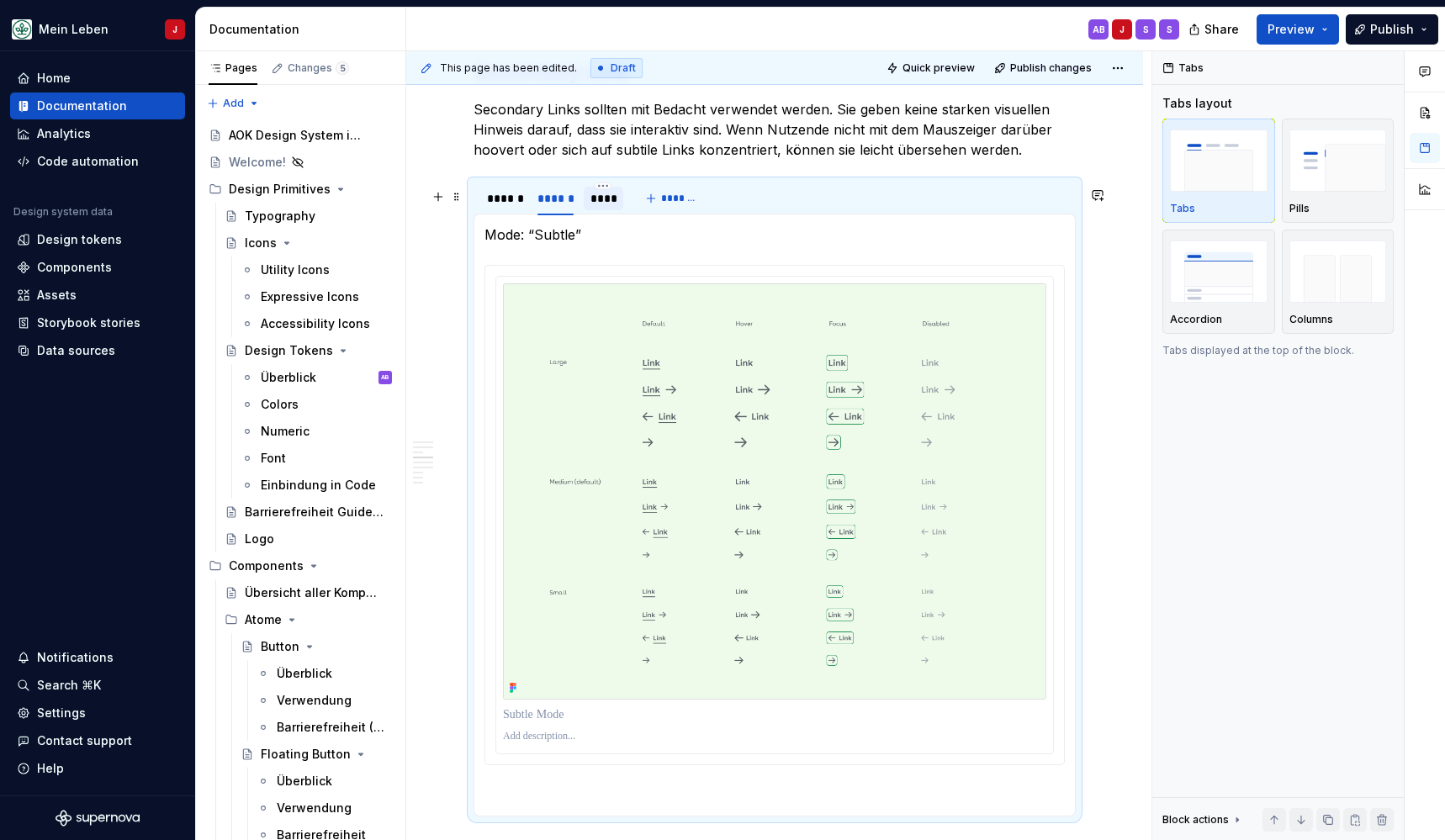
click at [604, 205] on div "****" at bounding box center [604, 198] width 27 height 17
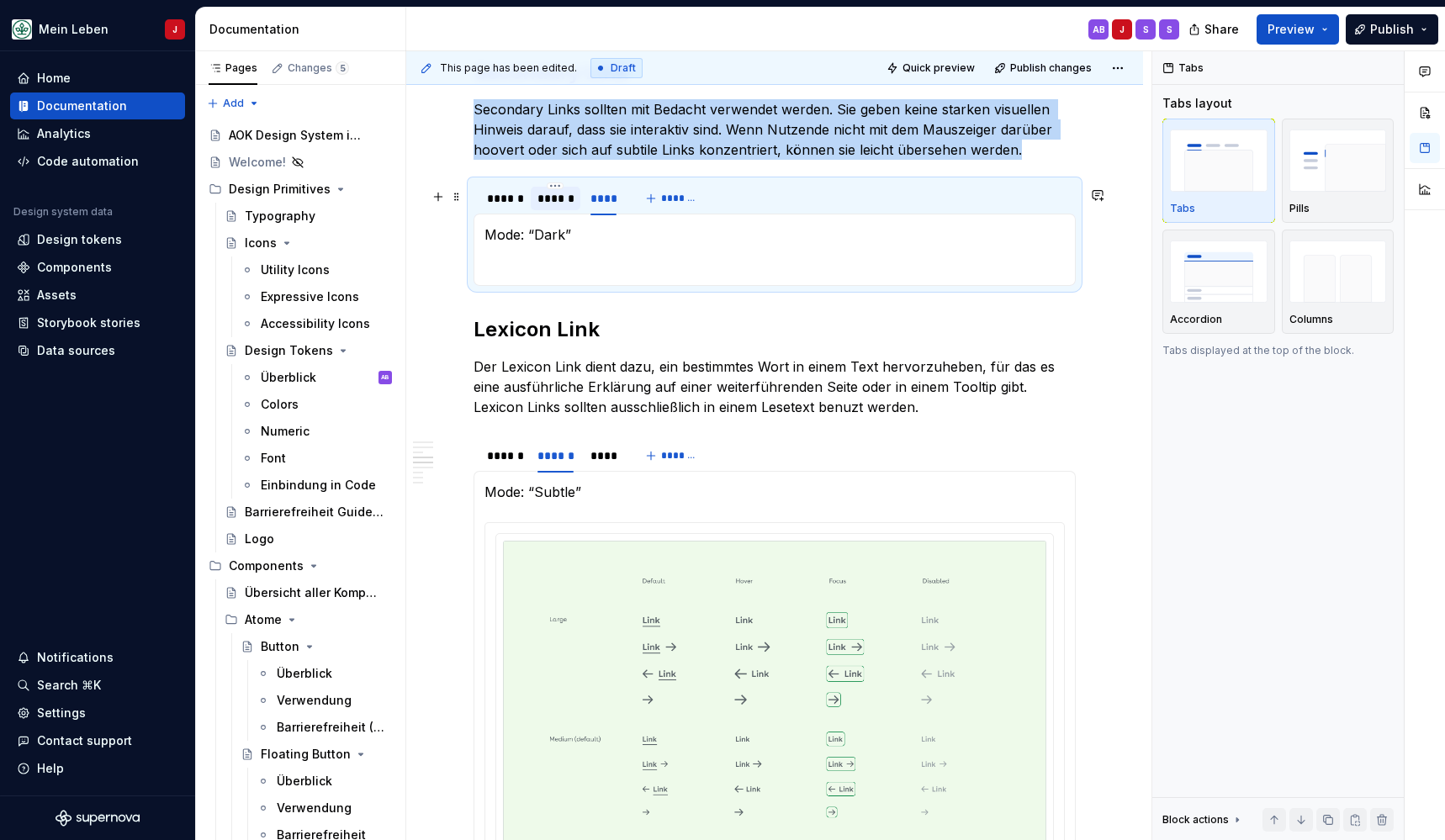
click at [554, 207] on div "******" at bounding box center [555, 198] width 36 height 17
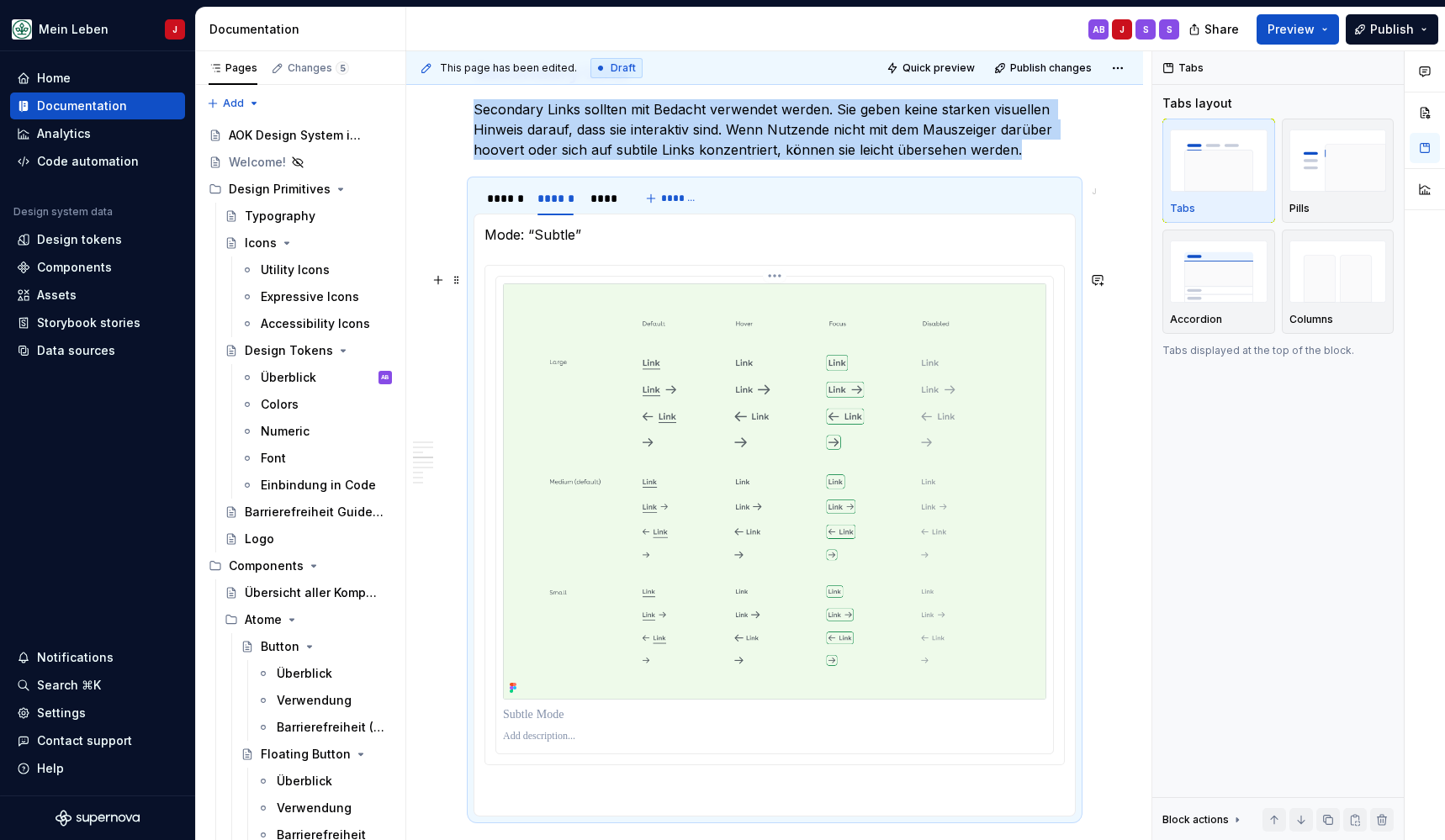
scroll to position [1622, 0]
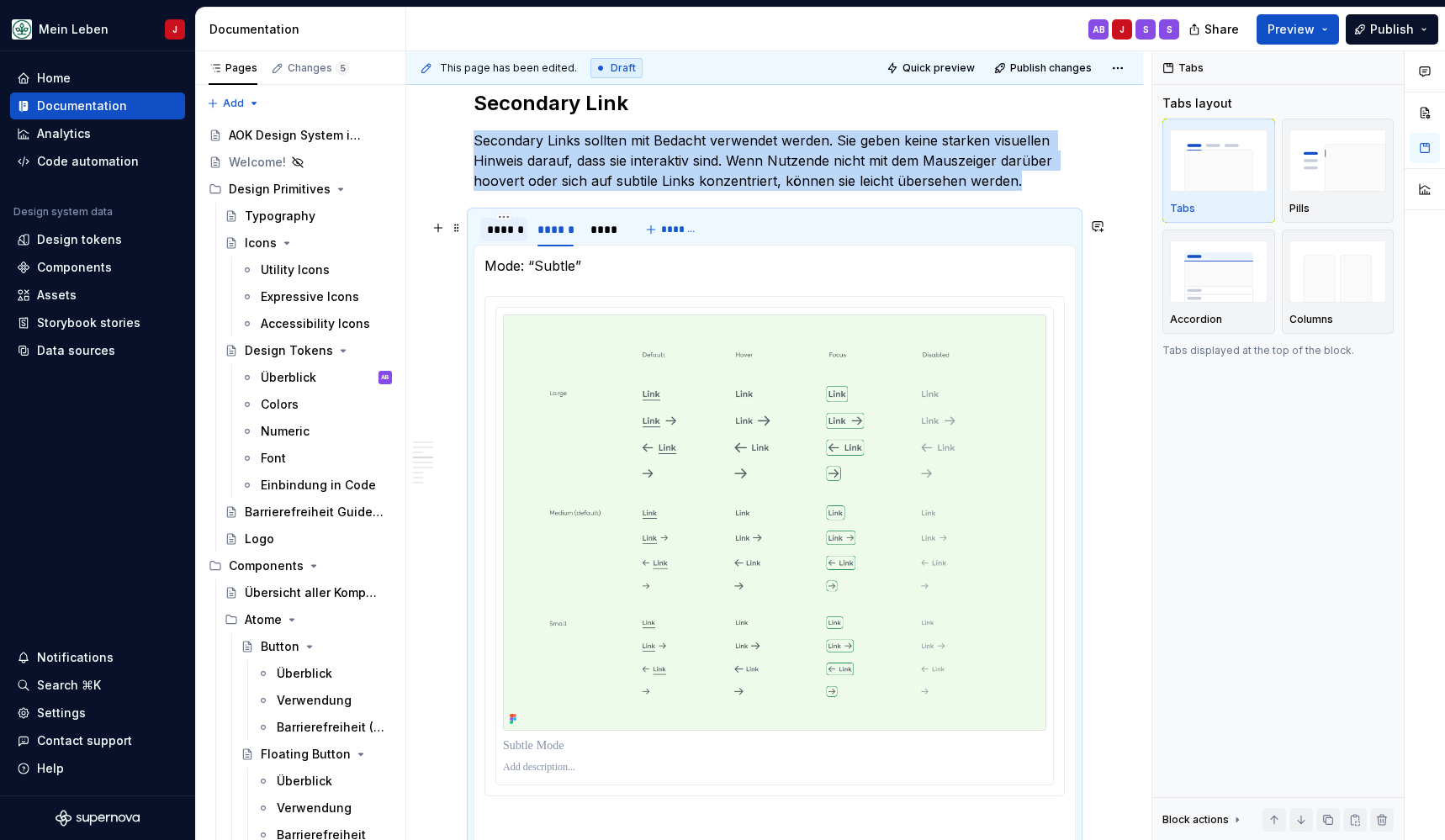
click at [502, 231] on div "******" at bounding box center [504, 229] width 34 height 17
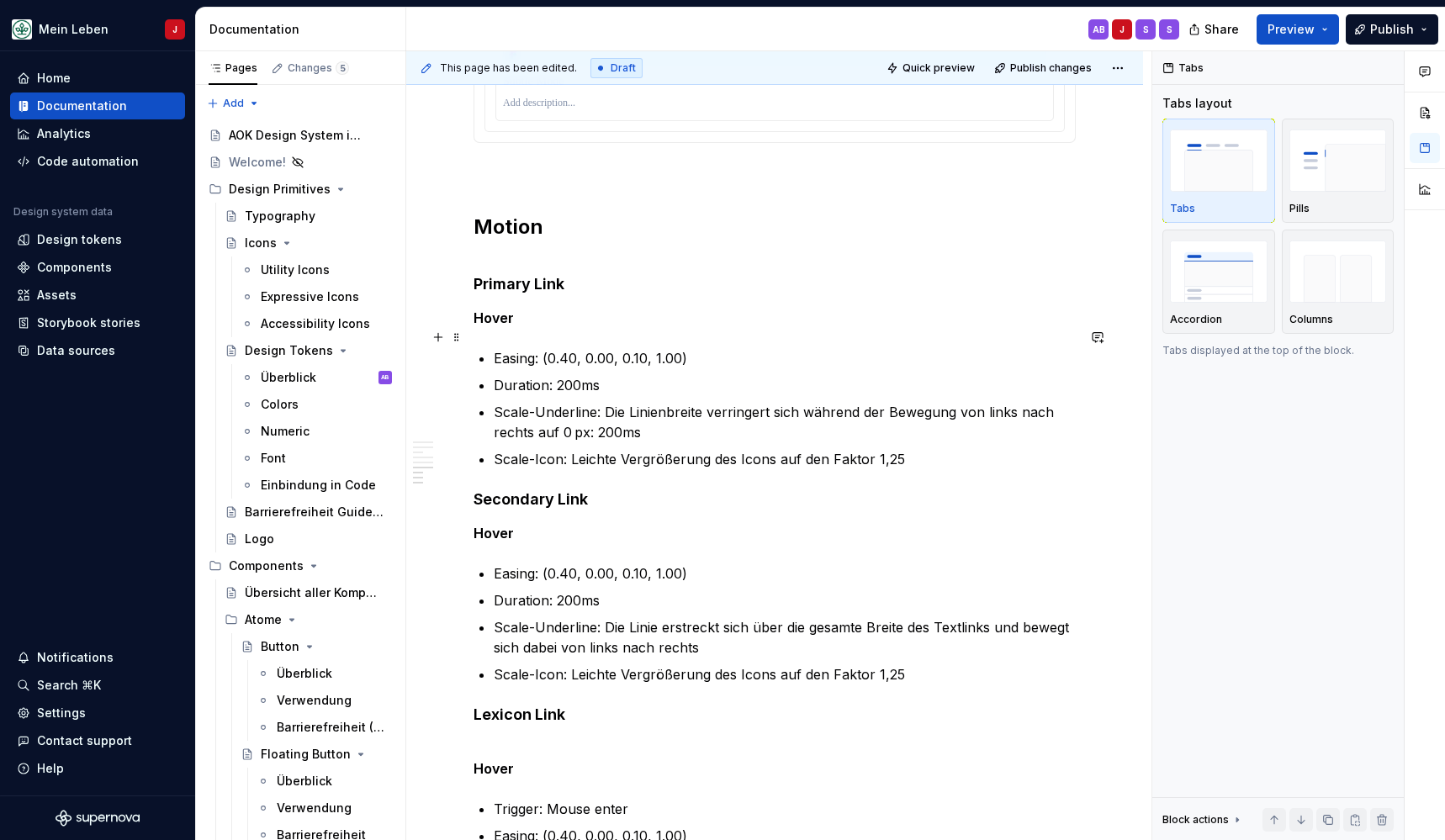
scroll to position [3061, 0]
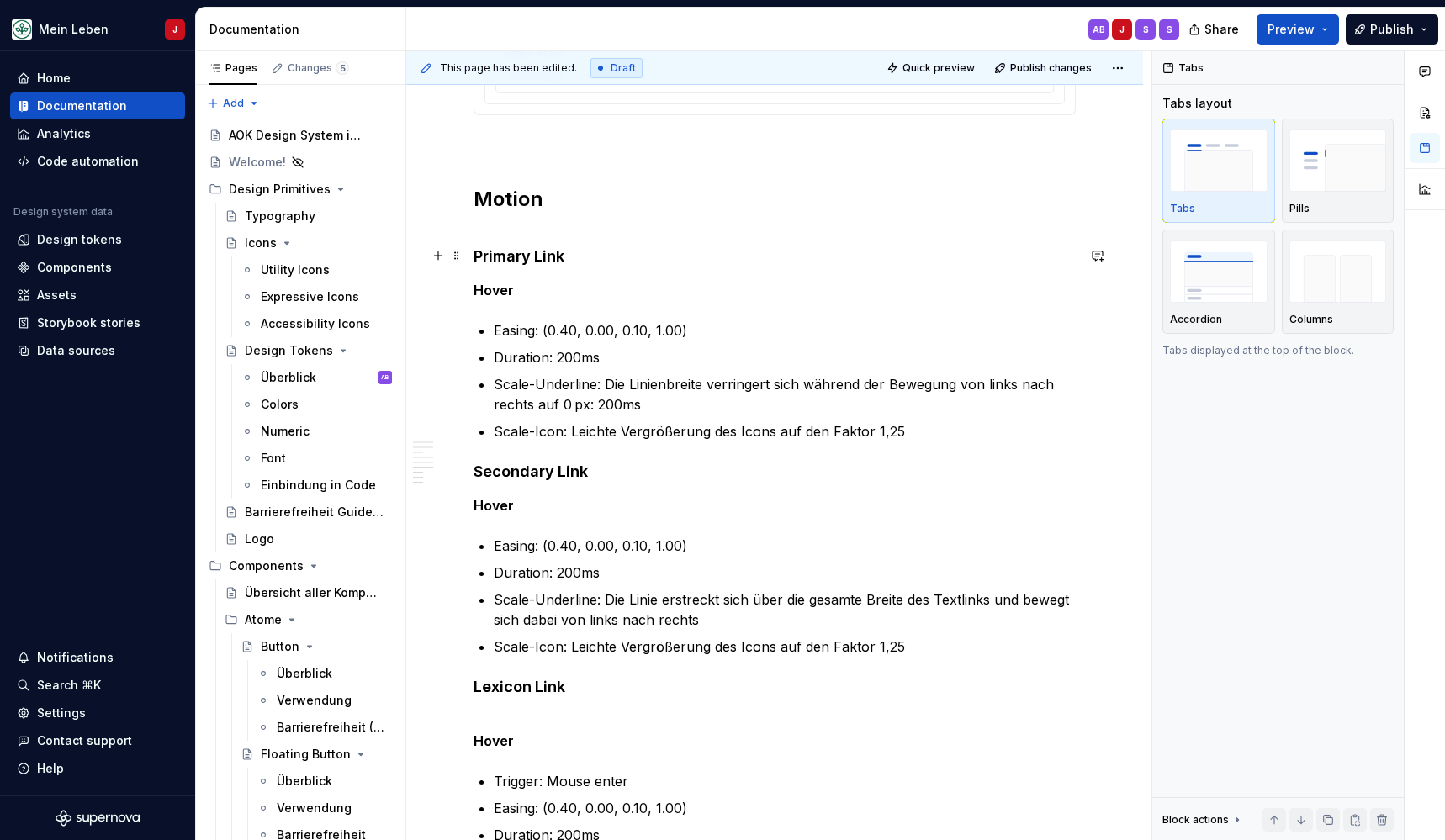
click at [489, 247] on h4 "Primary Link" at bounding box center [775, 245] width 602 height 40
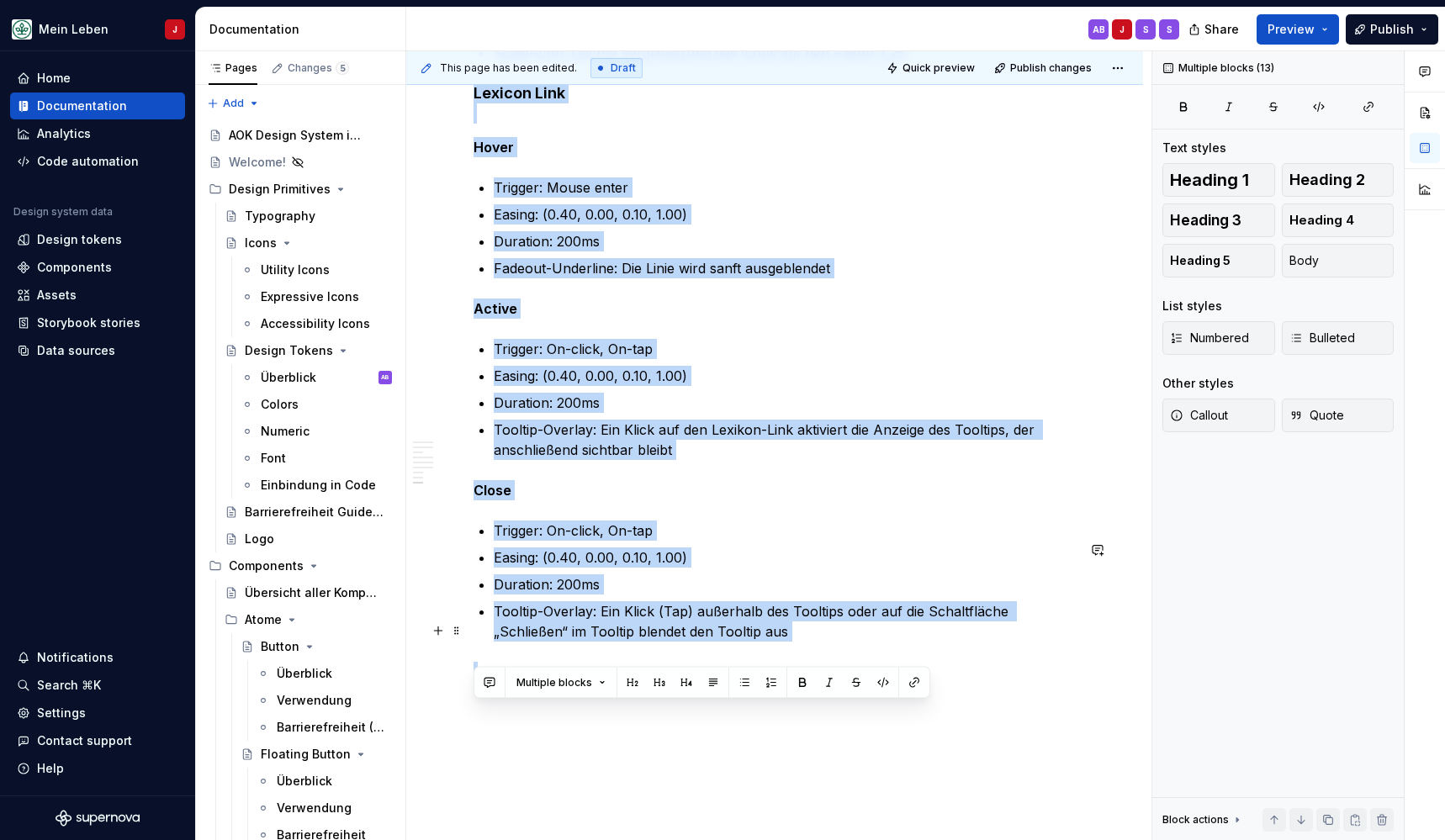
scroll to position [3655, 0]
drag, startPoint x: 477, startPoint y: 336, endPoint x: 734, endPoint y: 650, distance: 405.8
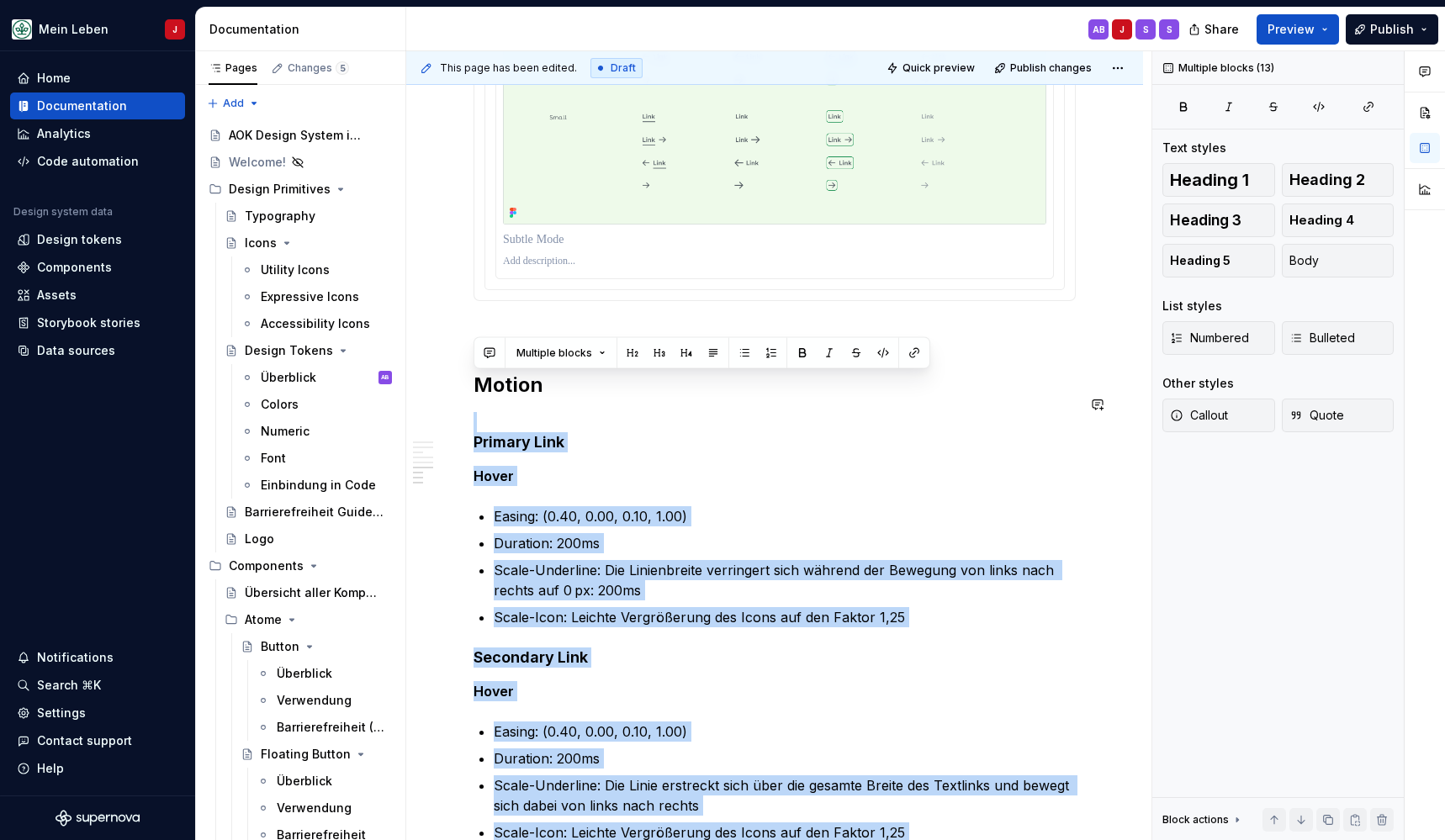
scroll to position [2839, 0]
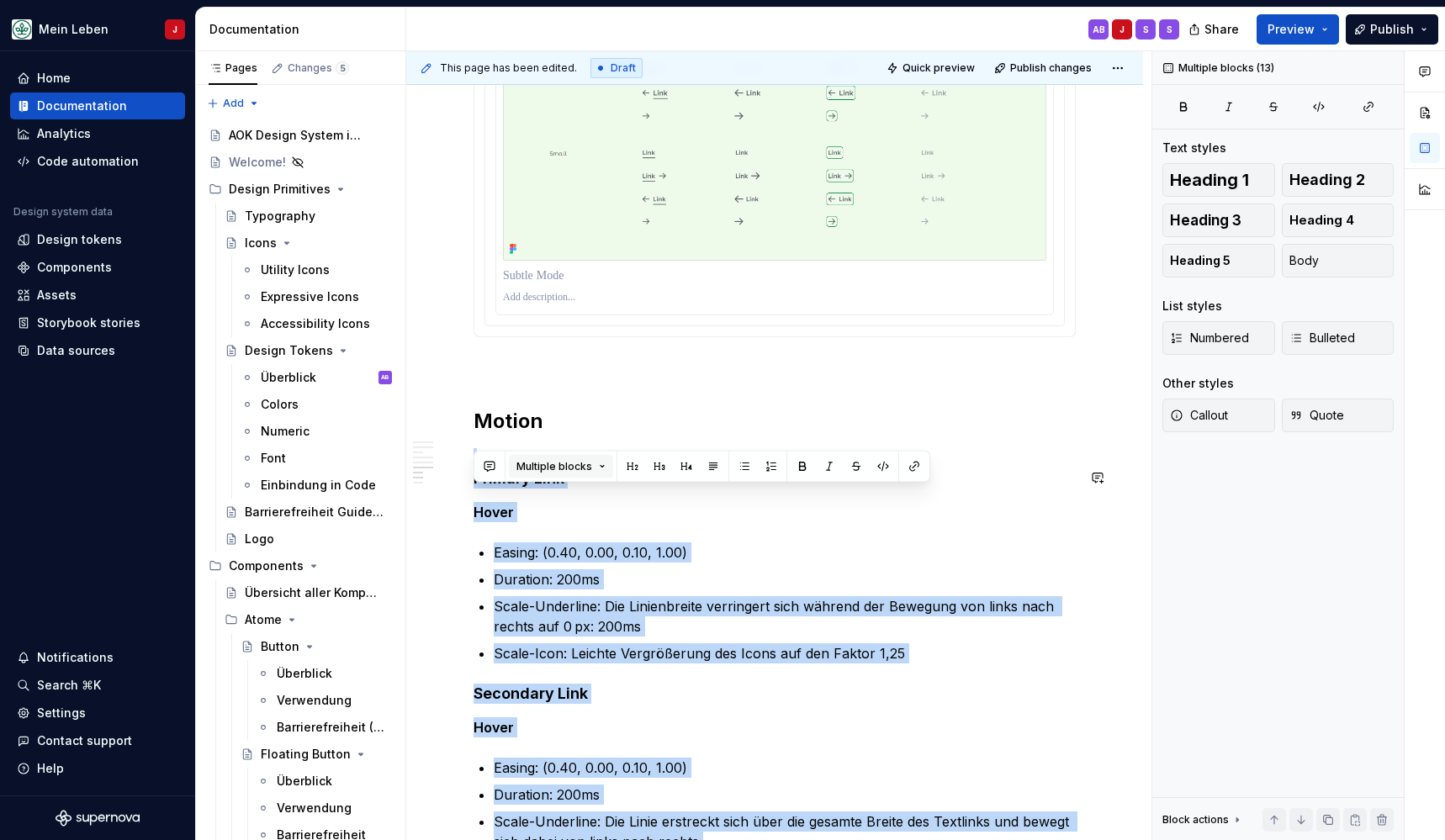
click at [594, 469] on button "Multiple blocks" at bounding box center [560, 467] width 104 height 23
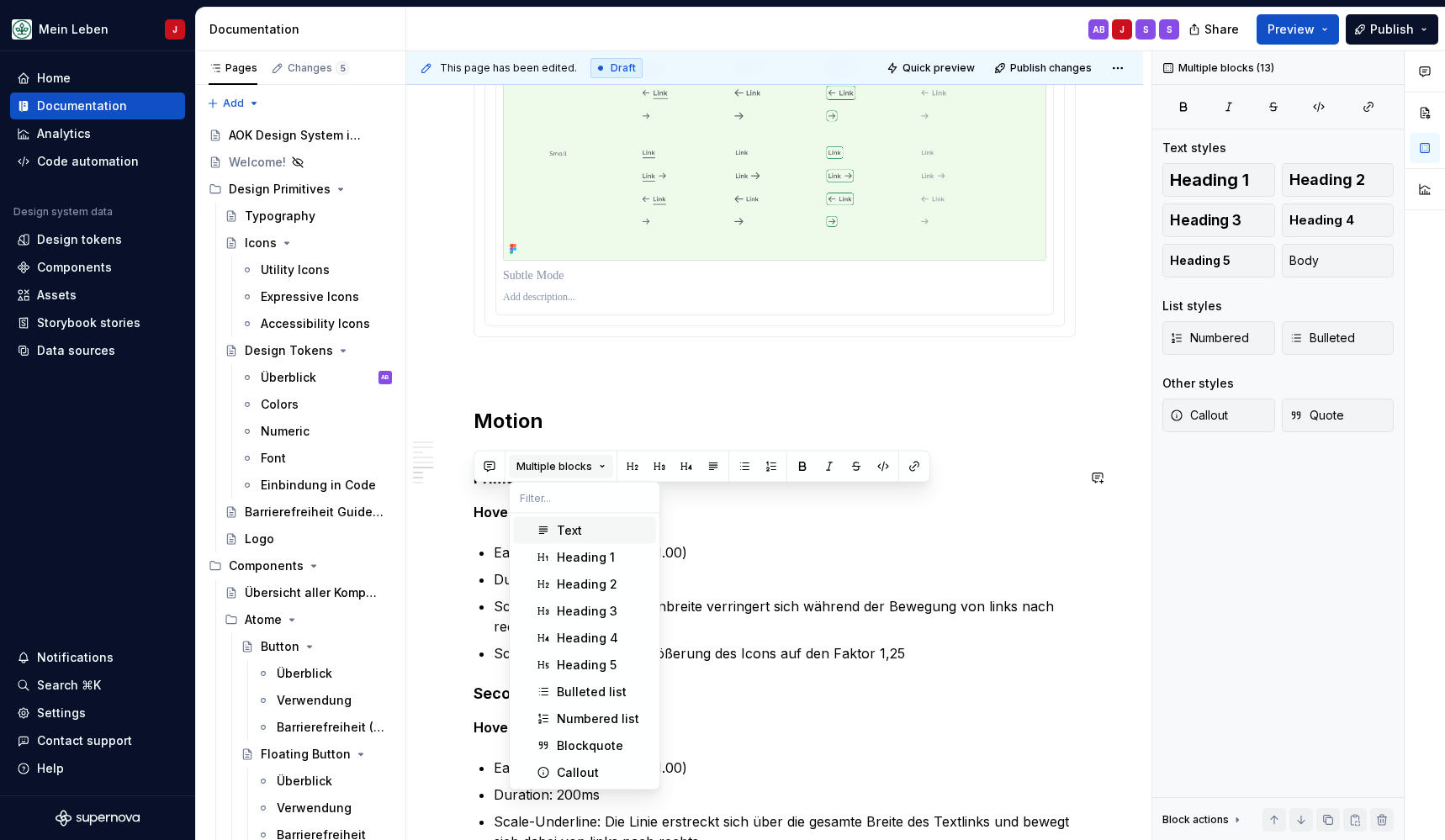
click at [594, 469] on button "Multiple blocks" at bounding box center [560, 467] width 104 height 23
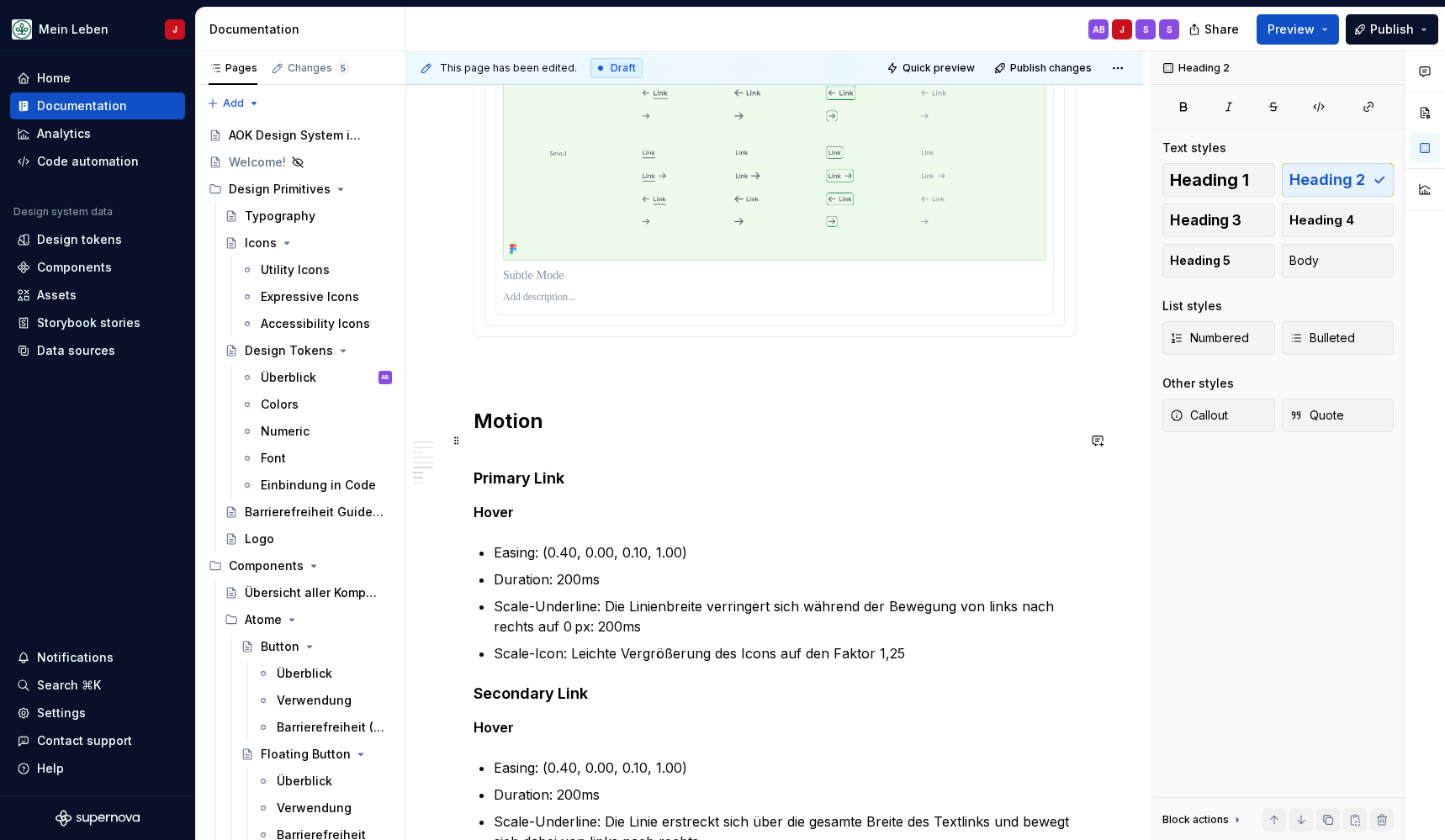
click at [603, 435] on h2 "Motion" at bounding box center [775, 421] width 602 height 27
click at [569, 470] on h4 "Primary Link" at bounding box center [775, 468] width 602 height 40
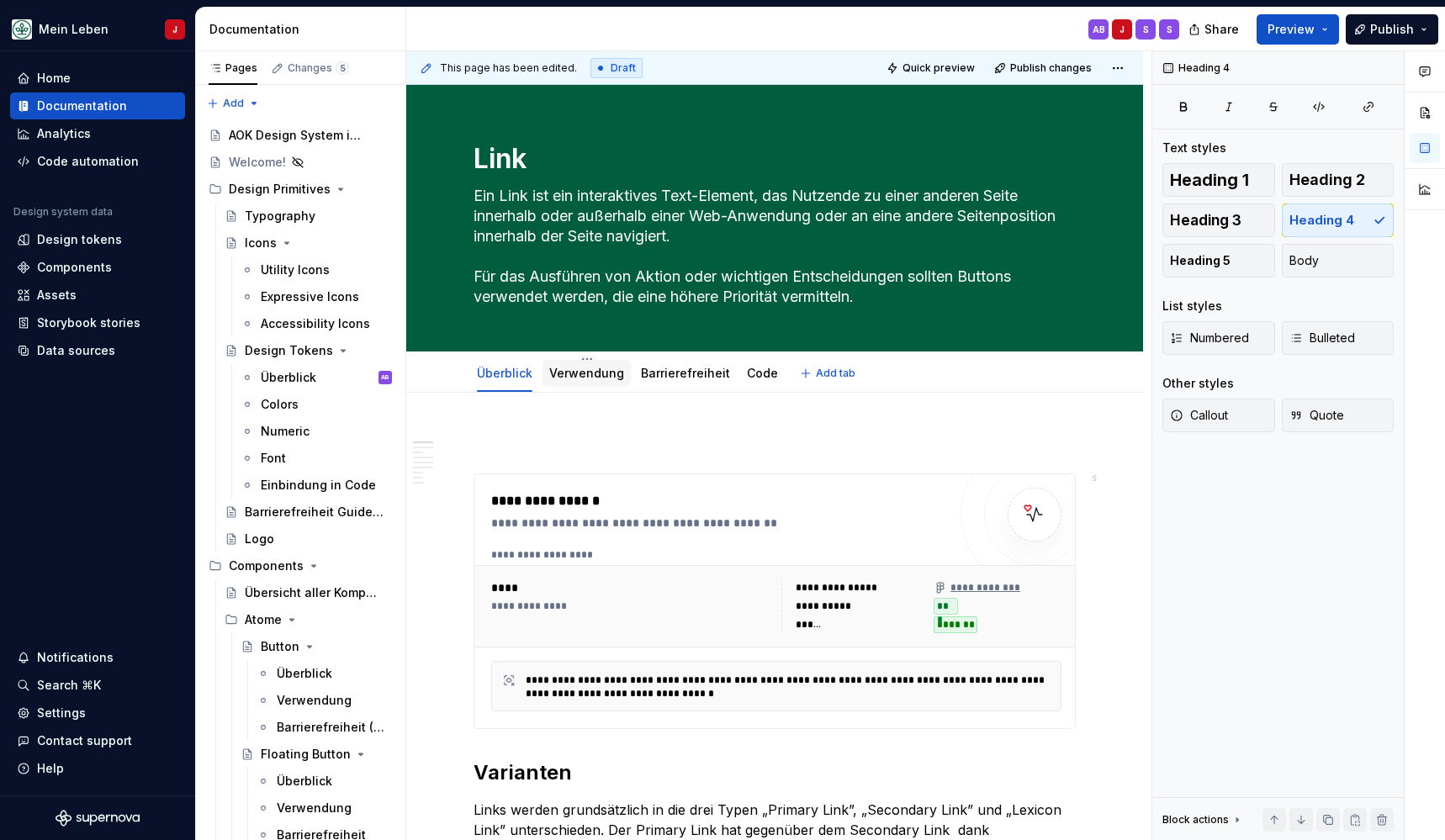
scroll to position [0, 0]
click at [593, 372] on link "Verwendung" at bounding box center [587, 372] width 75 height 14
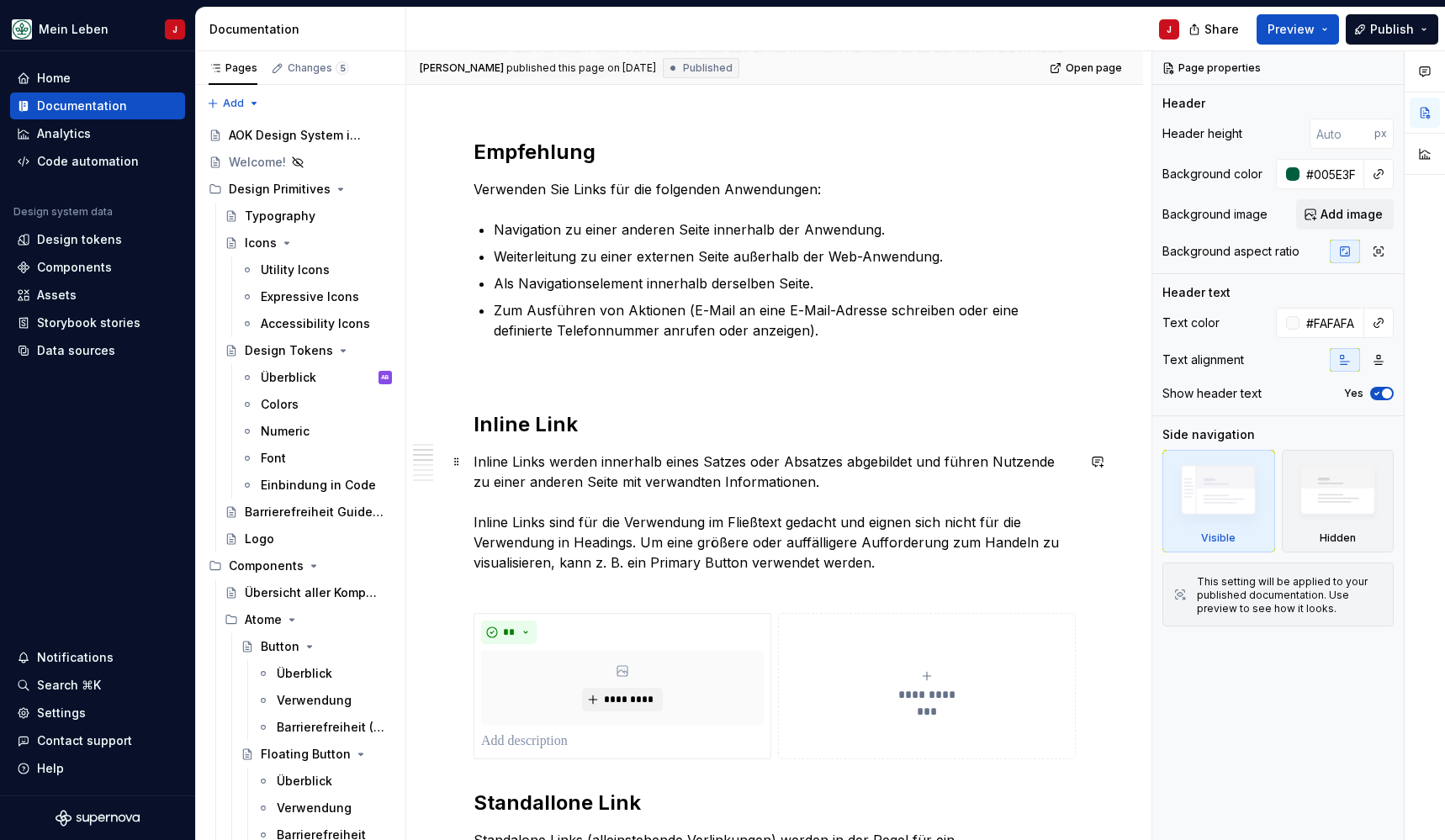
scroll to position [506, 0]
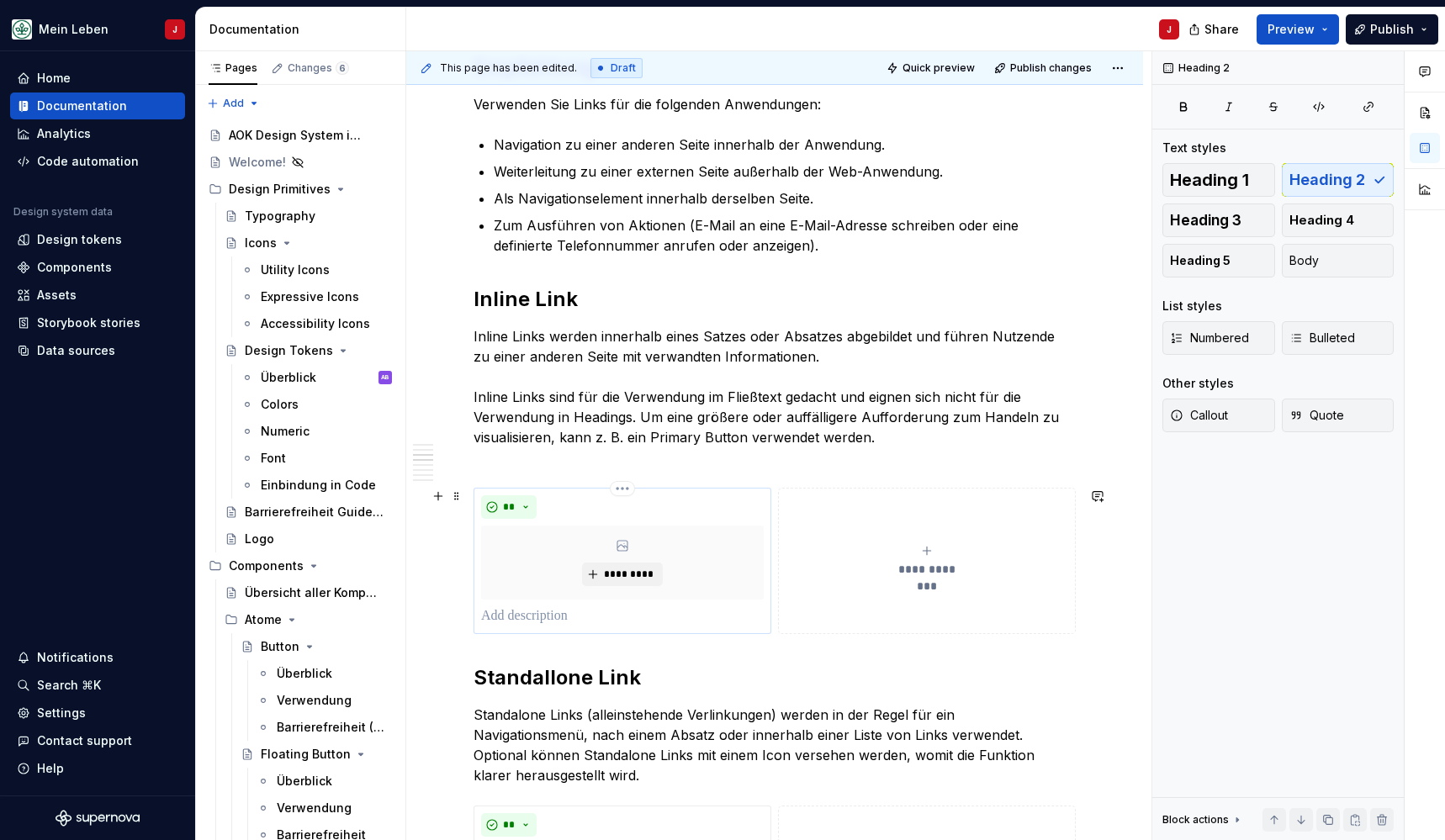
scroll to position [574, 0]
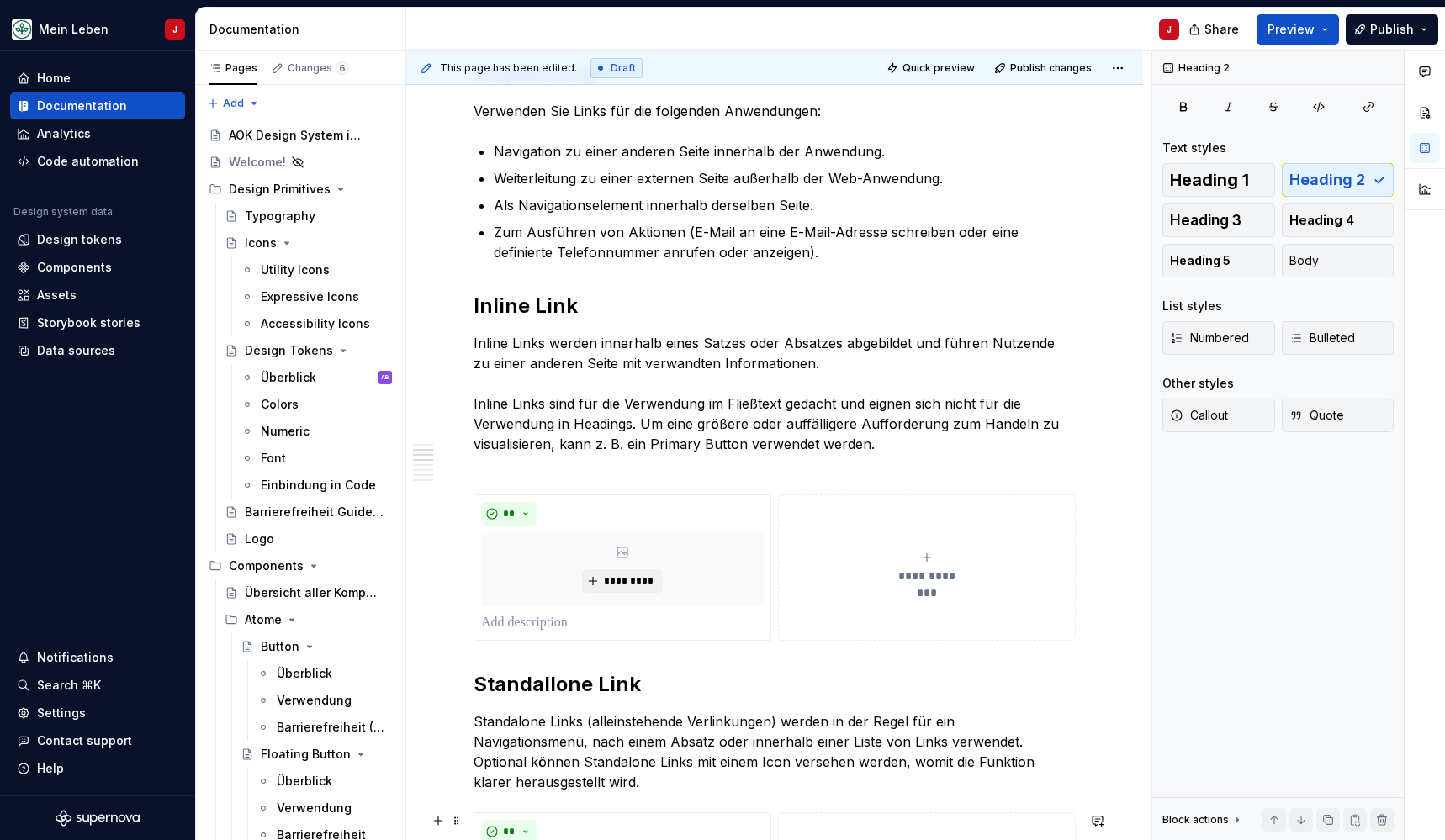
type textarea "*"
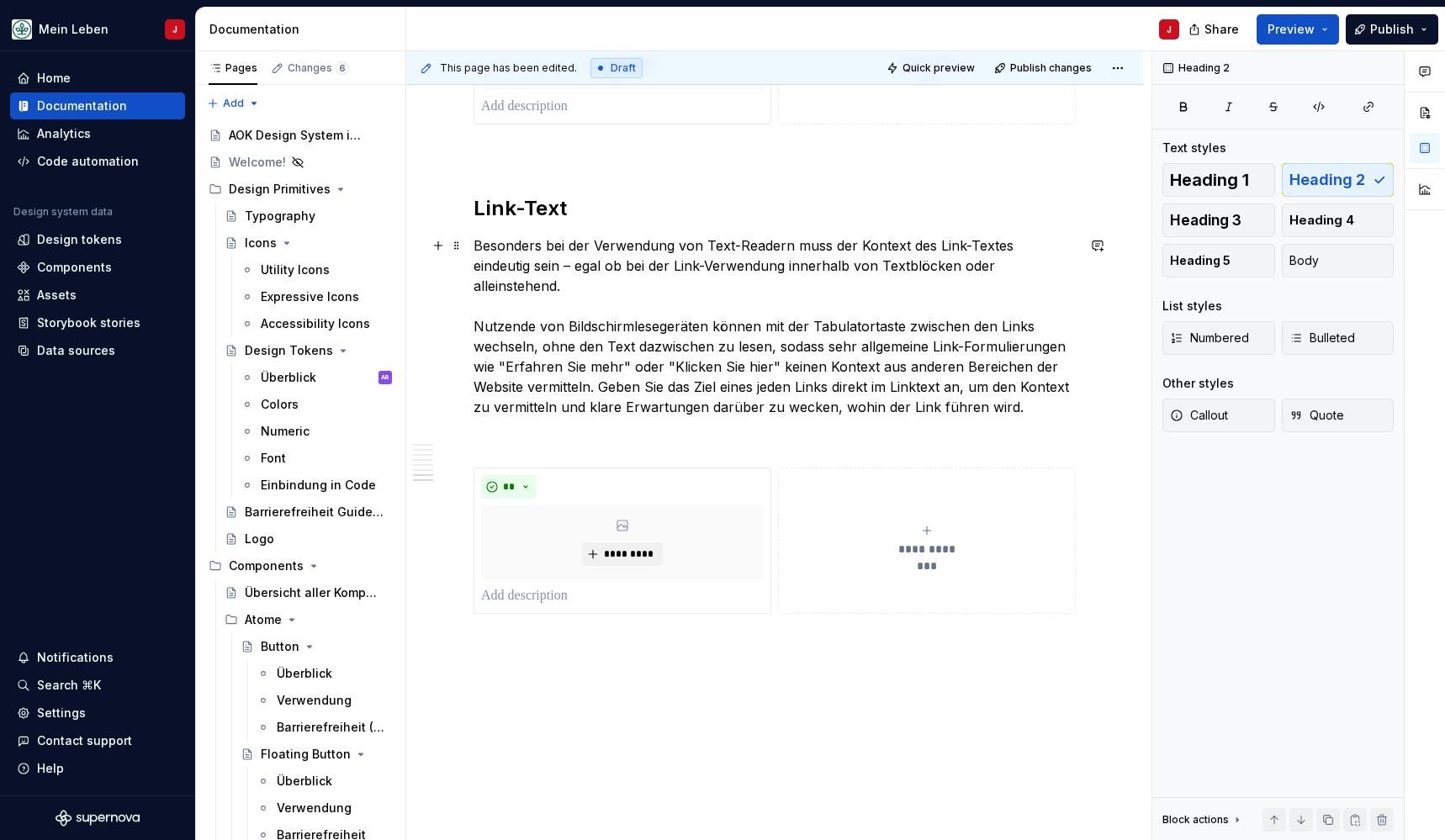
scroll to position [2477, 0]
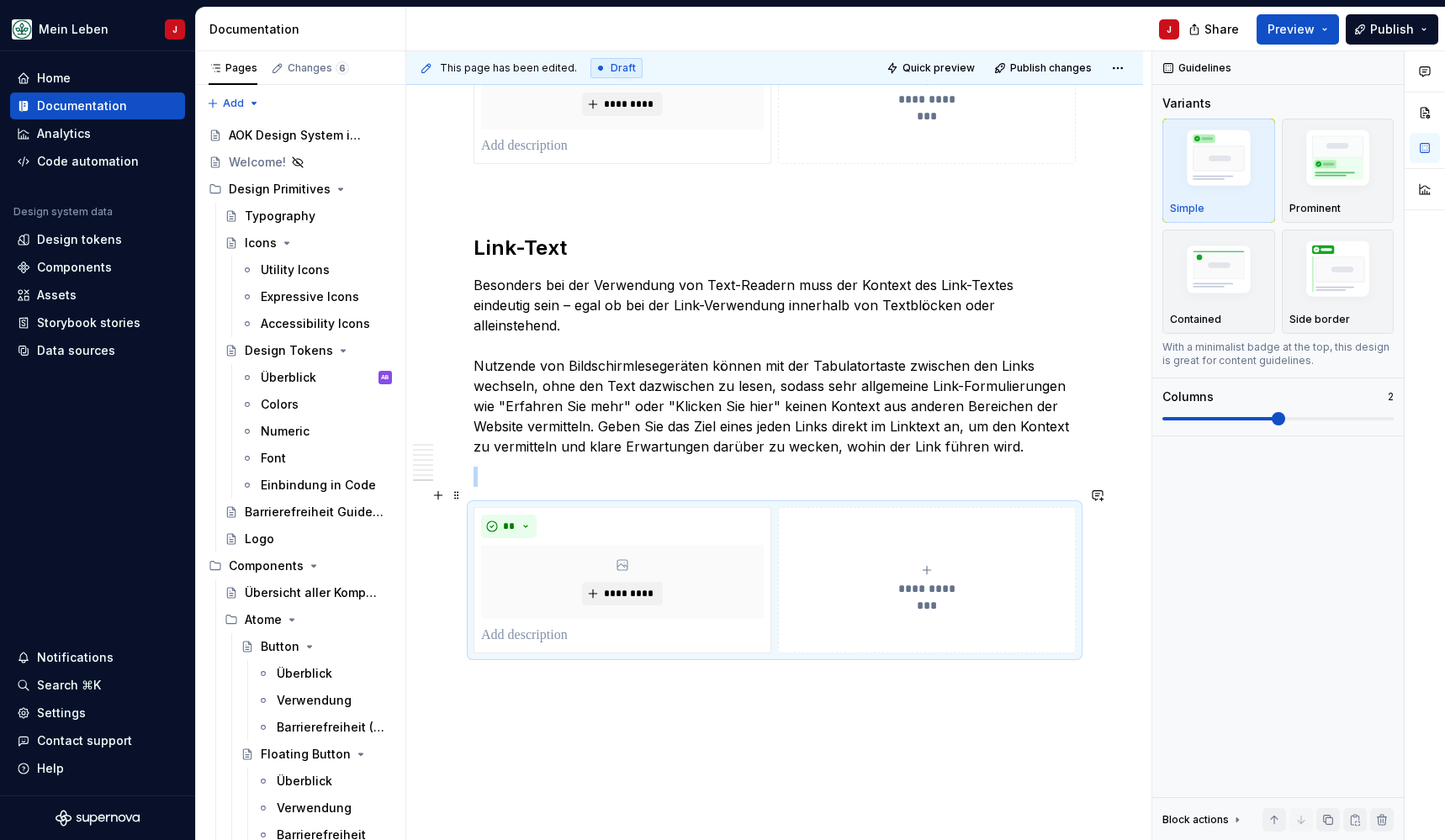
scroll to position [2412, 0]
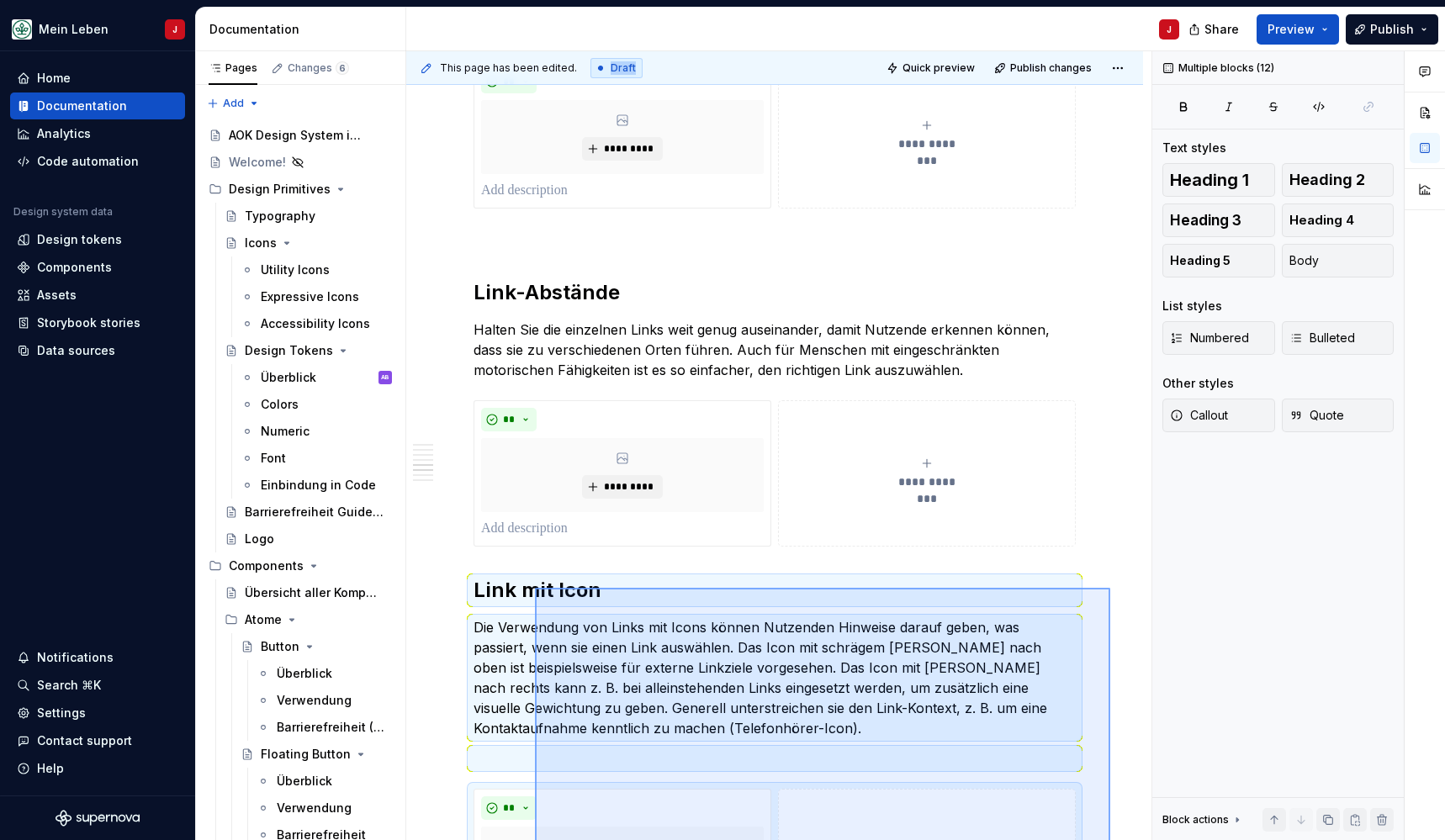
scroll to position [505, 0]
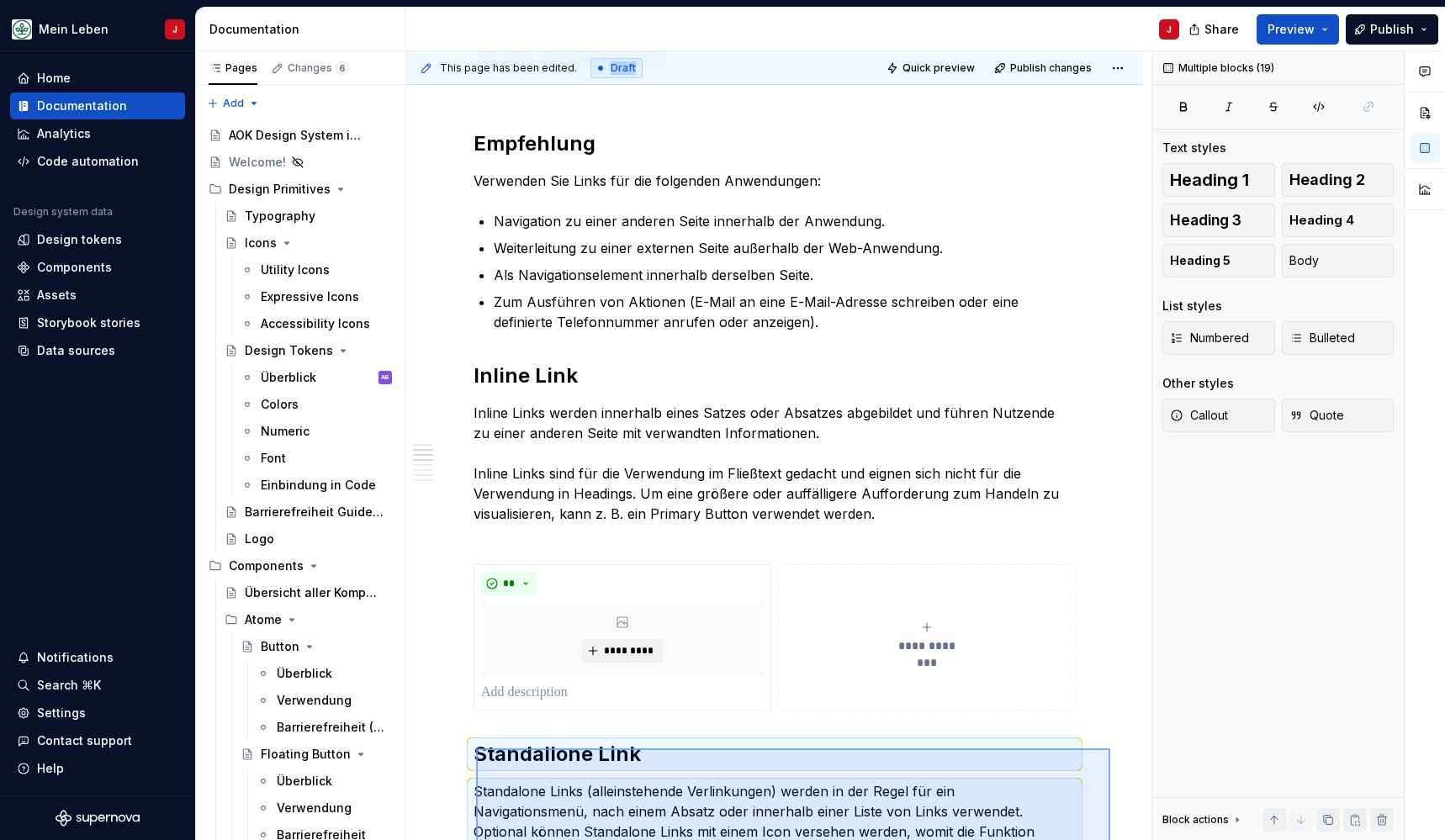
drag, startPoint x: 1111, startPoint y: 621, endPoint x: 476, endPoint y: 748, distance: 647.6
click at [476, 748] on div "This page has been edited. Draft Quick preview Publish changes Link Ein Link is…" at bounding box center [779, 446] width 745 height 789
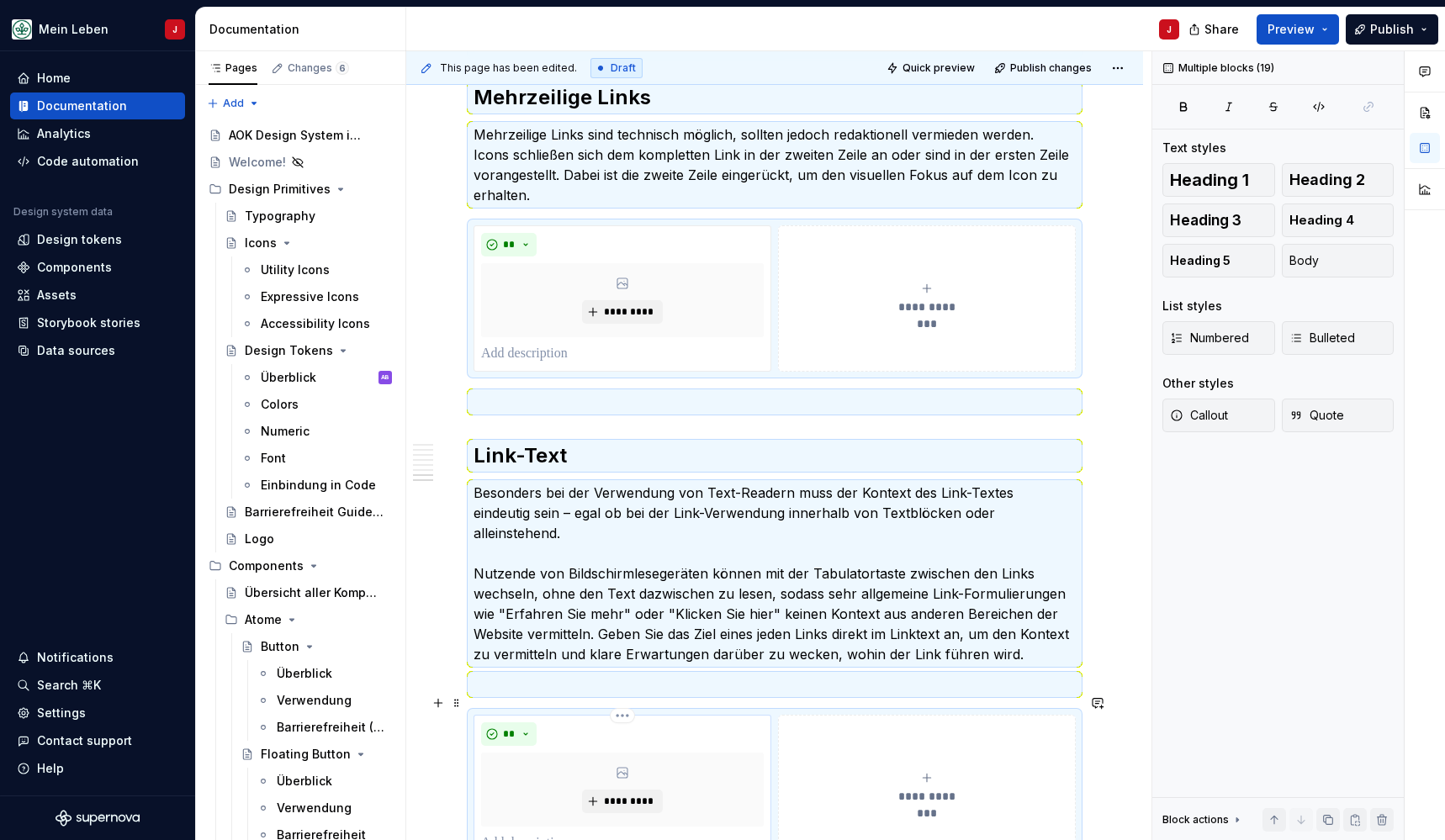
scroll to position [646, 0]
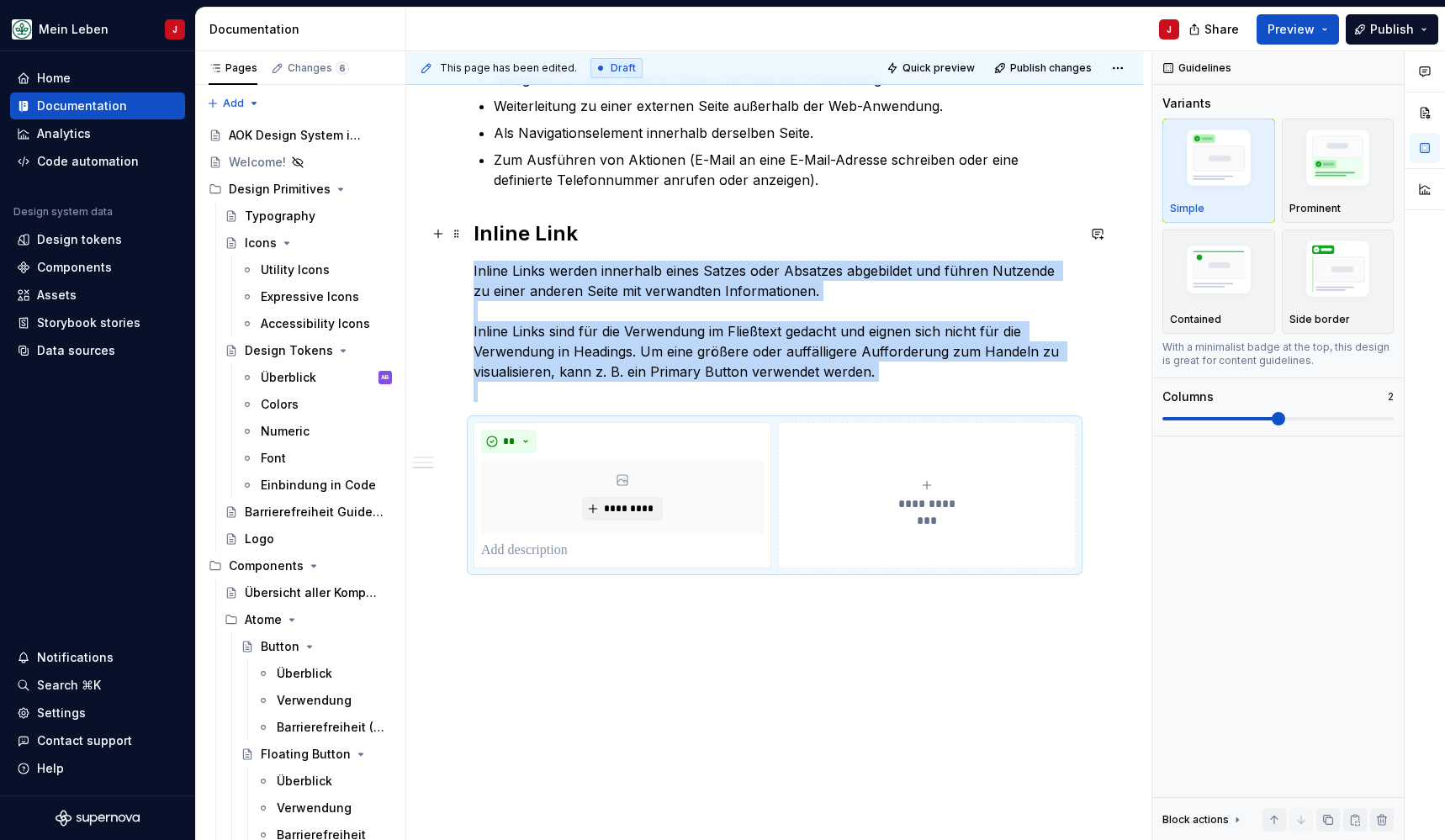
click at [566, 235] on h2 "Inline Link" at bounding box center [775, 234] width 602 height 27
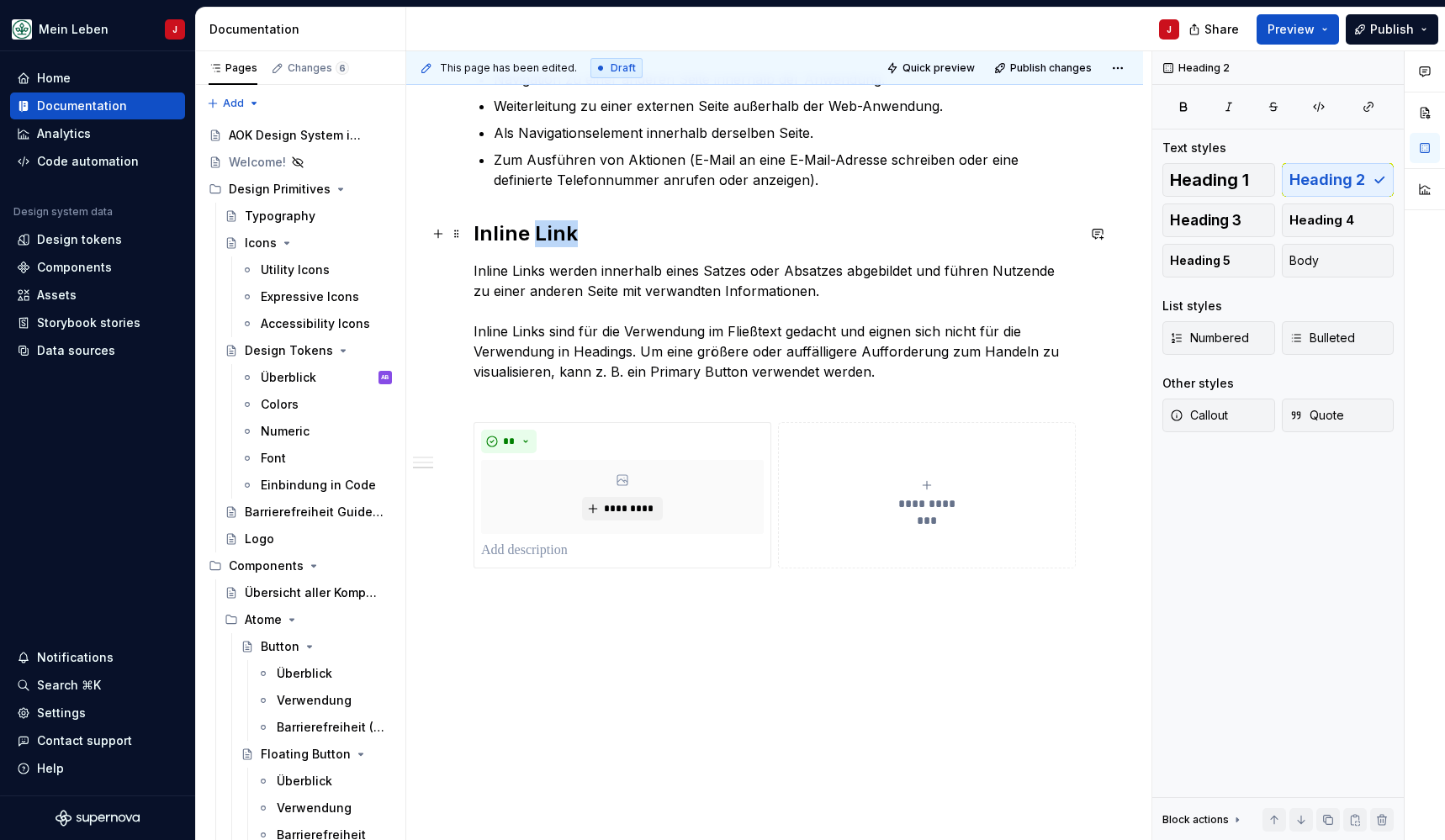
click at [566, 235] on h2 "Inline Link" at bounding box center [775, 234] width 602 height 27
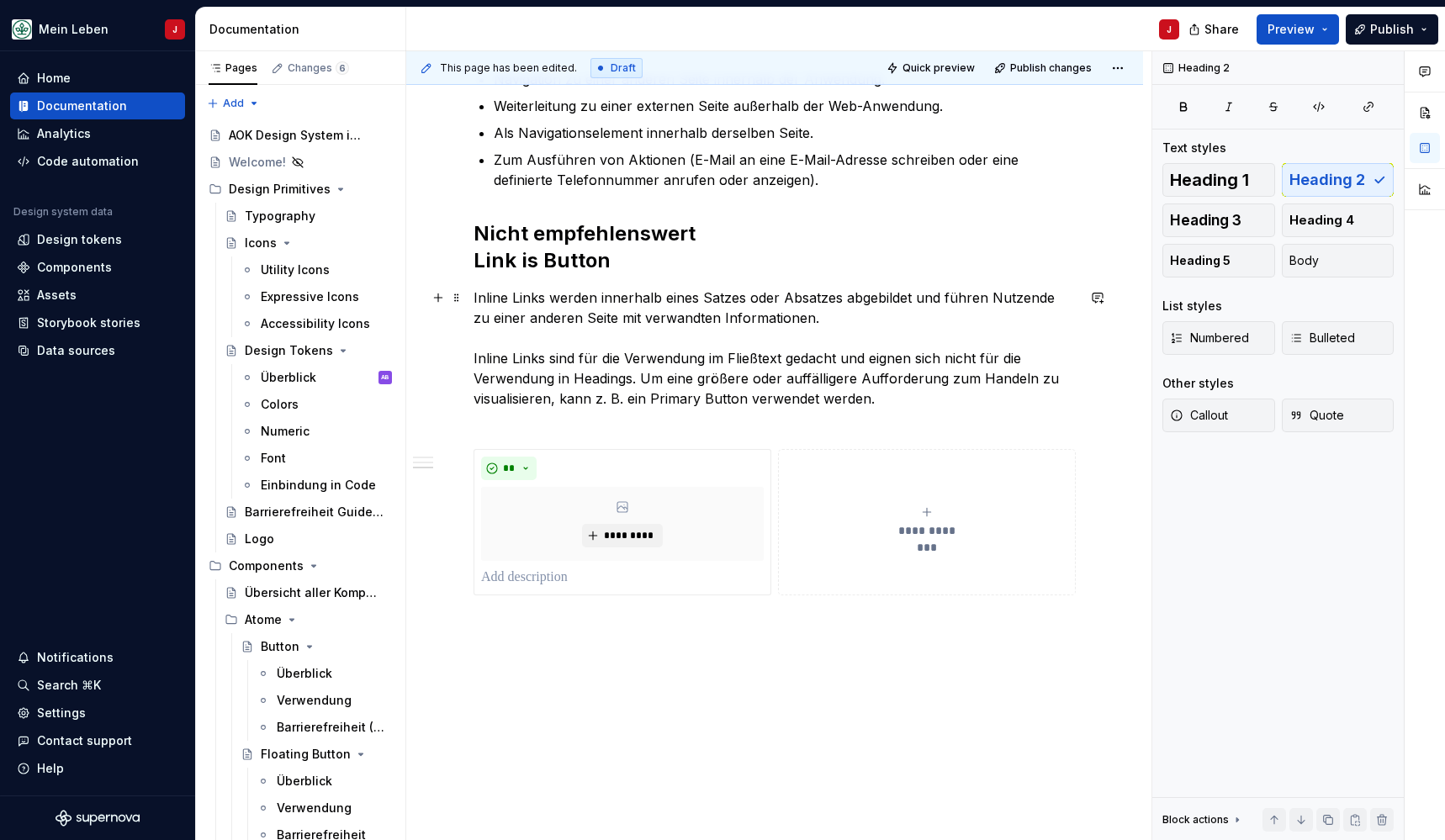
click at [892, 401] on p "Inline Links werden innerhalb eines Satzes oder Absatzes abgebildet und führen …" at bounding box center [775, 357] width 602 height 141
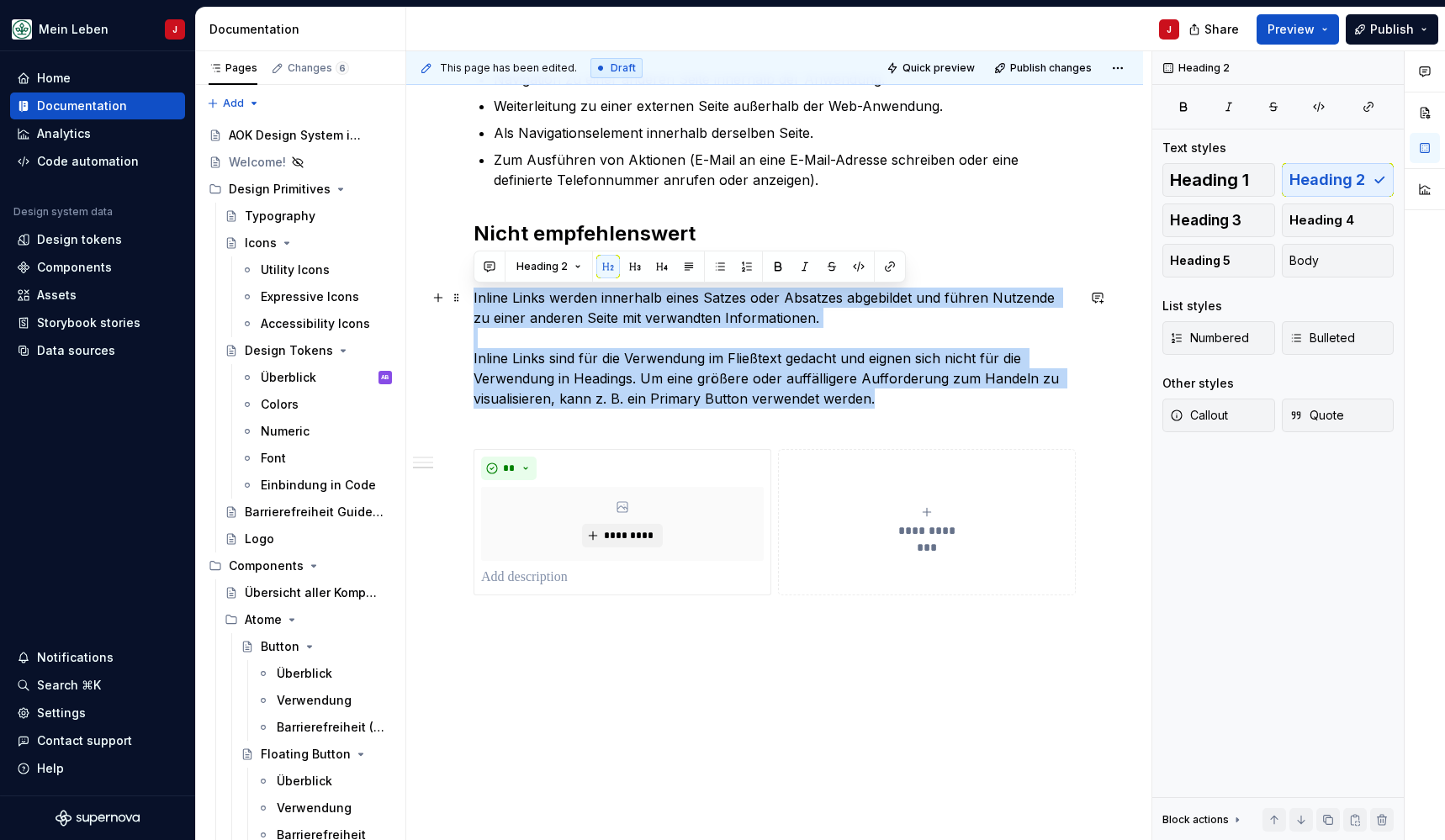
drag, startPoint x: 903, startPoint y: 404, endPoint x: 470, endPoint y: 303, distance: 444.6
click at [470, 303] on div "**********" at bounding box center [775, 307] width 737 height 1122
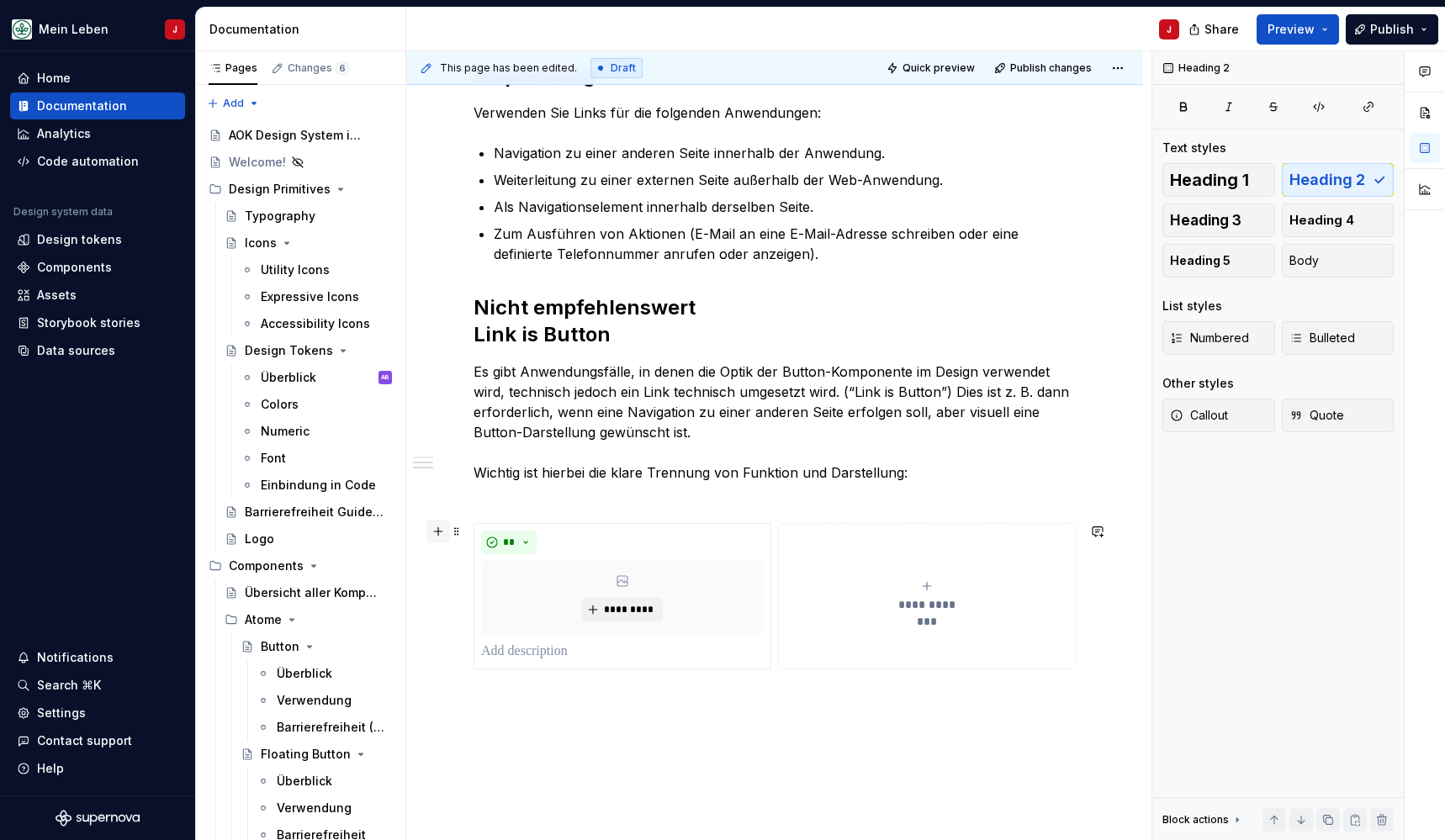
click at [439, 533] on button "button" at bounding box center [438, 532] width 23 height 23
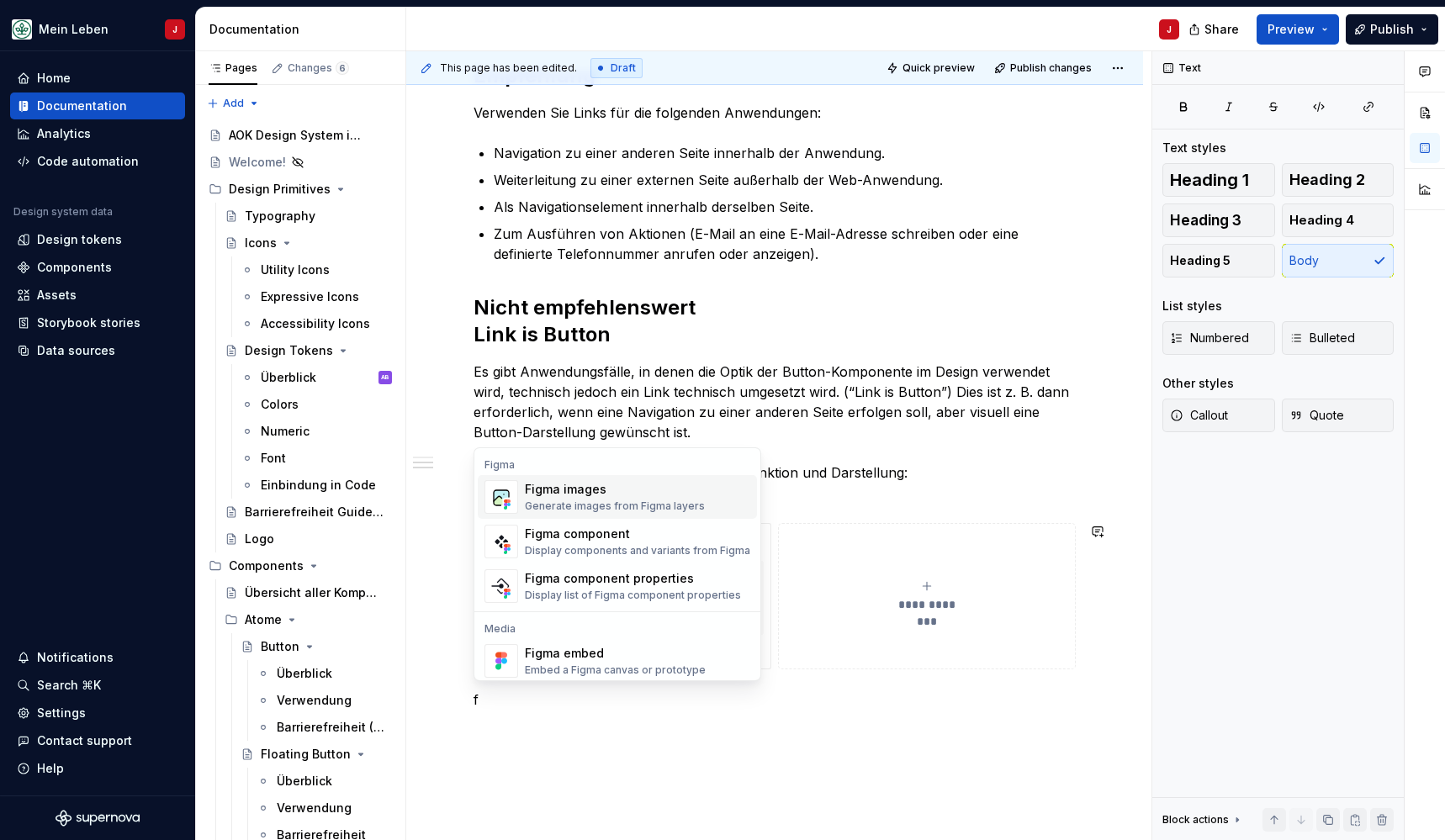
click at [537, 500] on div "Generate images from Figma layers" at bounding box center [614, 506] width 180 height 13
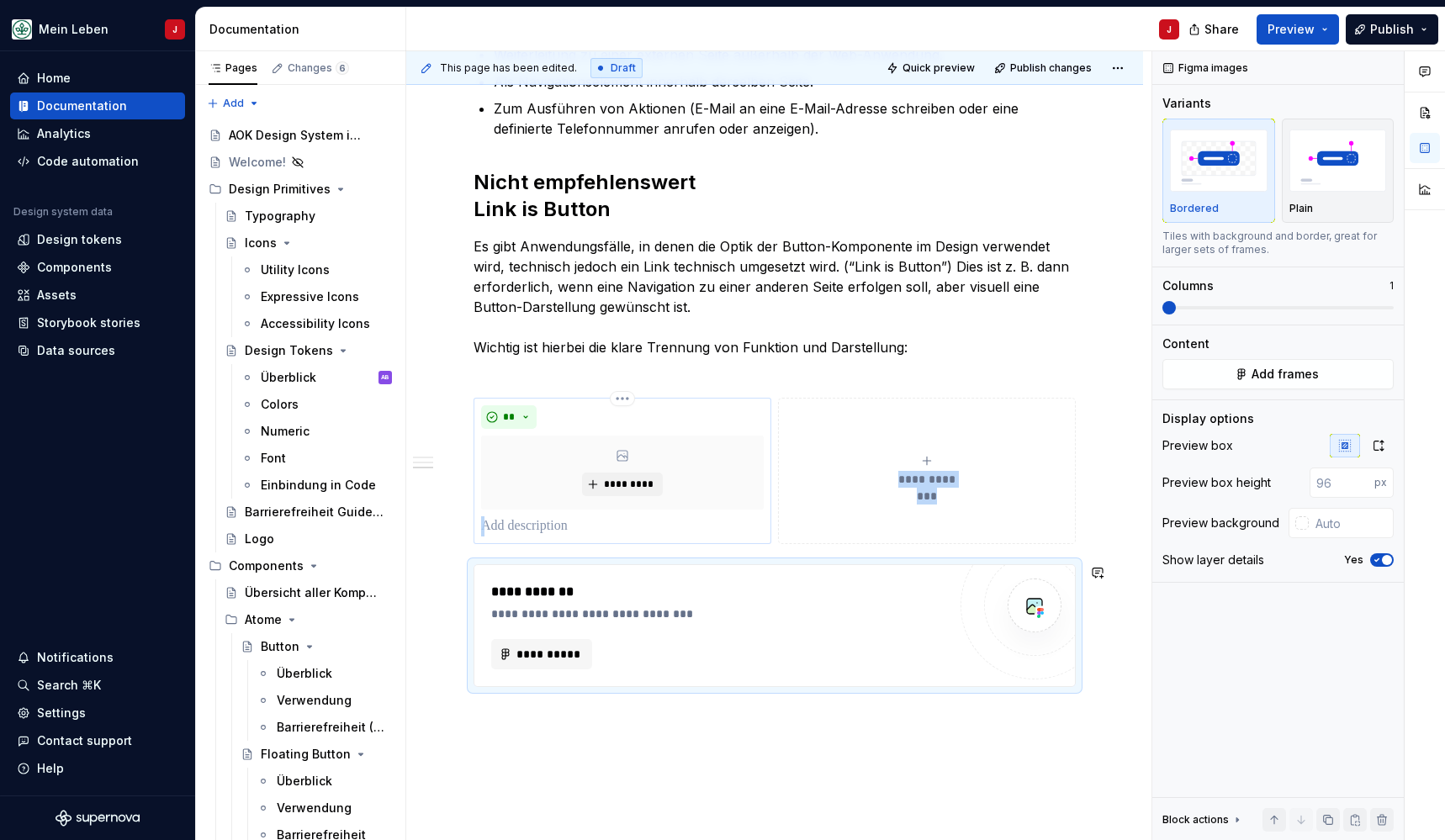
scroll to position [778, 0]
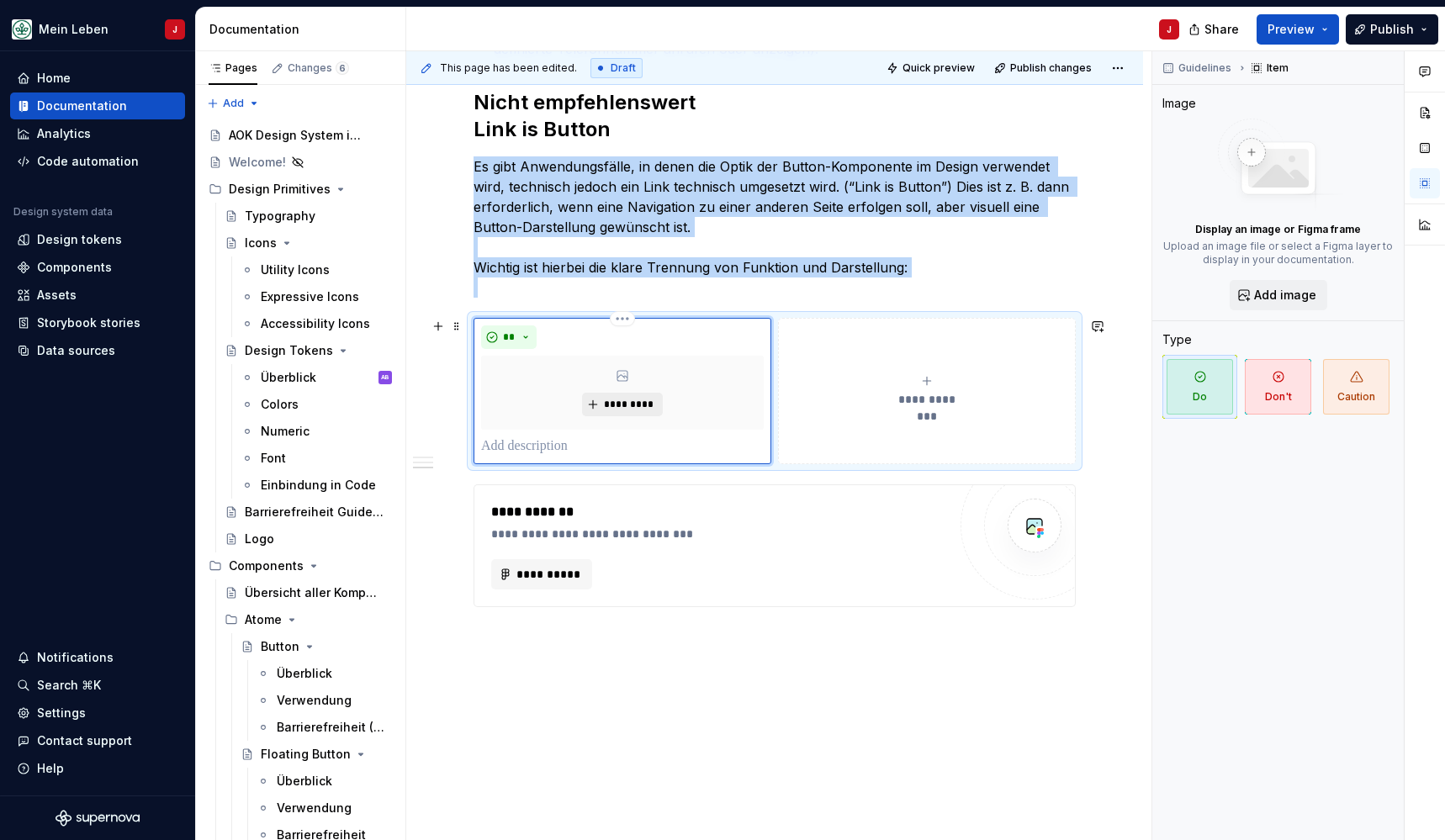
click at [597, 396] on button "*********" at bounding box center [622, 404] width 80 height 23
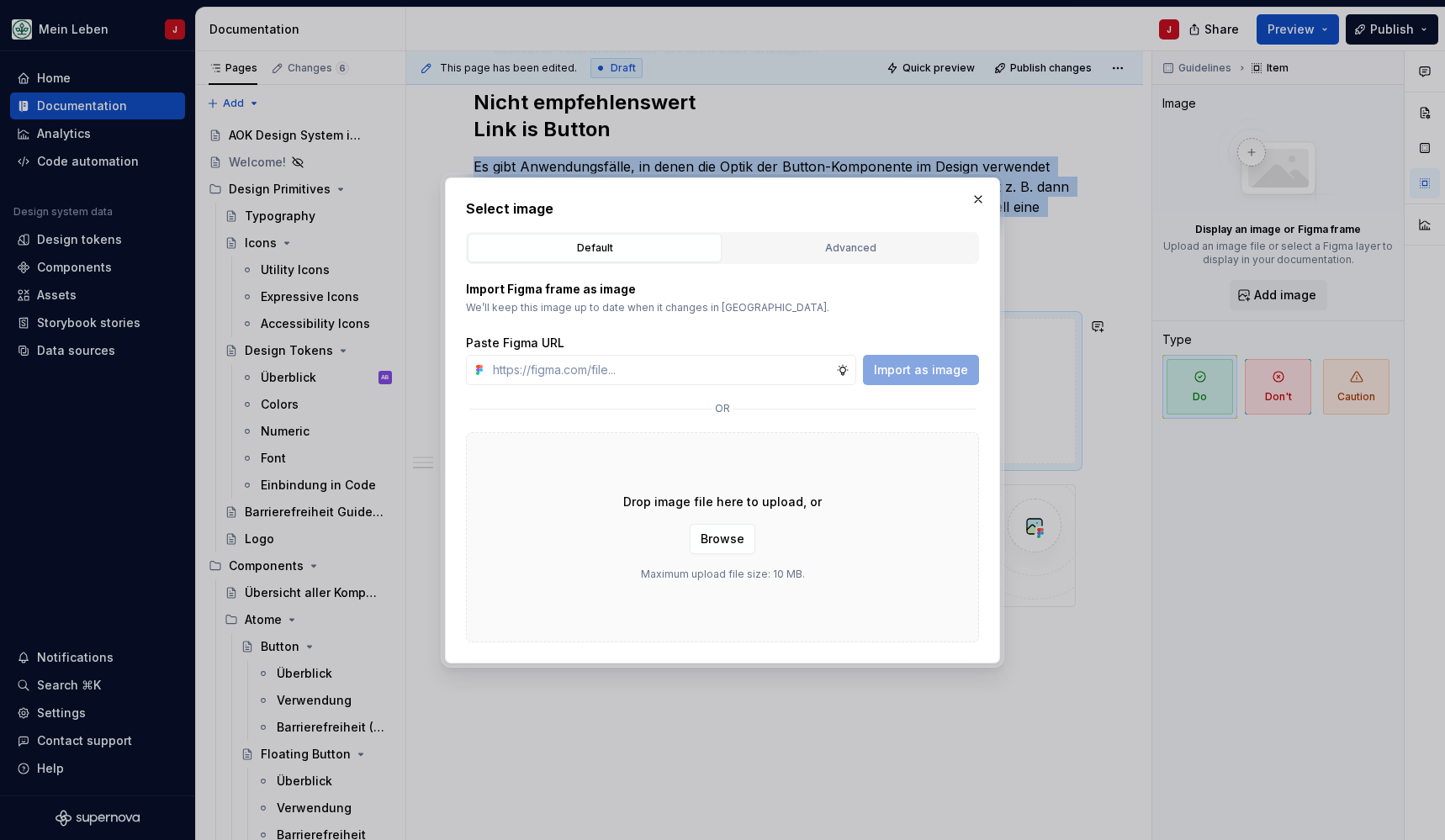
type textarea "*"
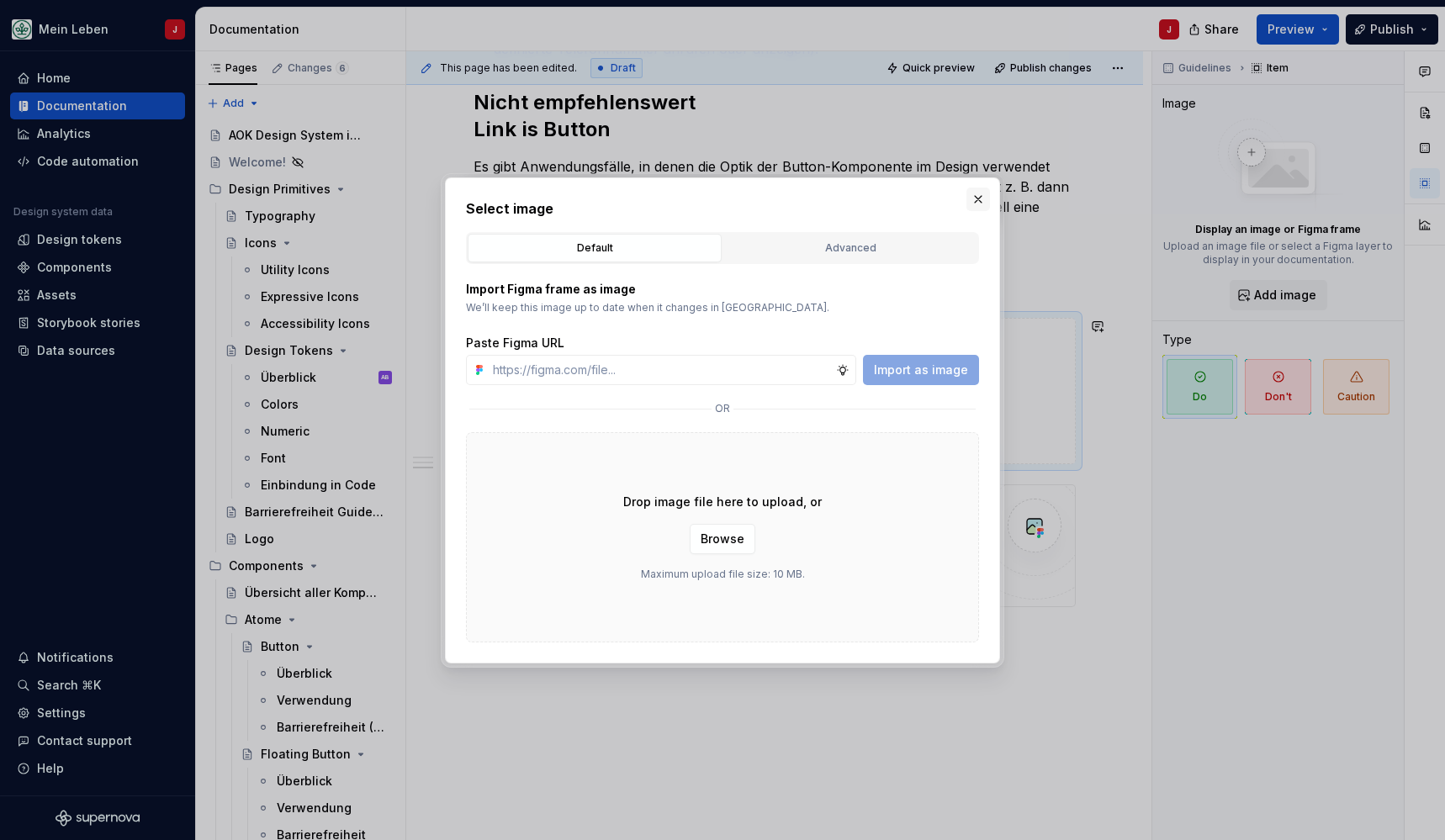
click at [975, 194] on button "button" at bounding box center [978, 199] width 23 height 23
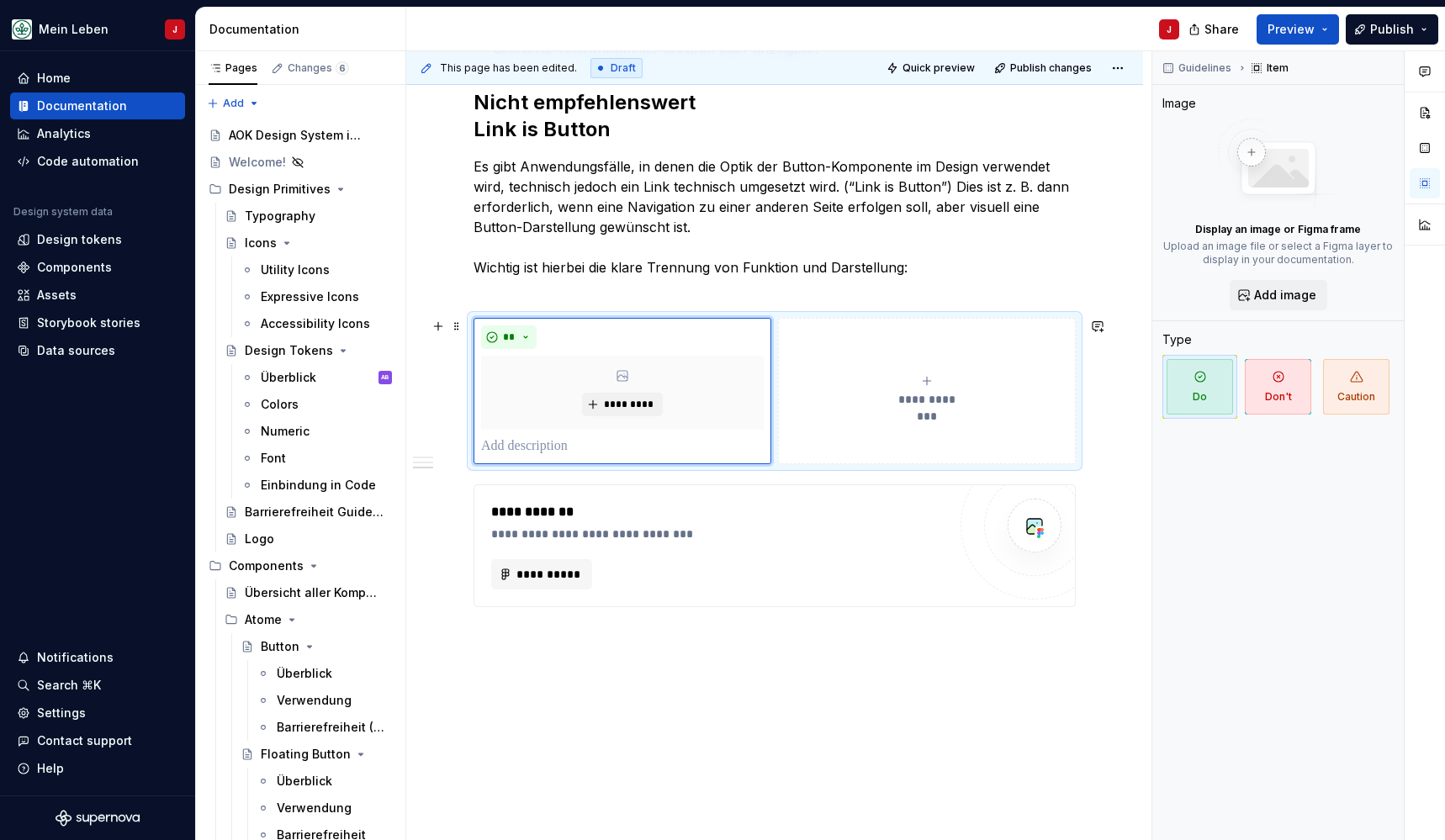
click at [907, 358] on button "**********" at bounding box center [927, 391] width 298 height 147
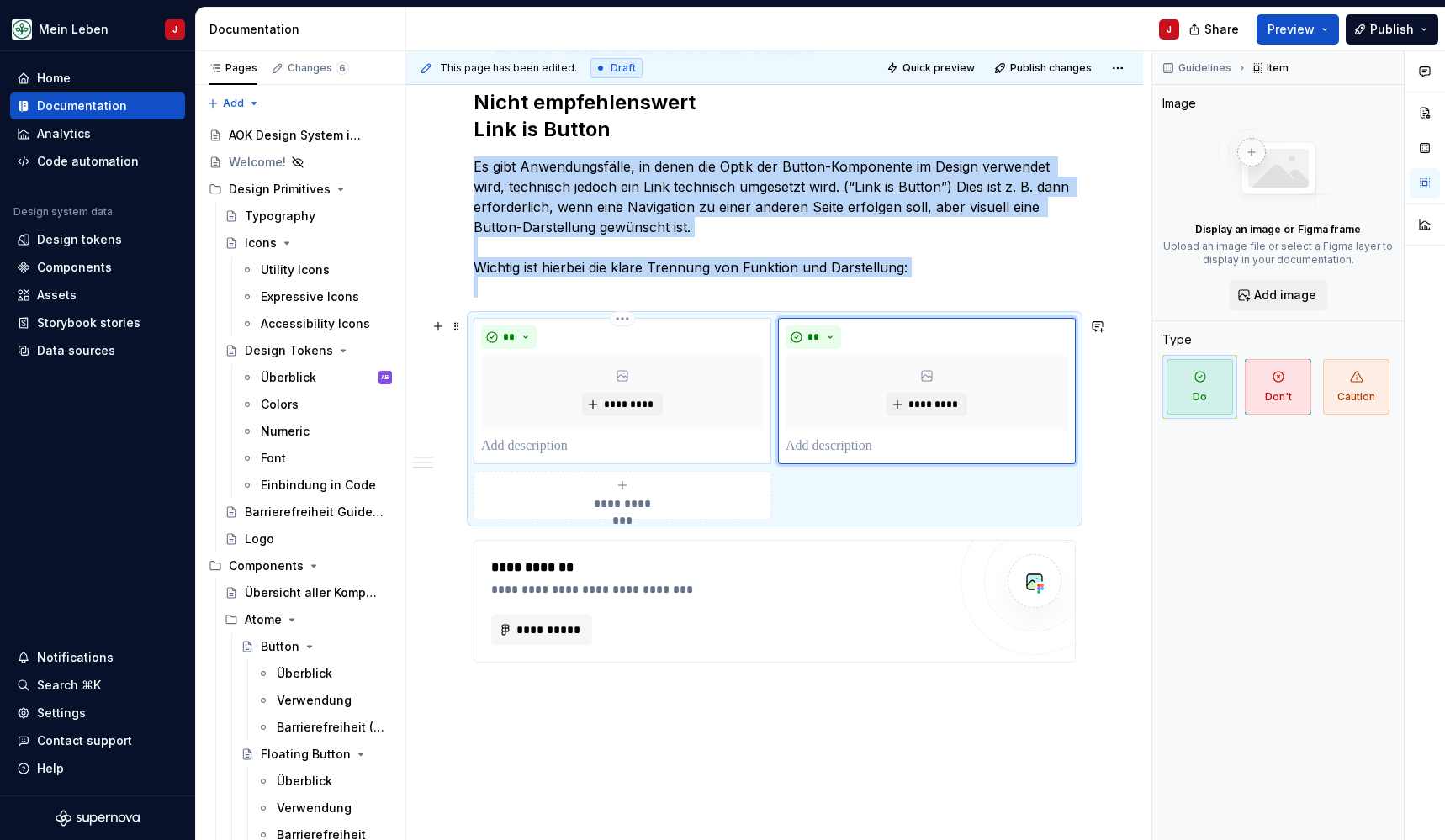
click at [614, 373] on div "*********" at bounding box center [622, 392] width 283 height 74
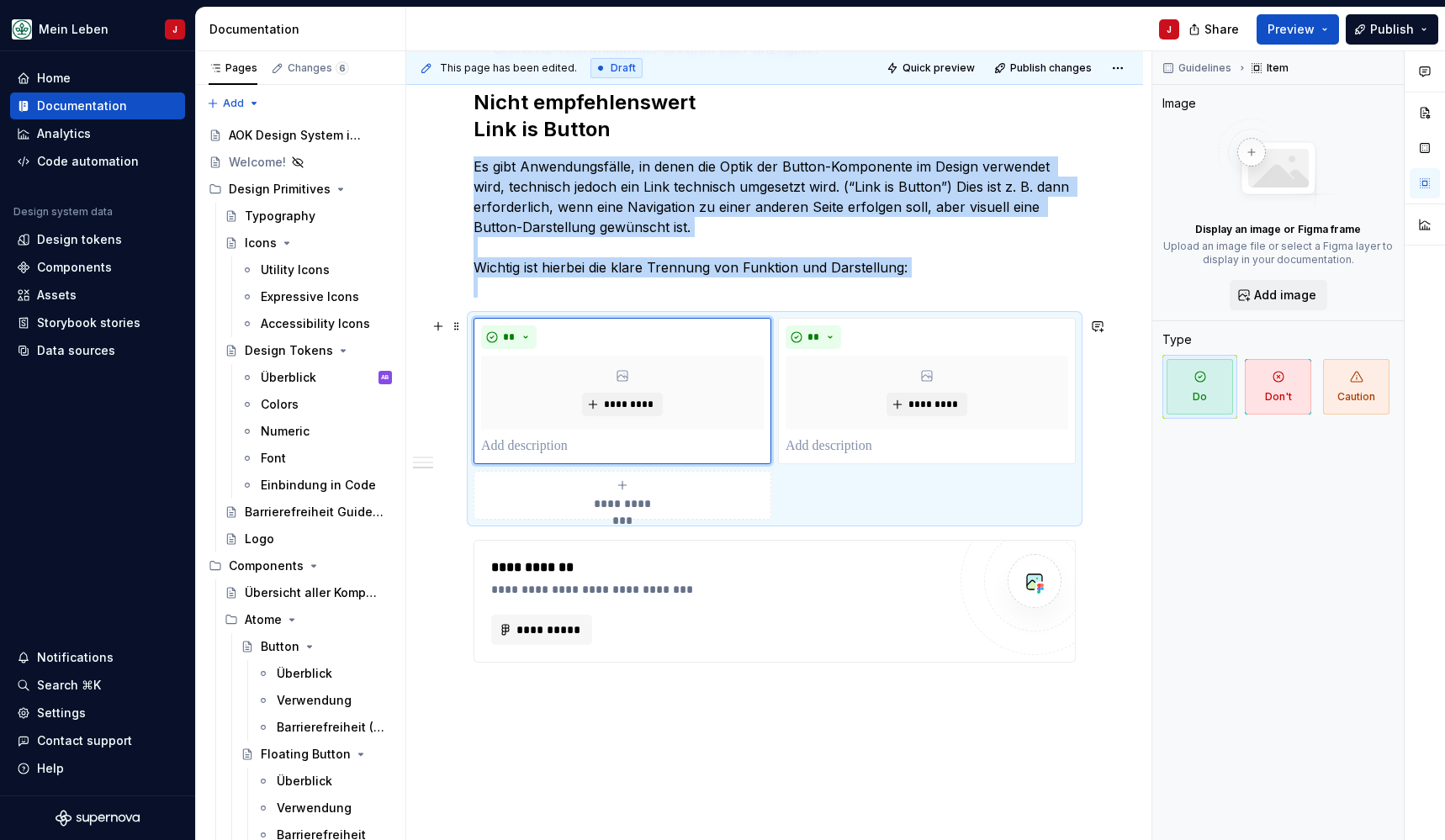
click at [799, 505] on div "**********" at bounding box center [775, 419] width 602 height 202
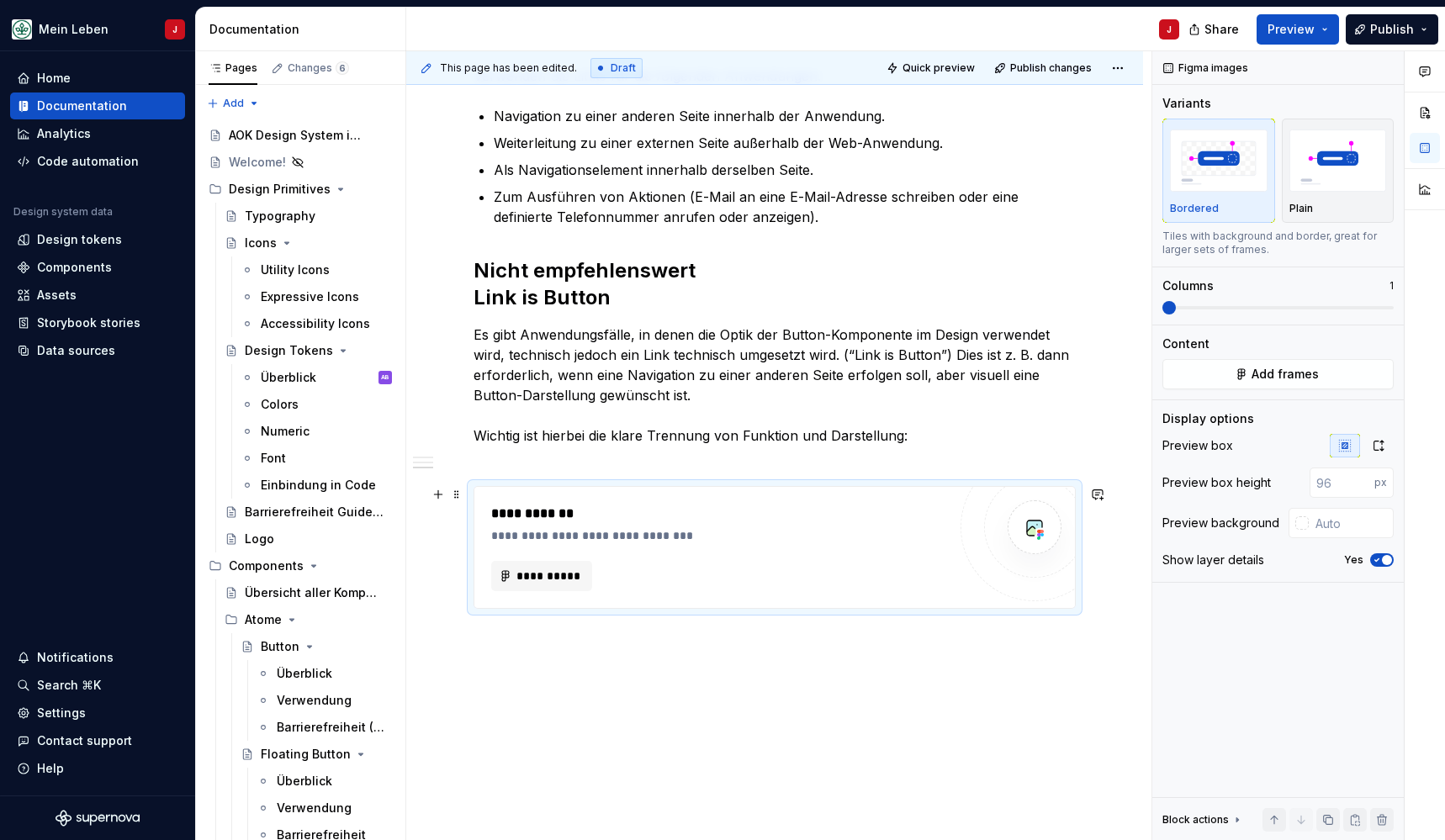
scroll to position [617, 0]
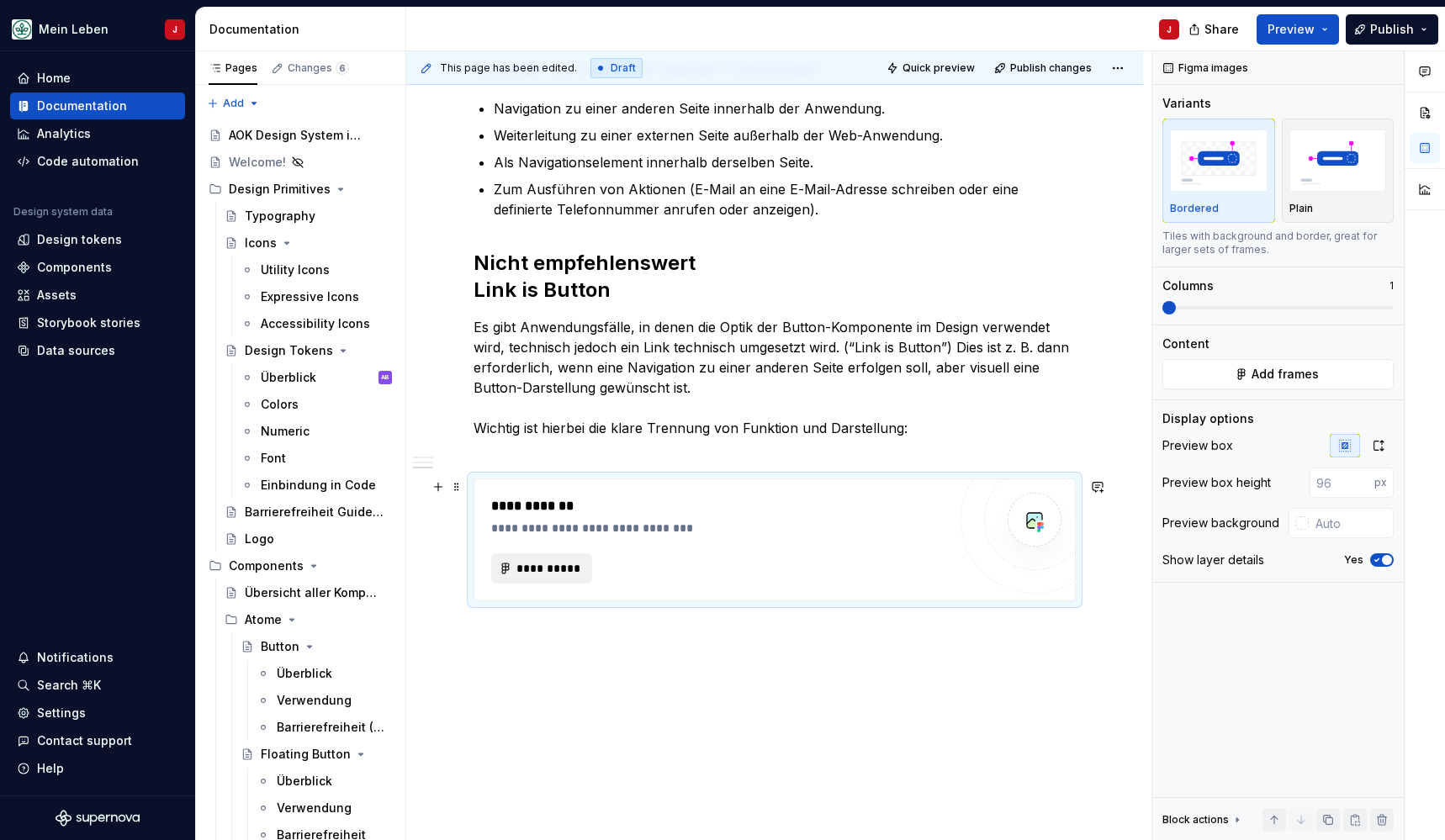
click at [521, 577] on button "**********" at bounding box center [542, 568] width 101 height 30
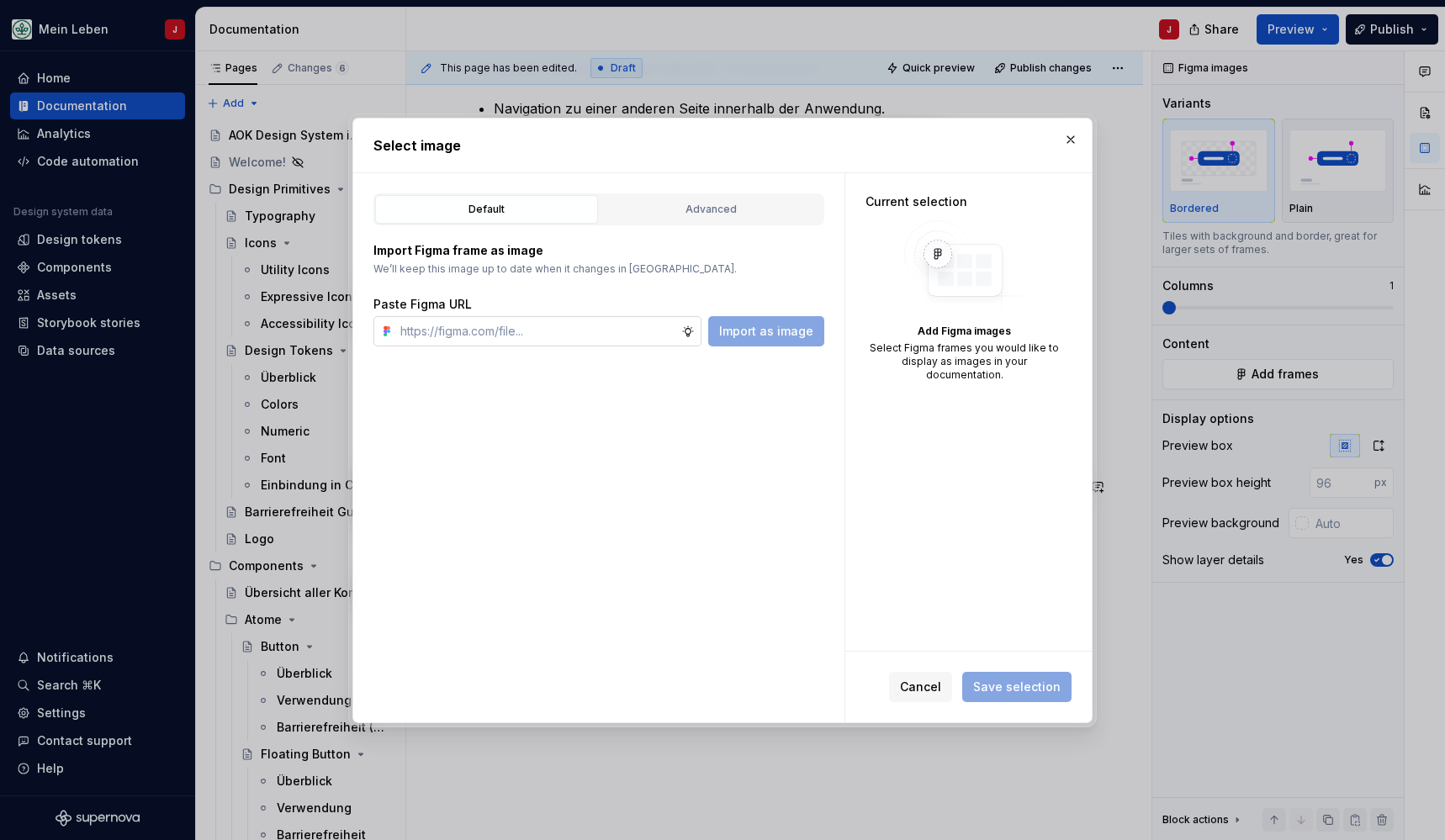
click at [493, 320] on input "text" at bounding box center [537, 332] width 287 height 30
type input "Es gibt Anwendungsfälle, in denen die Optik der Button-Komponente im Design ver…"
type textarea "*"
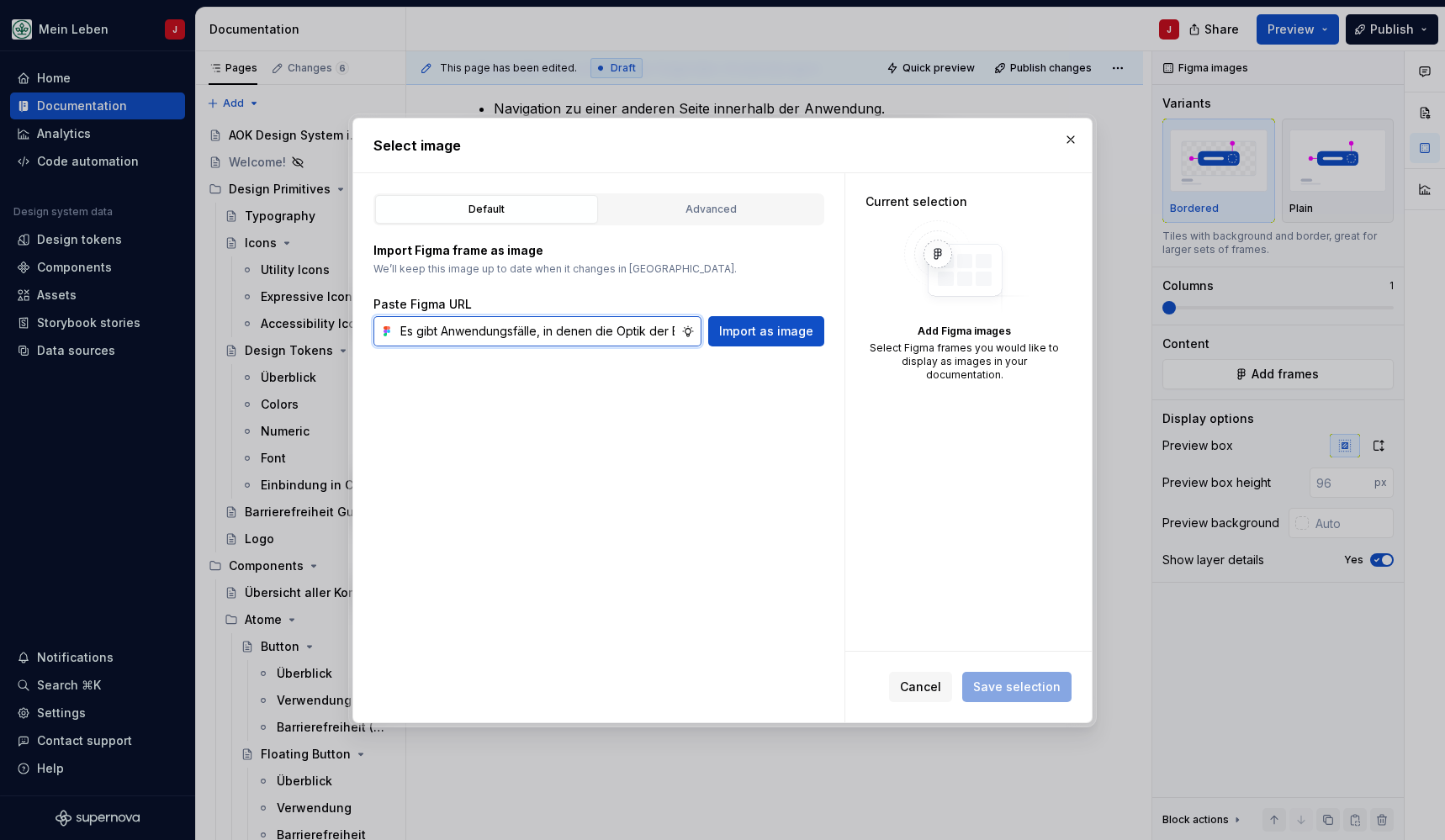
click at [545, 333] on input "Es gibt Anwendungsfälle, in denen die Optik der Button-Komponente im Design ver…" at bounding box center [537, 332] width 287 height 30
paste input "https://www.figma.com/design/DpyHMNNPOpmGo31oyaQvxm/Link_doku?node-id=18436-937…"
type input "https://www.figma.com/design/DpyHMNNPOpmGo31oyaQvxm/Link_doku?node-id=18436-937…"
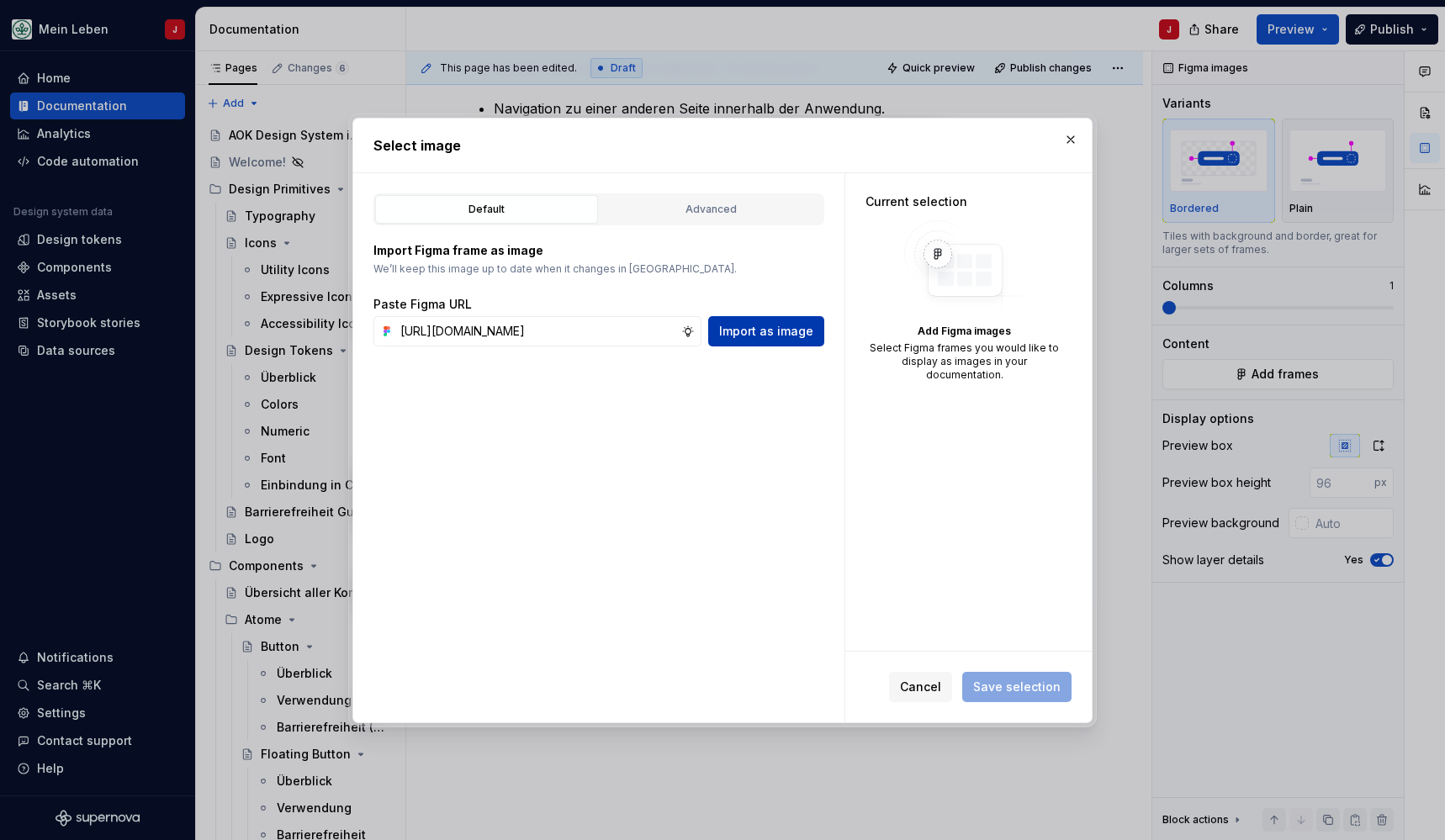
click at [788, 336] on span "Import as image" at bounding box center [767, 331] width 94 height 17
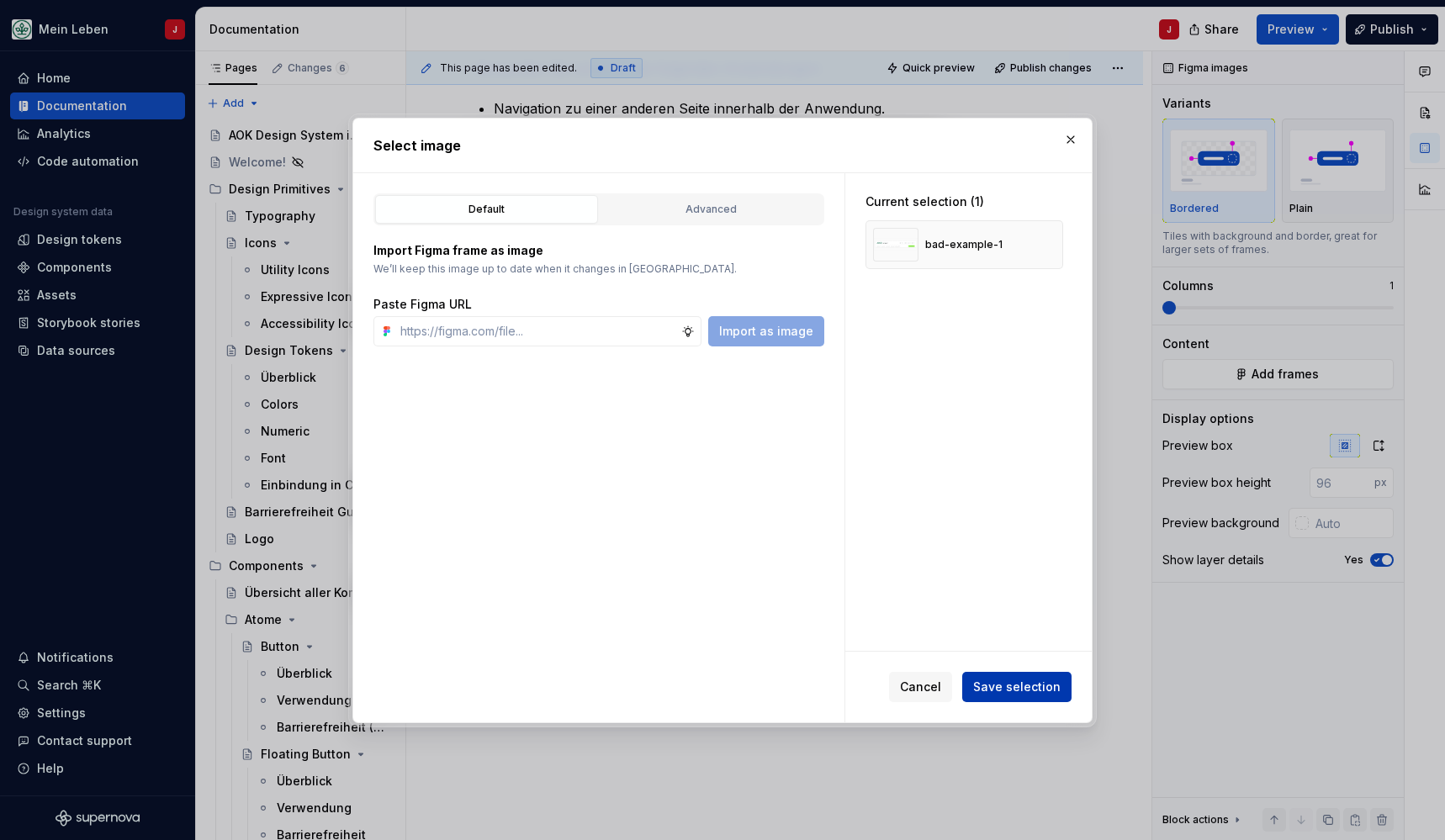
click at [1033, 690] on span "Save selection" at bounding box center [1016, 686] width 87 height 17
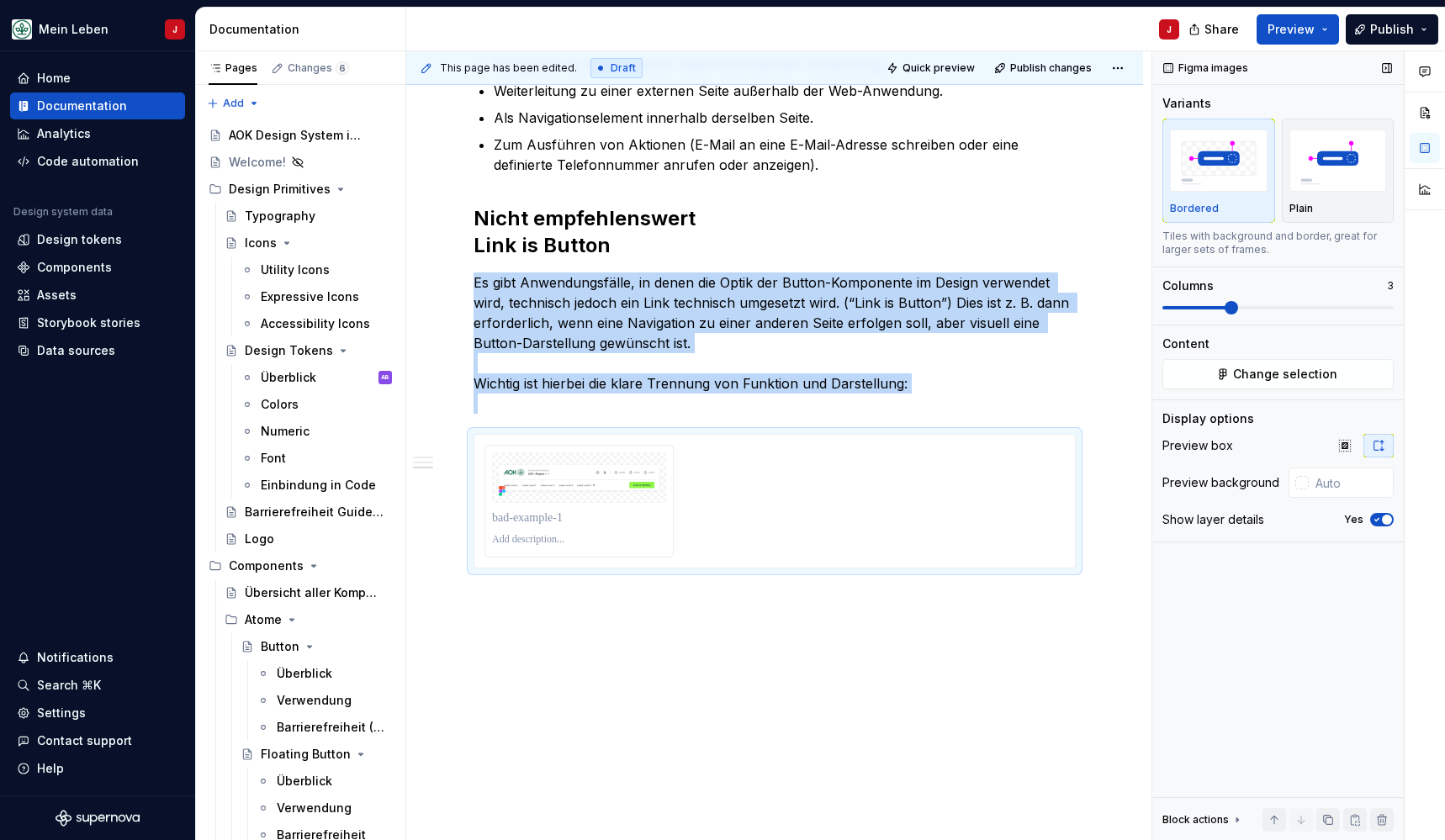
scroll to position [648, 0]
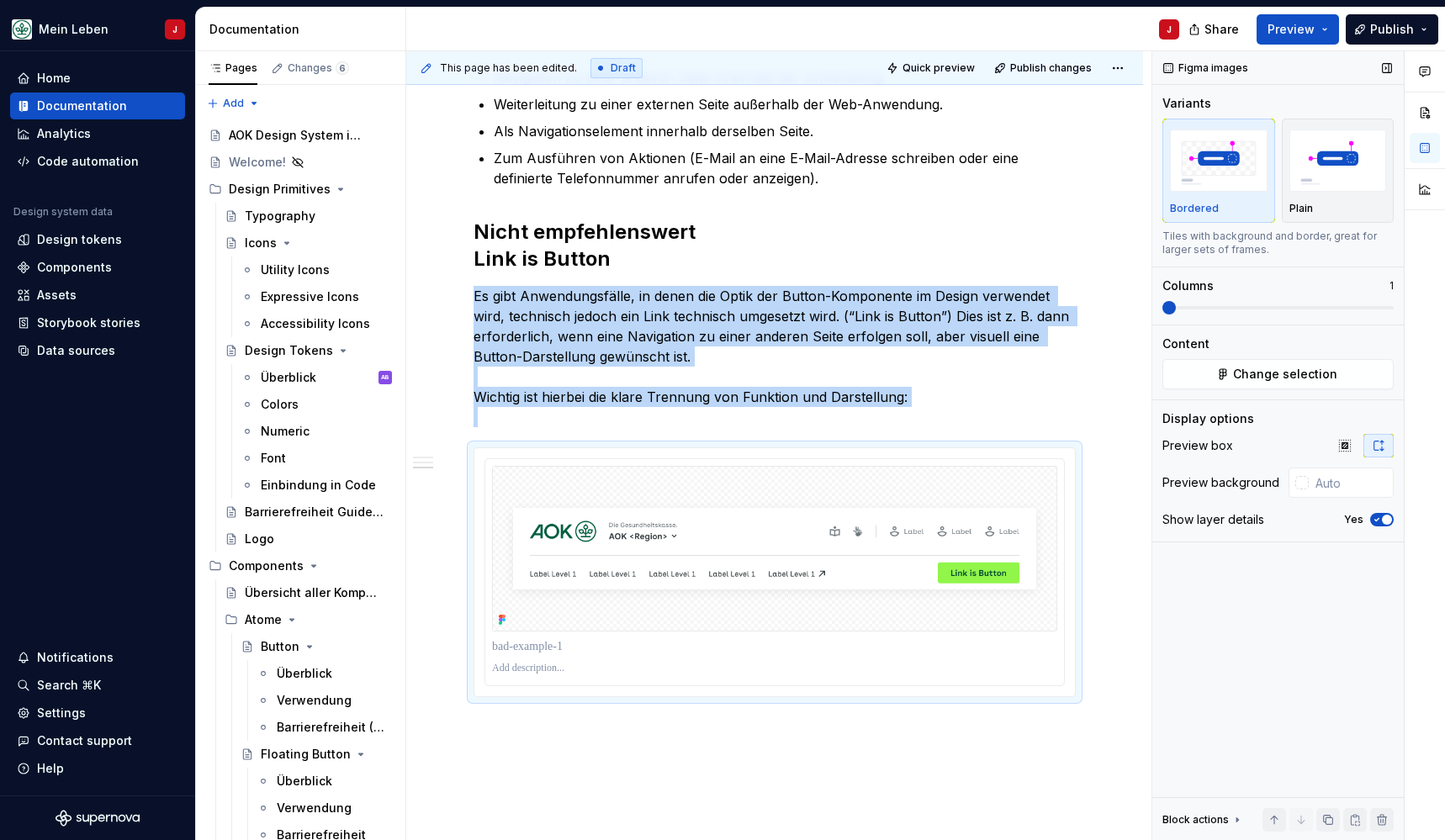
click at [1152, 310] on div "This page has been edited. Draft Quick preview Publish changes Link Ein Link is…" at bounding box center [926, 446] width 1039 height 789
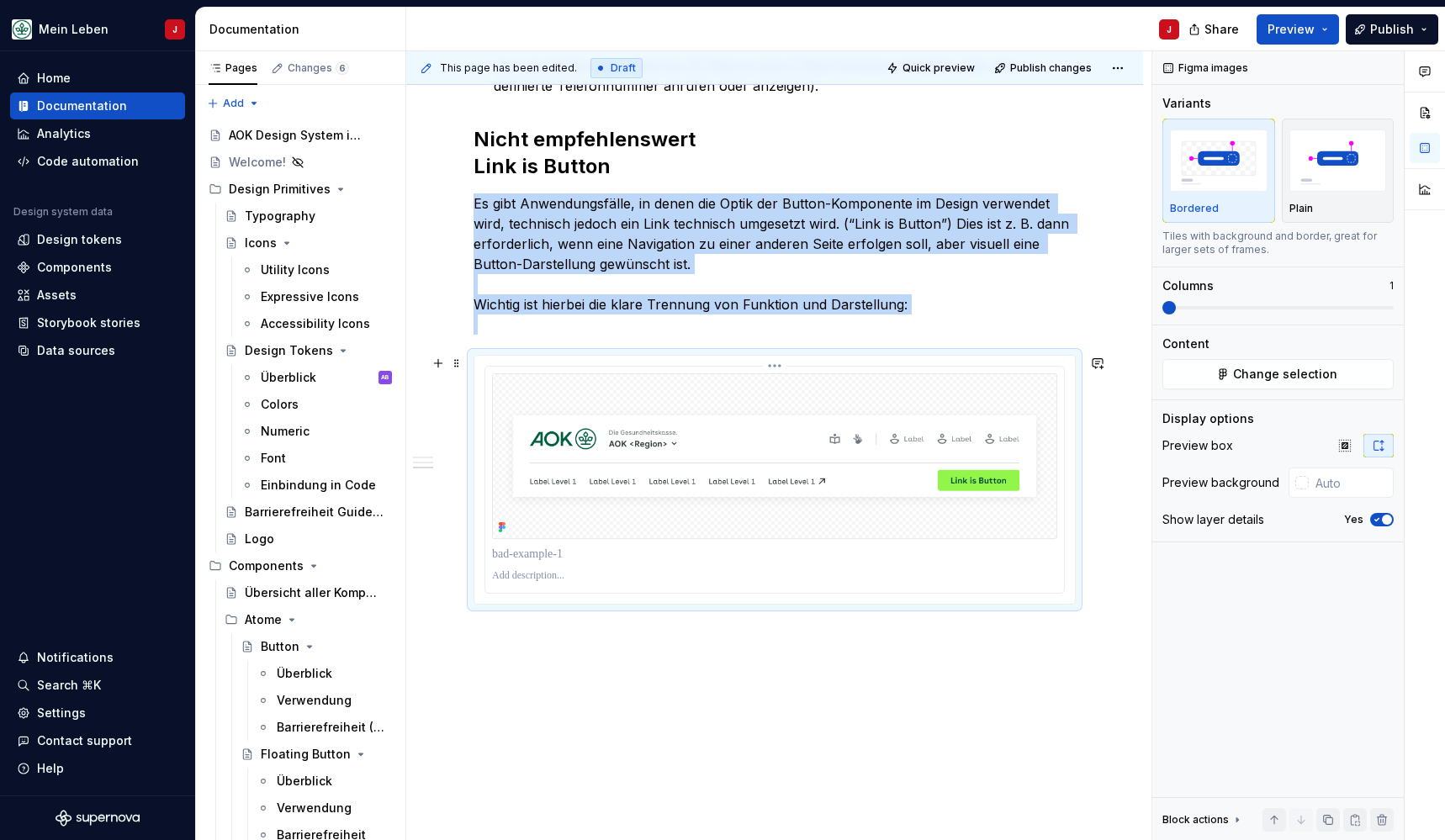
scroll to position [753, 0]
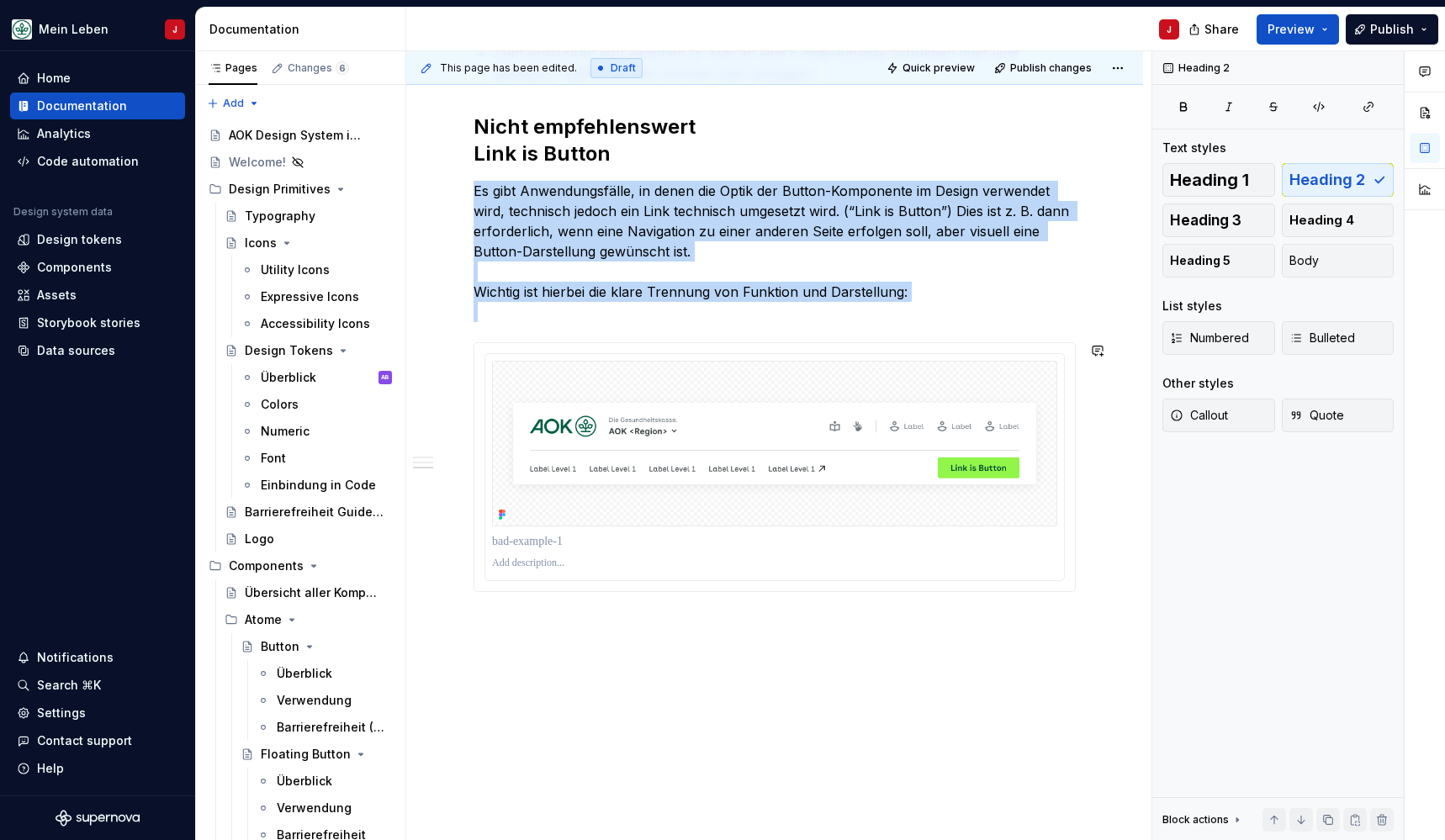
click at [569, 660] on div "Verwendung Links werden hauptsächlich zu navigatorischen Zwecken und zum Ausfüh…" at bounding box center [775, 251] width 737 height 1224
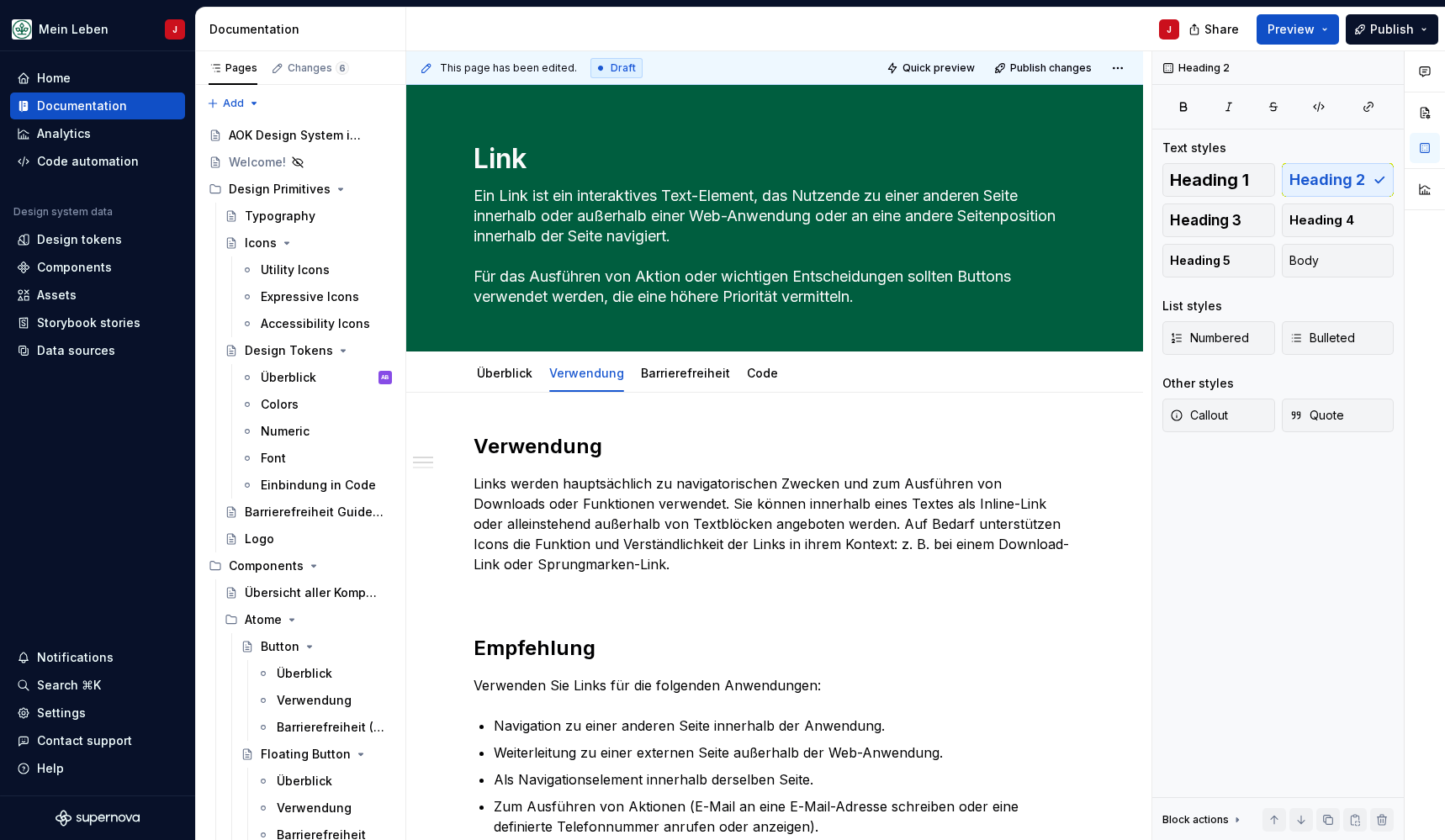
scroll to position [0, 0]
click at [696, 368] on link "Barrierefreiheit" at bounding box center [686, 372] width 89 height 14
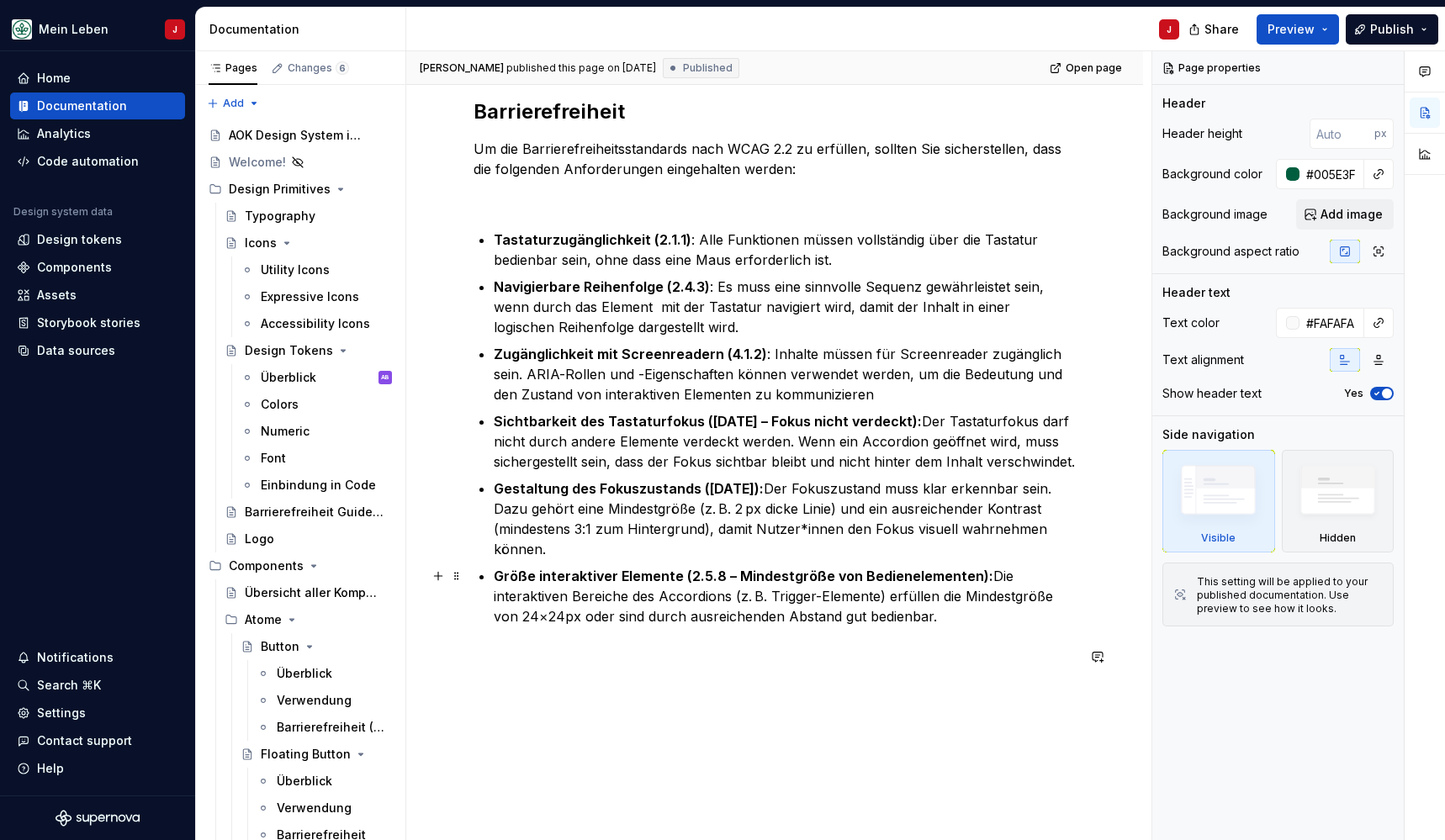
scroll to position [372, 0]
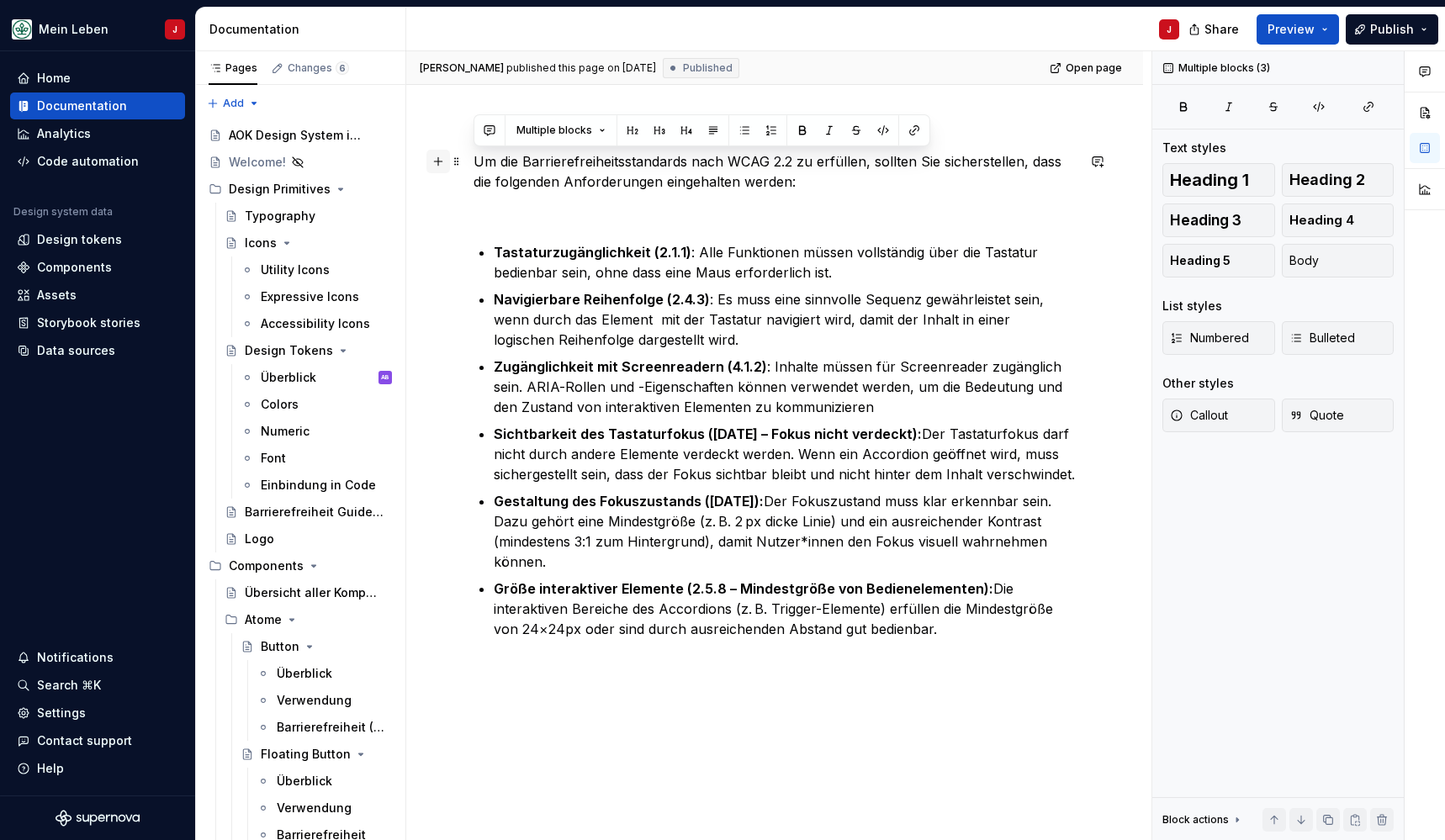
drag, startPoint x: 857, startPoint y: 628, endPoint x: 436, endPoint y: 169, distance: 622.8
click at [474, 169] on div "Barrierefreiheit Um die Barrierefreiheitsstandards nach WCAG 2.2 zu erfüllen, s…" at bounding box center [775, 380] width 602 height 639
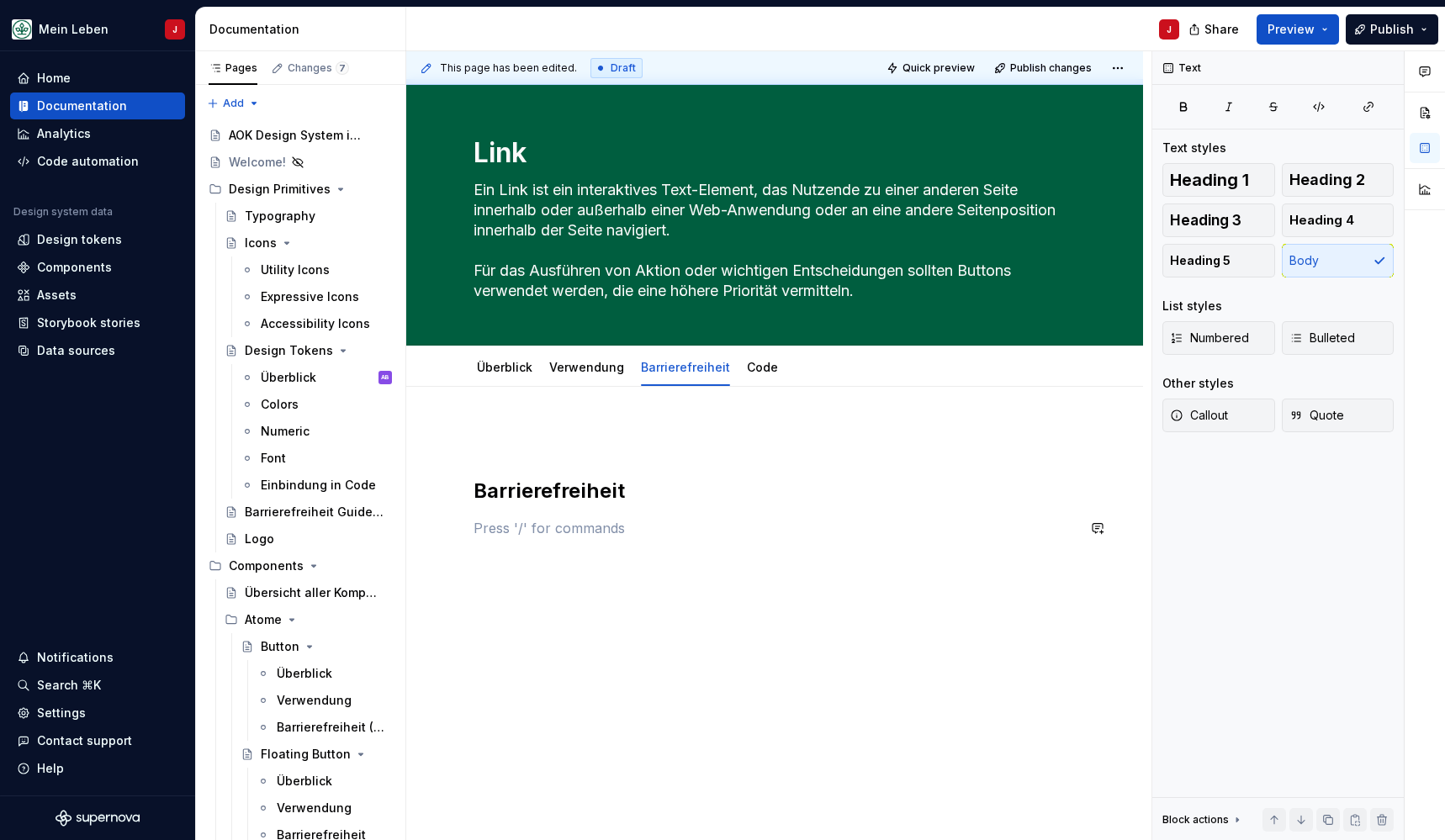
scroll to position [0, 0]
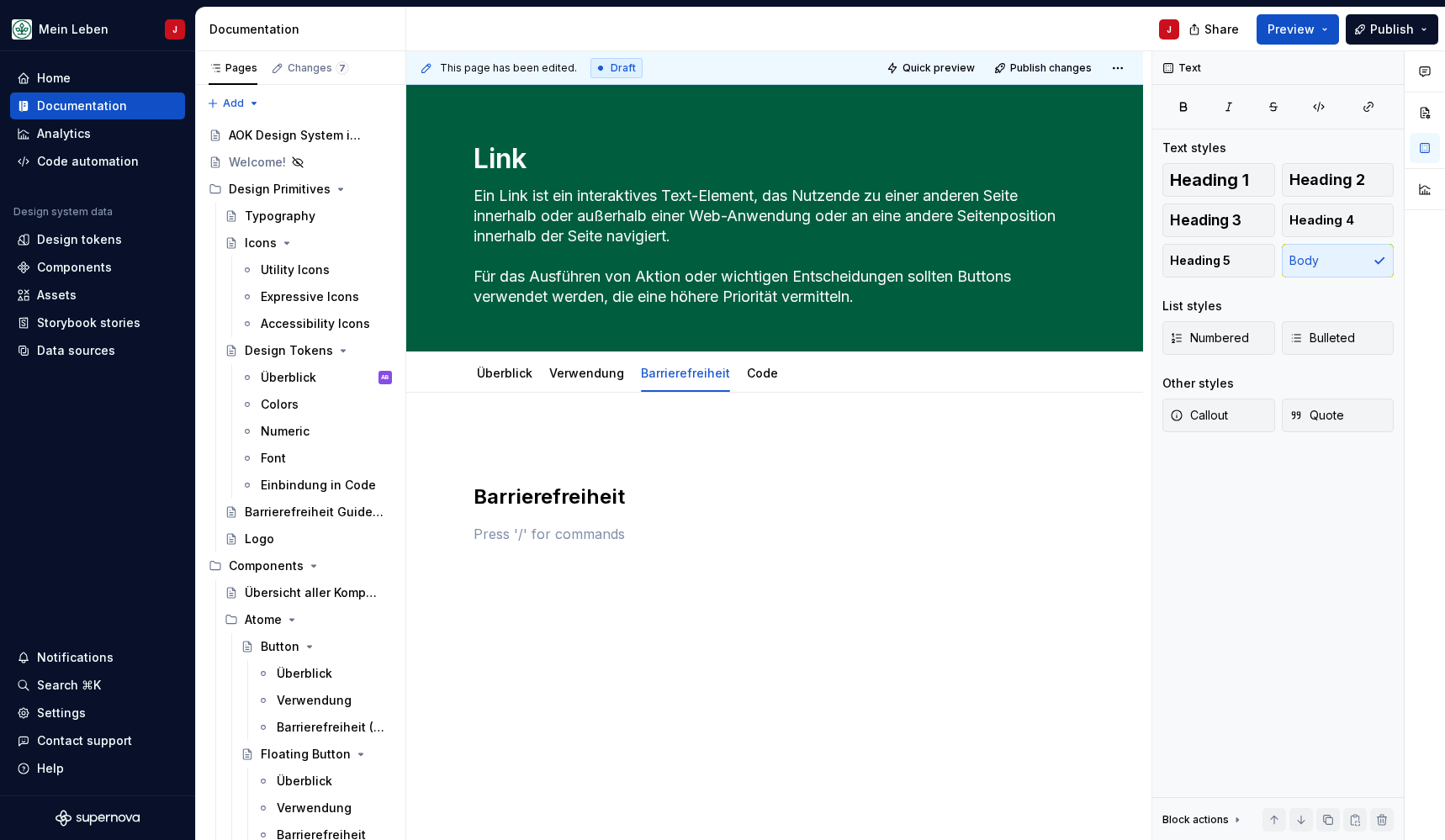
click at [455, 478] on div "Barrierefreiheit" at bounding box center [775, 620] width 737 height 454
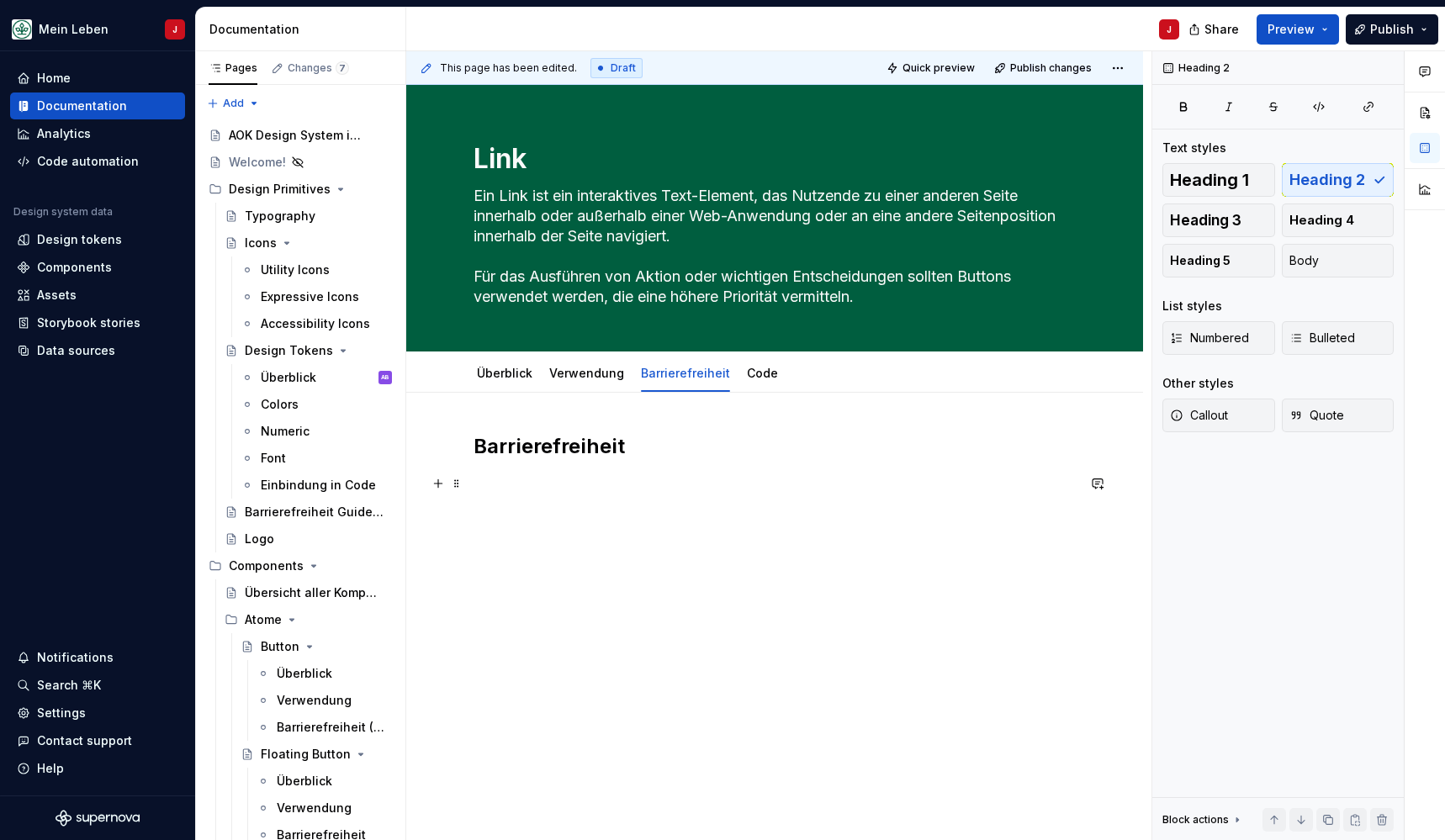
click at [582, 480] on p at bounding box center [775, 484] width 602 height 20
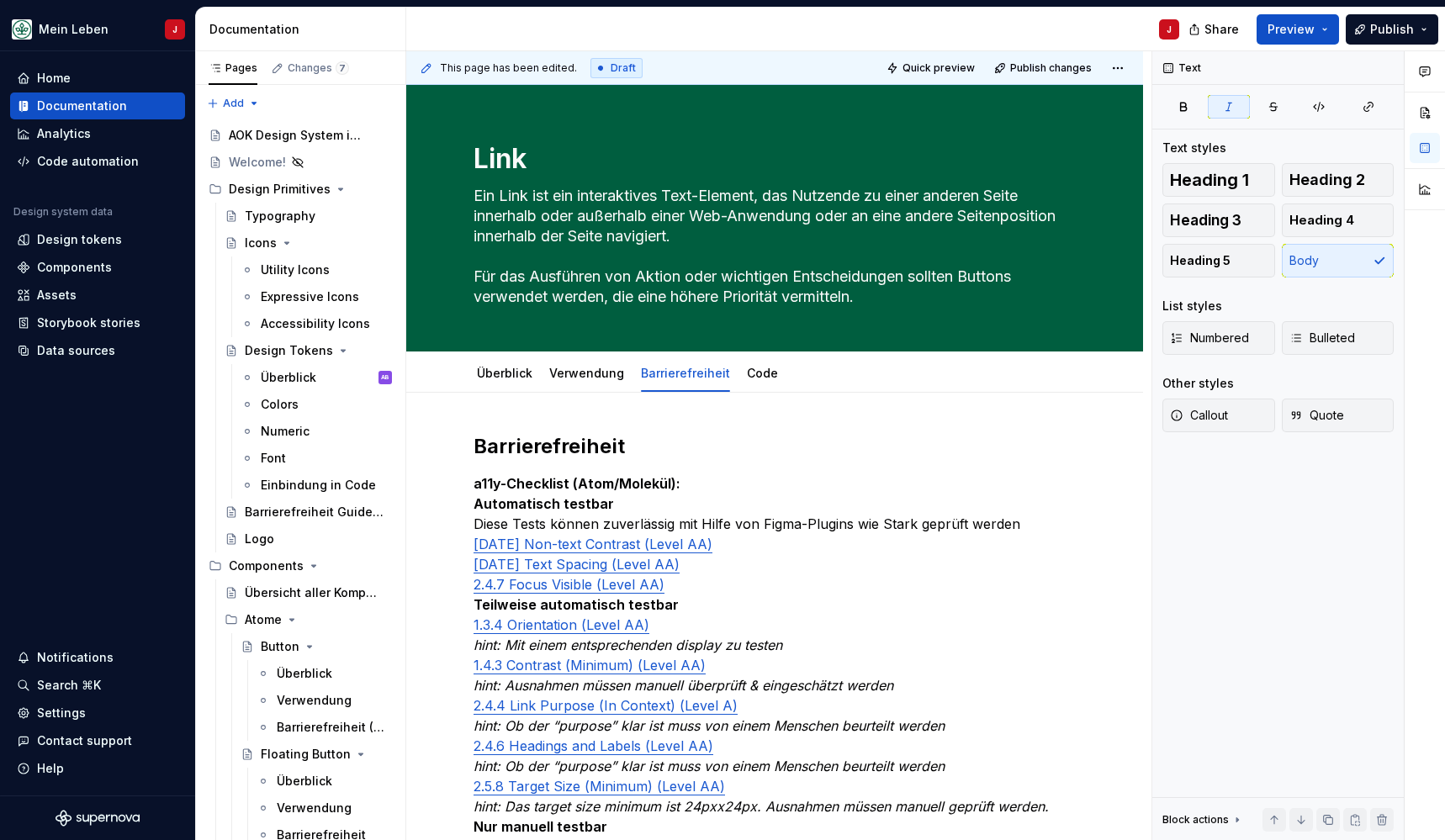
type textarea "*"
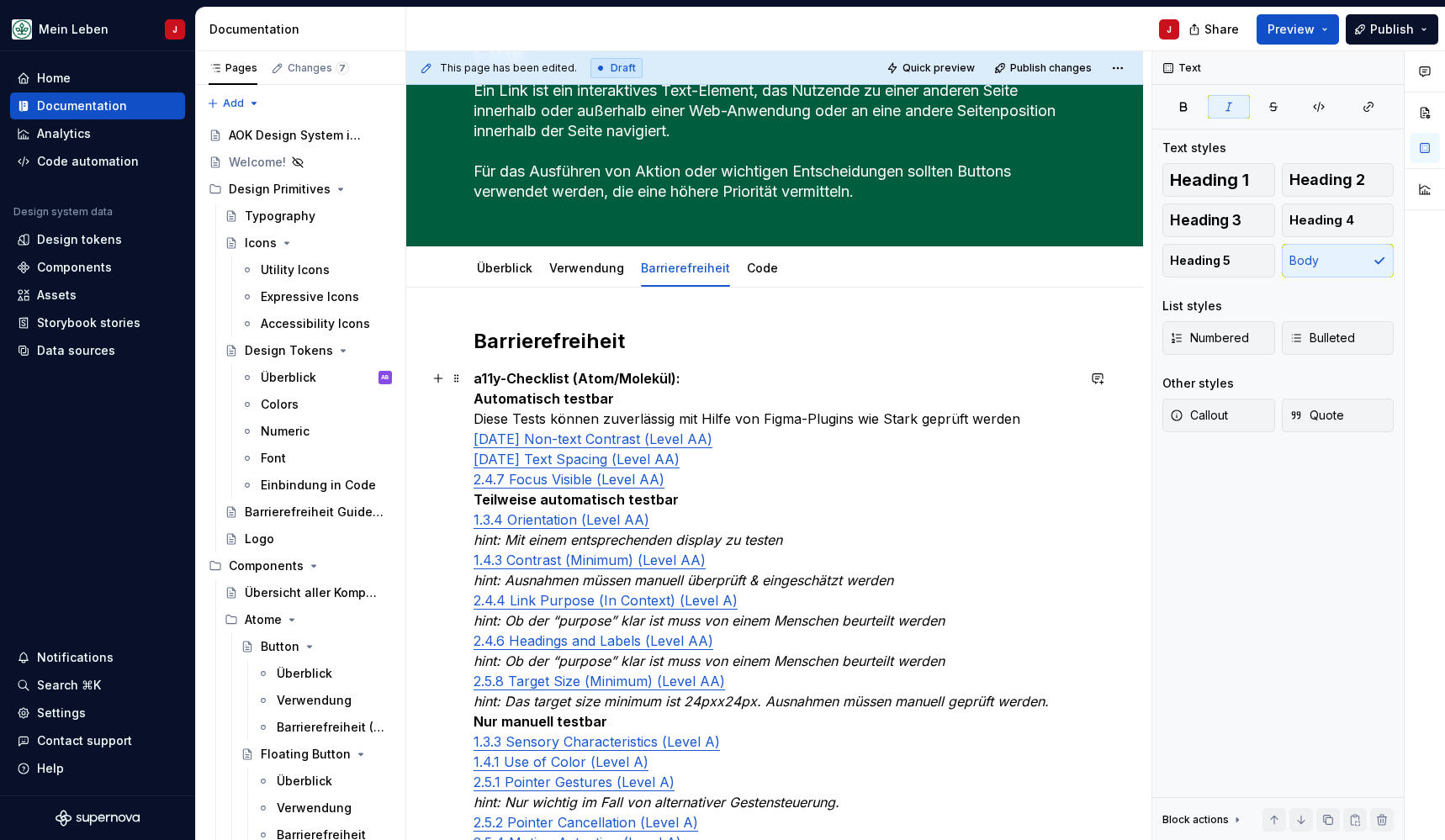
scroll to position [120, 0]
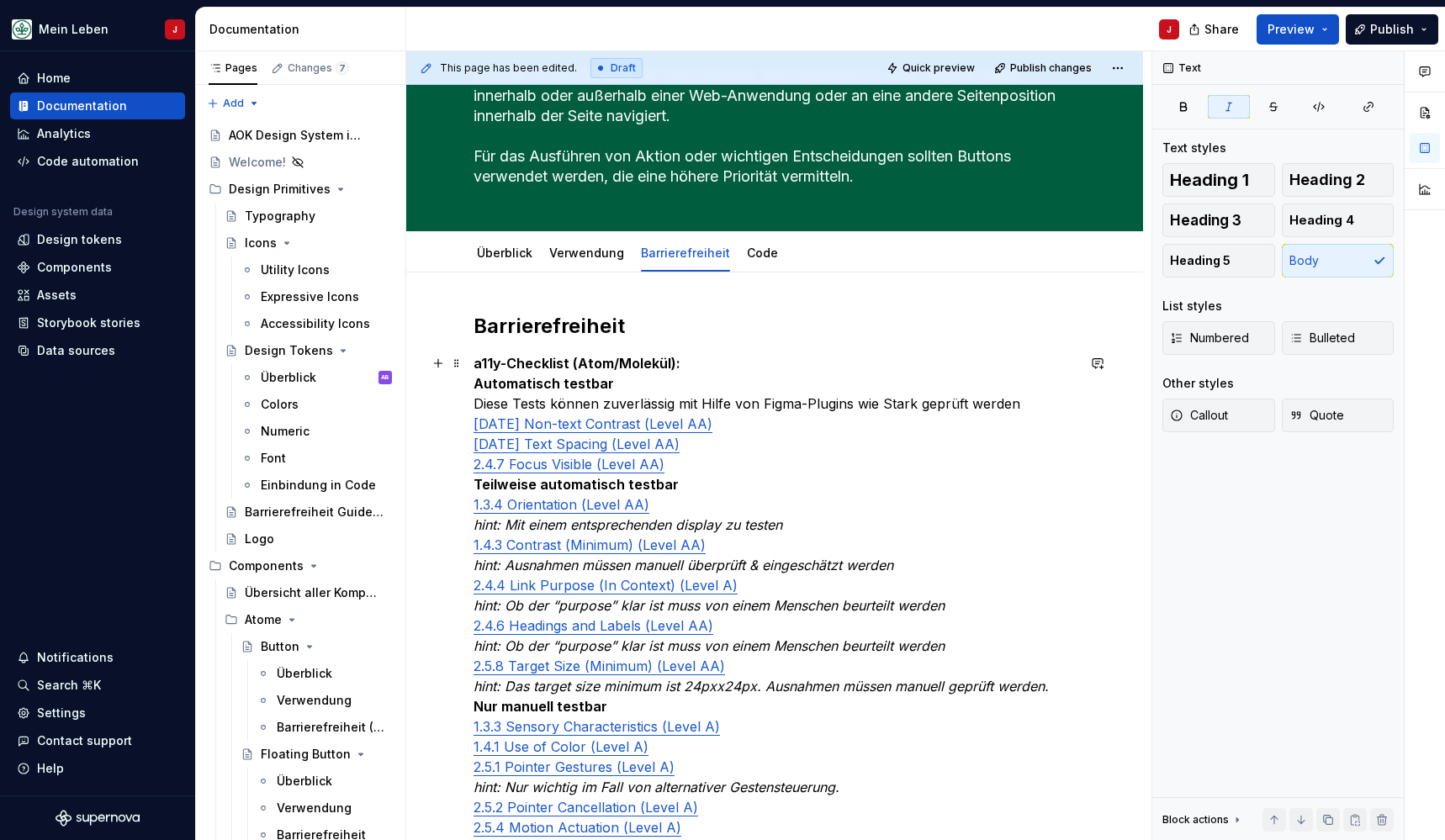
click at [468, 427] on div "Barrierefreiheit a11y-Checklist (Atom/Molekül): Automatisch testbar Diese Tests…" at bounding box center [775, 746] width 737 height 948
click at [475, 440] on link "1.4.12 Text Spacing (Level AA)" at bounding box center [577, 444] width 206 height 17
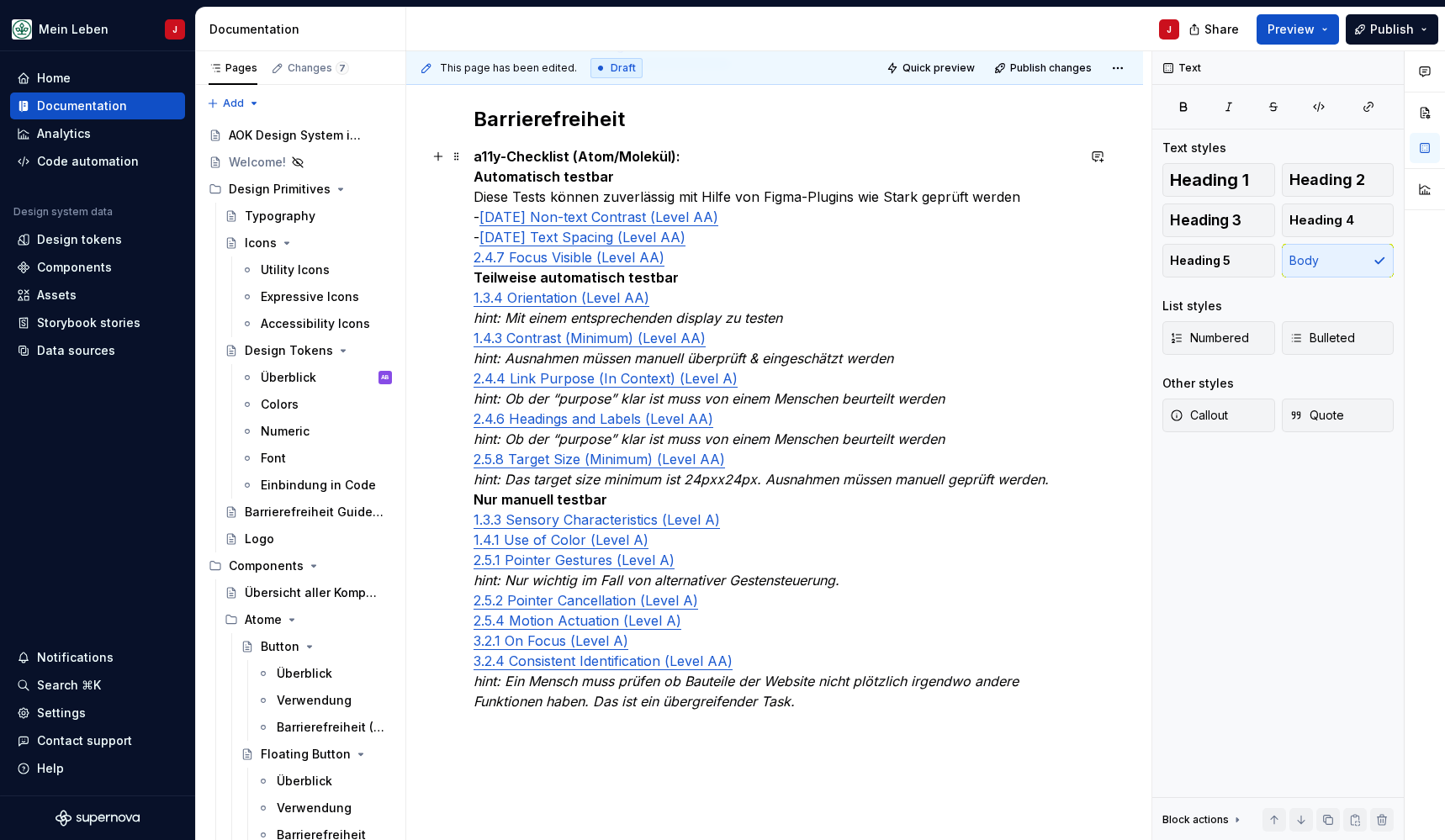
scroll to position [396, 0]
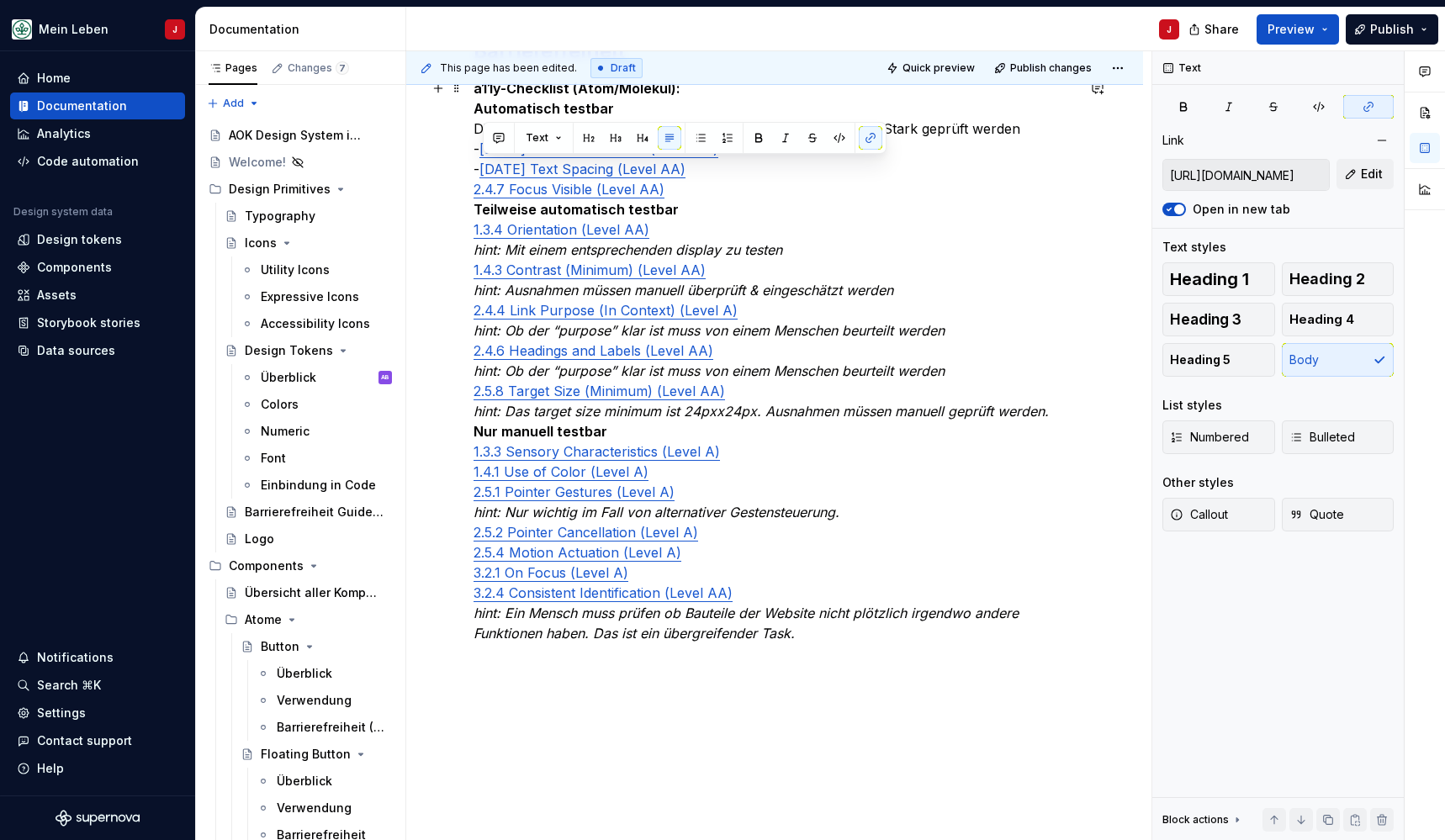
type input "https://www.w3.org/TR/WCAG21/#non-text-contrast"
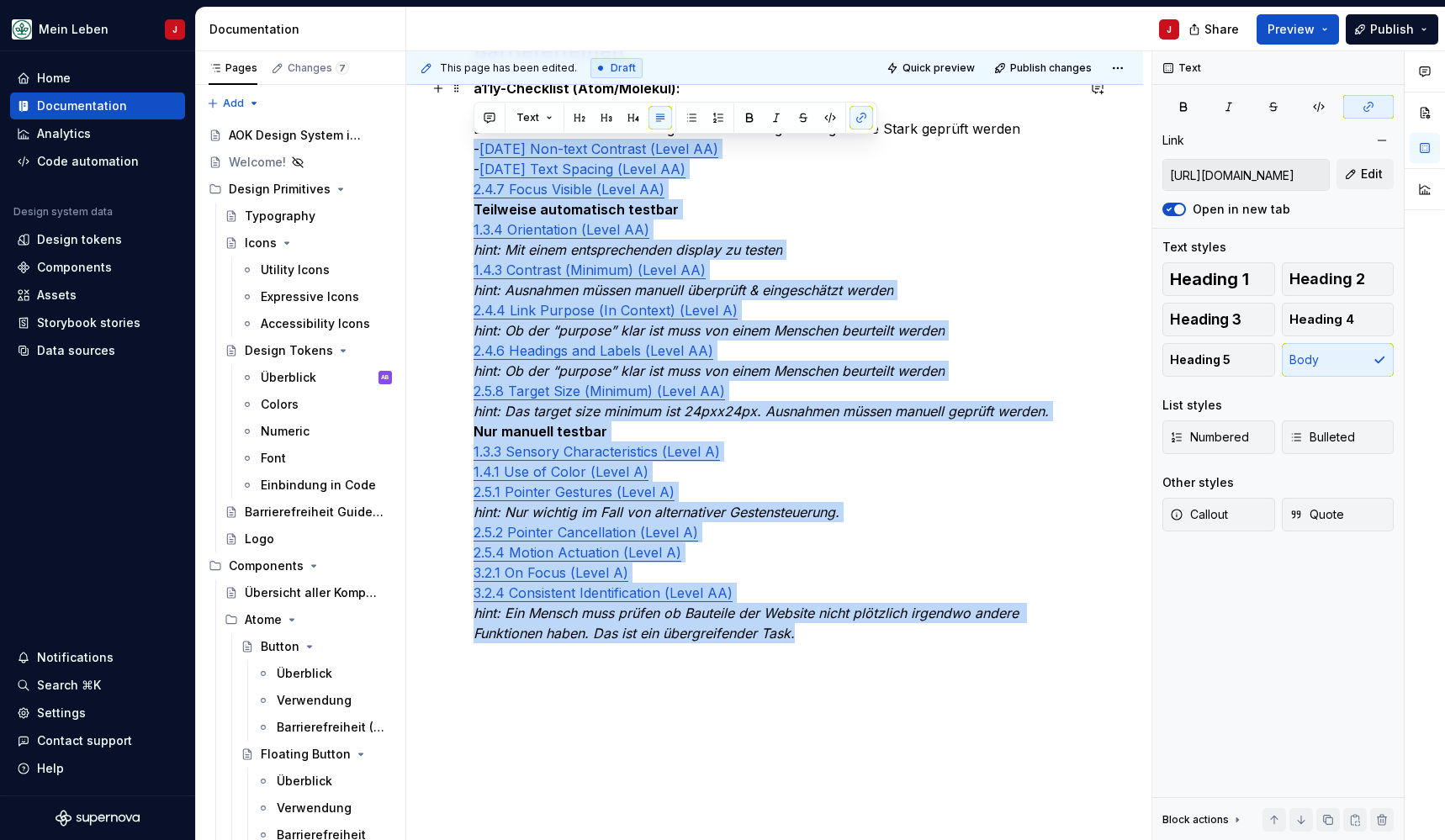
drag, startPoint x: 842, startPoint y: 638, endPoint x: 454, endPoint y: 148, distance: 625.0
click at [454, 148] on div "Barrierefreiheit a11y-Checklist (Atom/Molekül): Automatisch testbar Diese Tests…" at bounding box center [775, 471] width 737 height 948
click at [1301, 439] on icon "button" at bounding box center [1296, 436] width 13 height 13
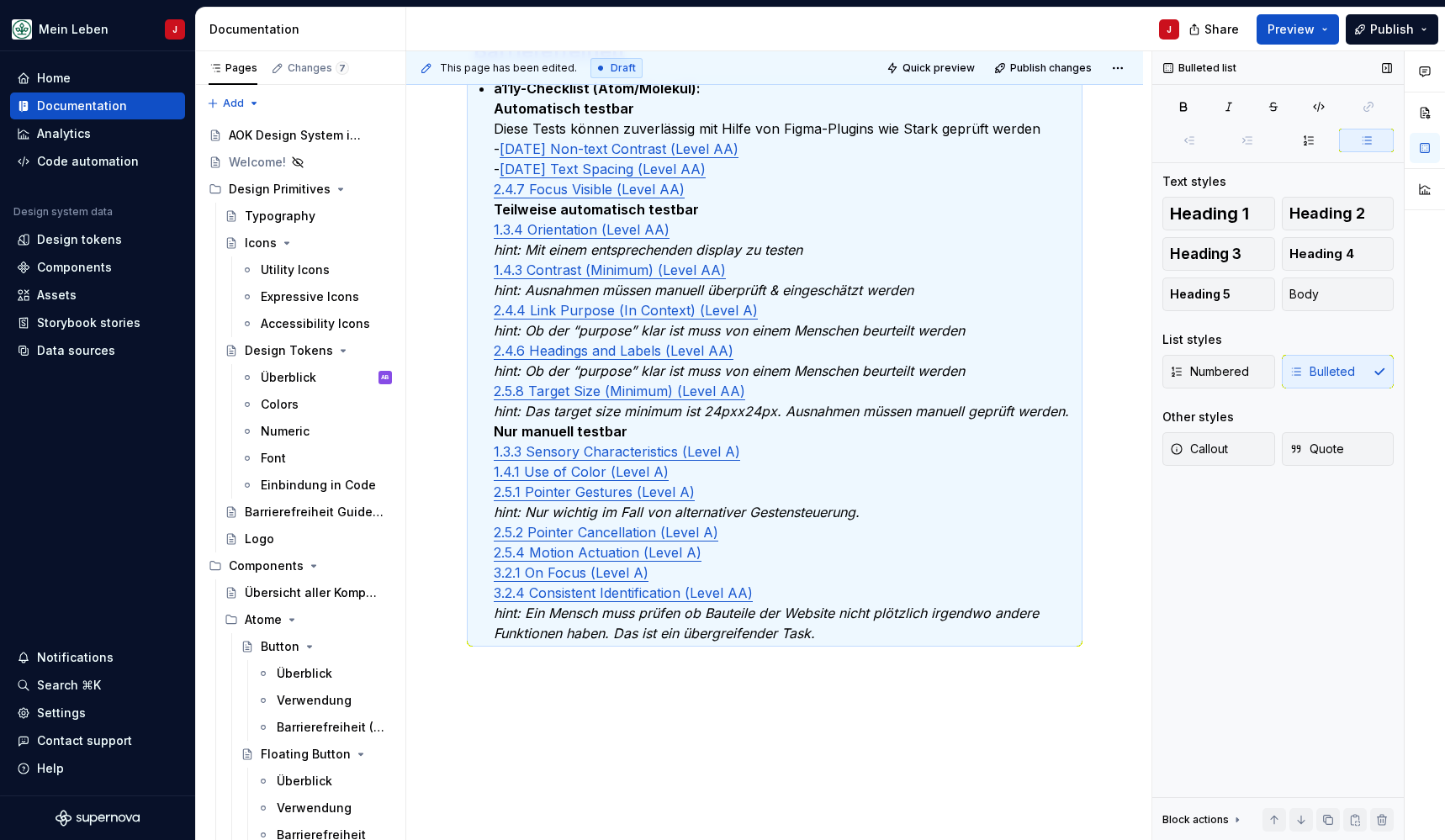
click at [1301, 439] on button "Quote" at bounding box center [1338, 449] width 113 height 34
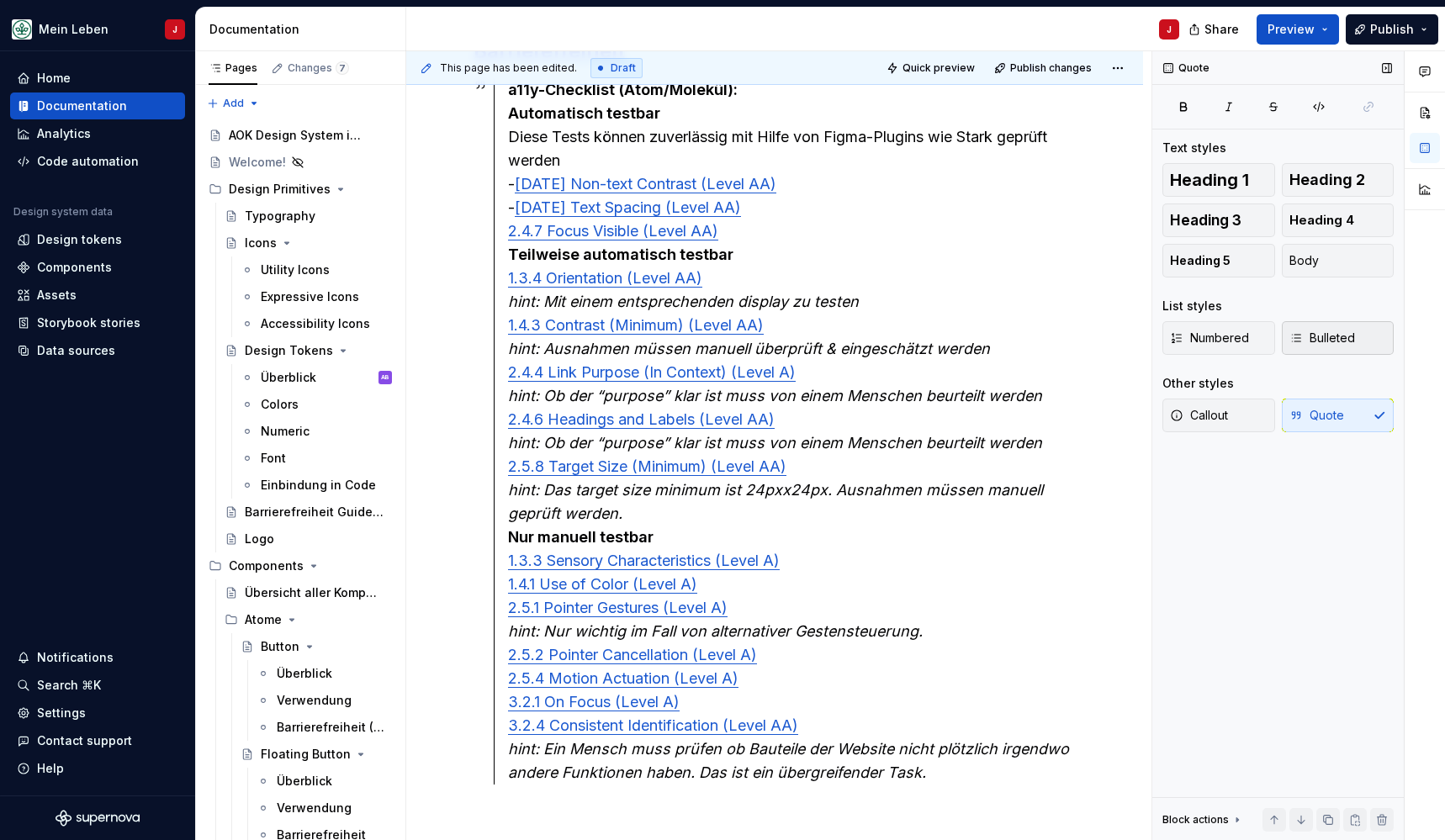
click at [1315, 339] on span "Bulleted" at bounding box center [1322, 338] width 66 height 17
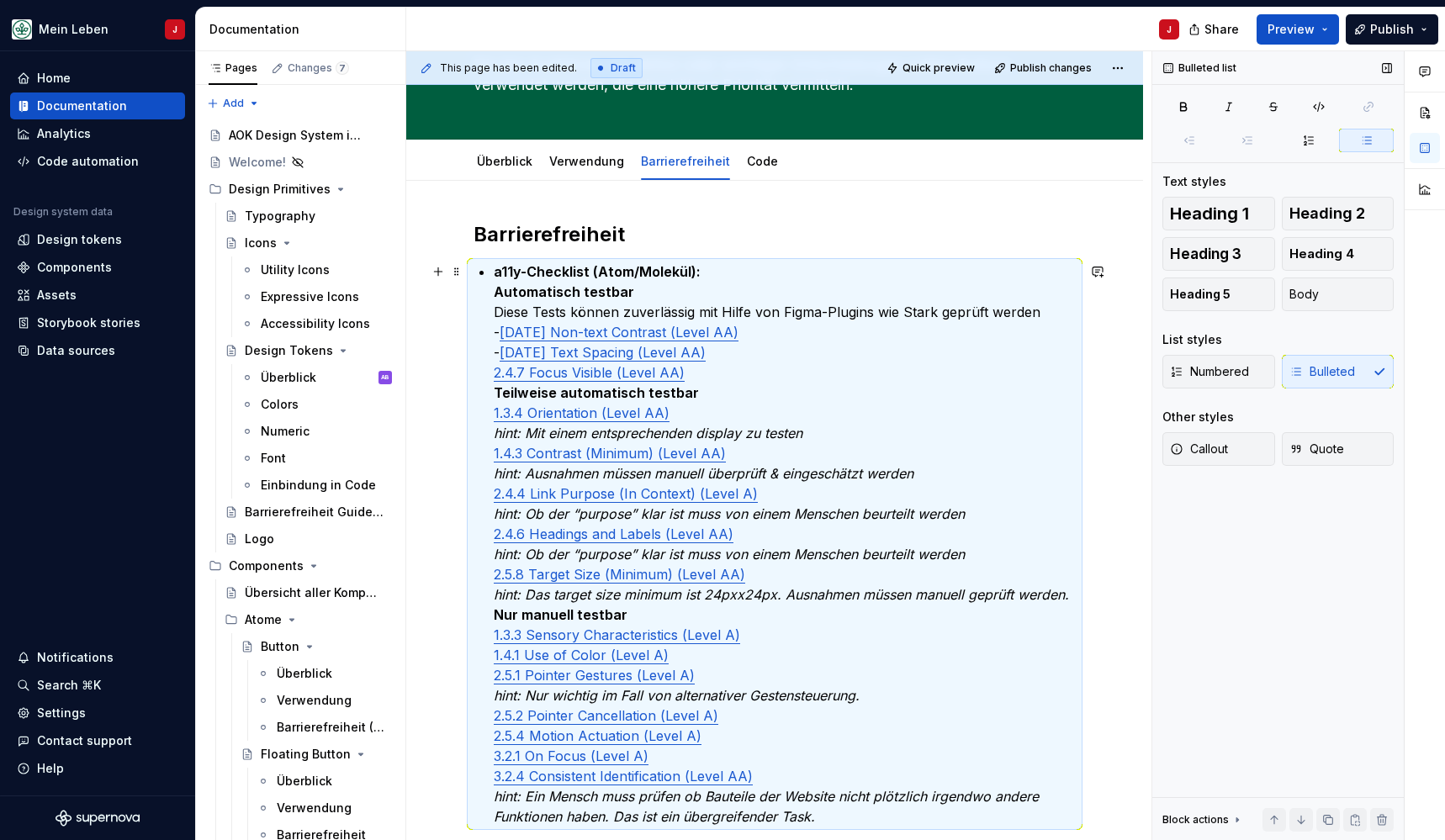
scroll to position [193, 0]
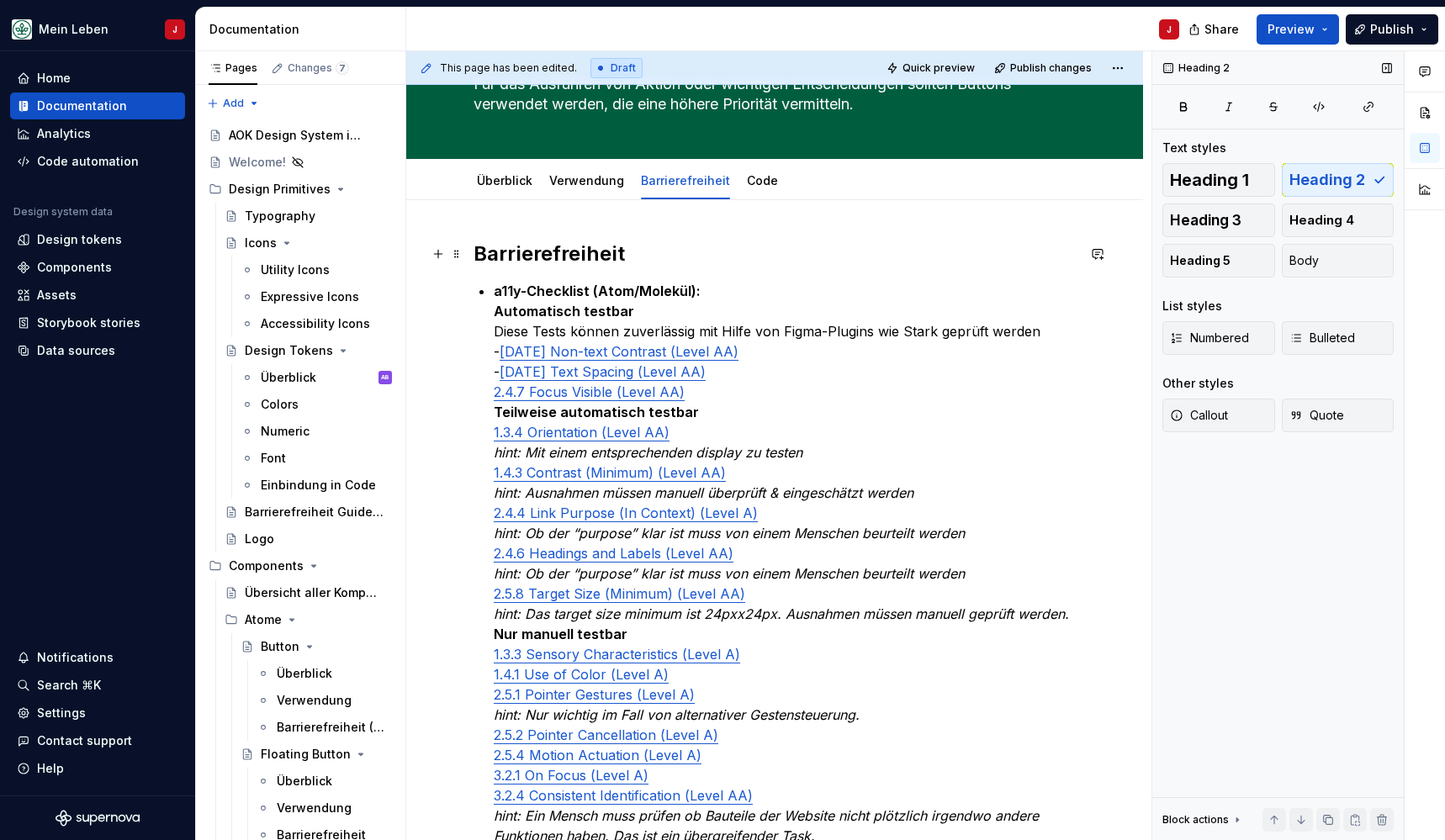
click at [780, 264] on h2 "Barrierefreiheit" at bounding box center [775, 254] width 602 height 27
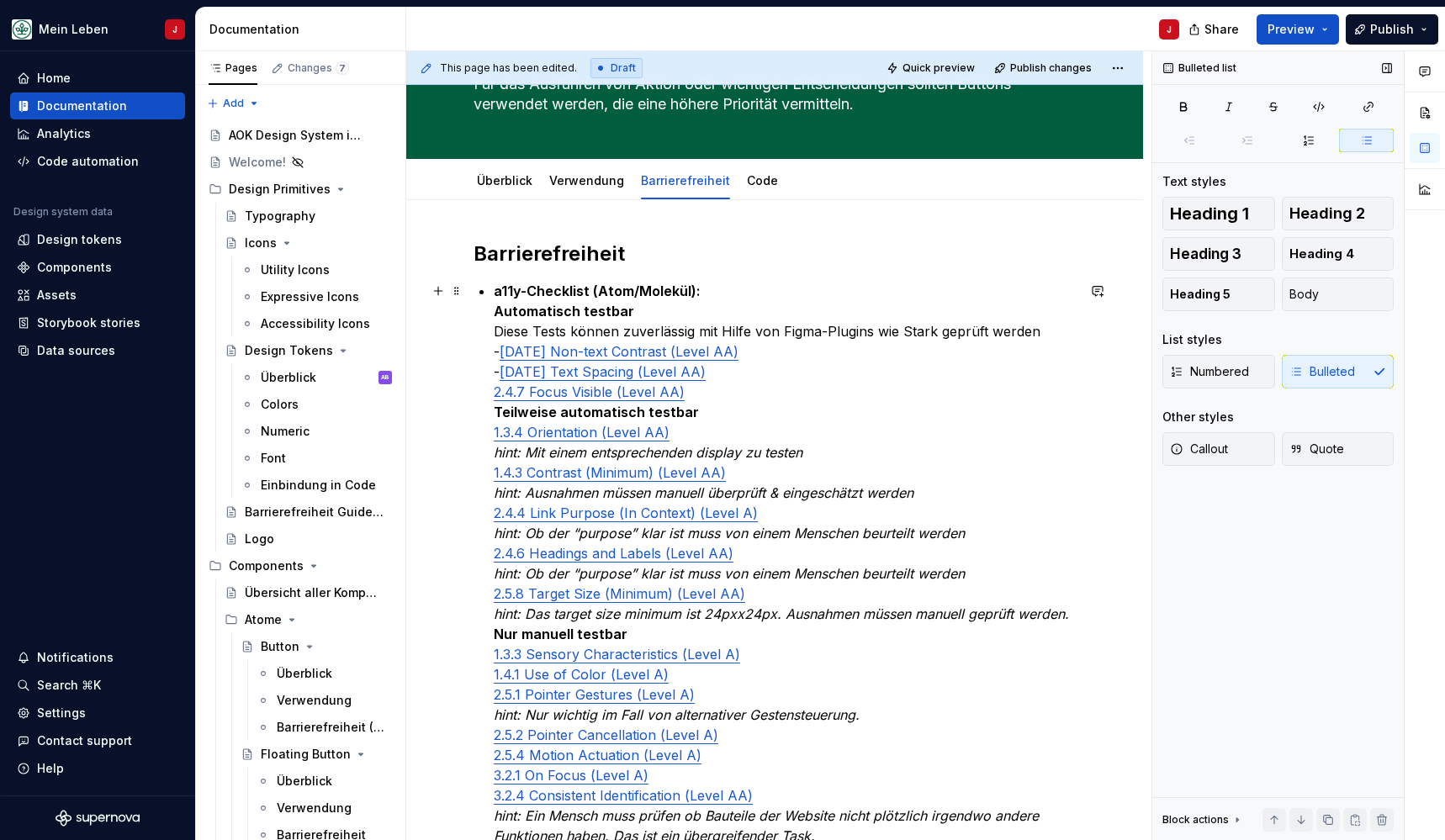
click at [649, 332] on p "a11y-Checklist (Atom/Molekül): Automatisch testbar Diese Tests können zuverläss…" at bounding box center [784, 564] width 582 height 565
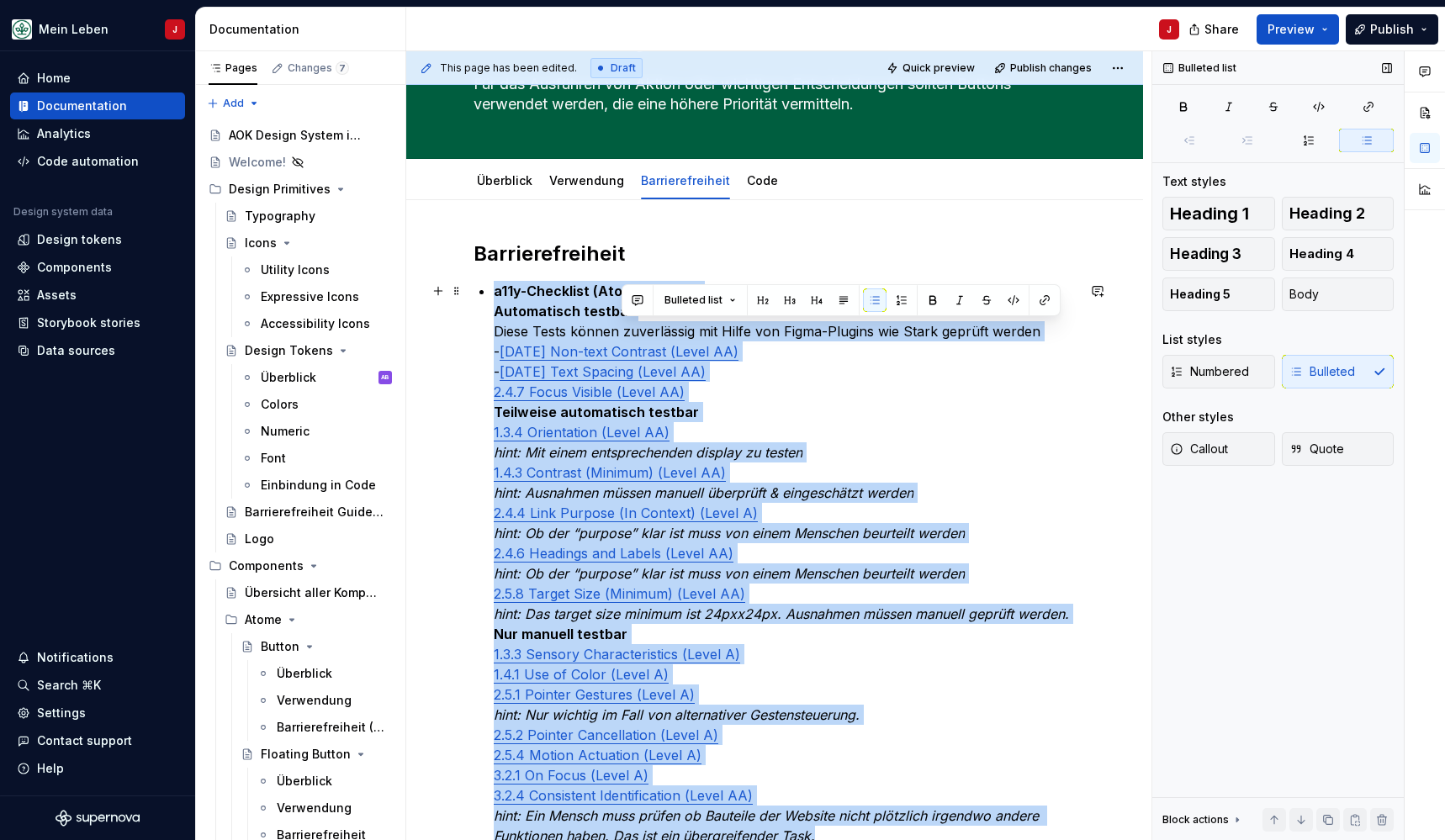
click at [649, 332] on p "a11y-Checklist (Atom/Molekül): Automatisch testbar Diese Tests können zuverläss…" at bounding box center [784, 564] width 582 height 565
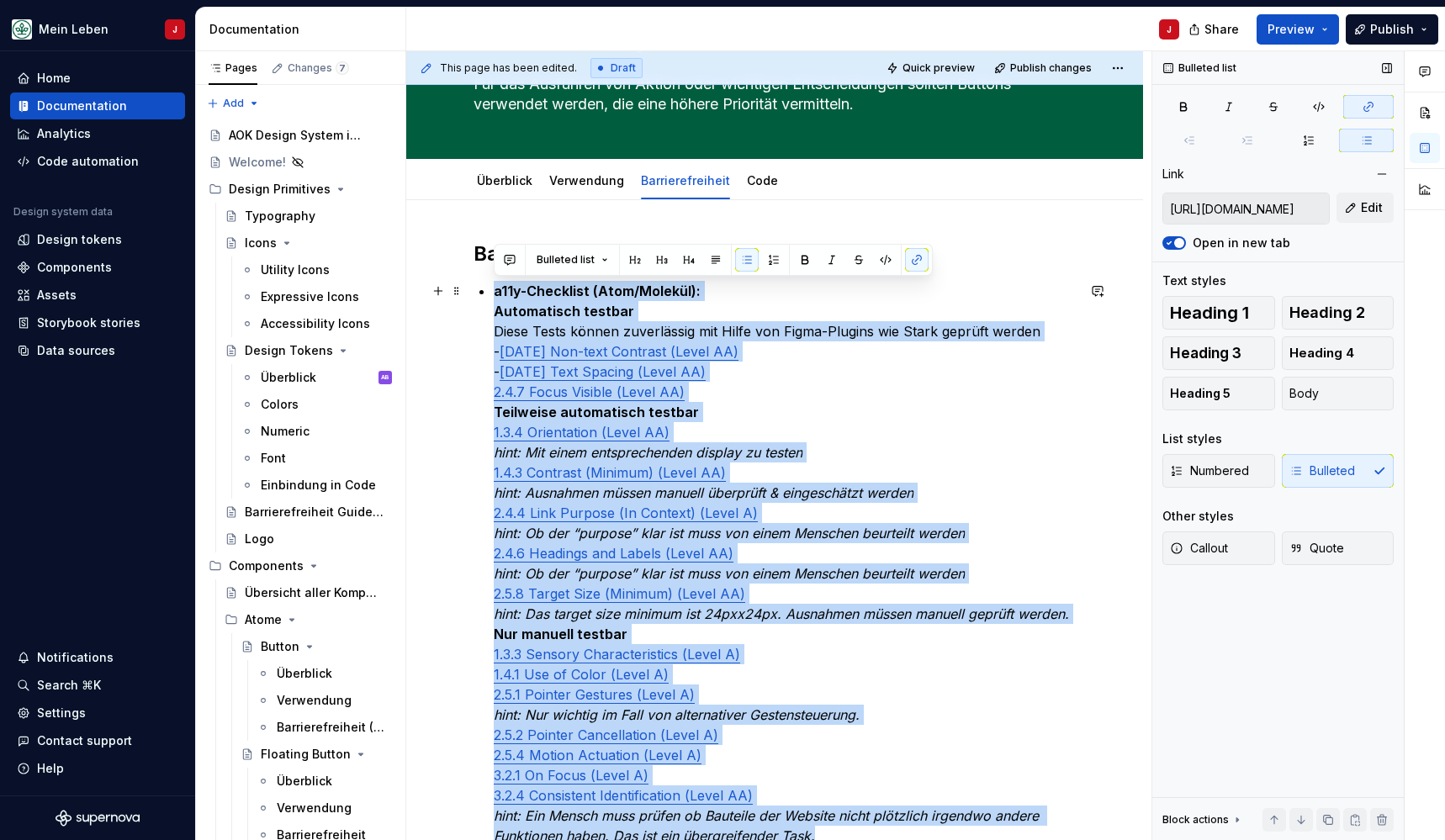
click at [649, 332] on p "a11y-Checklist (Atom/Molekül): Automatisch testbar Diese Tests können zuverläss…" at bounding box center [784, 564] width 582 height 565
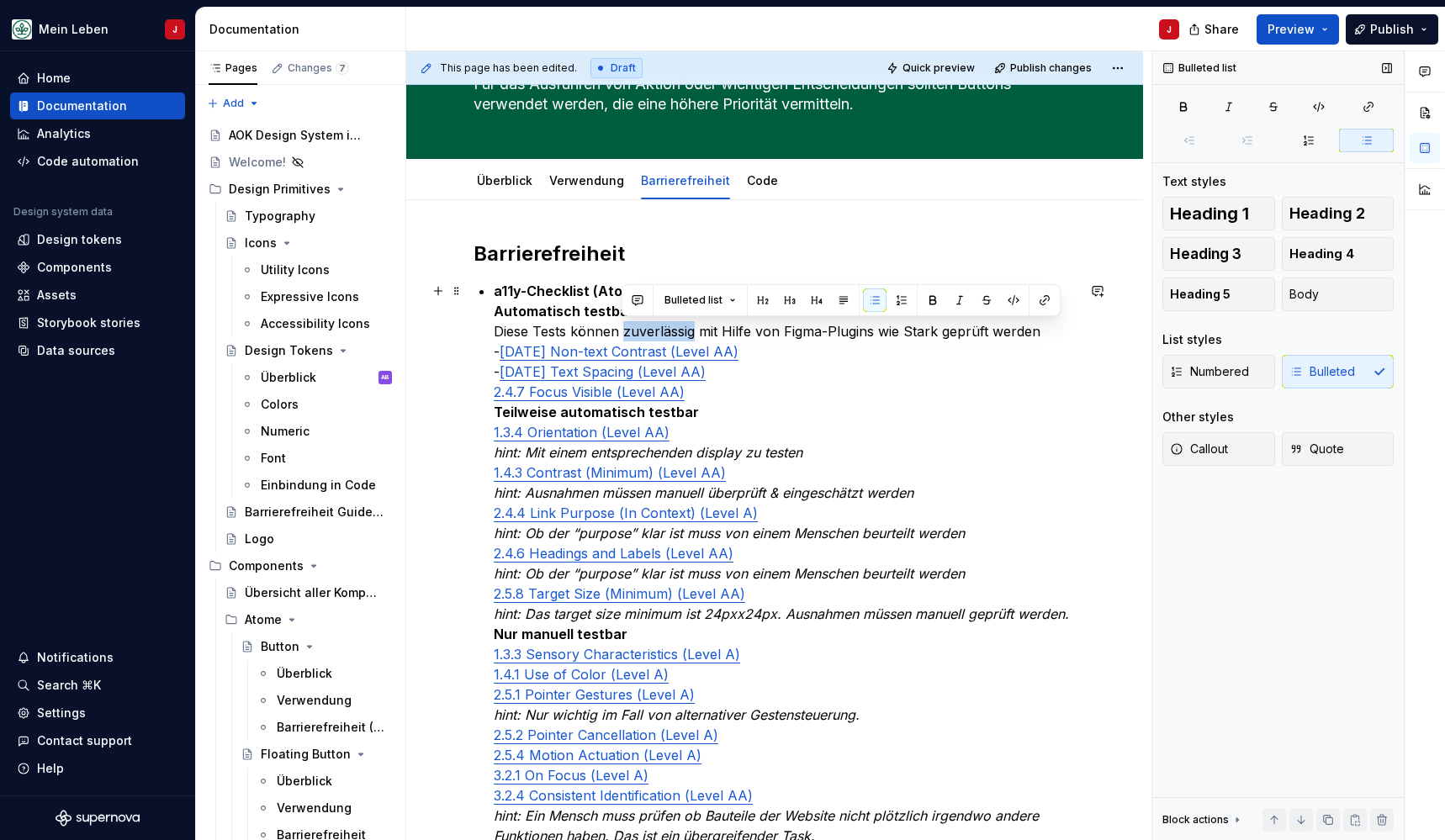
click at [649, 332] on p "a11y-Checklist (Atom/Molekül): Automatisch testbar Diese Tests können zuverläss…" at bounding box center [784, 564] width 582 height 565
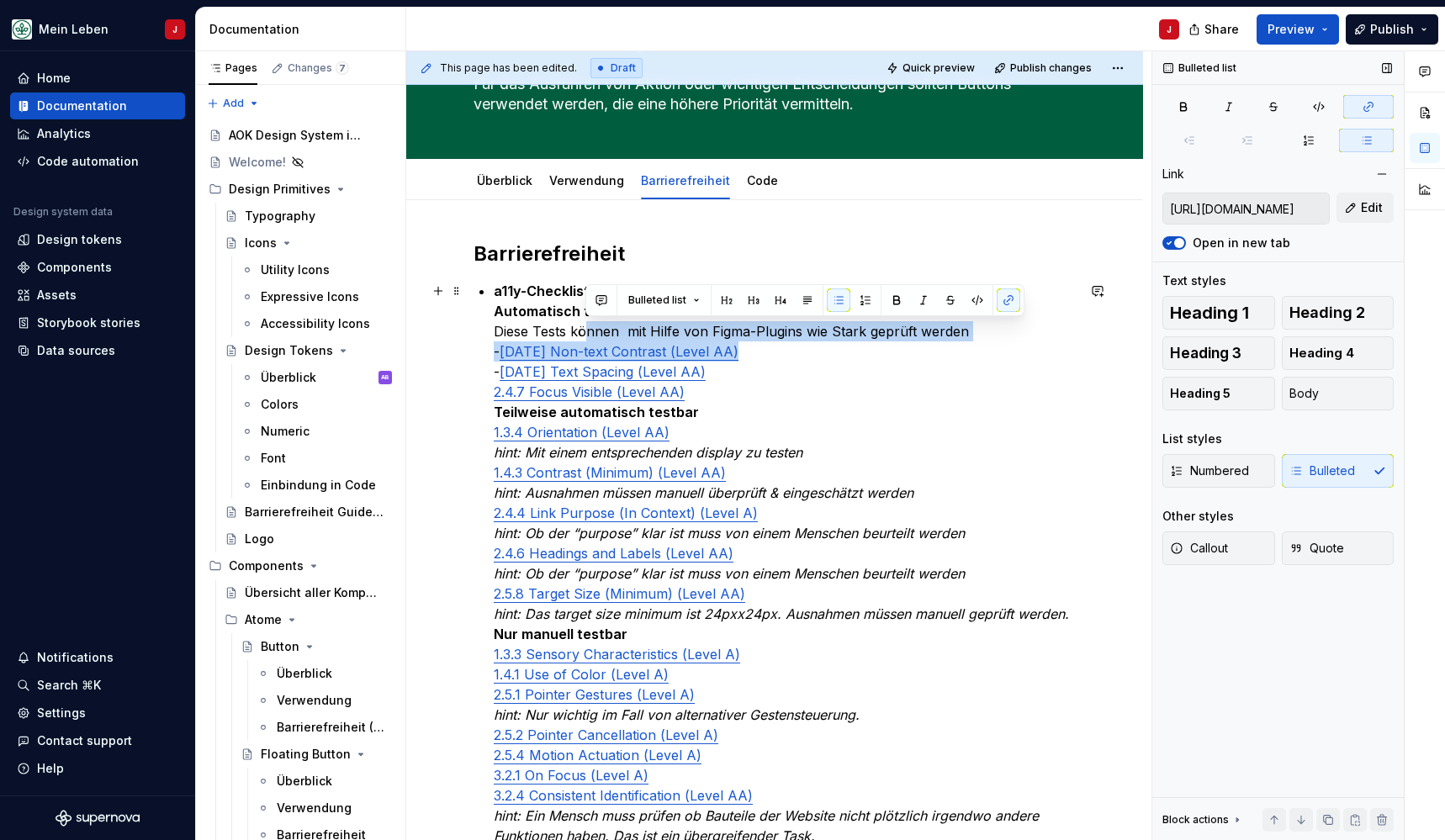
drag, startPoint x: 979, startPoint y: 344, endPoint x: 585, endPoint y: 336, distance: 394.1
click at [585, 336] on p "a11y-Checklist (Atom/Molekül): Automatisch testbar Diese Tests können mit Hilfe…" at bounding box center [784, 564] width 582 height 565
click at [757, 340] on p "a11y-Checklist (Atom/Molekül): Automatisch testbar Diese Tests können mit Hilfe…" at bounding box center [784, 564] width 582 height 565
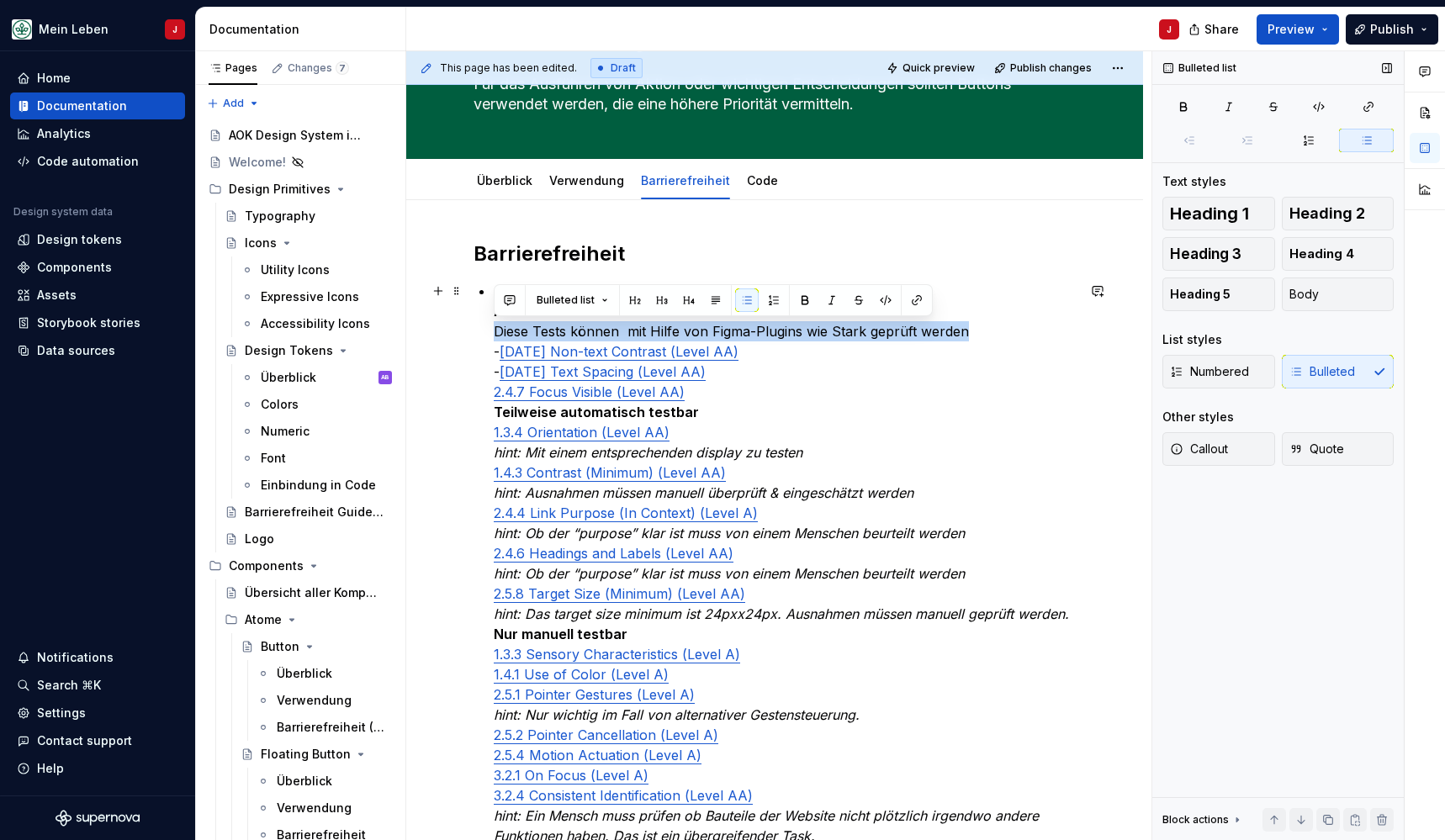
drag, startPoint x: 1013, startPoint y: 330, endPoint x: 486, endPoint y: 336, distance: 527.0
click at [486, 336] on div "Barrierefreiheit a11y-Checklist (Atom/Molekül): Automatisch testbar Diese Tests…" at bounding box center [775, 564] width 602 height 645
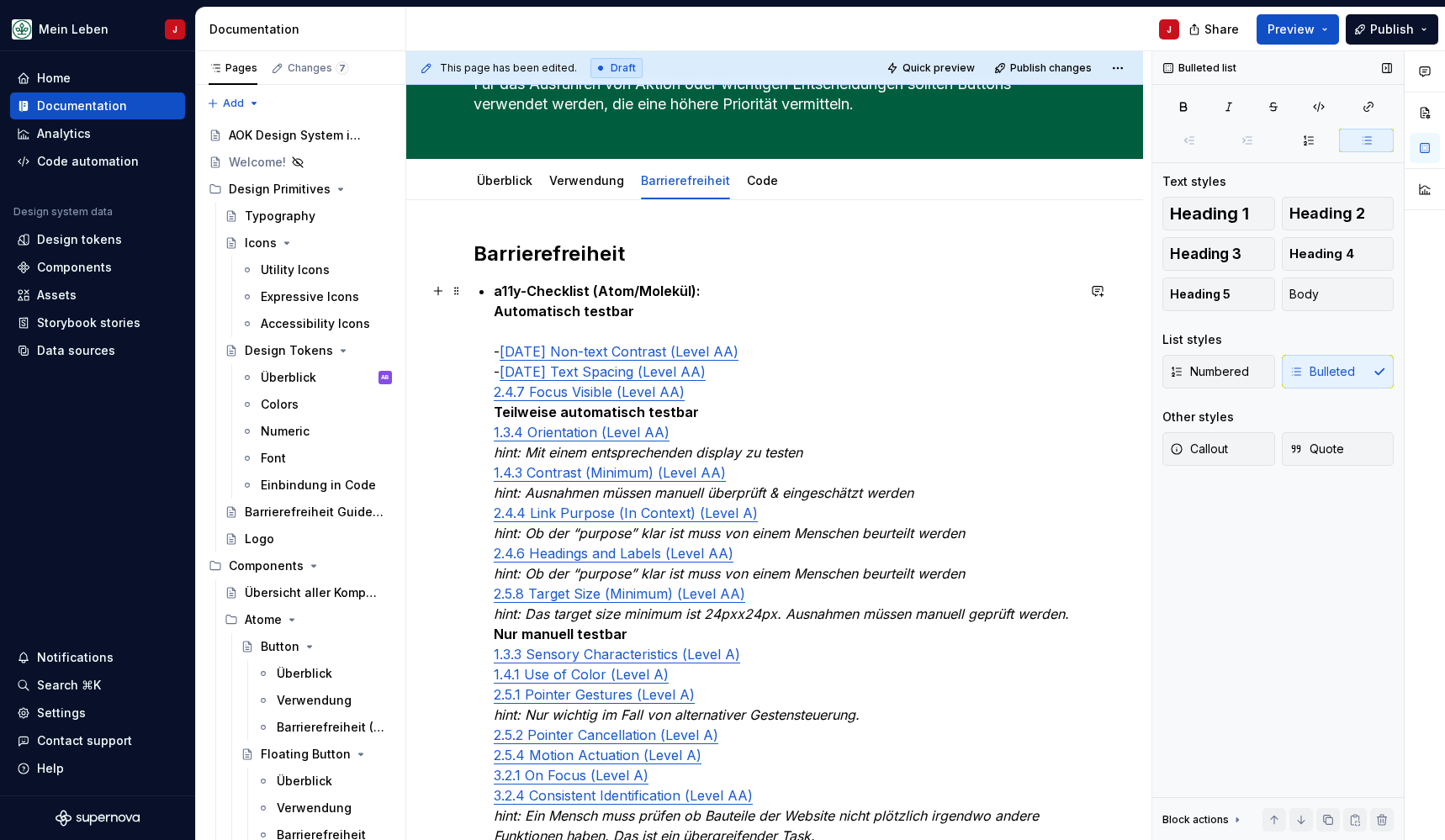
click at [502, 350] on p "a11y-Checklist (Atom/Molekül): Automatisch testbar - 1.4.11 Non-text Contrast (…" at bounding box center [784, 564] width 582 height 565
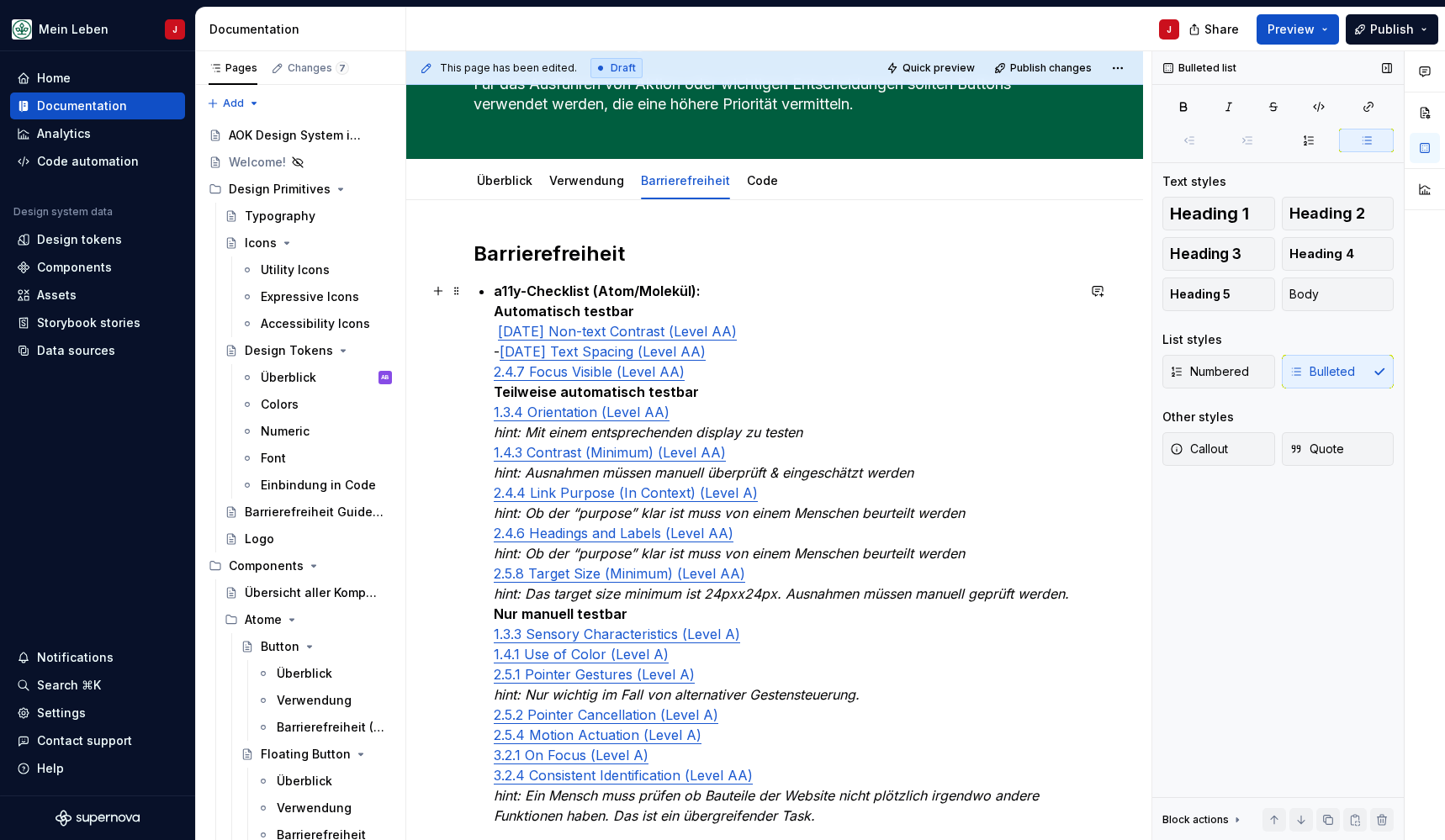
click at [501, 357] on p "a11y-Checklist (Atom/Molekül): Automatisch testbar 1.4.11 Non-text Contrast (Le…" at bounding box center [784, 553] width 582 height 545
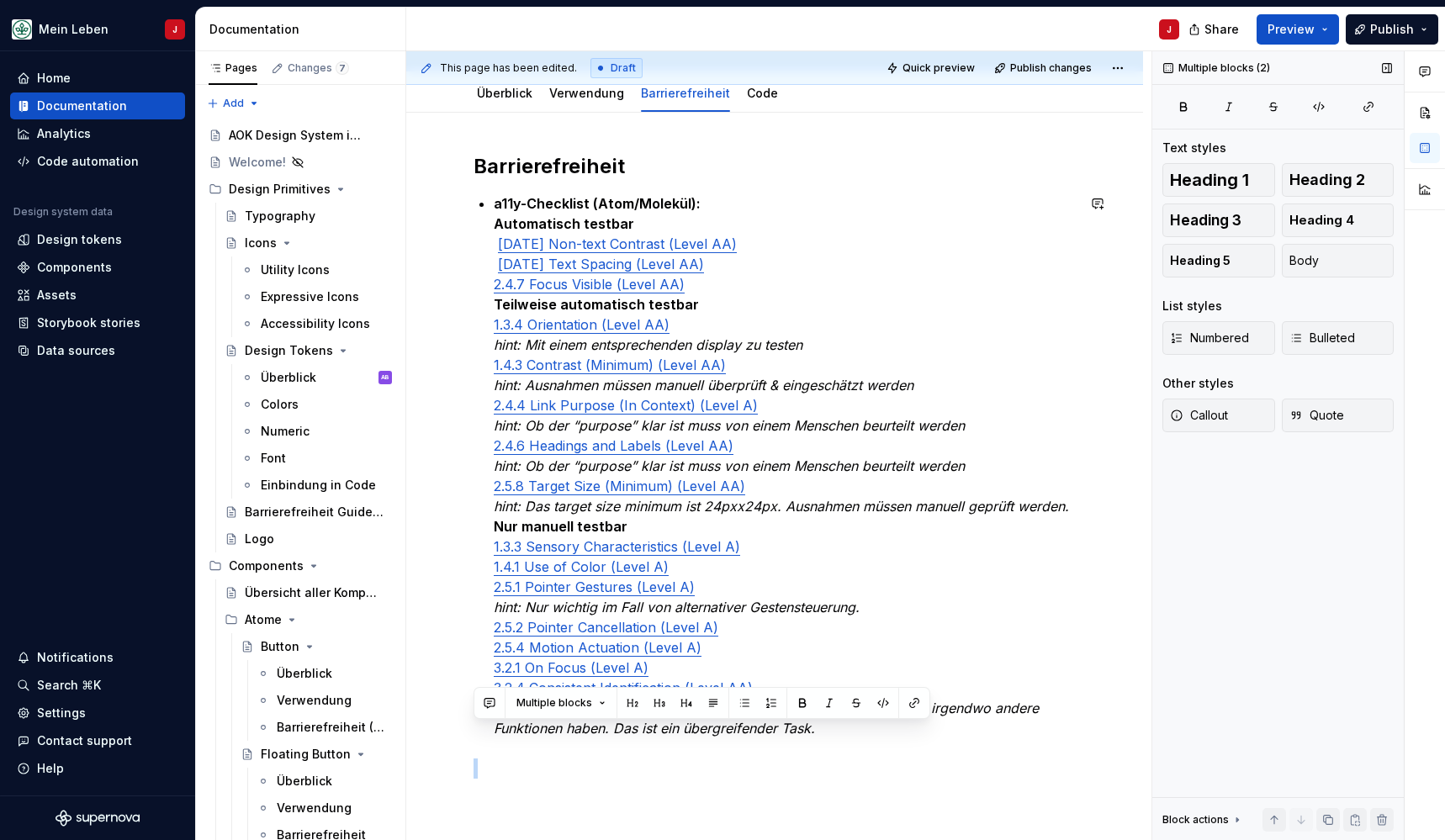
scroll to position [284, 0]
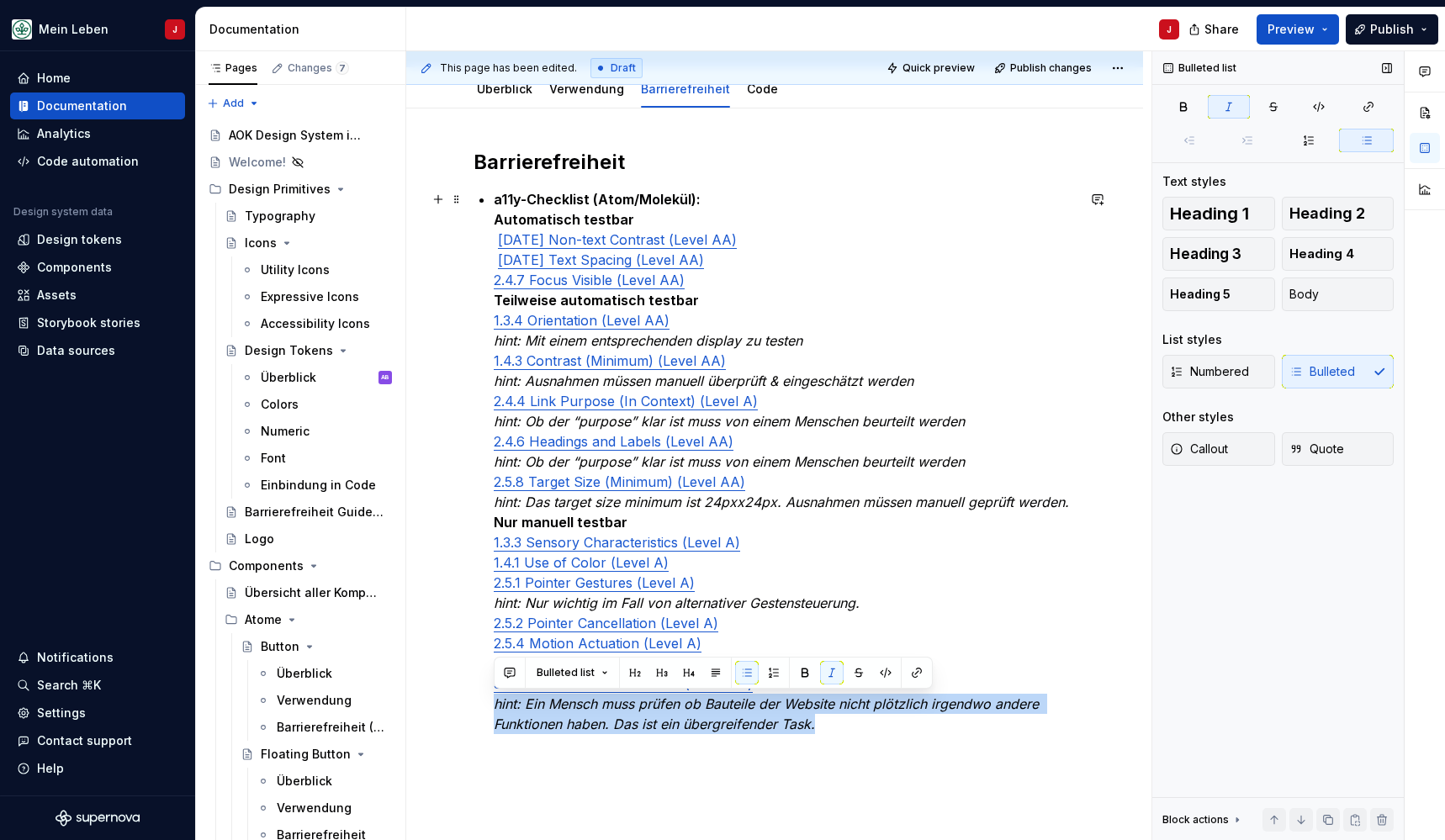
drag, startPoint x: 848, startPoint y: 780, endPoint x: 492, endPoint y: 707, distance: 363.4
click at [492, 707] on div "Barrierefreiheit a11y-Checklist (Atom/Molekül): Automatisch testbar 1.4.11 Non-…" at bounding box center [775, 461] width 602 height 626
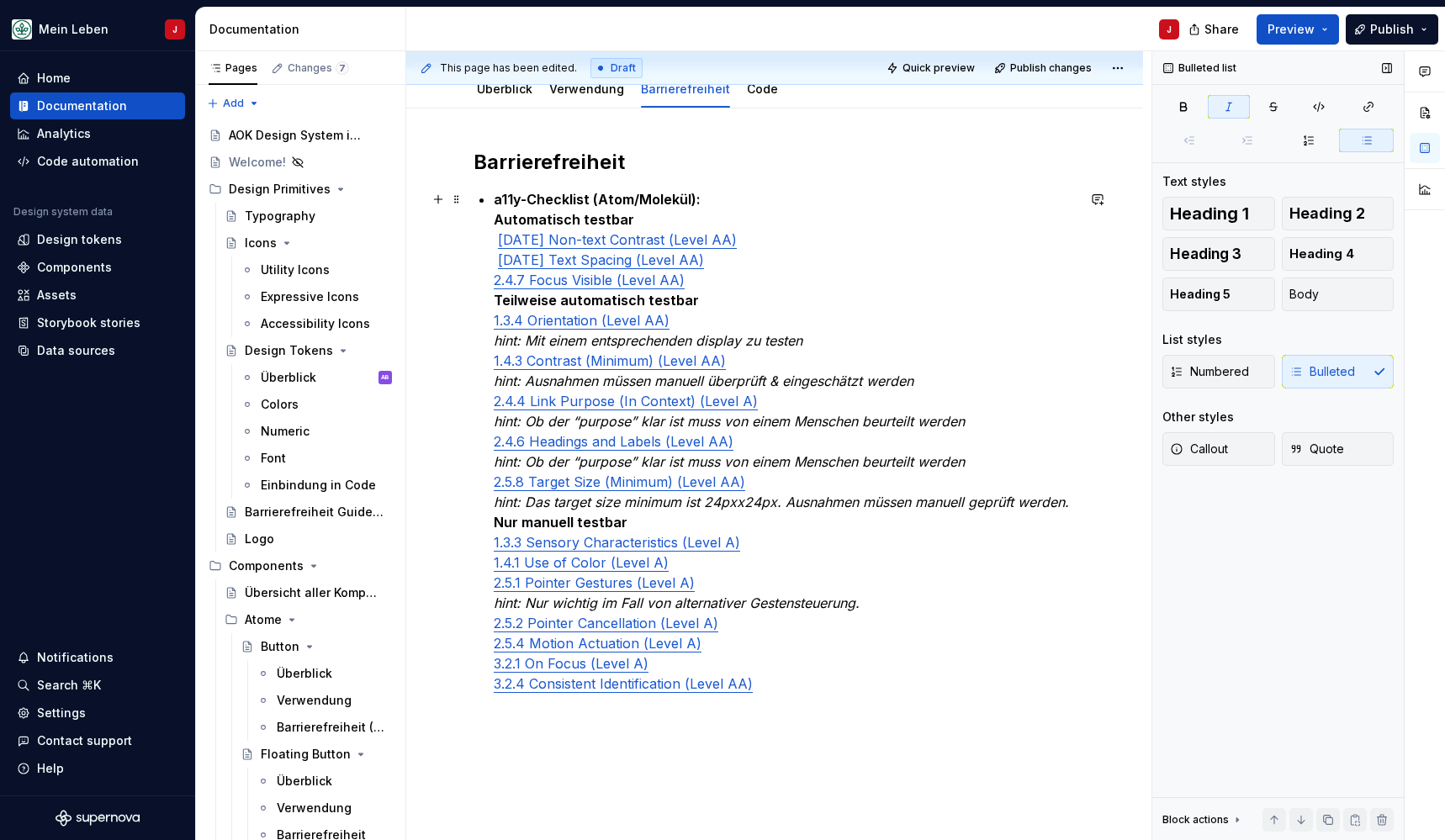
click at [725, 605] on em "hint: Nur wichtig im Fall von alternativer Gestensteuerung." at bounding box center [676, 603] width 365 height 17
click at [881, 610] on p "a11y-Checklist (Atom/Molekül): Automatisch testbar 1.4.11 Non-text Contrast (Le…" at bounding box center [784, 452] width 582 height 524
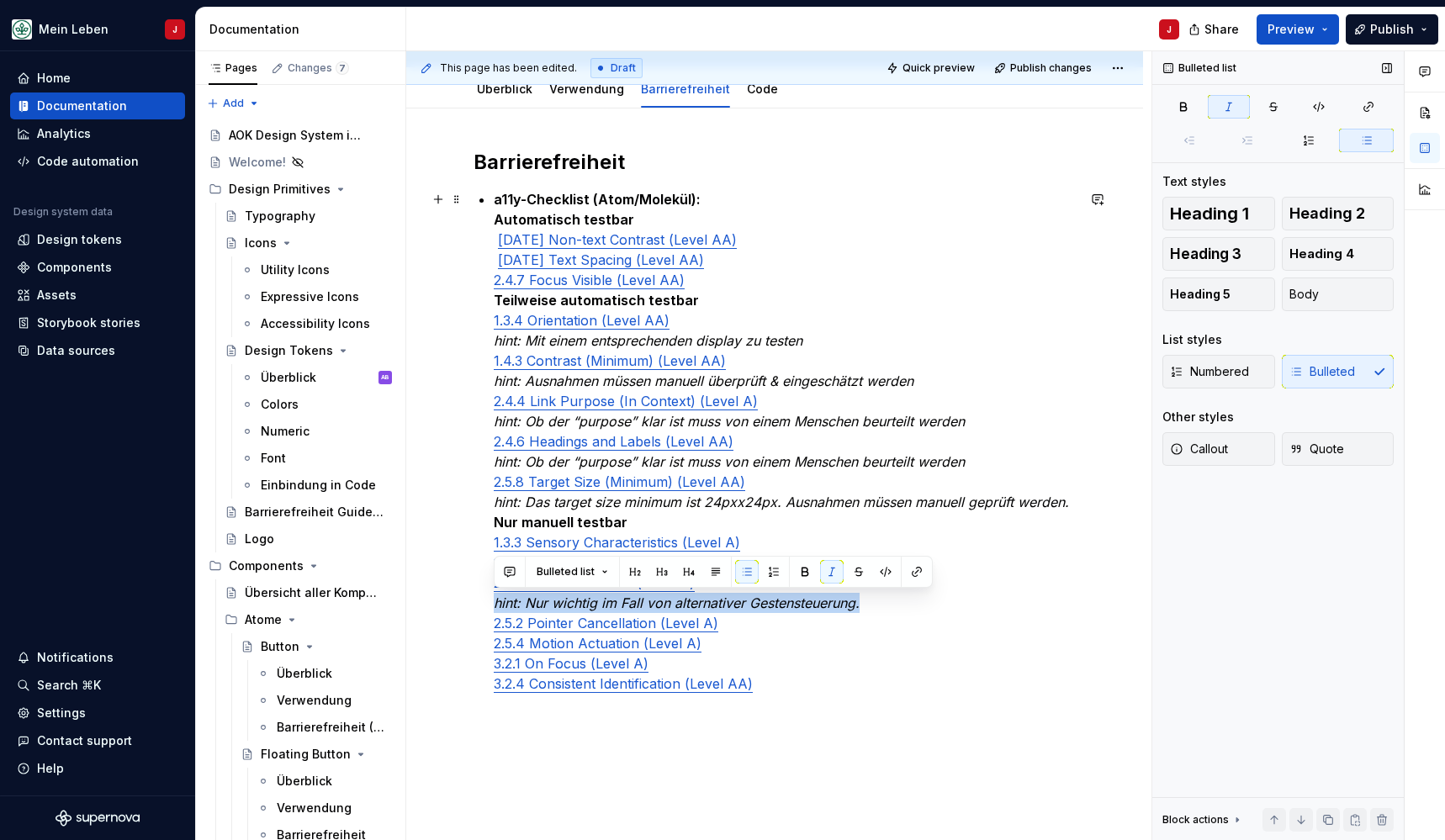
drag, startPoint x: 870, startPoint y: 604, endPoint x: 496, endPoint y: 593, distance: 374.2
click at [496, 593] on p "a11y-Checklist (Atom/Molekül): Automatisch testbar 1.4.11 Non-text Contrast (Le…" at bounding box center [784, 452] width 582 height 524
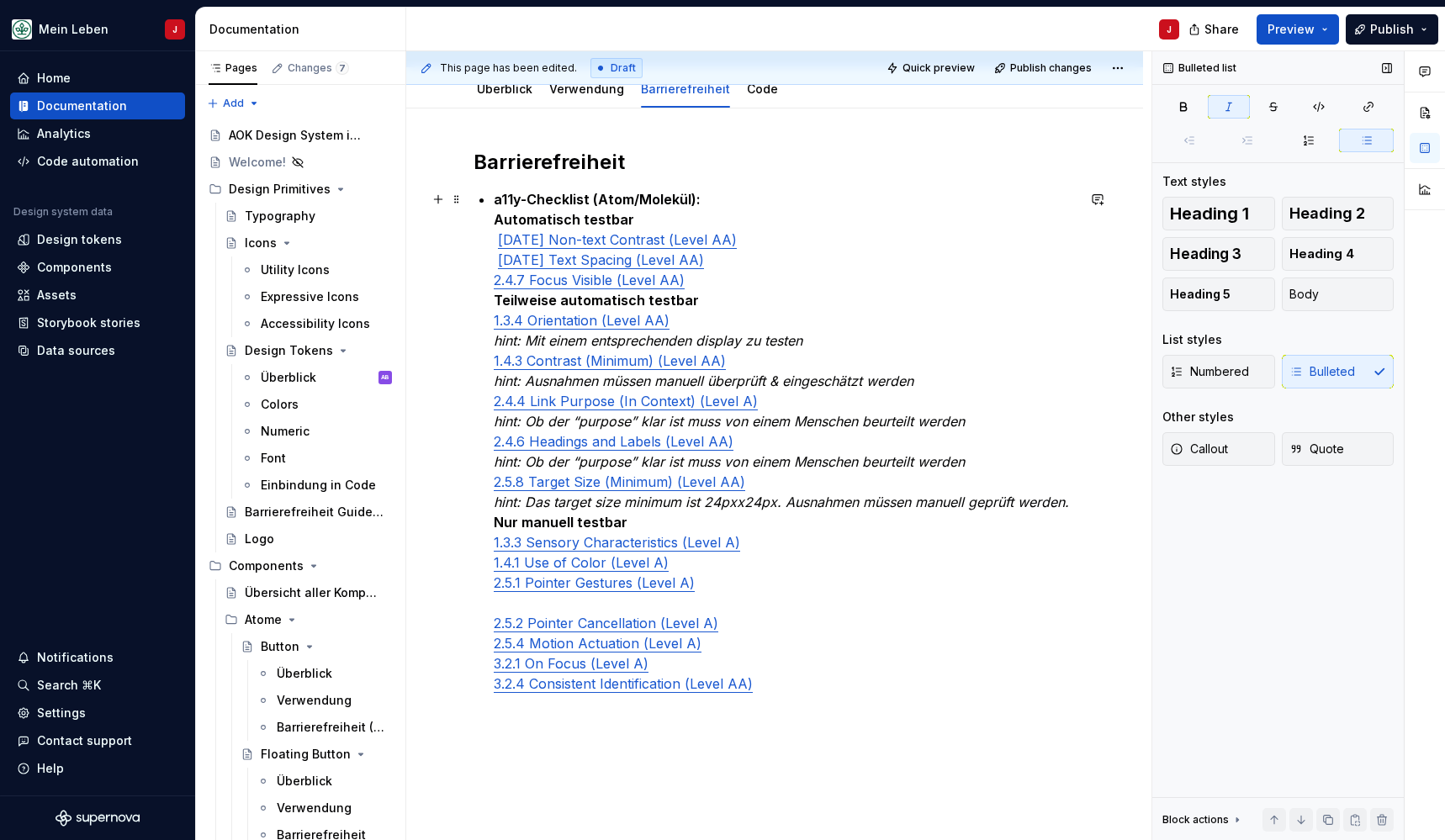
click at [742, 497] on em "hint: Das target size minimum ist 24pxx24px. Ausnahmen müssen manuell geprüft w…" at bounding box center [781, 501] width 575 height 17
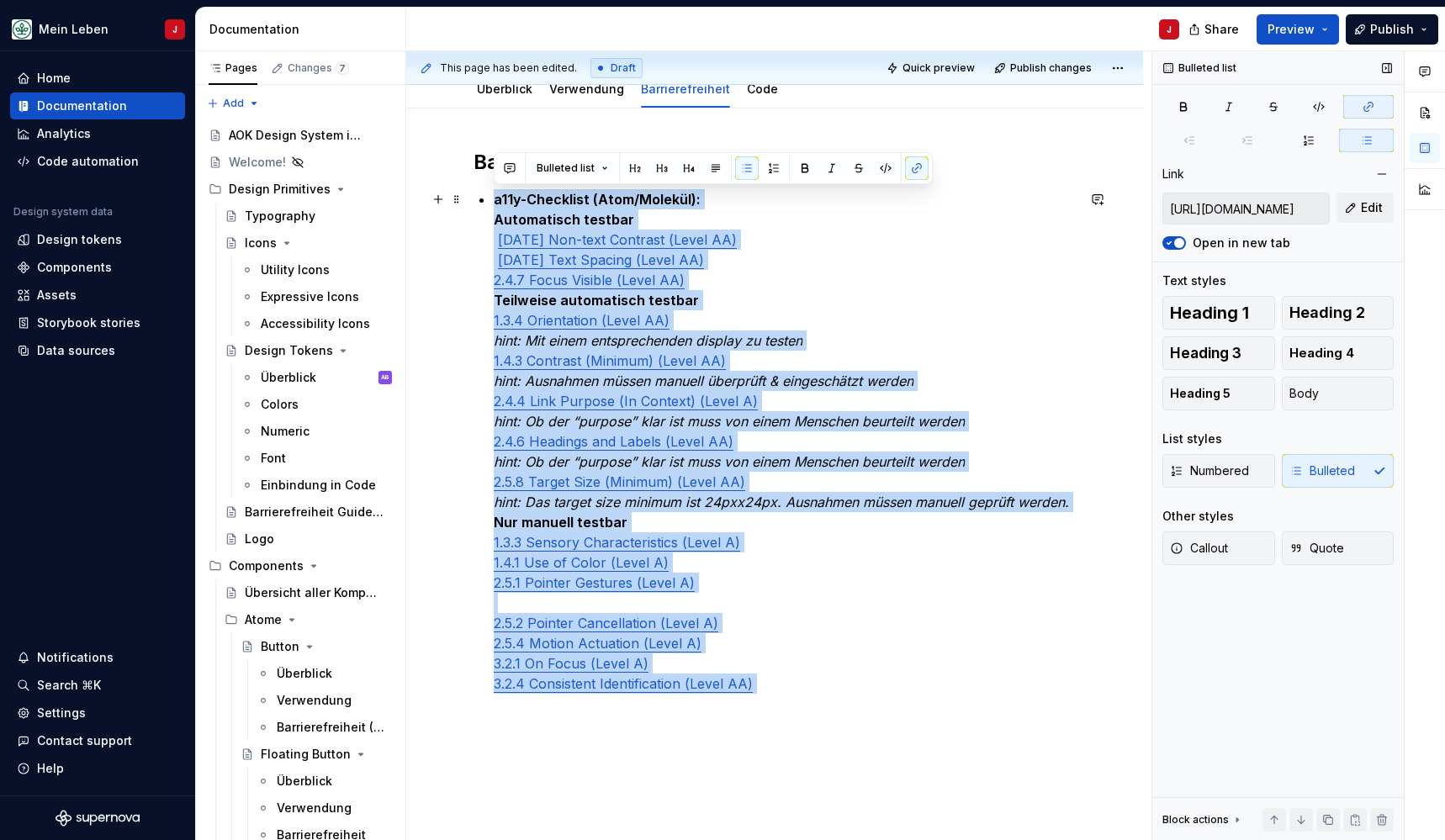
click at [742, 497] on em "hint: Das target size minimum ist 24pxx24px. Ausnahmen müssen manuell geprüft w…" at bounding box center [781, 501] width 575 height 17
click at [777, 513] on p "a11y-Checklist (Atom/Molekül): Automatisch testbar 1.4.11 Non-text Contrast (Le…" at bounding box center [784, 452] width 582 height 524
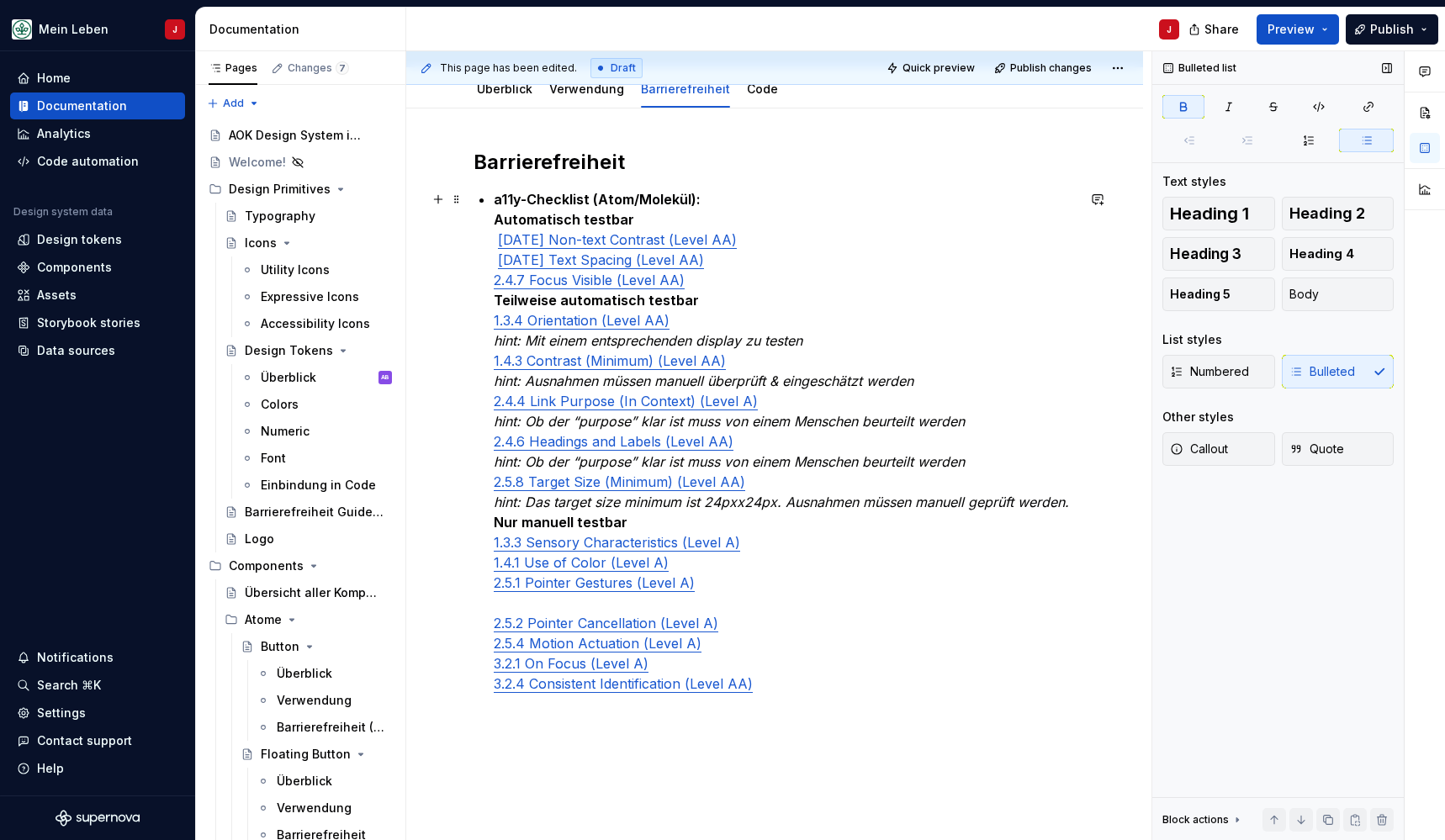
click at [1062, 503] on em "hint: Das target size minimum ist 24pxx24px. Ausnahmen müssen manuell geprüft w…" at bounding box center [781, 501] width 575 height 17
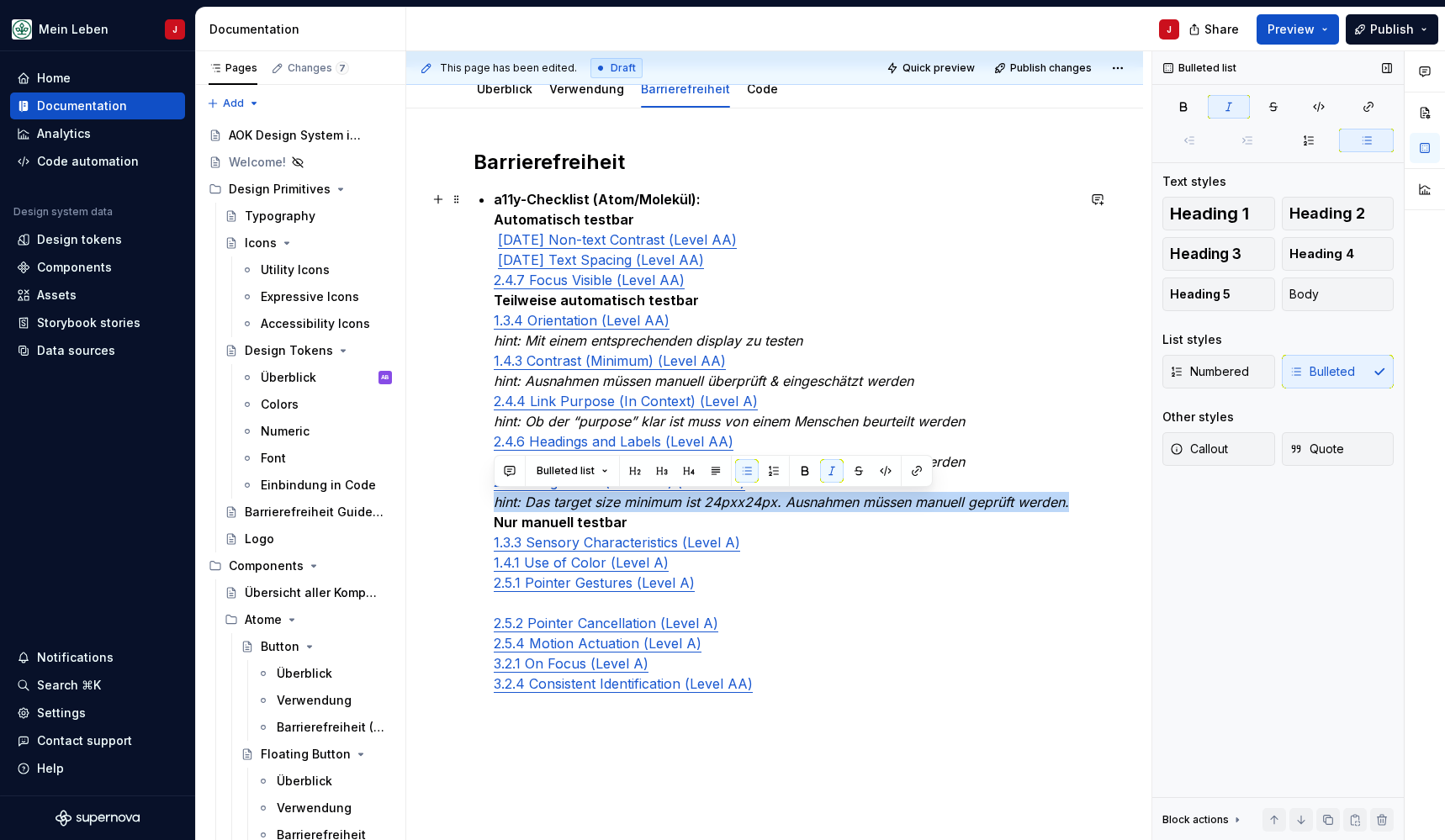
drag, startPoint x: 1076, startPoint y: 502, endPoint x: 485, endPoint y: 508, distance: 591.0
click at [485, 508] on div "Barrierefreiheit a11y-Checklist (Atom/Molekül): Automatisch testbar 1.4.11 Non-…" at bounding box center [775, 451] width 602 height 605
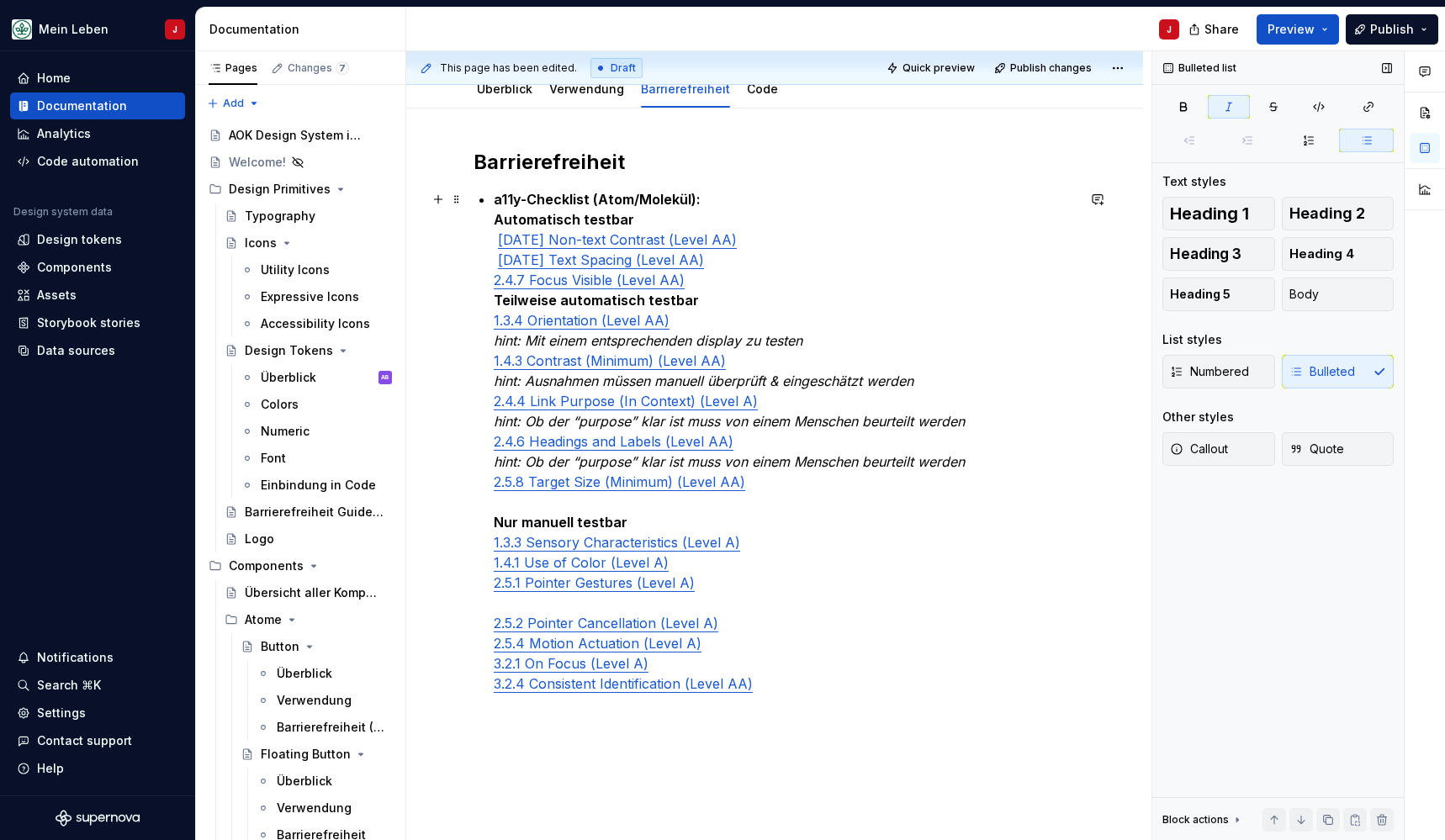
click at [900, 465] on em "hint: Ob der “purpose” klar ist muss von einem Menschen beurteilt werden" at bounding box center [729, 461] width 471 height 17
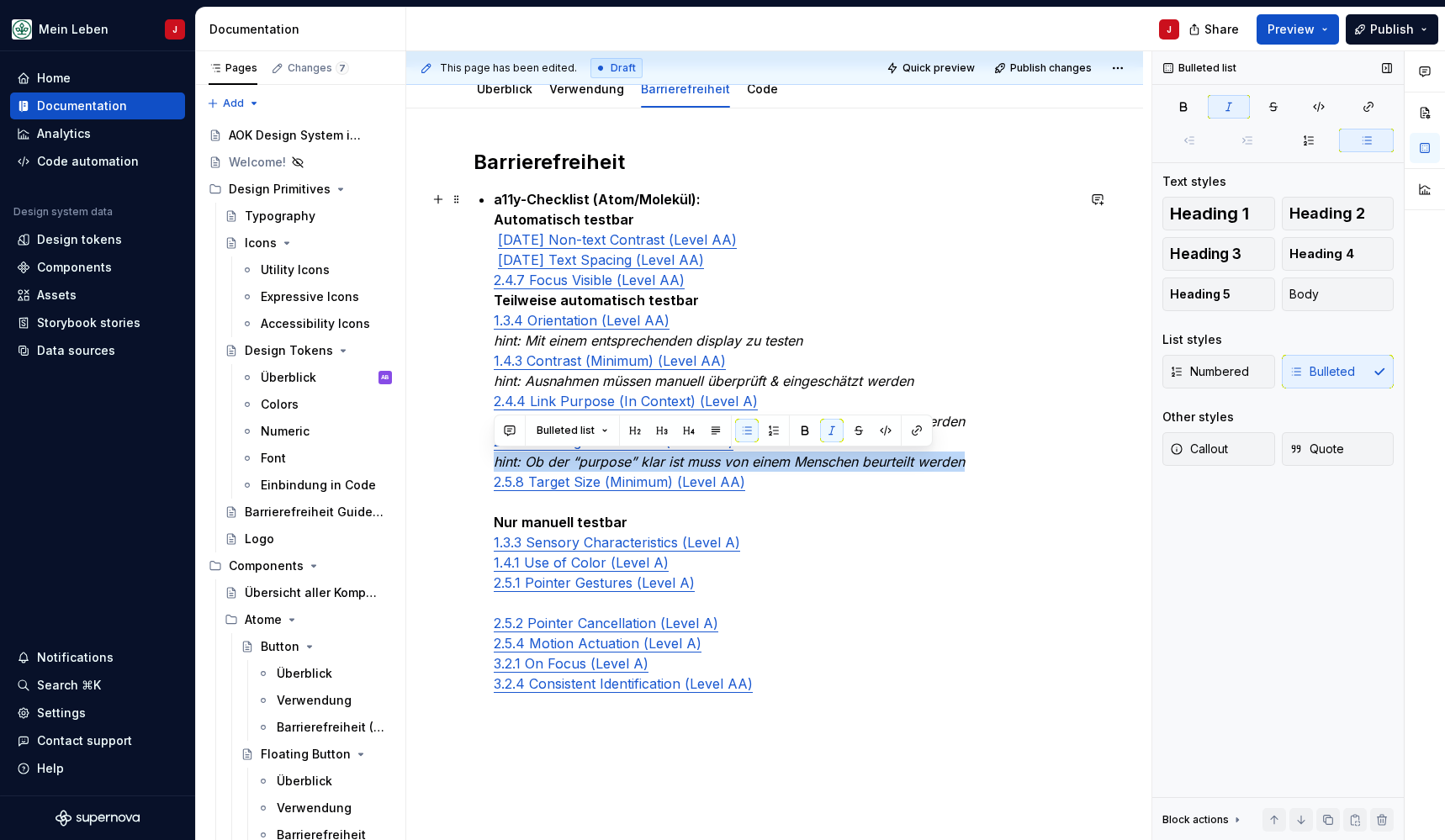
drag, startPoint x: 734, startPoint y: 462, endPoint x: 488, endPoint y: 457, distance: 246.1
click at [488, 457] on div "Barrierefreiheit a11y-Checklist (Atom/Molekül): Automatisch testbar 1.4.11 Non-…" at bounding box center [775, 451] width 602 height 605
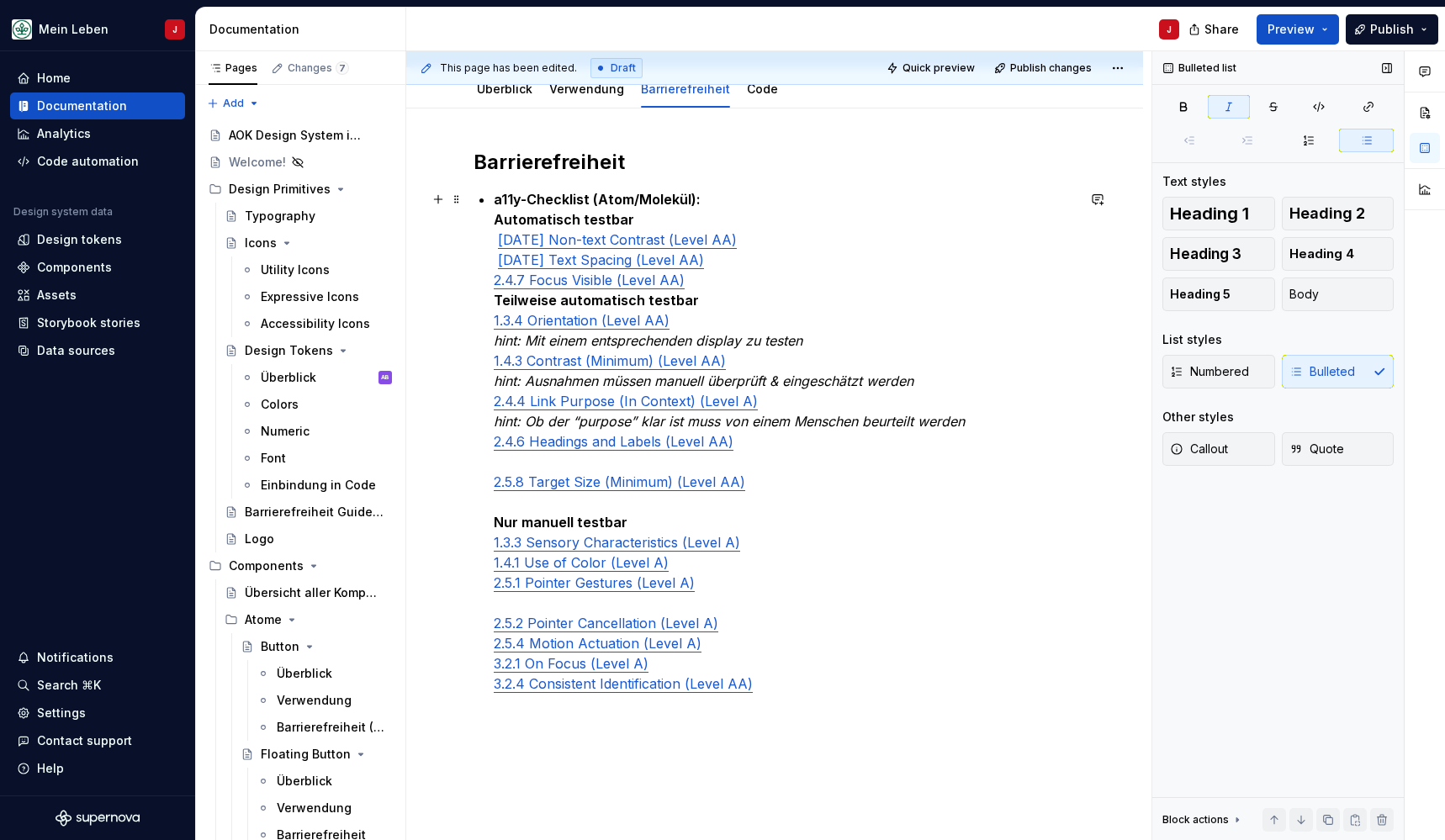
click at [940, 423] on em "hint: Ob der “purpose” klar ist muss von einem Menschen beurteilt werden" at bounding box center [729, 420] width 471 height 17
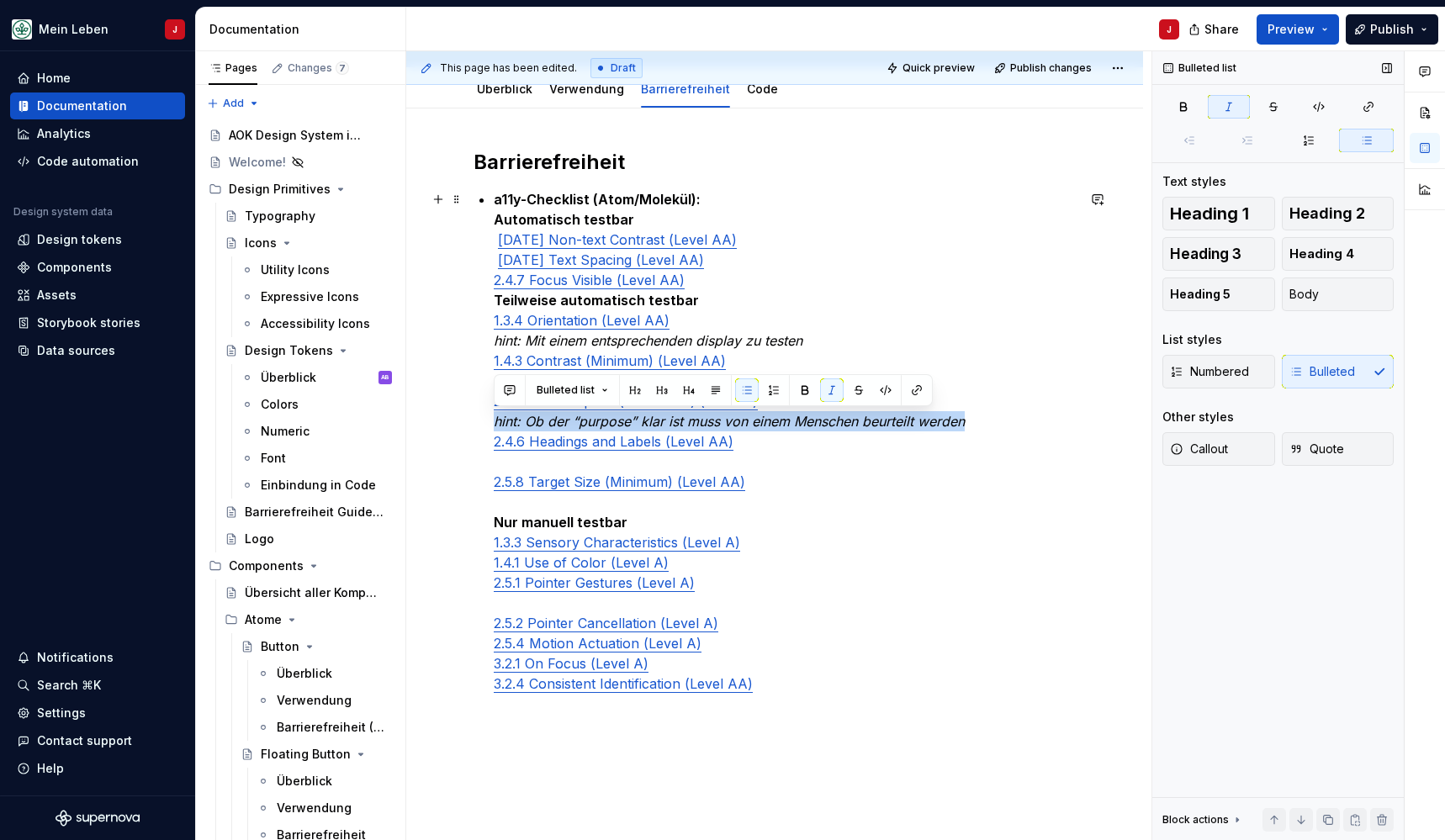
drag, startPoint x: 969, startPoint y: 422, endPoint x: 460, endPoint y: 421, distance: 509.0
click at [460, 421] on div "Barrierefreiheit a11y-Checklist (Atom/Molekül): Automatisch testbar 1.4.11 Non-…" at bounding box center [775, 567] width 737 height 918
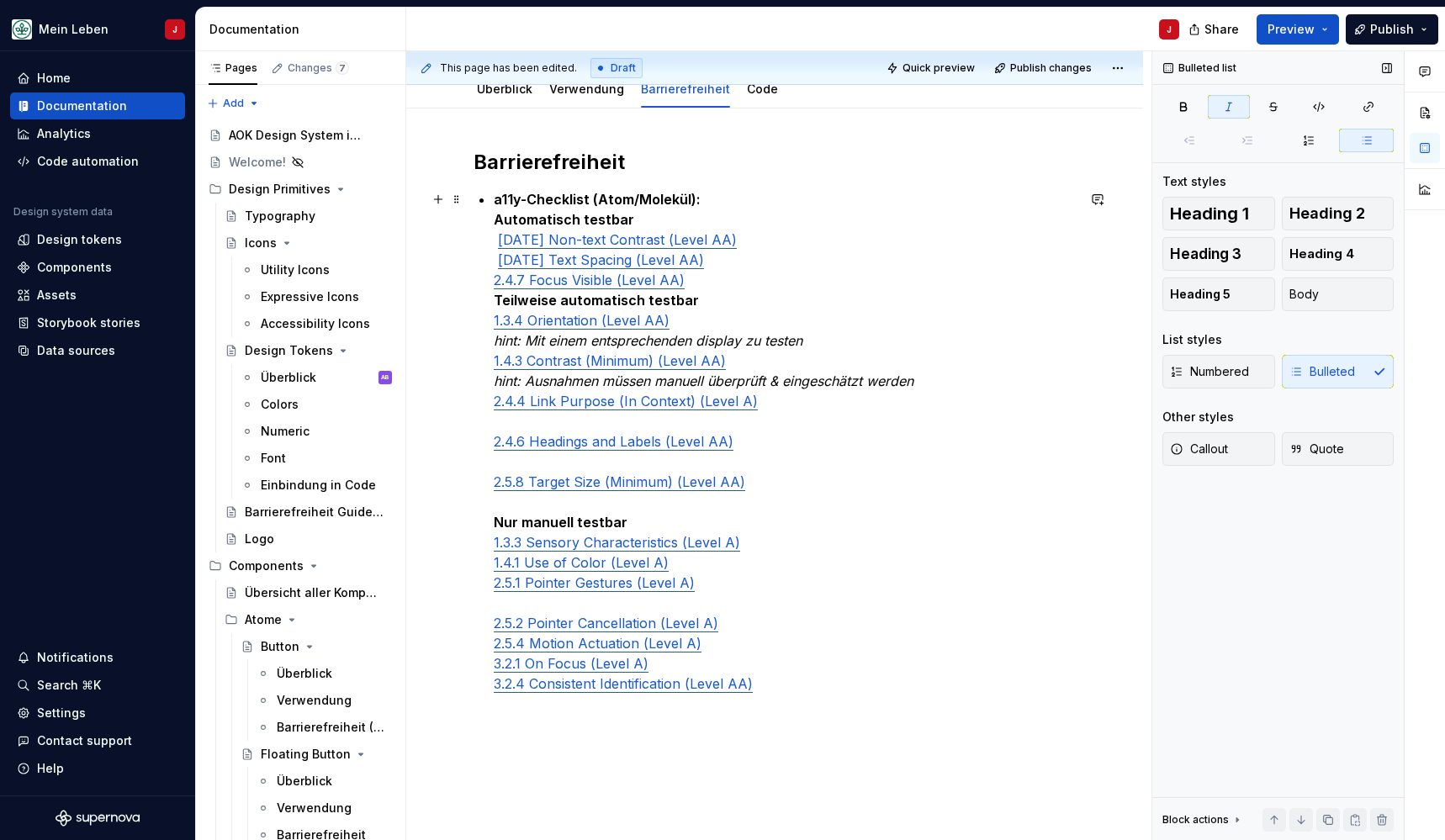
click at [923, 380] on p "a11y-Checklist (Atom/Molekül): Automatisch testbar 1.4.11 Non-text Contrast (Le…" at bounding box center [784, 452] width 582 height 524
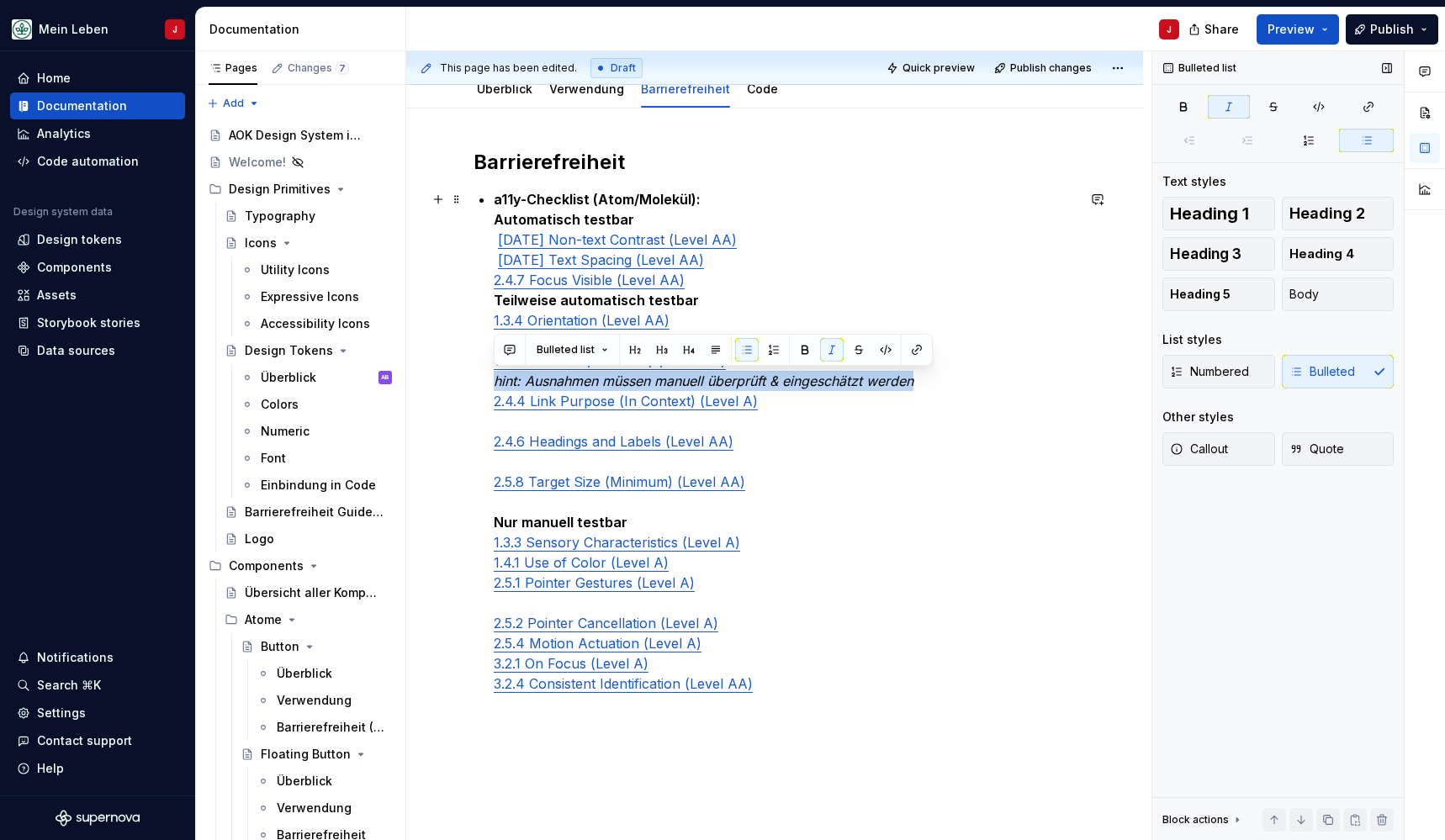
drag, startPoint x: 942, startPoint y: 383, endPoint x: 482, endPoint y: 385, distance: 460.0
click at [482, 385] on div "Barrierefreiheit a11y-Checklist (Atom/Molekül): Automatisch testbar 1.4.11 Non-…" at bounding box center [775, 451] width 602 height 605
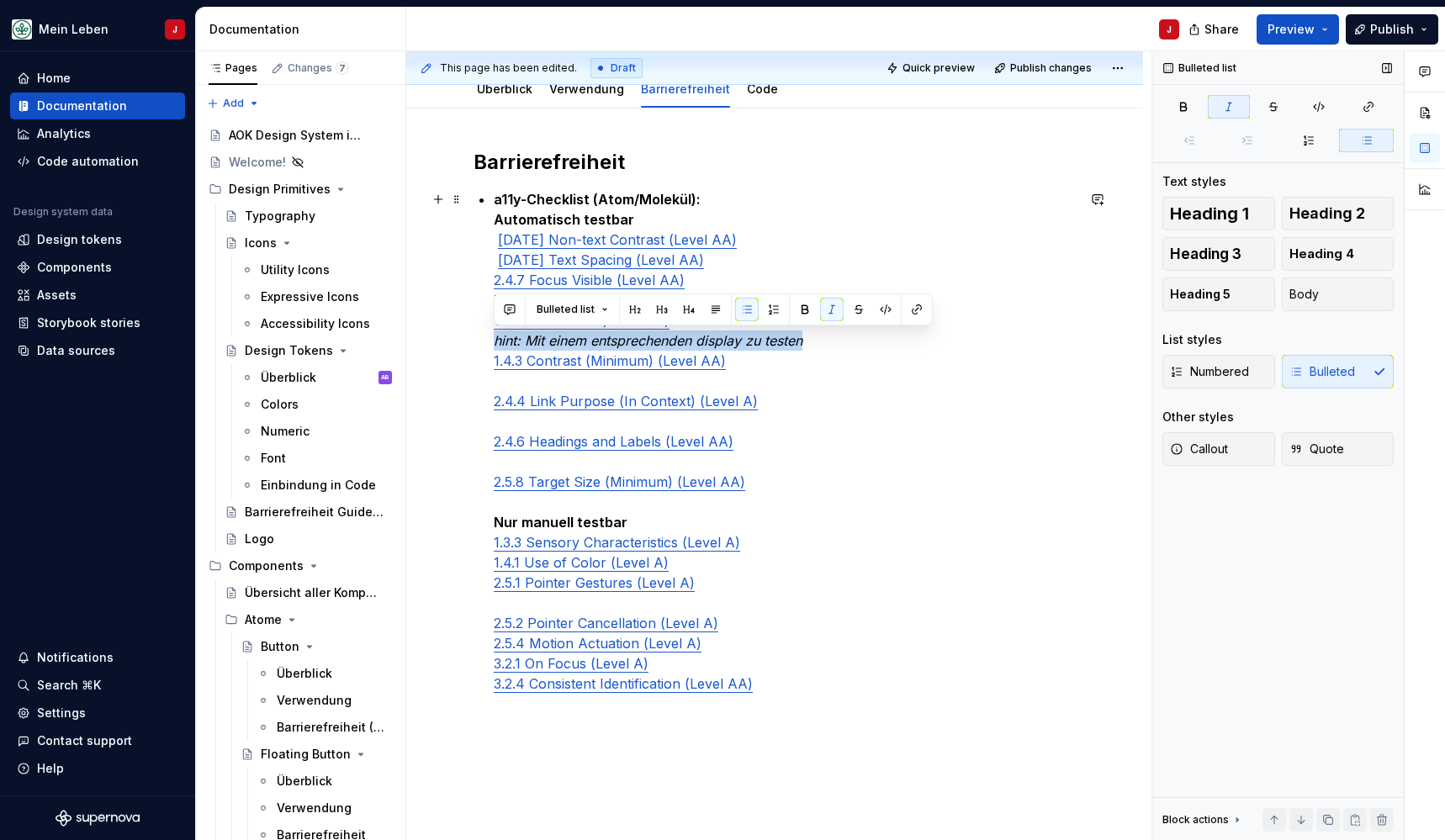
drag, startPoint x: 833, startPoint y: 337, endPoint x: 490, endPoint y: 341, distance: 343.0
click at [490, 341] on div "Barrierefreiheit a11y-Checklist (Atom/Molekül): Automatisch testbar 1.4.11 Non-…" at bounding box center [775, 451] width 602 height 605
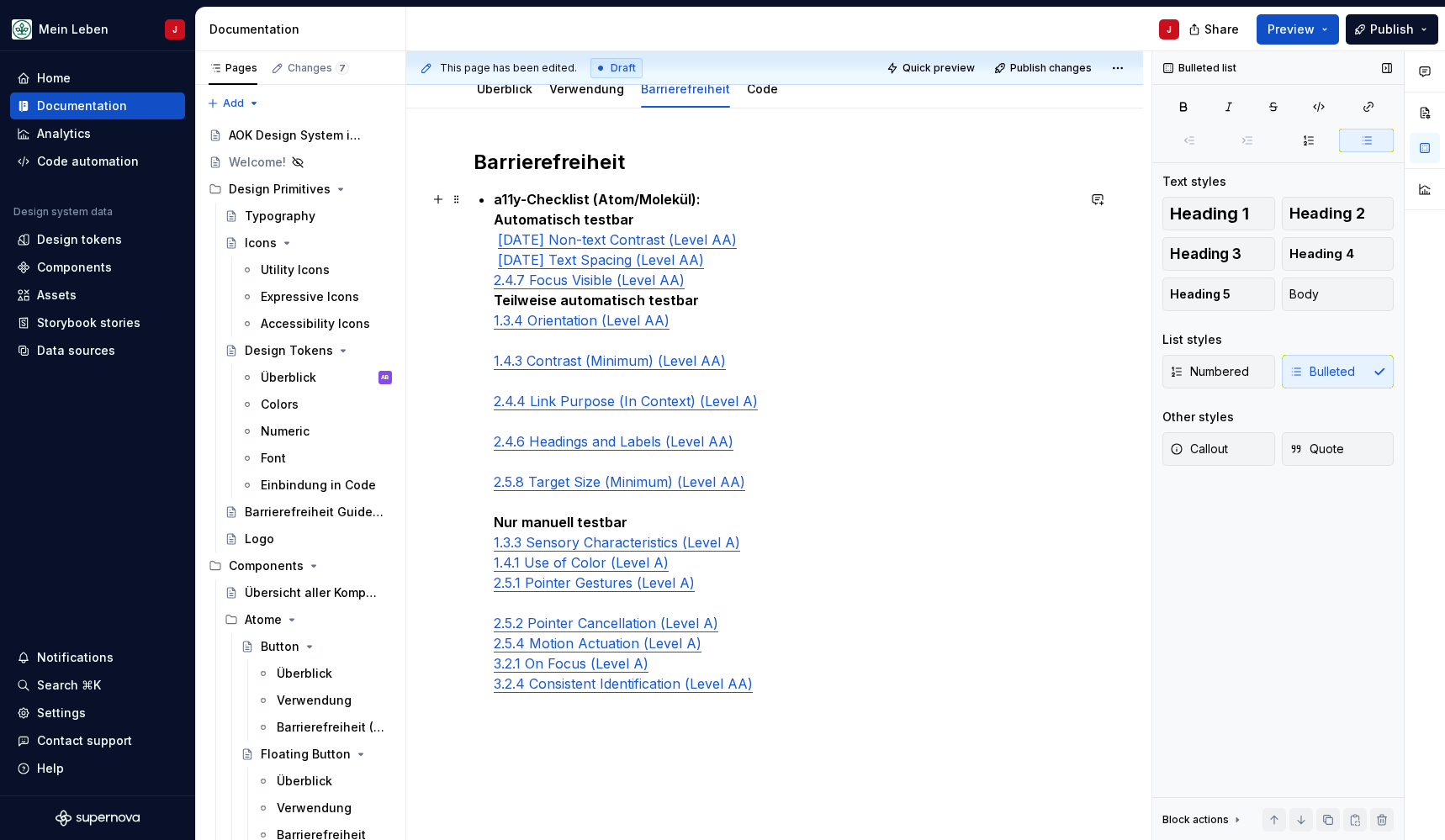
click at [724, 310] on p "a11y-Checklist (Atom/Molekül): Automatisch testbar 1.4.11 Non-text Contrast (Le…" at bounding box center [784, 452] width 582 height 524
click at [703, 285] on p "a11y-Checklist (Atom/Molekül): Automatisch testbar 1.4.11 Non-text Contrast (Le…" at bounding box center [784, 452] width 582 height 524
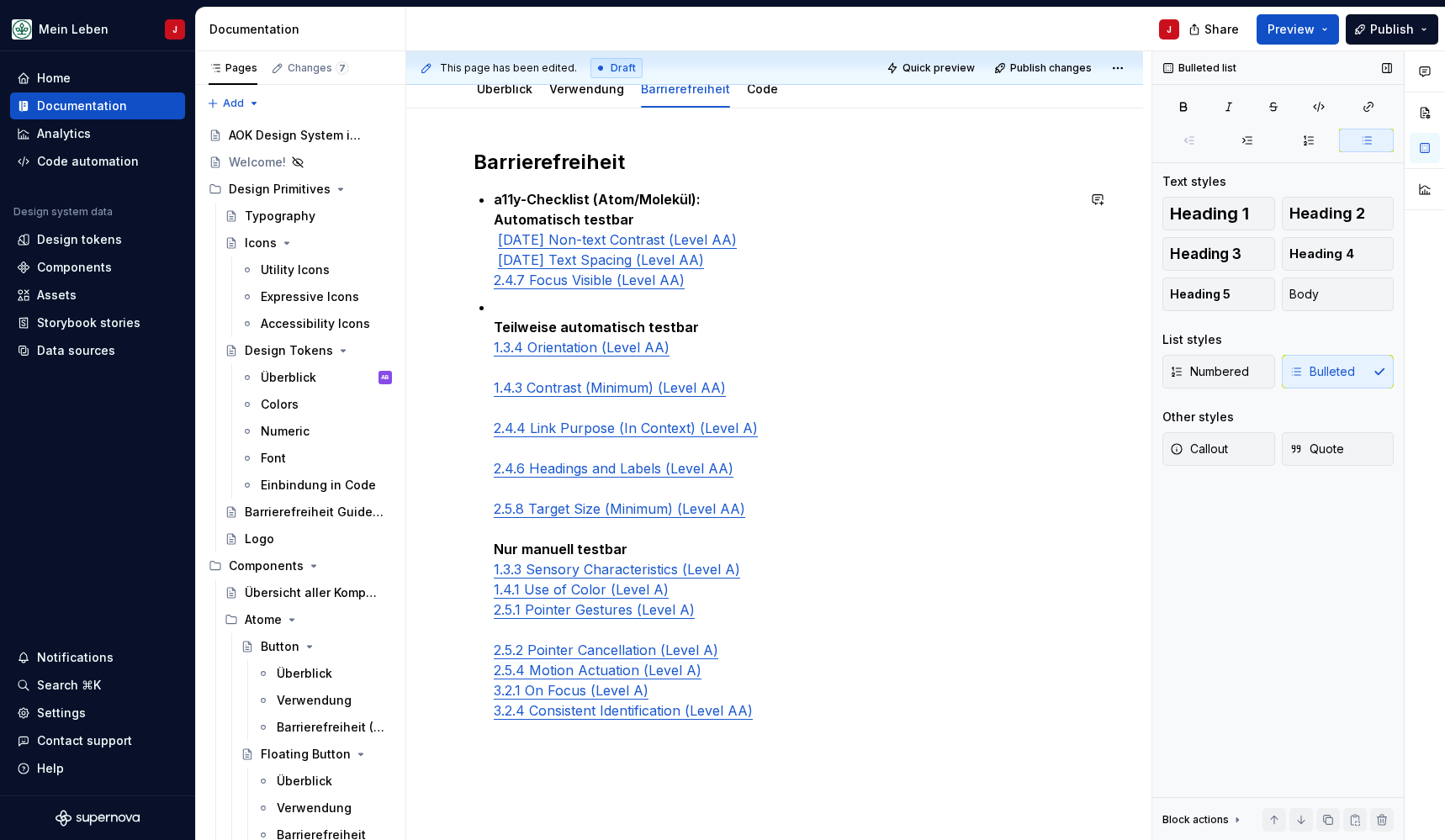
scroll to position [46, 0]
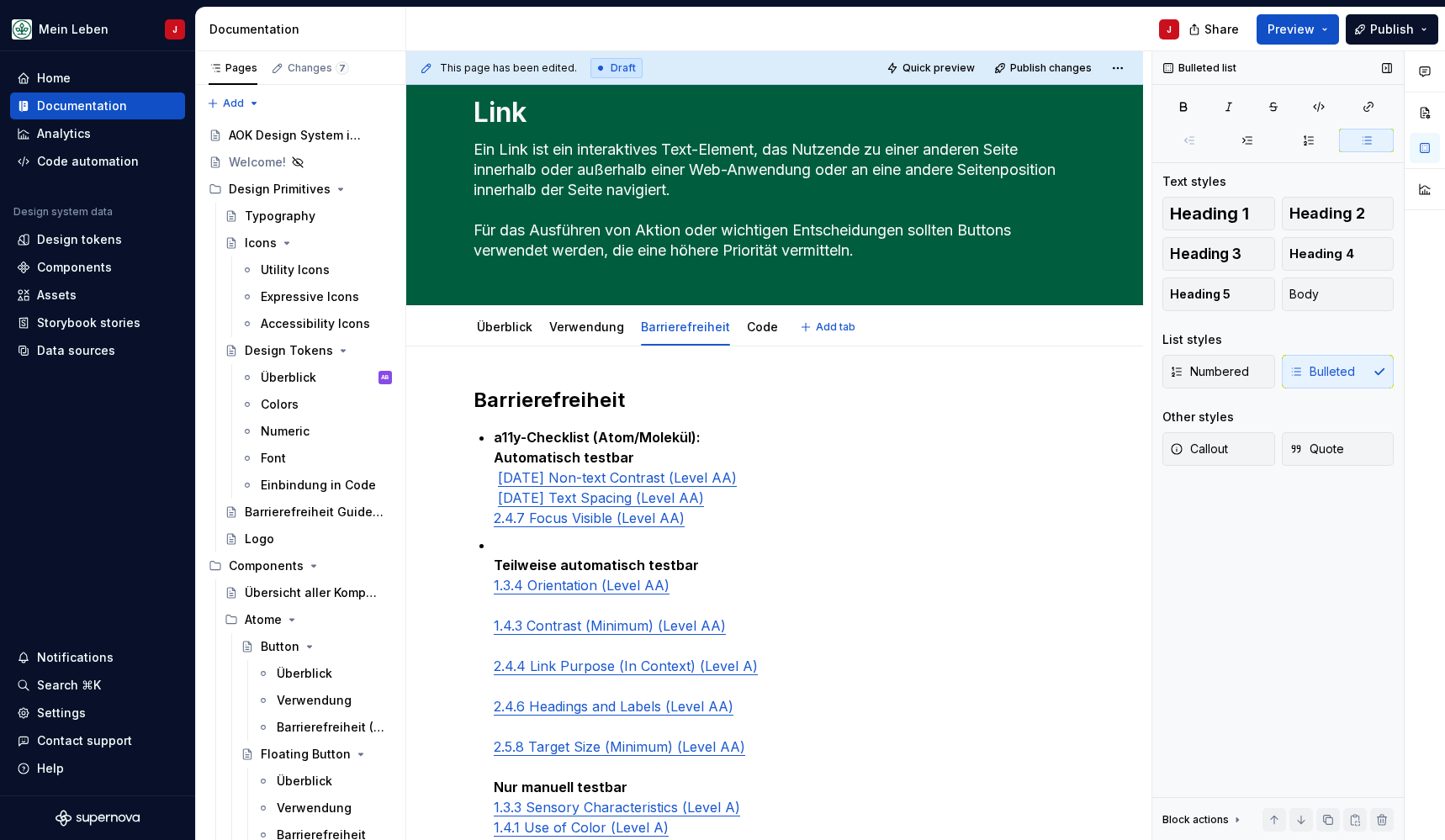
type textarea "*"
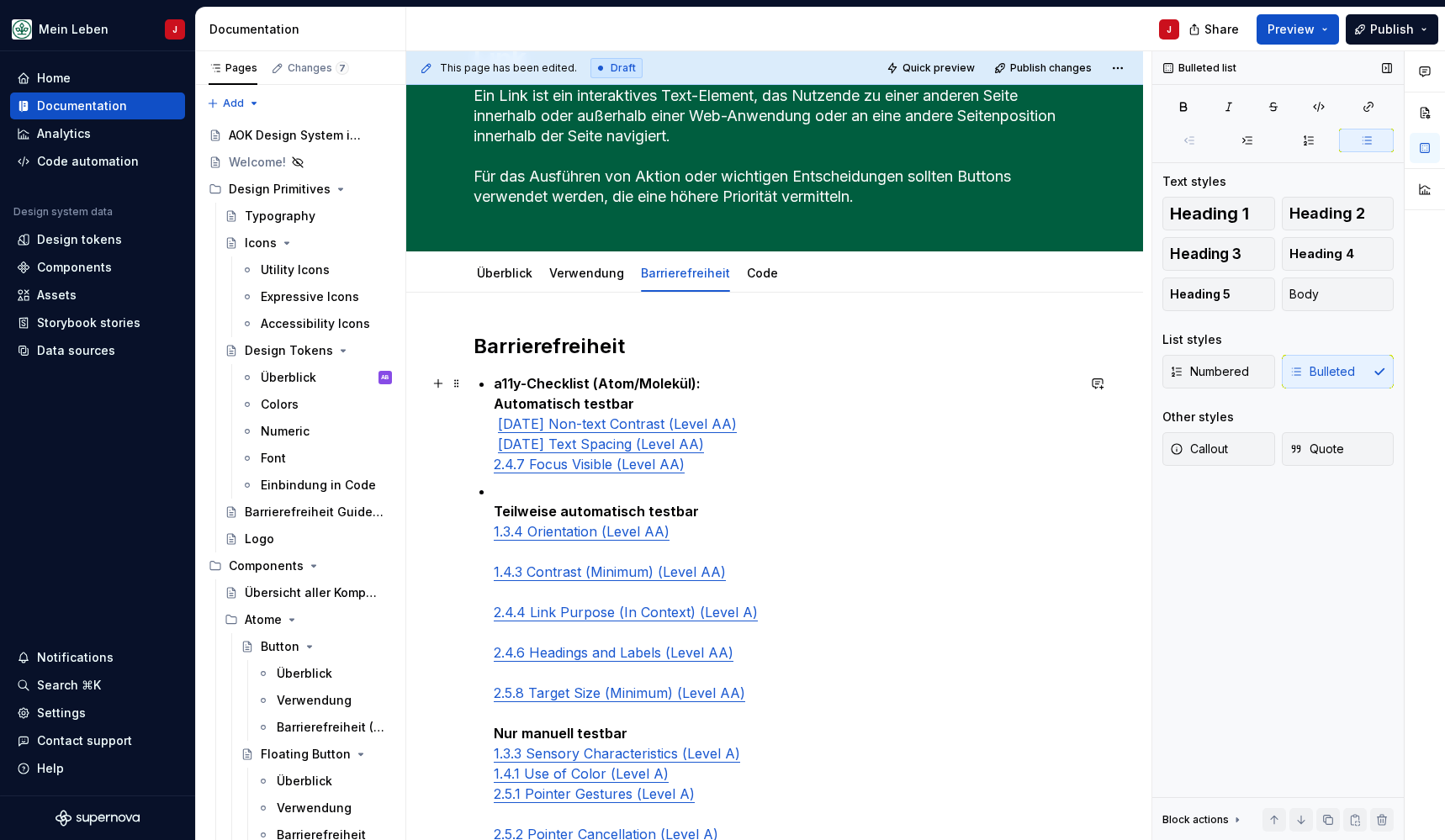
scroll to position [119, 0]
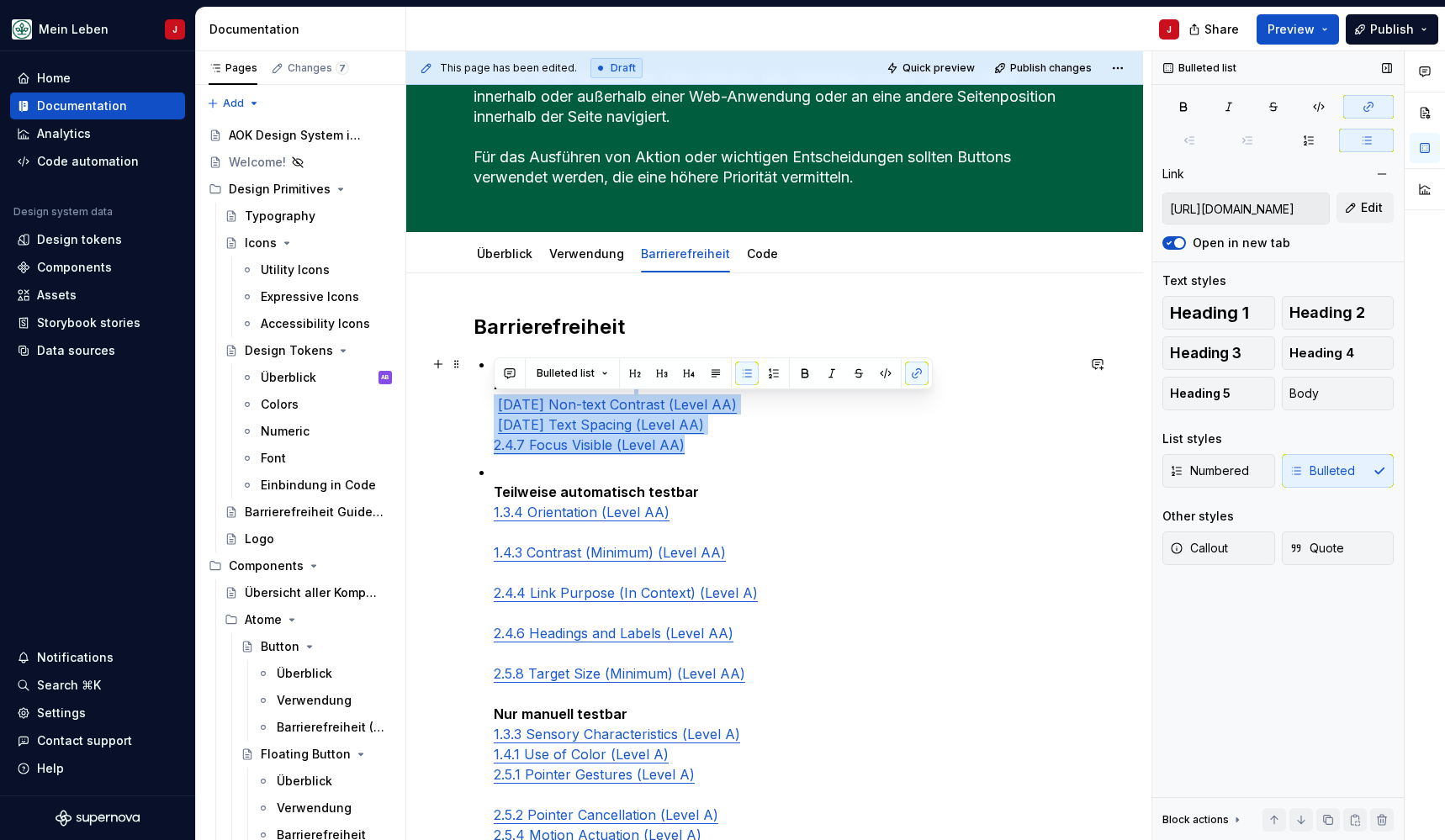
drag, startPoint x: 494, startPoint y: 403, endPoint x: 714, endPoint y: 444, distance: 223.8
click at [714, 444] on p "a11y-Checklist (Atom/Molekül): Automatisch testbar 1.4.11 Non-text Contrast (Le…" at bounding box center [784, 404] width 582 height 101
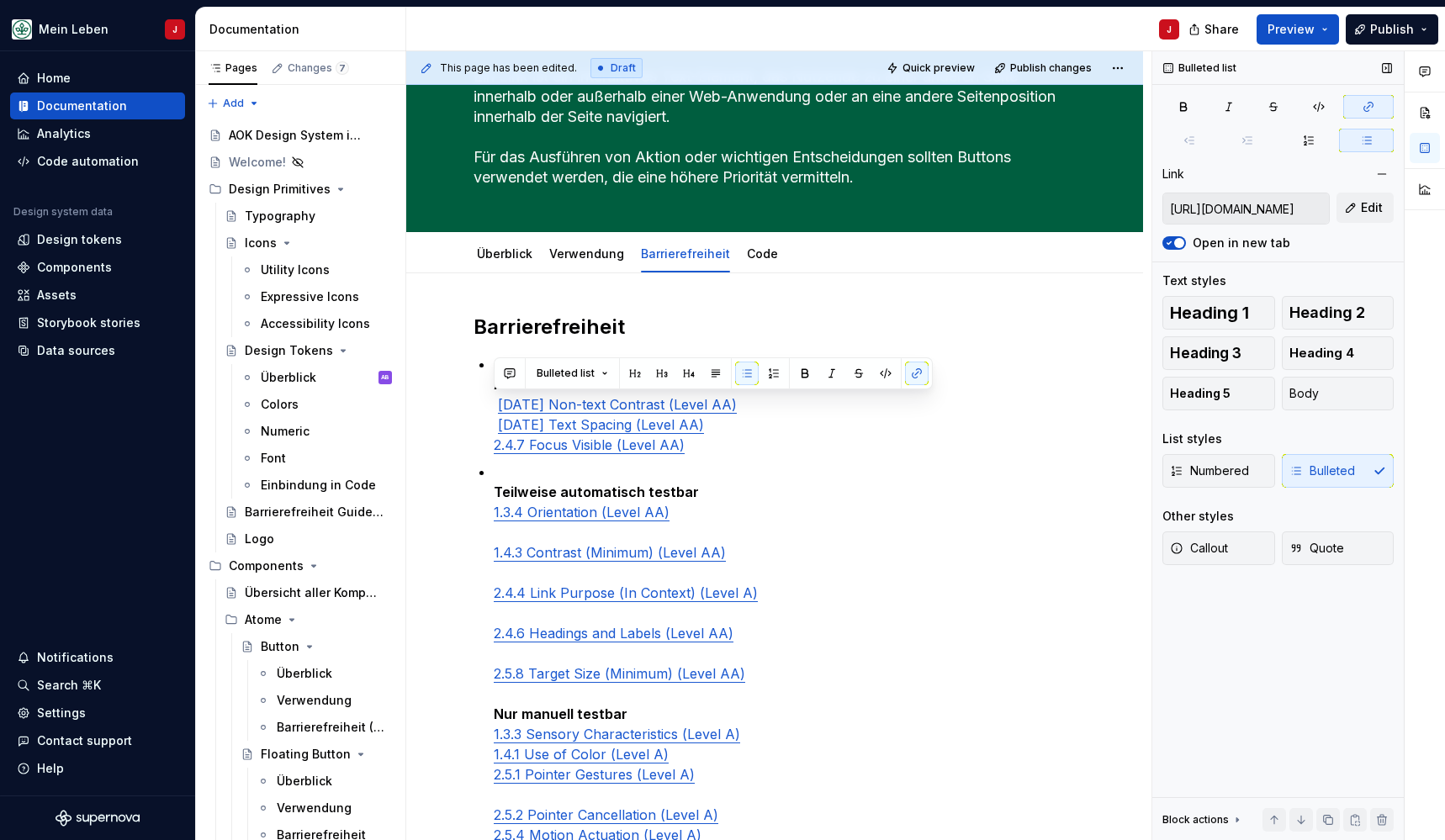
click at [1307, 472] on div "Numbered Bulleted" at bounding box center [1278, 471] width 231 height 34
click at [1304, 472] on div "Numbered Bulleted" at bounding box center [1278, 471] width 231 height 34
click at [1290, 474] on div "Numbered Bulleted" at bounding box center [1278, 471] width 231 height 34
click at [1296, 474] on div "Numbered Bulleted" at bounding box center [1278, 471] width 231 height 34
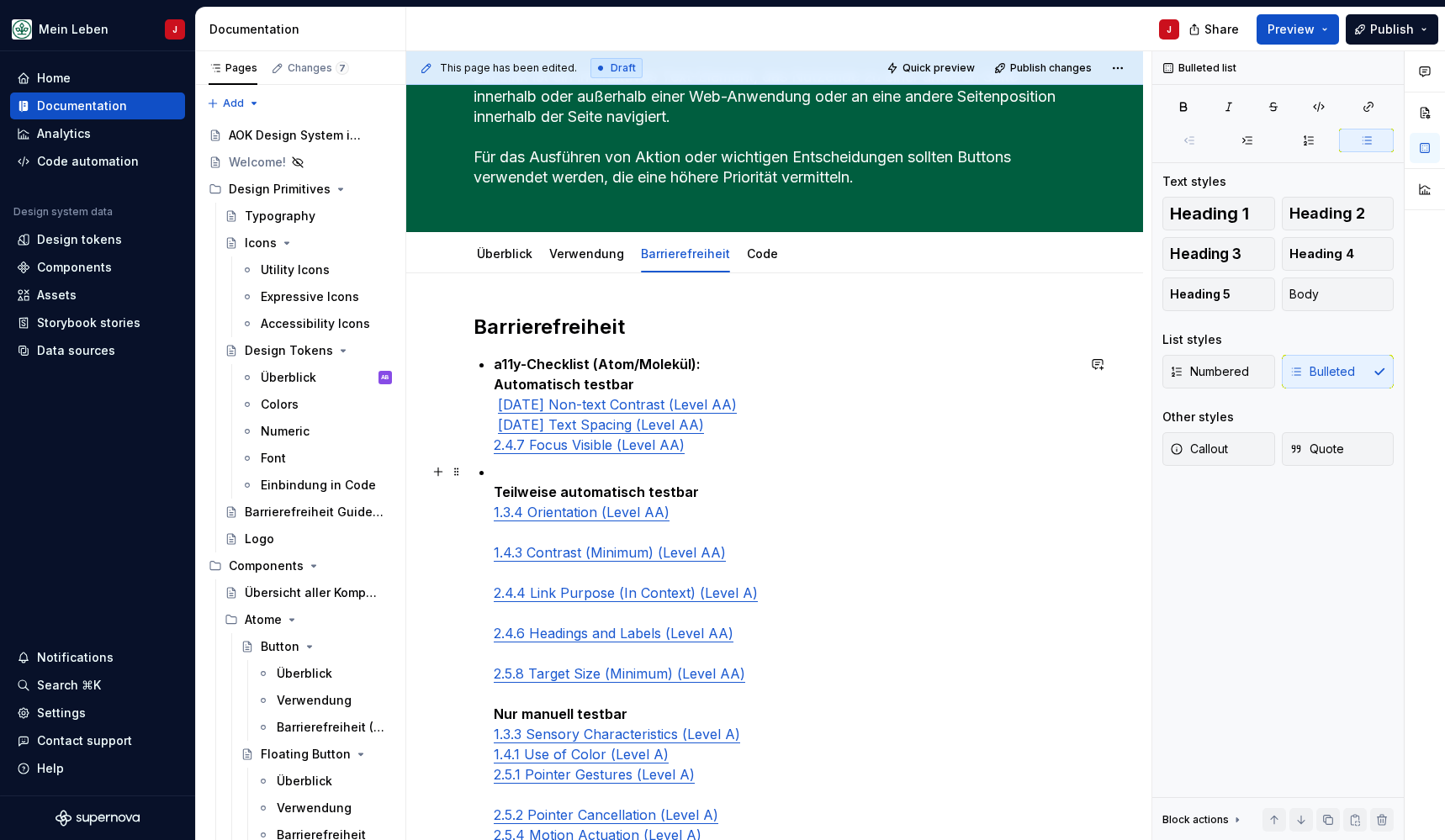
click at [615, 460] on ul "a11y-Checklist (Atom/Molekül): Automatisch testbar 1.4.11 Non-text Contrast (Le…" at bounding box center [784, 629] width 582 height 551
click at [488, 370] on div "Barrierefreiheit a11y-Checklist (Atom/Molekül): Automatisch testbar 1.4.11 Non-…" at bounding box center [775, 629] width 602 height 632
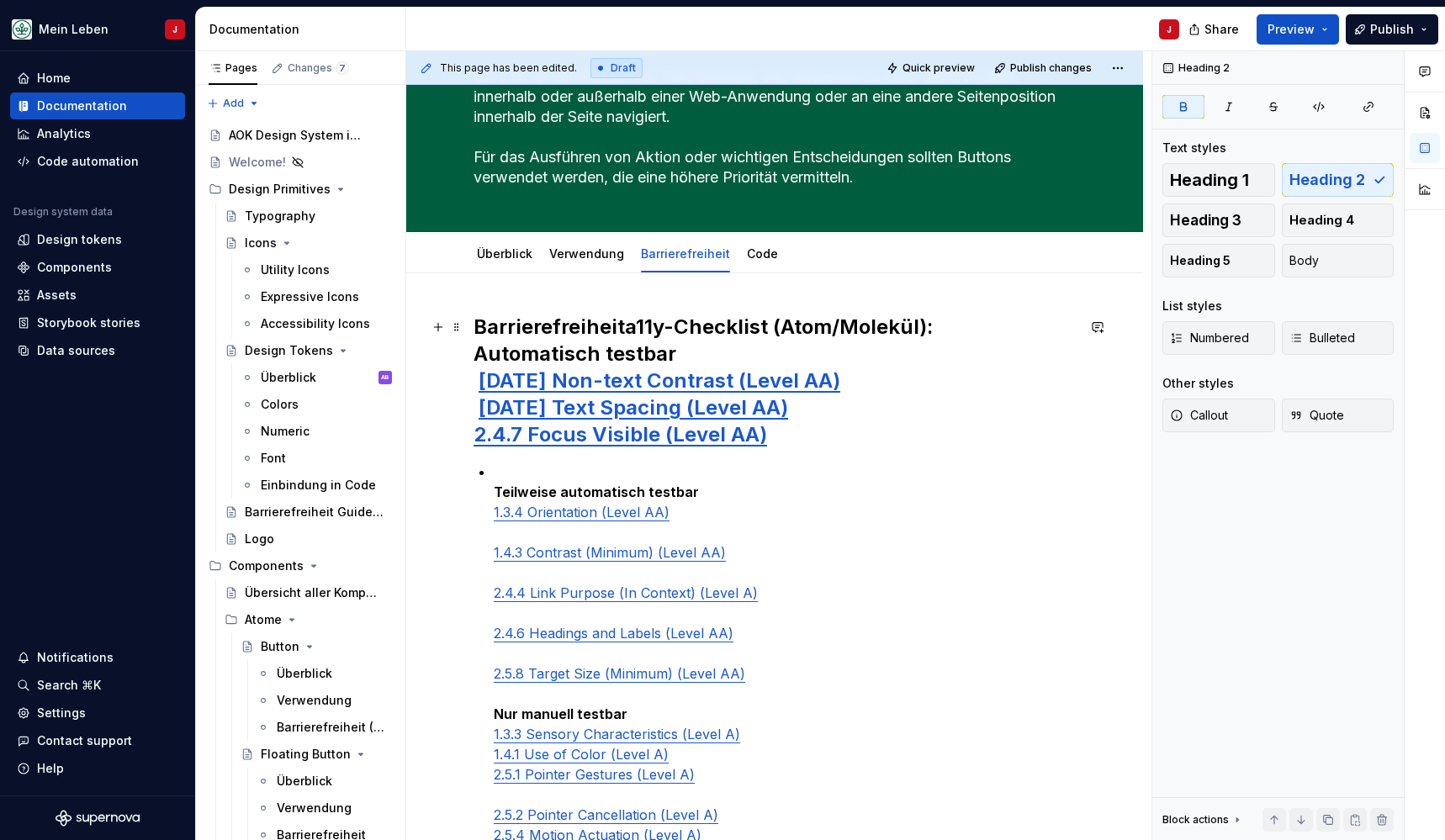
click at [707, 356] on h2 "Barrierefreiheit a11y-Checklist (Atom/Molekül): Automatisch testbar 1.4.11 Non-…" at bounding box center [775, 380] width 602 height 134
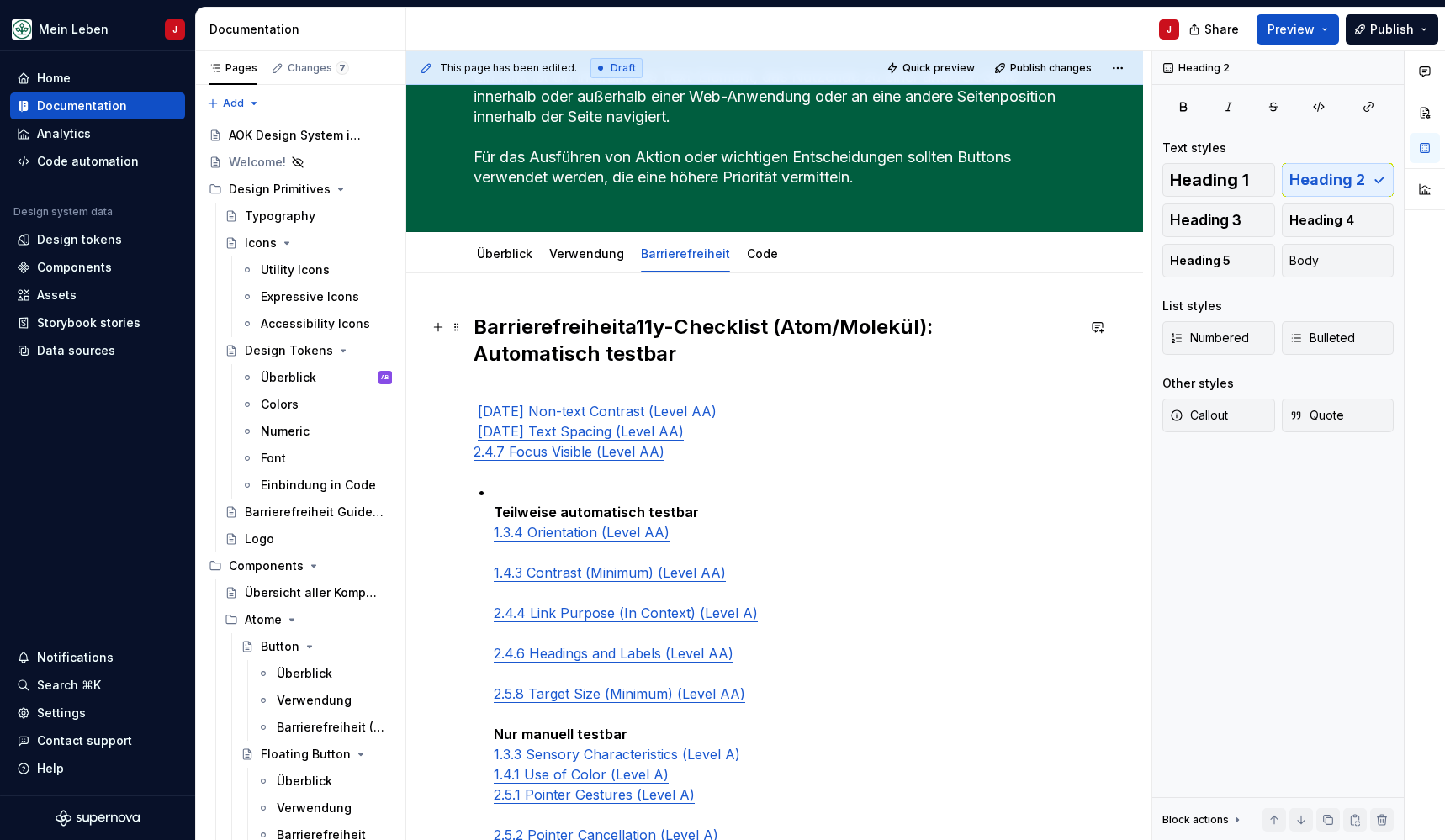
click at [469, 351] on div "Barrierefreiheit a11y-Checklist (Atom/Molekül): Automatisch testbar 1.4.11 Non-…" at bounding box center [775, 756] width 737 height 965
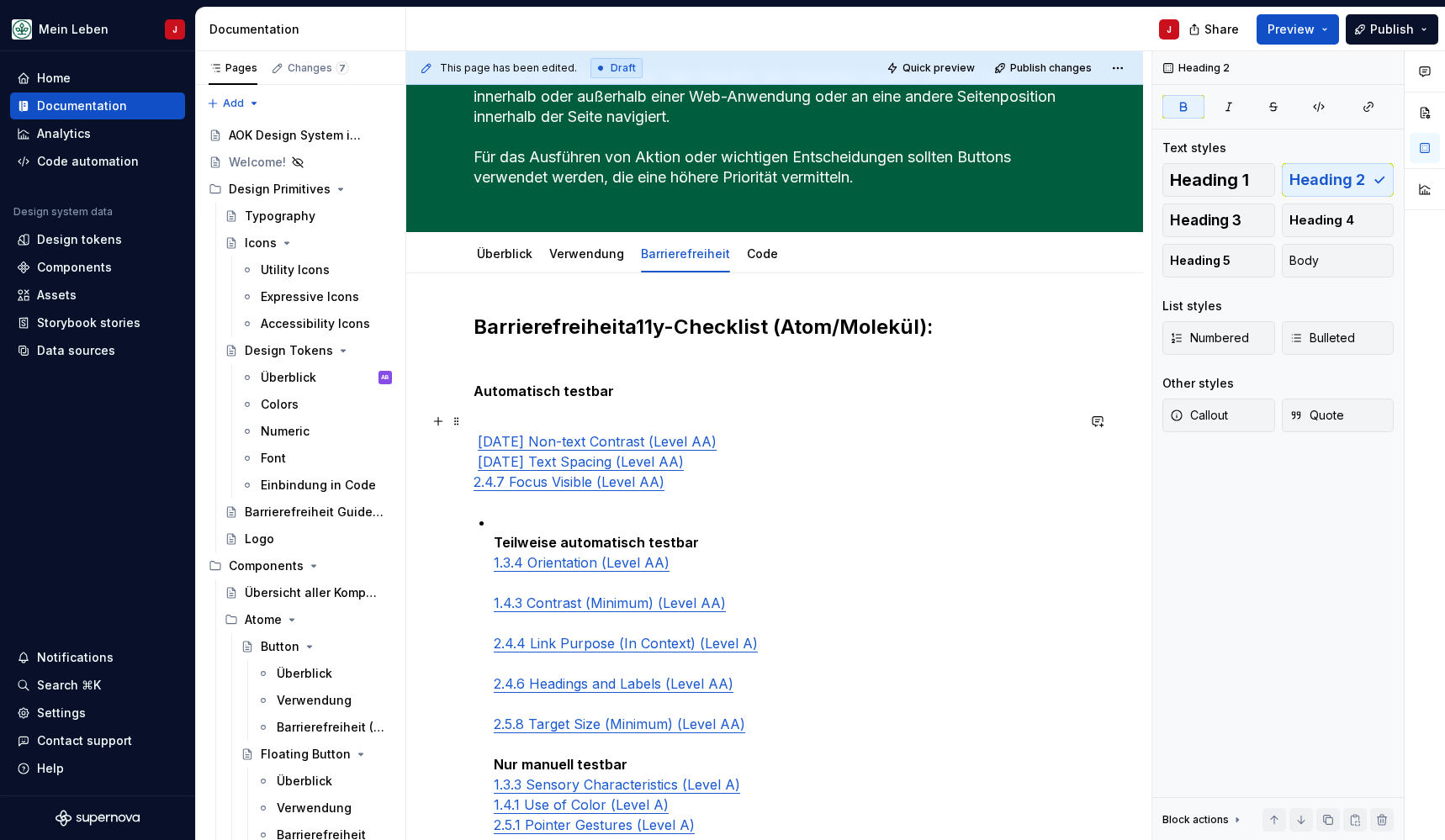
click at [478, 468] on link "1.4.12 Text Spacing (Level AA)" at bounding box center [581, 461] width 206 height 17
click at [478, 444] on link "1.4.11 Non-text Contrast (Level AA)" at bounding box center [597, 441] width 239 height 17
click at [686, 504] on div "Barrierefreiheit a11y-Checklist (Atom/Molekül): Automatisch testbar 1.4.11 Non-…" at bounding box center [775, 655] width 602 height 683
drag, startPoint x: 711, startPoint y: 490, endPoint x: 692, endPoint y: 490, distance: 19.0
click at [692, 490] on p "1.4.11 Non-text Contrast (Level AA) 1.4.12 Text Spacing (Level AA) 2.4.7 Focus …" at bounding box center [775, 452] width 602 height 81
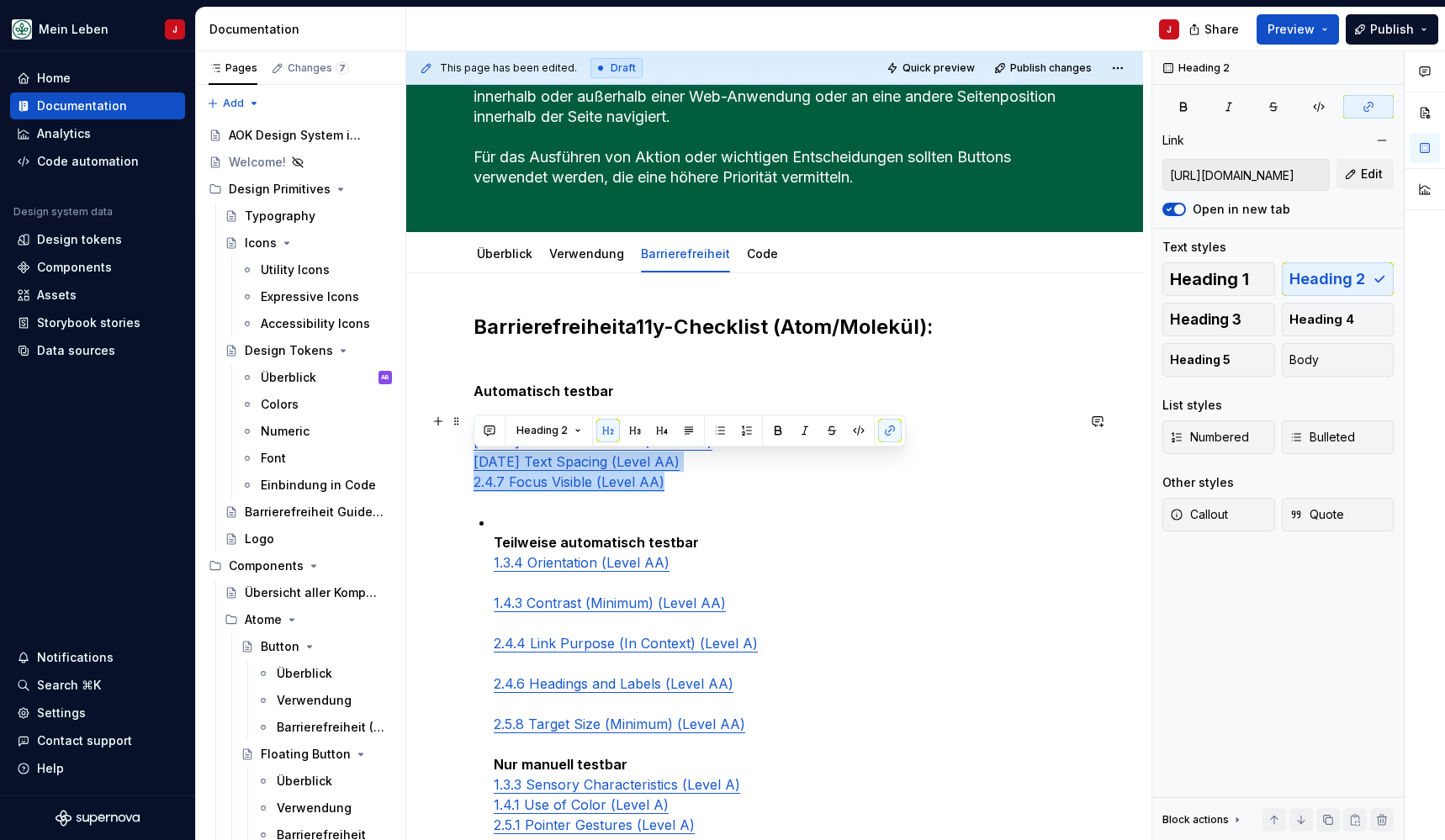
type input "https://www.w3.org/TR/WCAG21/#non-text-contrast"
drag, startPoint x: 732, startPoint y: 488, endPoint x: 449, endPoint y: 443, distance: 286.6
click at [449, 443] on div "Barrierefreiheit a11y-Checklist (Atom/Molekül): Automatisch testbar 1.4.11 Non-…" at bounding box center [775, 771] width 737 height 996
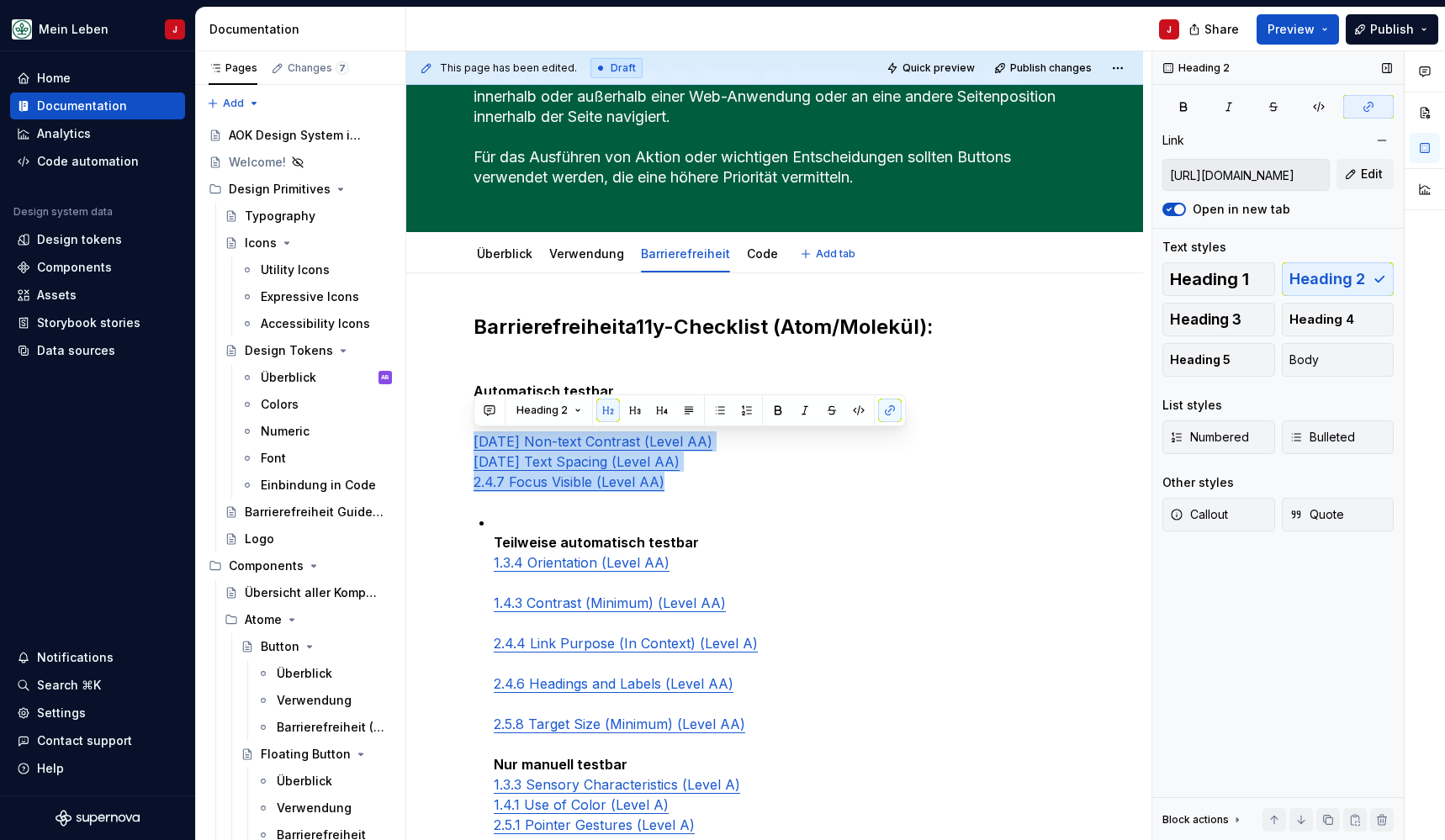
type textarea "*"
click at [1297, 436] on icon "button" at bounding box center [1296, 436] width 13 height 13
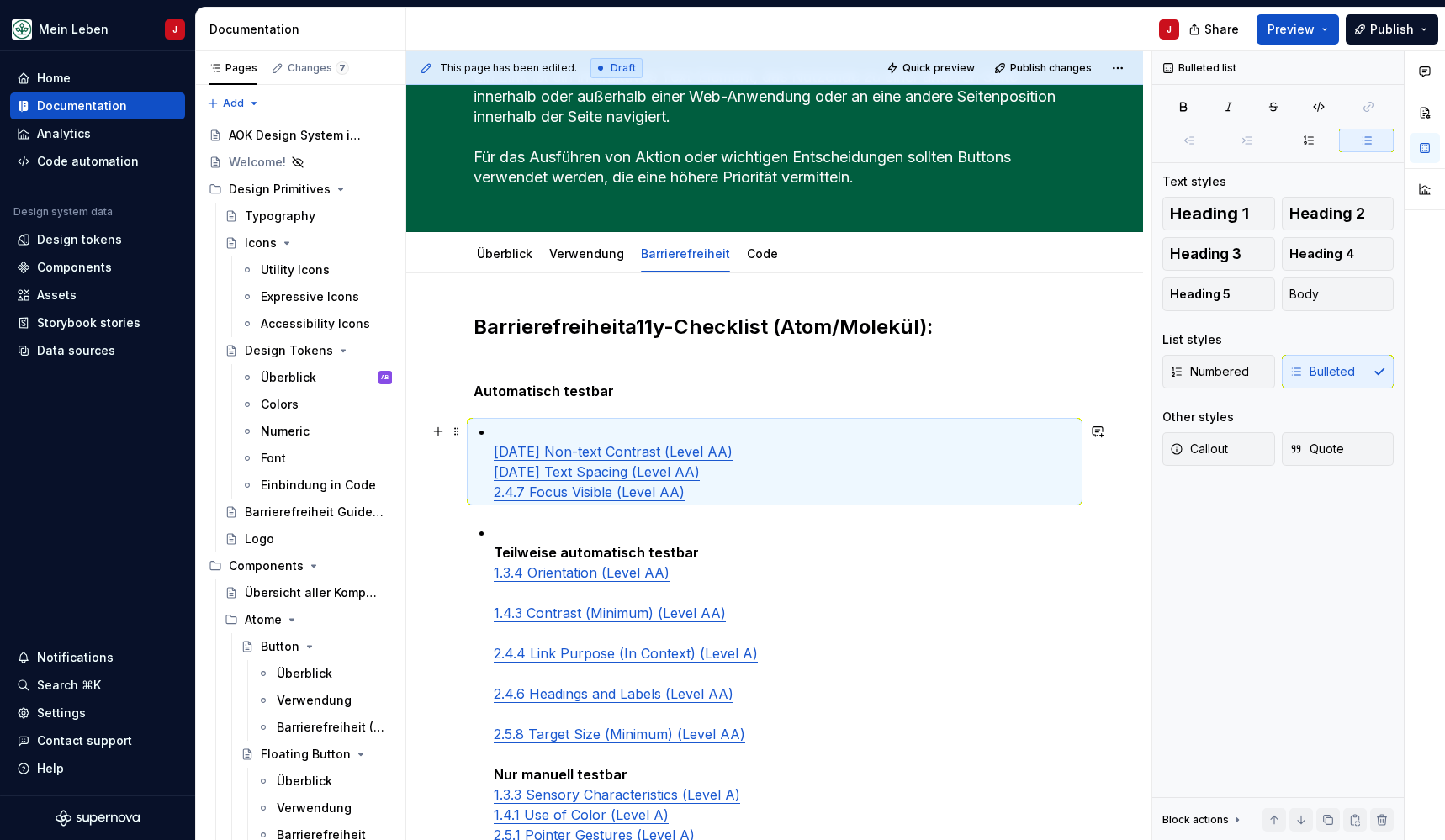
click at [533, 433] on p "1.4.11 Non-text Contrast (Level AA) 1.4.12 Text Spacing (Level AA) 2.4.7 Focus …" at bounding box center [784, 461] width 582 height 81
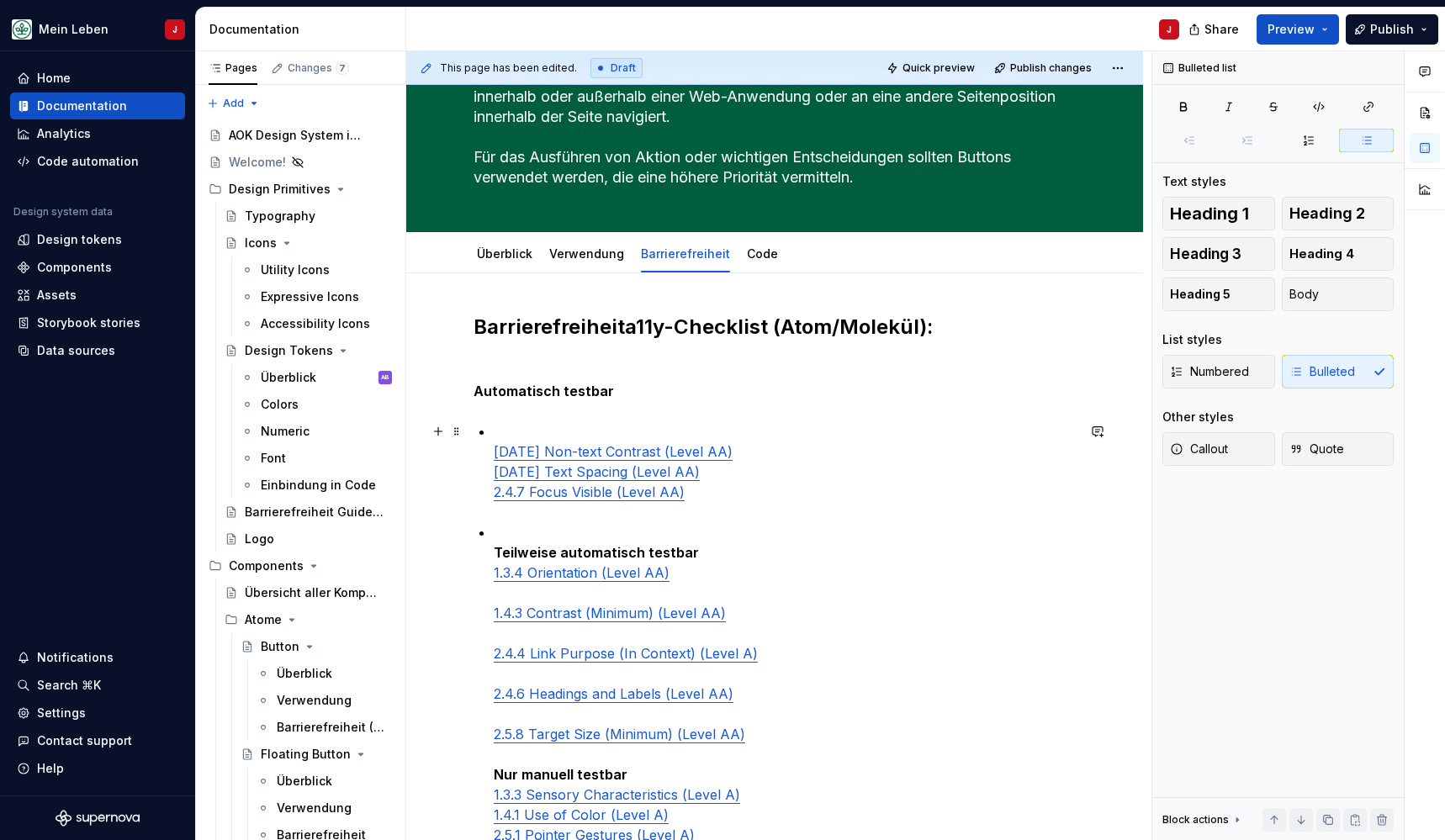
click at [494, 452] on link "1.4.11 Non-text Contrast (Level AA)" at bounding box center [613, 451] width 239 height 17
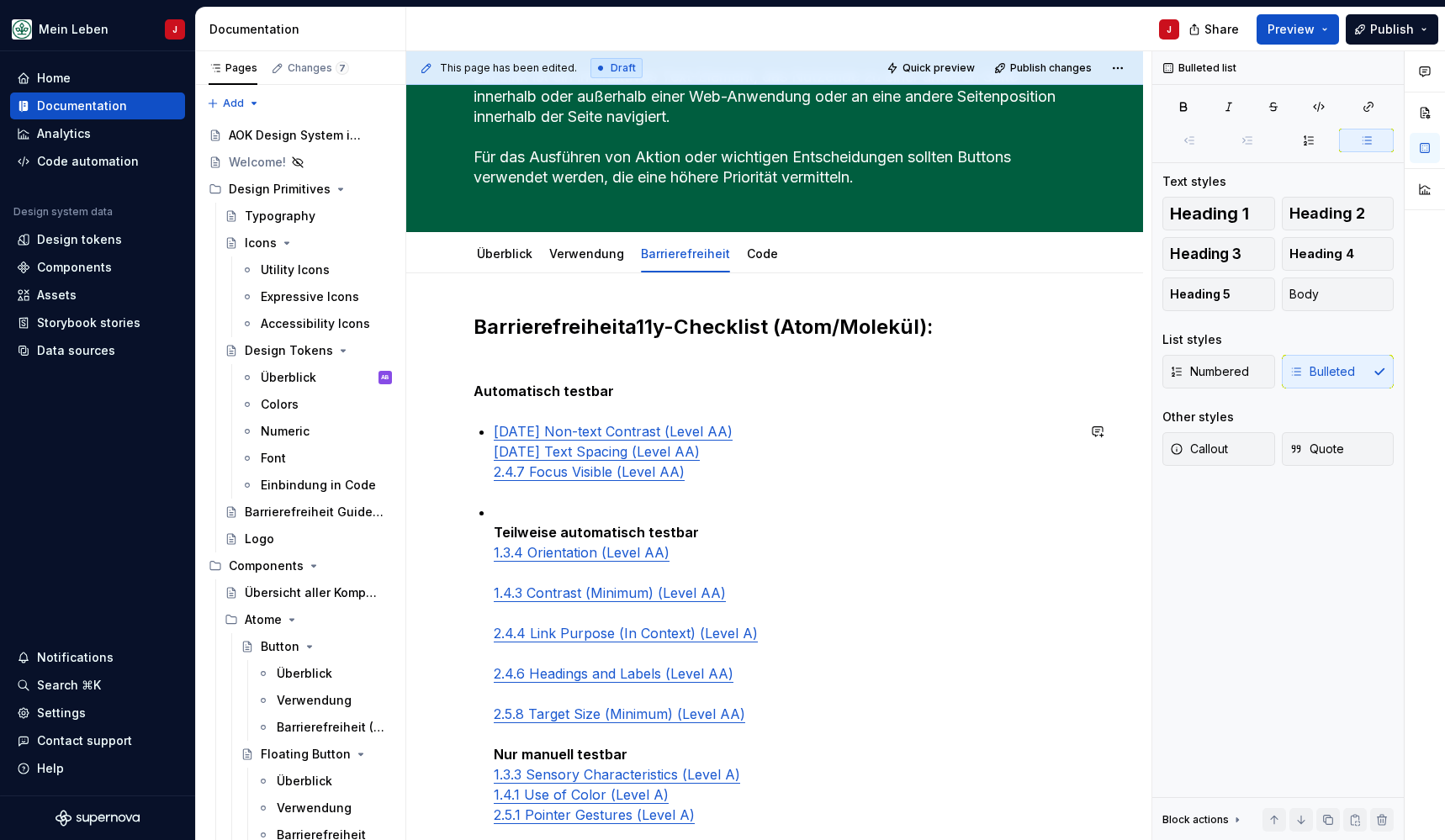
click at [740, 487] on div "Barrierefreiheit a11y-Checklist (Atom/Molekül): Automatisch testbar 1.4.11 Non-…" at bounding box center [775, 650] width 602 height 673
click at [703, 474] on p "1.4.11 Non-text Contrast (Level AA) 1.4.12 Text Spacing (Level AA) 2.4.7 Focus …" at bounding box center [784, 452] width 582 height 60
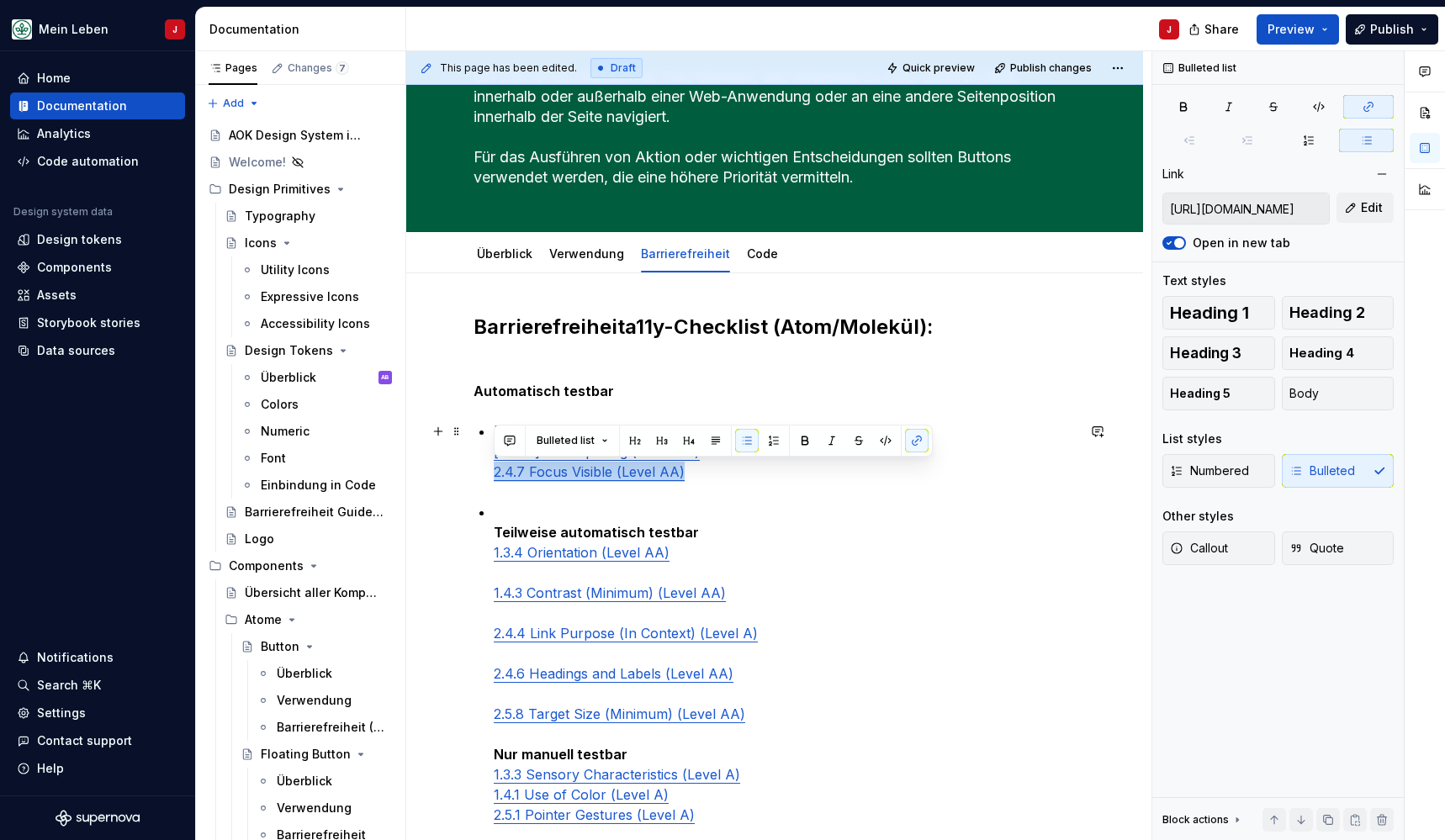
type input "https://www.w3.org/TR/WCAG21/#text-spacing"
drag, startPoint x: 720, startPoint y: 471, endPoint x: 469, endPoint y: 458, distance: 251.3
click at [470, 457] on div "Barrierefreiheit a11y-Checklist (Atom/Molekül): Automatisch testbar 1.4.11 Non-…" at bounding box center [775, 765] width 737 height 986
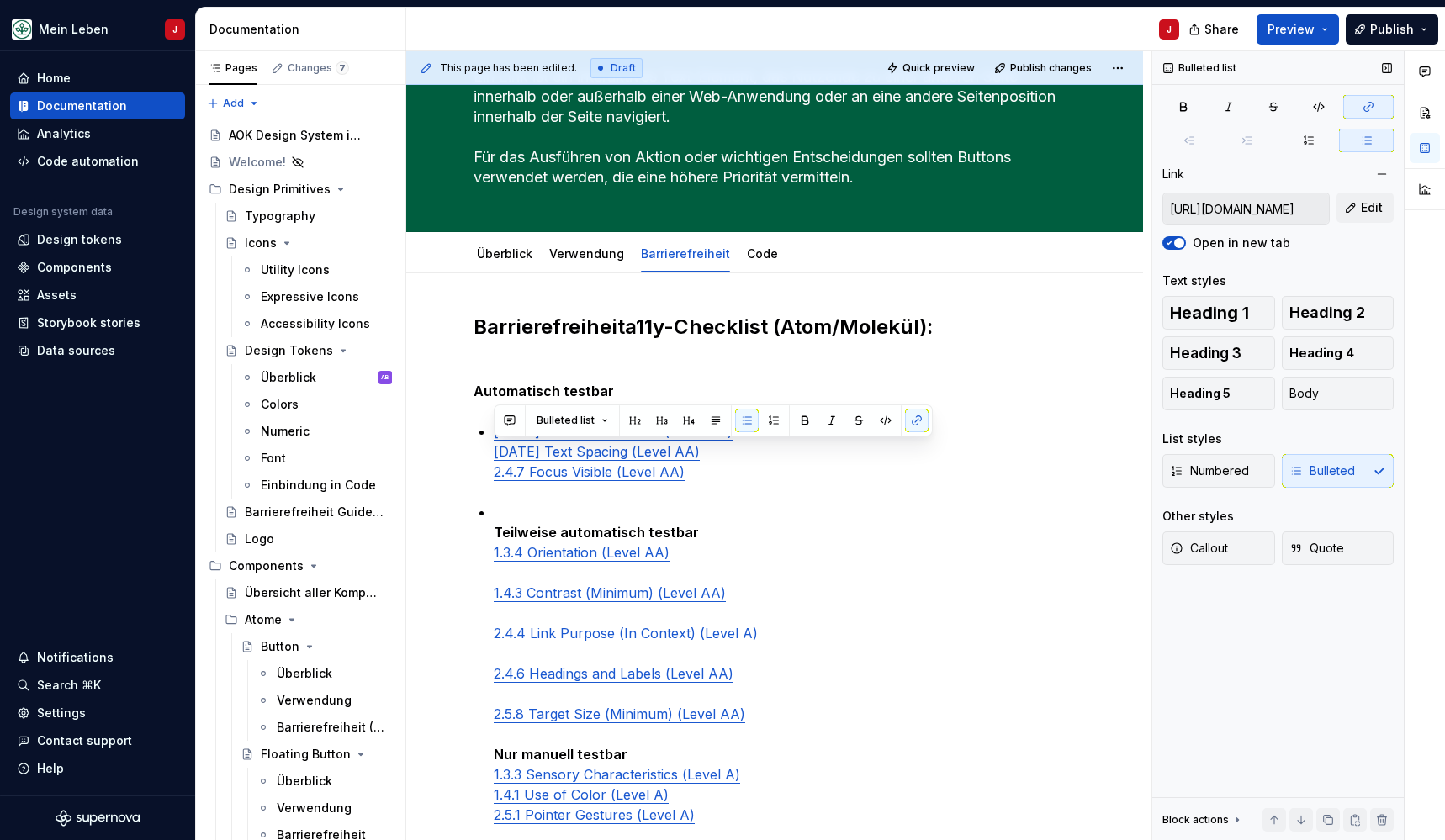
click at [1306, 470] on div "Numbered Bulleted" at bounding box center [1278, 471] width 231 height 34
click at [1302, 470] on div "Numbered Bulleted" at bounding box center [1278, 471] width 231 height 34
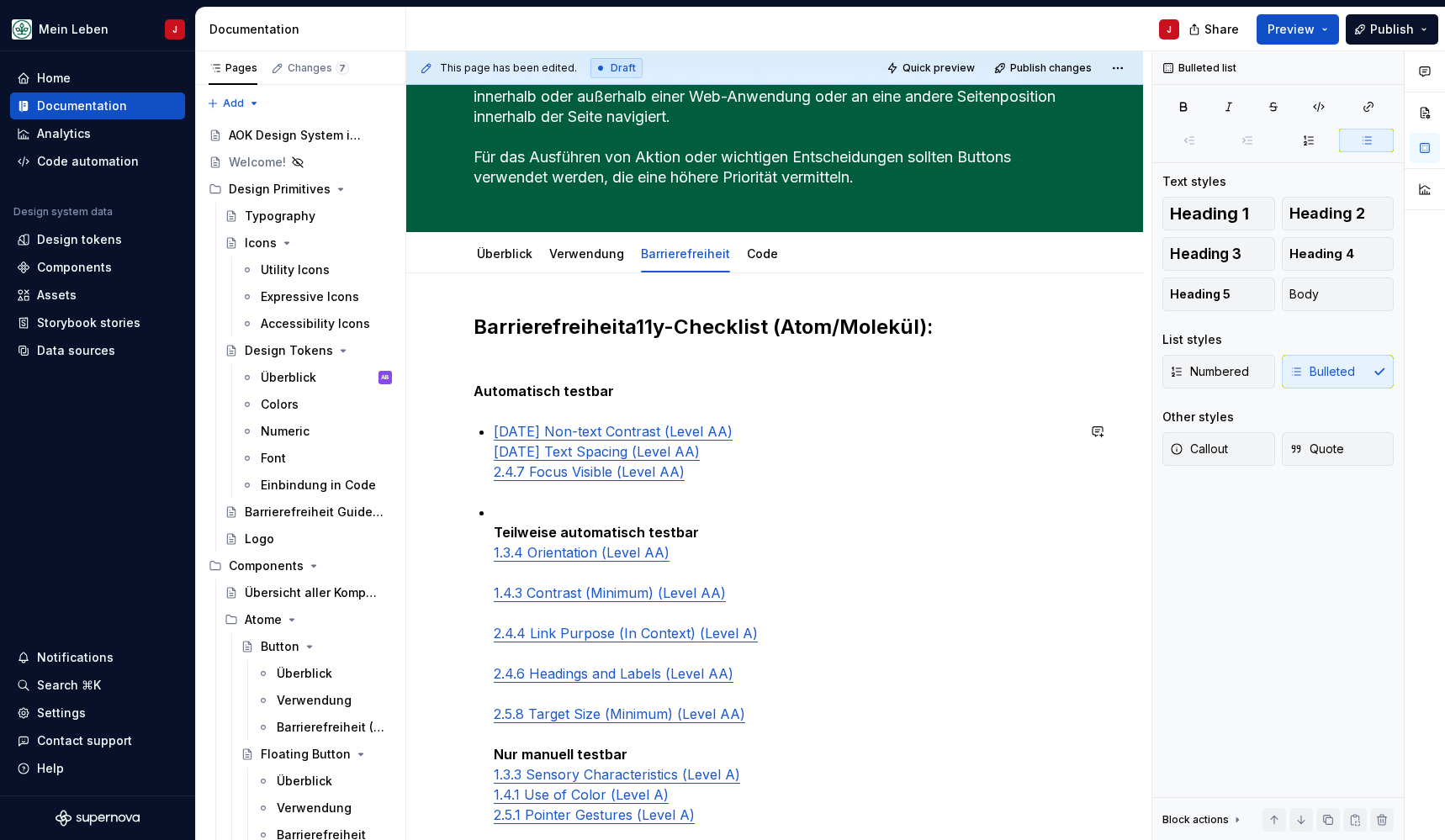
click at [759, 500] on div "Barrierefreiheit a11y-Checklist (Atom/Molekül): Automatisch testbar 1.4.11 Non-…" at bounding box center [775, 650] width 602 height 673
click at [494, 451] on link "1.4.12 Text Spacing (Level AA)" at bounding box center [597, 451] width 206 height 17
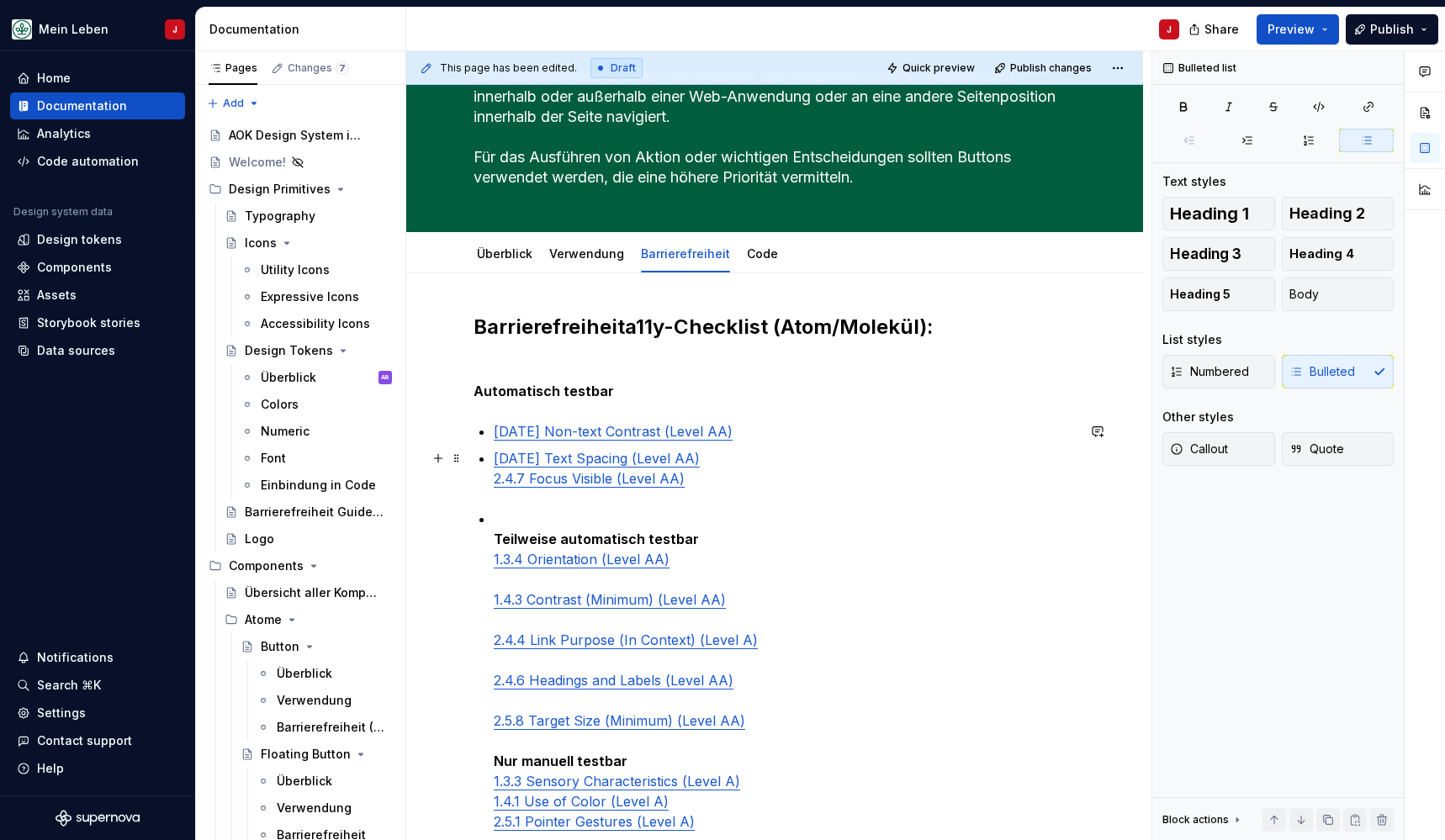
click at [481, 474] on div "Barrierefreiheit a11y-Checklist (Atom/Molekül): Automatisch testbar 1.4.11 Non-…" at bounding box center [775, 653] width 602 height 679
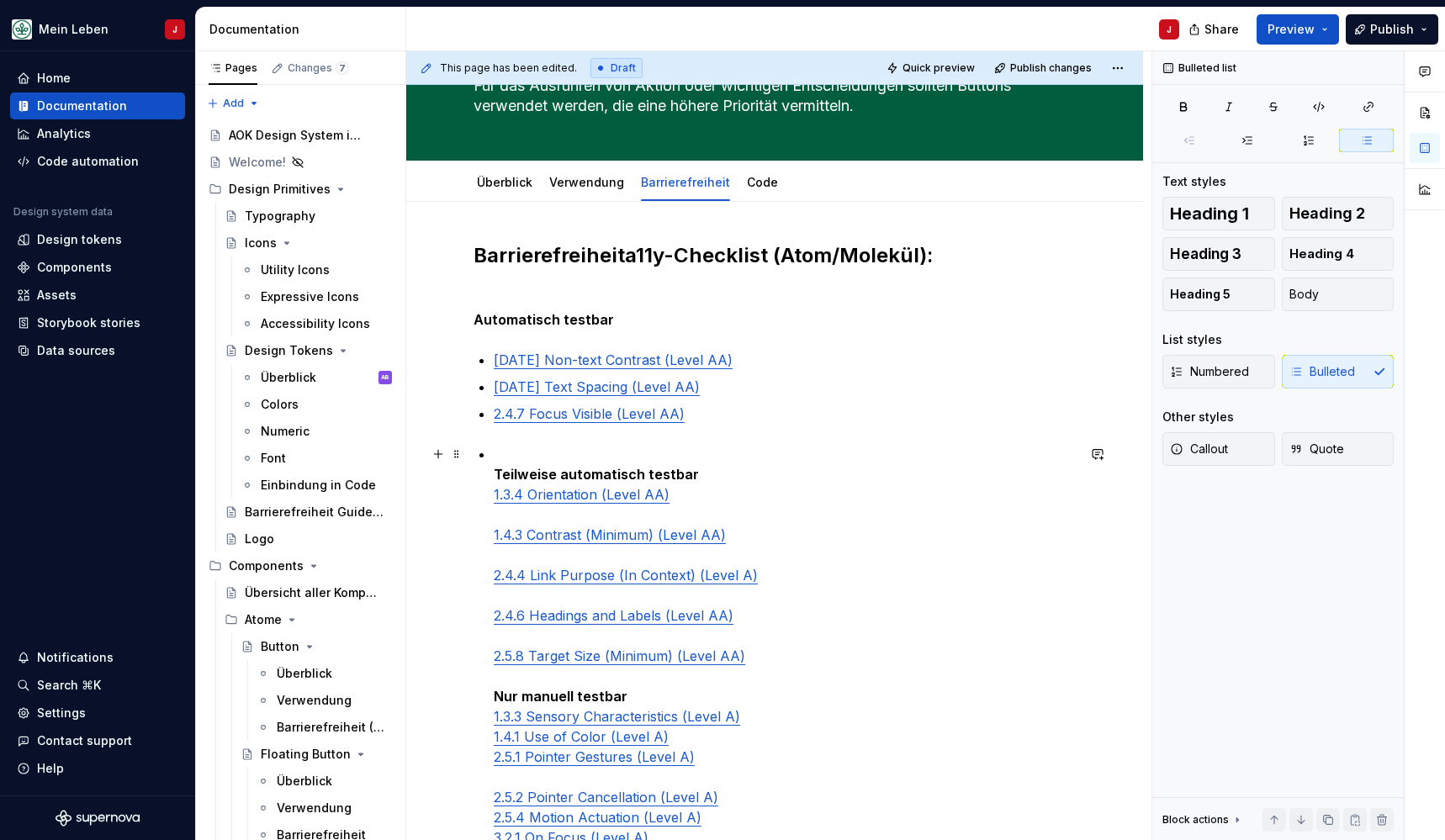
scroll to position [197, 0]
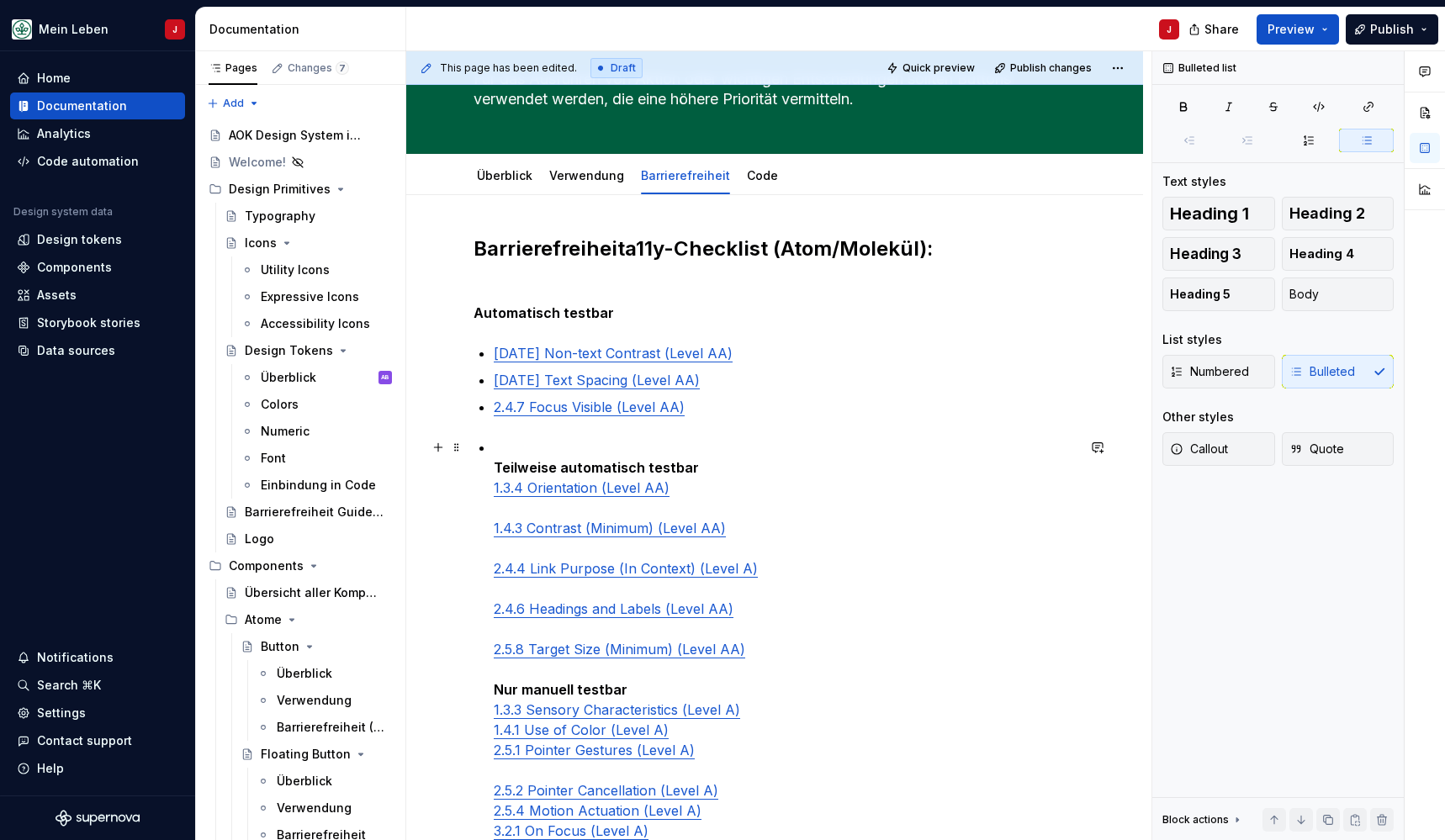
click at [505, 443] on p "Teilweise automatisch testbar 1.3.4 Orientation (Level AA) 1.4.3 Contrast (Mini…" at bounding box center [784, 659] width 582 height 444
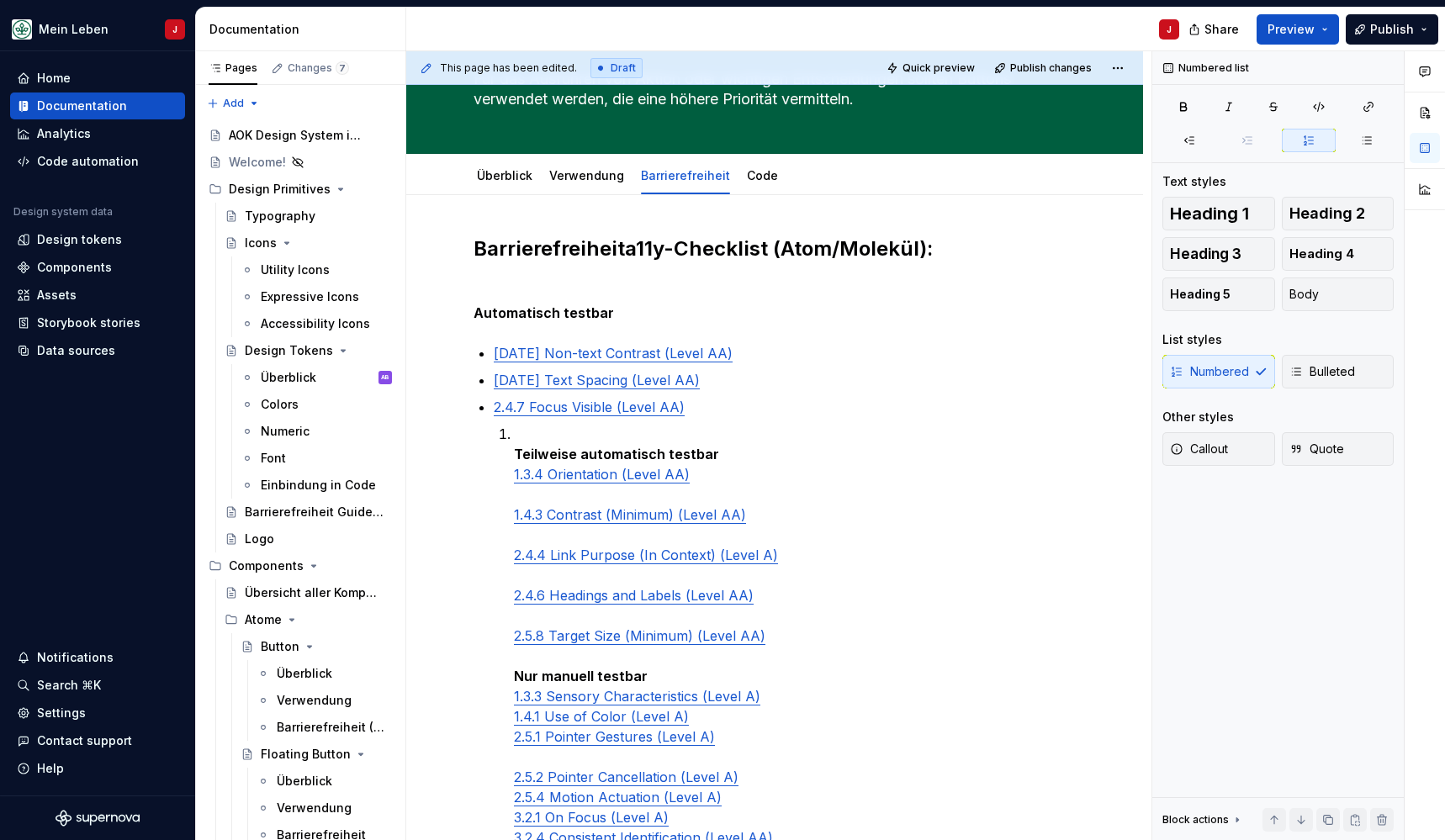
scroll to position [86, 0]
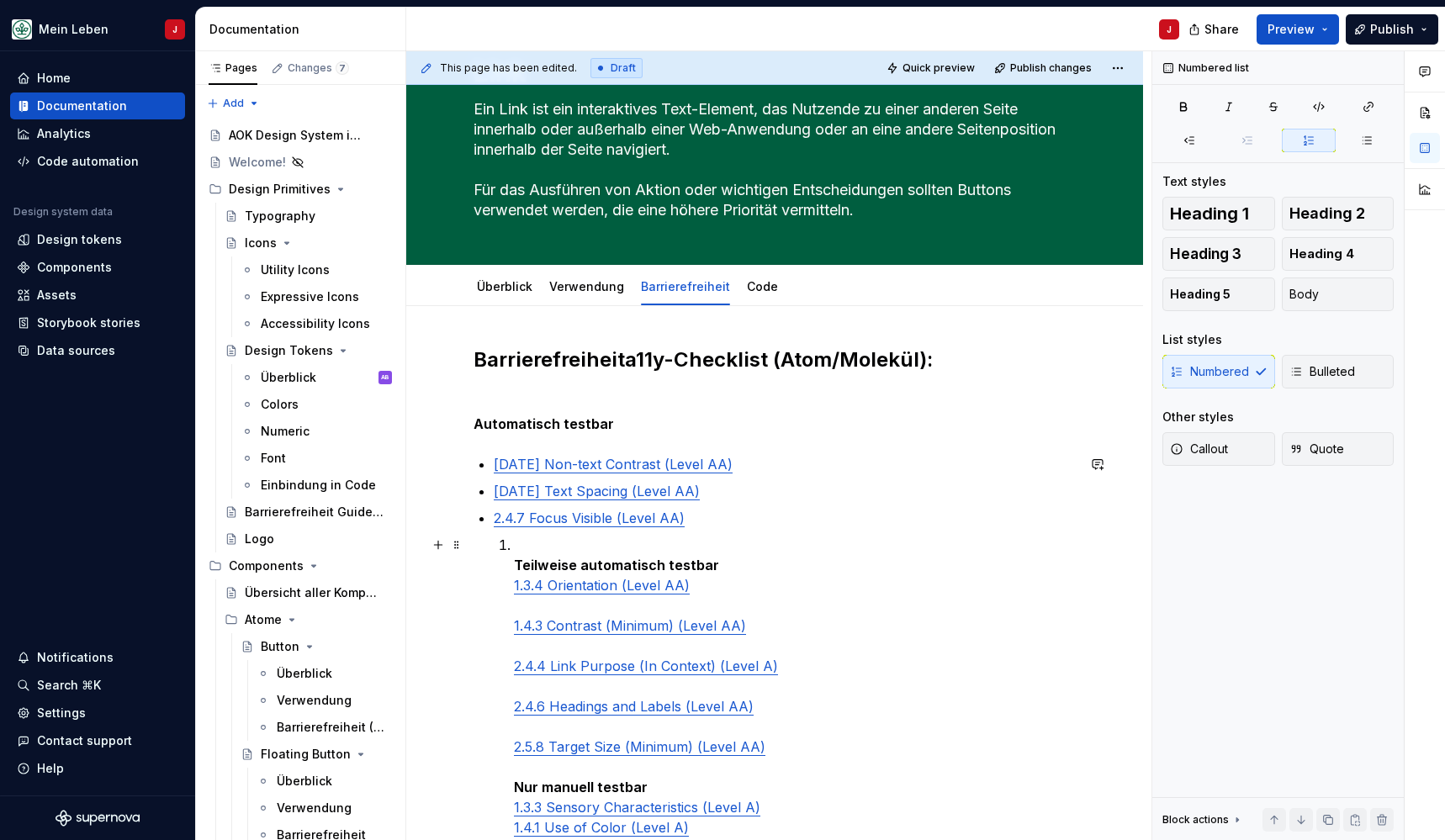
click at [551, 548] on p "Teilweise automatisch testbar 1.3.4 Orientation (Level AA) 1.4.3 Contrast (Mini…" at bounding box center [795, 756] width 562 height 444
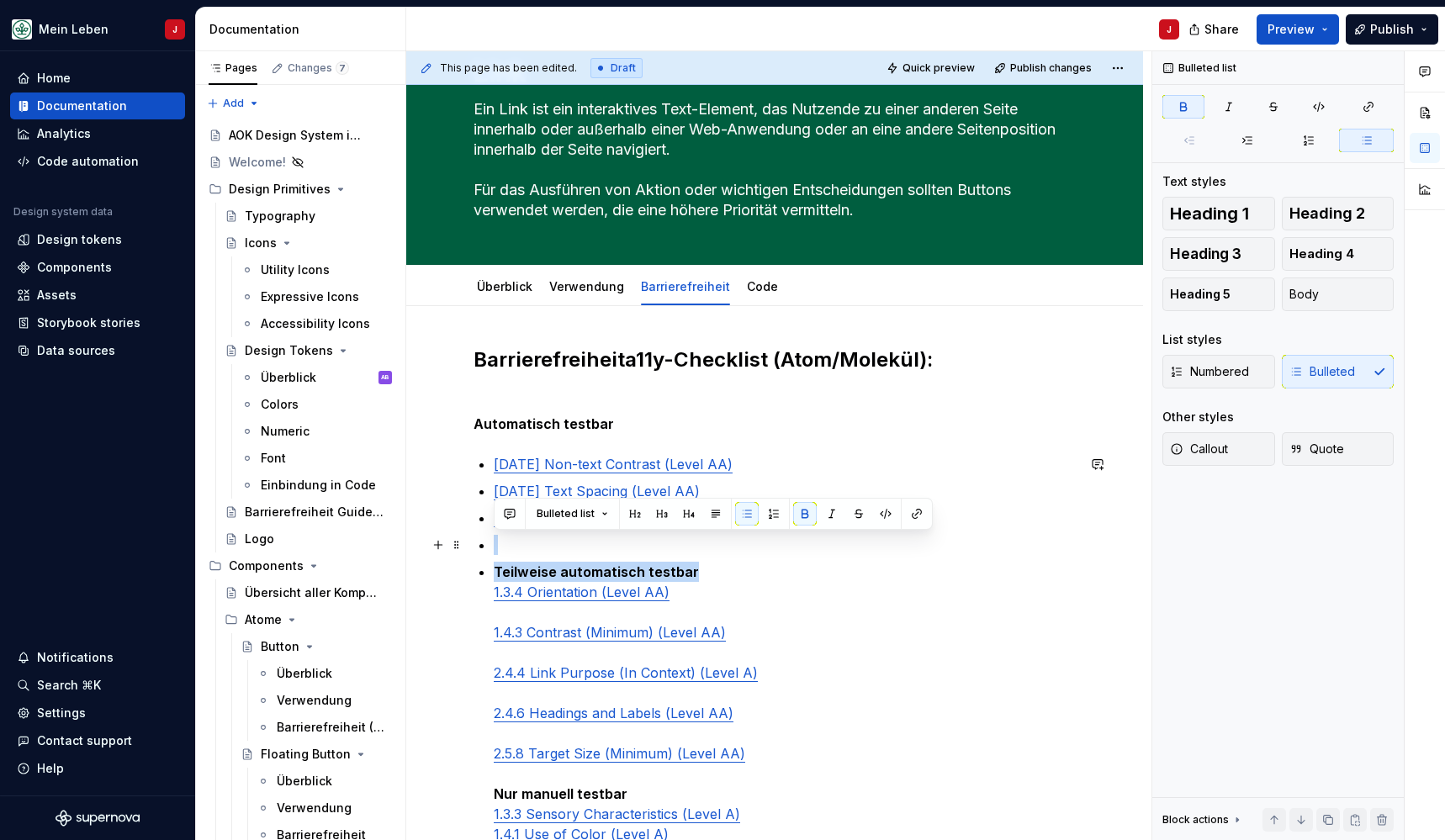
drag, startPoint x: 725, startPoint y: 577, endPoint x: 479, endPoint y: 540, distance: 248.8
click at [494, 540] on ul "1.4.11 Non-text Contrast (Level AA) 1.4.12 Text Spacing (Level AA) 2.4.7 Focus …" at bounding box center [784, 720] width 582 height 532
click at [1309, 223] on button "Heading 2" at bounding box center [1338, 213] width 113 height 34
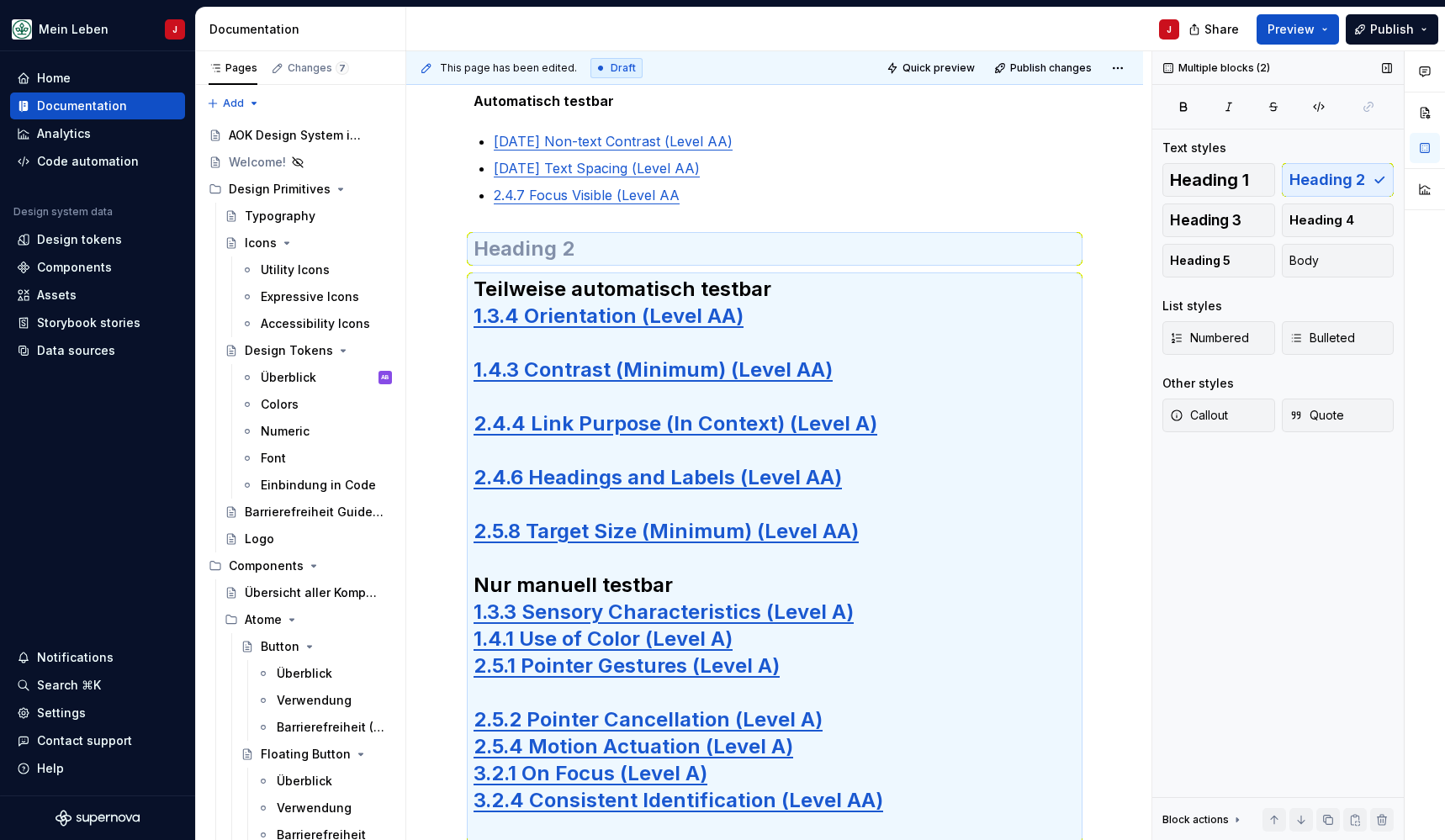
scroll to position [231, 0]
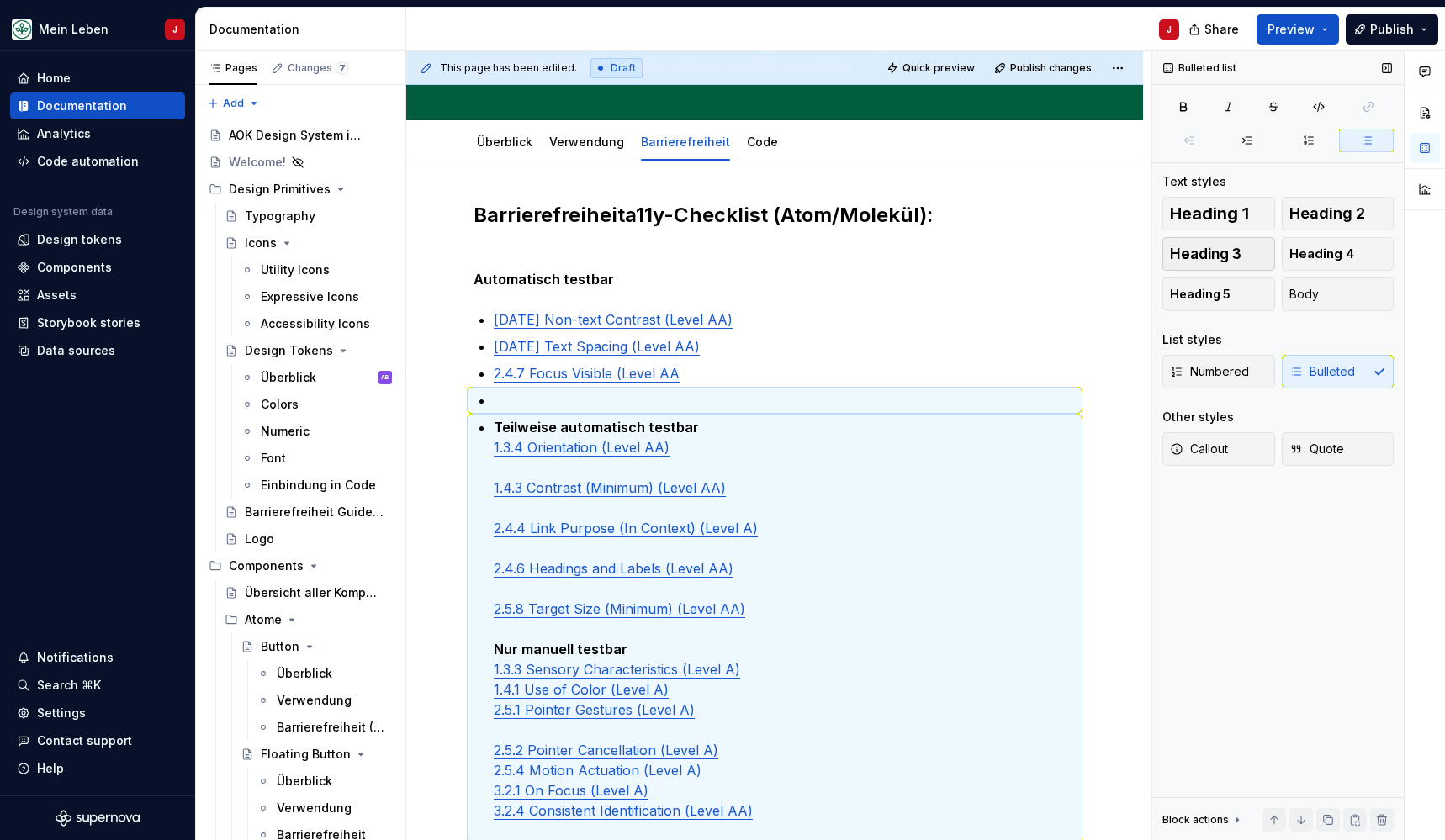
click at [1235, 252] on span "Heading 3" at bounding box center [1206, 253] width 71 height 17
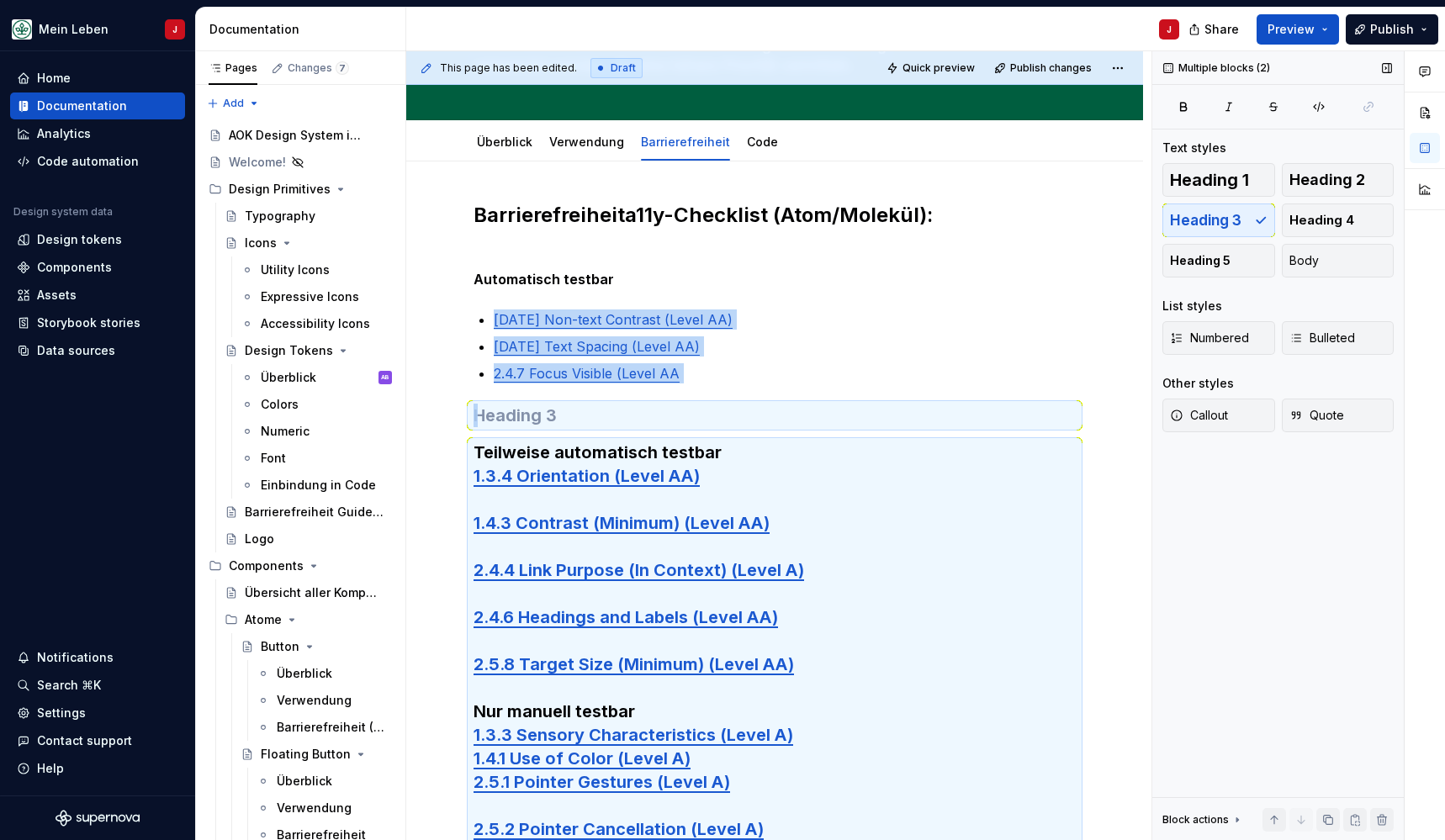
scroll to position [8, 0]
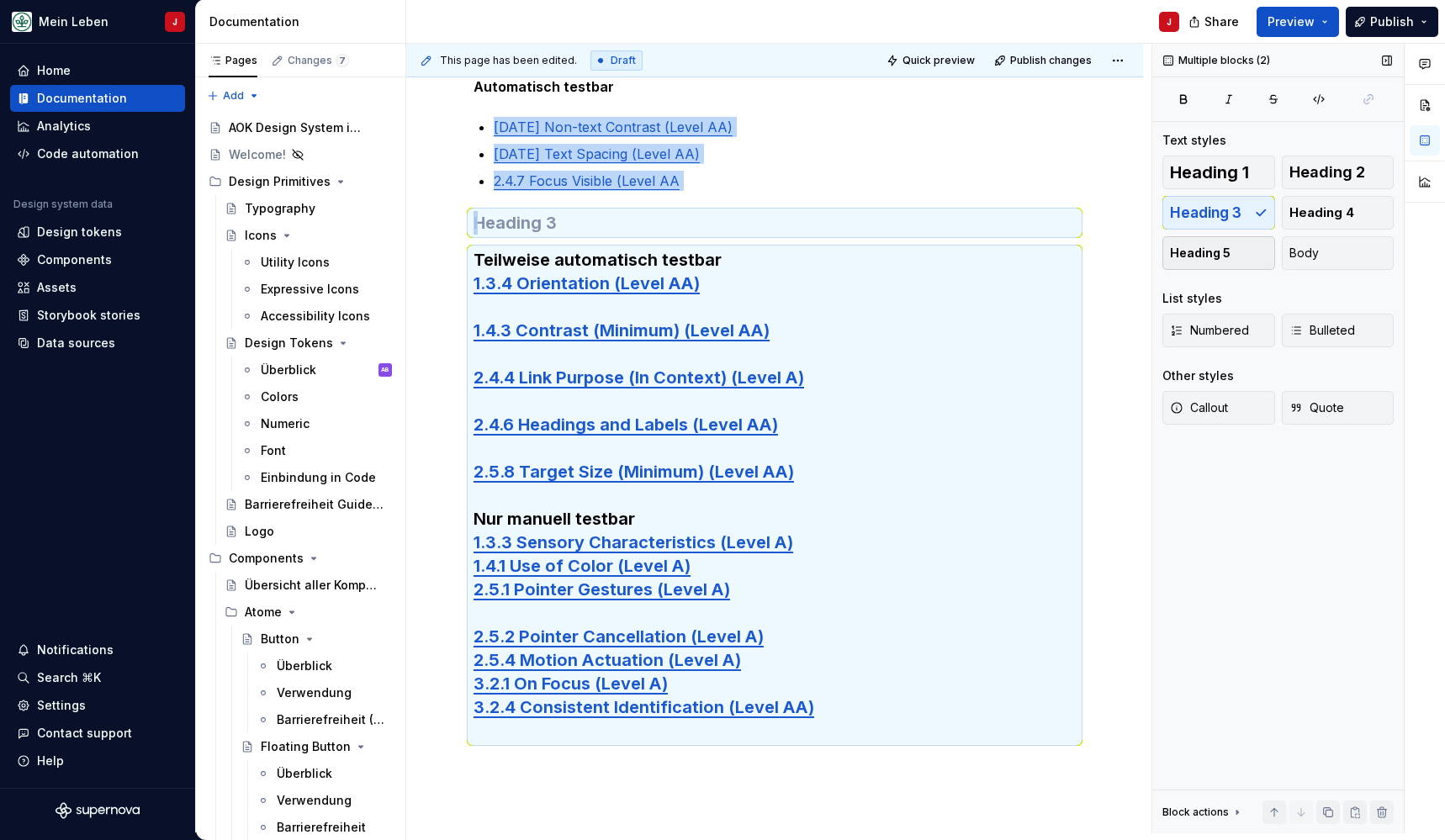
click at [1229, 251] on button "Heading 5" at bounding box center [1218, 253] width 113 height 34
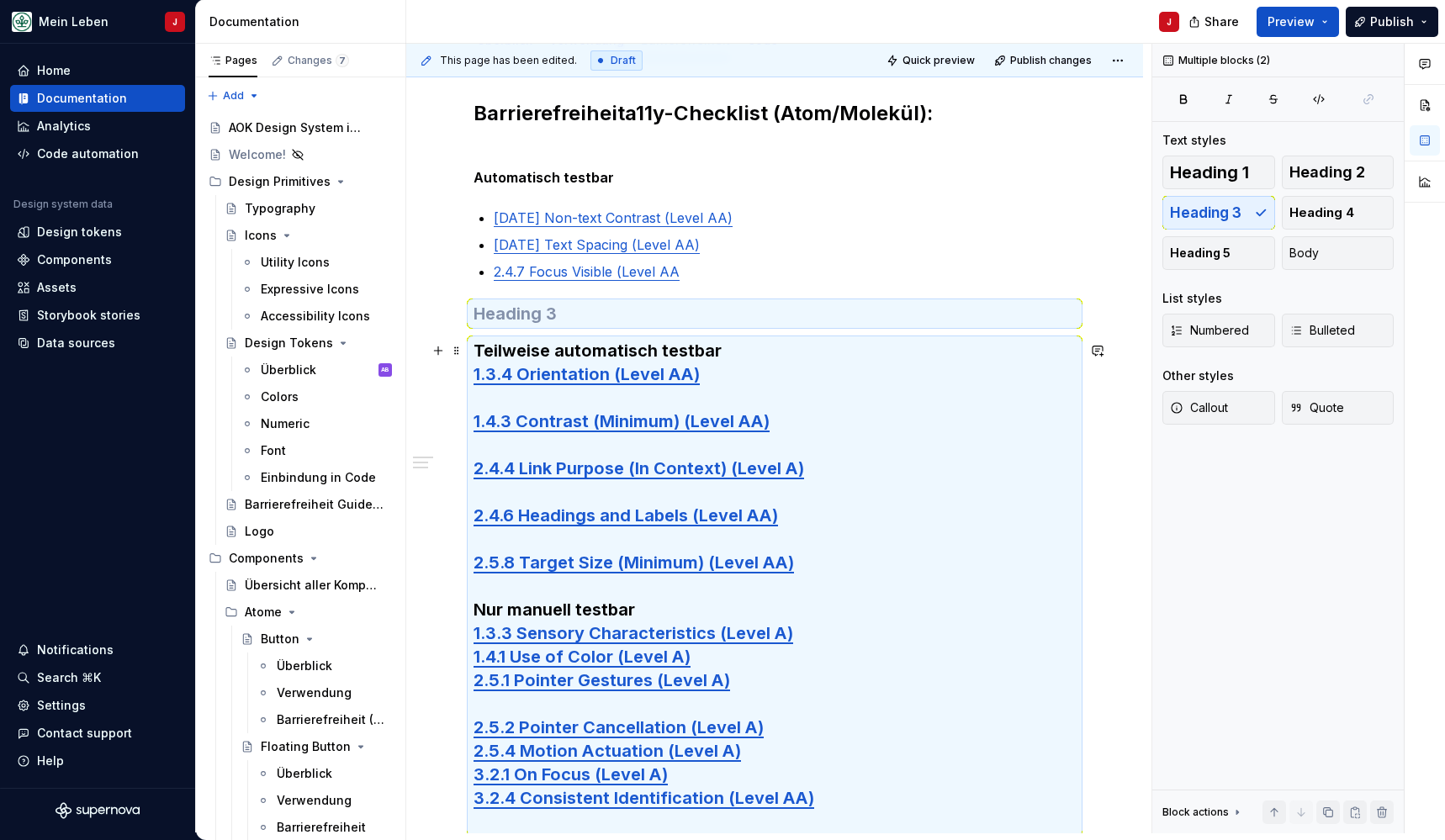
scroll to position [231, 0]
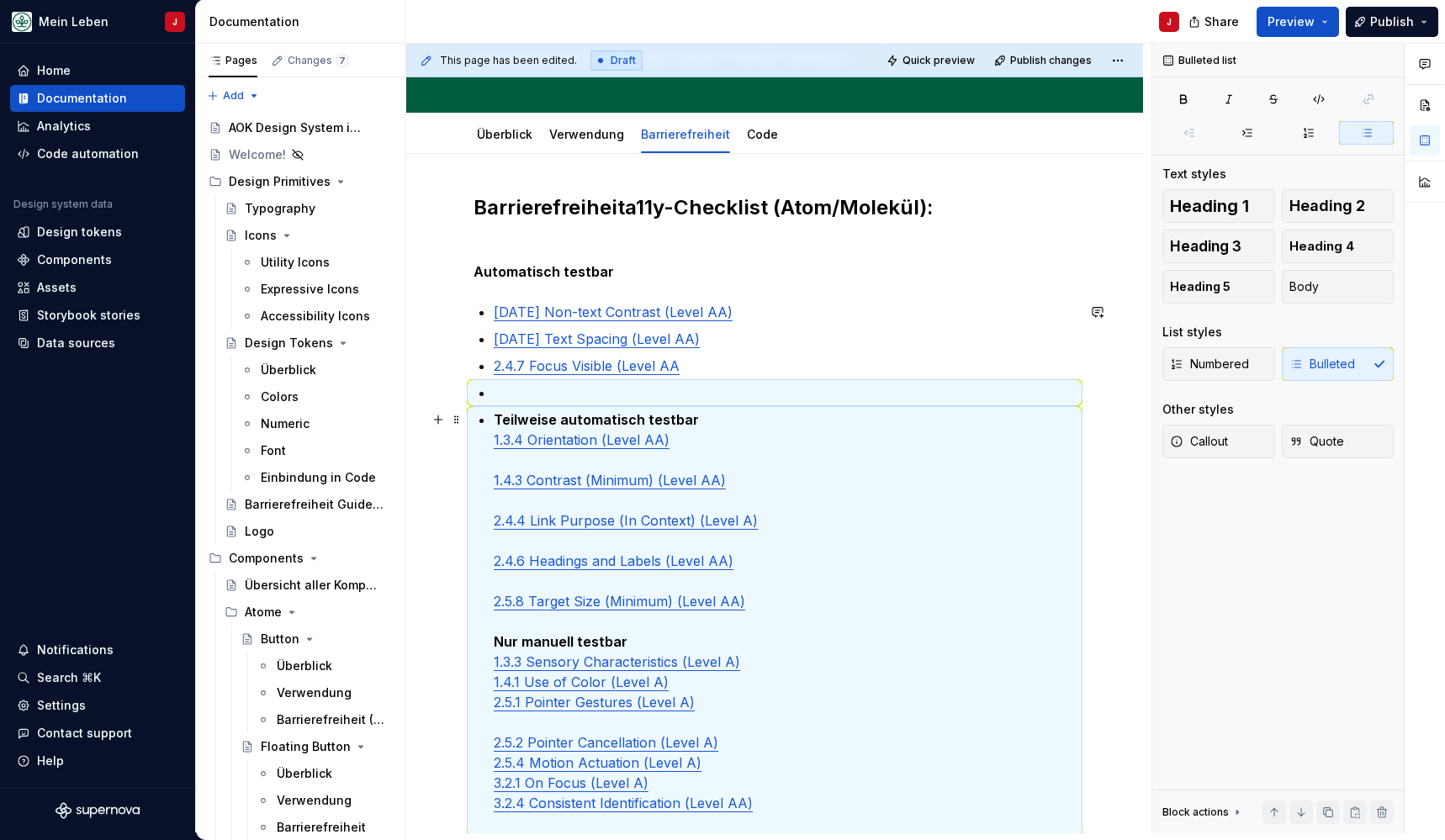
click at [585, 444] on link "1.3.4 Orientation (Level AA)" at bounding box center [582, 439] width 176 height 17
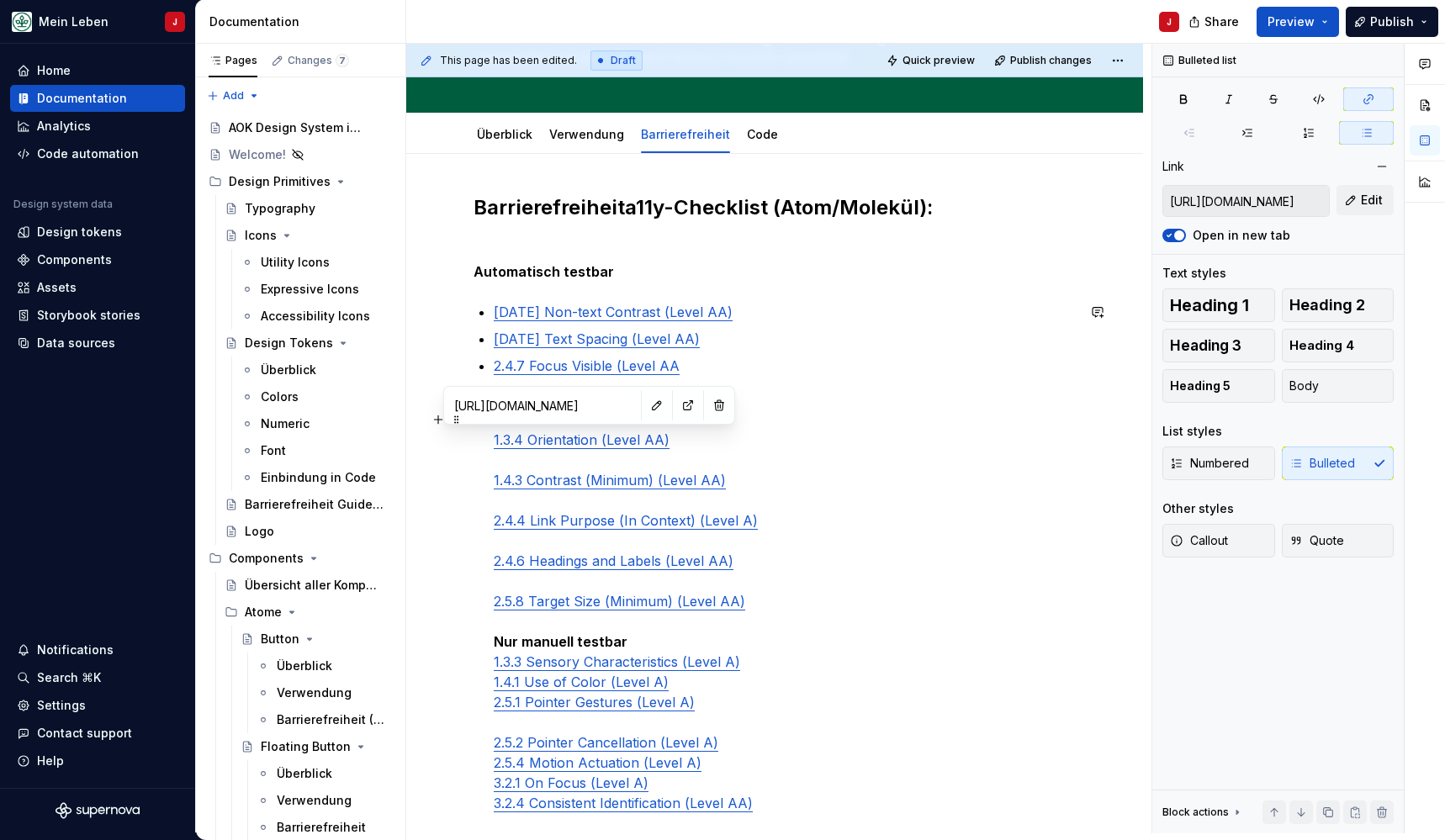
click at [775, 447] on p "Teilweise automatisch testbar 1.3.4 Orientation (Level AA) 1.4.3 Contrast (Mini…" at bounding box center [784, 621] width 582 height 424
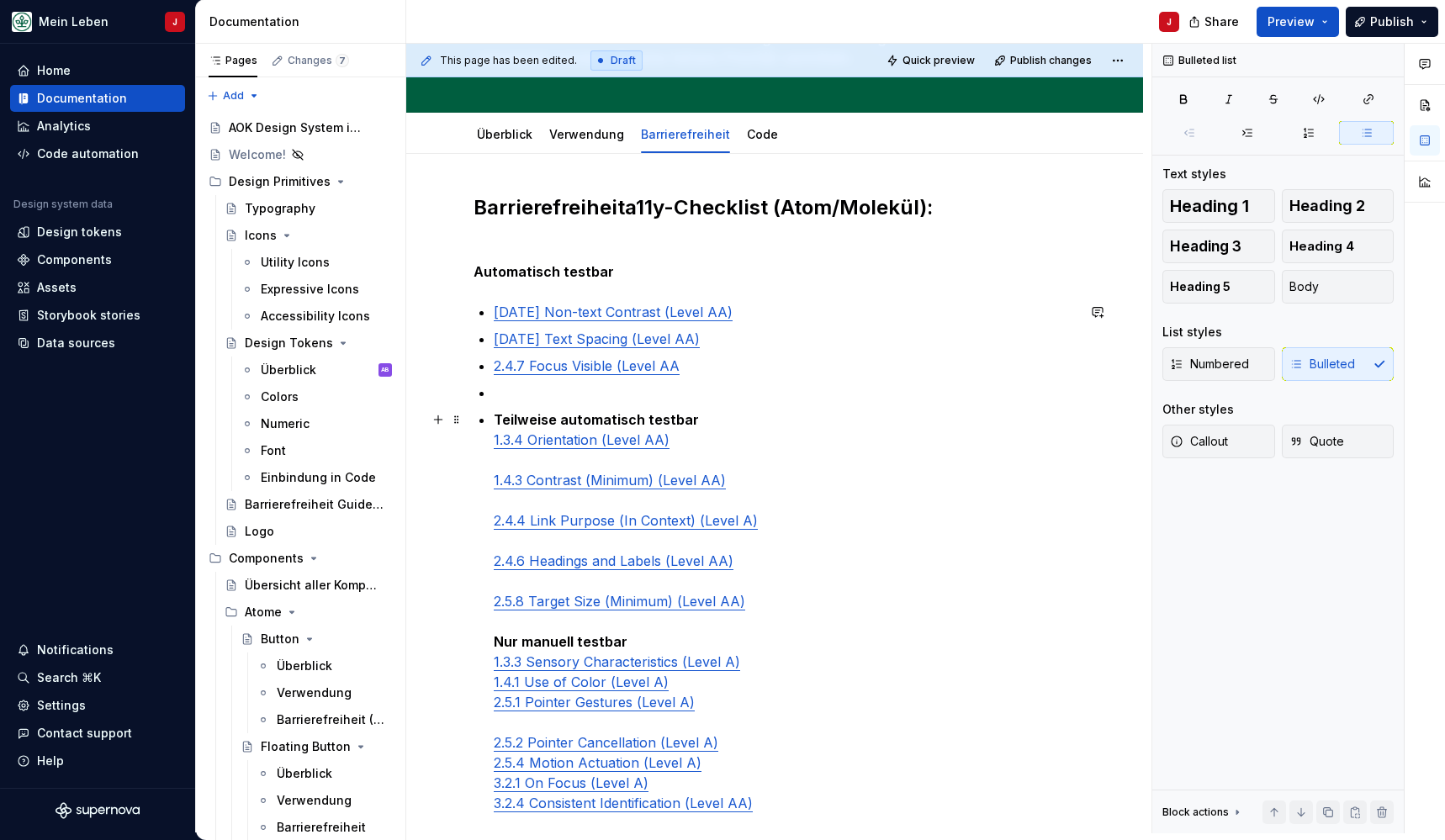
click at [719, 429] on p "Teilweise automatisch testbar 1.3.4 Orientation (Level AA) 1.4.3 Contrast (Mini…" at bounding box center [784, 621] width 582 height 424
click at [709, 414] on p "Teilweise automatisch testbar 1.3.4 Orientation (Level AA) 1.4.3 Contrast (Mini…" at bounding box center [784, 621] width 582 height 424
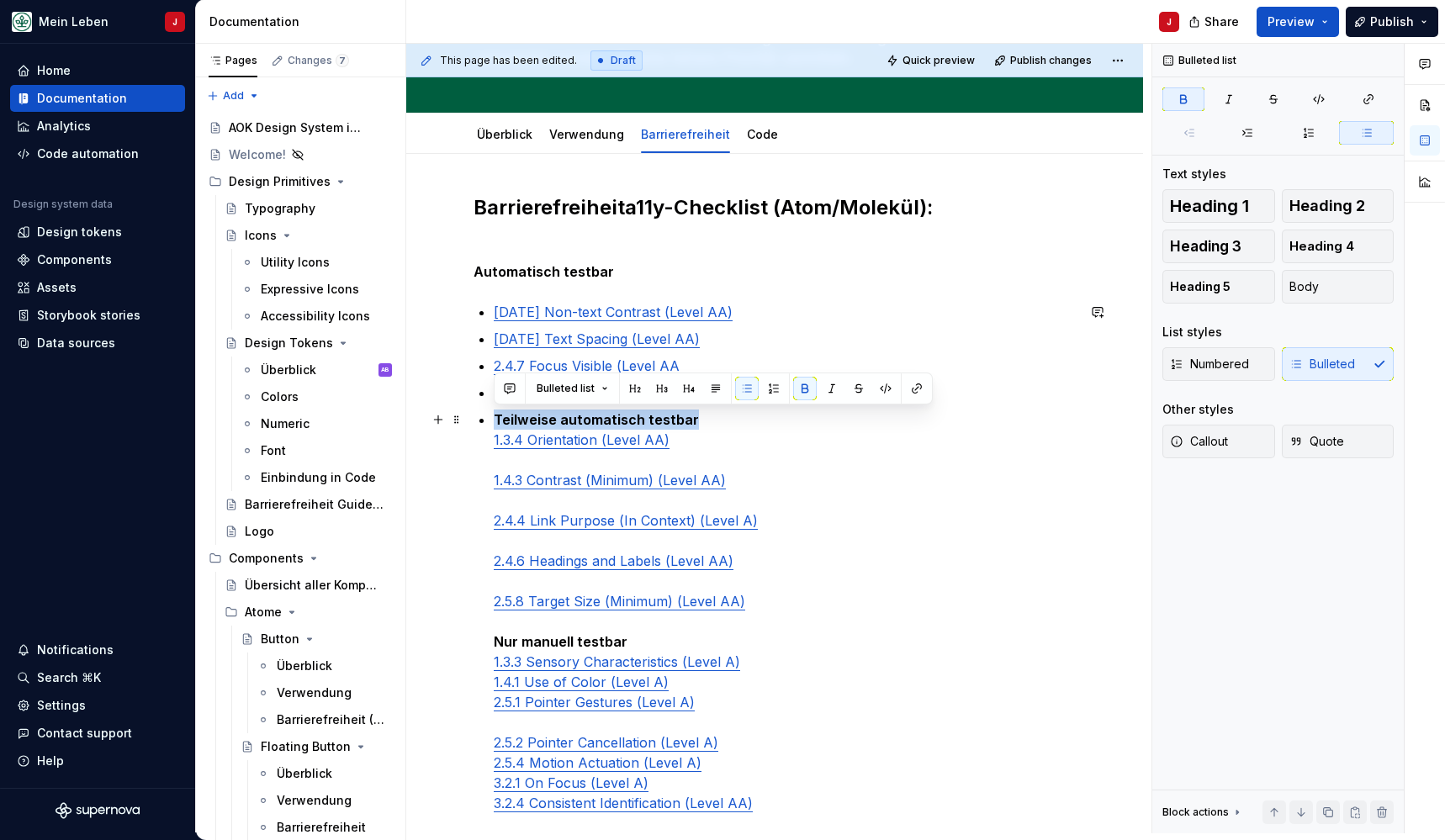
drag, startPoint x: 735, startPoint y: 414, endPoint x: 495, endPoint y: 413, distance: 240.0
click at [495, 413] on p "Teilweise automatisch testbar 1.3.4 Orientation (Level AA) 1.4.3 Contrast (Mini…" at bounding box center [784, 621] width 582 height 424
click at [1320, 205] on span "Heading 2" at bounding box center [1327, 205] width 76 height 17
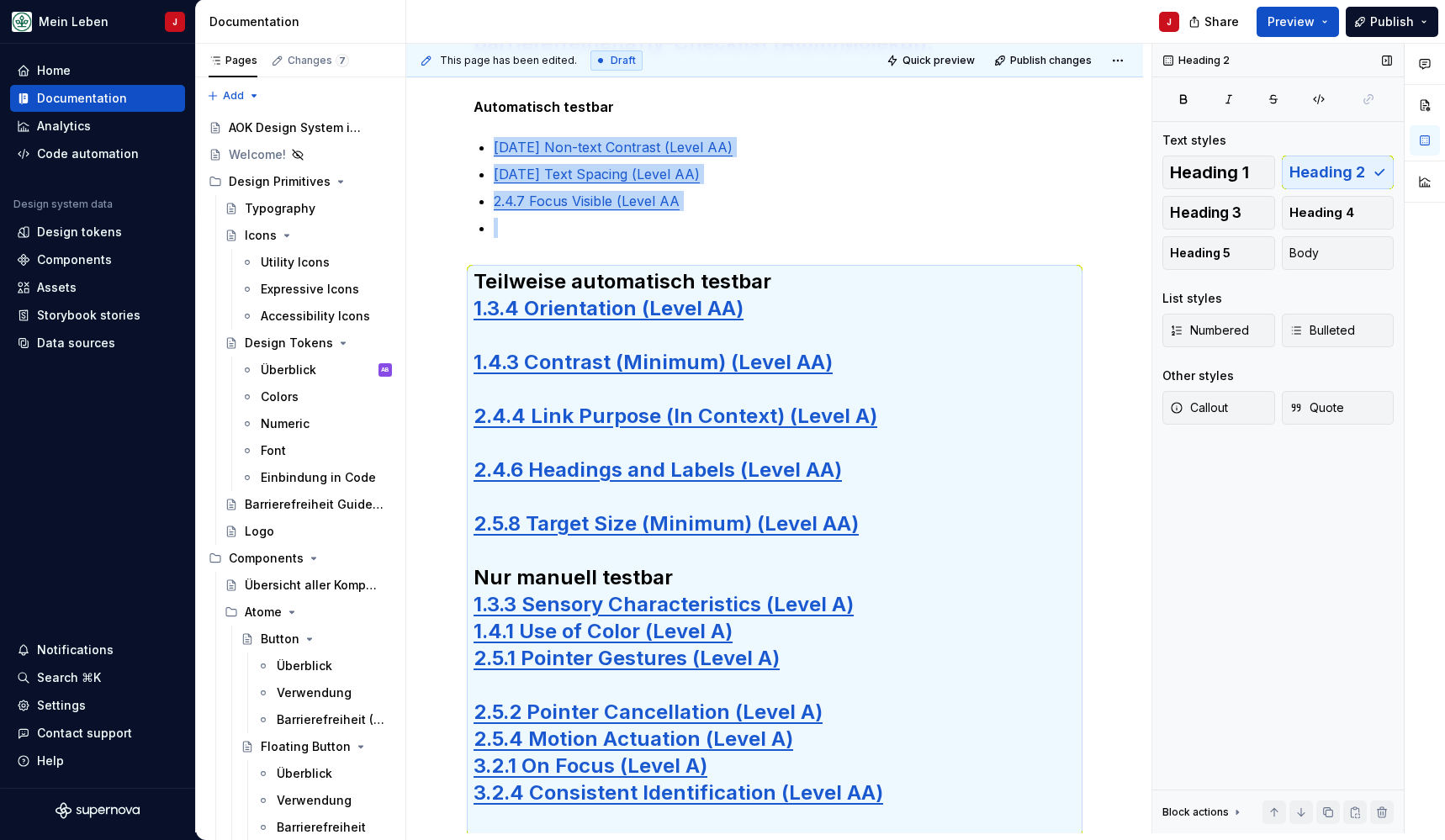
click at [1320, 205] on span "Heading 4" at bounding box center [1321, 212] width 65 height 17
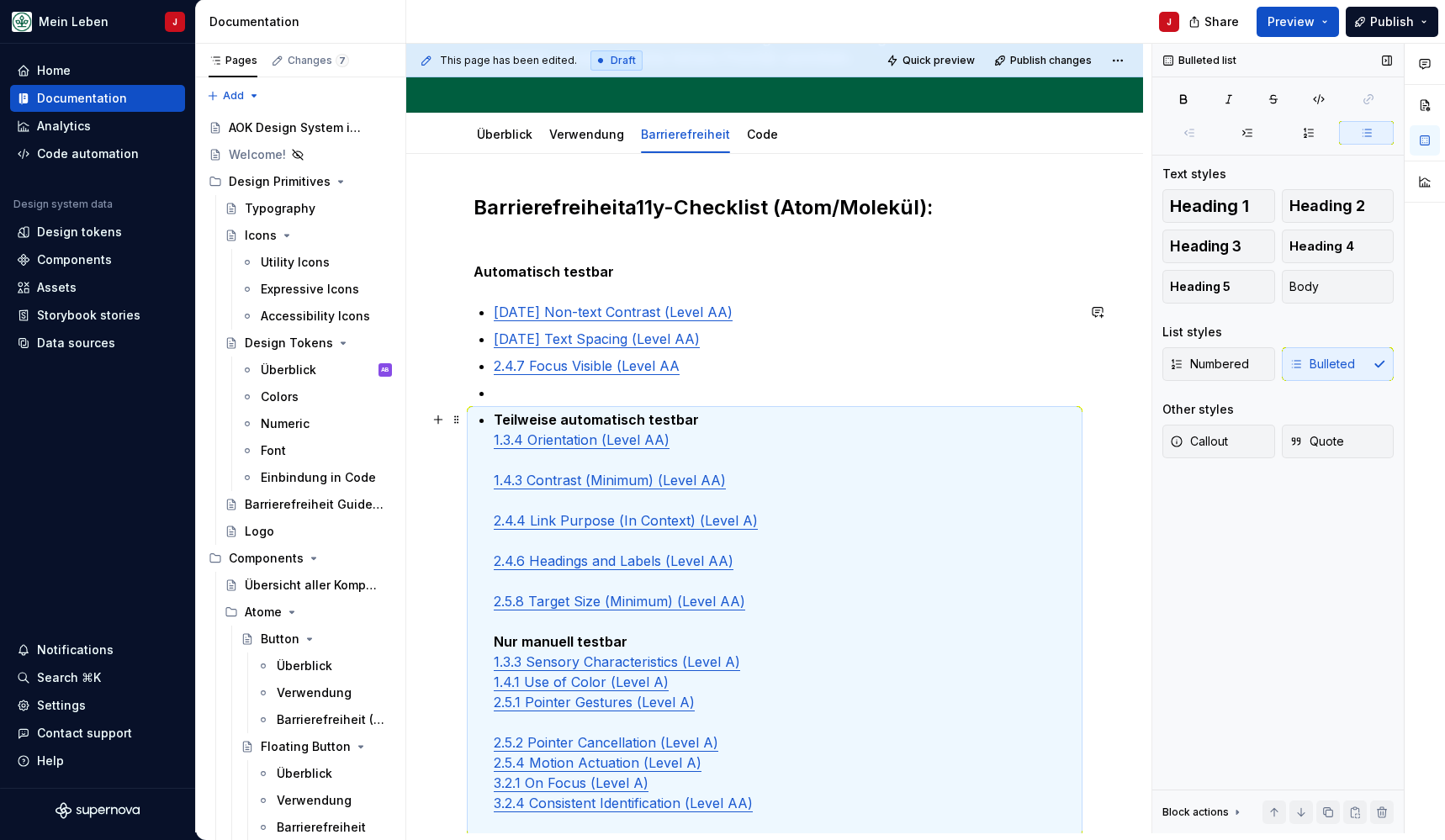
click at [505, 425] on strong "Teilweise automatisch testbar" at bounding box center [596, 420] width 205 height 17
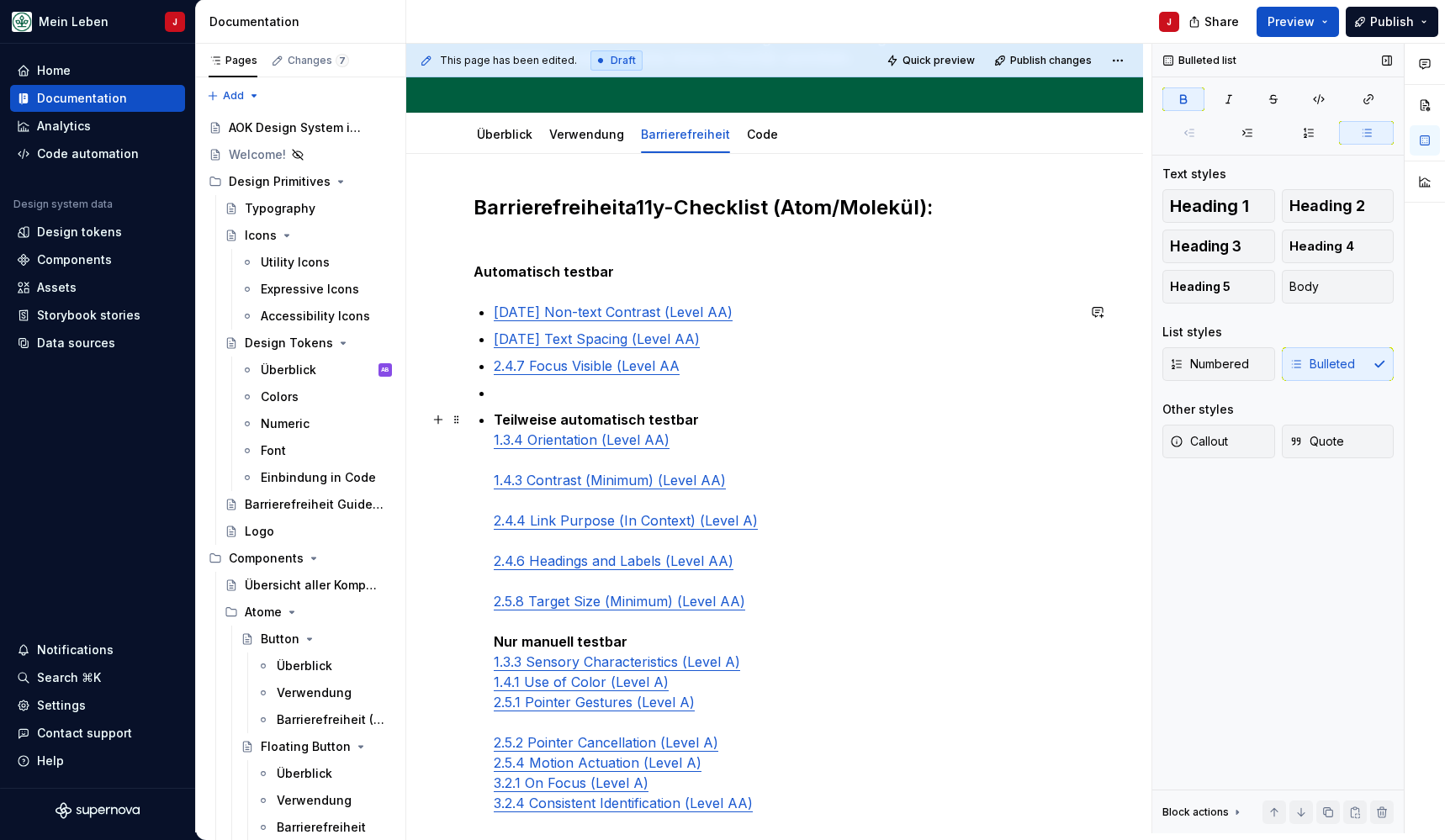
click at [496, 423] on strong "Teilweise automatisch testbar" at bounding box center [596, 420] width 205 height 17
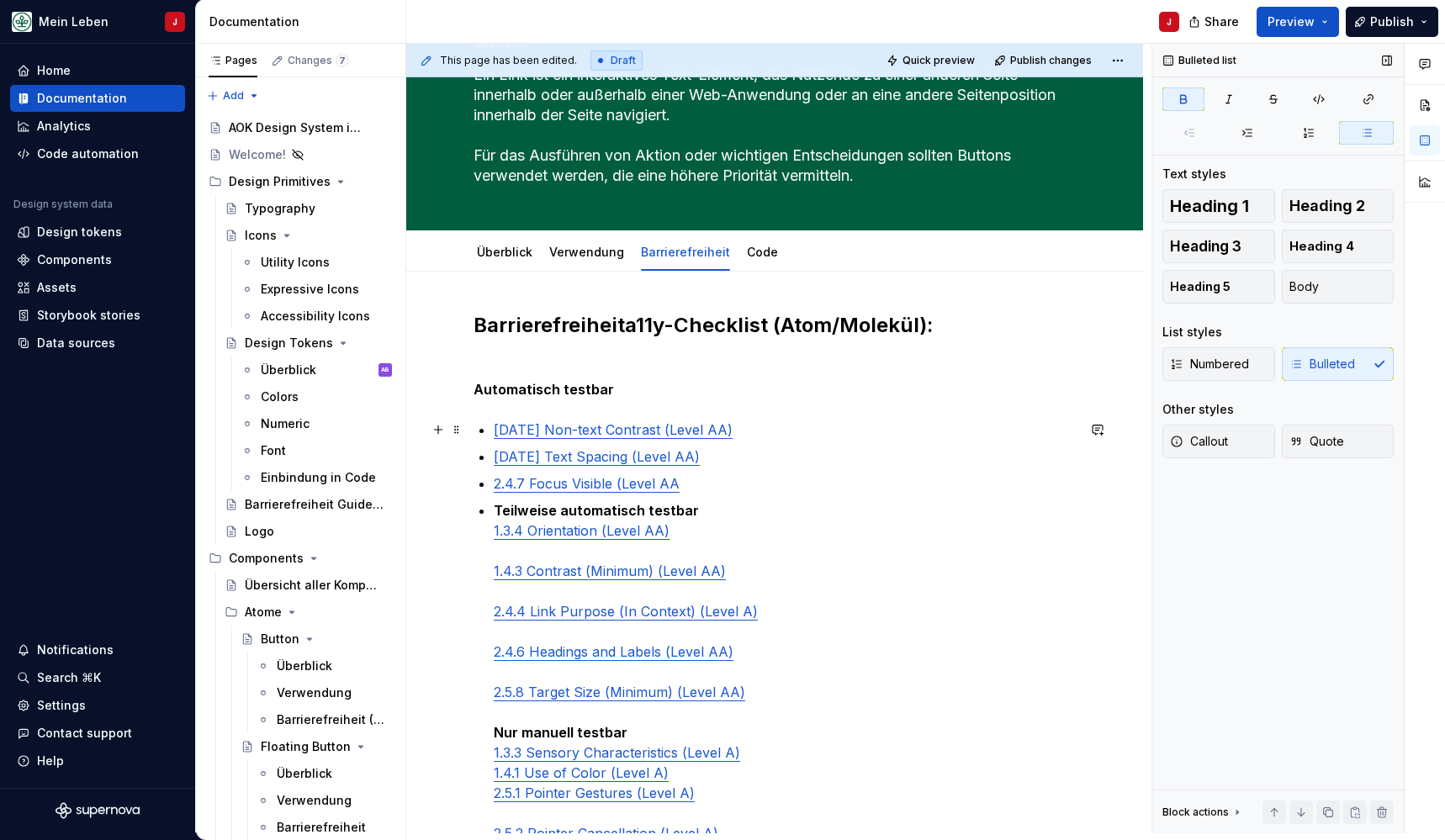
scroll to position [86, 0]
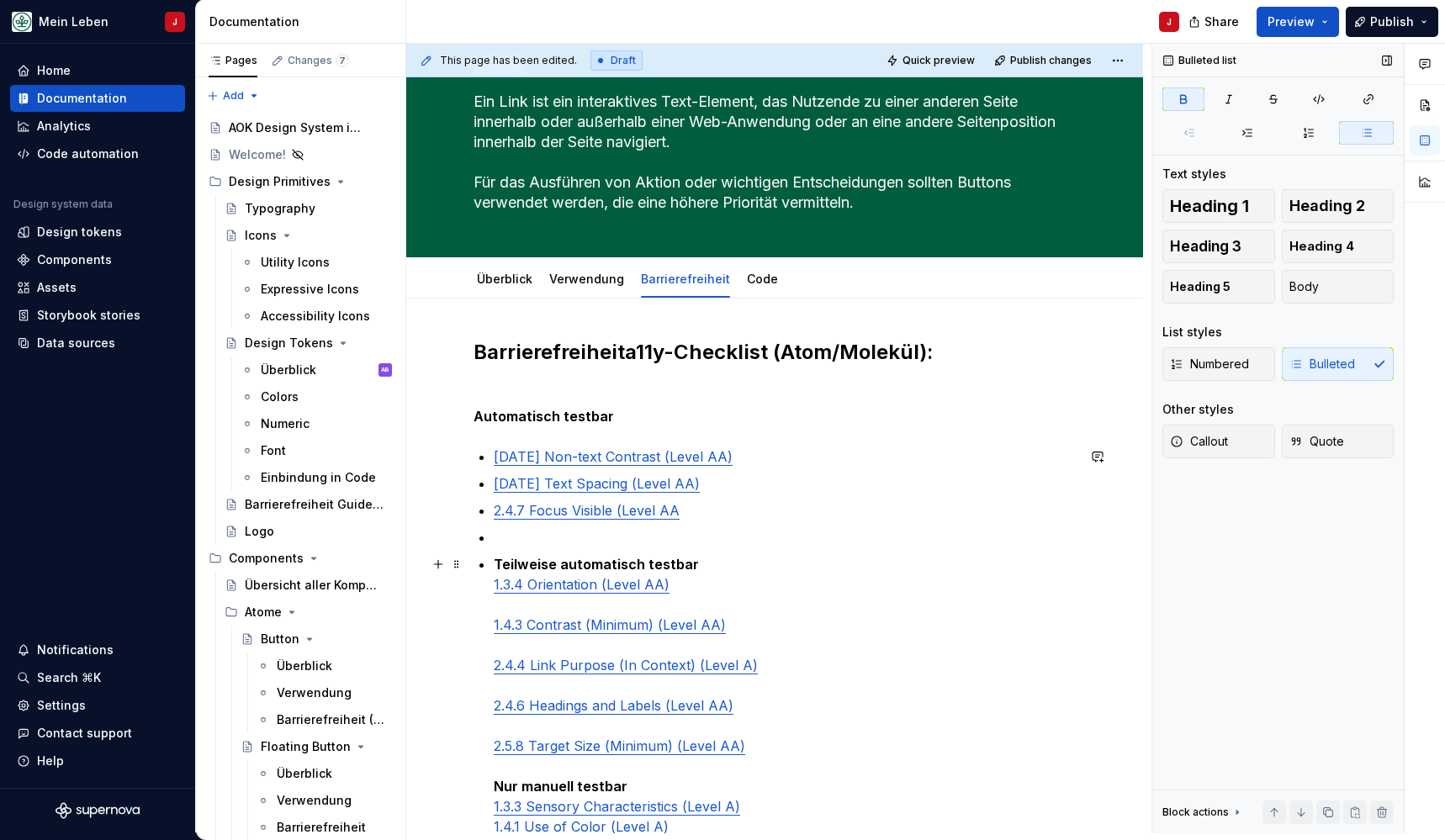
click at [736, 561] on p "Teilweise automatisch testbar 1.3.4 Orientation (Level AA) 1.4.3 Contrast (Mini…" at bounding box center [784, 765] width 582 height 424
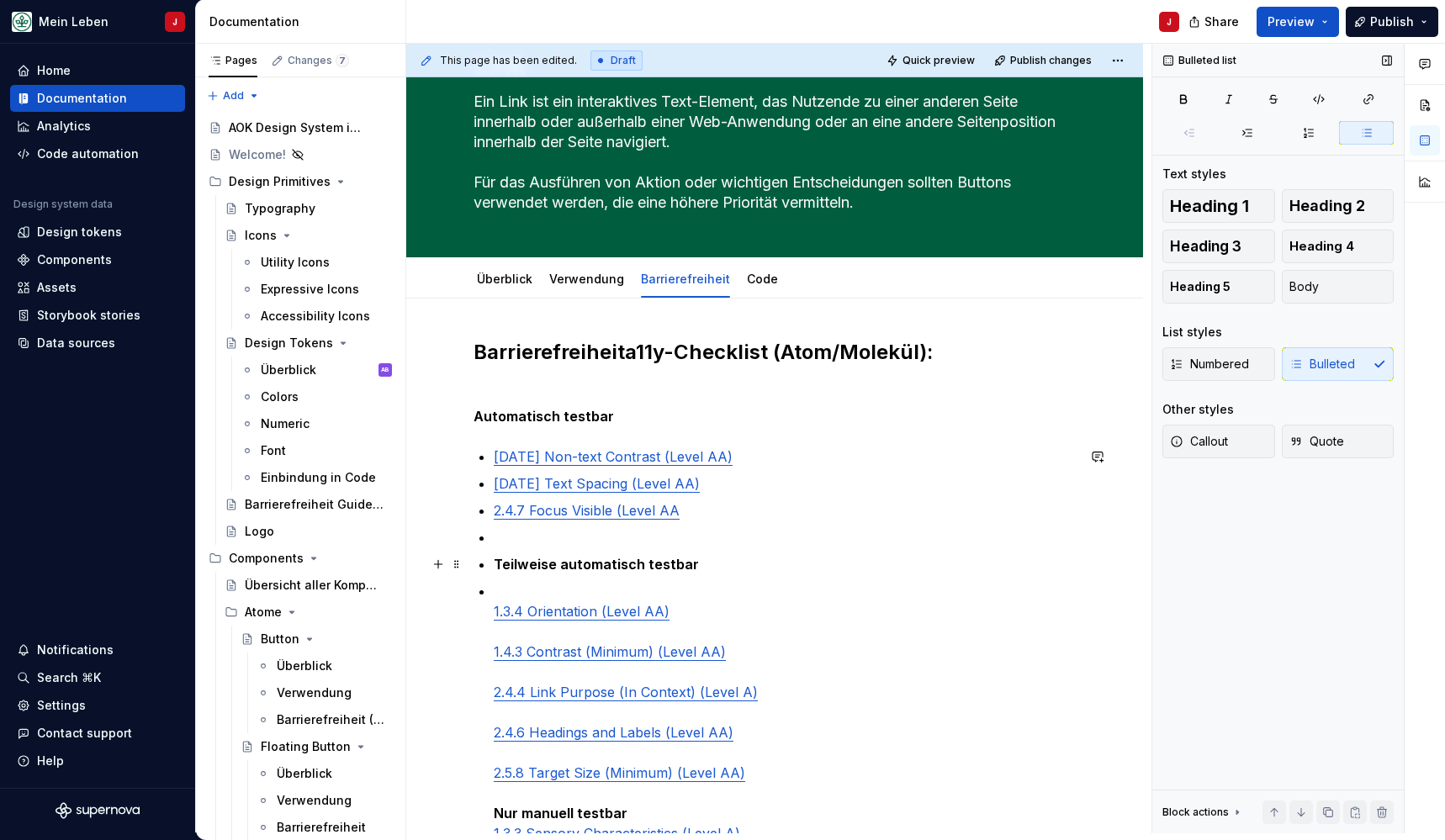
click at [533, 556] on strong "Teilweise automatisch testbar" at bounding box center [596, 564] width 205 height 17
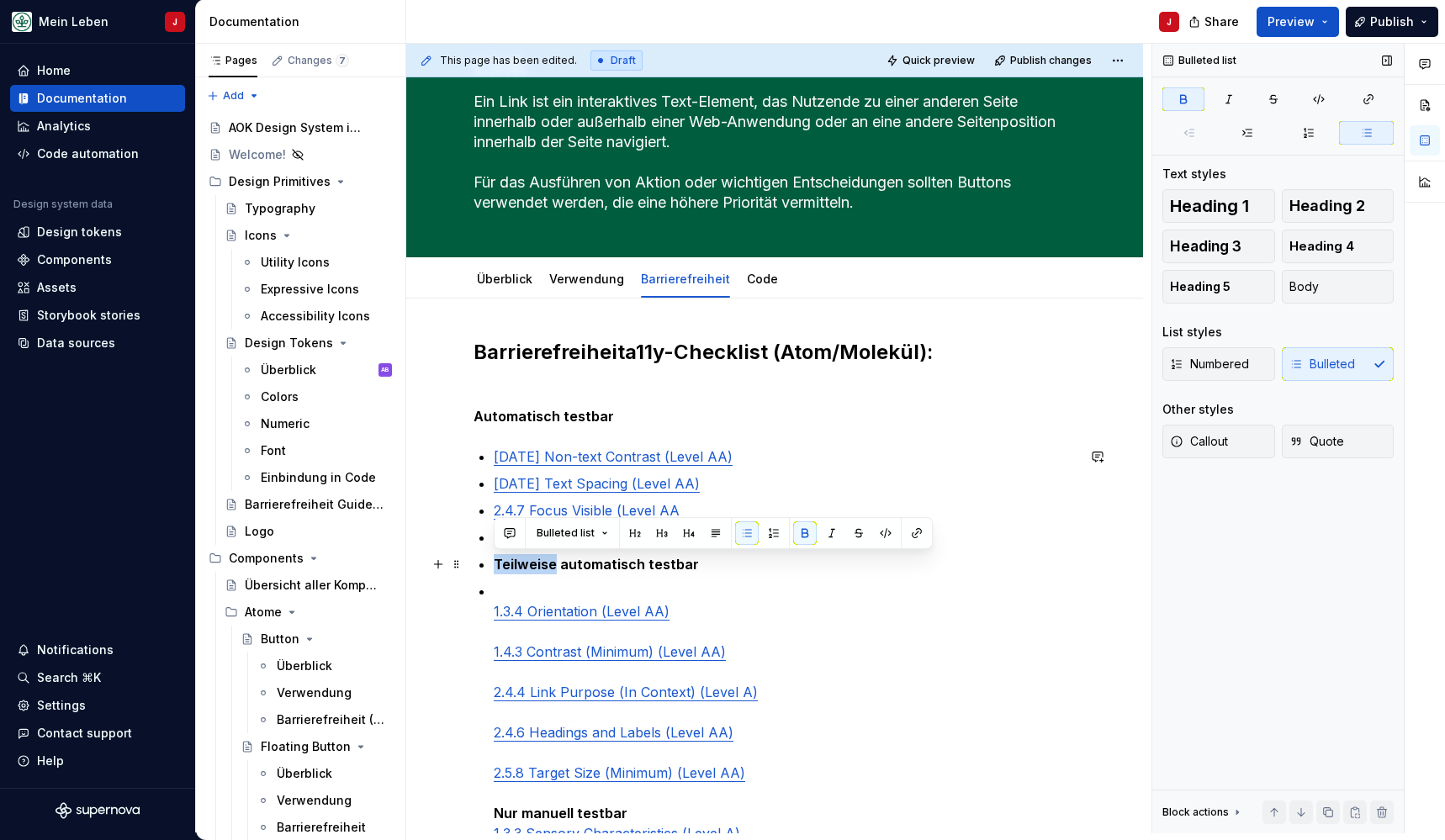
click at [533, 556] on strong "Teilweise automatisch testbar" at bounding box center [596, 564] width 205 height 17
click at [1322, 208] on span "Heading 2" at bounding box center [1327, 205] width 76 height 17
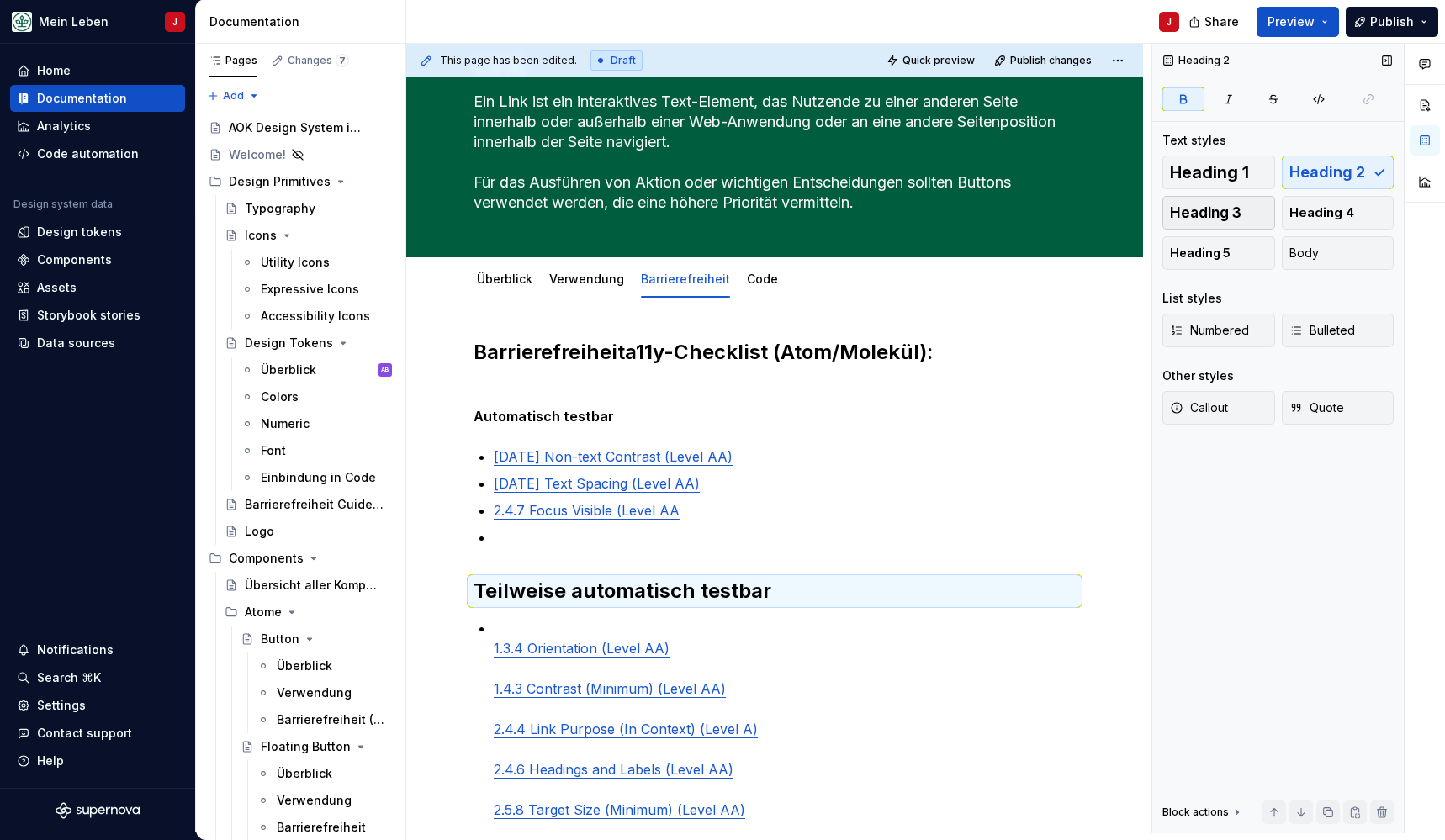
click at [1232, 208] on span "Heading 3" at bounding box center [1206, 212] width 71 height 17
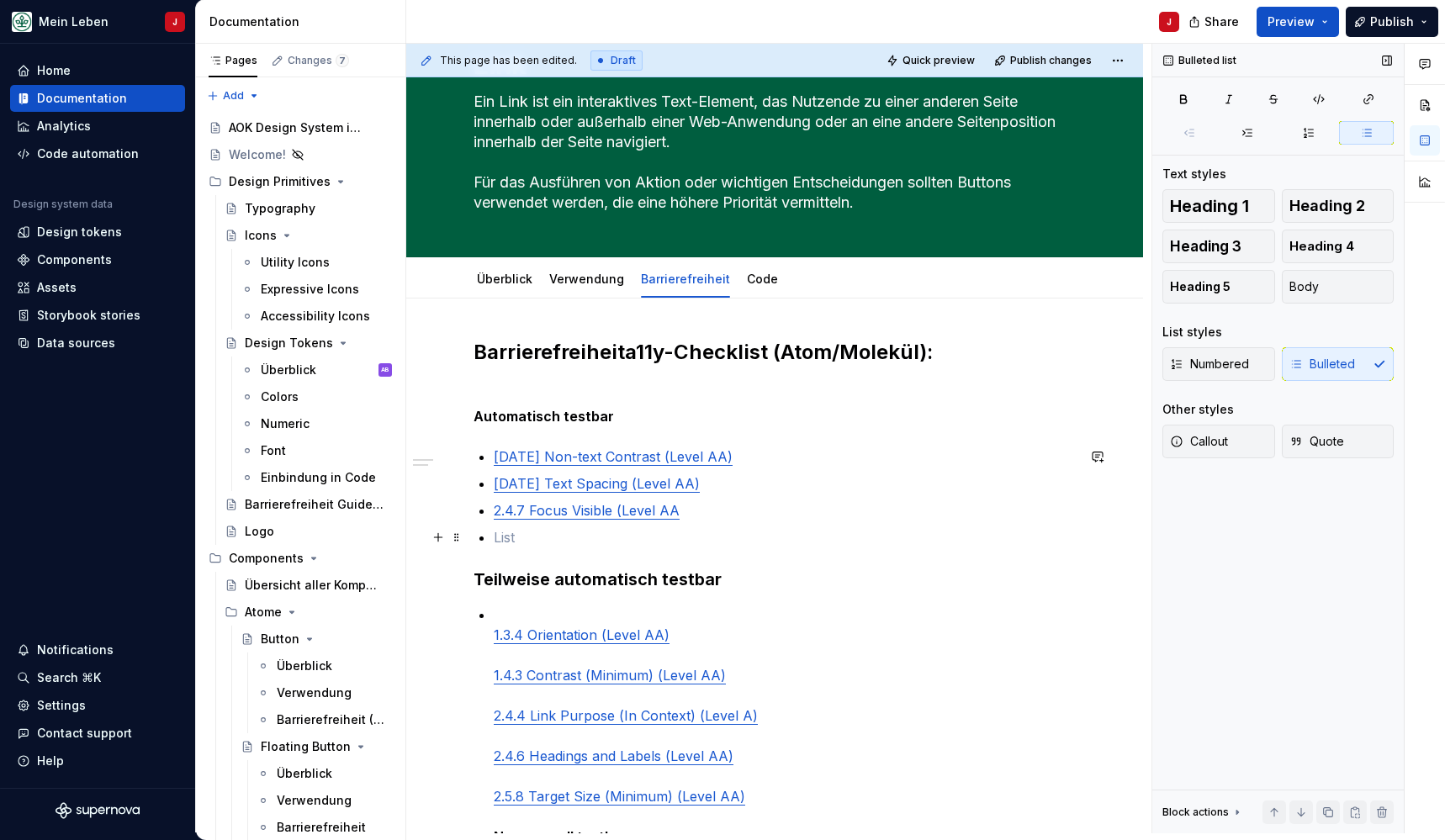
click at [539, 540] on p at bounding box center [784, 537] width 582 height 20
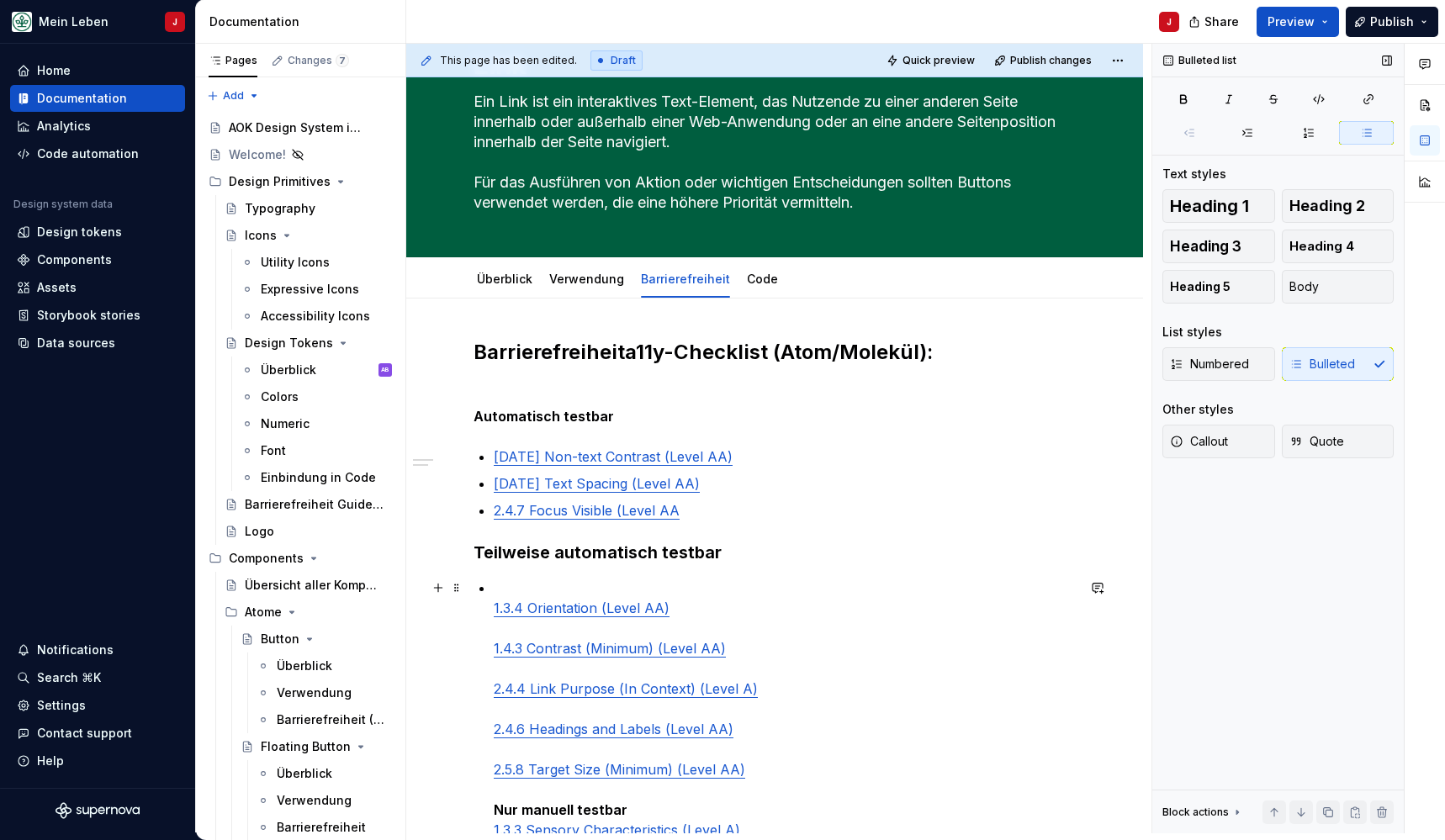
click at [536, 588] on p "1.3.4 Orientation (Level AA) 1.4.3 Contrast (Minimum) (Level AA) 2.4.4 Link Pur…" at bounding box center [784, 789] width 582 height 424
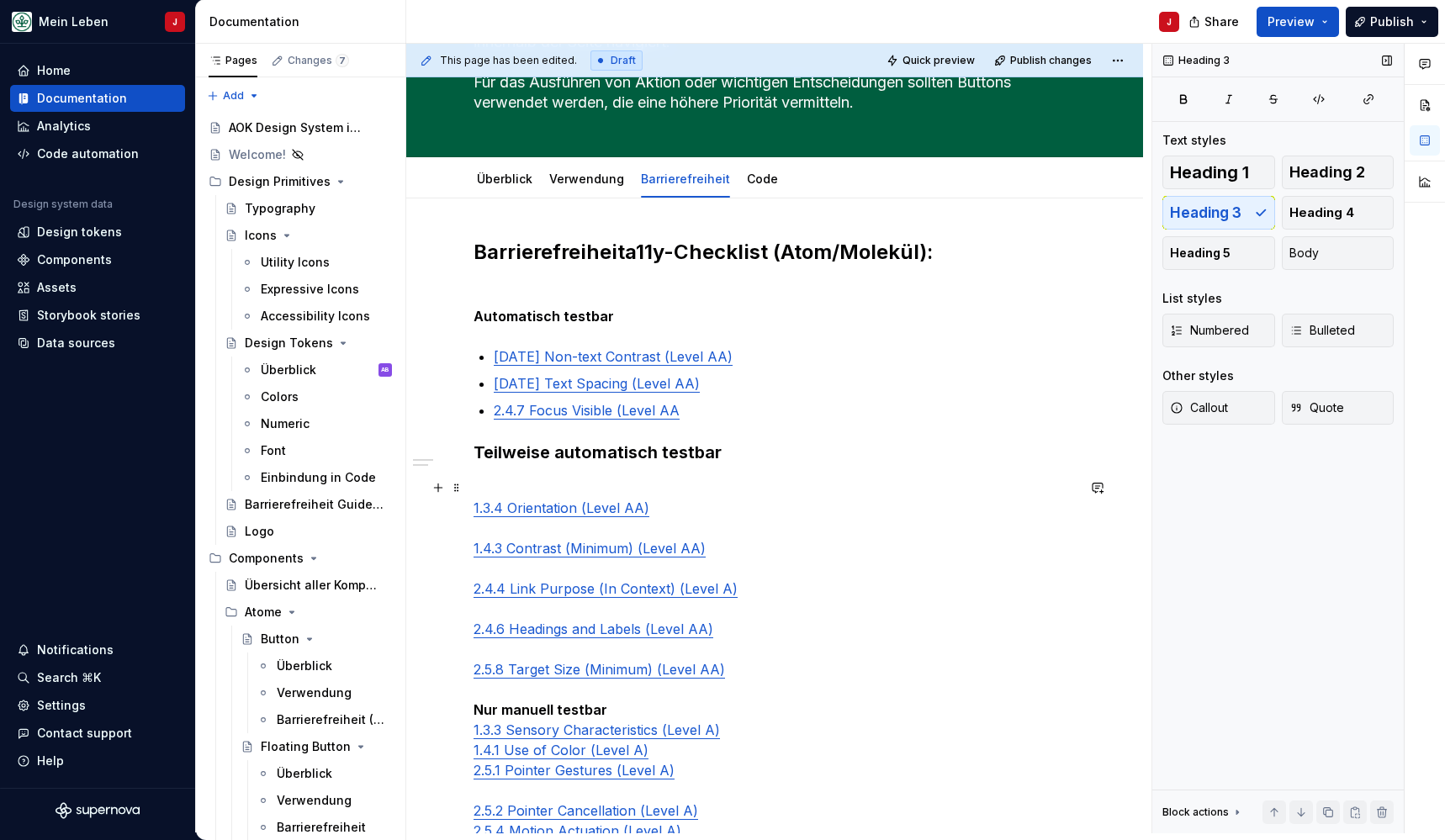
scroll to position [212, 0]
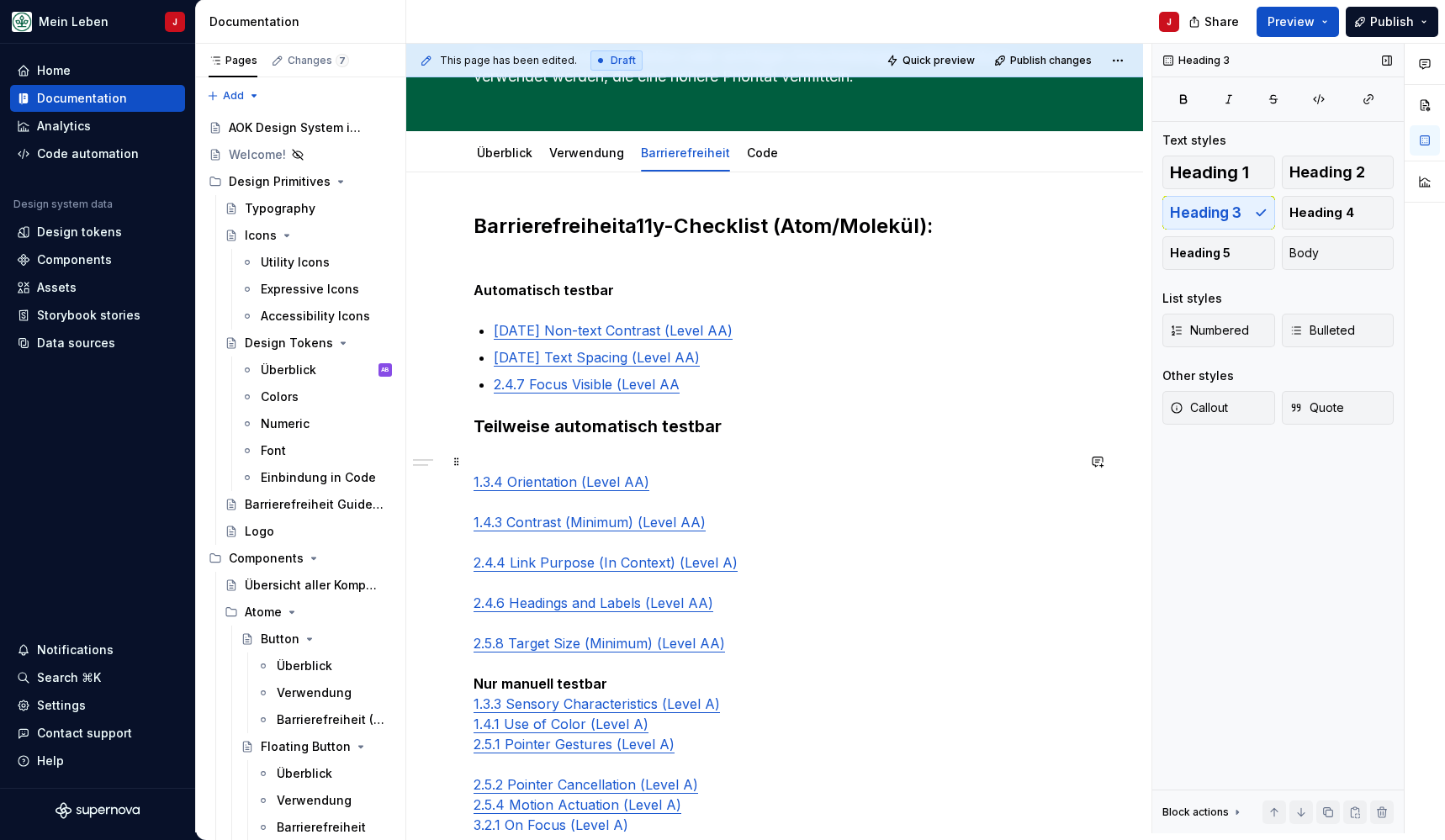
click at [472, 479] on div "This page has been edited. Draft Quick preview Publish changes Link Ein Link is…" at bounding box center [779, 438] width 745 height 789
click at [470, 478] on div "Barrierefreiheit a11y-Checklist (Atom/Molekül): Automatisch testbar 1.4.11 Non-…" at bounding box center [775, 675] width 737 height 1005
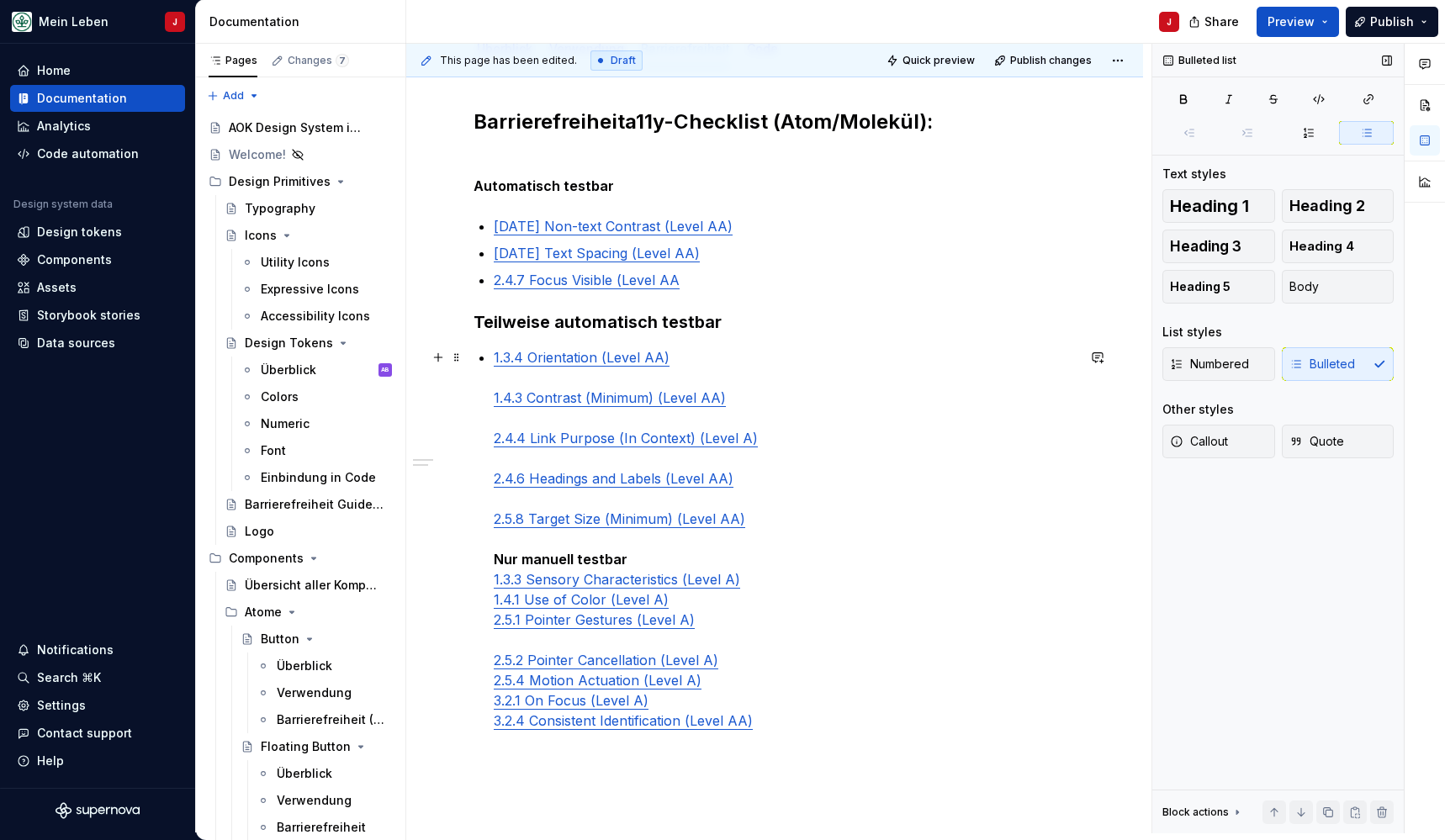
click at [486, 400] on div "Barrierefreiheit a11y-Checklist (Atom/Molekül): Automatisch testbar 1.4.11 Non-…" at bounding box center [775, 450] width 602 height 683
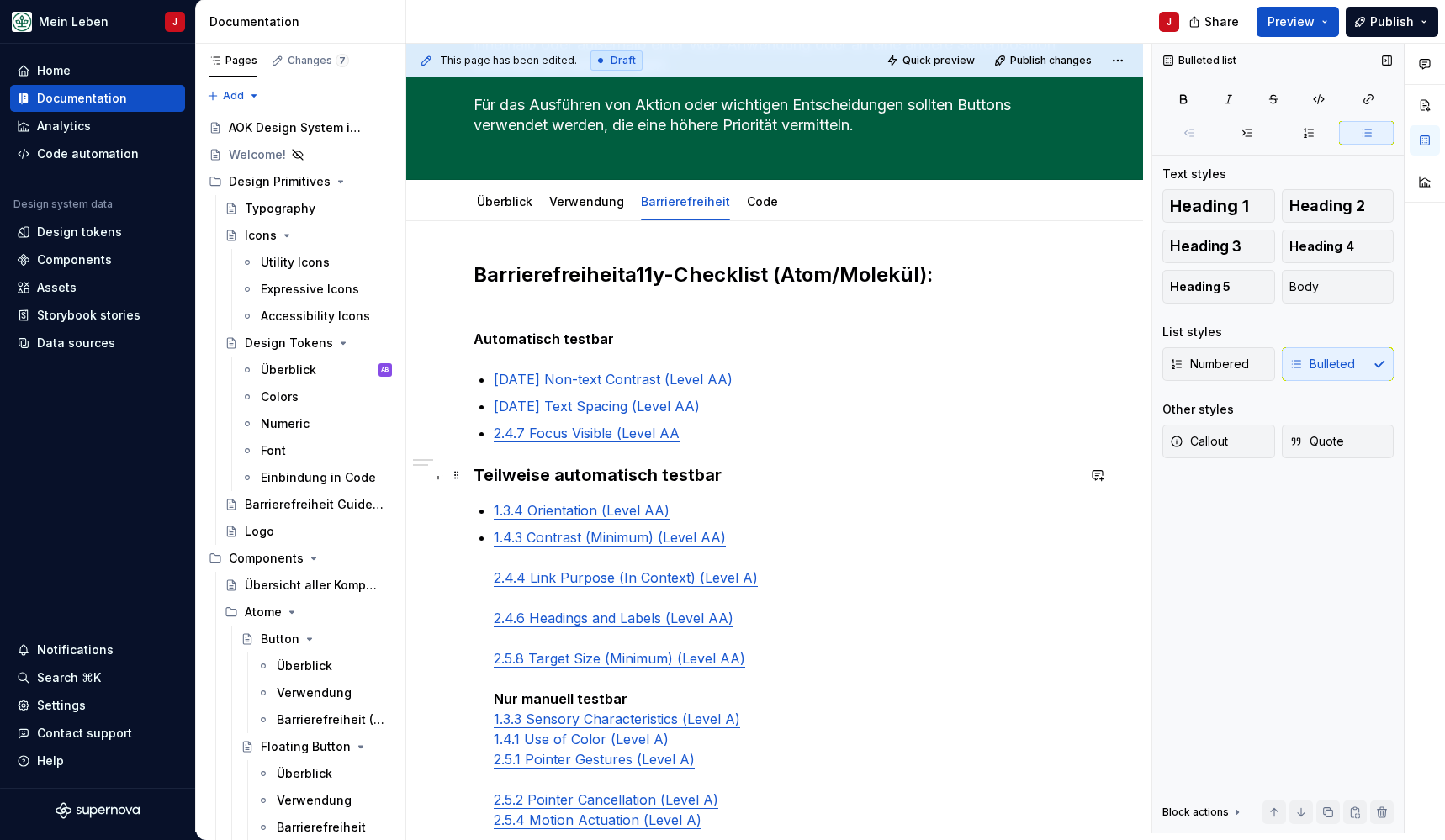
scroll to position [240, 0]
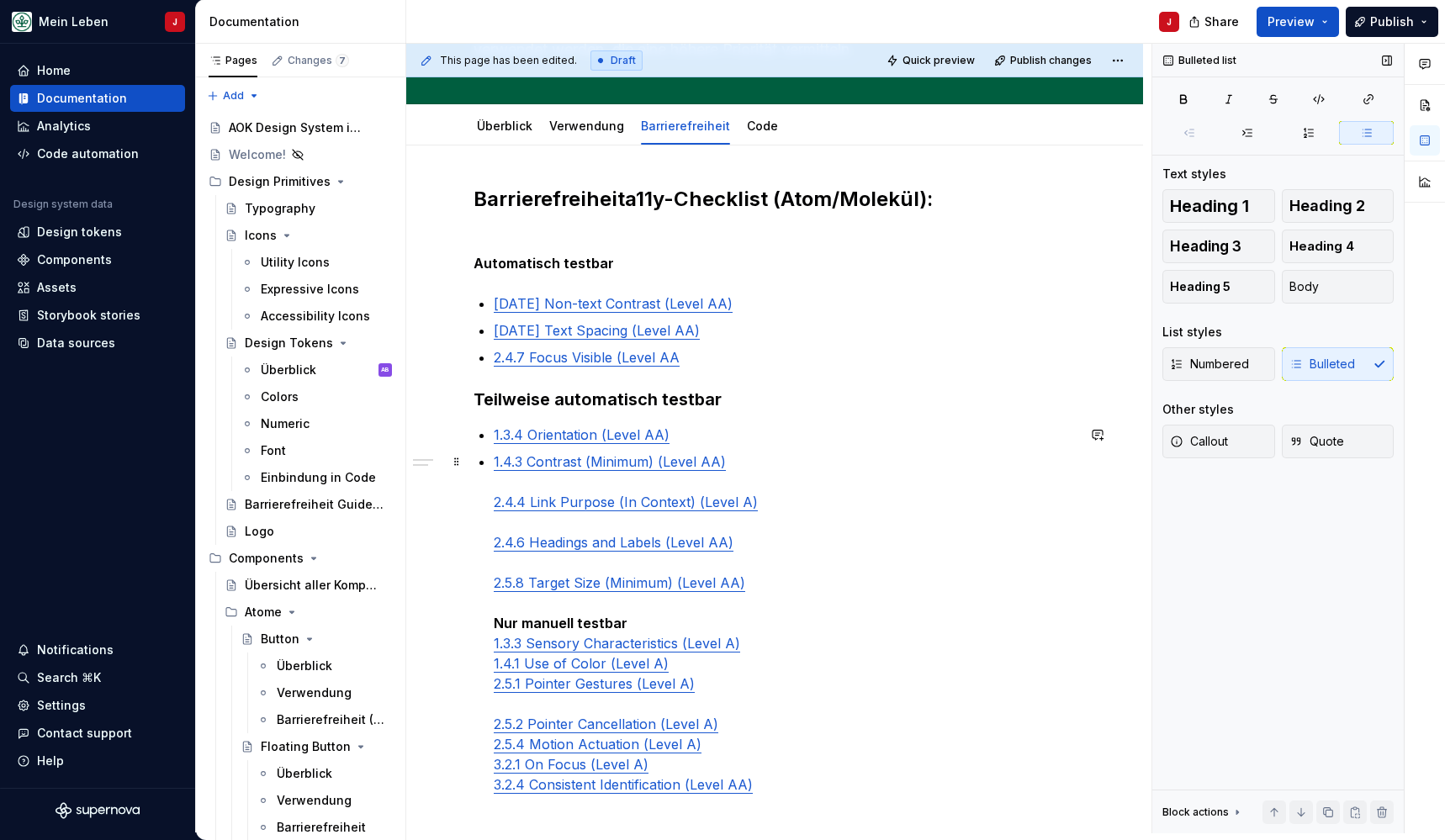
click at [490, 503] on div "Barrierefreiheit a11y-Checklist (Atom/Molekül): Automatisch testbar 1.4.11 Non-…" at bounding box center [775, 520] width 602 height 669
click at [643, 615] on p "1.4.3 Contrast (Minimum) (Level AA) 2.4.4 Link Purpose (In Context) (Level A) 2…" at bounding box center [784, 633] width 582 height 364
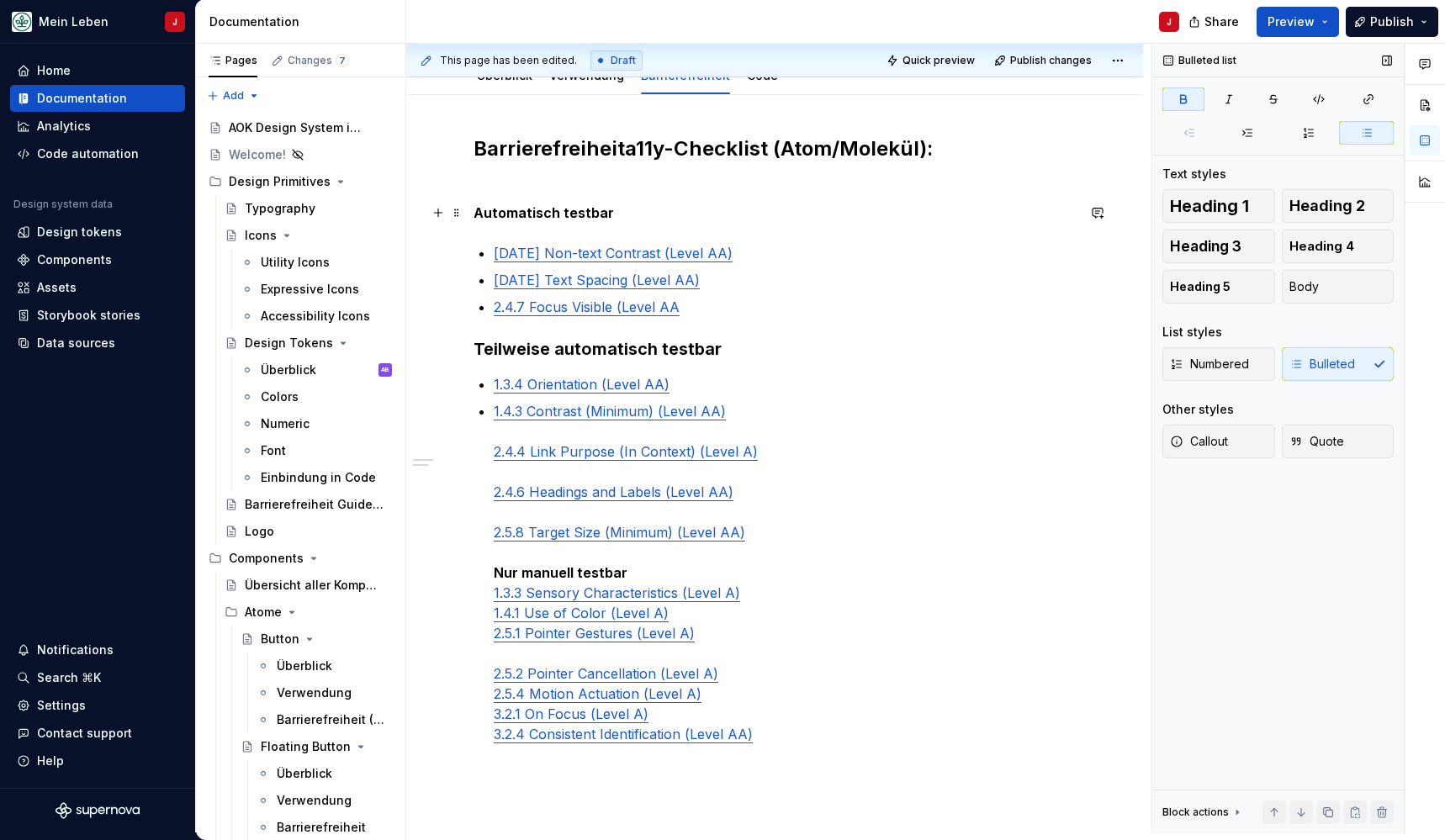
click at [490, 211] on strong "Automatisch testbar" at bounding box center [544, 212] width 140 height 17
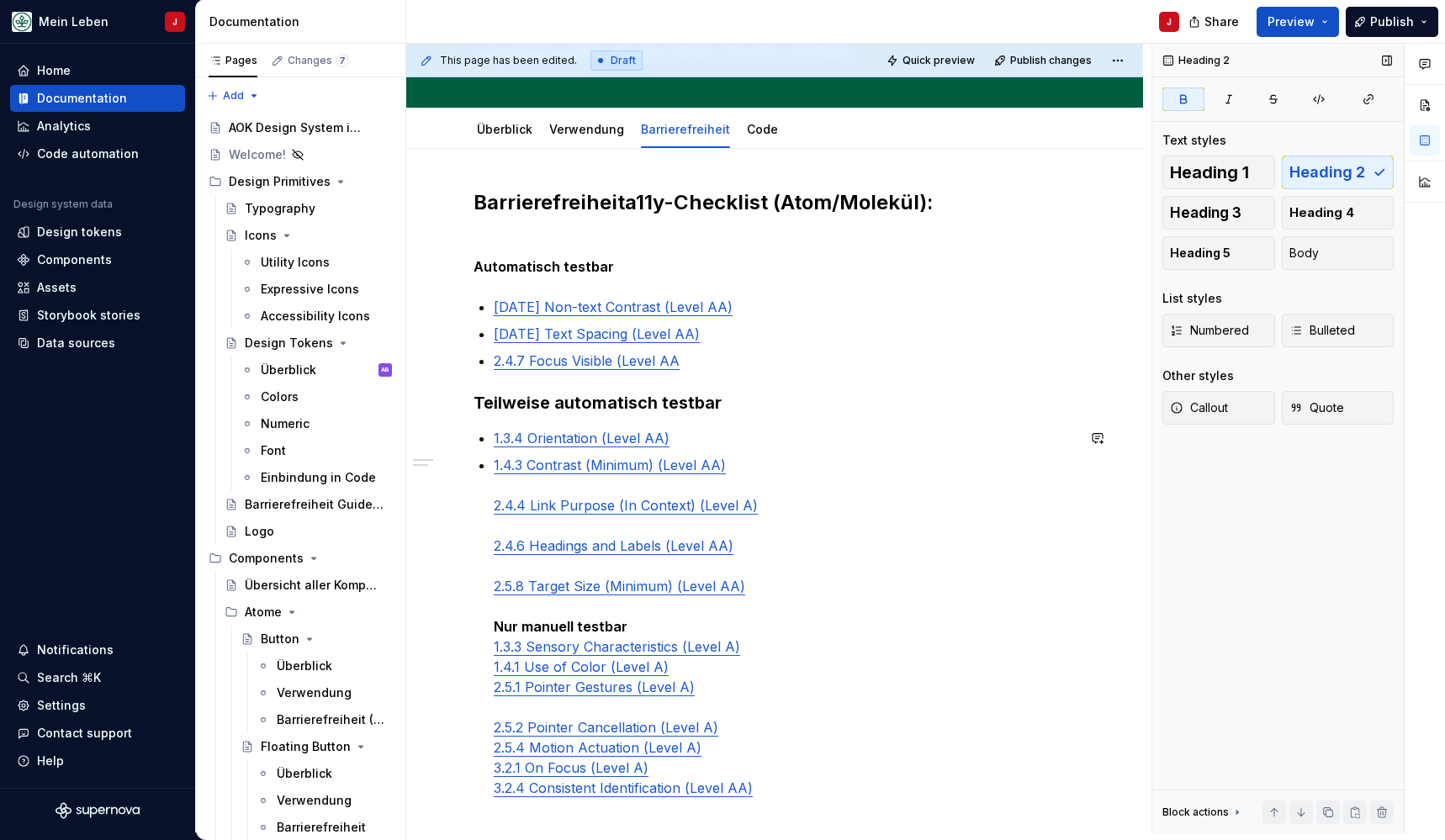
scroll to position [225, 0]
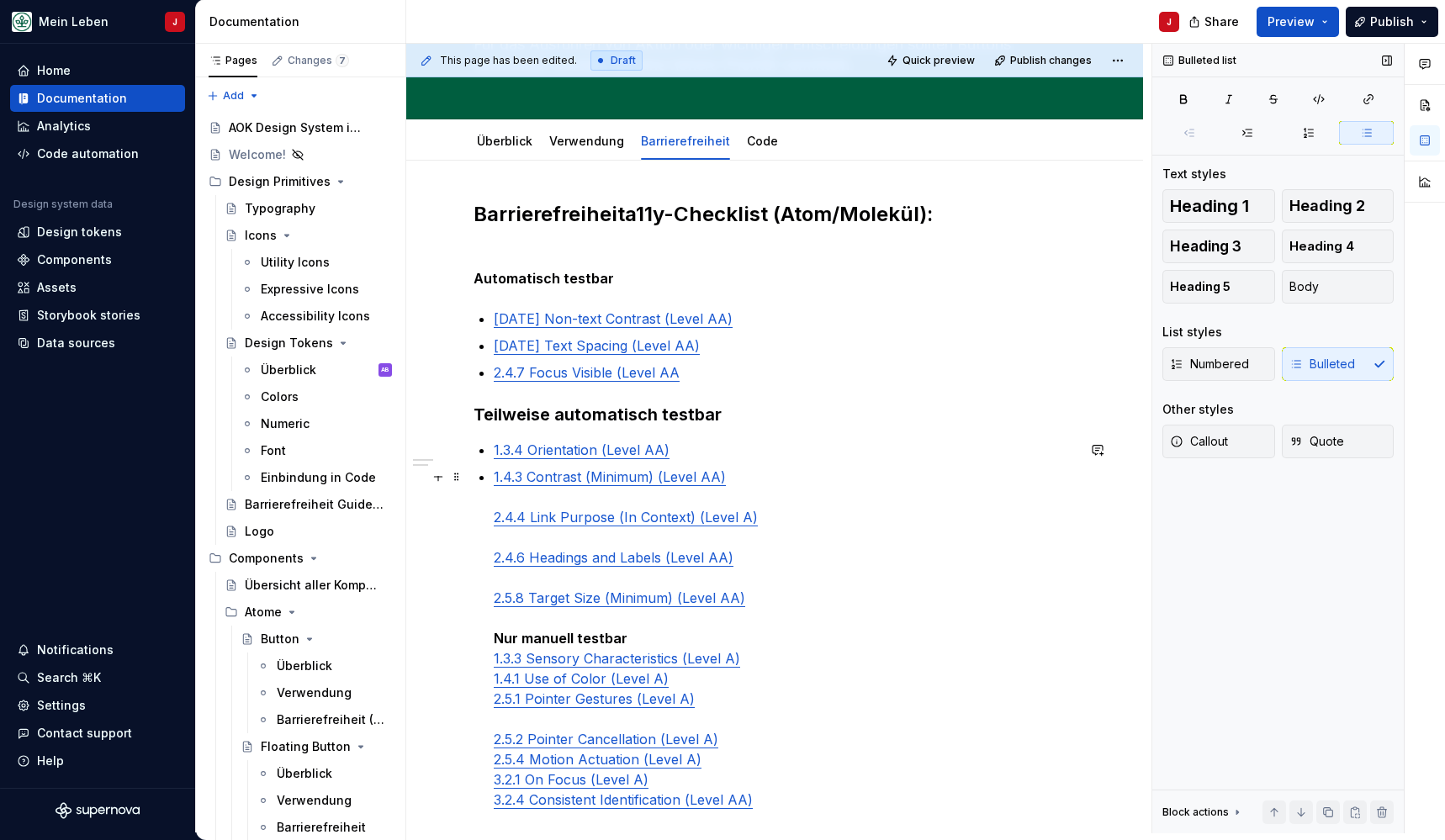
click at [488, 519] on div "Barrierefreiheit a11y-Checklist (Atom/Molekül): Automatisch testbar 1.4.11 Non-…" at bounding box center [775, 535] width 602 height 669
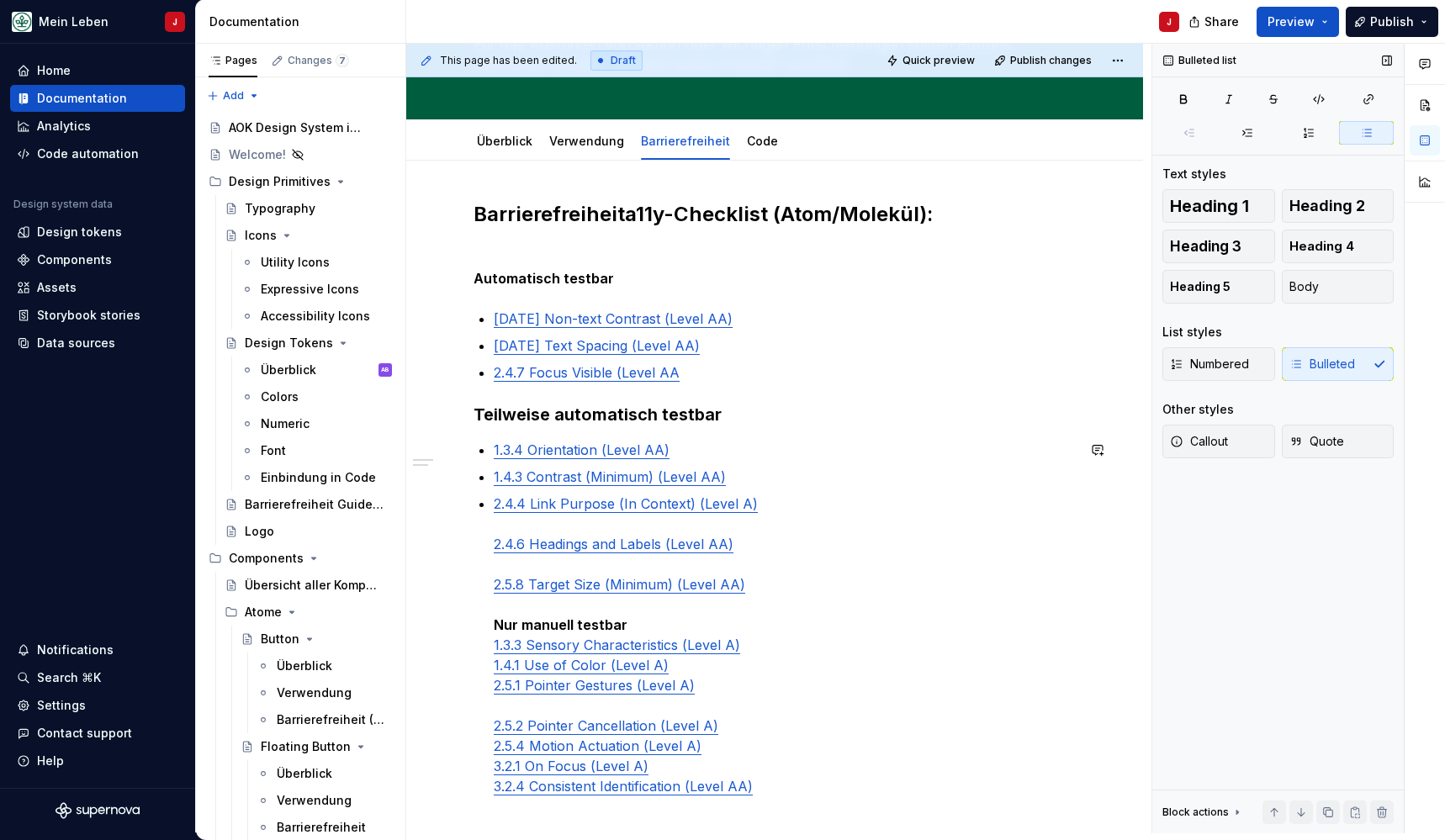
scroll to position [191, 0]
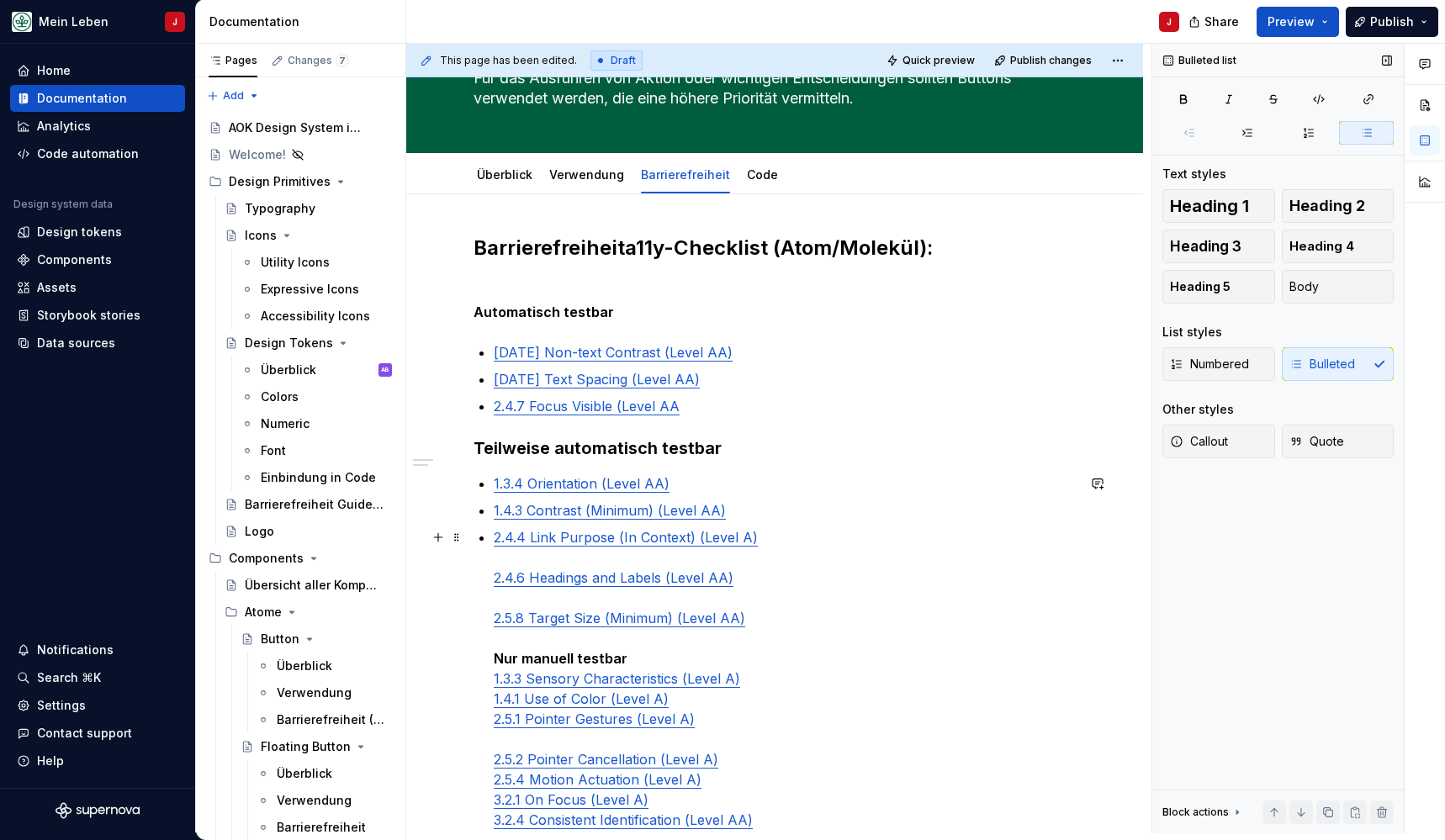
click at [484, 576] on div "Barrierefreiheit a11y-Checklist (Atom/Molekül): Automatisch testbar 1.4.11 Non-…" at bounding box center [775, 563] width 602 height 656
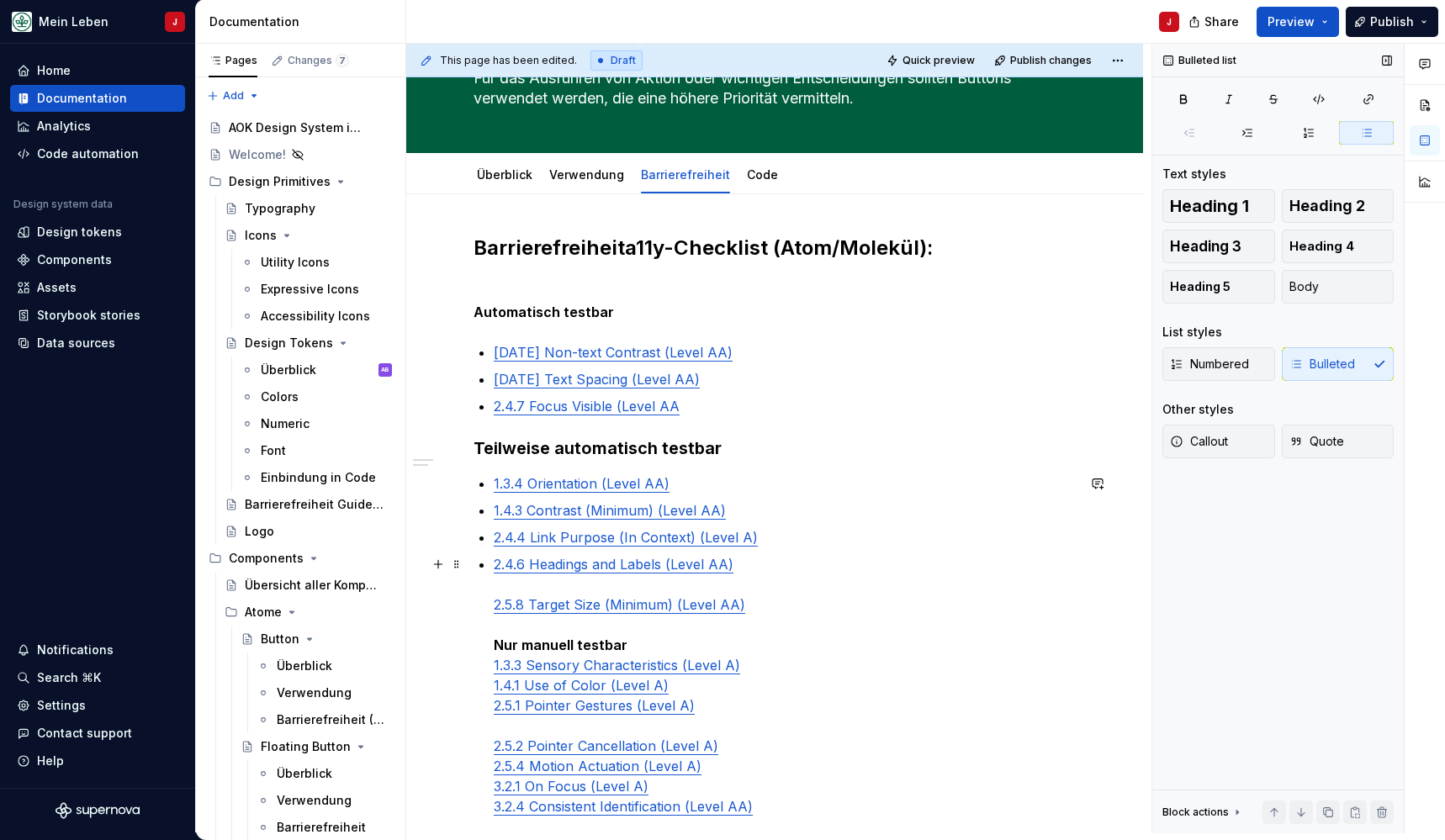
click at [489, 604] on div "Barrierefreiheit a11y-Checklist (Atom/Molekül): Automatisch testbar 1.4.11 Non-…" at bounding box center [775, 556] width 602 height 643
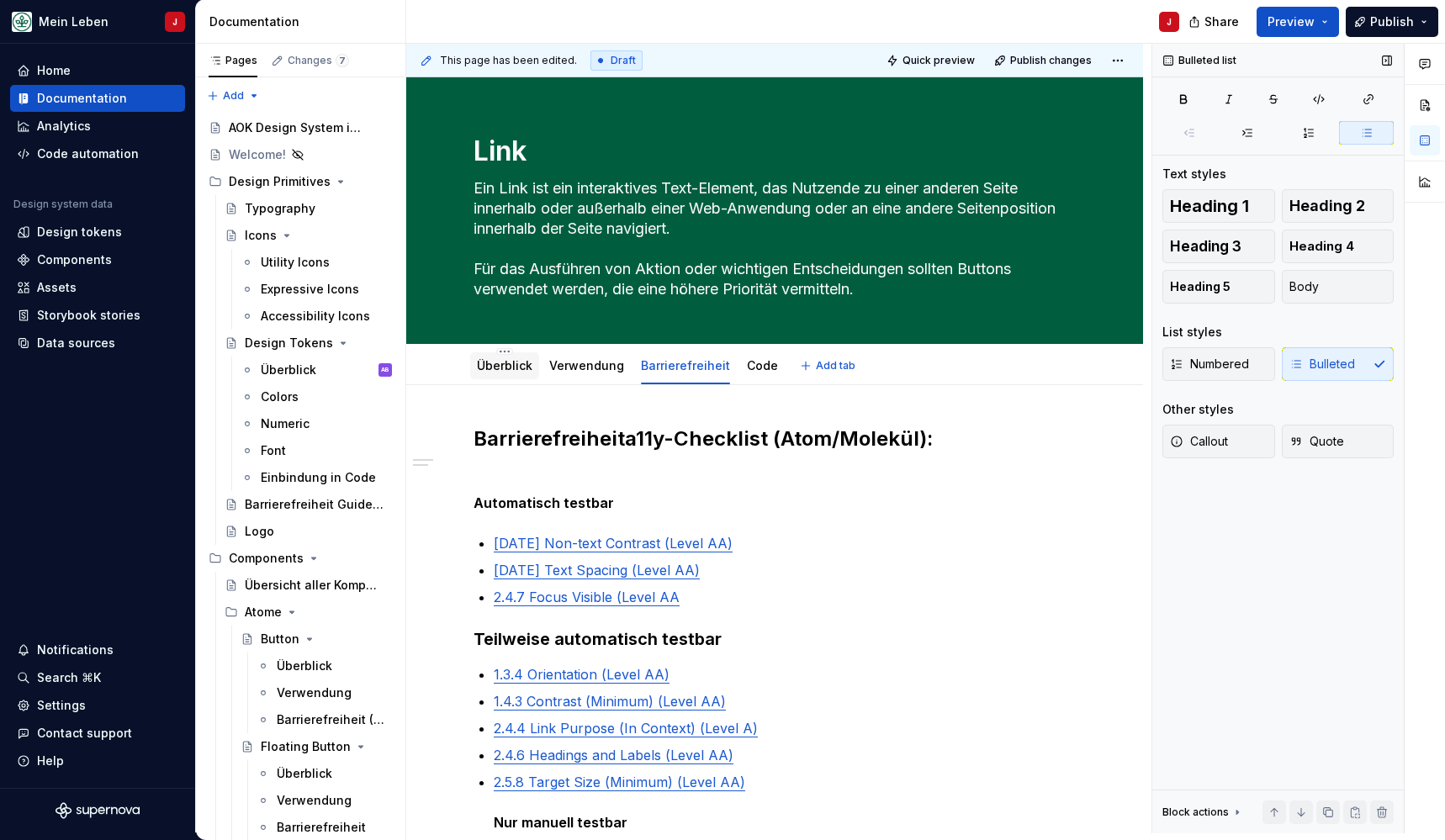
scroll to position [0, 0]
click at [489, 372] on div "Überblick" at bounding box center [504, 365] width 55 height 17
click at [514, 365] on link "Überblick" at bounding box center [504, 365] width 55 height 14
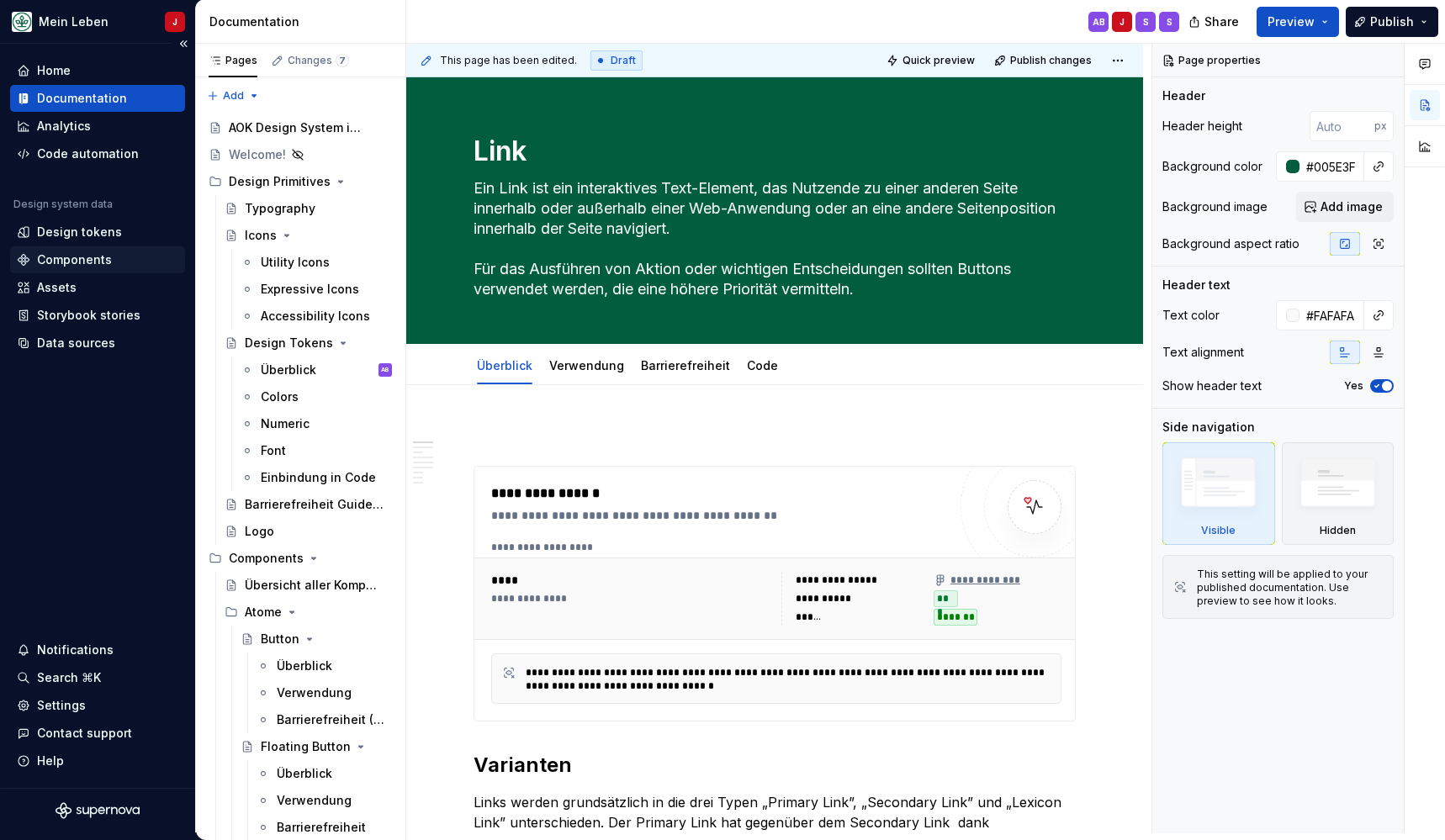
click at [91, 259] on div "Components" at bounding box center [75, 260] width 75 height 17
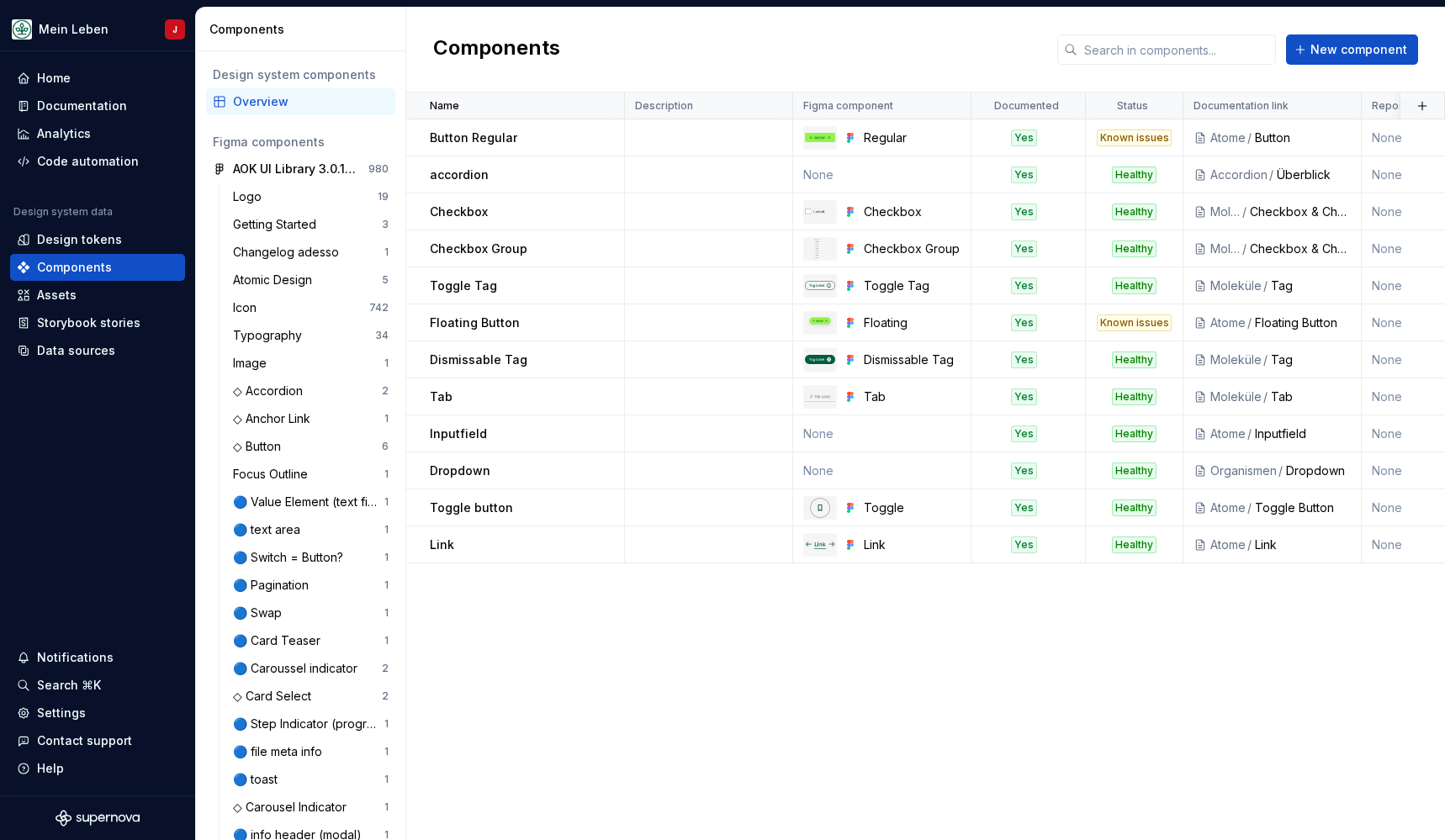
click at [1418, 54] on div "Components New component" at bounding box center [926, 51] width 1039 height 85
click at [1369, 49] on span "New component" at bounding box center [1359, 49] width 97 height 17
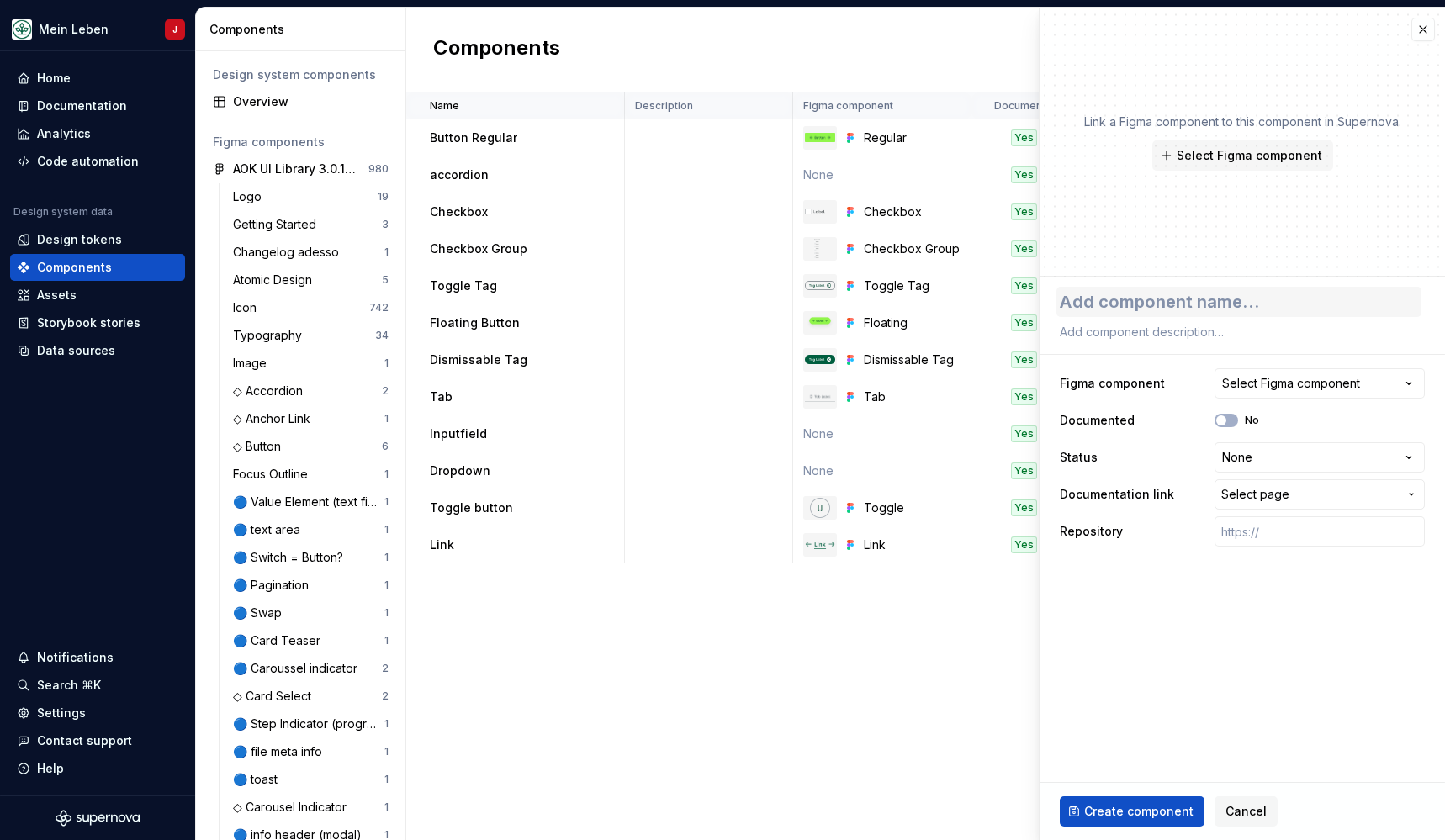
click at [1201, 303] on textarea at bounding box center [1239, 302] width 365 height 30
type textarea "*"
type textarea "A"
type textarea "*"
type textarea "An"
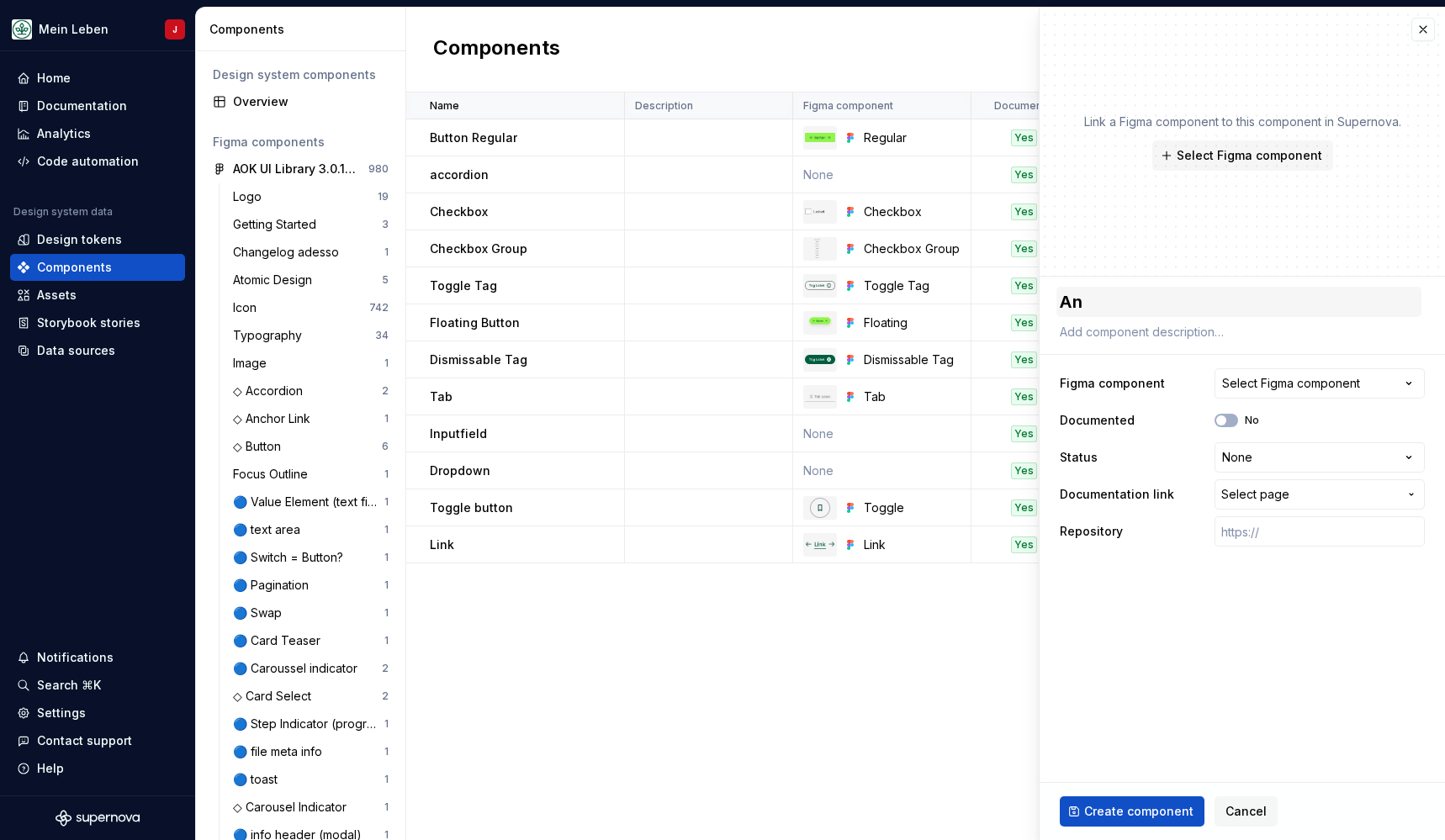
type textarea "*"
type textarea "Anc"
type textarea "*"
type textarea "Anch"
type textarea "*"
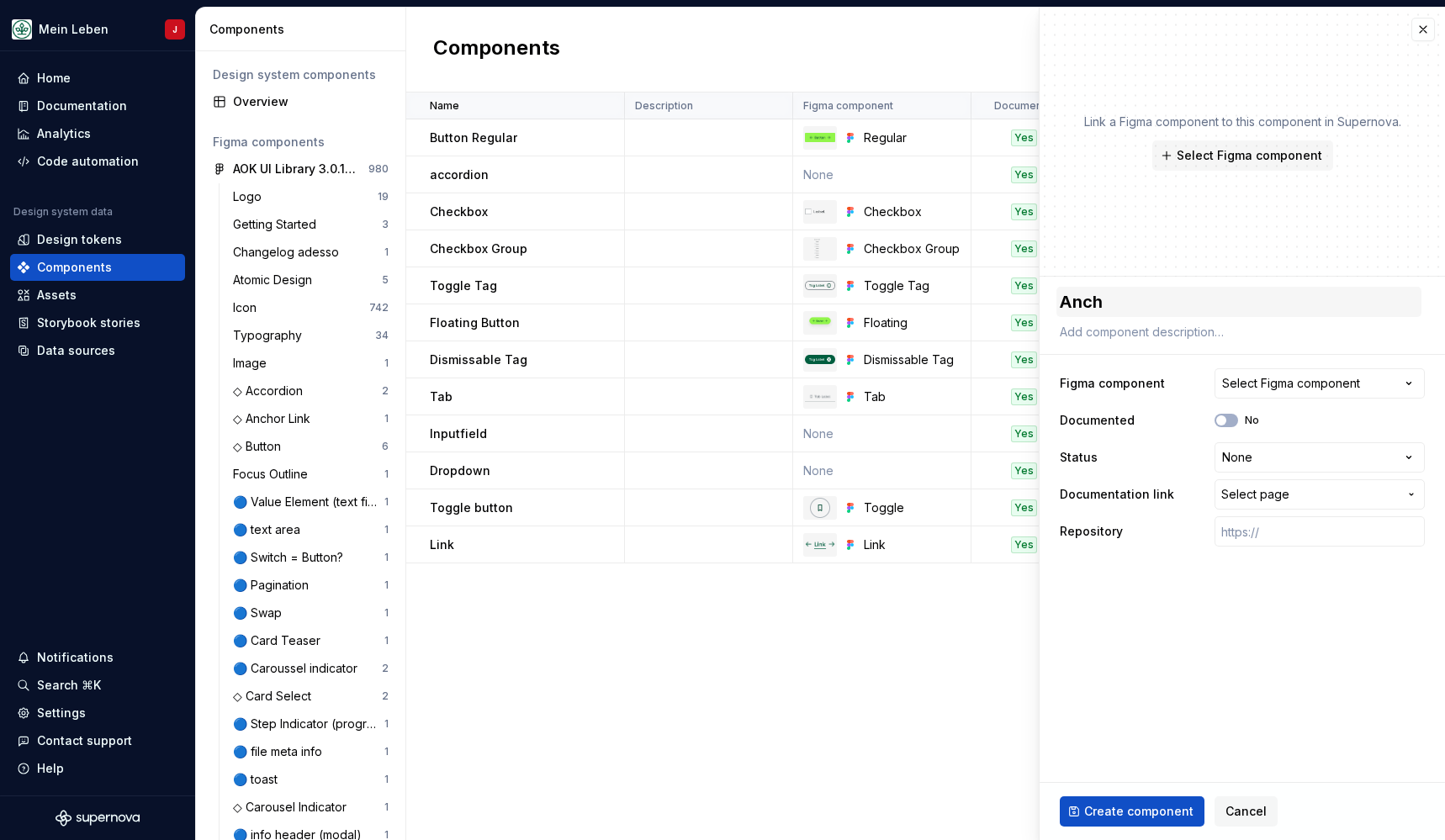
type textarea "Ancho"
type textarea "*"
type textarea "Anchor"
type textarea "*"
type textarea "Anchor"
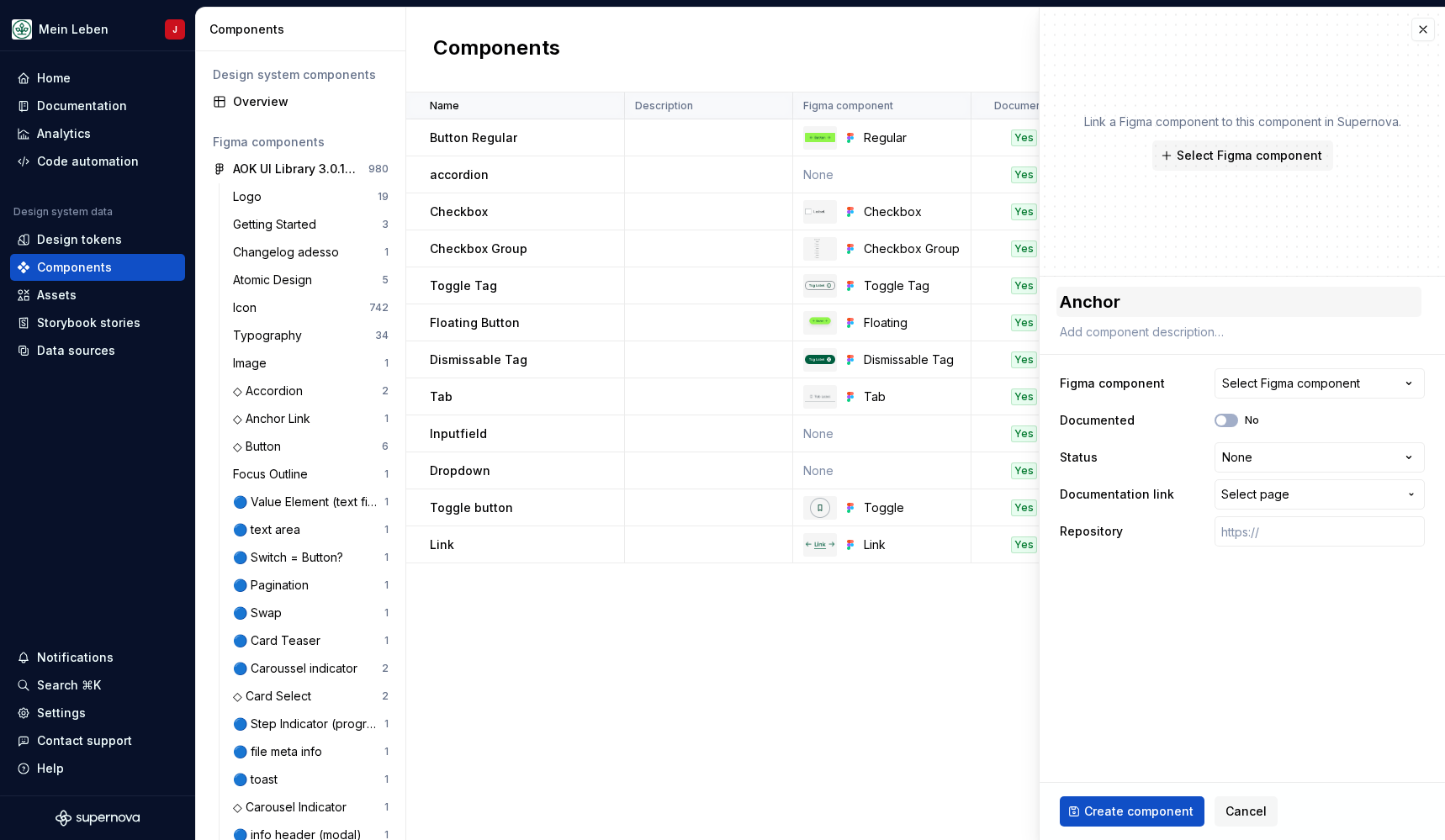
type textarea "*"
type textarea "Anchor Ö"
type textarea "*"
type textarea "Anchor Öi"
type textarea "*"
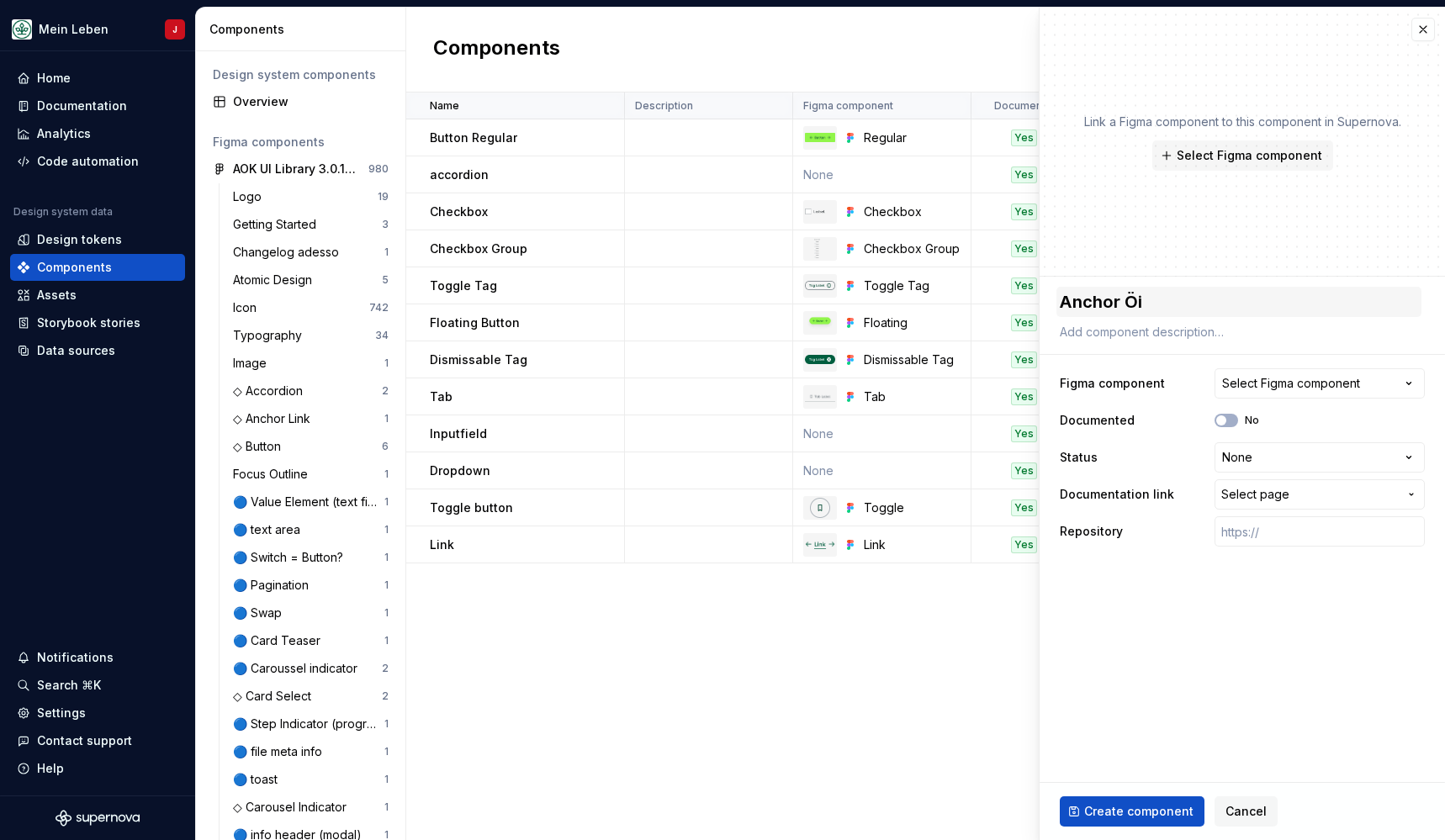
type textarea "Anchor Ö"
type textarea "*"
type textarea "Anchor"
type textarea "*"
type textarea "Anchor L"
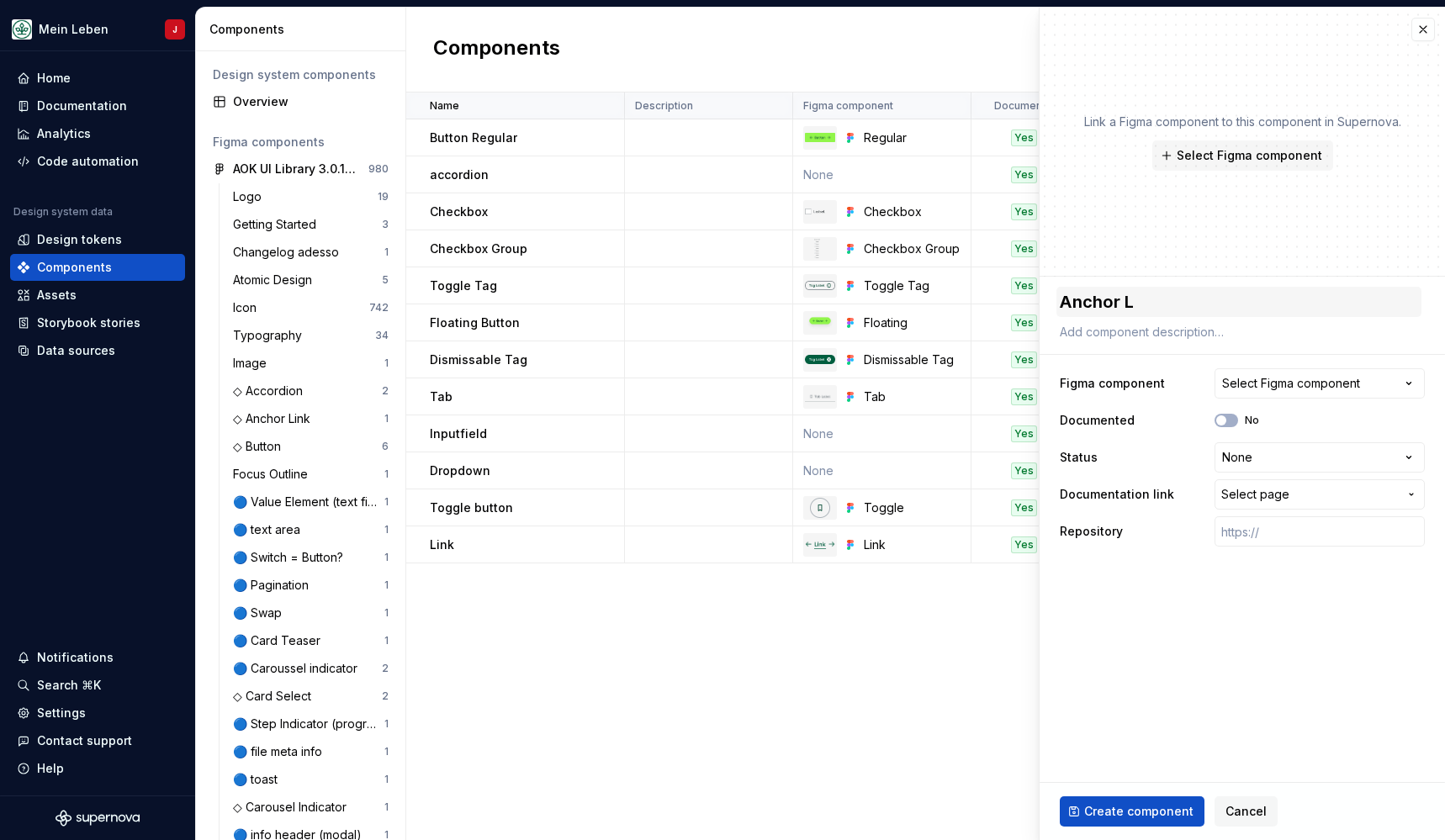
type textarea "*"
type textarea "Anchor Li"
type textarea "*"
type textarea "Anchor Lin"
type textarea "*"
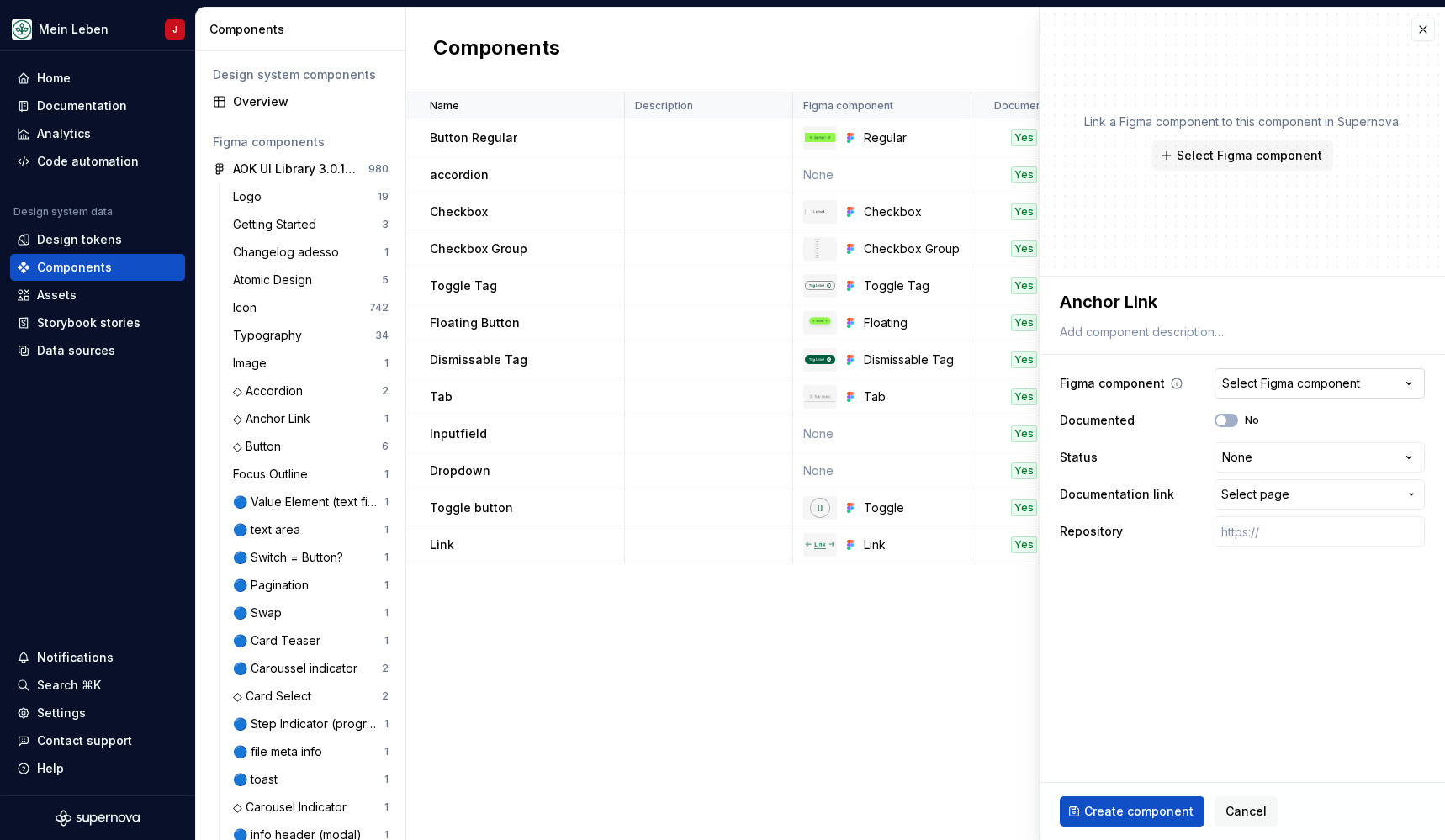
type textarea "Anchor Link"
click at [1335, 381] on div "Select Figma component" at bounding box center [1290, 383] width 138 height 17
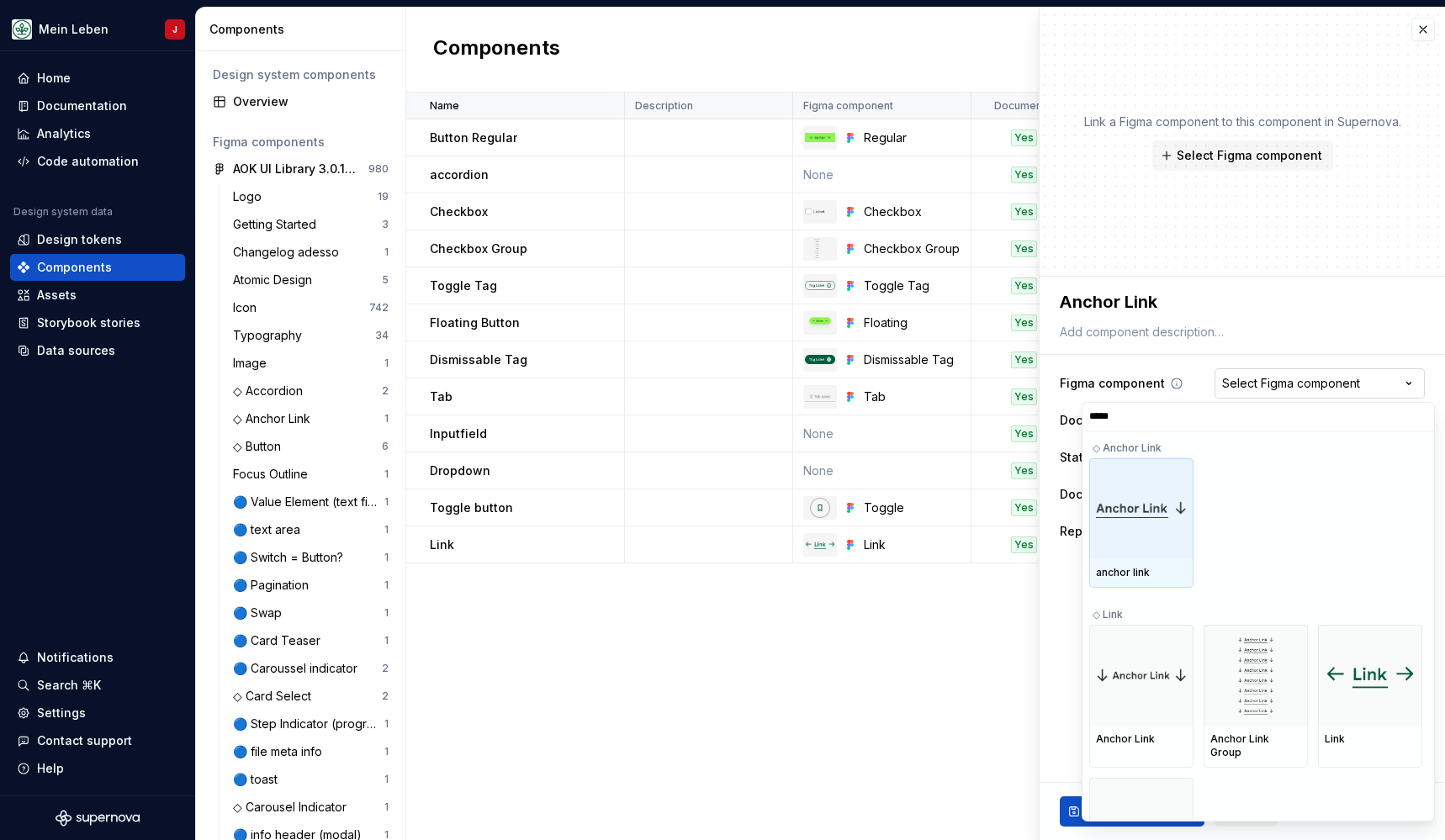
type input "******"
click at [1152, 513] on img at bounding box center [1141, 508] width 91 height 20
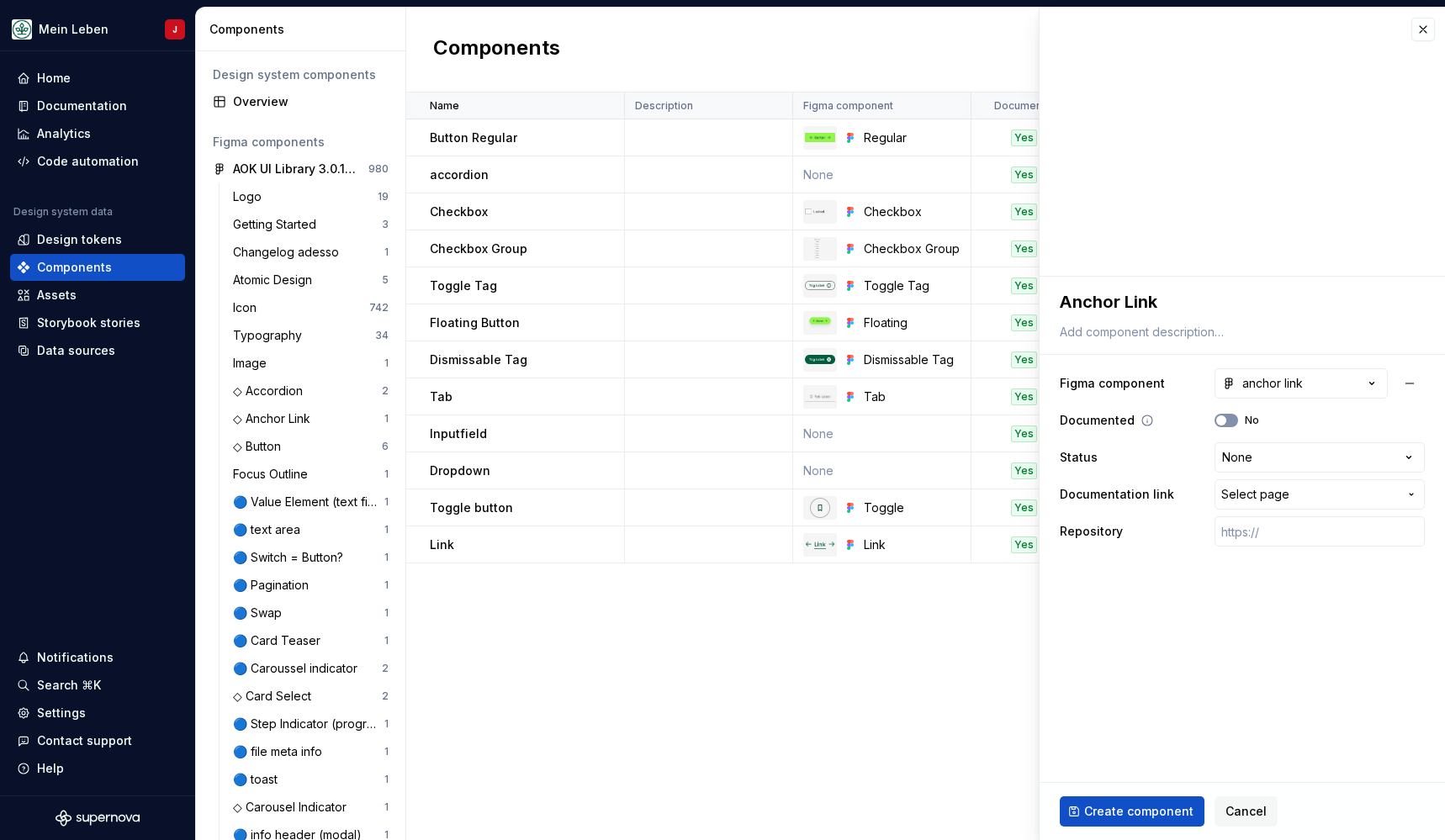
click at [1237, 421] on button "No" at bounding box center [1226, 420] width 23 height 13
type textarea "*"
click at [1265, 456] on html "Mein Leben J Home Documentation Analytics Code automation Design system data De…" at bounding box center [722, 420] width 1445 height 840
select select "**********"
click at [1277, 491] on span "Select page" at bounding box center [1255, 494] width 68 height 17
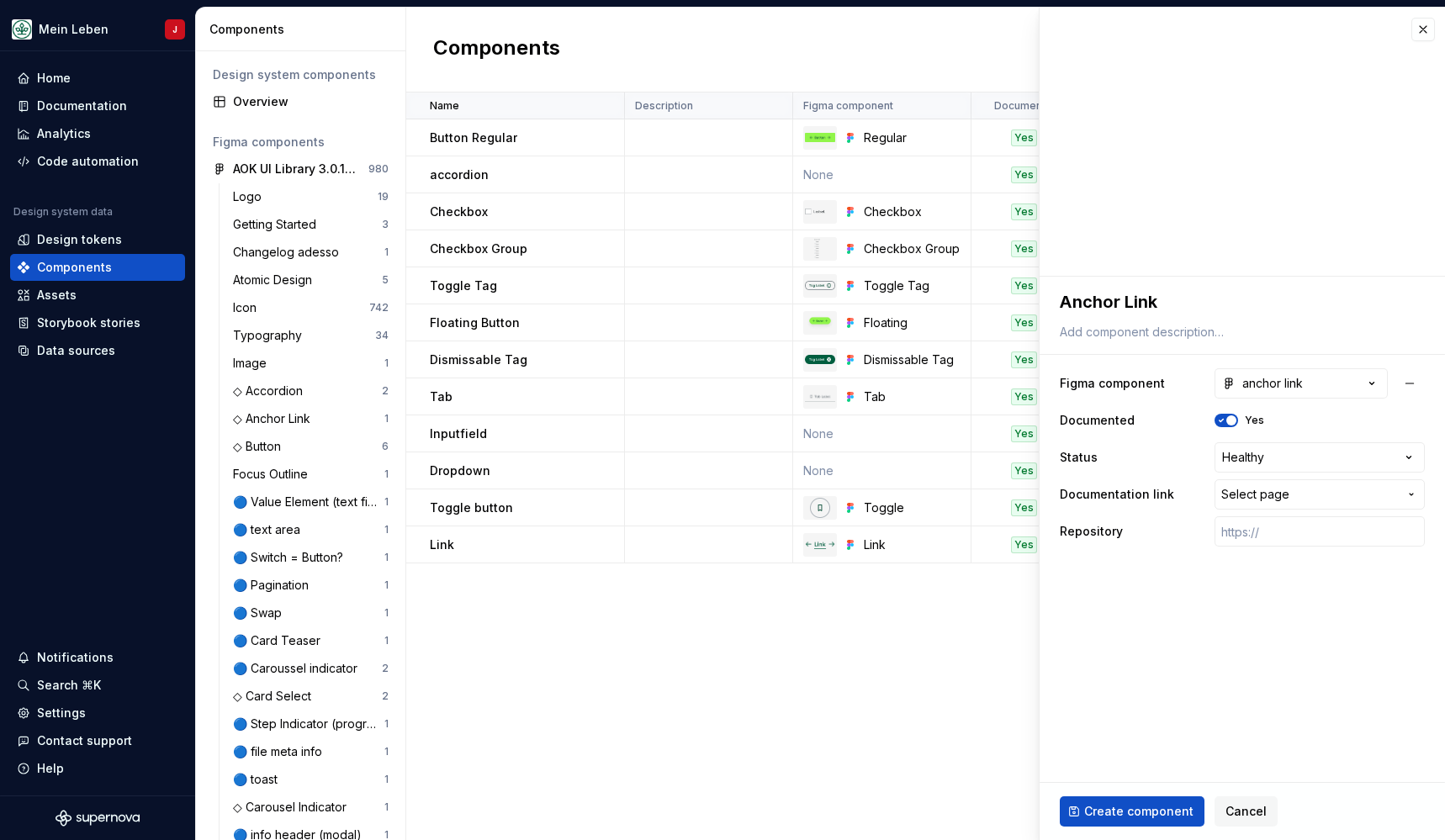
click at [1145, 816] on html "Mein Leben J Home Documentation Analytics Code automation Design system data De…" at bounding box center [722, 420] width 1445 height 840
click at [1127, 809] on span "Create component" at bounding box center [1138, 811] width 109 height 17
type textarea "*"
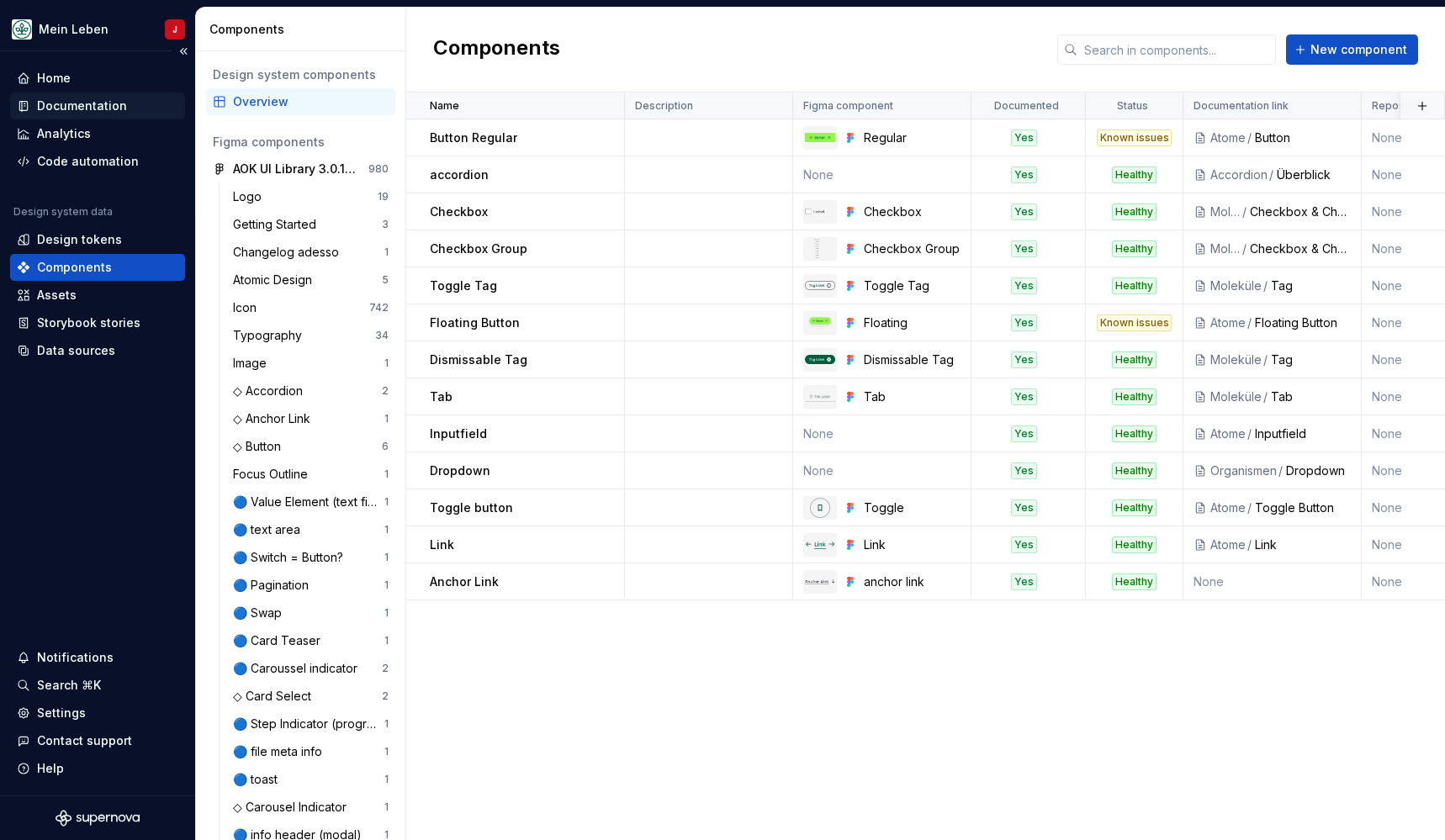
click at [68, 100] on div "Documentation" at bounding box center [82, 106] width 90 height 17
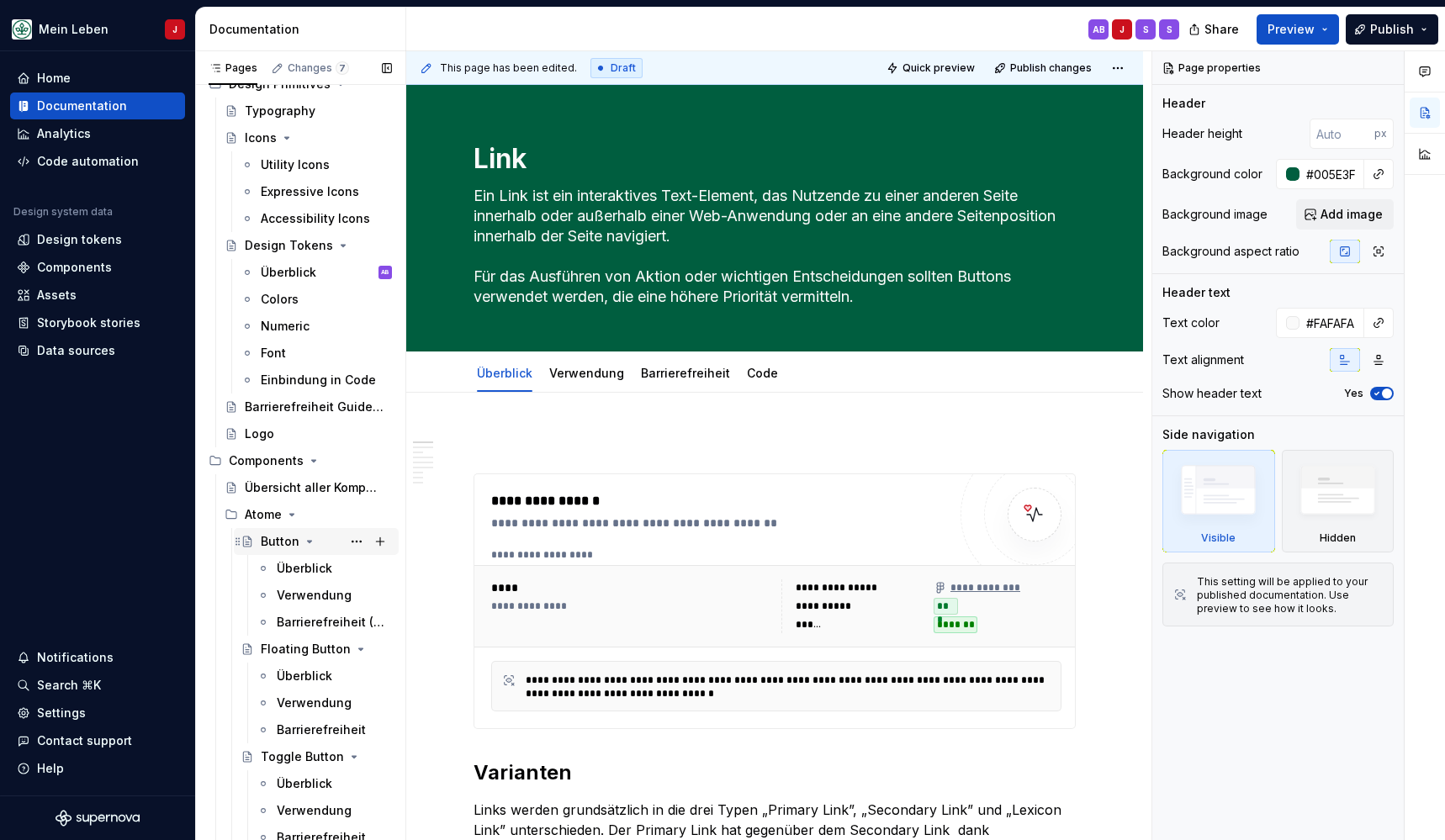
scroll to position [116, 0]
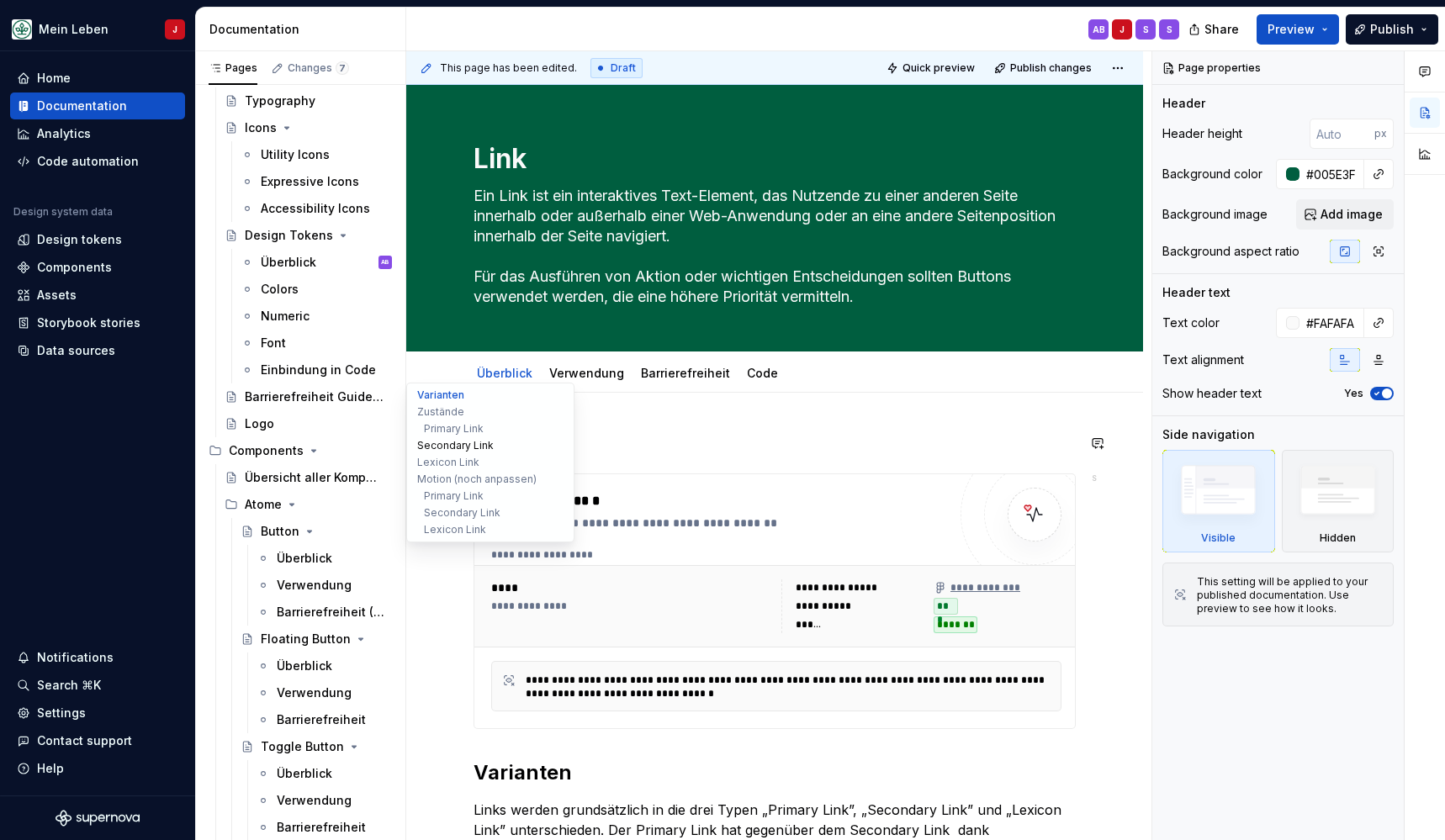
click at [496, 447] on button "Secondary Link" at bounding box center [491, 445] width 160 height 17
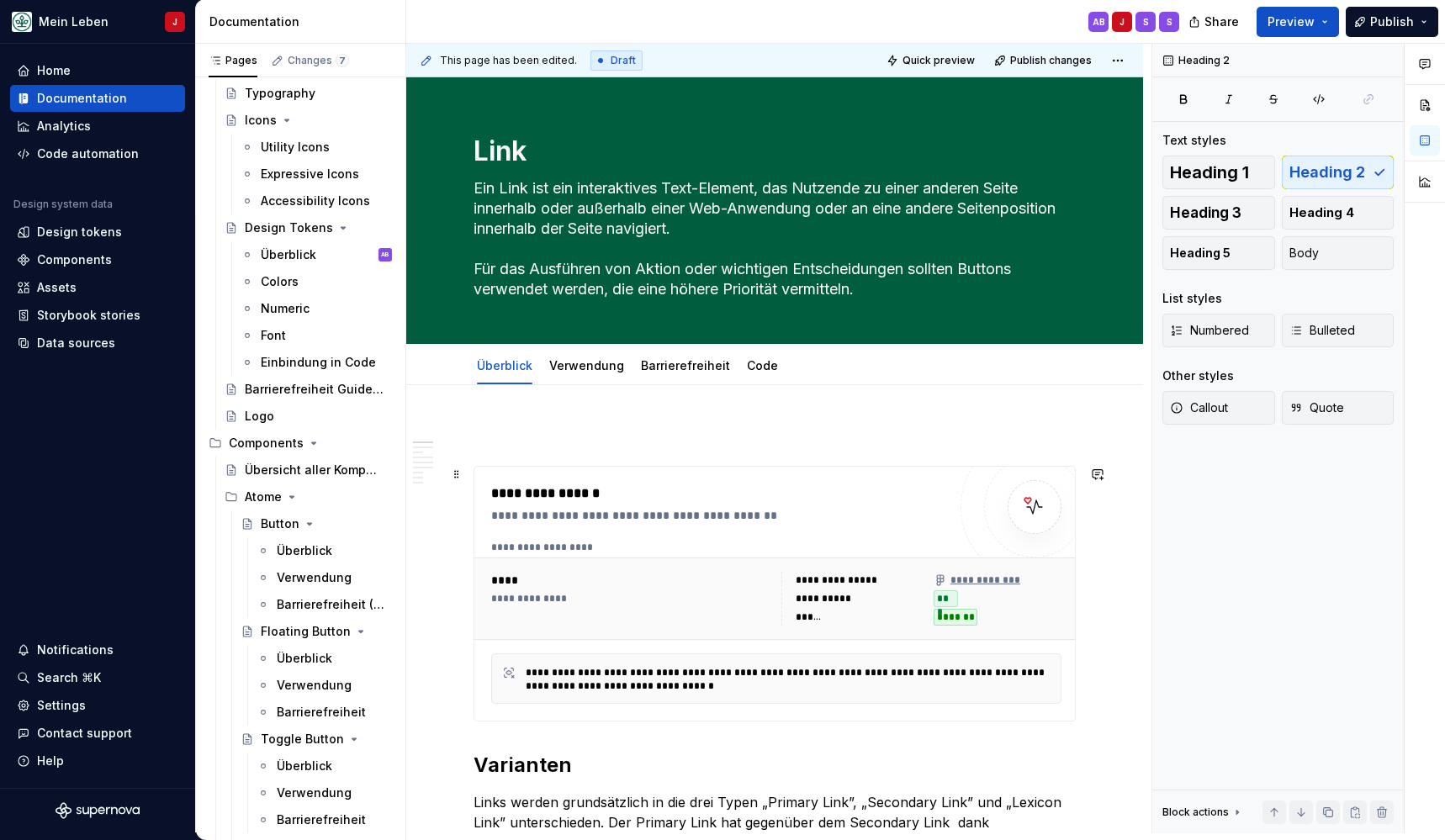
scroll to position [0, 0]
click at [536, 434] on p at bounding box center [775, 436] width 602 height 20
type textarea "*"
